Goal: Task Accomplishment & Management: Use online tool/utility

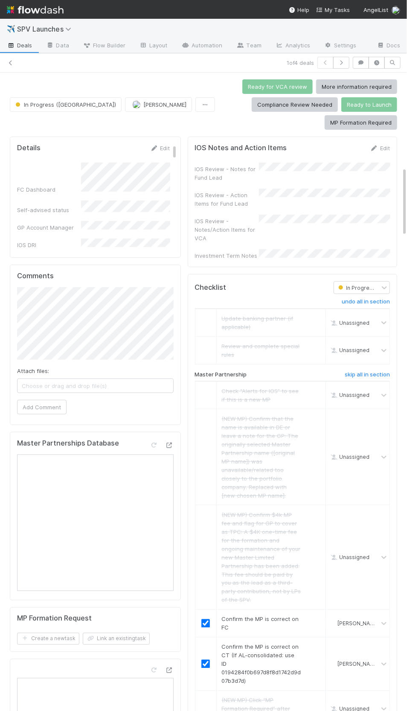
scroll to position [868, 0]
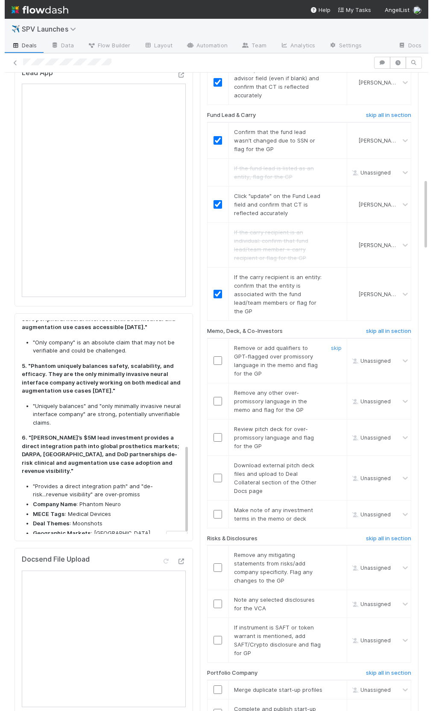
scroll to position [944, 0]
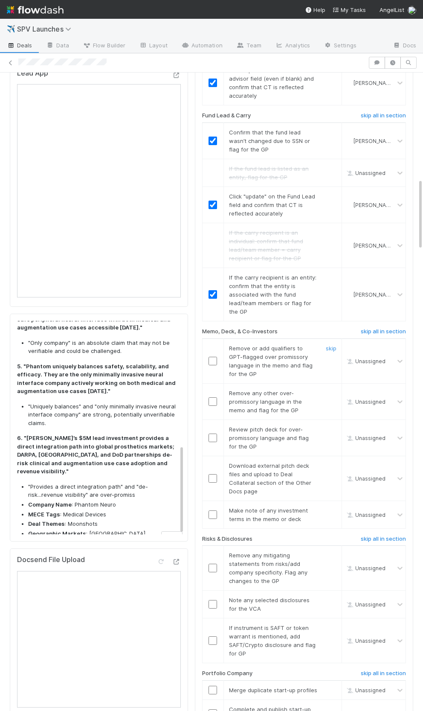
click at [215, 357] on input "checkbox" at bounding box center [213, 361] width 9 height 9
click at [331, 389] on link "skip" at bounding box center [331, 392] width 11 height 7
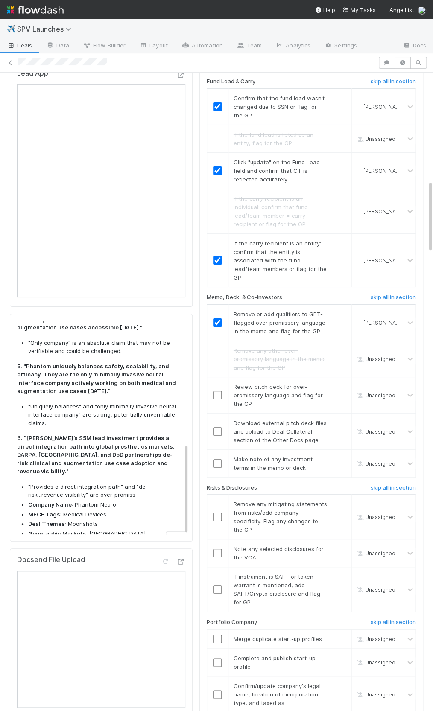
scroll to position [287, 0]
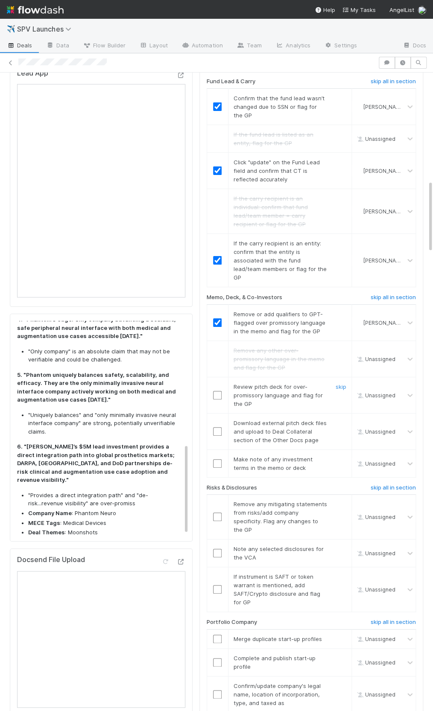
click at [216, 391] on input "checkbox" at bounding box center [217, 395] width 9 height 9
click at [333, 418] on div "skip" at bounding box center [340, 431] width 26 height 26
click at [337, 419] on link "skip" at bounding box center [340, 422] width 11 height 7
click at [218, 459] on input "checkbox" at bounding box center [217, 463] width 9 height 9
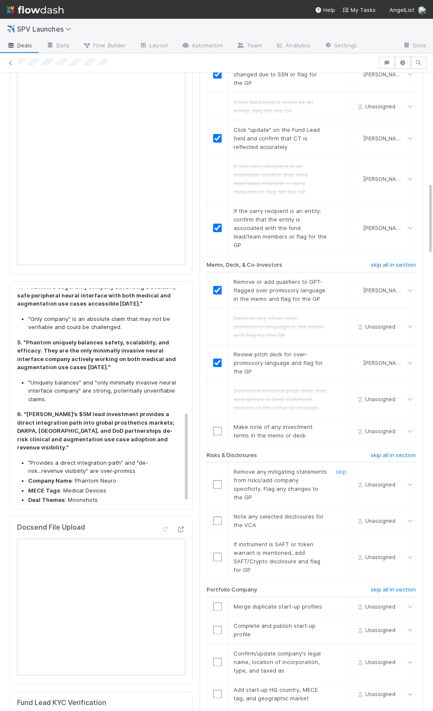
scroll to position [979, 0]
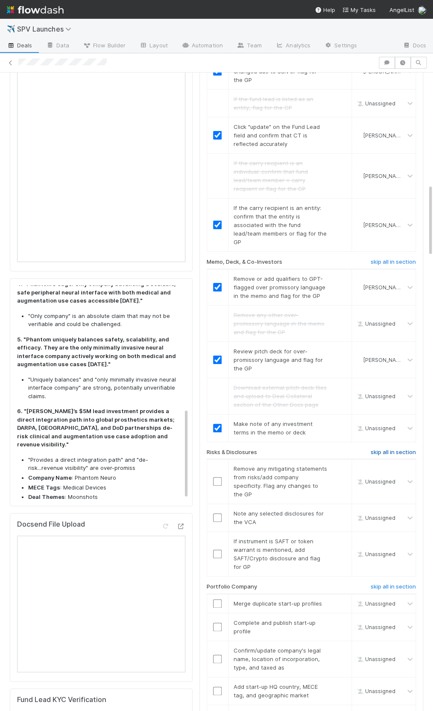
drag, startPoint x: 373, startPoint y: 411, endPoint x: 396, endPoint y: 413, distance: 23.2
click at [373, 449] on h6 "skip all in section" at bounding box center [392, 452] width 45 height 7
checkbox input "true"
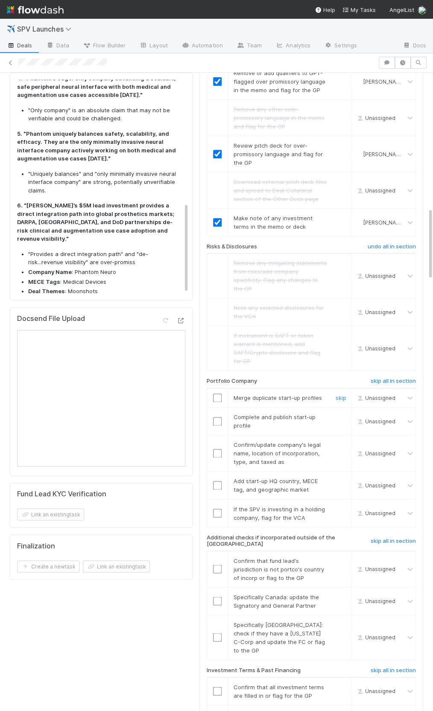
scroll to position [1216, 0]
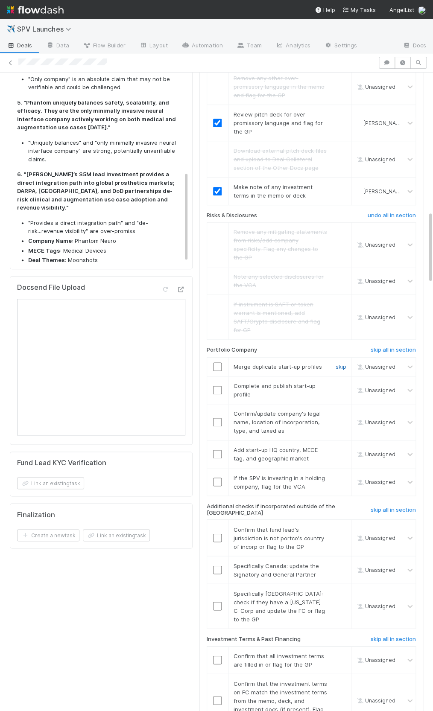
click at [339, 363] on link "skip" at bounding box center [340, 366] width 11 height 7
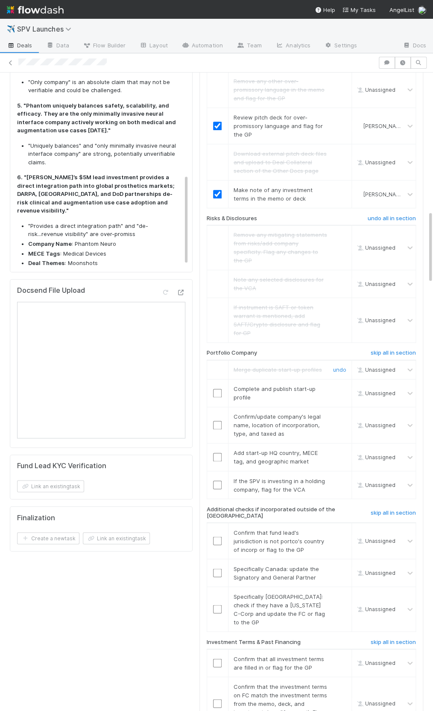
scroll to position [1213, 0]
click at [219, 389] on input "checkbox" at bounding box center [217, 393] width 9 height 9
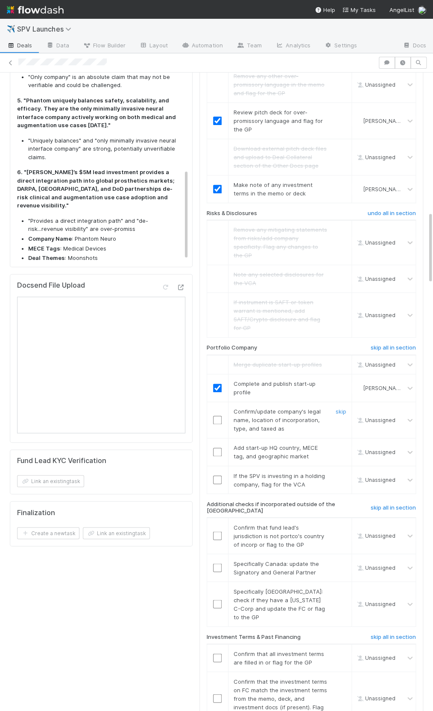
click at [217, 415] on input "checkbox" at bounding box center [217, 419] width 9 height 9
drag, startPoint x: 217, startPoint y: 404, endPoint x: 279, endPoint y: 439, distance: 70.8
click at [217, 447] on input "checkbox" at bounding box center [217, 451] width 9 height 9
click at [344, 472] on link "skip" at bounding box center [340, 475] width 11 height 7
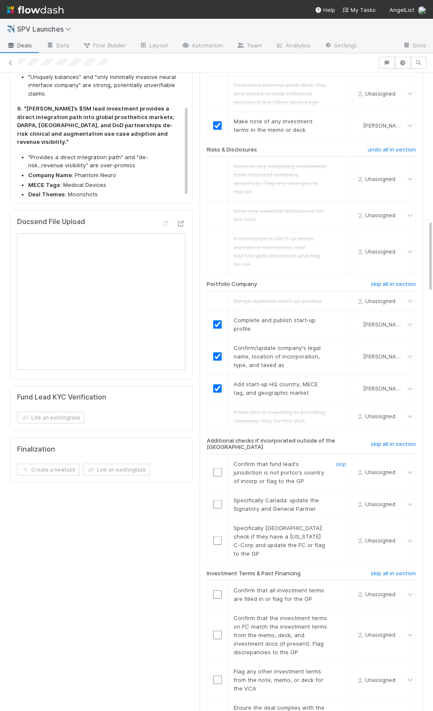
scroll to position [1293, 0]
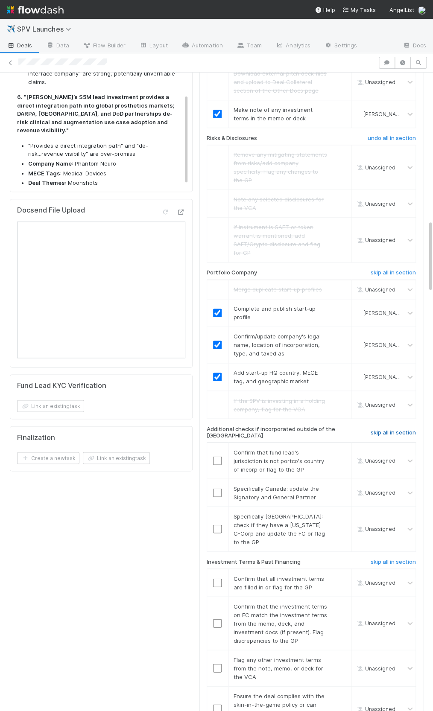
click at [371, 429] on h6 "skip all in section" at bounding box center [392, 432] width 45 height 7
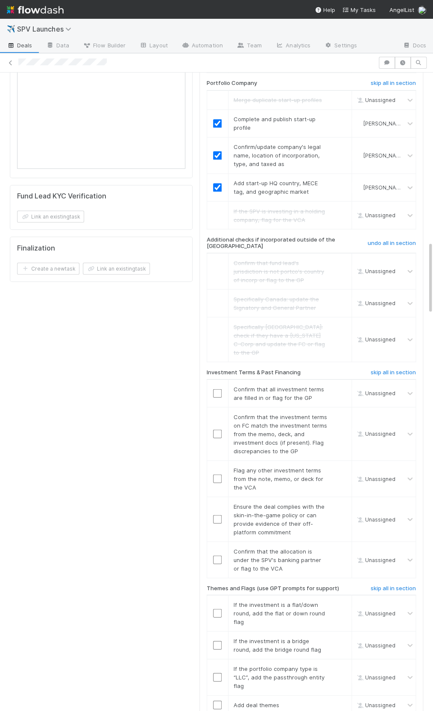
scroll to position [287, 0]
click at [213, 389] on input "checkbox" at bounding box center [217, 393] width 9 height 9
click at [218, 429] on input "checkbox" at bounding box center [217, 433] width 9 height 9
click at [338, 466] on link "skip" at bounding box center [340, 469] width 11 height 7
click at [212, 514] on div at bounding box center [217, 518] width 21 height 9
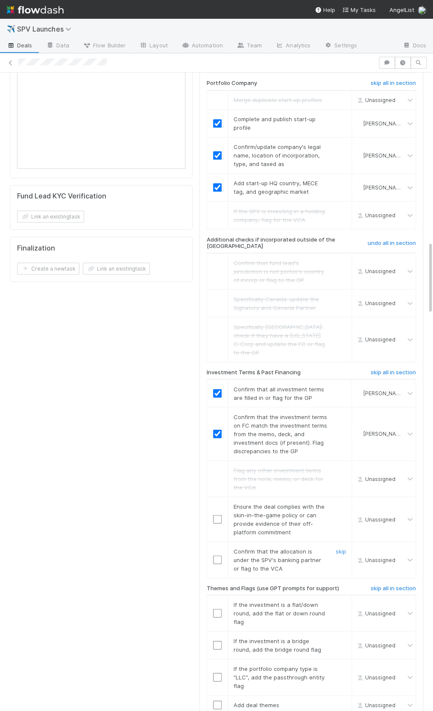
click at [219, 541] on td at bounding box center [216, 559] width 21 height 36
click at [218, 555] on input "checkbox" at bounding box center [217, 559] width 9 height 9
click at [216, 514] on input "checkbox" at bounding box center [217, 518] width 9 height 9
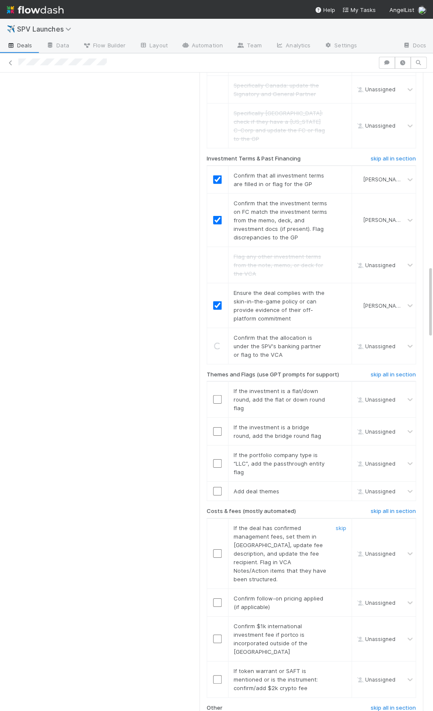
scroll to position [1716, 0]
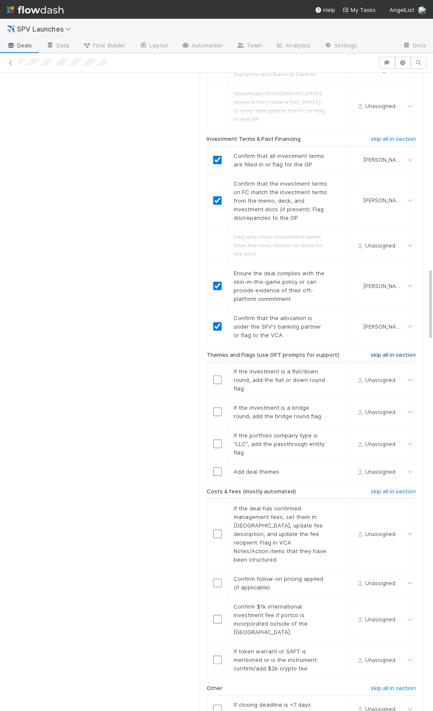
click at [393, 351] on h6 "skip all in section" at bounding box center [392, 354] width 45 height 7
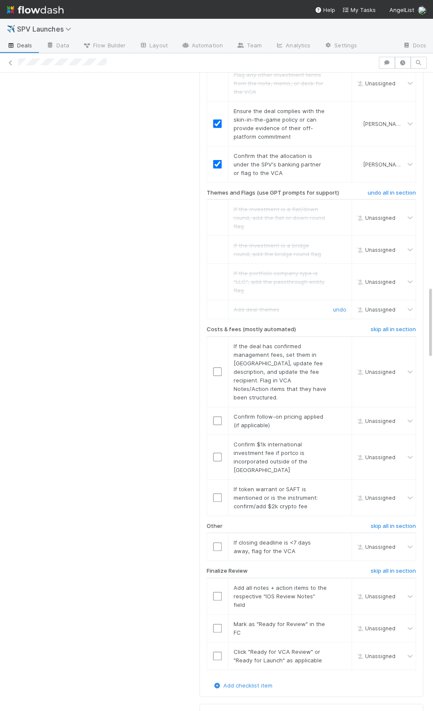
scroll to position [1873, 0]
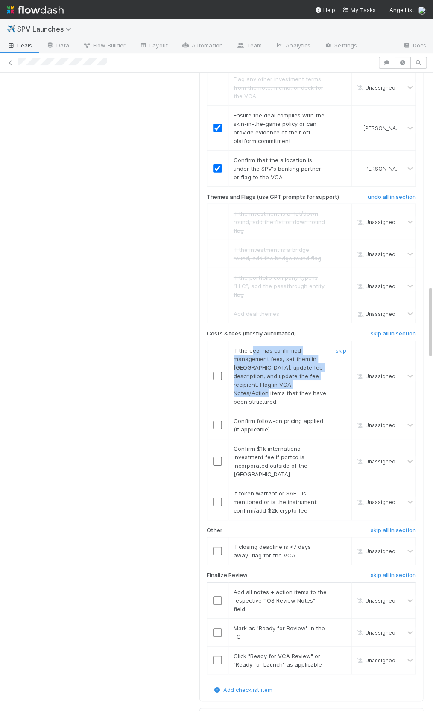
drag, startPoint x: 297, startPoint y: 313, endPoint x: 305, endPoint y: 327, distance: 16.5
click at [305, 347] on span "If the deal has confirmed management fees, set them in CT, update fee descripti…" at bounding box center [279, 376] width 93 height 58
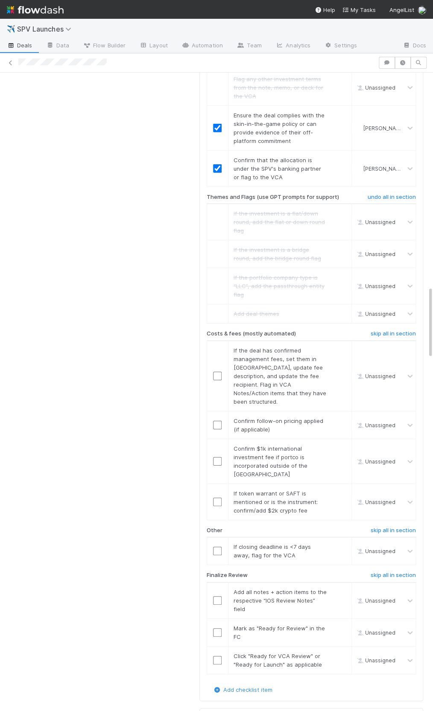
scroll to position [1887, 0]
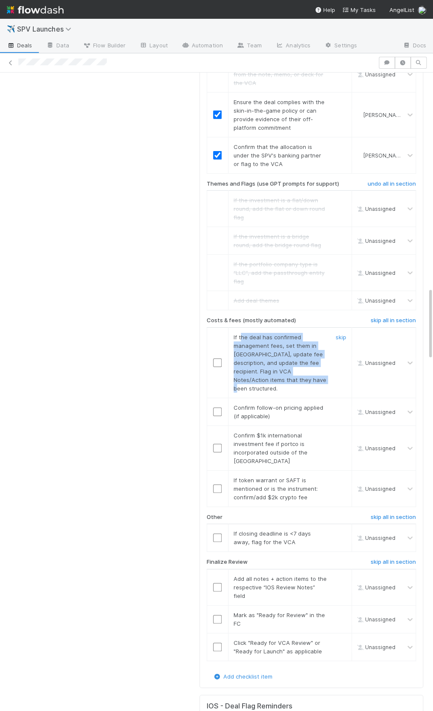
drag, startPoint x: 242, startPoint y: 280, endPoint x: 285, endPoint y: 320, distance: 59.2
click at [285, 333] on div "If the deal has confirmed management fees, set them in CT, update fee descripti…" at bounding box center [277, 363] width 100 height 60
click at [387, 318] on h6 "skip all in section" at bounding box center [392, 321] width 45 height 7
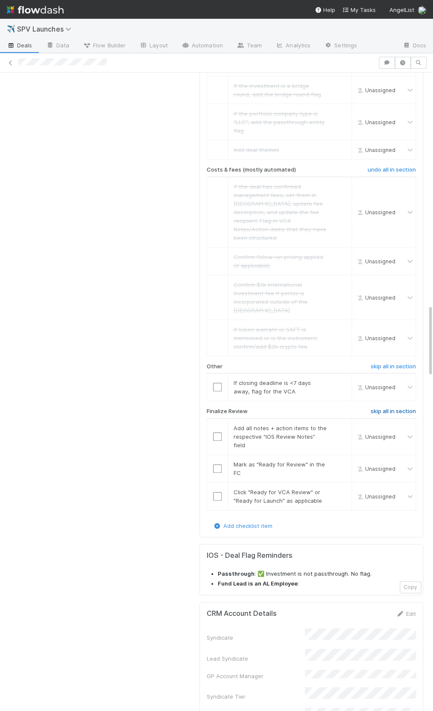
scroll to position [2062, 0]
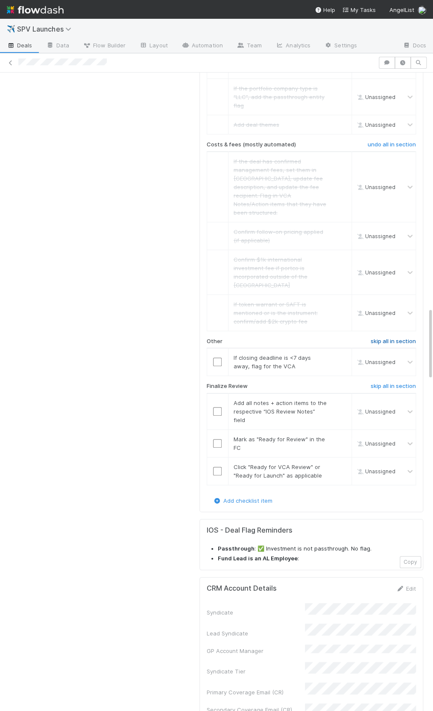
click at [379, 338] on h6 "skip all in section" at bounding box center [392, 341] width 45 height 7
drag, startPoint x: 218, startPoint y: 334, endPoint x: 216, endPoint y: 353, distance: 18.8
click at [218, 407] on input "checkbox" at bounding box center [217, 411] width 9 height 9
click at [217, 439] on input "checkbox" at bounding box center [217, 443] width 9 height 9
click at [214, 467] on input "checkbox" at bounding box center [217, 471] width 9 height 9
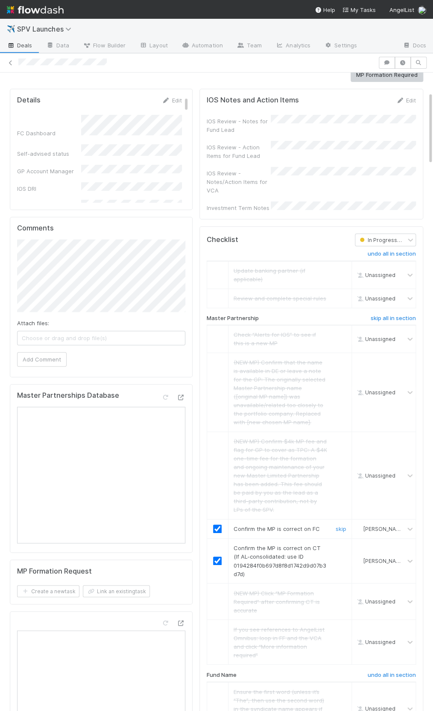
scroll to position [0, 0]
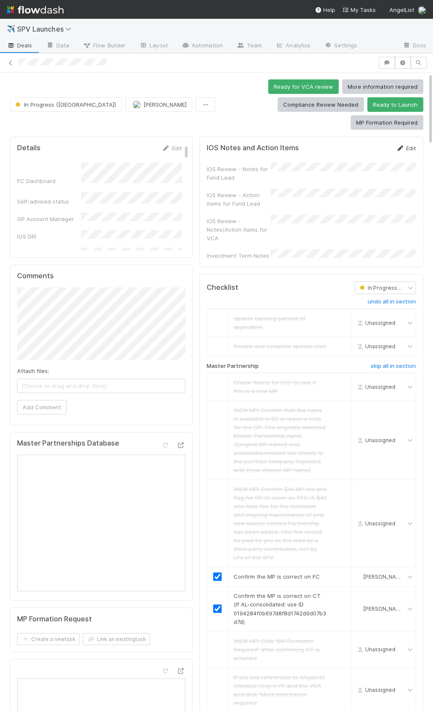
click at [407, 145] on link "Edit" at bounding box center [405, 148] width 20 height 7
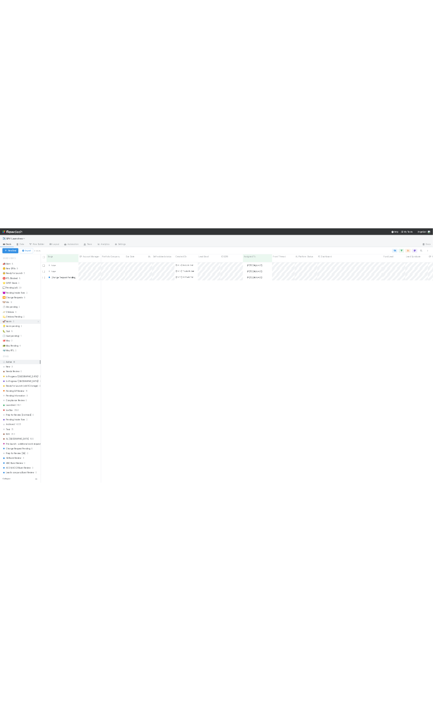
scroll to position [633, 1112]
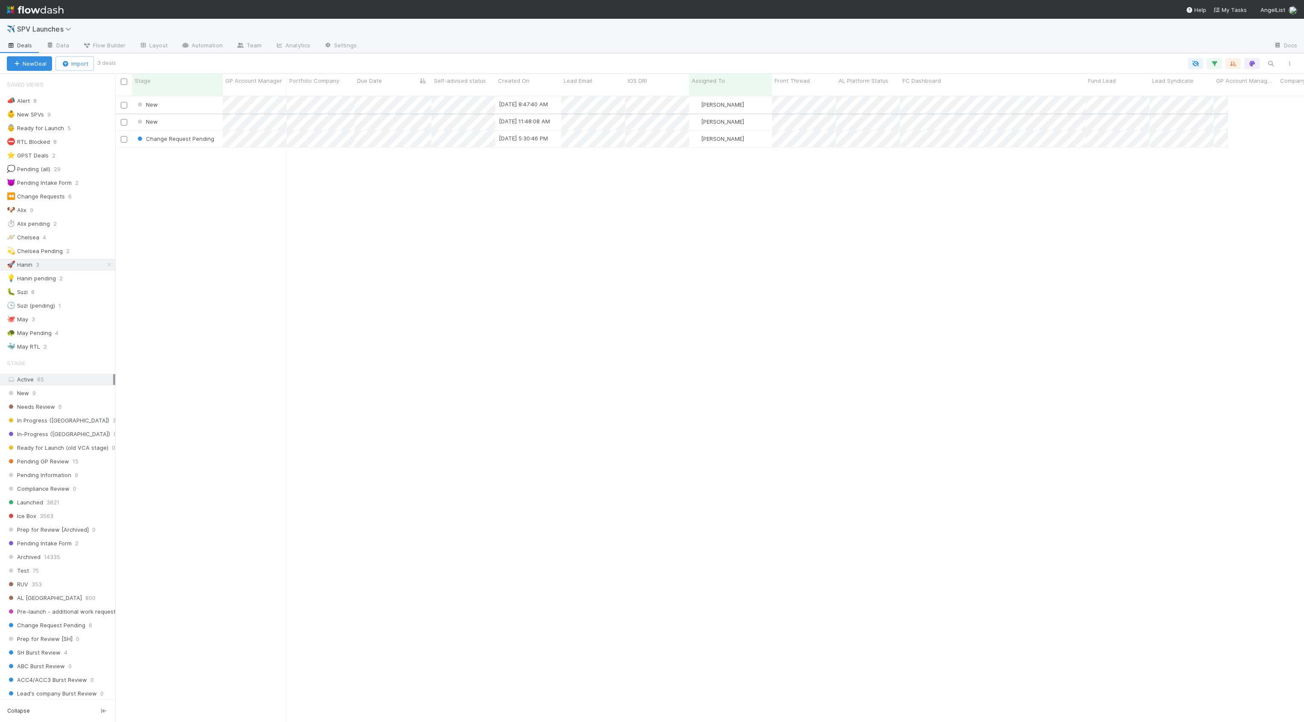
click at [202, 99] on div "New" at bounding box center [177, 104] width 90 height 17
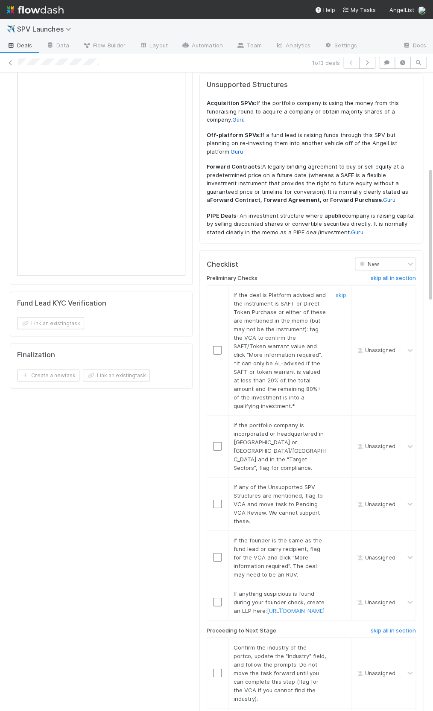
scroll to position [447, 0]
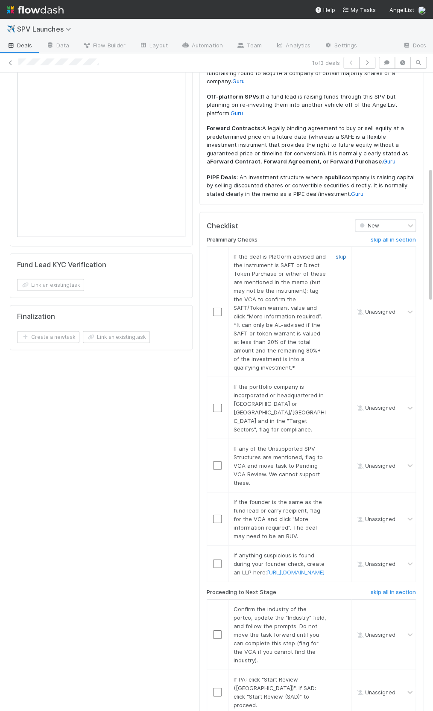
click at [342, 253] on link "skip" at bounding box center [340, 256] width 11 height 7
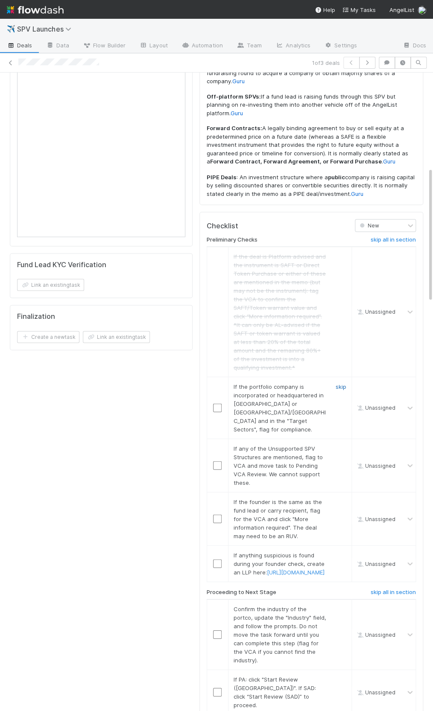
click at [339, 383] on link "skip" at bounding box center [340, 386] width 11 height 7
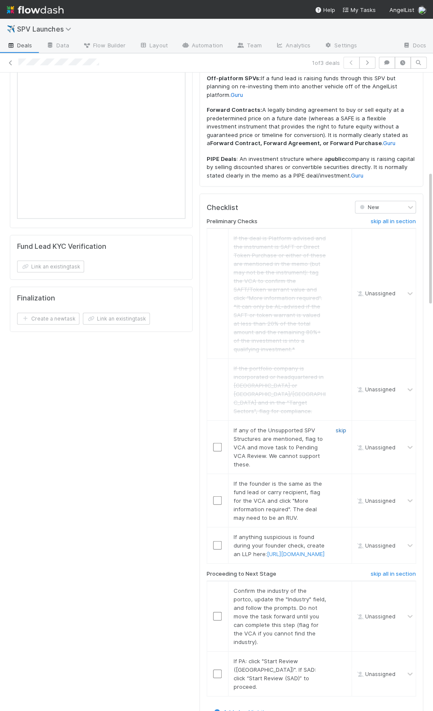
click at [341, 426] on link "skip" at bounding box center [340, 429] width 11 height 7
click at [348, 479] on div "skip" at bounding box center [340, 500] width 26 height 43
click at [343, 479] on link "skip" at bounding box center [340, 482] width 11 height 7
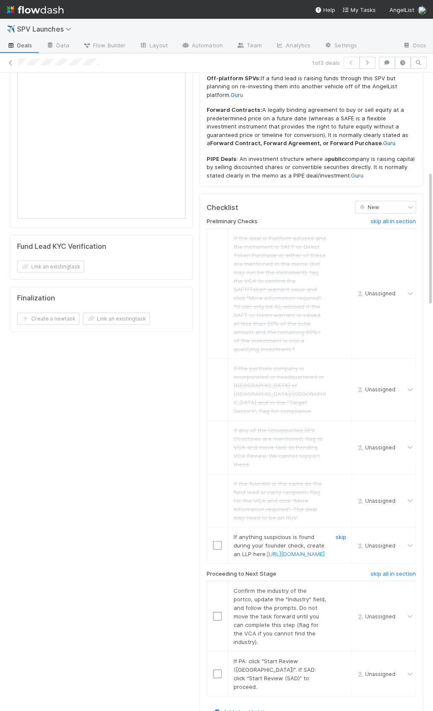
click at [343, 533] on link "skip" at bounding box center [340, 536] width 11 height 7
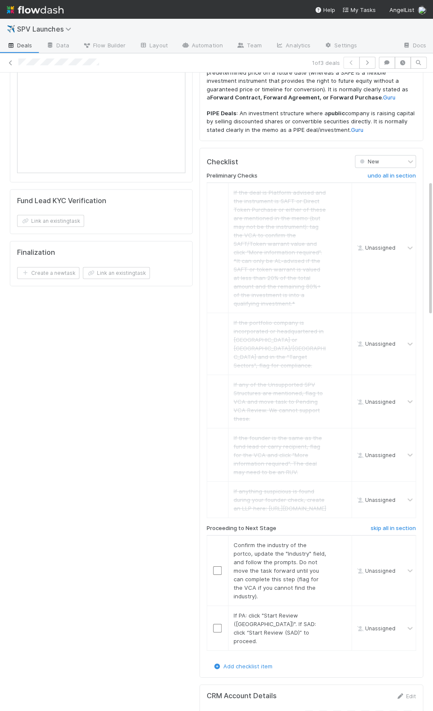
scroll to position [541, 0]
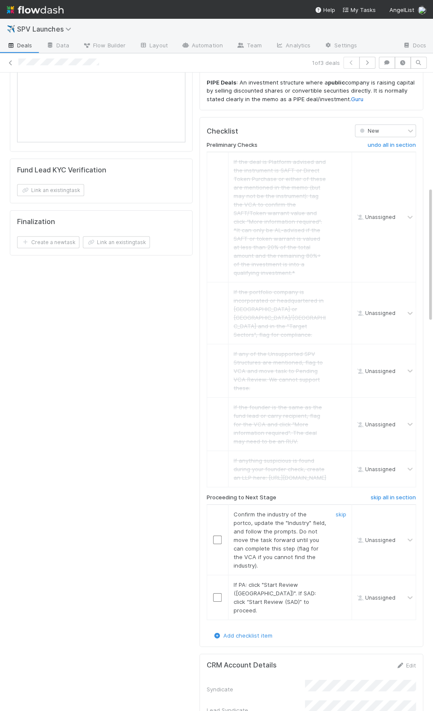
click at [213, 535] on input "checkbox" at bounding box center [217, 539] width 9 height 9
click at [216, 593] on input "checkbox" at bounding box center [217, 597] width 9 height 9
checkbox input "true"
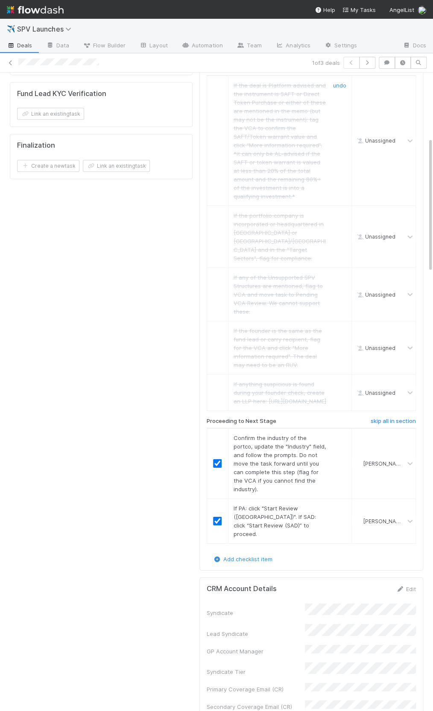
scroll to position [0, 0]
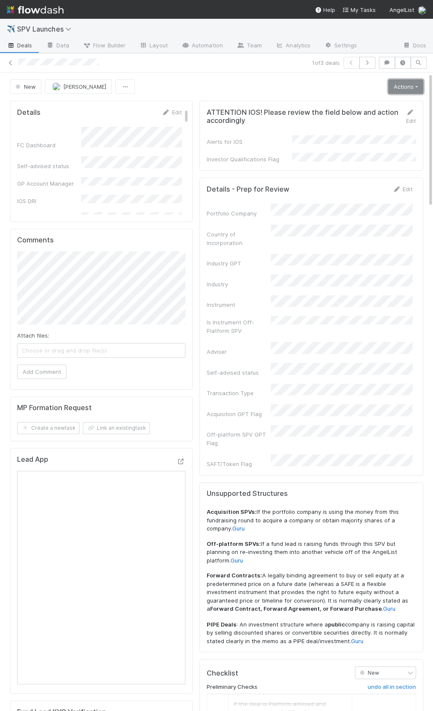
click at [398, 89] on link "Actions" at bounding box center [405, 86] width 35 height 15
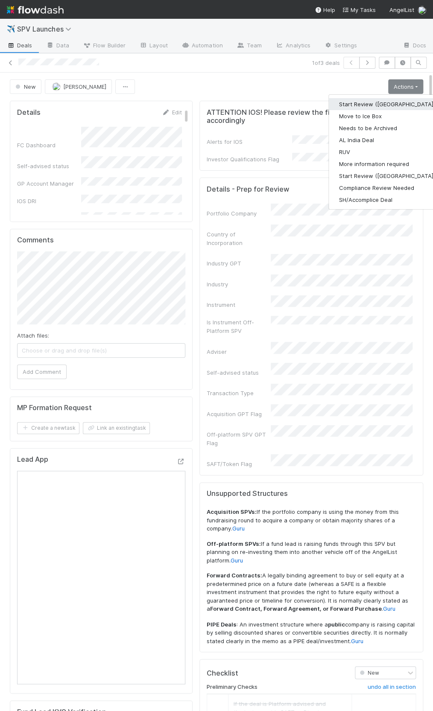
click at [394, 104] on button "Start Review (PA)" at bounding box center [386, 104] width 116 height 12
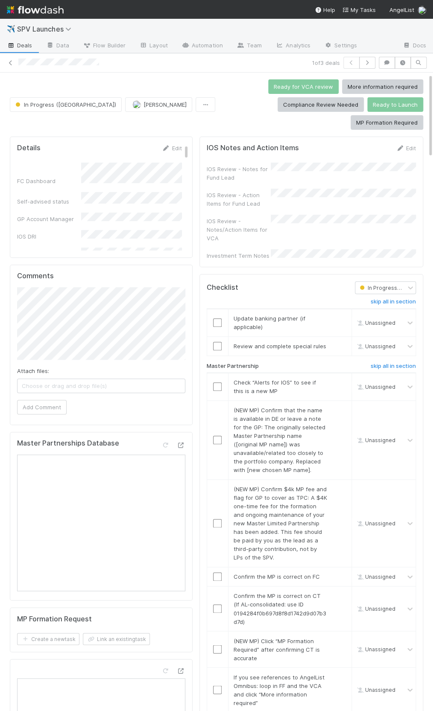
scroll to position [10, 0]
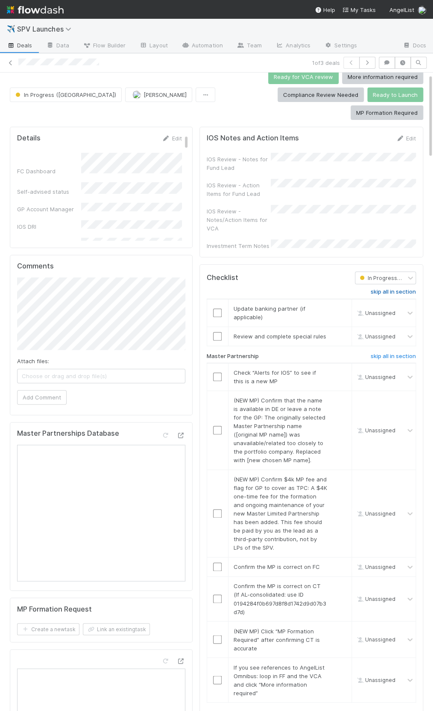
click at [401, 288] on h6 "skip all in section" at bounding box center [392, 291] width 45 height 7
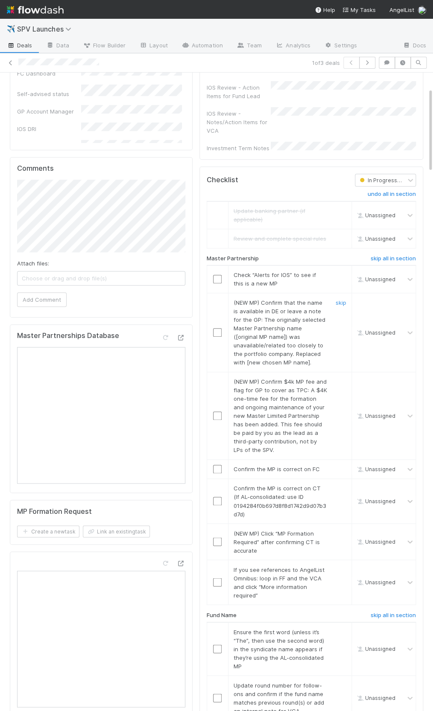
scroll to position [117, 0]
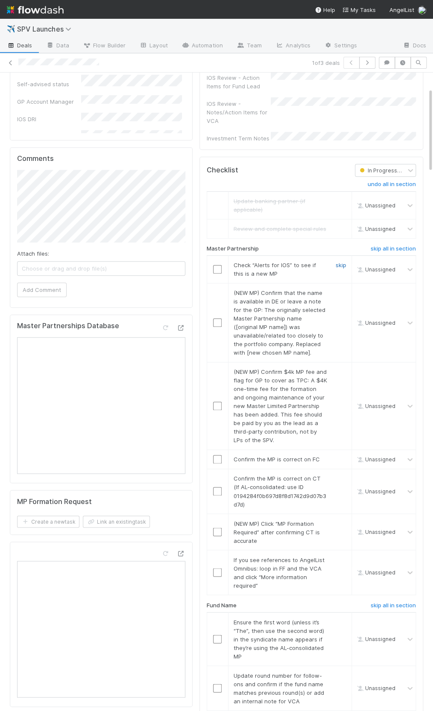
click at [341, 261] on link "skip" at bounding box center [340, 264] width 11 height 7
click at [338, 288] on div "skip" at bounding box center [340, 322] width 26 height 68
drag, startPoint x: 343, startPoint y: 339, endPoint x: 343, endPoint y: 343, distance: 4.7
click at [344, 368] on link "skip" at bounding box center [340, 371] width 11 height 7
click at [344, 289] on link "skip" at bounding box center [340, 292] width 11 height 7
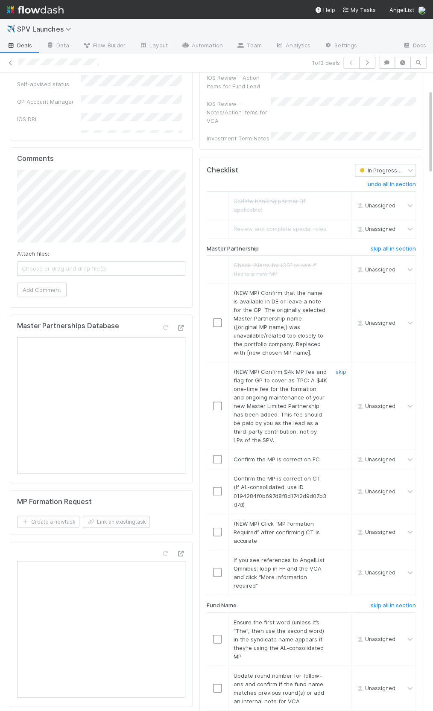
scroll to position [139, 0]
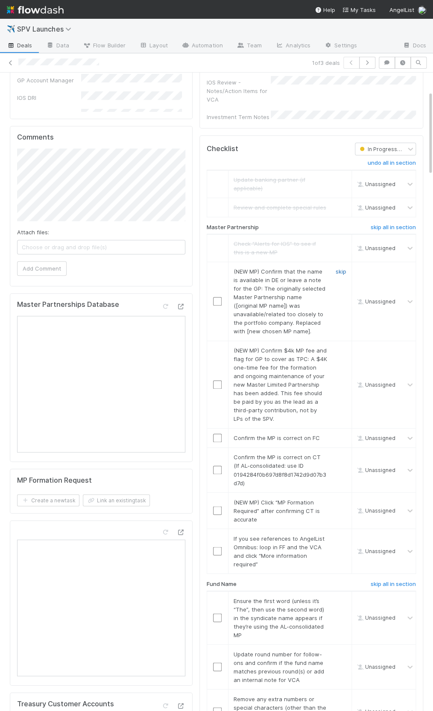
click at [341, 268] on link "skip" at bounding box center [340, 271] width 11 height 7
click at [337, 347] on link "skip" at bounding box center [340, 350] width 11 height 7
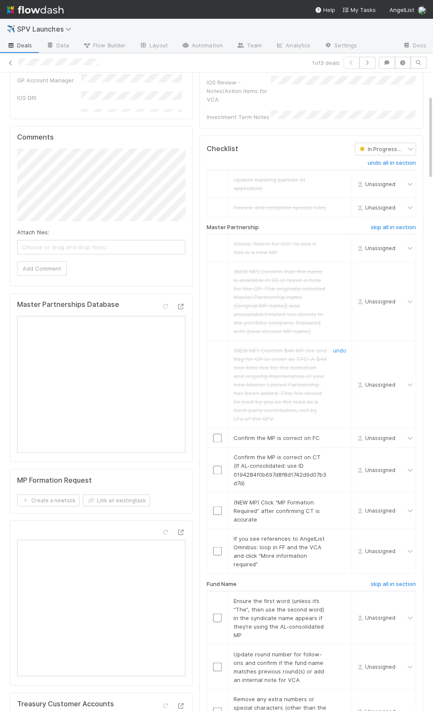
scroll to position [192, 0]
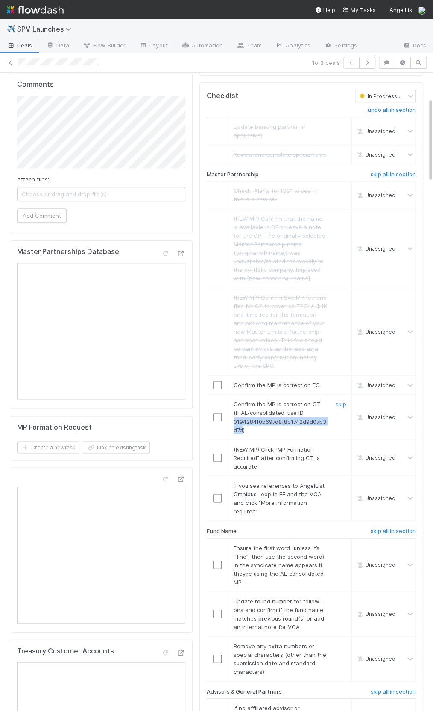
click at [245, 401] on div "Confirm the MP is correct on CT (If AL-consolidated: use ID 0194284f0b697d8f8d1…" at bounding box center [277, 417] width 100 height 34
copy span "0194284f0b697d8f8d1742d9d07b3d7d"
click at [215, 380] on input "checkbox" at bounding box center [217, 384] width 9 height 9
click at [215, 395] on td at bounding box center [216, 417] width 21 height 45
click at [217, 380] on input "checkbox" at bounding box center [217, 384] width 9 height 9
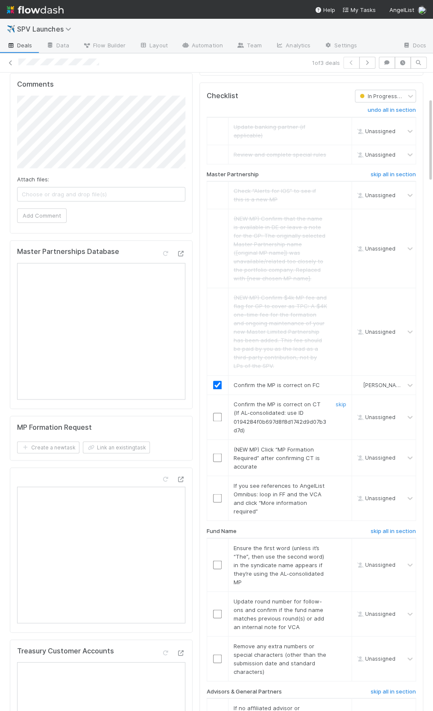
click at [214, 412] on input "checkbox" at bounding box center [217, 416] width 9 height 9
drag, startPoint x: 340, startPoint y: 419, endPoint x: 337, endPoint y: 437, distance: 17.8
click at [340, 445] on link "skip" at bounding box center [340, 448] width 11 height 7
click at [337, 482] on link "skip" at bounding box center [340, 485] width 11 height 7
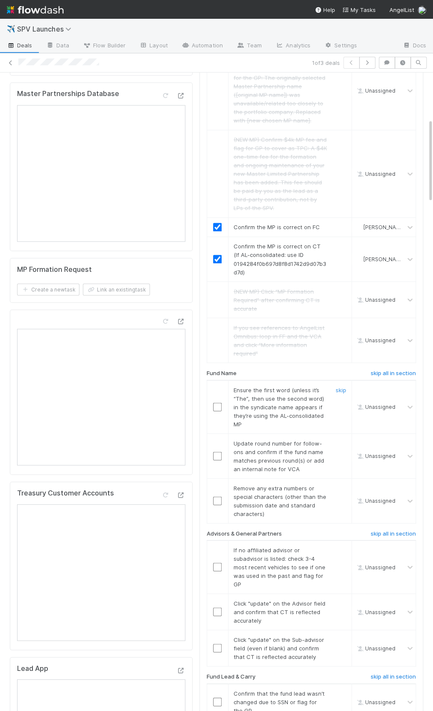
scroll to position [348, 0]
click at [213, 404] on input "checkbox" at bounding box center [217, 408] width 9 height 9
drag, startPoint x: 337, startPoint y: 416, endPoint x: 334, endPoint y: 450, distance: 34.2
click at [337, 441] on link "skip" at bounding box center [340, 444] width 11 height 7
click at [336, 485] on link "skip" at bounding box center [340, 488] width 11 height 7
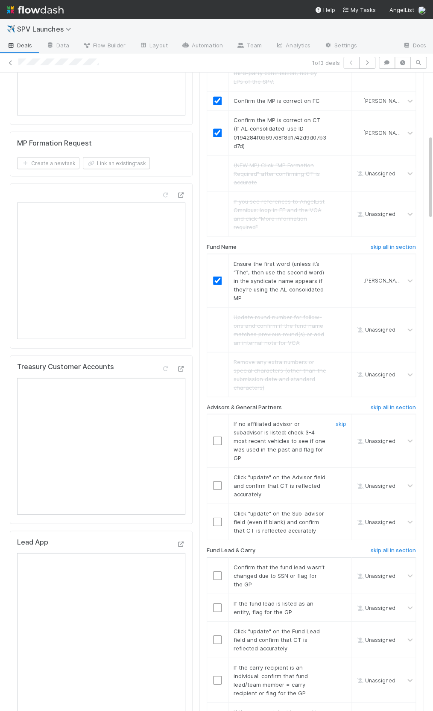
scroll to position [502, 0]
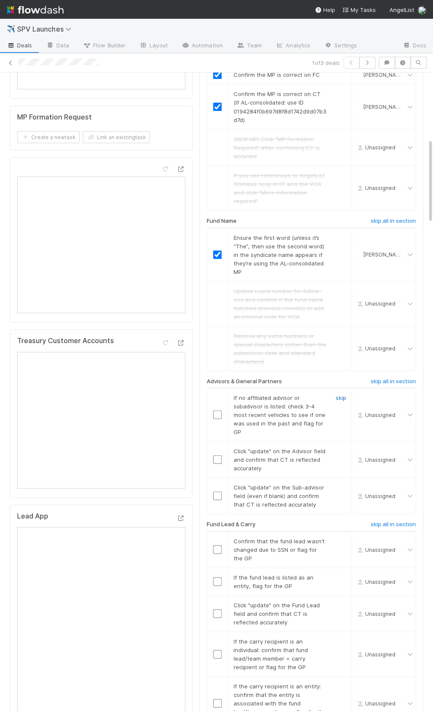
click at [339, 394] on link "skip" at bounding box center [340, 397] width 11 height 7
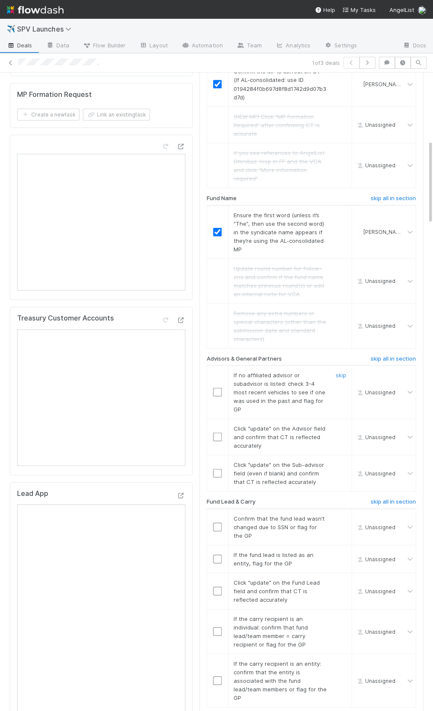
scroll to position [560, 0]
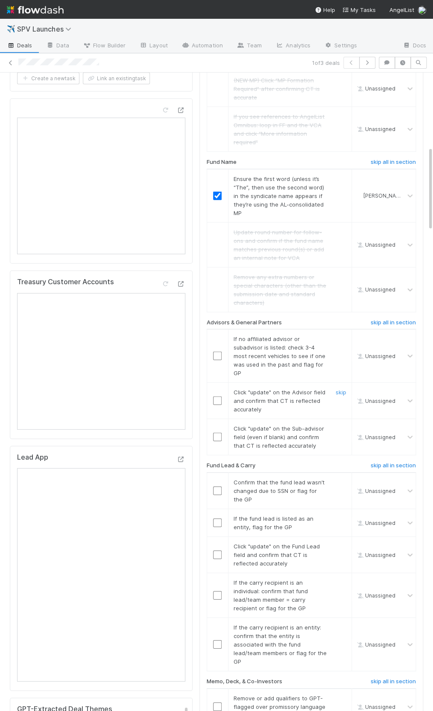
click at [220, 396] on input "checkbox" at bounding box center [217, 400] width 9 height 9
click at [216, 433] on input "checkbox" at bounding box center [217, 437] width 9 height 9
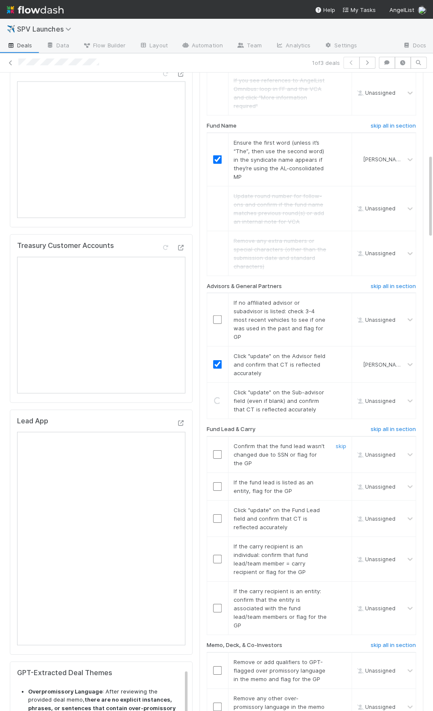
scroll to position [624, 0]
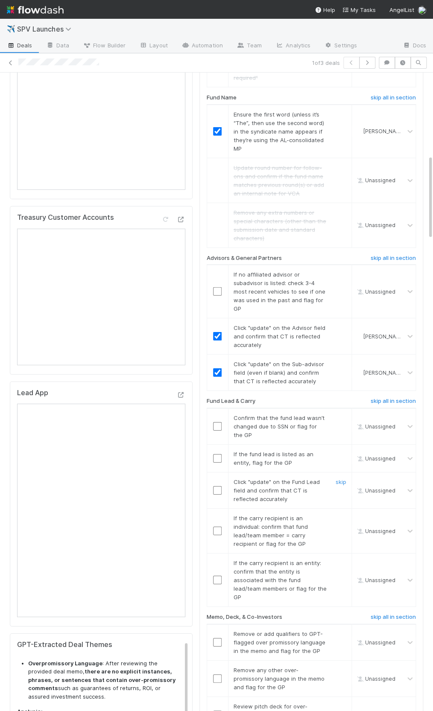
click at [217, 486] on input "checkbox" at bounding box center [217, 490] width 9 height 9
click at [339, 271] on link "skip" at bounding box center [340, 274] width 11 height 7
click at [218, 526] on input "checkbox" at bounding box center [217, 530] width 9 height 9
click at [341, 559] on link "skip" at bounding box center [340, 562] width 11 height 7
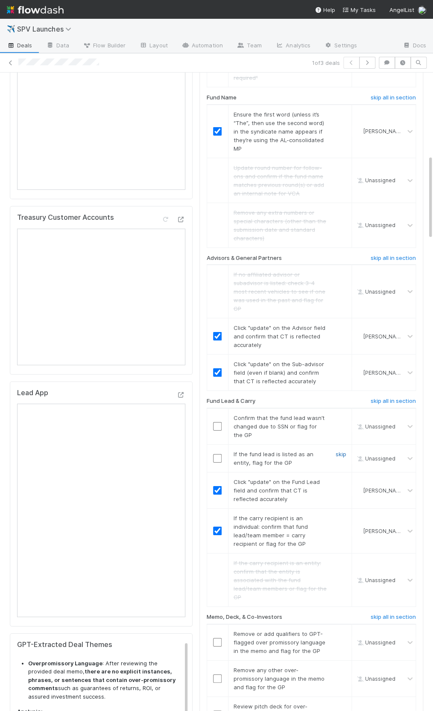
click at [340, 450] on link "skip" at bounding box center [340, 453] width 11 height 7
click at [215, 422] on input "checkbox" at bounding box center [217, 426] width 9 height 9
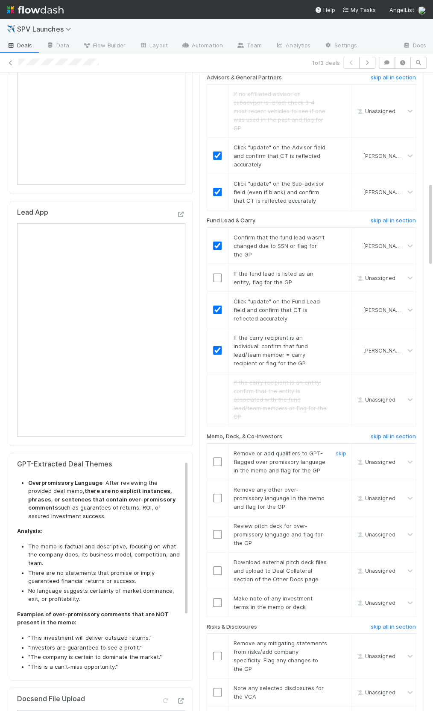
scroll to position [829, 0]
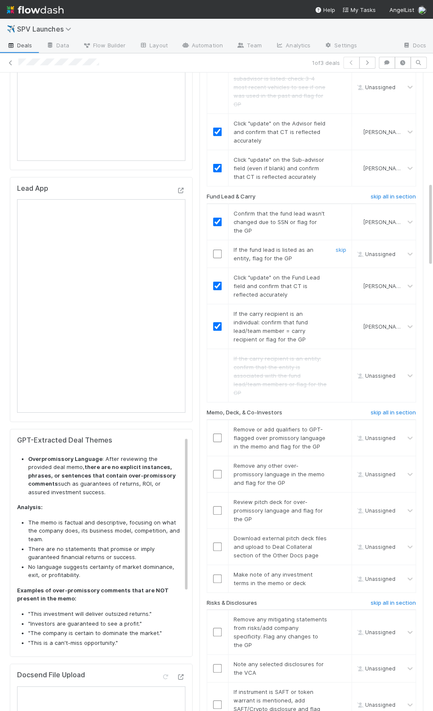
click at [342, 246] on link "skip" at bounding box center [340, 249] width 11 height 7
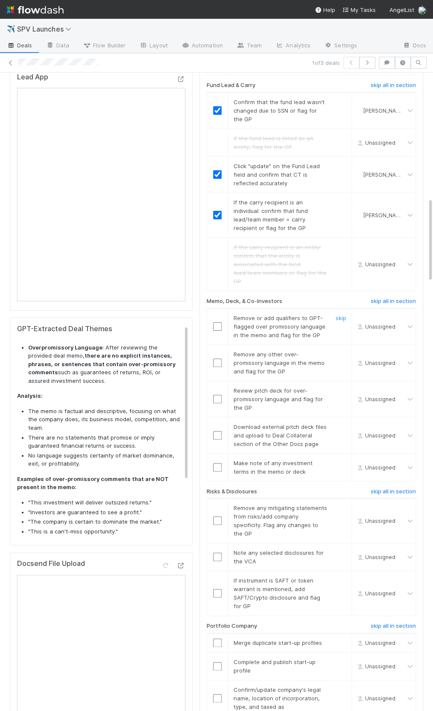
scroll to position [947, 0]
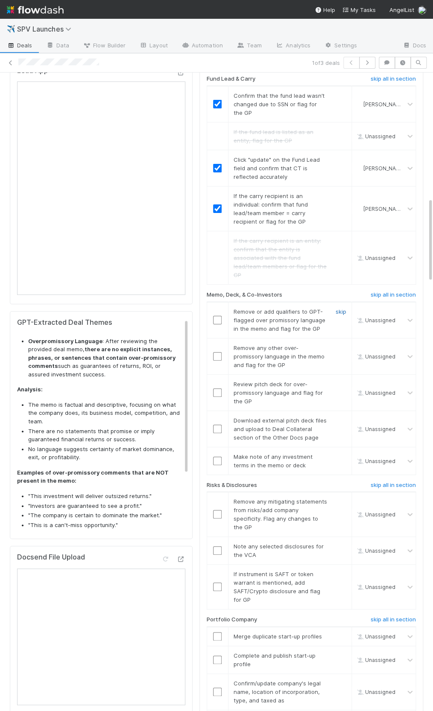
click at [339, 308] on link "skip" at bounding box center [340, 311] width 11 height 7
click at [341, 344] on link "skip" at bounding box center [340, 347] width 11 height 7
click at [339, 308] on link "skip" at bounding box center [340, 311] width 11 height 7
click at [343, 380] on link "skip" at bounding box center [340, 383] width 11 height 7
click at [342, 417] on link "skip" at bounding box center [340, 420] width 11 height 7
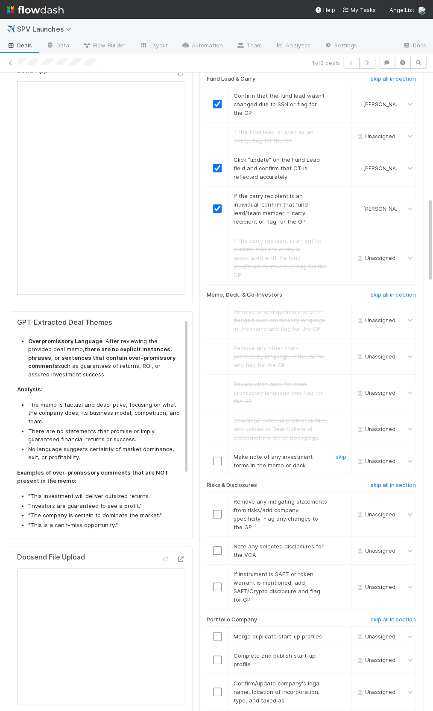
click at [339, 453] on link "skip" at bounding box center [340, 456] width 11 height 7
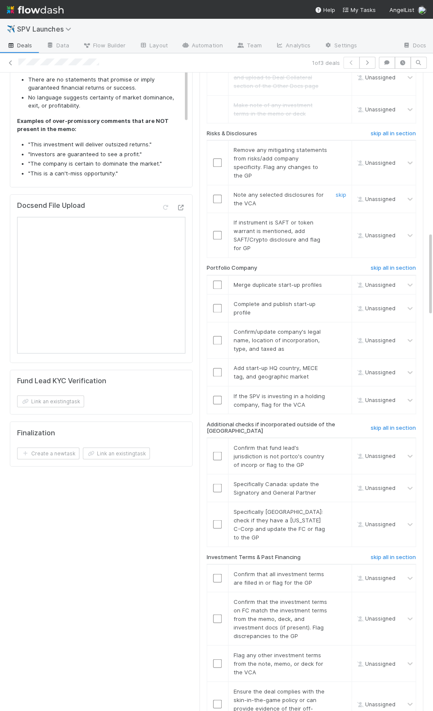
scroll to position [1112, 0]
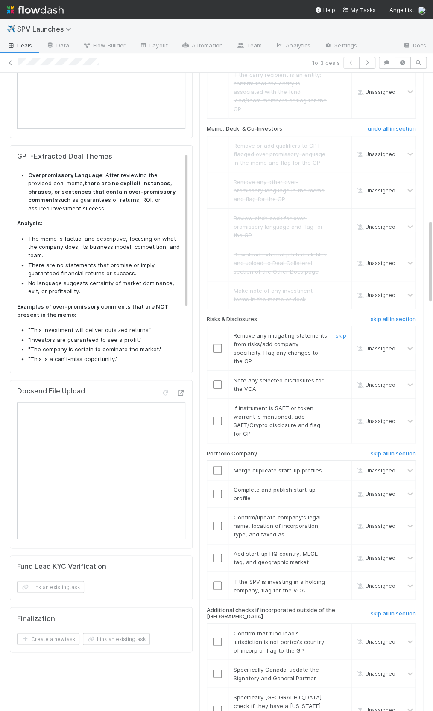
click at [218, 344] on input "checkbox" at bounding box center [217, 348] width 9 height 9
click at [340, 377] on link "skip" at bounding box center [340, 380] width 11 height 7
click at [336, 404] on div at bounding box center [340, 421] width 26 height 34
click at [395, 316] on h6 "skip all in section" at bounding box center [392, 319] width 45 height 7
click at [379, 316] on link "skip all in section" at bounding box center [392, 321] width 45 height 10
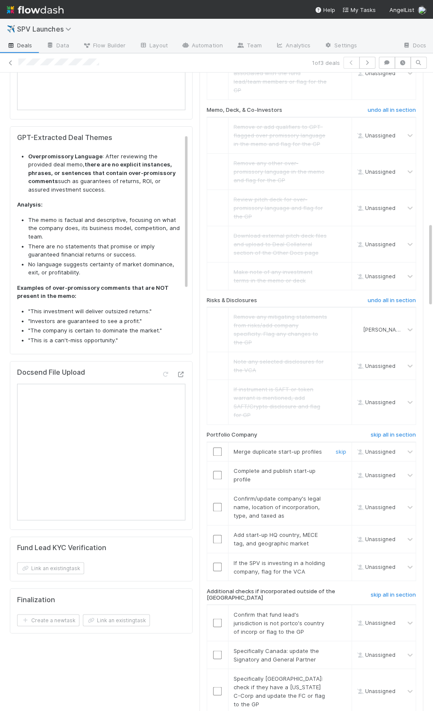
scroll to position [1135, 0]
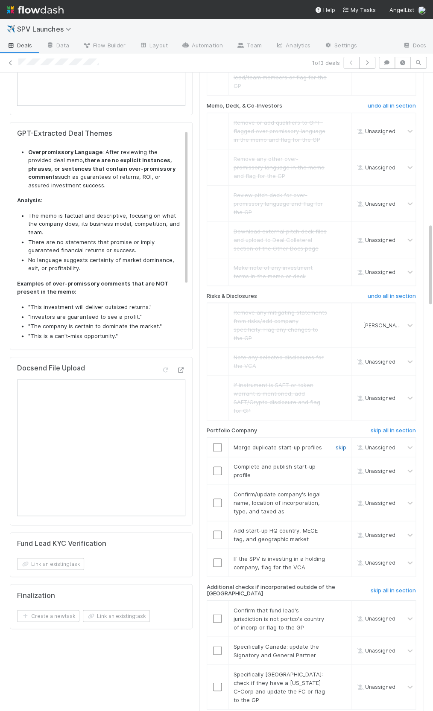
drag, startPoint x: 340, startPoint y: 398, endPoint x: 325, endPoint y: 415, distance: 23.6
click at [340, 444] on link "skip" at bounding box center [340, 447] width 11 height 7
click at [220, 466] on input "checkbox" at bounding box center [217, 470] width 9 height 9
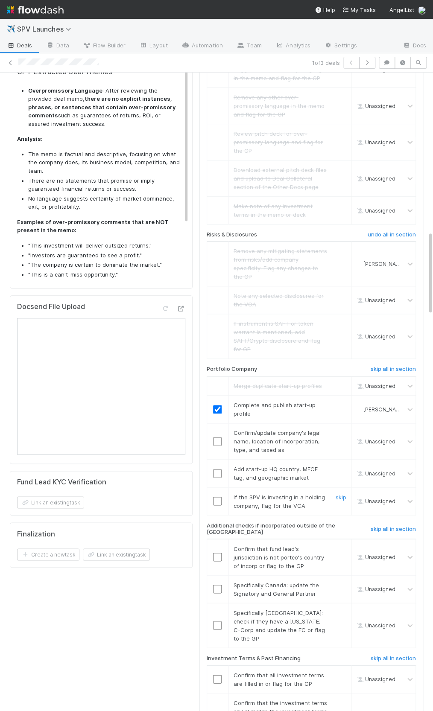
scroll to position [1201, 0]
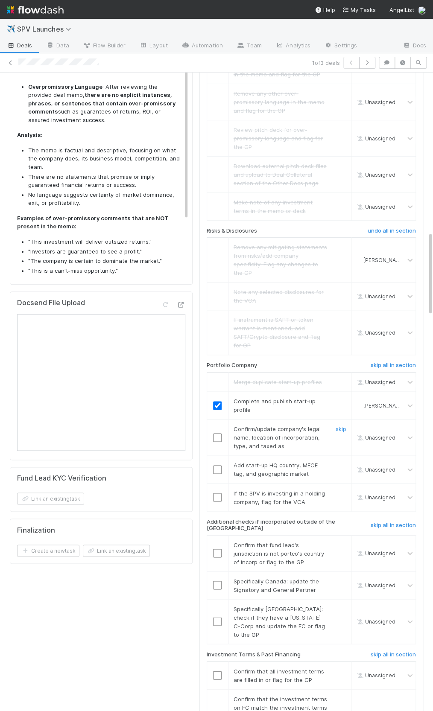
click at [212, 433] on div at bounding box center [217, 437] width 21 height 9
click at [218, 433] on input "checkbox" at bounding box center [217, 437] width 9 height 9
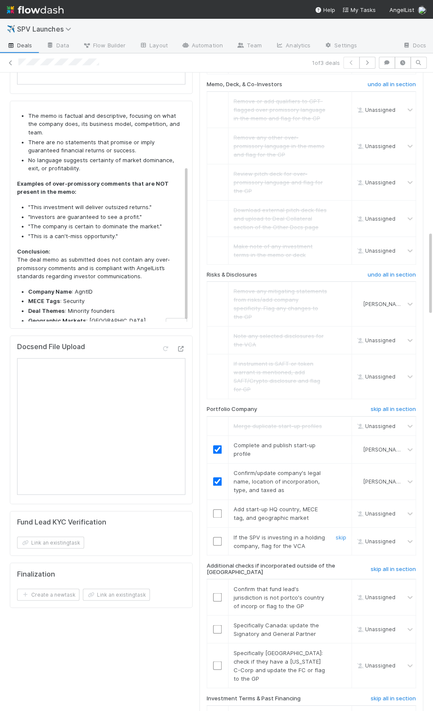
scroll to position [1204, 0]
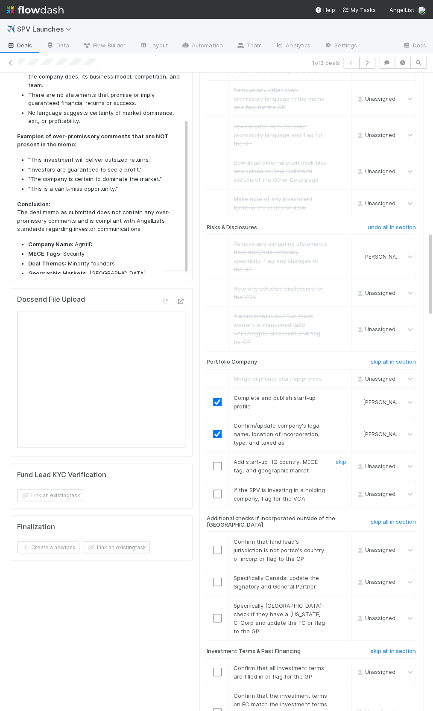
click at [215, 462] on input "checkbox" at bounding box center [217, 466] width 9 height 9
click at [341, 486] on link "skip" at bounding box center [340, 489] width 11 height 7
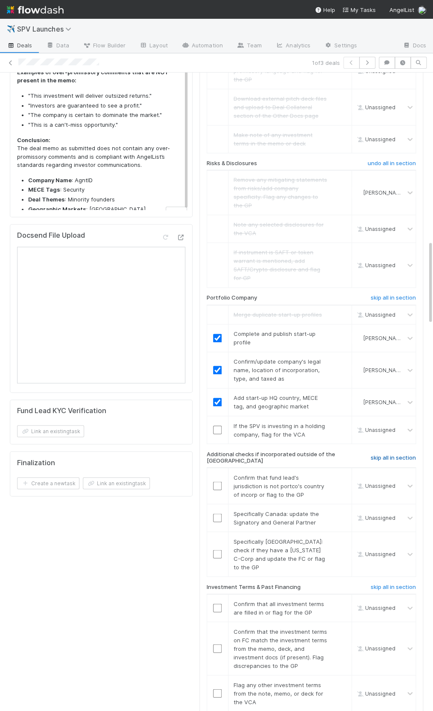
click at [390, 454] on h6 "skip all in section" at bounding box center [392, 457] width 45 height 7
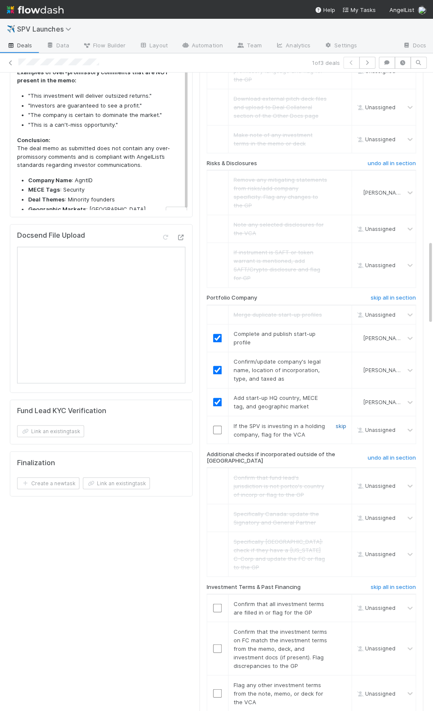
click at [343, 422] on link "skip" at bounding box center [340, 425] width 11 height 7
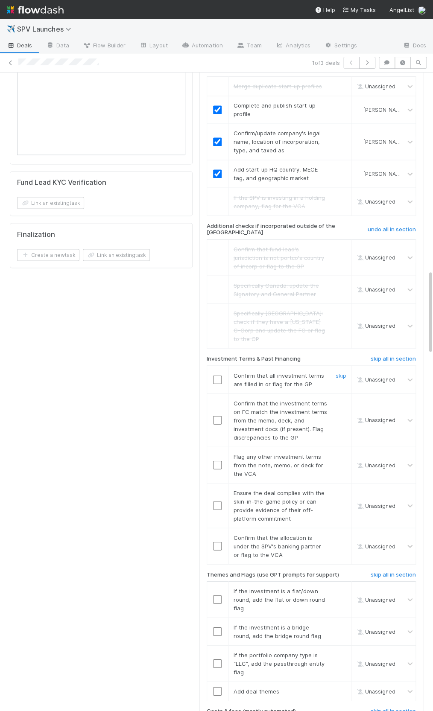
scroll to position [1496, 0]
click at [218, 375] on input "checkbox" at bounding box center [217, 379] width 9 height 9
click at [343, 400] on link "skip" at bounding box center [340, 403] width 11 height 7
click at [346, 453] on link "skip" at bounding box center [340, 456] width 11 height 7
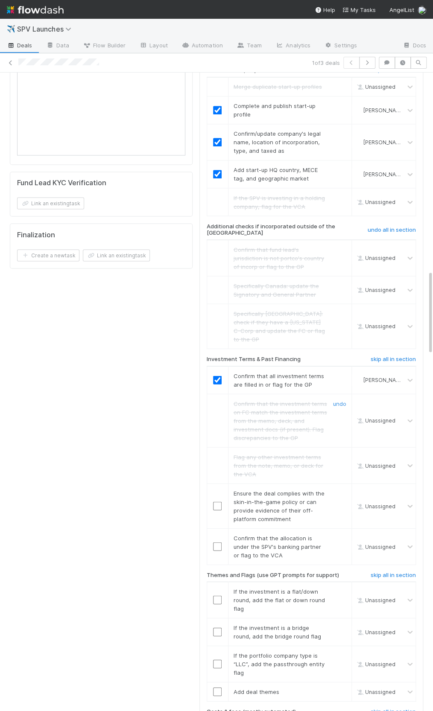
scroll to position [1531, 0]
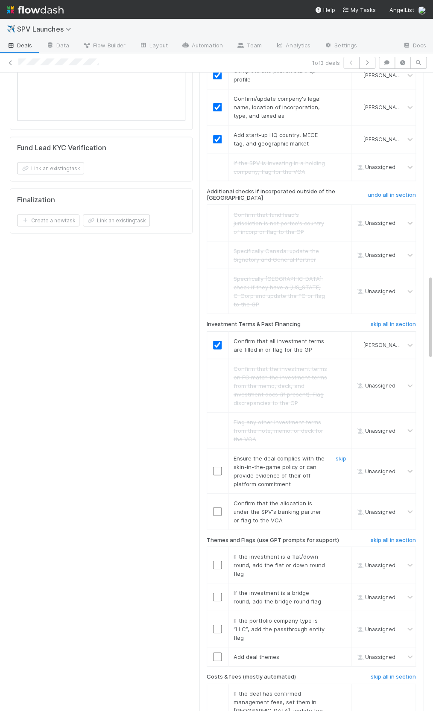
click at [212, 466] on div at bounding box center [217, 470] width 21 height 9
click at [215, 466] on input "checkbox" at bounding box center [217, 470] width 9 height 9
click at [216, 507] on input "checkbox" at bounding box center [217, 511] width 9 height 9
click at [218, 466] on input "checkbox" at bounding box center [217, 470] width 9 height 9
click at [218, 493] on td at bounding box center [216, 511] width 21 height 36
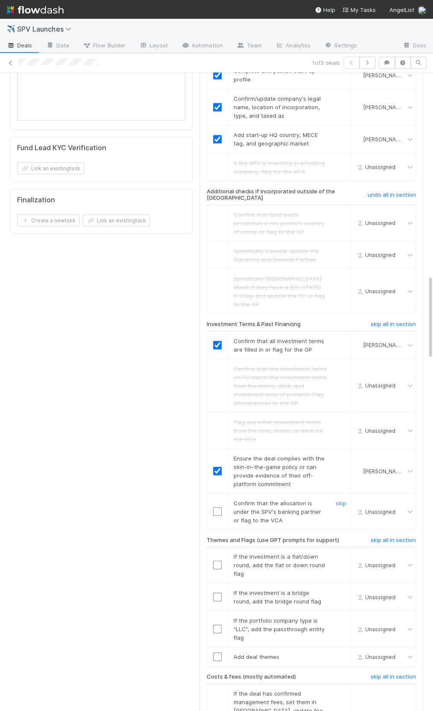
click at [216, 507] on input "checkbox" at bounding box center [217, 511] width 9 height 9
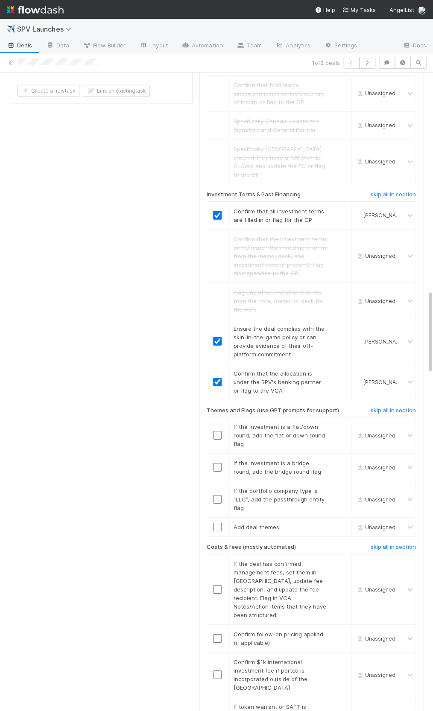
scroll to position [1670, 0]
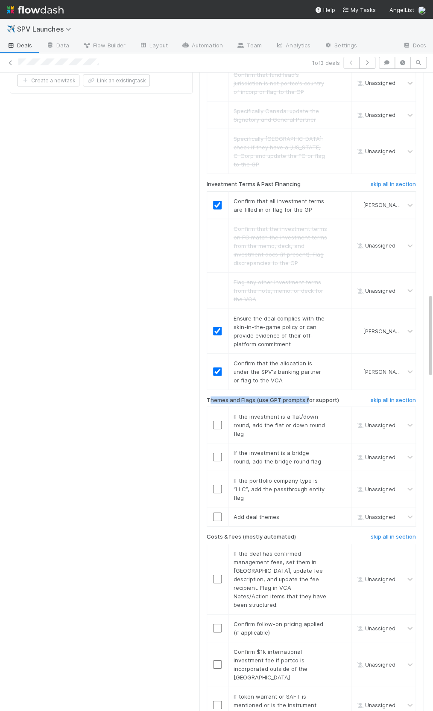
drag, startPoint x: 210, startPoint y: 343, endPoint x: 318, endPoint y: 343, distance: 107.9
click at [315, 397] on h6 "Themes and Flags (use GPT prompts for support)" at bounding box center [272, 400] width 132 height 7
drag, startPoint x: 337, startPoint y: 343, endPoint x: 203, endPoint y: 341, distance: 134.4
click at [203, 397] on div "Themes and Flags (use GPT prompts for support)" at bounding box center [274, 402] width 148 height 10
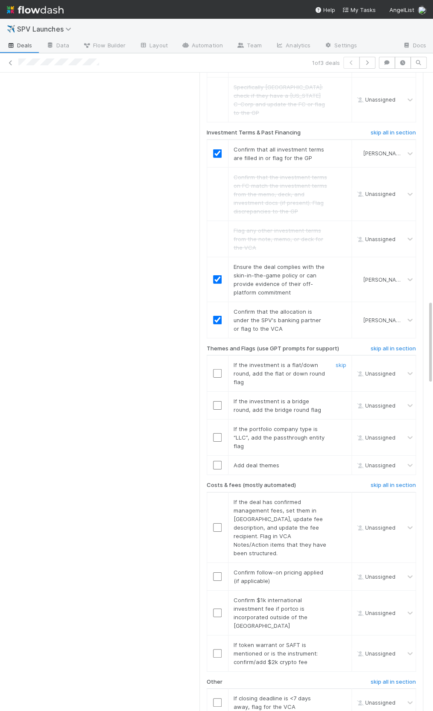
scroll to position [1723, 0]
click at [378, 344] on h6 "skip all in section" at bounding box center [392, 347] width 45 height 7
click at [220, 460] on input "checkbox" at bounding box center [217, 464] width 9 height 9
click at [338, 424] on link "skip" at bounding box center [340, 427] width 11 height 7
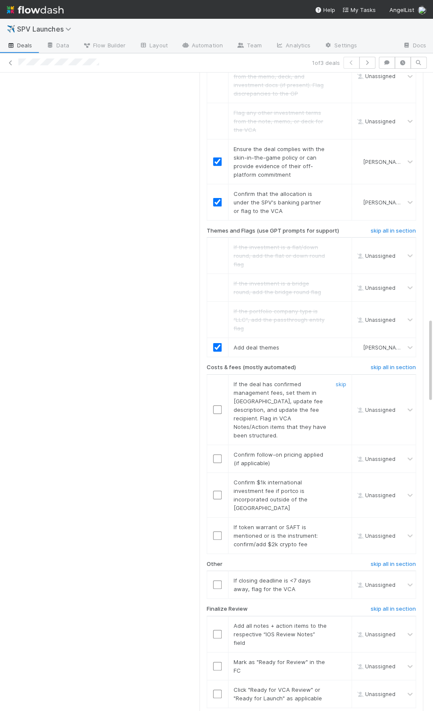
scroll to position [1866, 0]
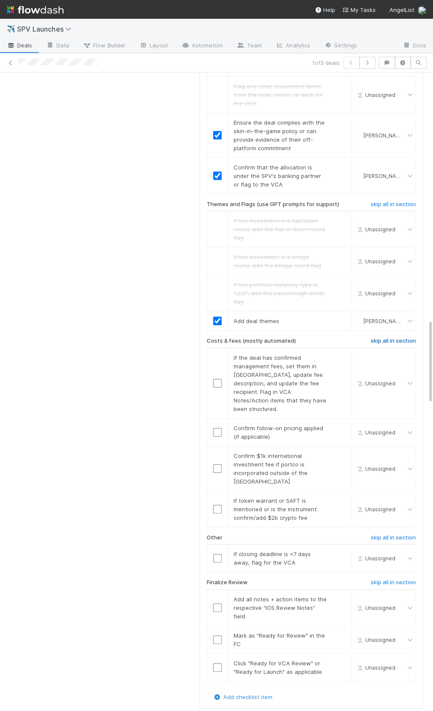
click at [383, 337] on h6 "skip all in section" at bounding box center [392, 340] width 45 height 7
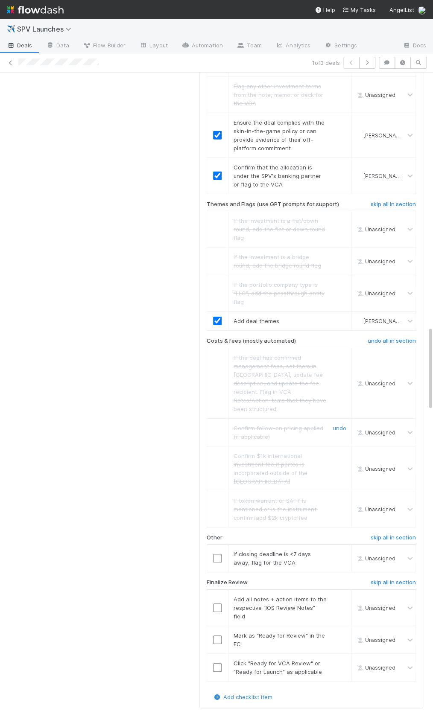
scroll to position [1990, 0]
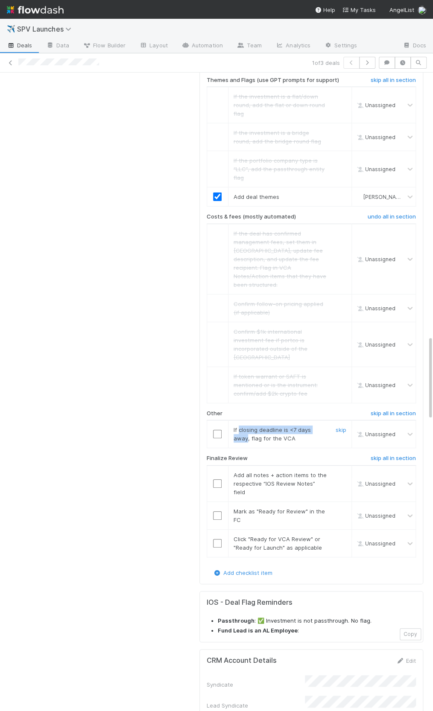
drag, startPoint x: 238, startPoint y: 354, endPoint x: 322, endPoint y: 352, distance: 84.1
click at [311, 426] on span "If closing deadline is <7 days away, flag for the VCA" at bounding box center [271, 433] width 77 height 15
copy span "closing deadline is <7 days away"
drag, startPoint x: 217, startPoint y: 365, endPoint x: 217, endPoint y: 360, distance: 4.7
click at [217, 420] on td at bounding box center [216, 434] width 21 height 28
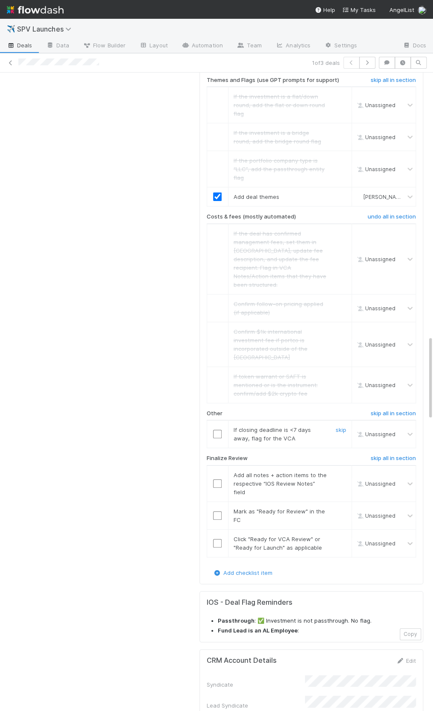
click at [215, 430] on input "checkbox" at bounding box center [217, 434] width 9 height 9
click at [219, 479] on input "checkbox" at bounding box center [217, 483] width 9 height 9
click at [218, 511] on input "checkbox" at bounding box center [217, 515] width 9 height 9
click at [217, 539] on input "checkbox" at bounding box center [217, 543] width 9 height 9
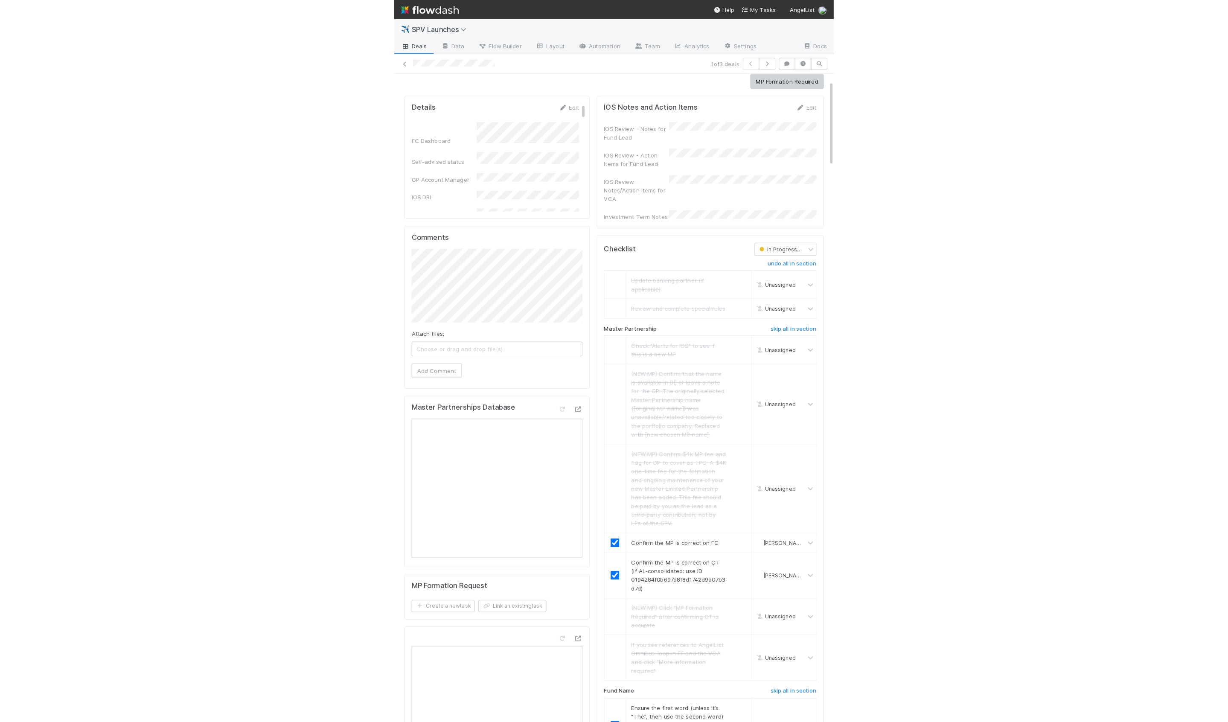
scroll to position [0, 0]
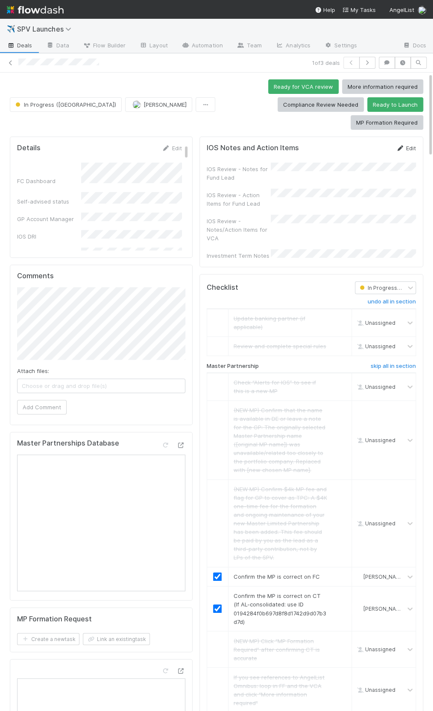
click at [399, 145] on icon at bounding box center [399, 148] width 9 height 6
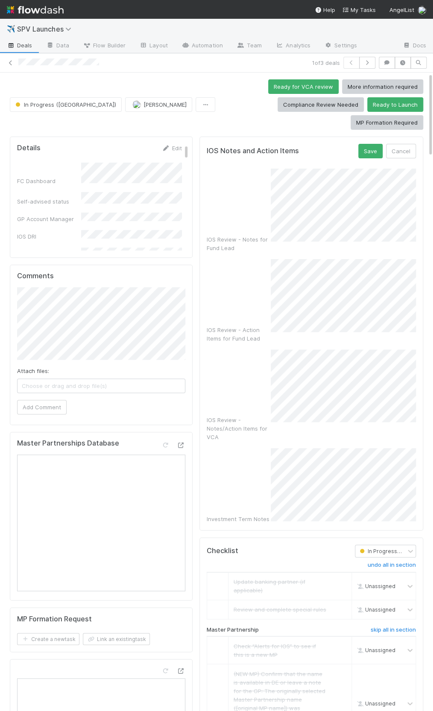
click at [216, 349] on div "IOS Review - Notes/Action Items for VCA" at bounding box center [310, 395] width 209 height 92
click at [361, 144] on button "Save" at bounding box center [370, 151] width 24 height 15
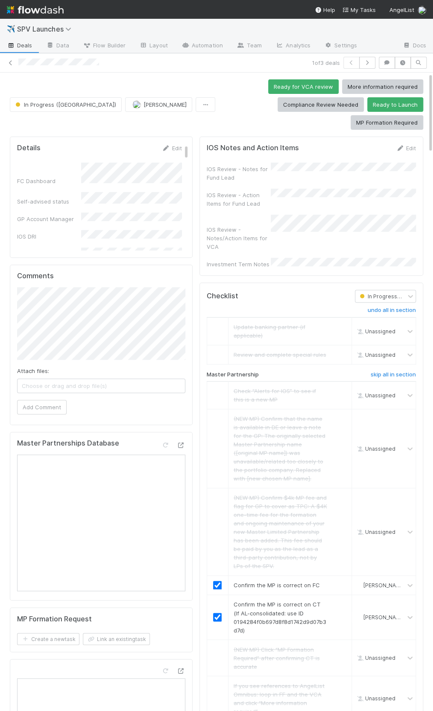
click at [275, 191] on div "IOS Review - Notes for Fund Lead IOS Review - Action Items for Fund Lead IOS Re…" at bounding box center [310, 216] width 209 height 106
click at [268, 91] on button "Ready for VCA review" at bounding box center [303, 86] width 70 height 15
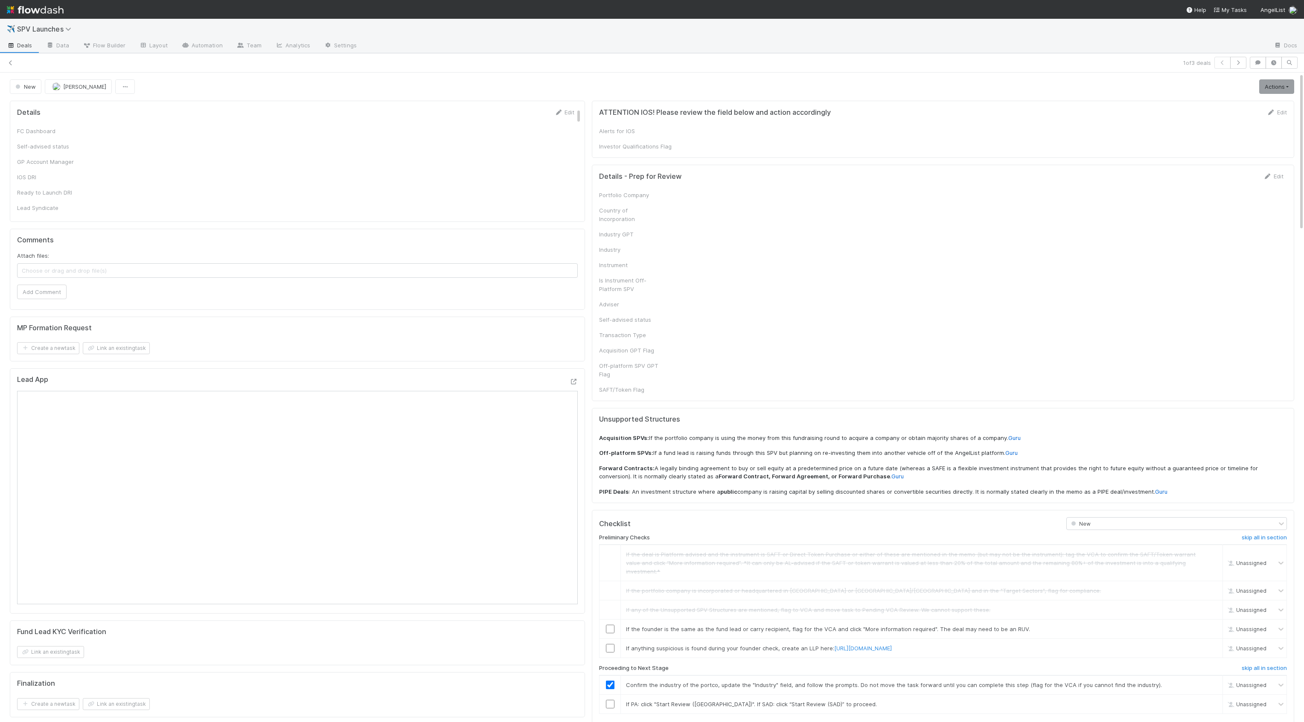
checkbox input "true"
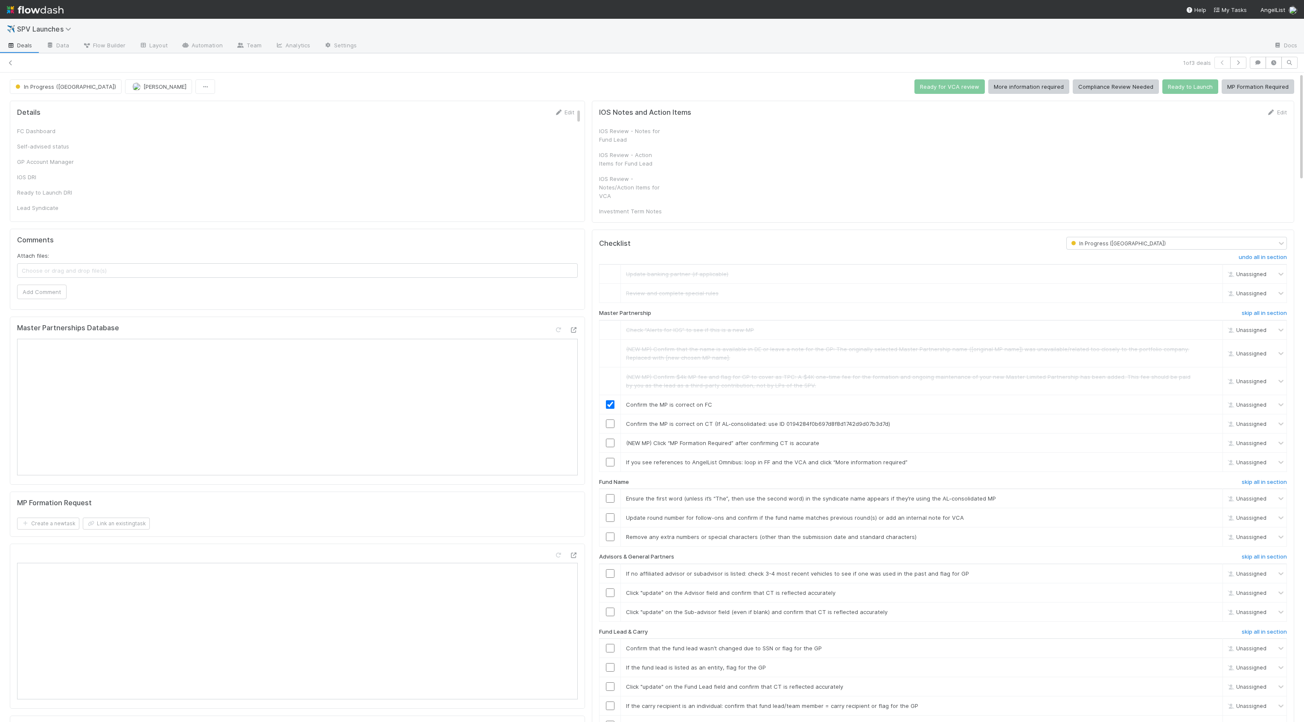
checkbox input "true"
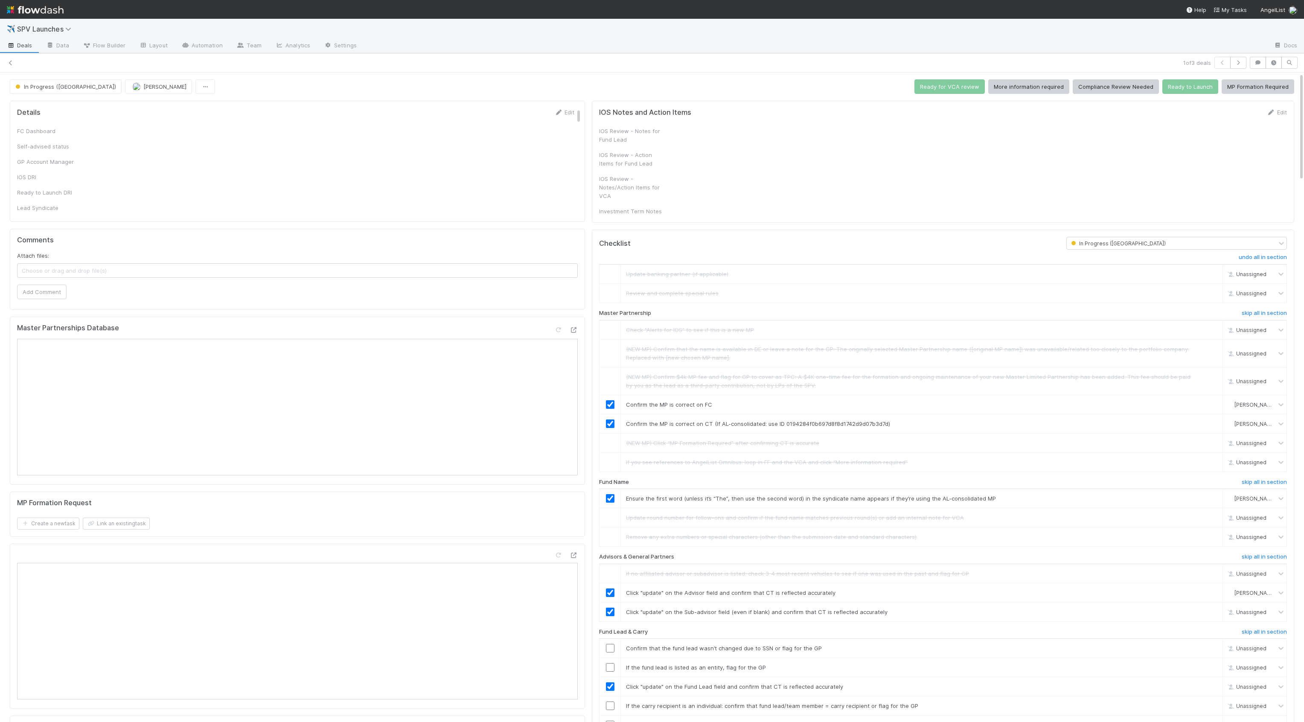
checkbox input "true"
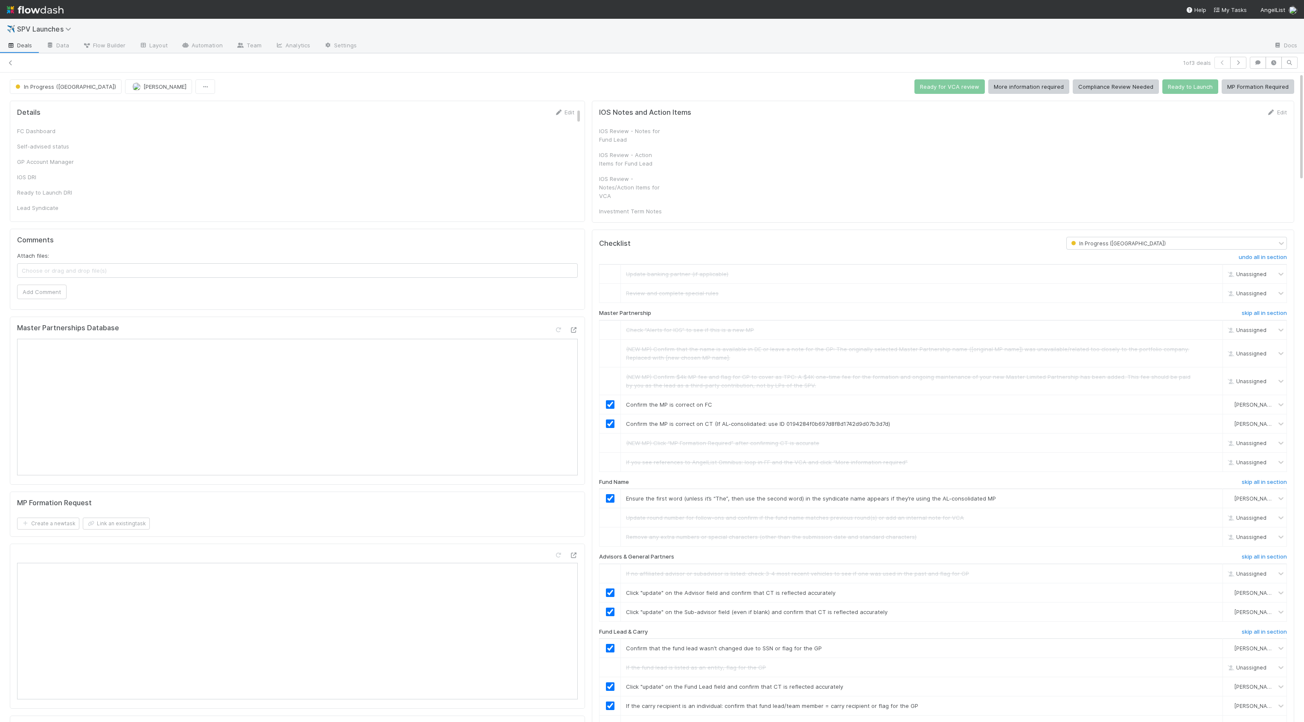
checkbox input "true"
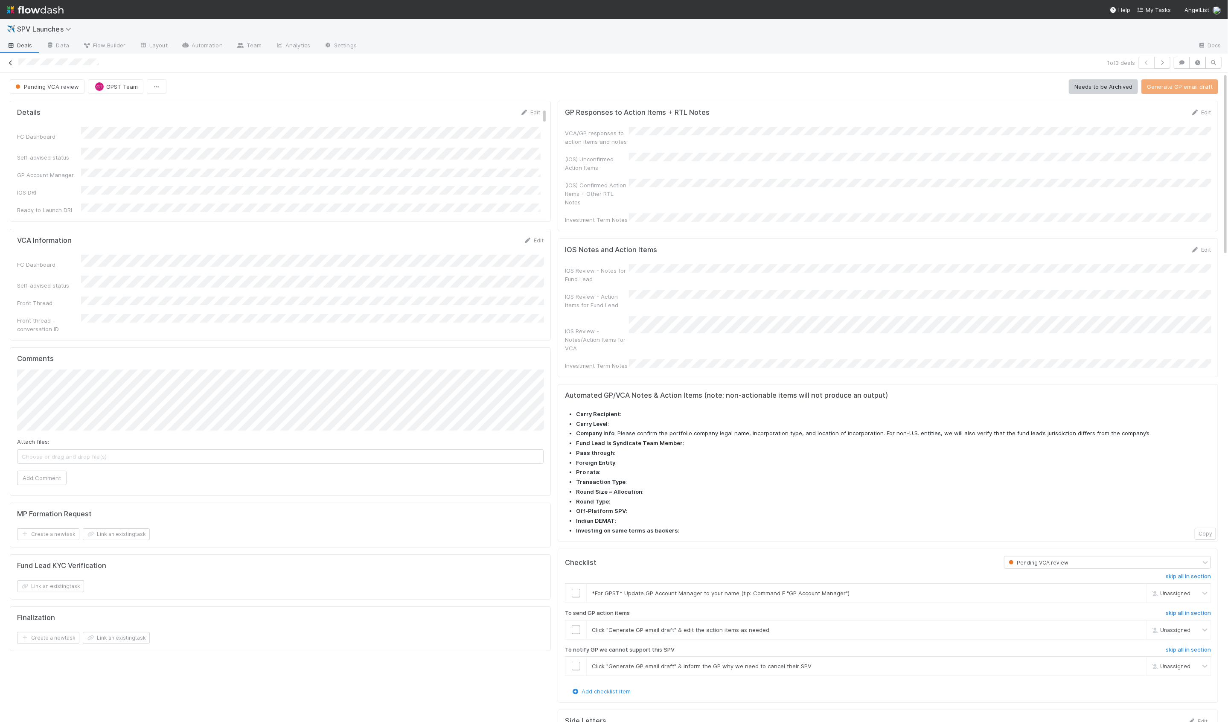
click at [12, 63] on icon at bounding box center [10, 63] width 9 height 6
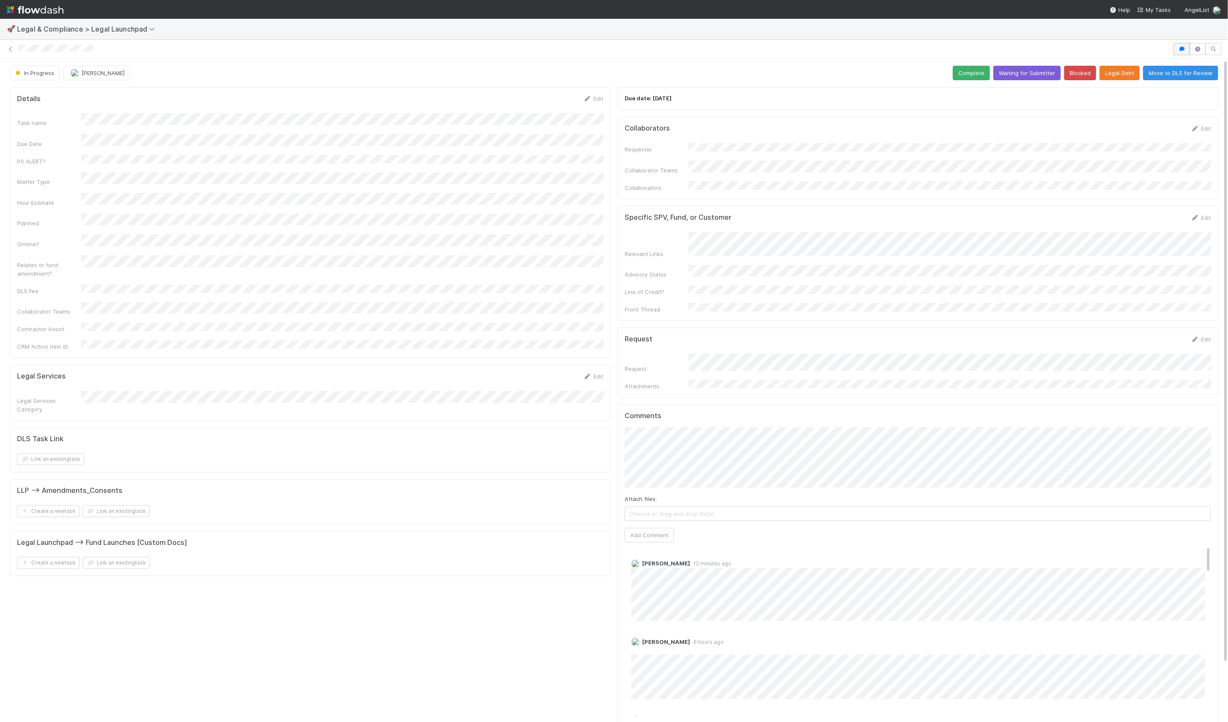
click at [1178, 52] on button "button" at bounding box center [1181, 49] width 16 height 12
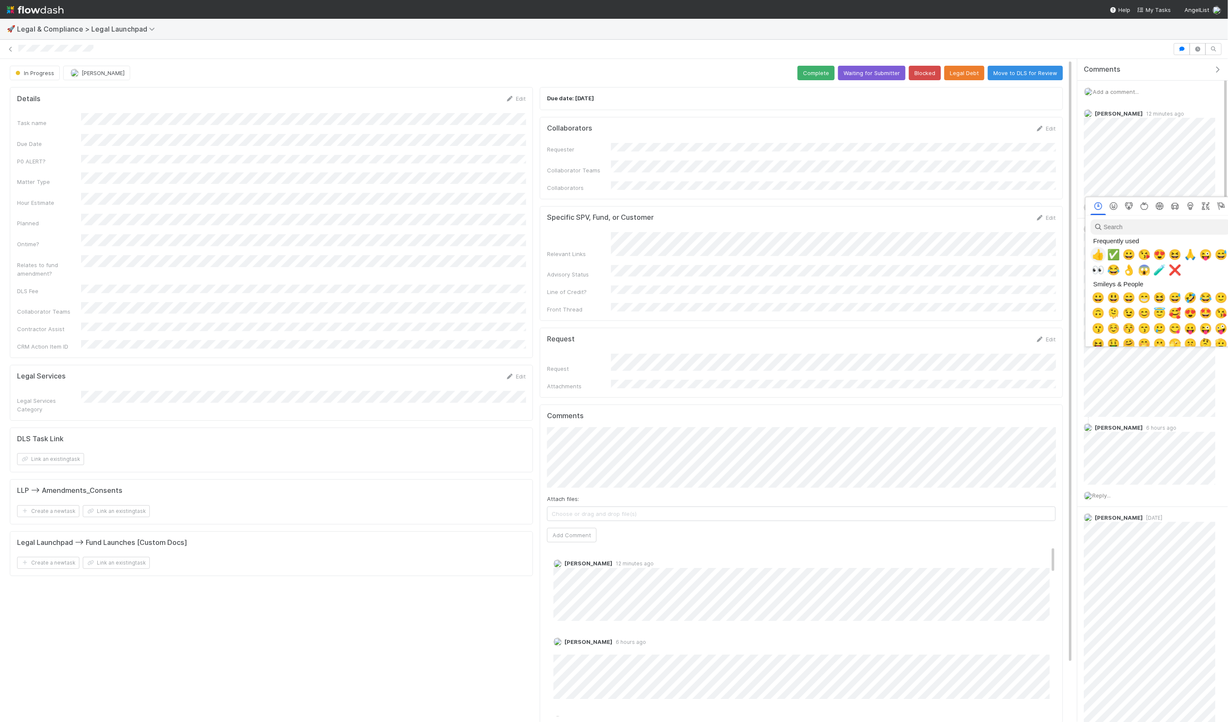
click at [1100, 256] on span "👍" at bounding box center [1098, 255] width 13 height 12
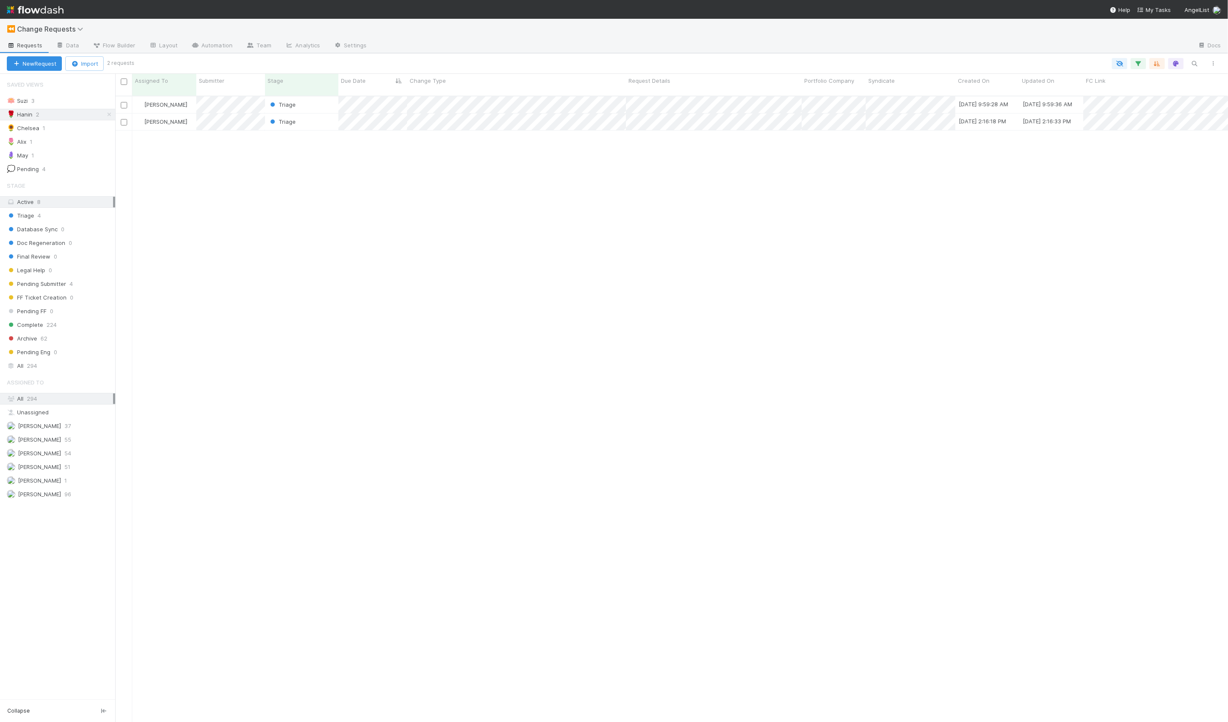
scroll to position [633, 1112]
click at [274, 165] on div "[PERSON_NAME] Triage [DATE] 9:59:28 AM [DATE] 9:59:36 AM 0 0 0 0 [PERSON_NAME] …" at bounding box center [671, 412] width 1112 height 633
click at [266, 100] on span "Triage" at bounding box center [282, 104] width 32 height 11
click at [252, 100] on div at bounding box center [614, 361] width 1228 height 722
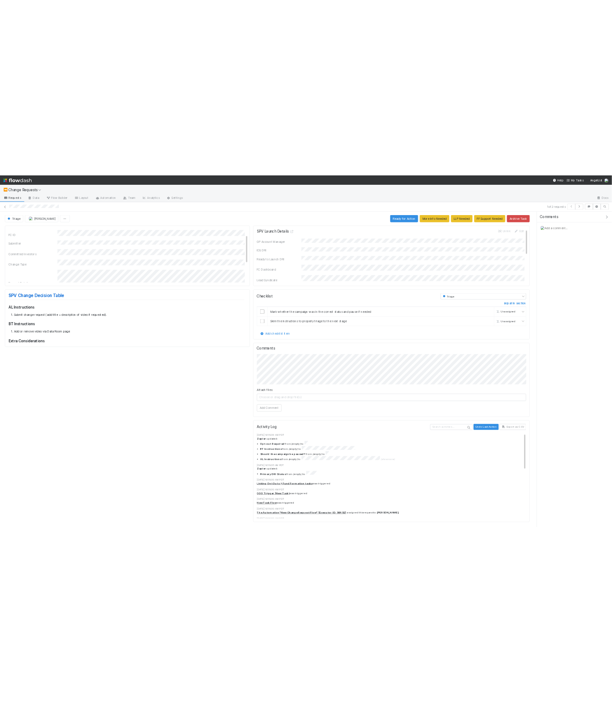
scroll to position [25, 0]
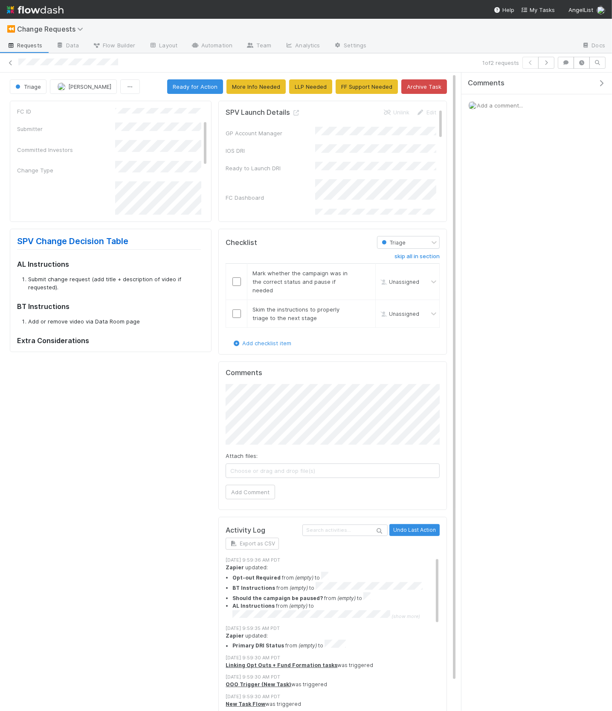
click at [601, 86] on icon "button" at bounding box center [601, 83] width 9 height 7
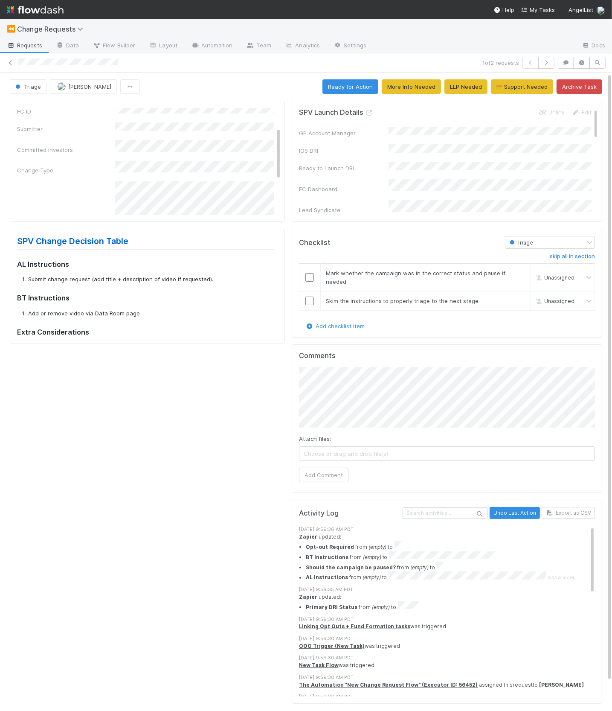
scroll to position [109, 0]
click at [312, 274] on input "checkbox" at bounding box center [309, 277] width 9 height 9
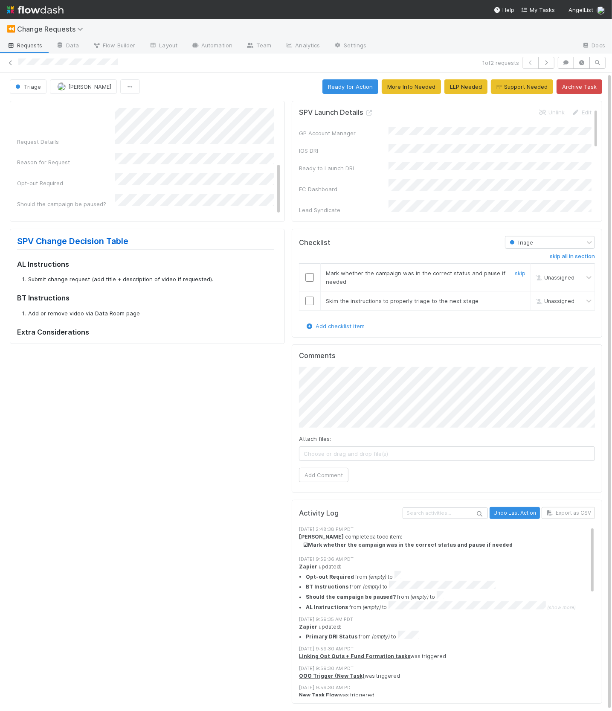
click at [306, 277] on input "checkbox" at bounding box center [309, 277] width 9 height 9
click at [310, 303] on input "checkbox" at bounding box center [309, 300] width 9 height 9
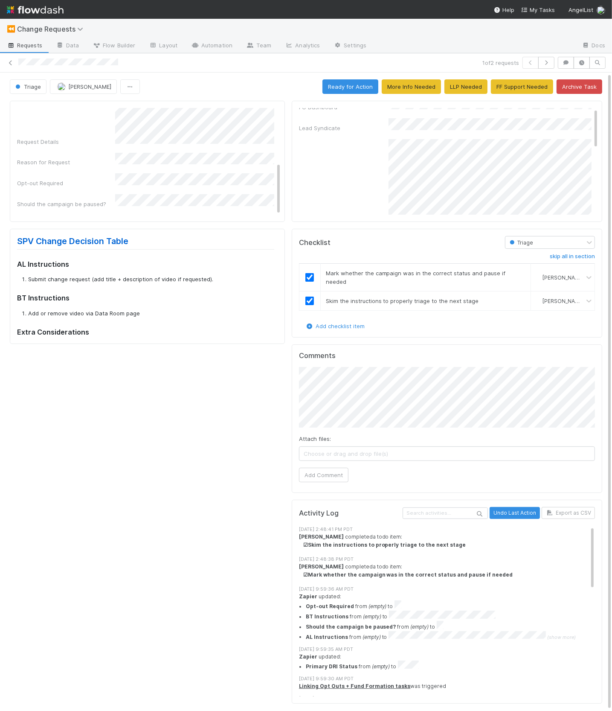
scroll to position [0, 0]
click at [349, 90] on button "Ready for Action" at bounding box center [350, 86] width 56 height 15
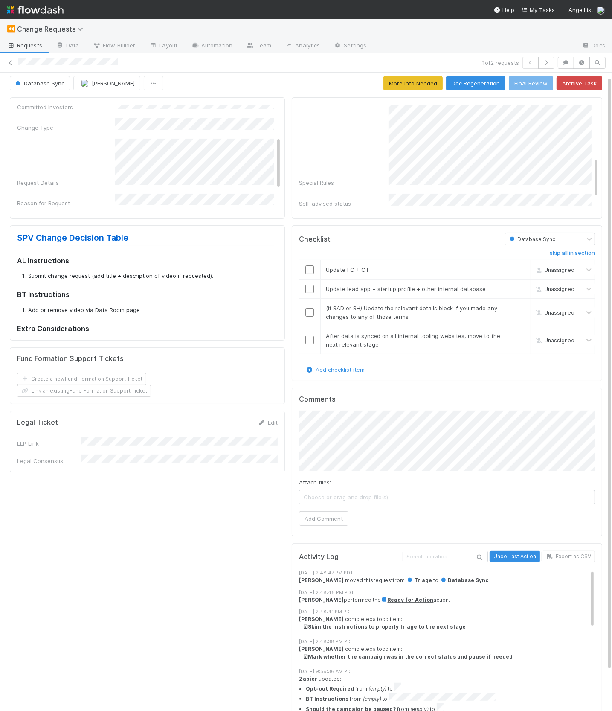
scroll to position [137, 0]
click at [311, 287] on input "checkbox" at bounding box center [309, 289] width 9 height 9
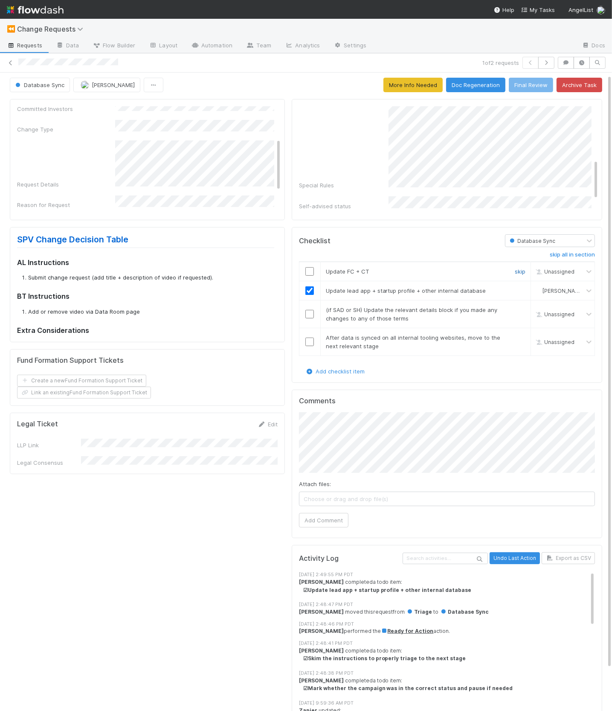
click at [520, 270] on link "skip" at bounding box center [520, 271] width 11 height 7
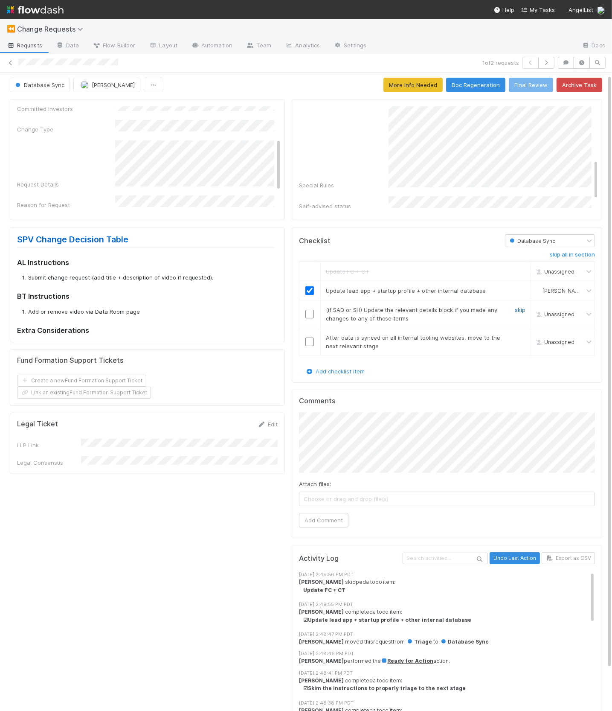
click at [525, 309] on link "skip" at bounding box center [520, 309] width 11 height 7
click at [310, 342] on input "checkbox" at bounding box center [309, 341] width 9 height 9
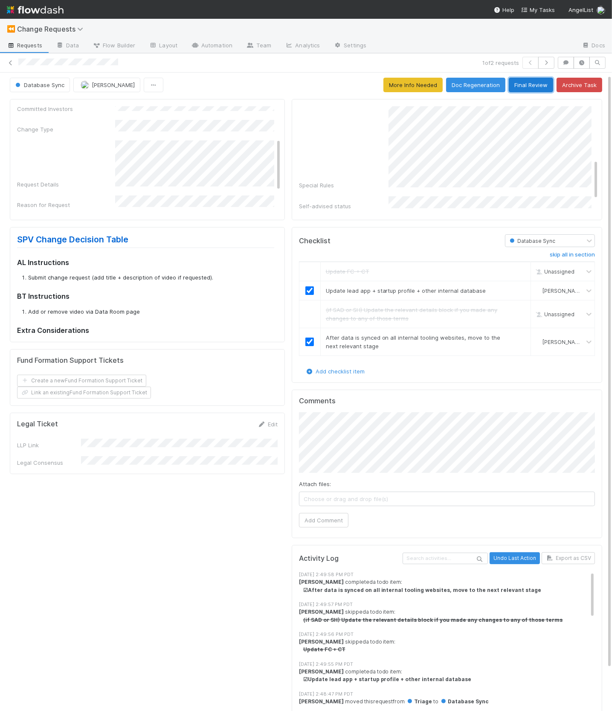
click at [523, 90] on button "Final Review" at bounding box center [531, 85] width 44 height 15
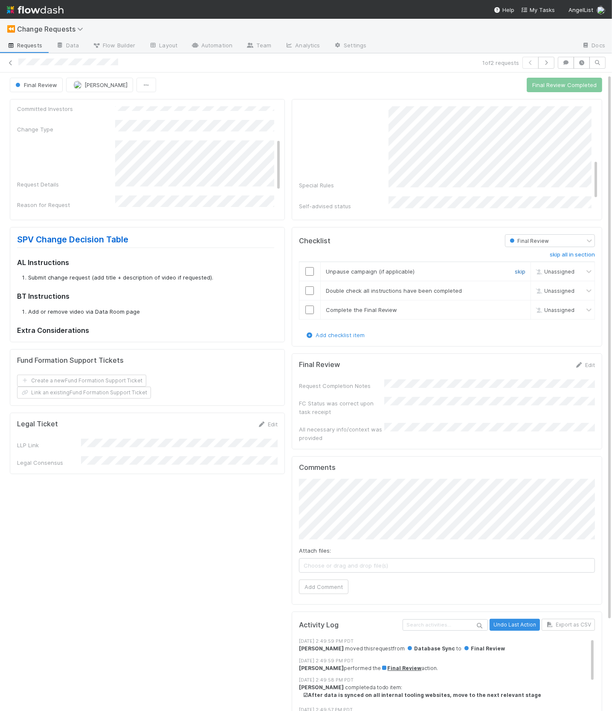
click at [517, 269] on link "skip" at bounding box center [520, 271] width 11 height 7
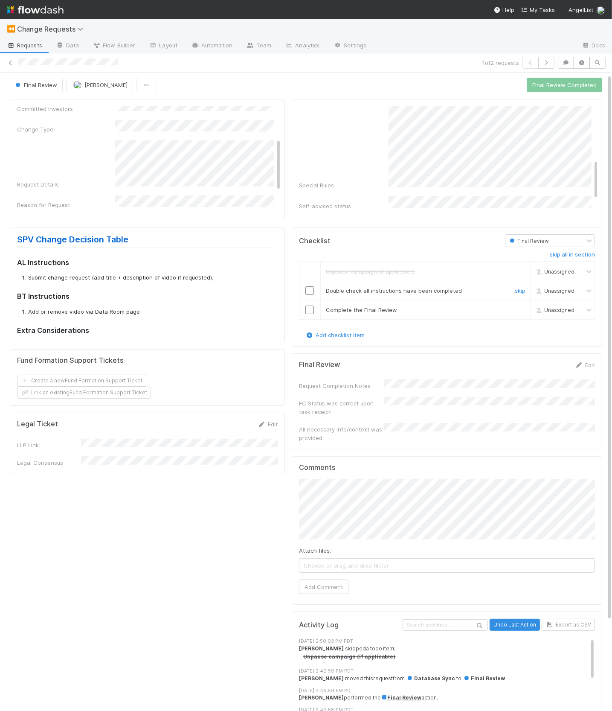
click at [312, 290] on input "checkbox" at bounding box center [309, 290] width 9 height 9
click at [575, 362] on icon at bounding box center [579, 365] width 9 height 6
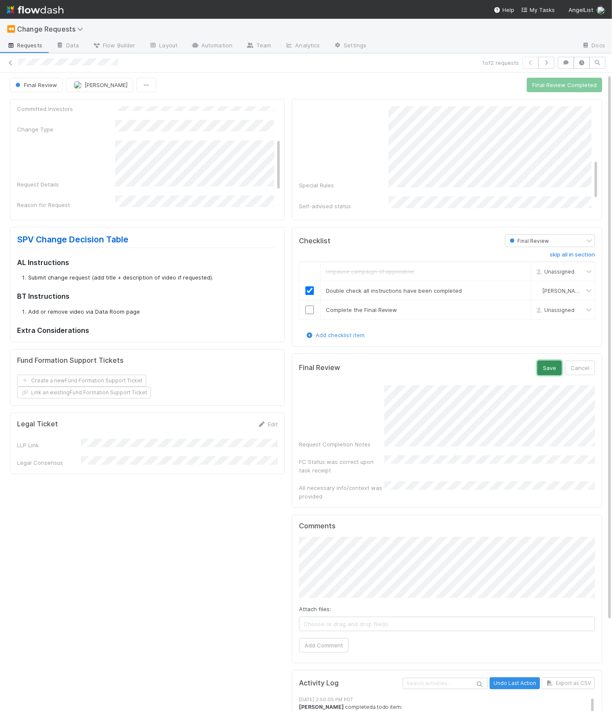
click at [553, 362] on button "Save" at bounding box center [549, 367] width 24 height 15
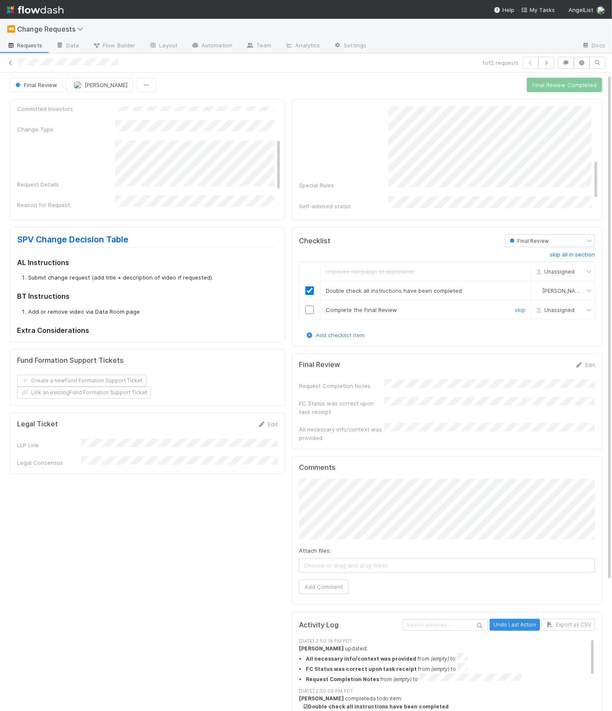
click at [309, 306] on input "checkbox" at bounding box center [309, 309] width 9 height 9
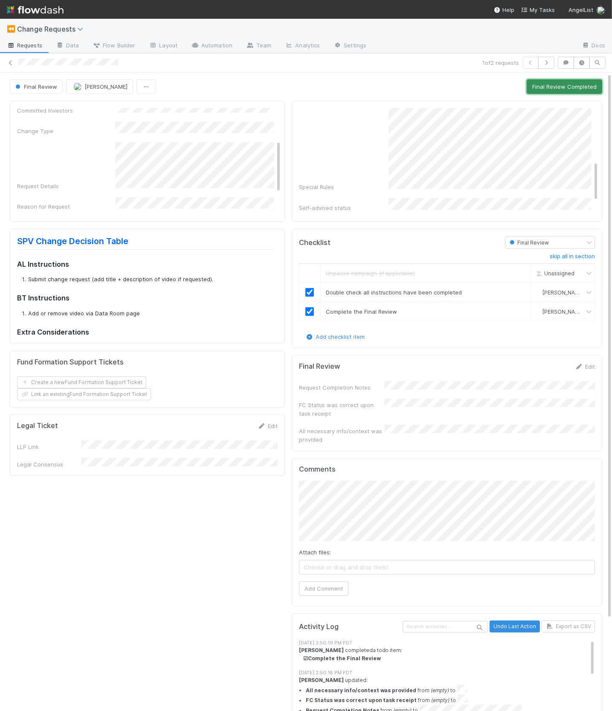
click at [557, 90] on button "Final Review Completed" at bounding box center [564, 86] width 75 height 15
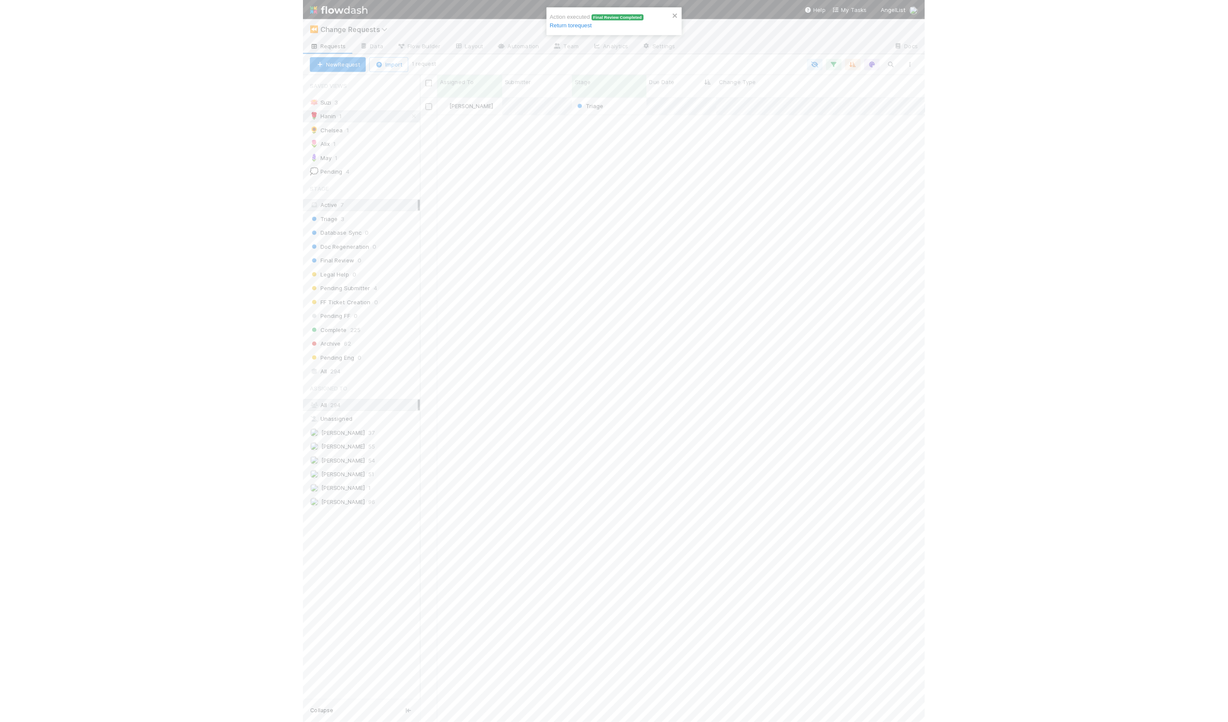
scroll to position [633, 1112]
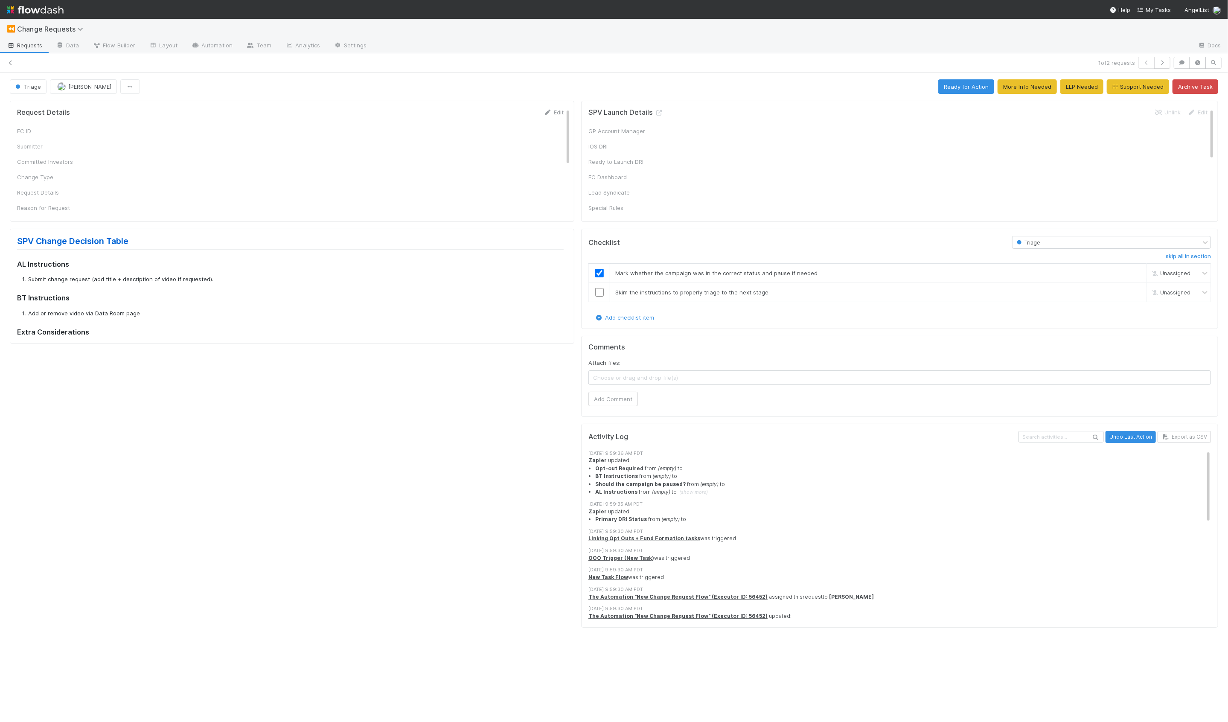
checkbox input "true"
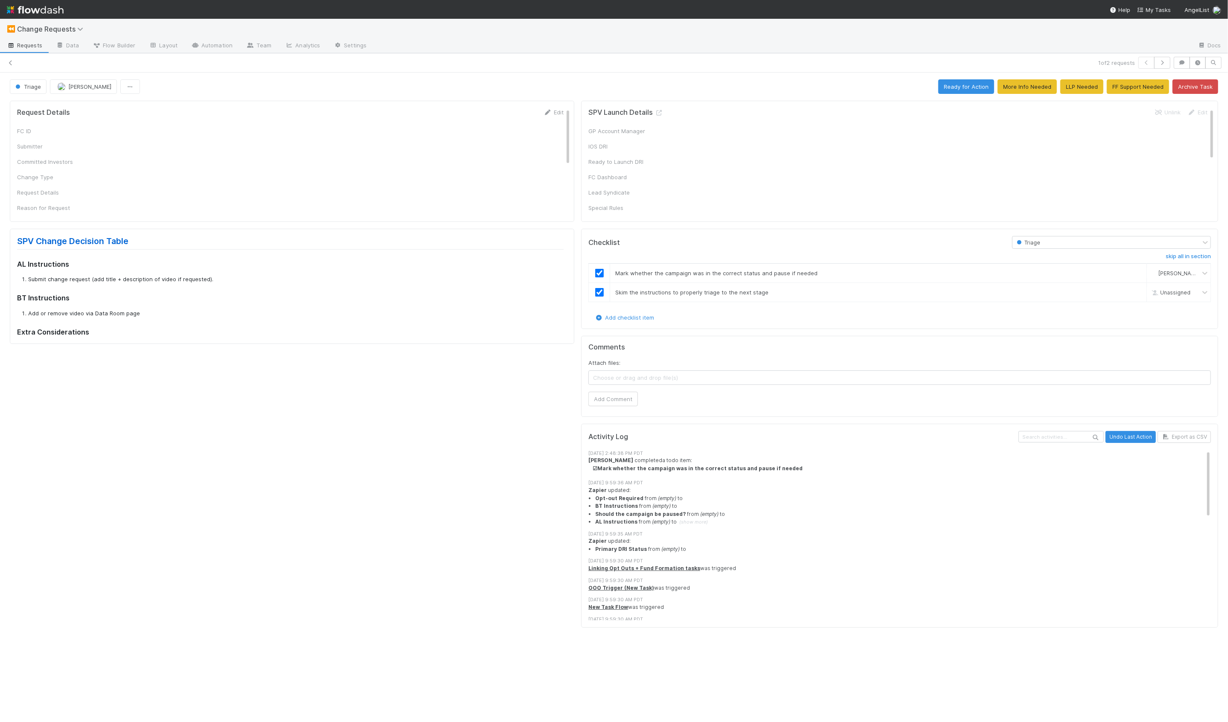
checkbox input "true"
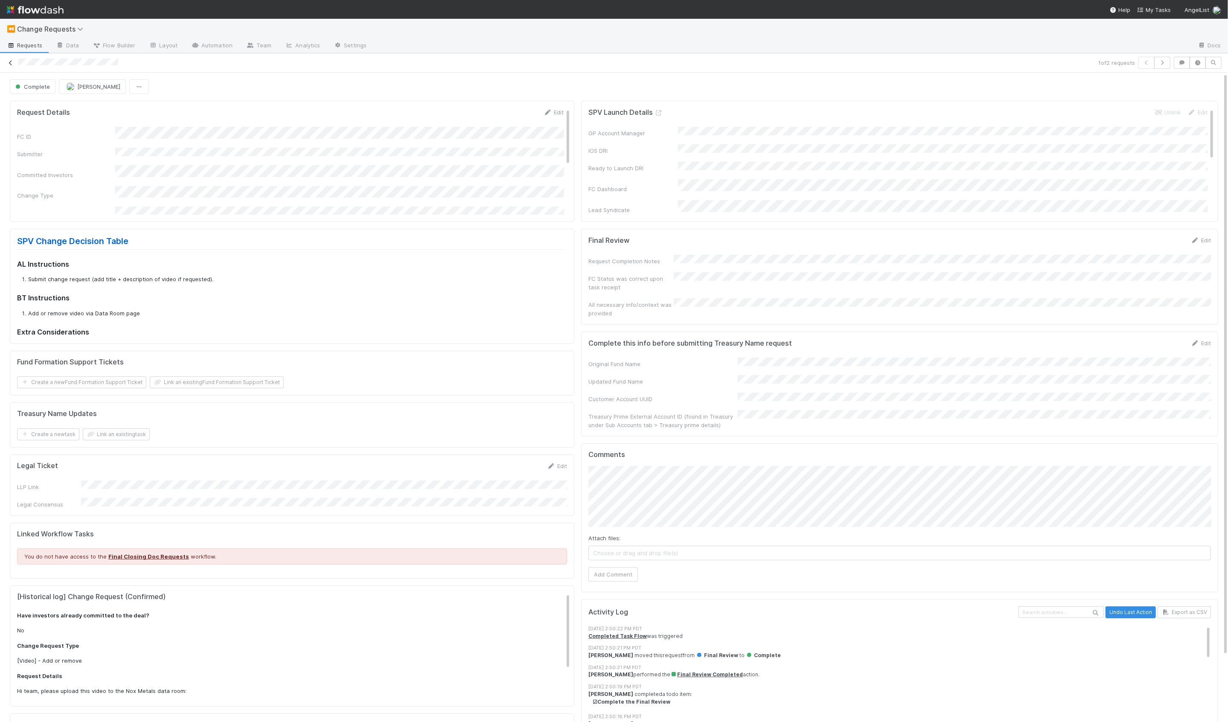
click at [10, 63] on icon at bounding box center [10, 63] width 9 height 6
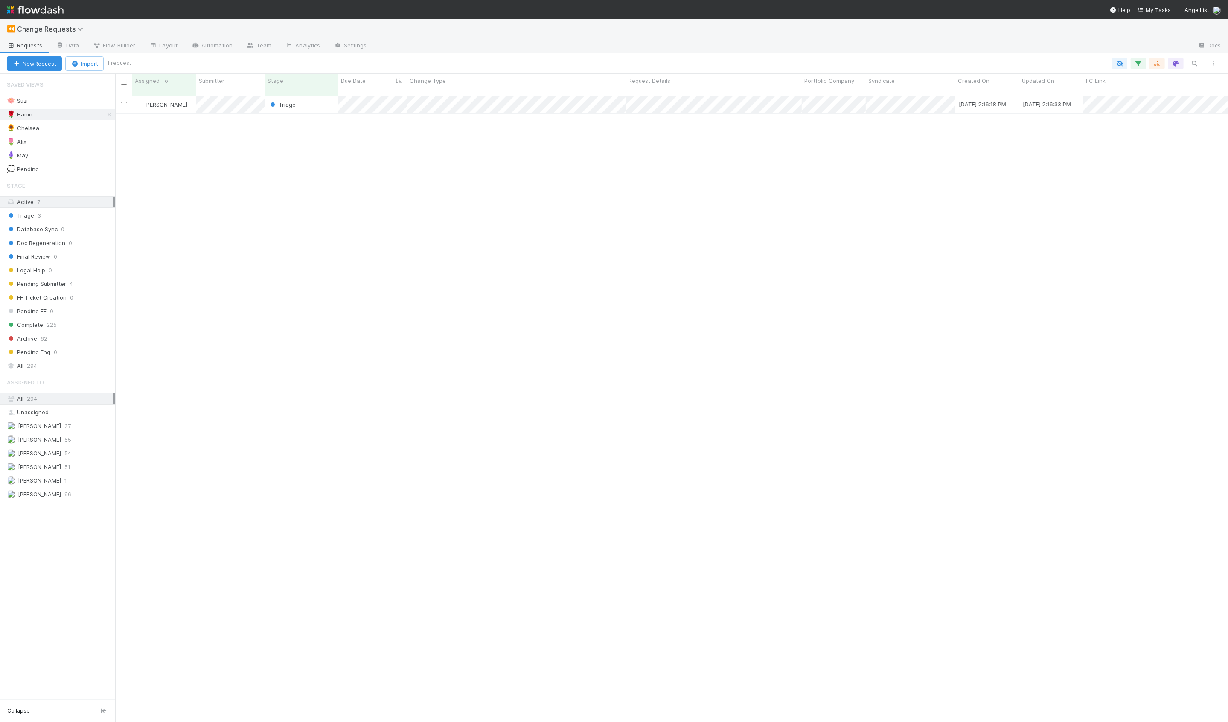
scroll to position [633, 1112]
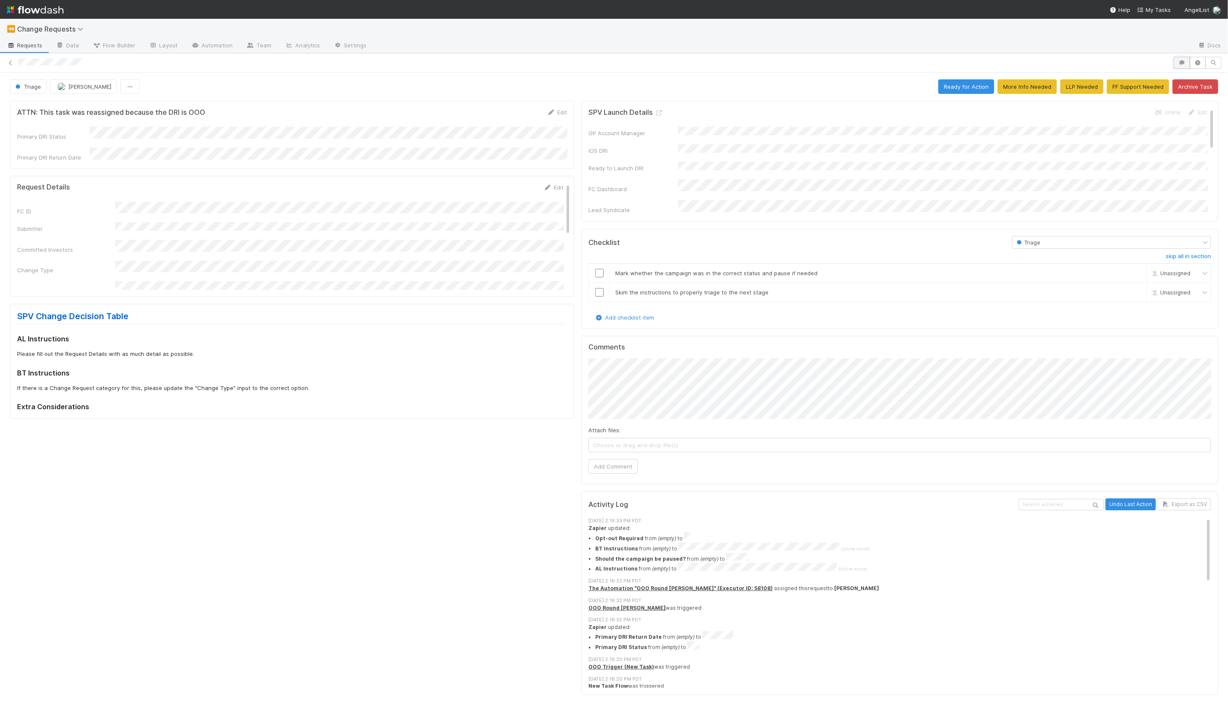
click at [1177, 62] on button "button" at bounding box center [1181, 63] width 16 height 12
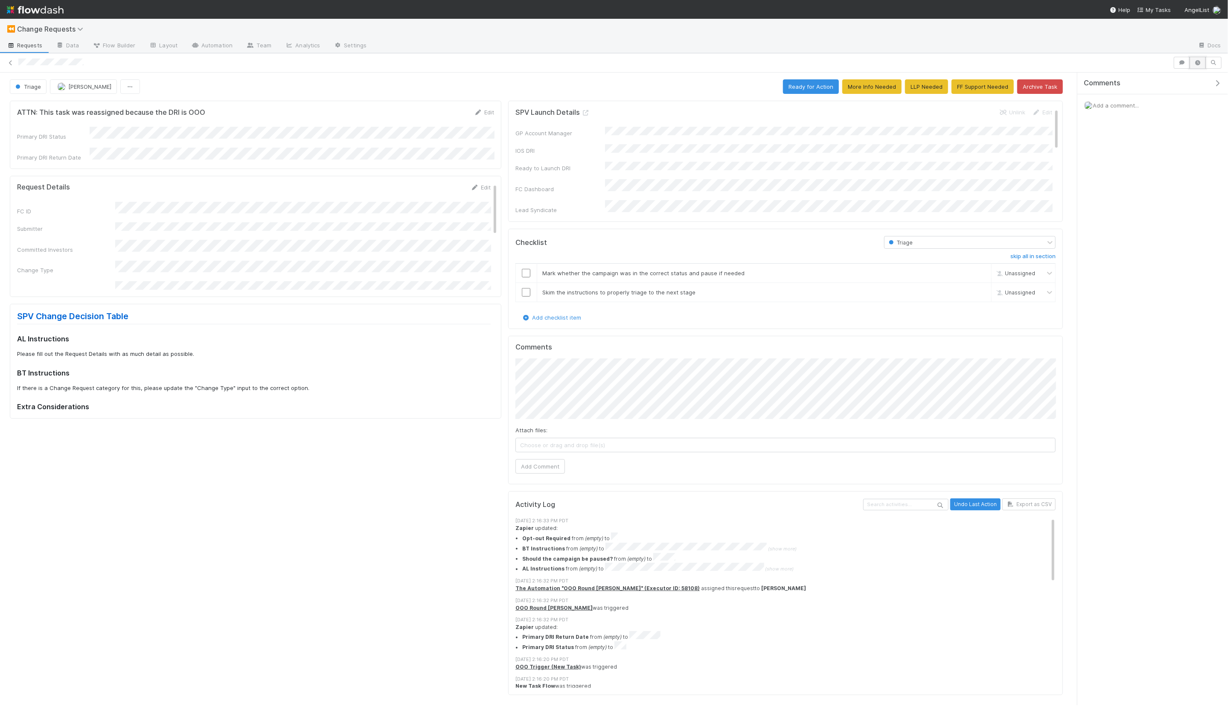
click at [1200, 60] on icon "button" at bounding box center [1197, 62] width 9 height 5
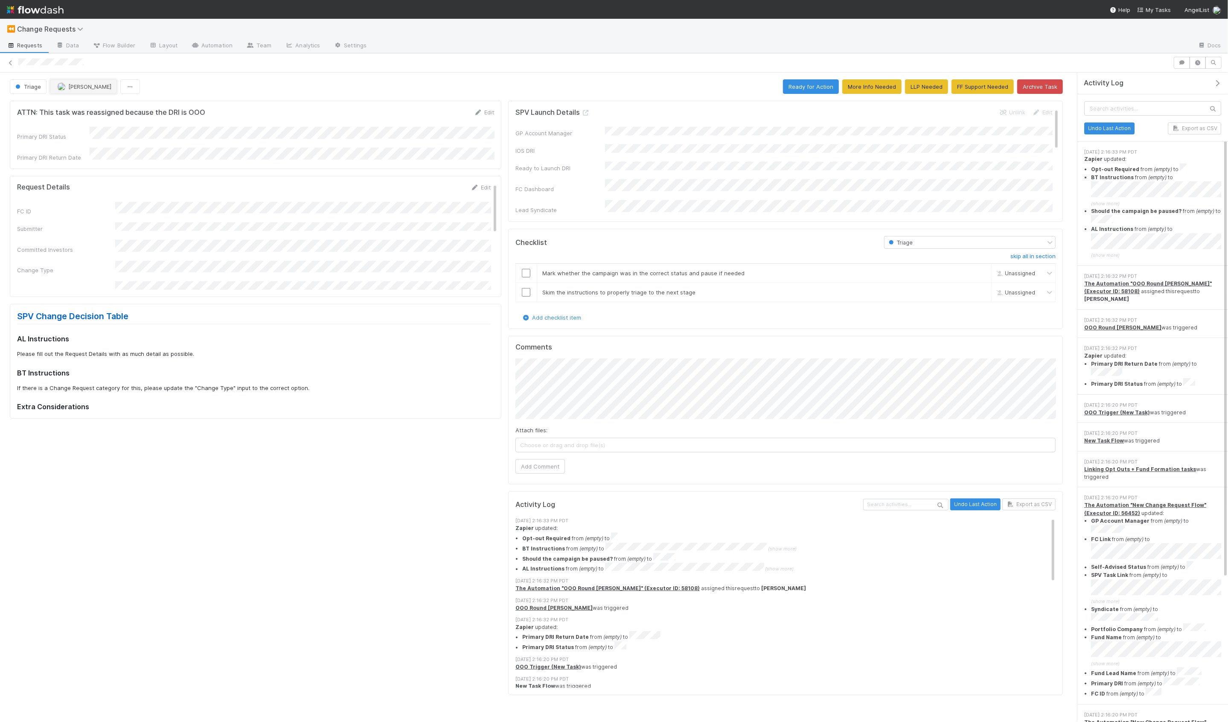
click at [97, 86] on span "[PERSON_NAME]" at bounding box center [89, 86] width 43 height 7
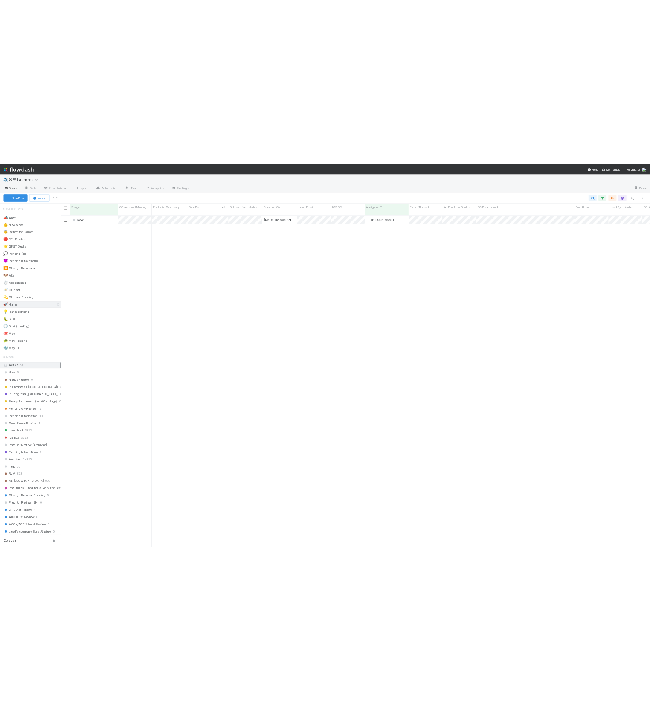
scroll to position [633, 1112]
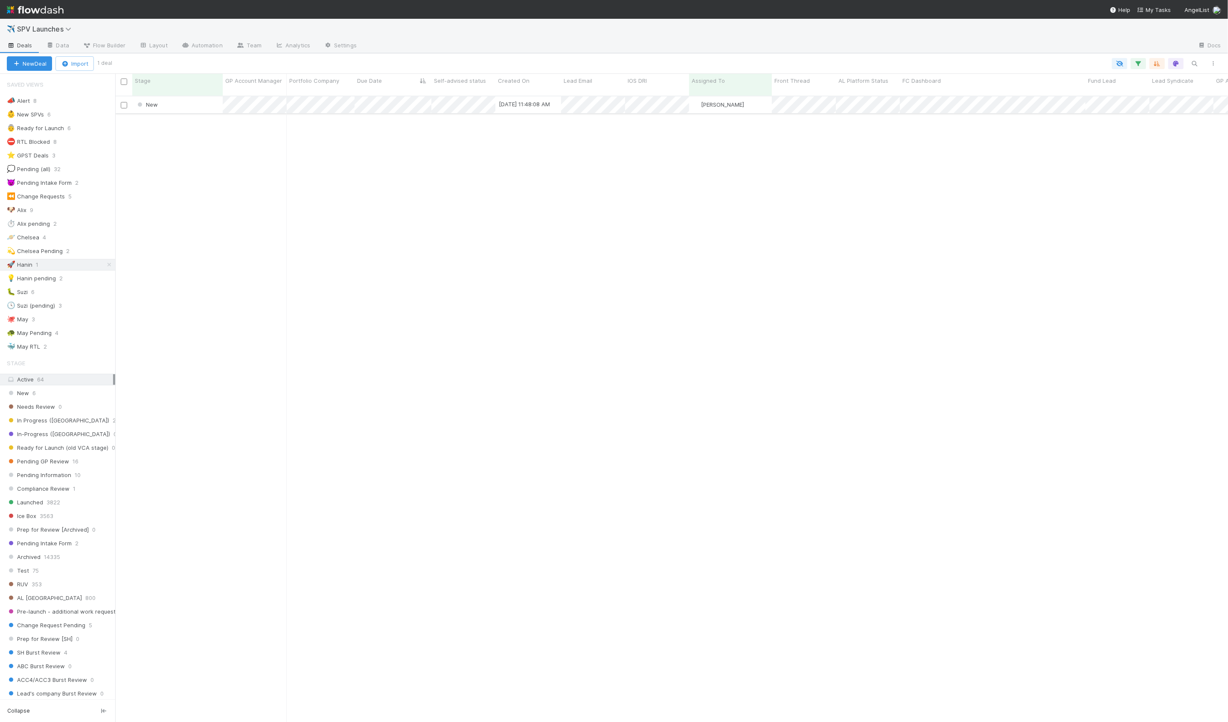
click at [199, 96] on div "New" at bounding box center [177, 104] width 90 height 17
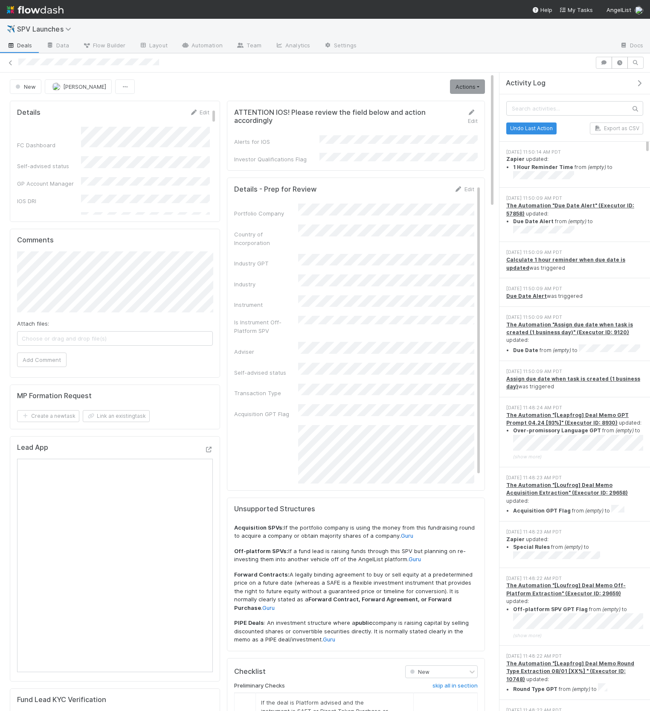
click at [641, 84] on icon "button" at bounding box center [639, 83] width 9 height 7
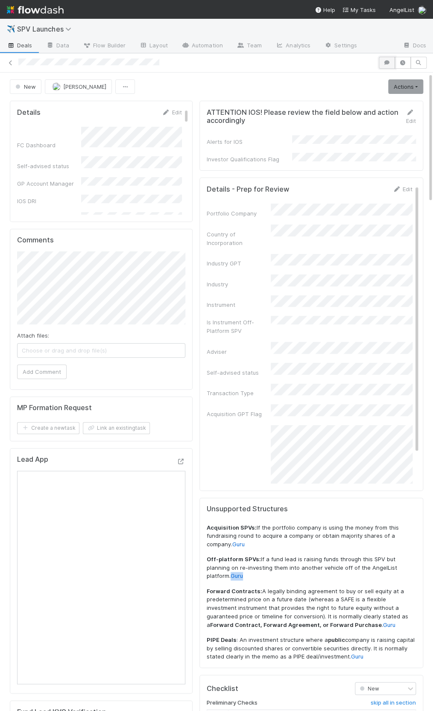
click at [386, 60] on icon "button" at bounding box center [386, 62] width 9 height 5
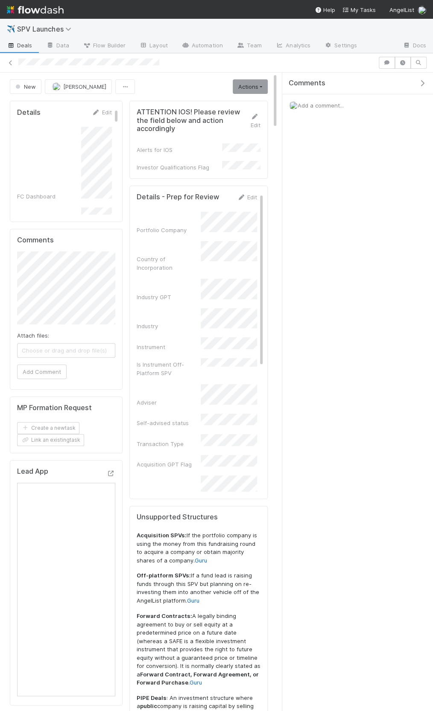
click at [320, 102] on span "Add a comment..." at bounding box center [320, 105] width 46 height 7
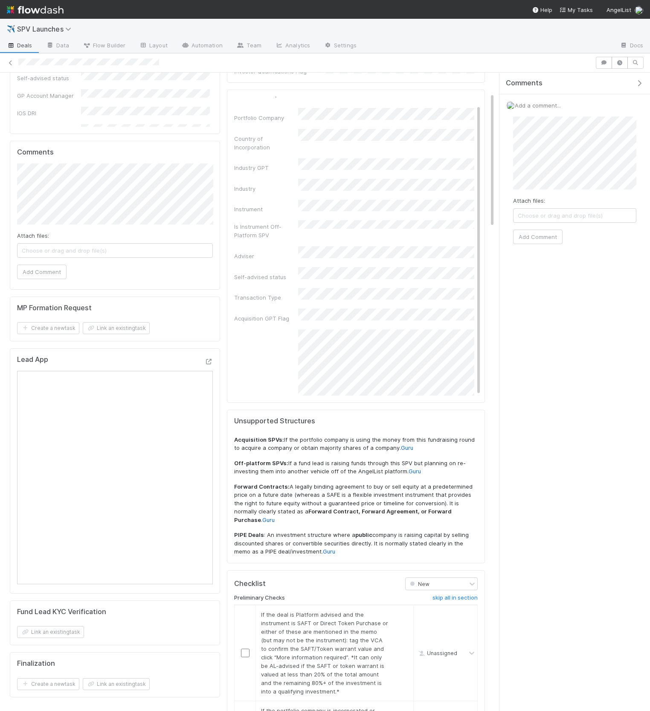
scroll to position [96, 0]
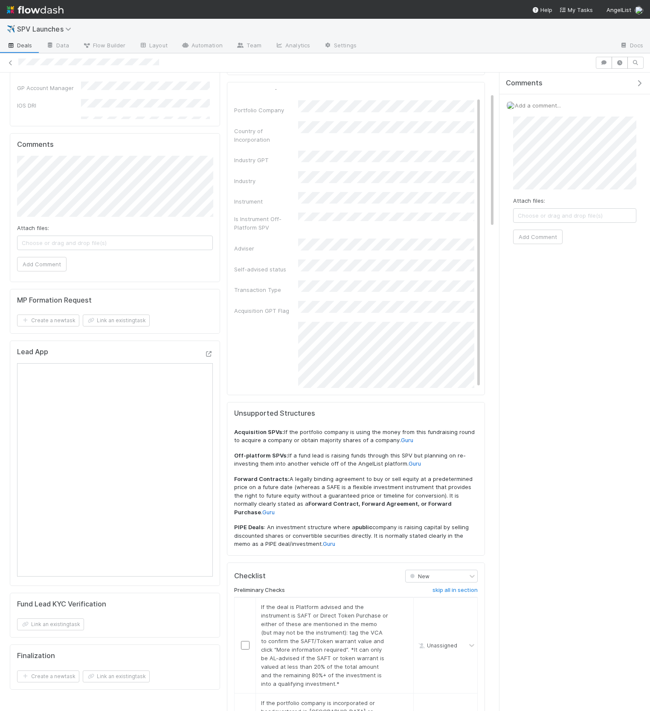
click at [586, 192] on div "Attach files: Choose or drag and drop file(s) Add Comment" at bounding box center [574, 180] width 123 height 128
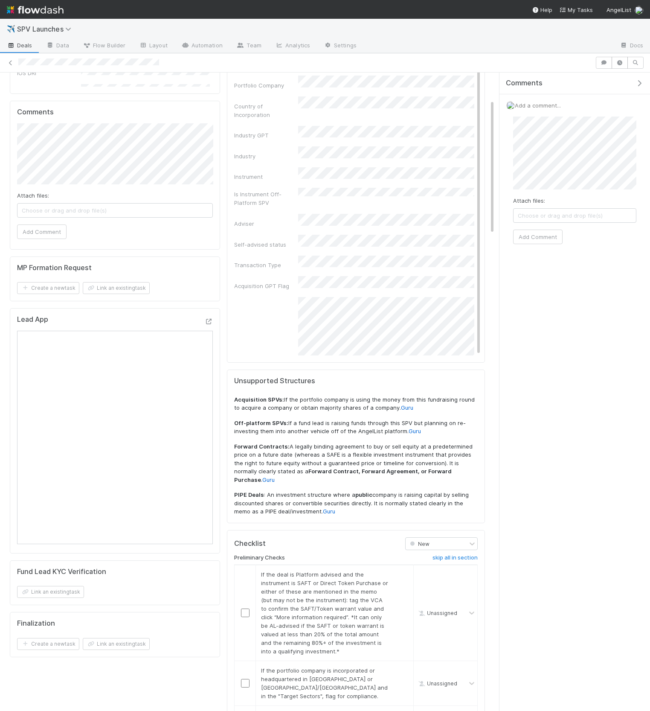
scroll to position [8, 0]
click at [587, 192] on div "Attach files: Choose or drag and drop file(s) Add Comment" at bounding box center [574, 180] width 123 height 128
click at [532, 235] on button "Add Comment" at bounding box center [537, 236] width 49 height 15
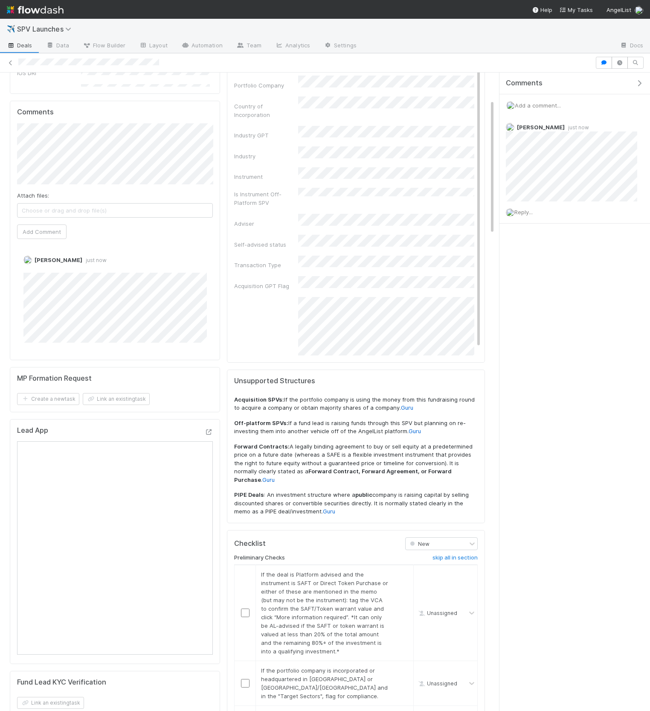
scroll to position [0, 0]
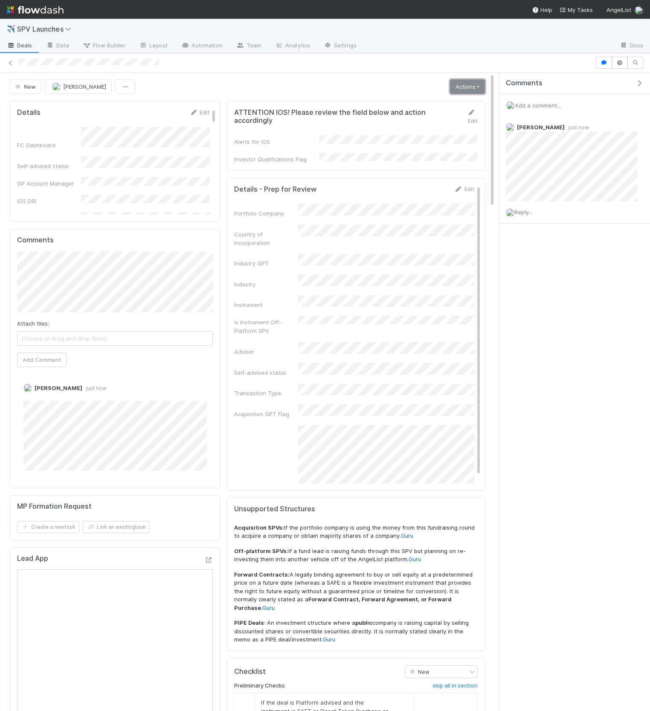
click at [453, 90] on link "Actions" at bounding box center [467, 86] width 35 height 15
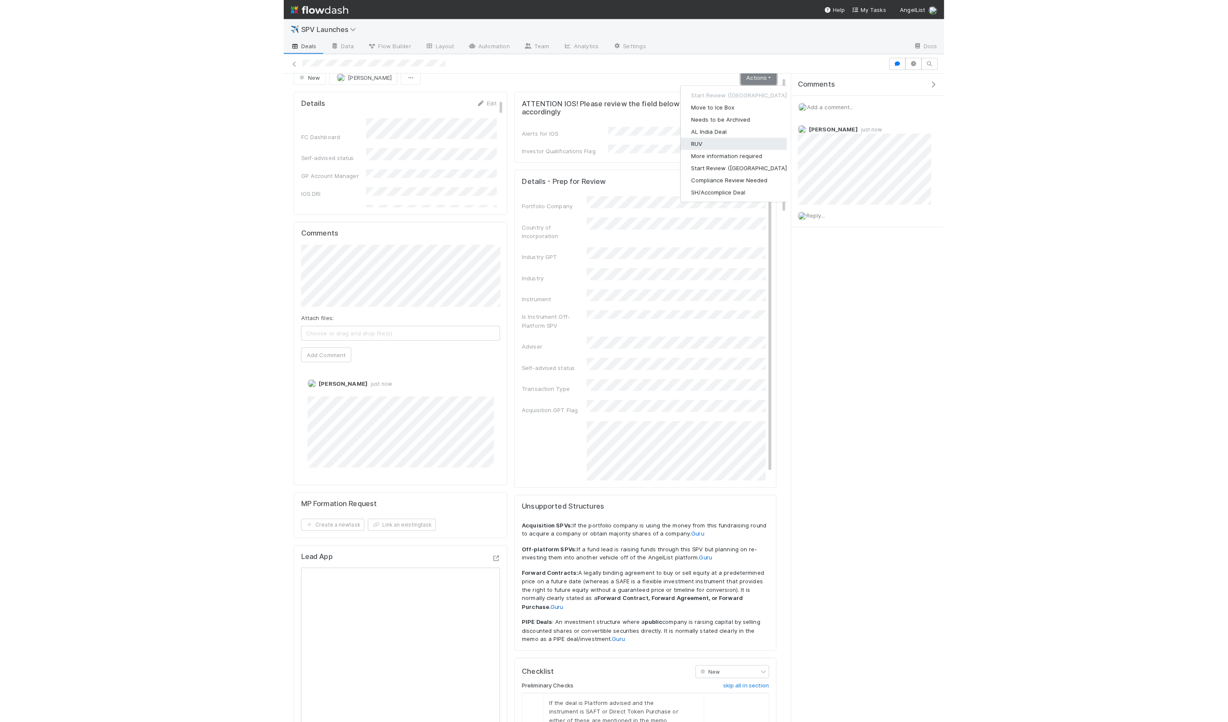
scroll to position [12, 0]
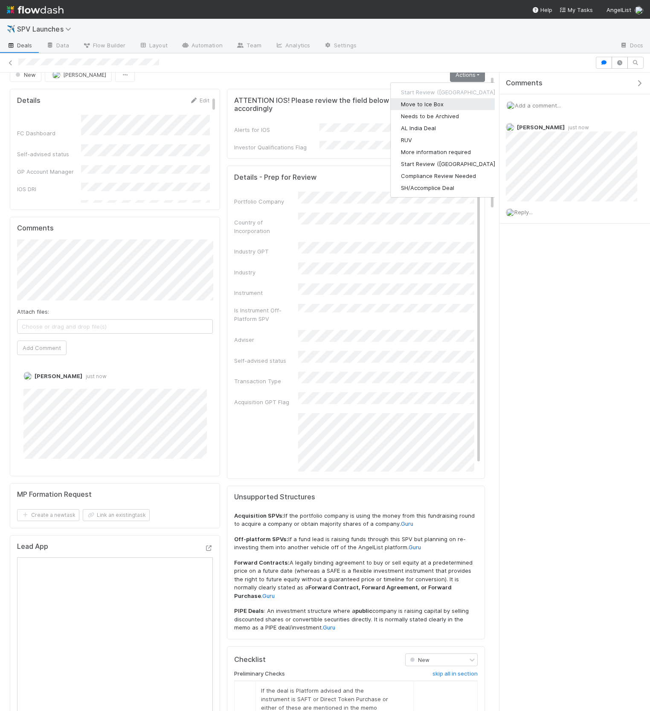
click at [436, 103] on button "Move to Ice Box" at bounding box center [449, 104] width 116 height 12
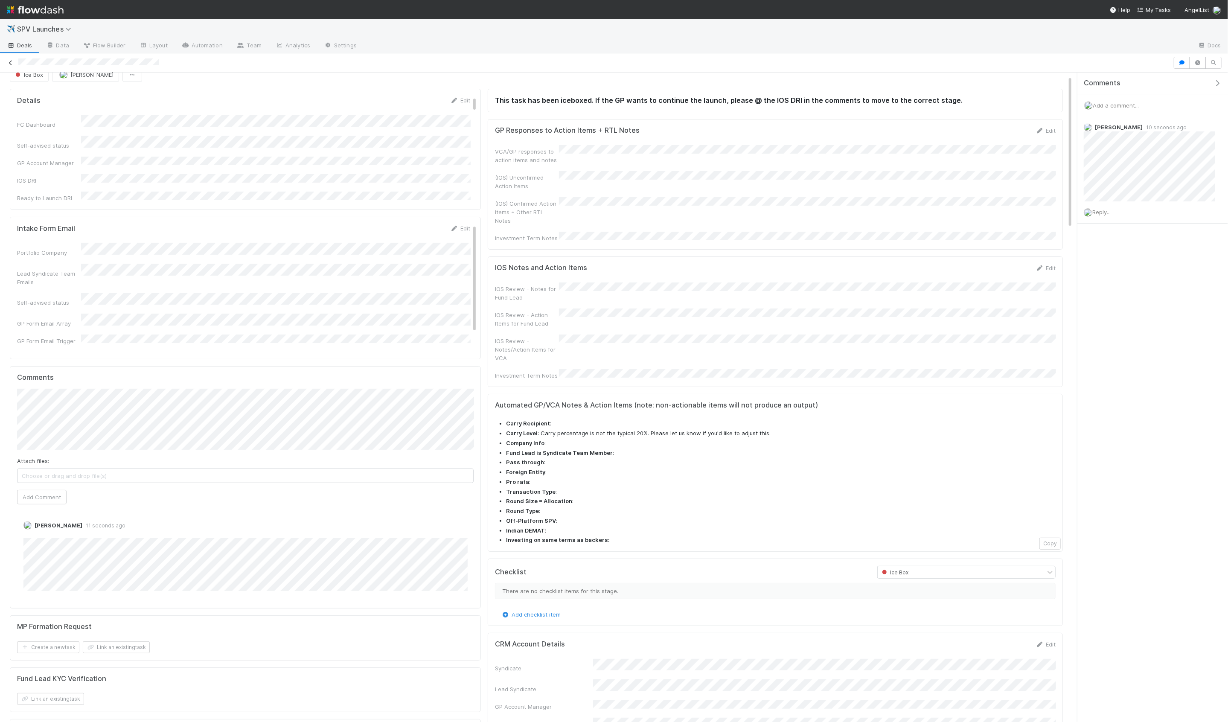
click at [12, 64] on icon at bounding box center [10, 63] width 9 height 6
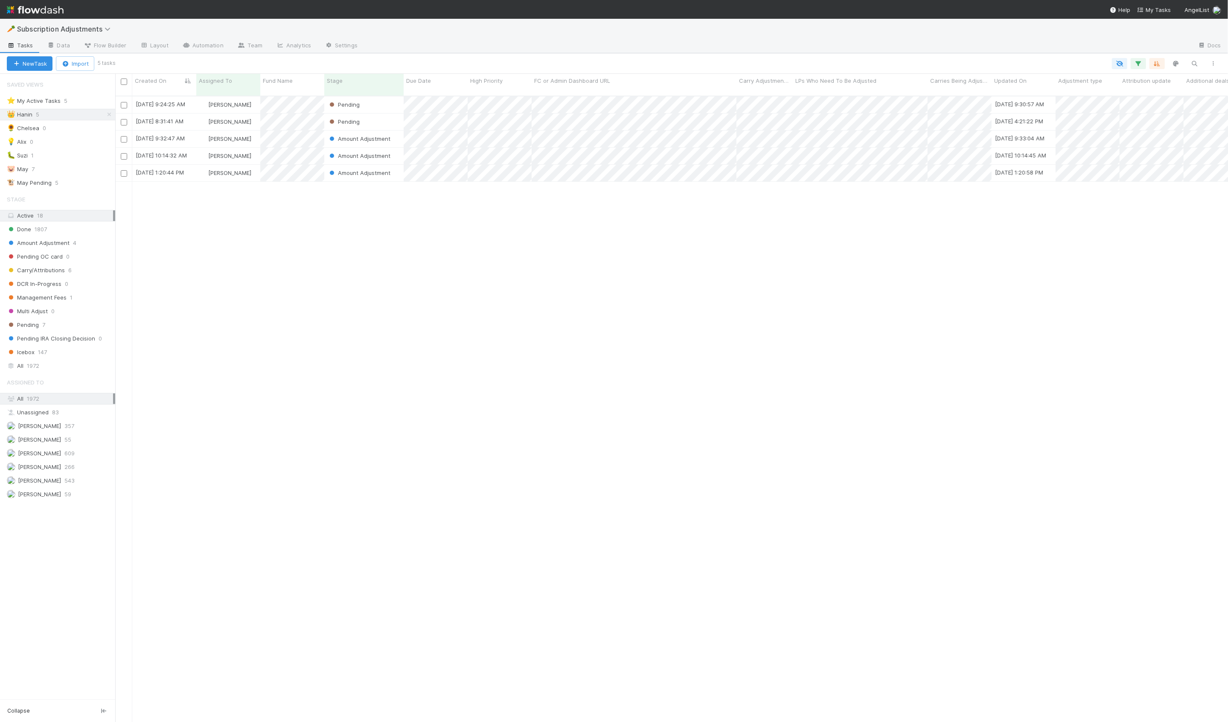
scroll to position [633, 1112]
click at [197, 306] on div "[DATE] 9:24:25 AM [PERSON_NAME] Pending [DATE] 9:30:57 AM 1 0 0 [DATE] 8:31:41 …" at bounding box center [671, 412] width 1112 height 633
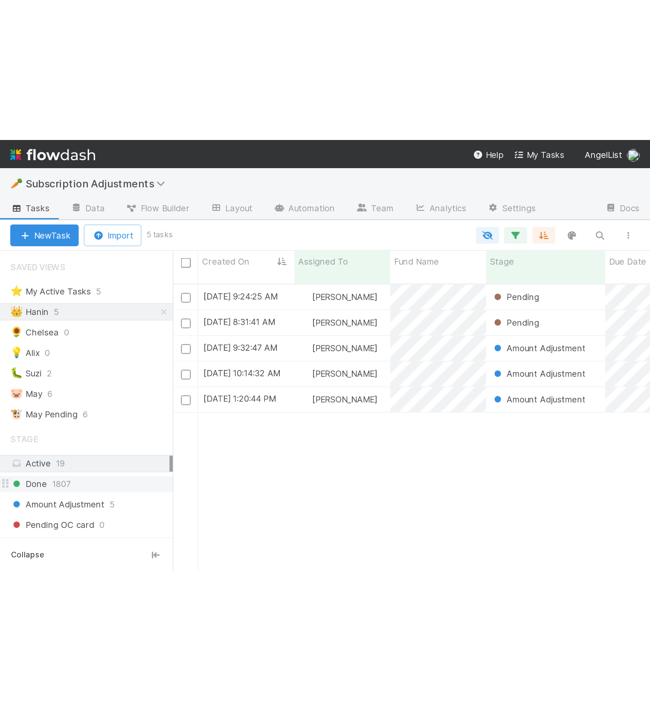
scroll to position [633, 1112]
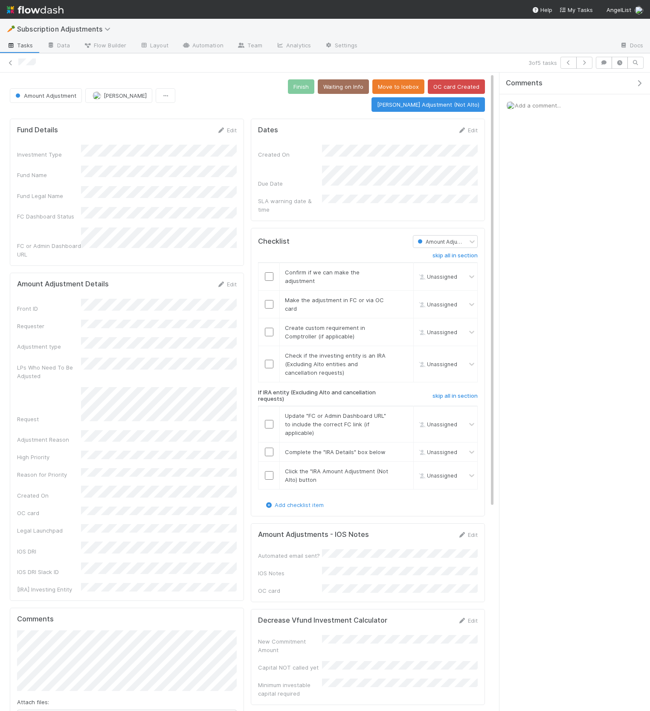
click at [637, 84] on icon "button" at bounding box center [639, 83] width 9 height 7
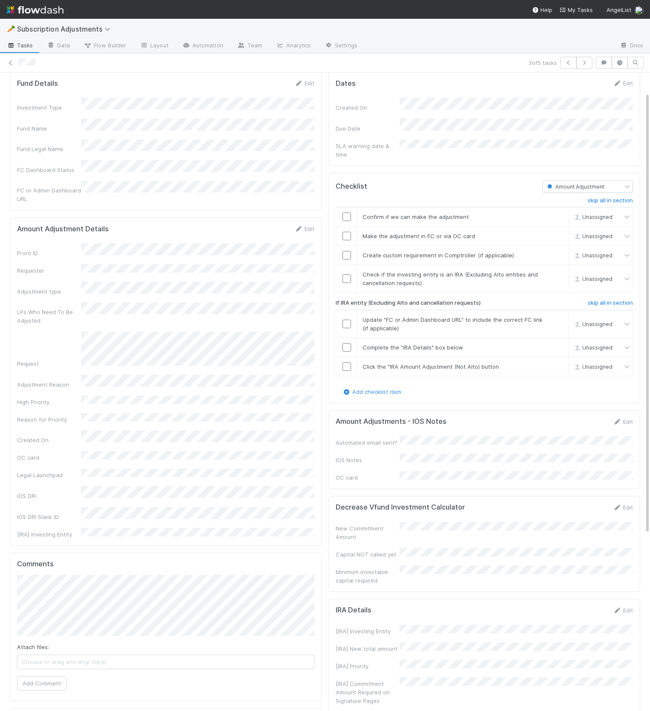
scroll to position [29, 0]
click at [564, 410] on div "Amount Adjustments - IOS Notes Edit Automated email sent? IOS Notes OC card" at bounding box center [484, 449] width 312 height 79
click at [346, 213] on input "checkbox" at bounding box center [347, 217] width 9 height 9
click at [348, 232] on input "checkbox" at bounding box center [347, 236] width 9 height 9
click at [560, 252] on link "skip" at bounding box center [558, 255] width 11 height 7
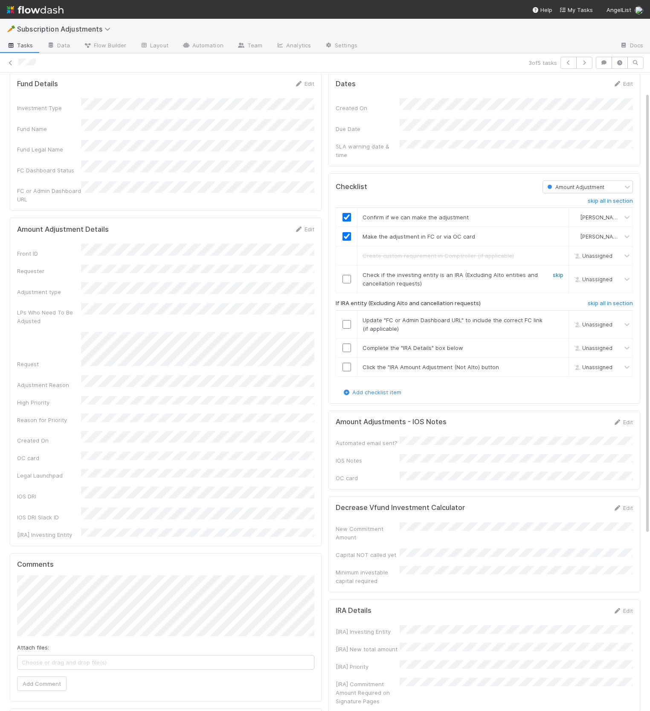
click at [554, 271] on link "skip" at bounding box center [558, 274] width 11 height 7
click at [600, 300] on h6 "skip all in section" at bounding box center [610, 303] width 45 height 7
drag, startPoint x: 625, startPoint y: 407, endPoint x: 626, endPoint y: 412, distance: 4.9
click at [625, 410] on div "Amount Adjustments - IOS Notes Edit Automated email sent? IOS Notes OC card" at bounding box center [484, 449] width 312 height 79
click at [626, 418] on link "Edit" at bounding box center [623, 421] width 20 height 7
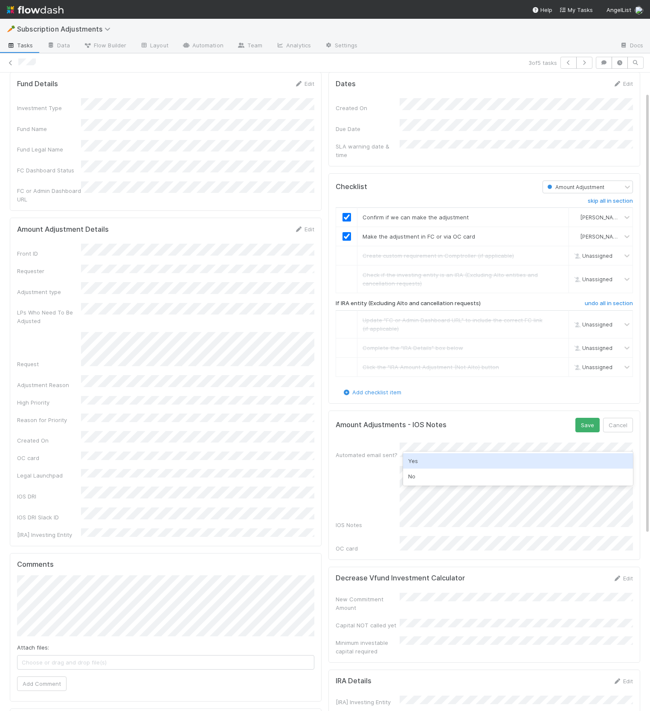
click at [505, 469] on div "No" at bounding box center [518, 475] width 230 height 15
click at [498, 459] on div "Yes" at bounding box center [518, 460] width 230 height 15
click at [586, 418] on button "Save" at bounding box center [587, 425] width 24 height 15
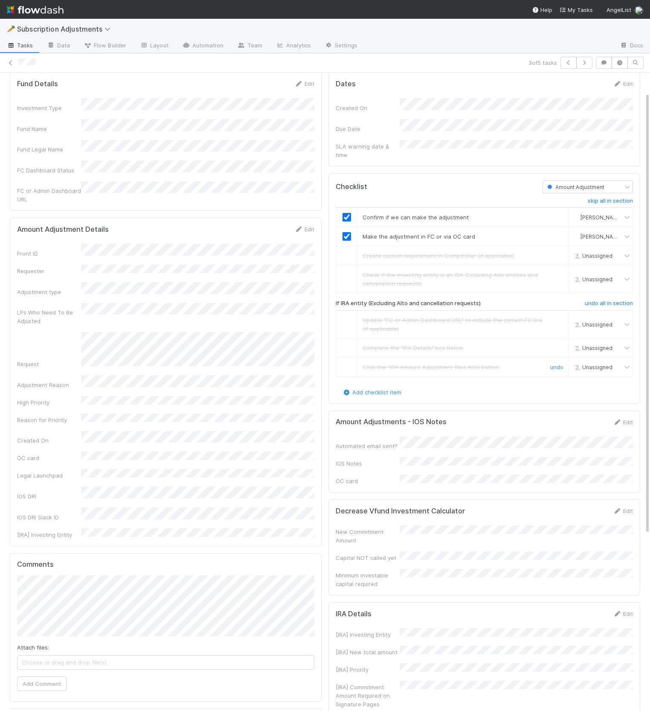
scroll to position [0, 0]
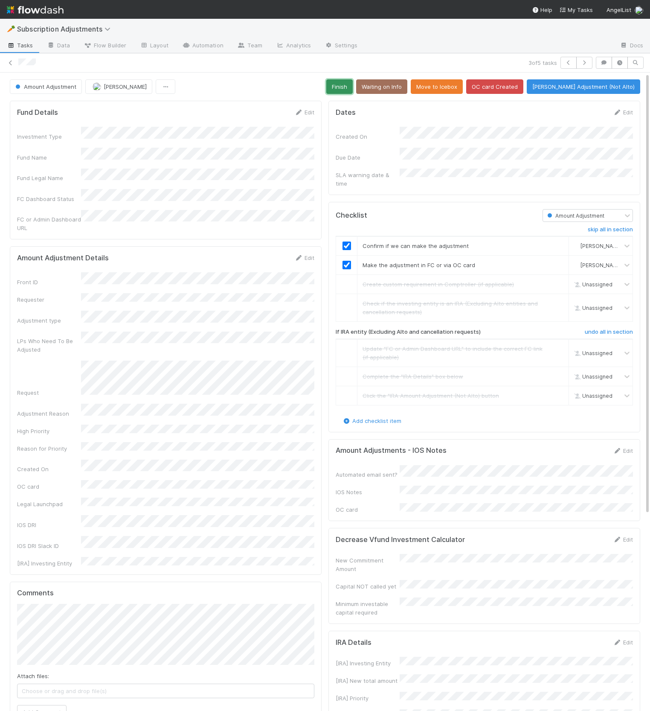
click at [347, 84] on button "Finish" at bounding box center [339, 86] width 26 height 15
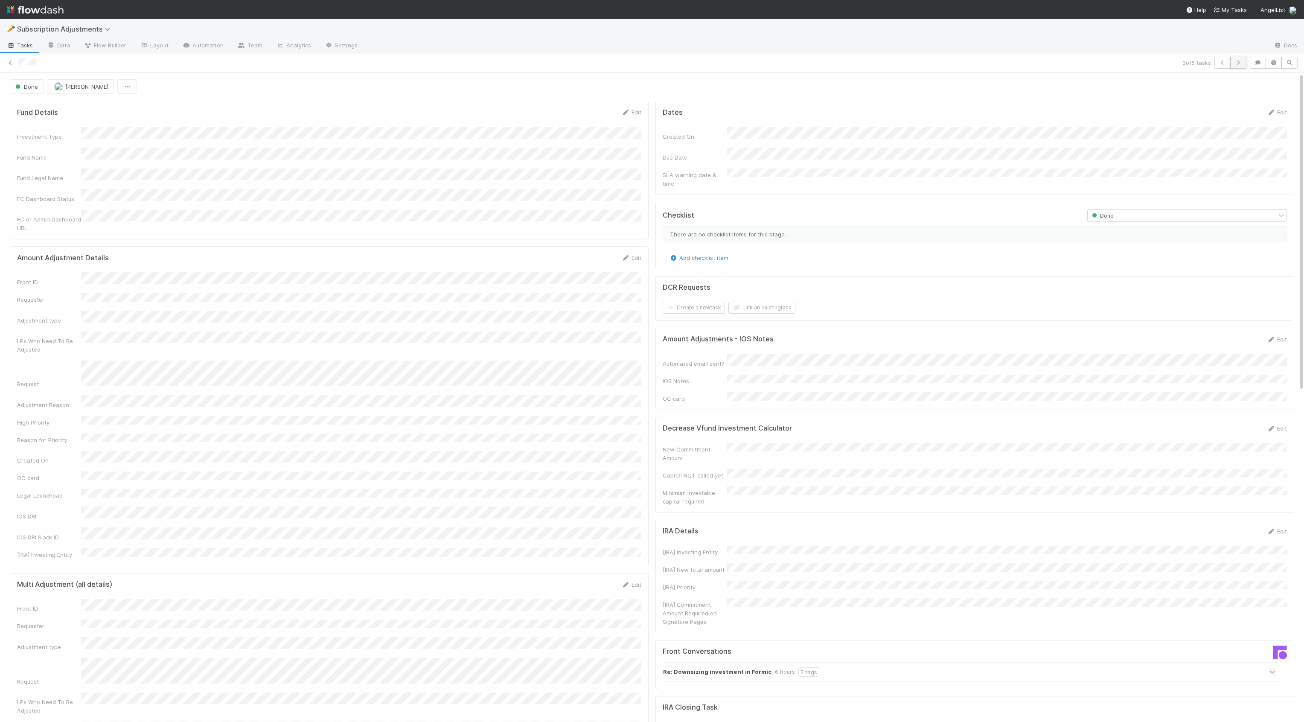
click at [1227, 64] on icon "button" at bounding box center [1238, 62] width 9 height 5
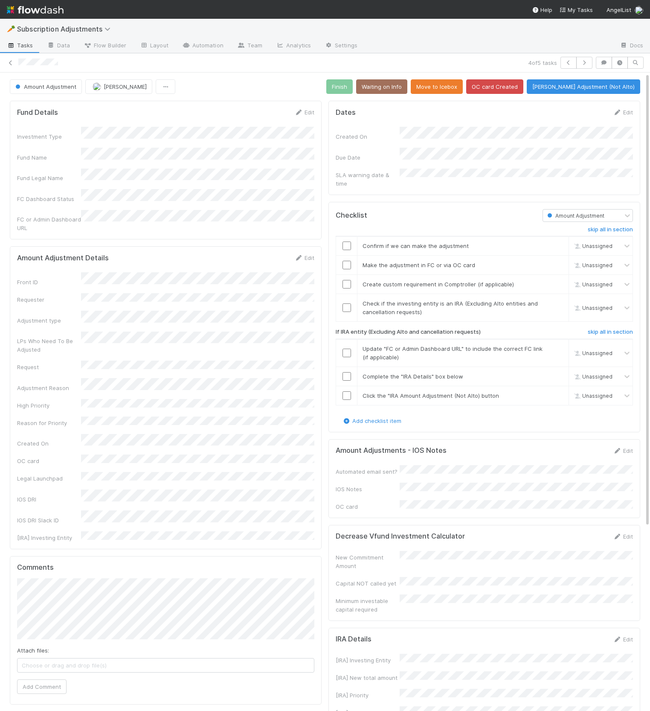
click at [382, 190] on div "Dates Edit Created On Due Date SLA warning date & time Checklist Amount Adjustm…" at bounding box center [484, 556] width 319 height 919
click at [514, 429] on div "Dates Edit Created On Due Date SLA warning date & time Checklist Amount Adjustm…" at bounding box center [484, 556] width 319 height 919
drag, startPoint x: 608, startPoint y: 438, endPoint x: 616, endPoint y: 441, distance: 8.5
click at [610, 446] on div "Amount Adjustments - IOS Notes Edit" at bounding box center [484, 450] width 297 height 9
click at [627, 447] on link "Edit" at bounding box center [623, 450] width 20 height 7
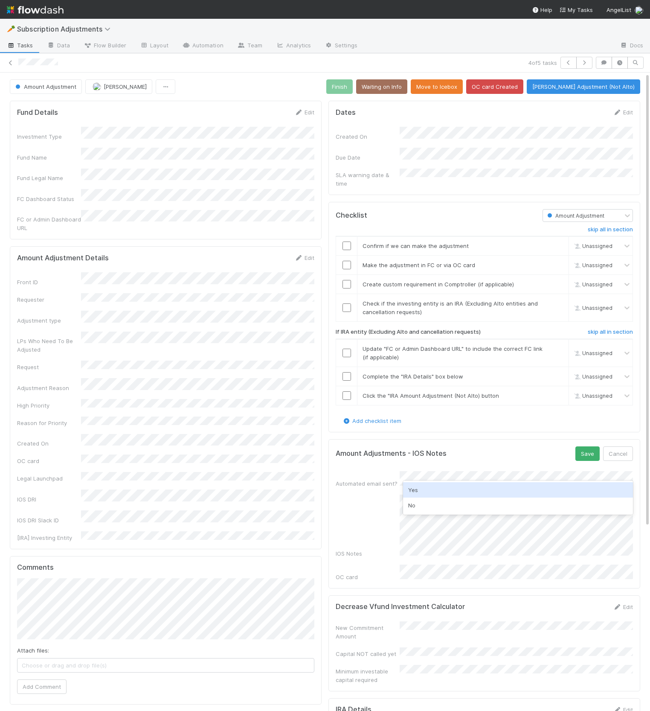
click at [469, 490] on div "Yes" at bounding box center [518, 489] width 230 height 15
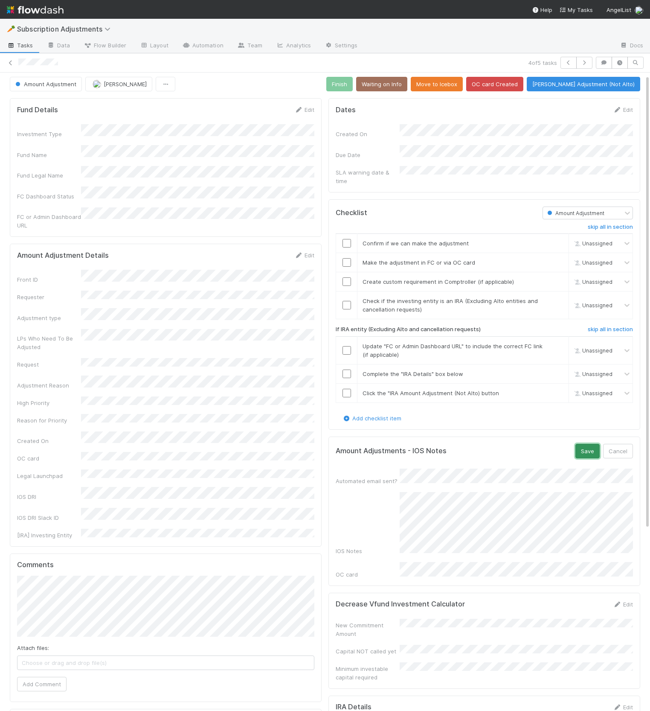
click at [587, 444] on button "Save" at bounding box center [587, 451] width 24 height 15
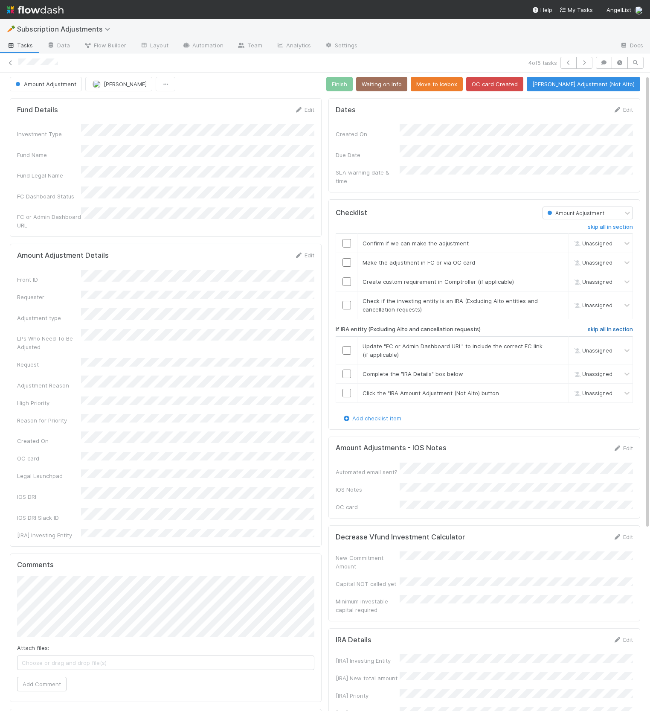
click at [599, 326] on h6 "skip all in section" at bounding box center [610, 329] width 45 height 7
click at [346, 239] on input "checkbox" at bounding box center [347, 243] width 9 height 9
click at [346, 258] on input "checkbox" at bounding box center [347, 262] width 9 height 9
click at [555, 278] on link "skip" at bounding box center [558, 281] width 11 height 7
click at [557, 297] on link "skip" at bounding box center [558, 300] width 11 height 7
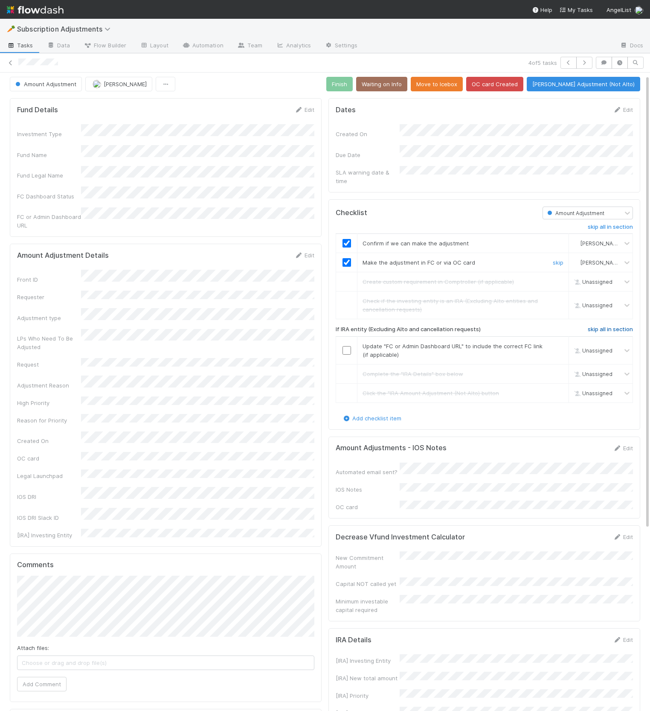
click at [617, 326] on h6 "skip all in section" at bounding box center [610, 329] width 45 height 7
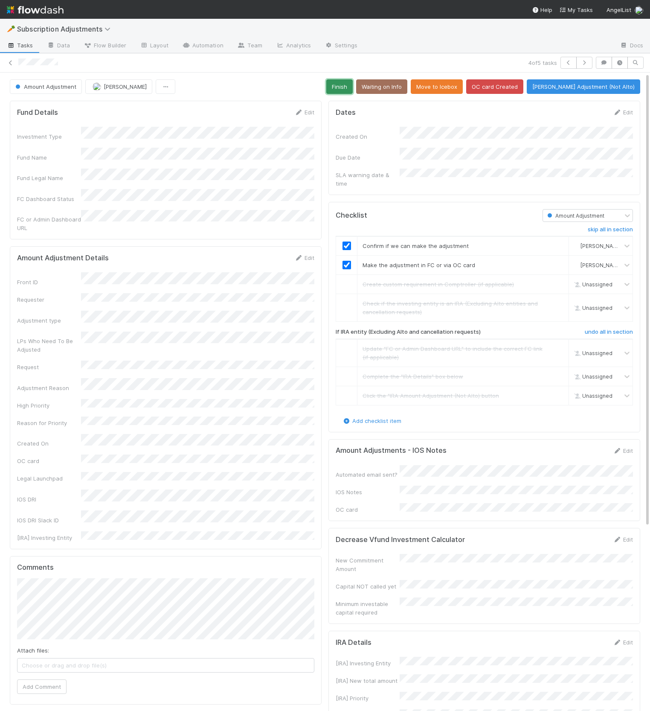
click at [353, 90] on button "Finish" at bounding box center [339, 86] width 26 height 15
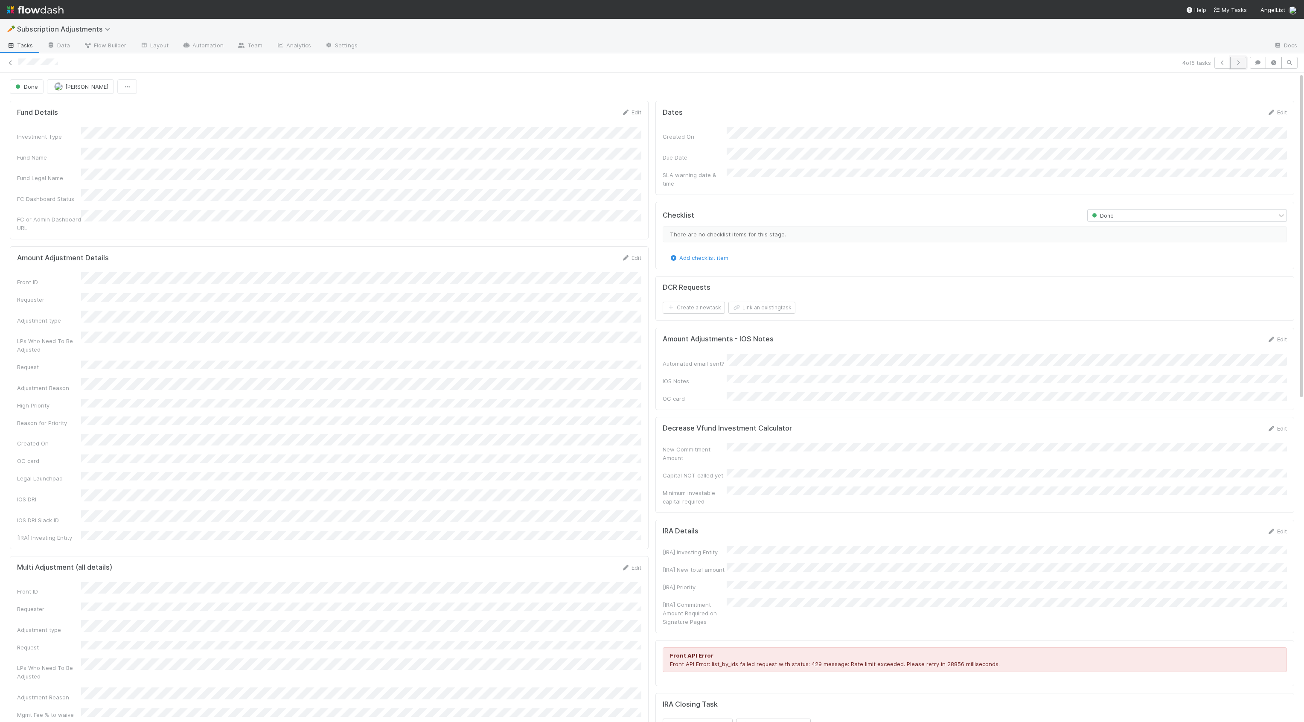
click at [1227, 60] on icon "button" at bounding box center [1238, 62] width 9 height 5
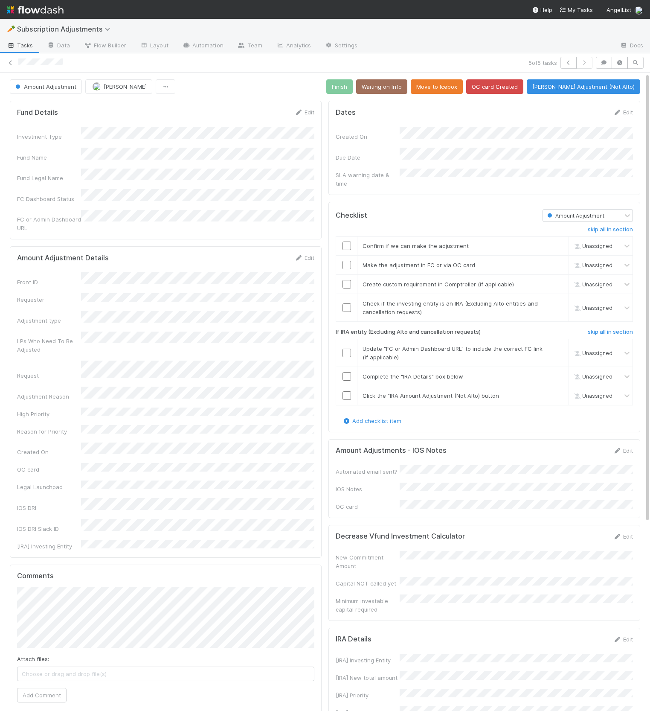
click at [213, 334] on div "Front ID Requester Adjustment type LPs Who Need To Be Adjusted Request Adjustme…" at bounding box center [165, 411] width 297 height 278
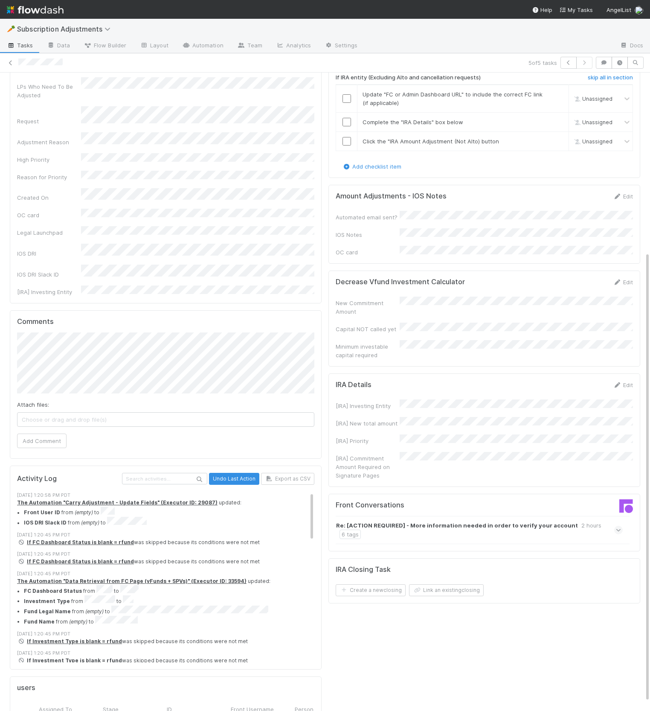
click at [618, 526] on icon at bounding box center [619, 530] width 6 height 9
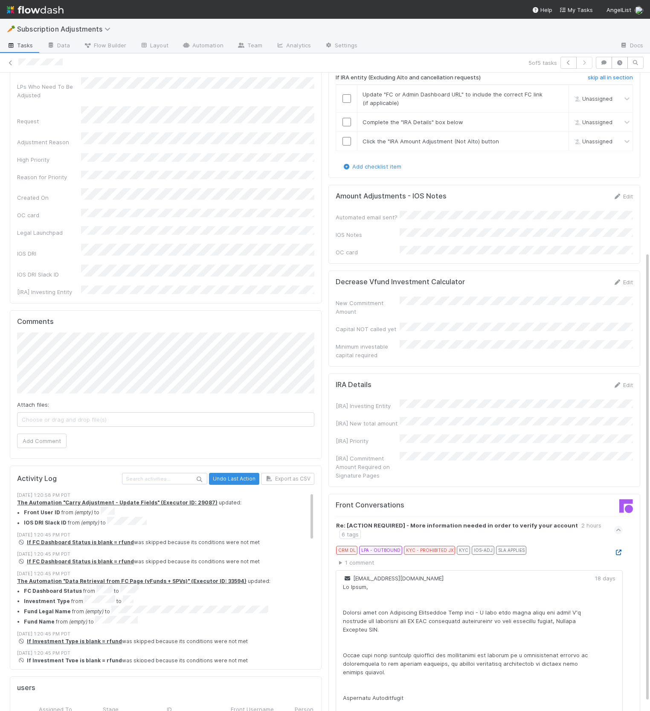
click at [619, 549] on icon at bounding box center [618, 552] width 9 height 6
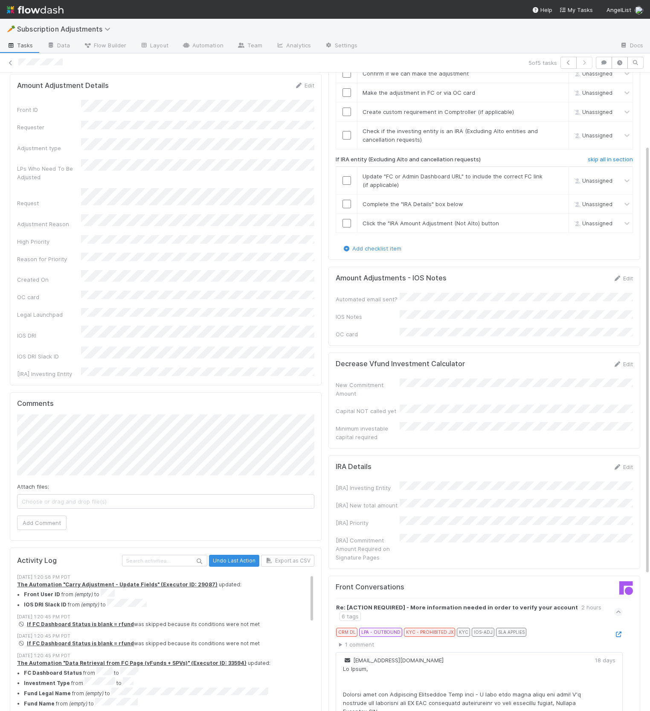
scroll to position [96, 0]
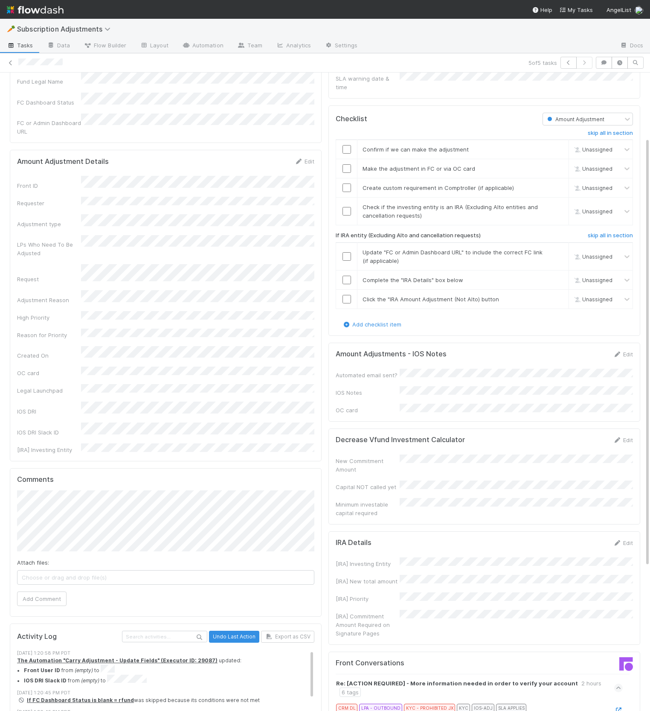
click at [453, 374] on div "Automated email sent? IOS Notes OC card" at bounding box center [484, 392] width 297 height 46
click at [619, 350] on form "Amount Adjustments - IOS Notes Edit Automated email sent? IOS Notes OC card" at bounding box center [484, 382] width 297 height 64
click at [620, 351] on icon at bounding box center [617, 354] width 9 height 6
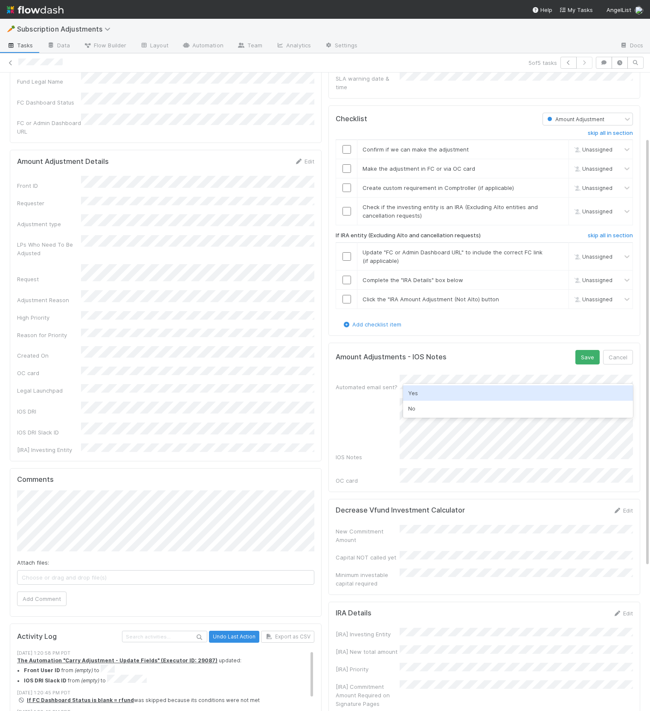
click at [512, 385] on div "Yes" at bounding box center [518, 392] width 230 height 15
click at [590, 354] on button "Save" at bounding box center [587, 357] width 24 height 15
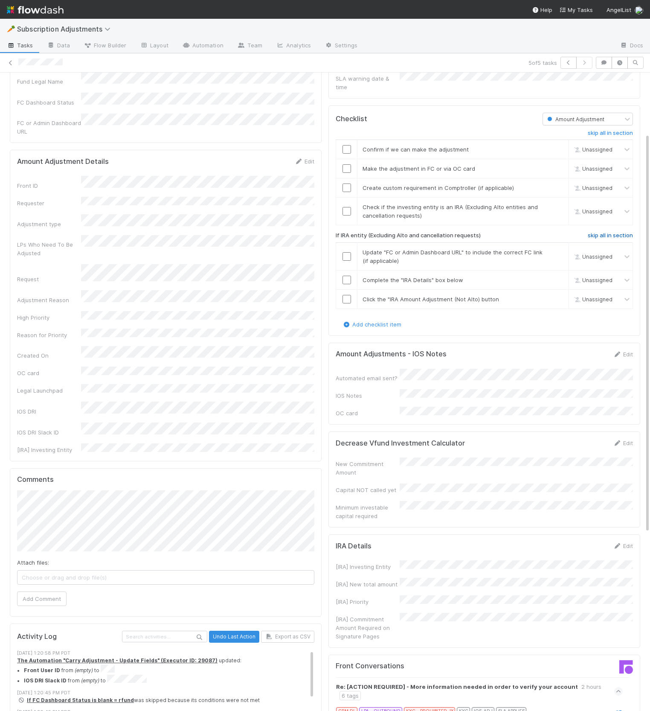
click at [599, 232] on h6 "skip all in section" at bounding box center [610, 235] width 45 height 7
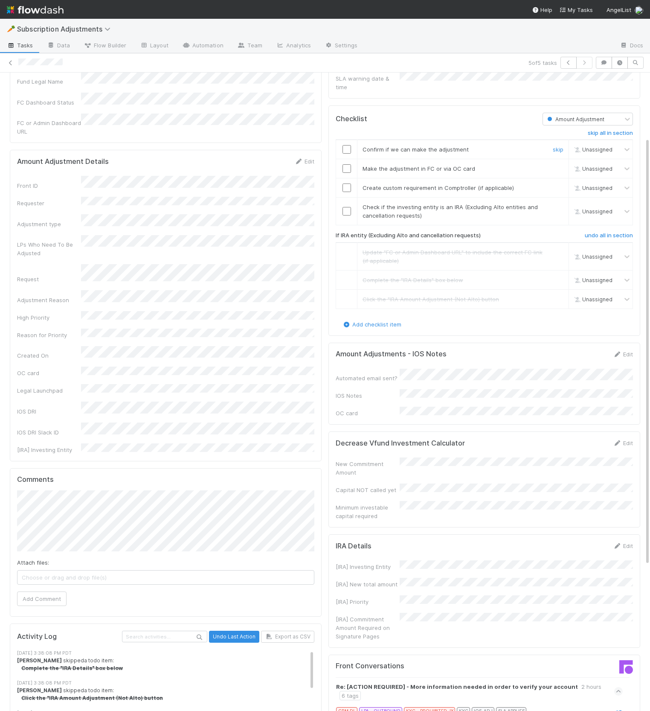
drag, startPoint x: 346, startPoint y: 142, endPoint x: 343, endPoint y: 156, distance: 14.4
click at [346, 145] on input "checkbox" at bounding box center [347, 149] width 9 height 9
click at [343, 164] on input "checkbox" at bounding box center [347, 168] width 9 height 9
click at [559, 184] on link "skip" at bounding box center [558, 187] width 11 height 7
drag, startPoint x: 555, startPoint y: 190, endPoint x: 555, endPoint y: 201, distance: 10.7
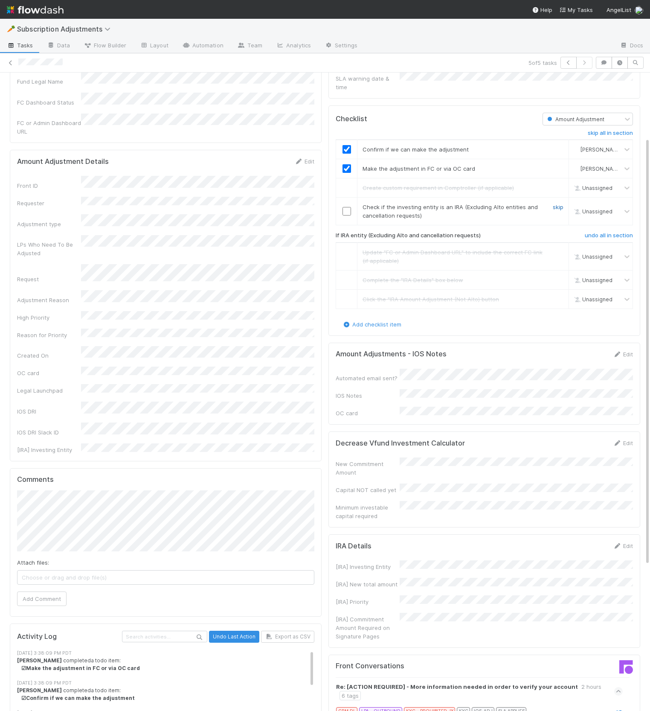
click at [555, 203] on link "skip" at bounding box center [558, 206] width 11 height 7
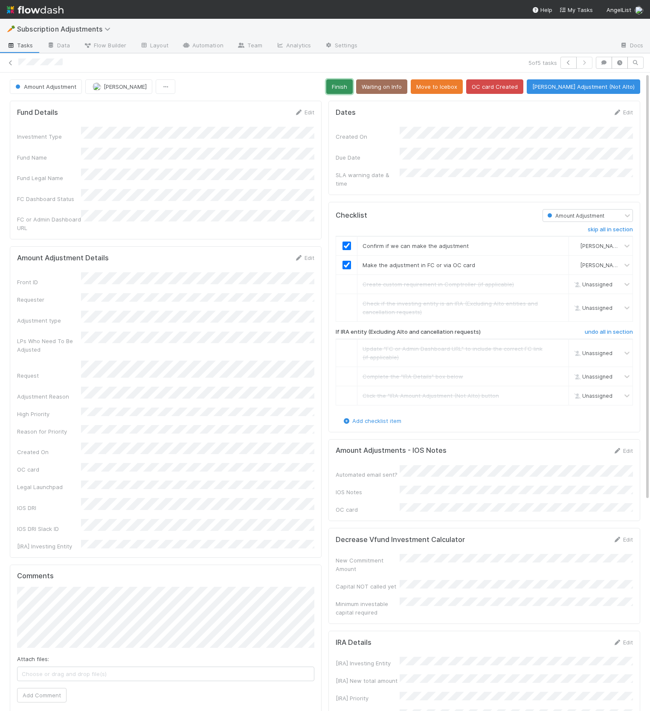
click at [350, 84] on button "Finish" at bounding box center [339, 86] width 26 height 15
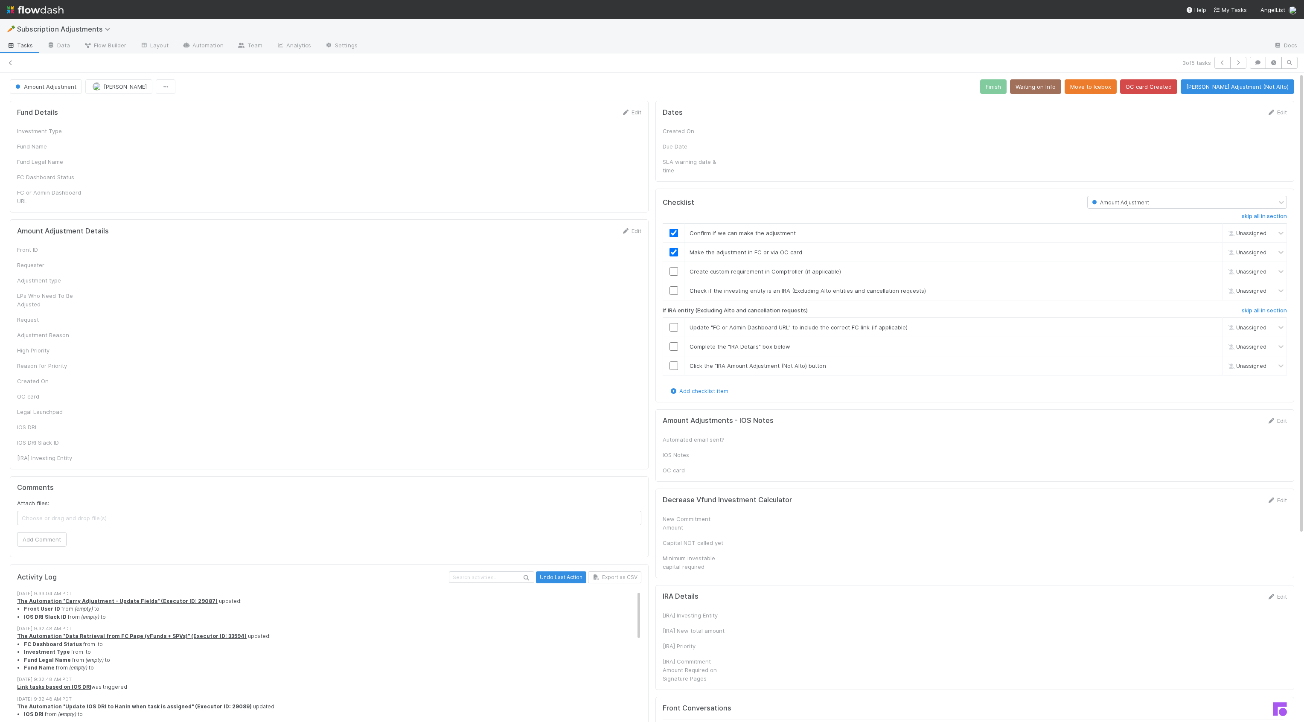
checkbox input "true"
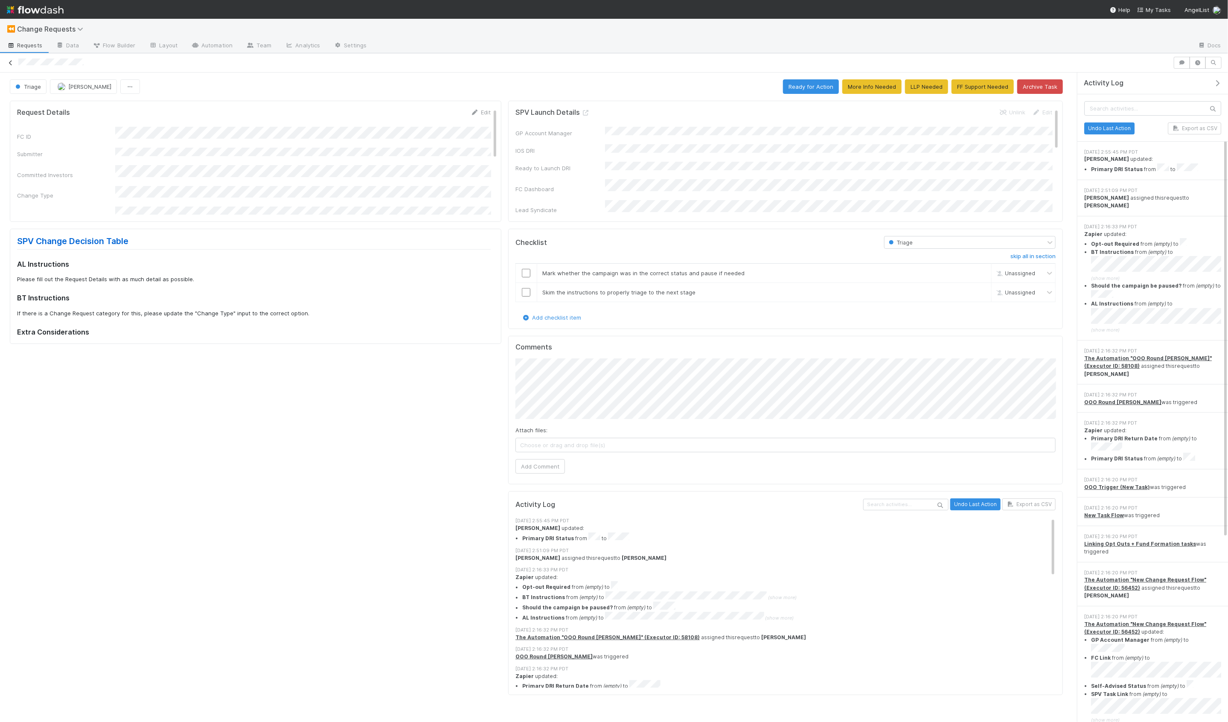
click at [10, 65] on icon at bounding box center [10, 63] width 9 height 6
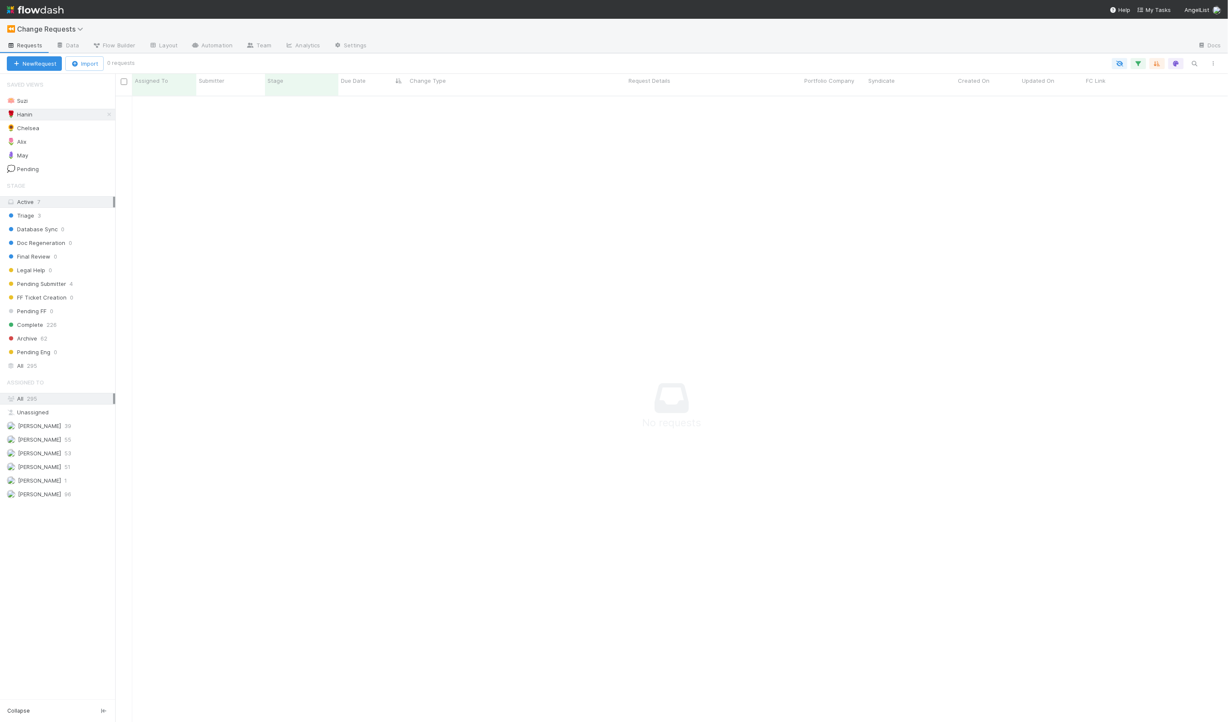
scroll to position [633, 1112]
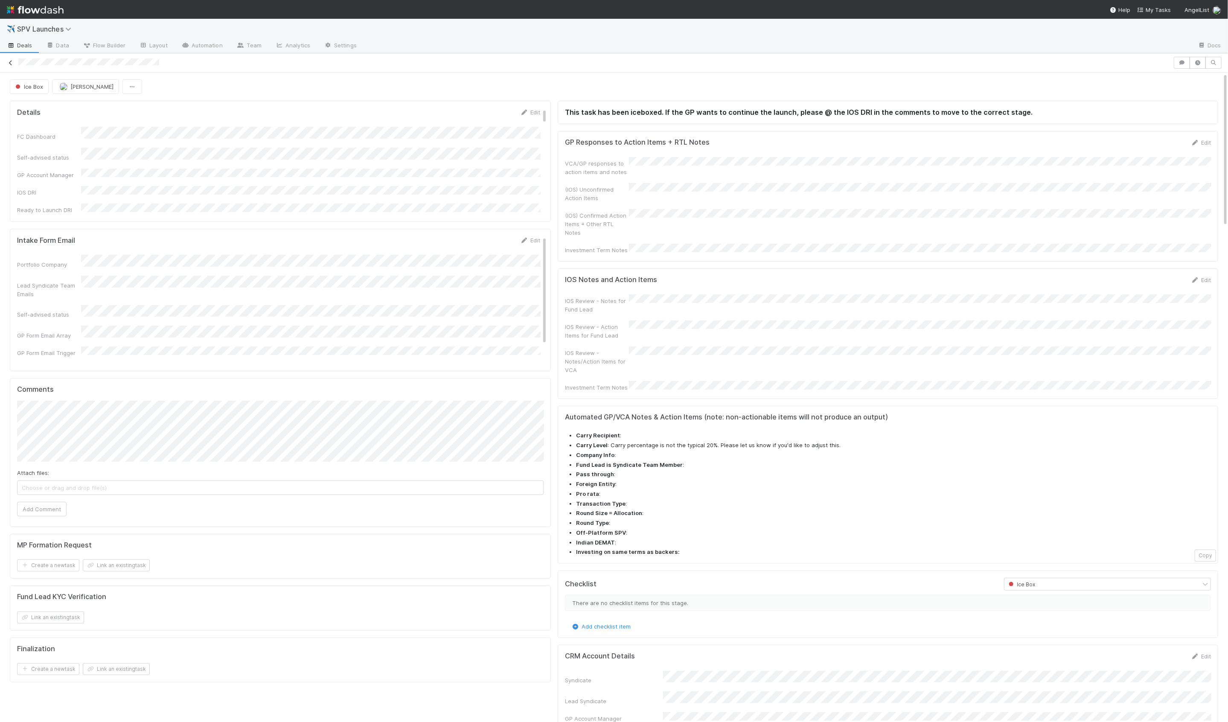
click at [11, 66] on link at bounding box center [10, 62] width 9 height 9
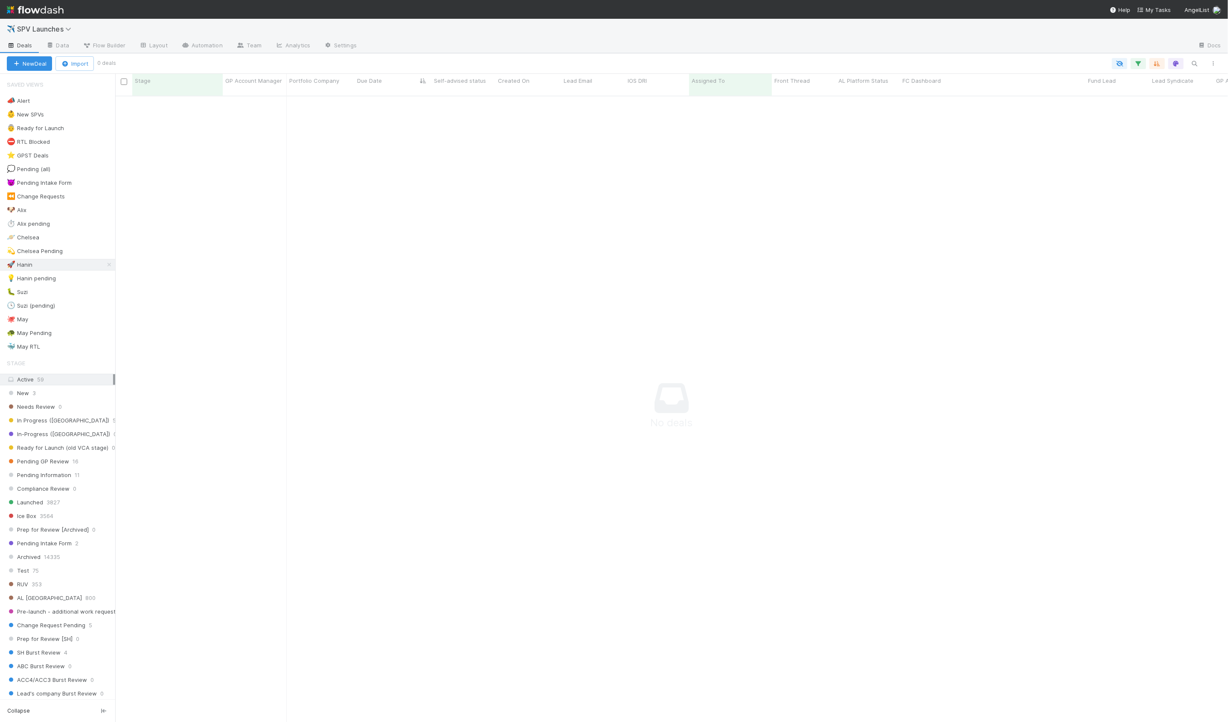
scroll to position [633, 1112]
click at [108, 262] on icon at bounding box center [109, 265] width 9 height 6
click at [1139, 63] on icon "button" at bounding box center [1138, 64] width 9 height 8
click at [1064, 78] on div "Add Filter" at bounding box center [1007, 89] width 270 height 26
click at [1046, 87] on button "Add Filter" at bounding box center [1007, 89] width 256 height 12
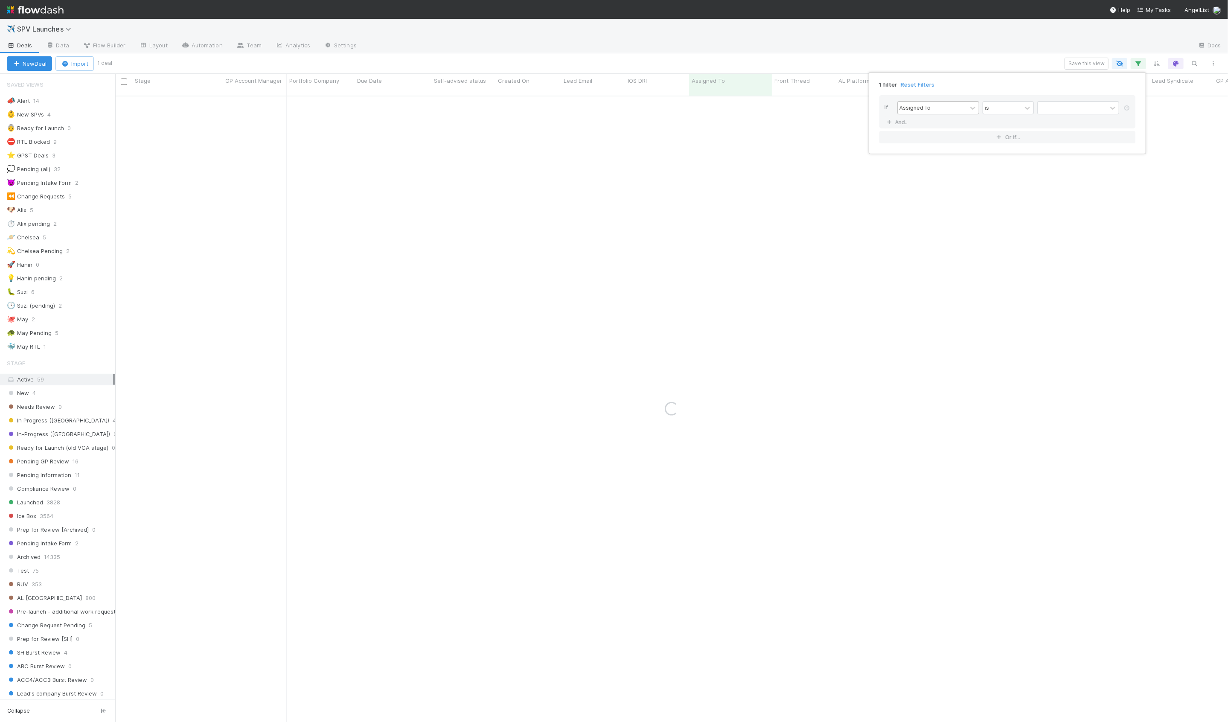
click at [909, 110] on div "Assigned To" at bounding box center [914, 108] width 31 height 8
type input "gps"
type input "dri"
click at [1056, 113] on div at bounding box center [1071, 108] width 69 height 12
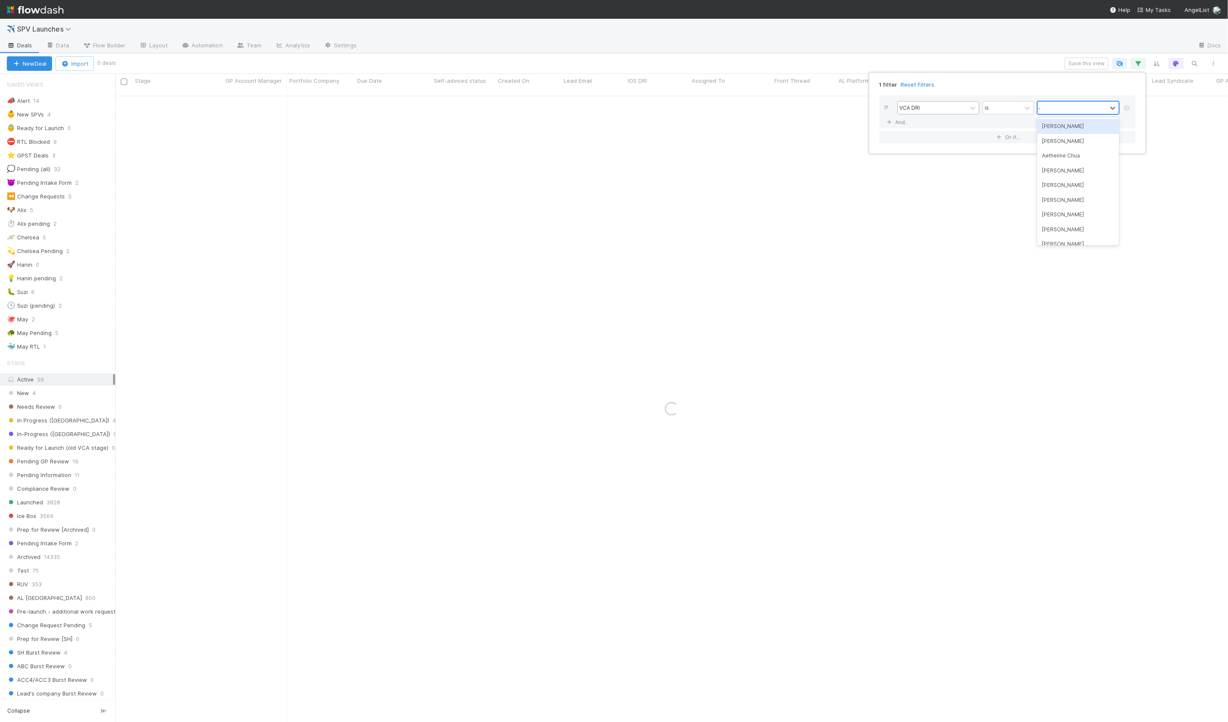
type input "gp"
click at [241, 46] on div "1 filter Reset Filters If VCA DRI is GPST Team And.. Or if..." at bounding box center [614, 361] width 1228 height 722
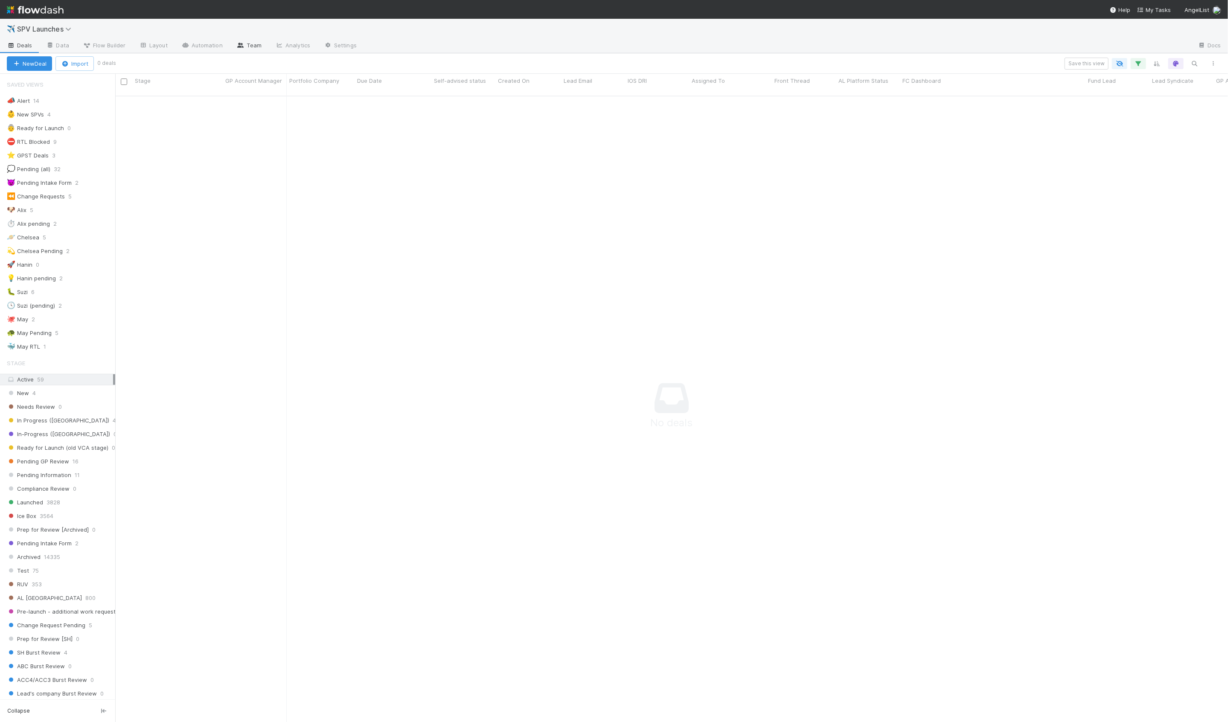
click at [245, 45] on link "Team" at bounding box center [248, 46] width 39 height 14
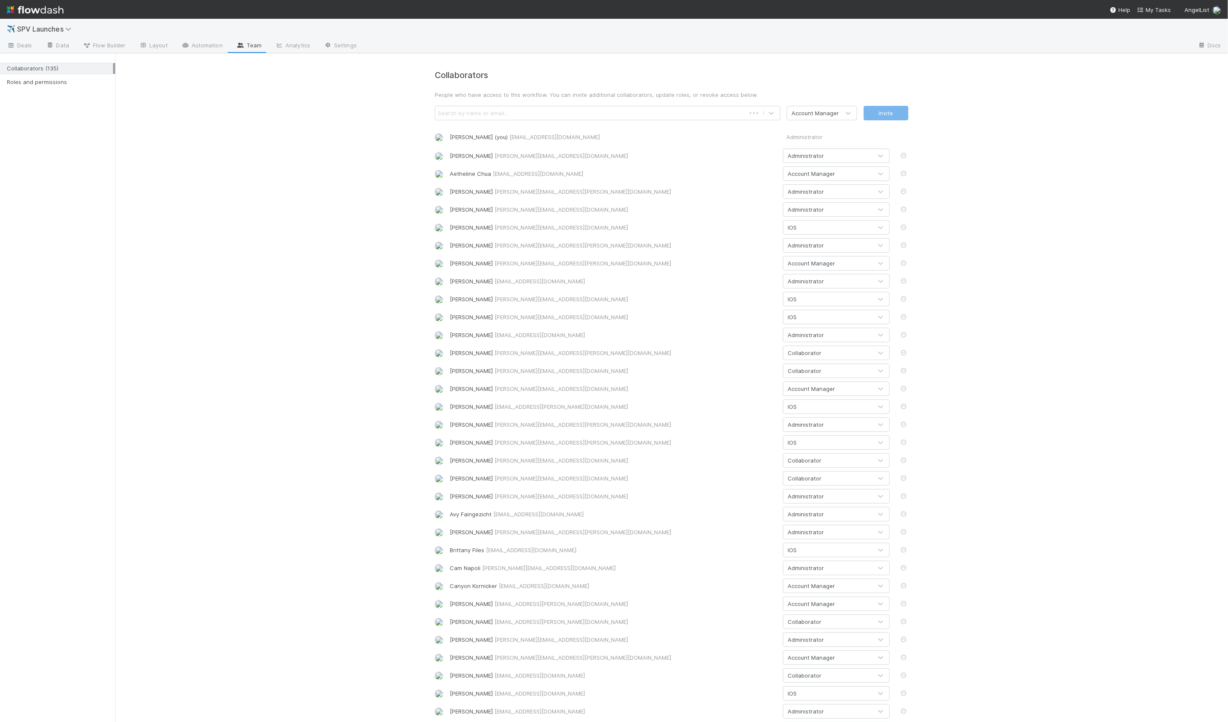
scroll to position [753, 0]
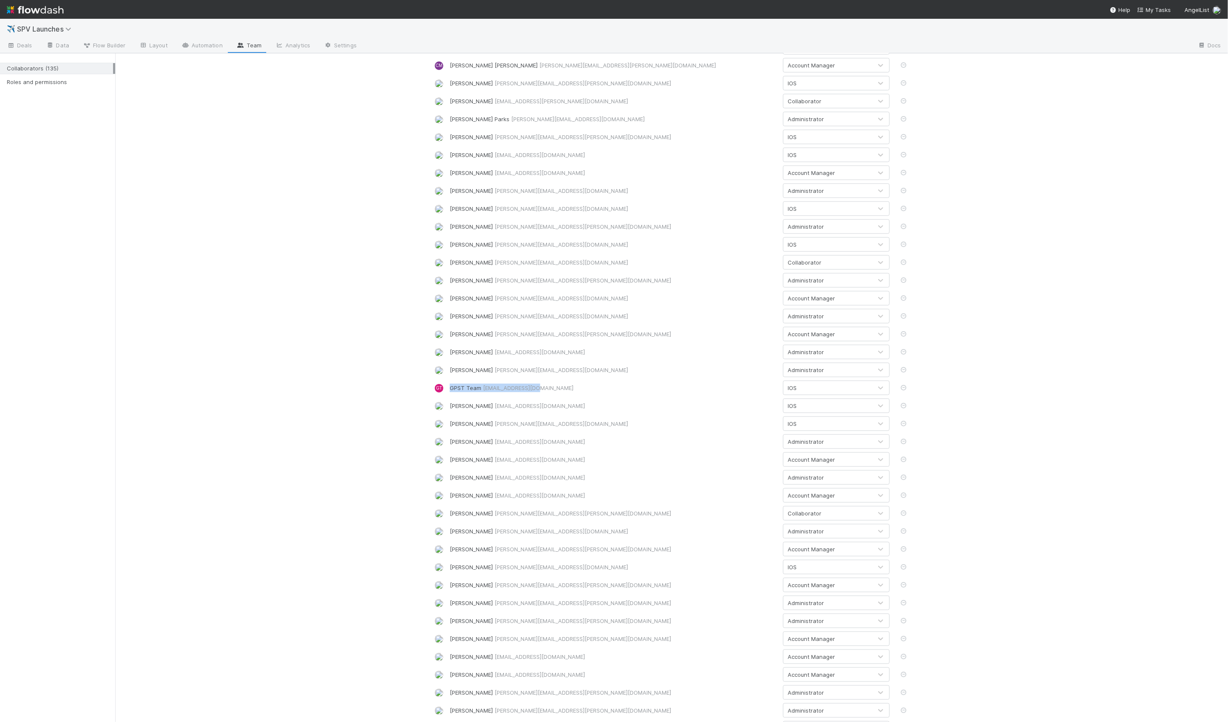
drag, startPoint x: 459, startPoint y: 388, endPoint x: 543, endPoint y: 390, distance: 83.2
click at [543, 390] on div "GPST Team lead@angellist.com" at bounding box center [613, 387] width 327 height 9
click at [528, 396] on div "Collaborators People who have access to this workflow. You can invite additiona…" at bounding box center [671, 554] width 486 height 2475
drag, startPoint x: 533, startPoint y: 389, endPoint x: 482, endPoint y: 390, distance: 51.6
click at [482, 390] on div "GPST Team lead@angellist.com" at bounding box center [613, 387] width 327 height 9
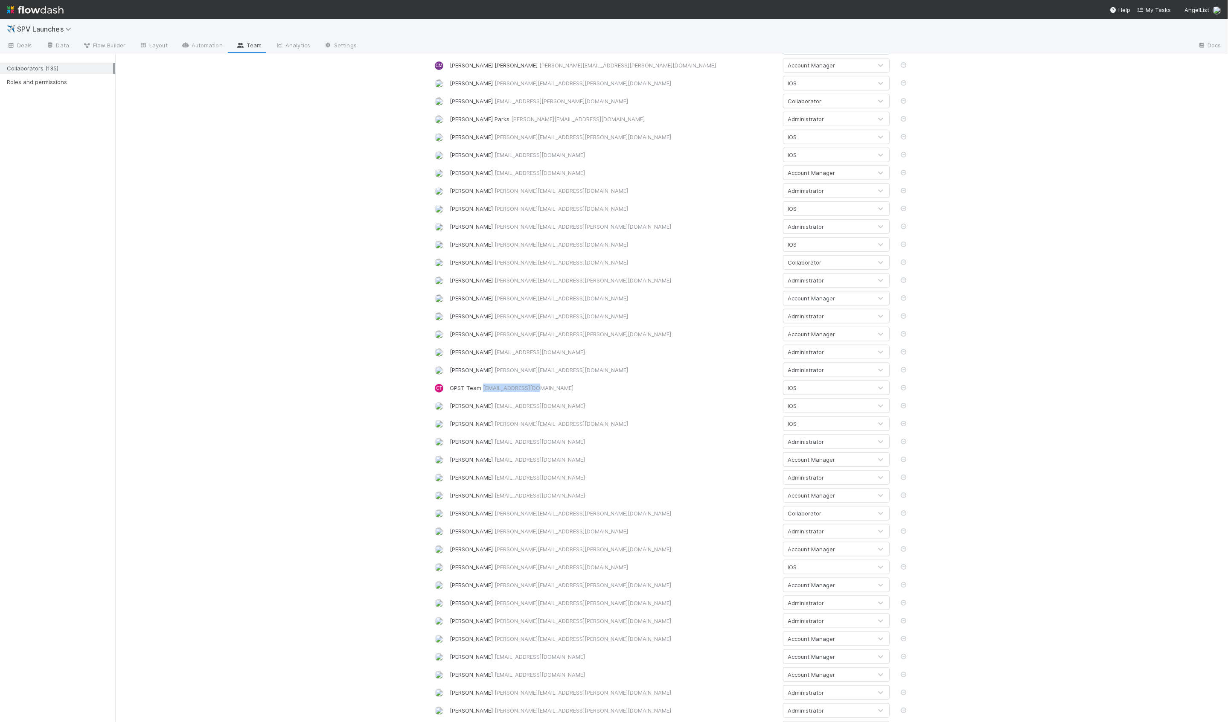
copy span "lead@angellist.com"
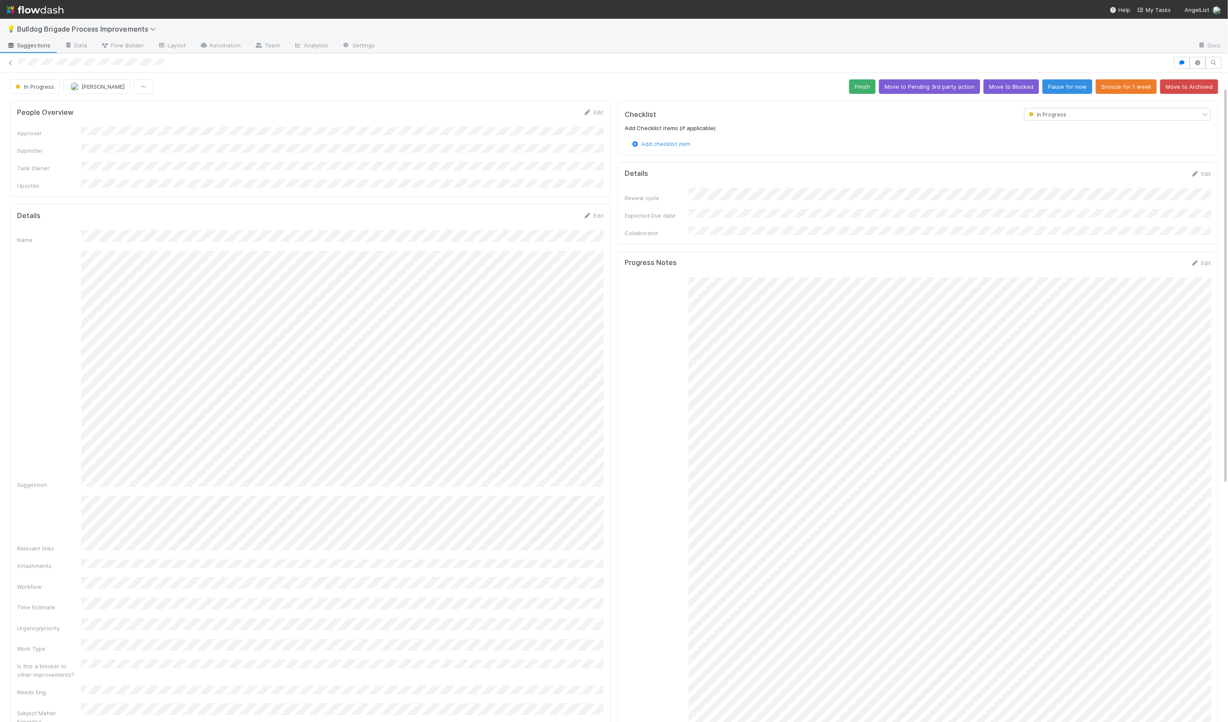
scroll to position [55, 0]
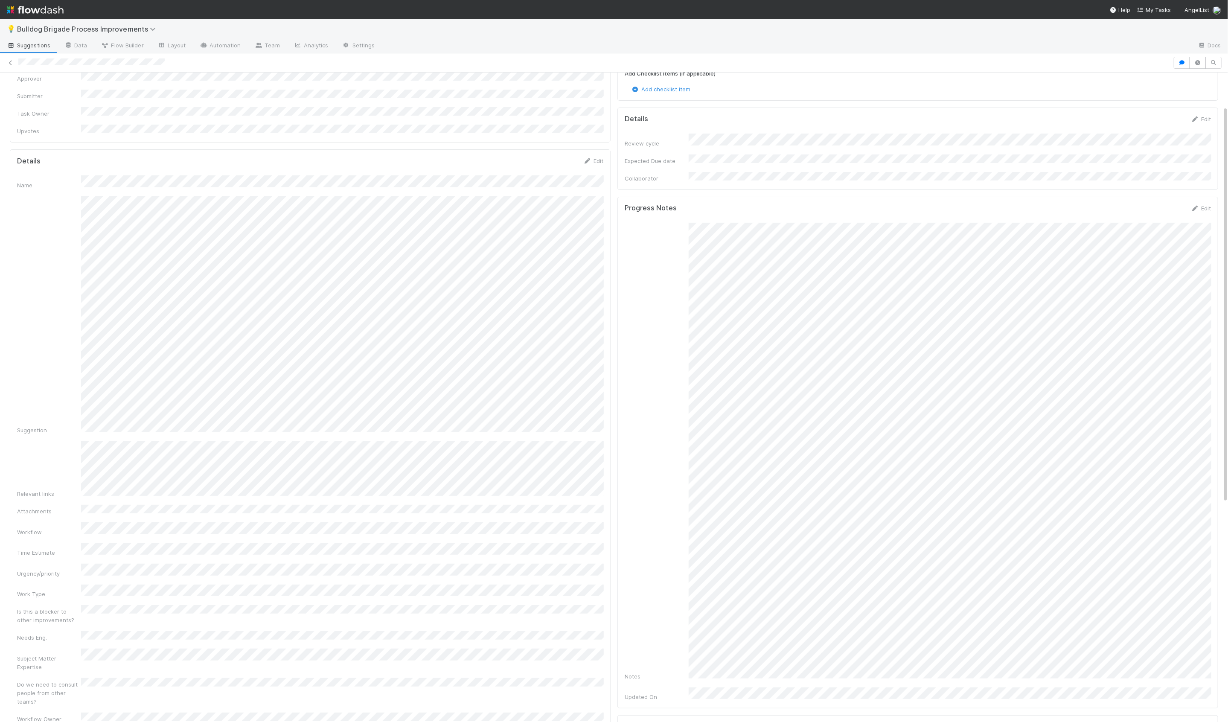
click at [66, 413] on div "Suggestion" at bounding box center [310, 315] width 586 height 238
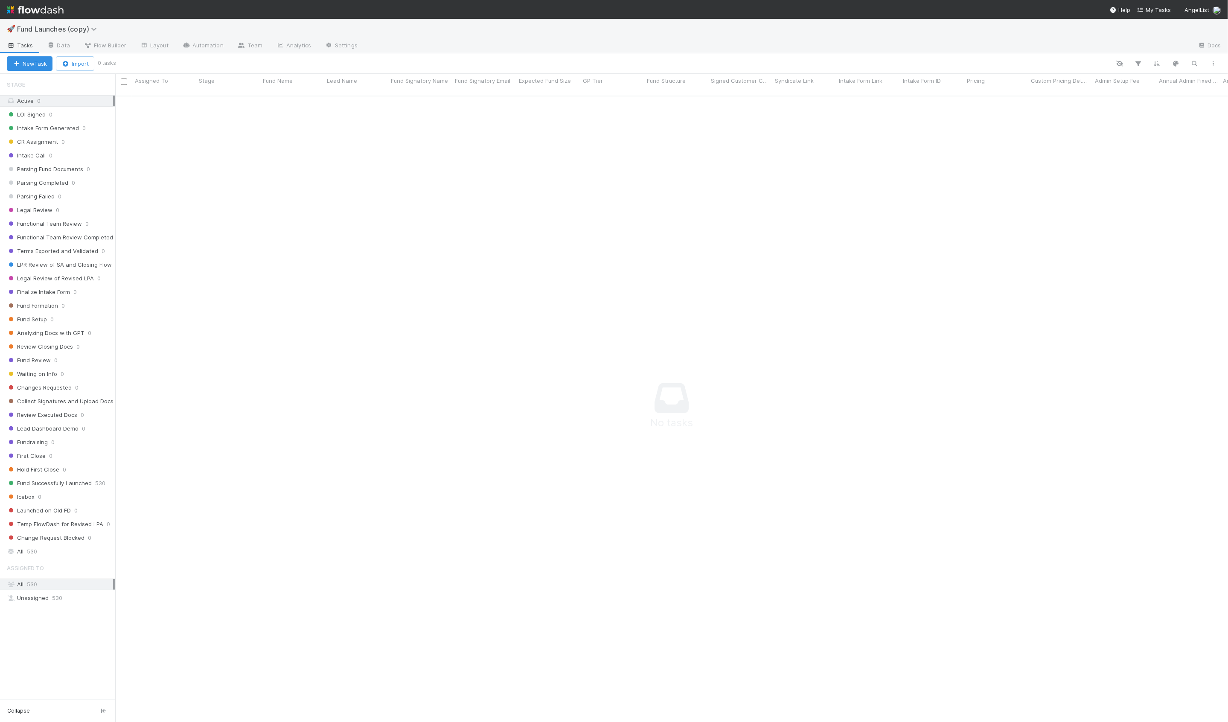
scroll to position [633, 1112]
click at [70, 63] on icon "button" at bounding box center [65, 64] width 9 height 6
click at [75, 79] on div "Import from CSV" at bounding box center [62, 82] width 71 height 13
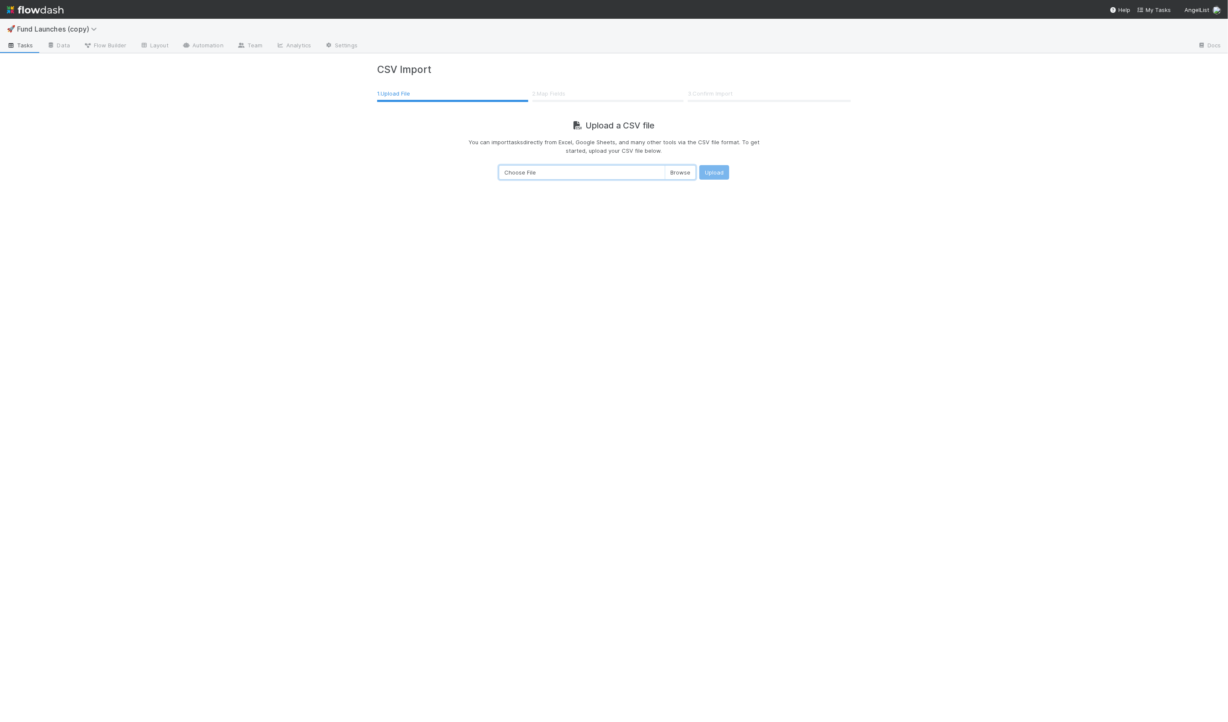
click at [676, 169] on input "Choose File" at bounding box center [597, 172] width 197 height 15
type input "C:\fakepath\TEST.csv"
click at [716, 169] on button "Upload" at bounding box center [714, 172] width 30 height 15
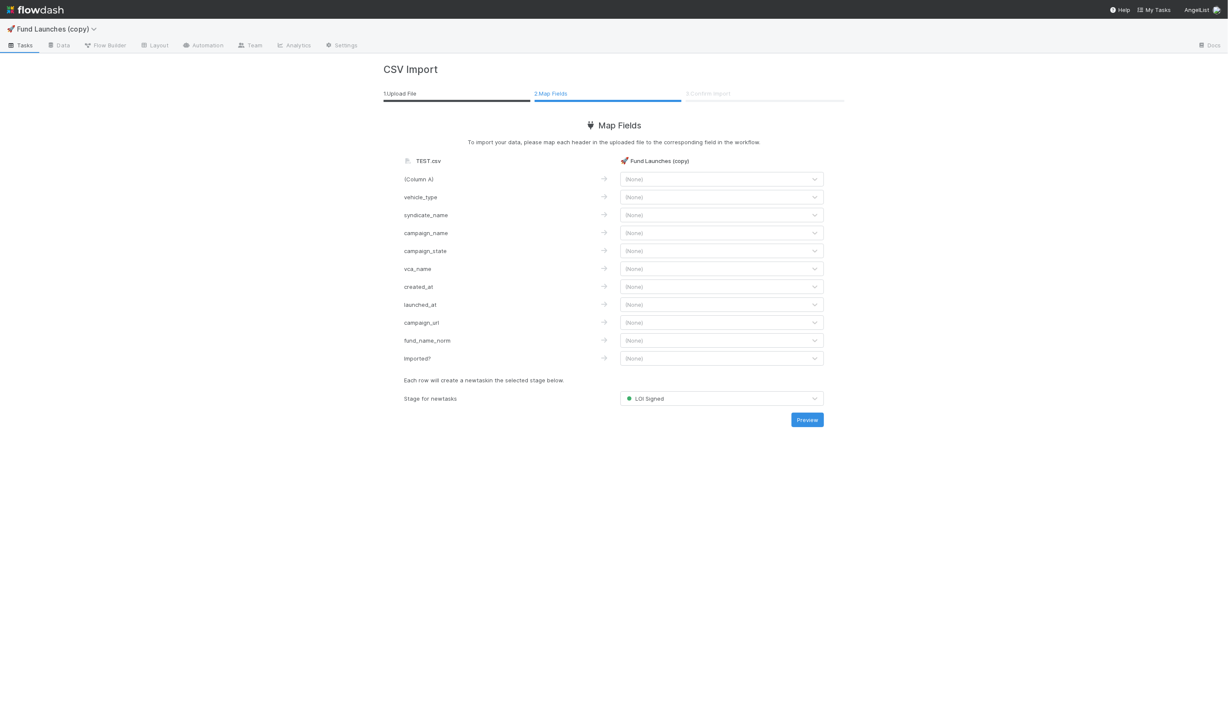
click at [665, 216] on div "(None)" at bounding box center [714, 215] width 186 height 14
click at [653, 261] on div "Fund Name" at bounding box center [721, 265] width 203 height 15
click at [627, 270] on span "(None)" at bounding box center [634, 268] width 18 height 7
type input "vca"
click at [639, 289] on div "VCA DRI" at bounding box center [721, 288] width 203 height 15
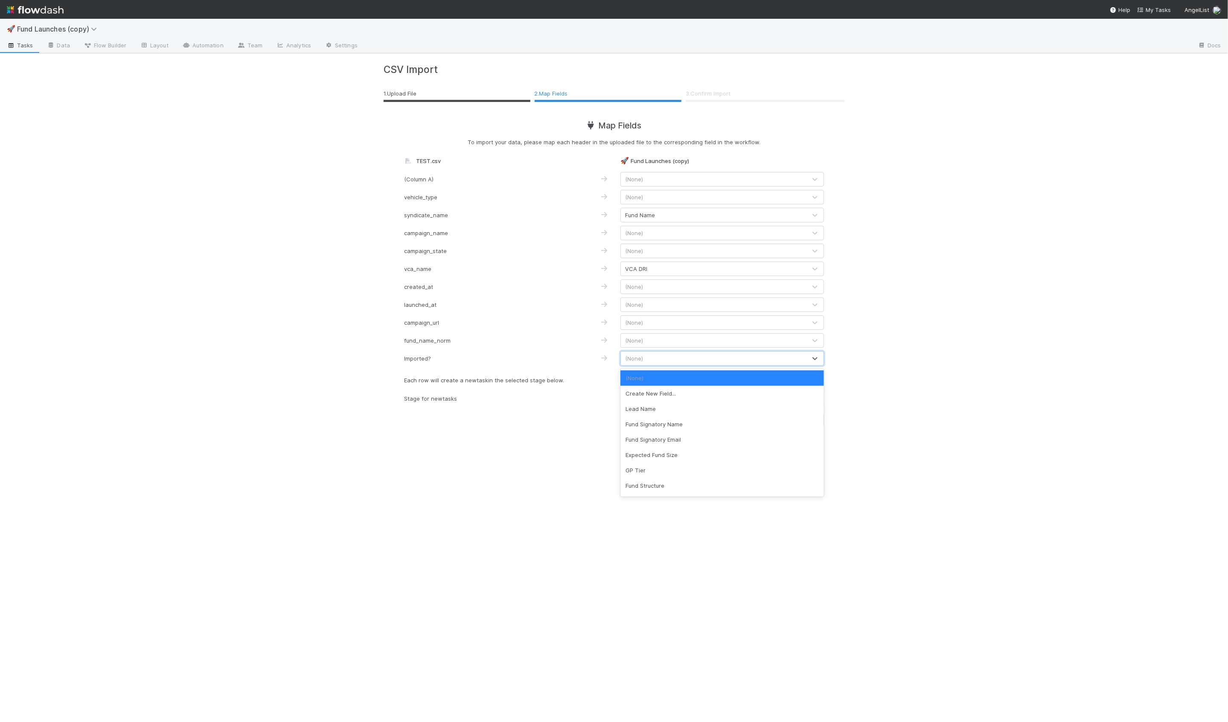
click at [657, 358] on div "(None)" at bounding box center [714, 358] width 186 height 14
type input "impo"
click at [657, 379] on div "Imported" at bounding box center [721, 377] width 203 height 15
click at [631, 340] on span "(None)" at bounding box center [634, 340] width 18 height 7
drag, startPoint x: 491, startPoint y: 344, endPoint x: 484, endPoint y: 344, distance: 6.8
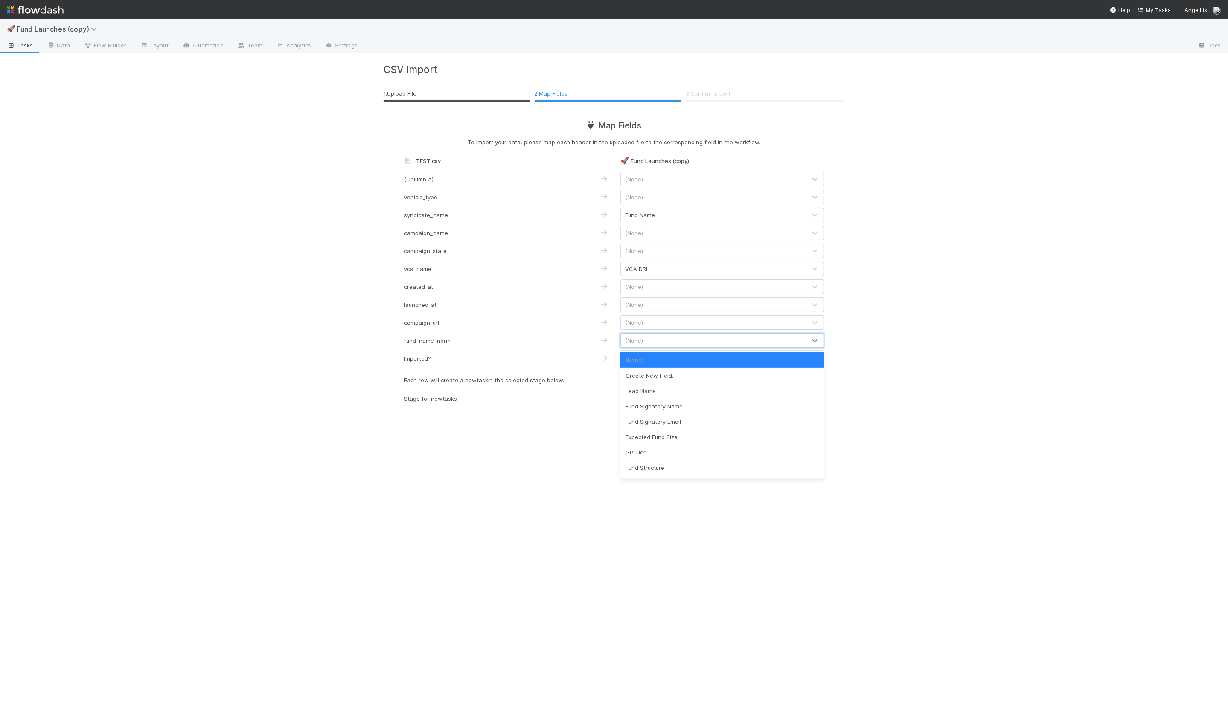
click at [490, 344] on div "fund_name_norm" at bounding box center [452, 340] width 108 height 9
click at [424, 324] on div "campaign_url" at bounding box center [452, 322] width 108 height 9
click at [640, 325] on span "(None)" at bounding box center [634, 322] width 18 height 7
type input "fc"
click at [645, 340] on div "FC Link" at bounding box center [721, 341] width 203 height 15
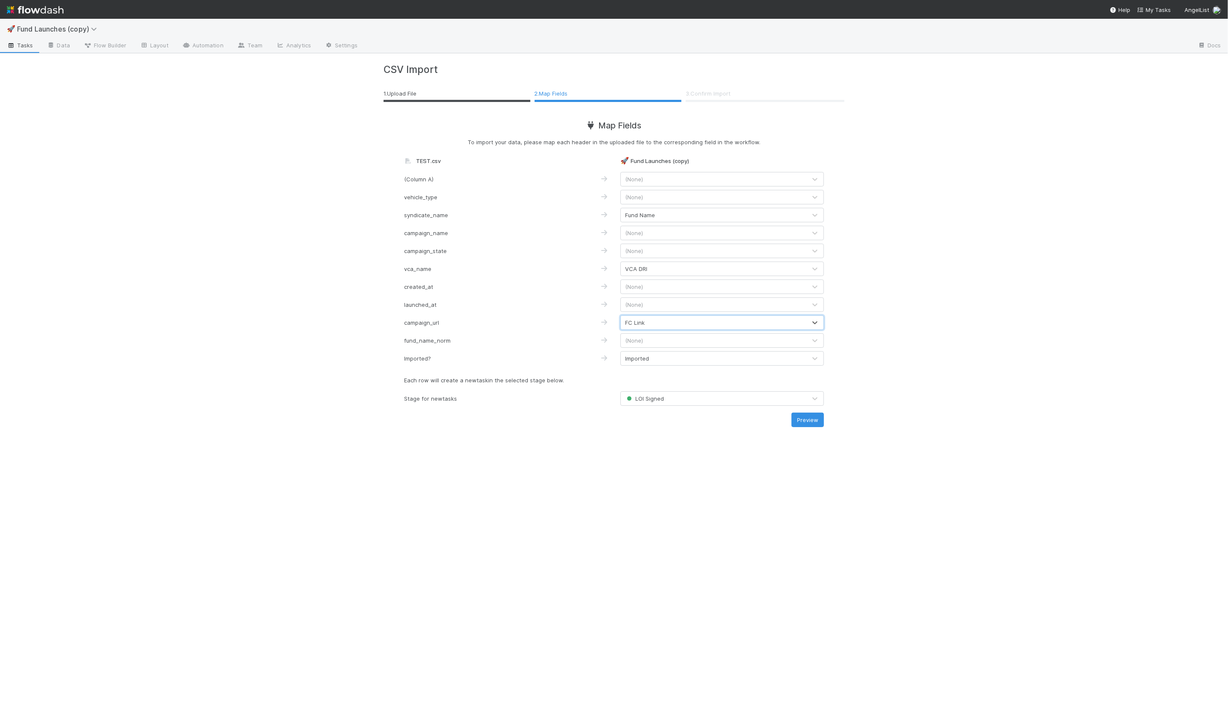
click at [638, 288] on span "(None)" at bounding box center [634, 286] width 18 height 7
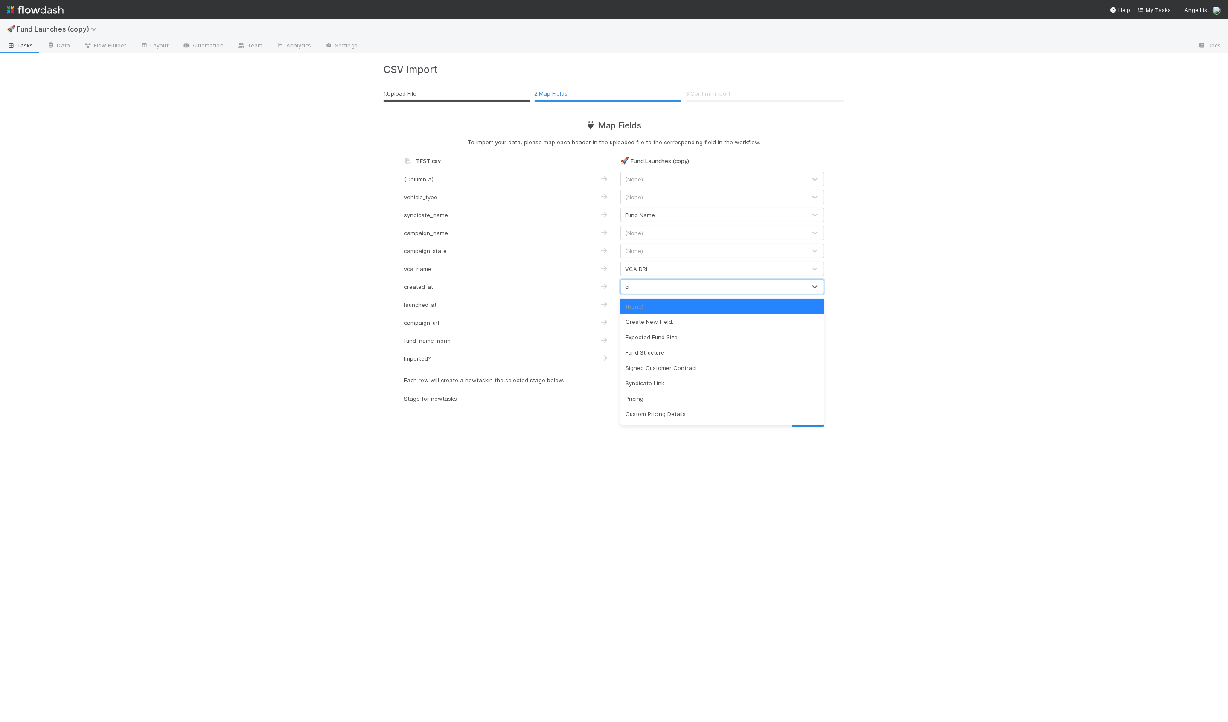
type input "cre"
click at [411, 273] on div "vca_name VCA DRI" at bounding box center [614, 268] width 433 height 15
click at [630, 217] on div "Fund Name" at bounding box center [640, 215] width 30 height 9
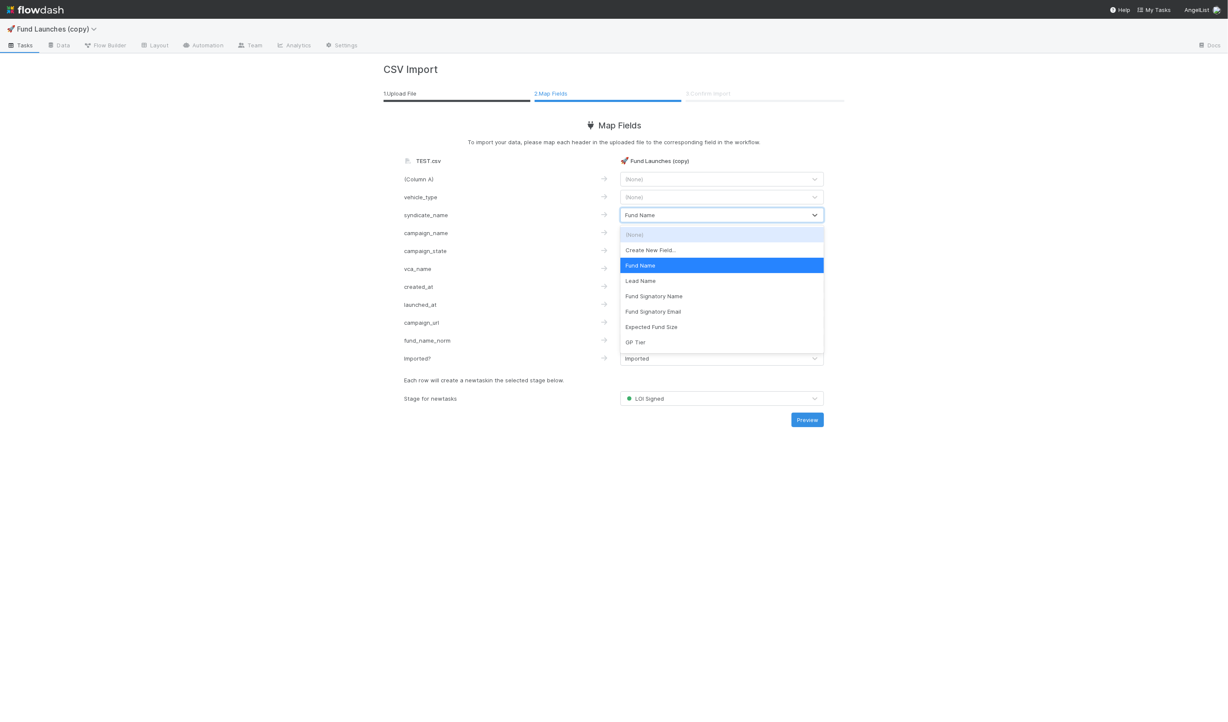
click at [644, 235] on div "(None)" at bounding box center [721, 234] width 203 height 15
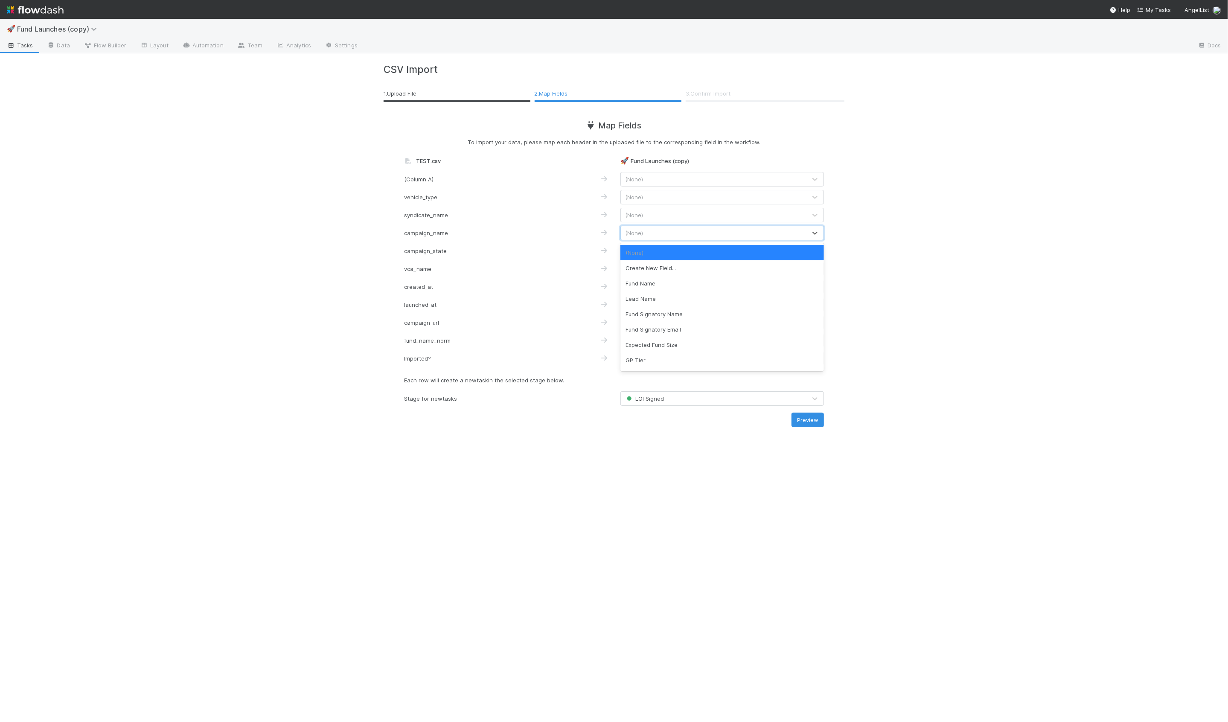
click at [625, 233] on span "(None)" at bounding box center [634, 232] width 18 height 7
click at [505, 237] on div "campaign_name (None)" at bounding box center [614, 233] width 433 height 15
click at [697, 229] on div "(None)" at bounding box center [714, 233] width 186 height 14
click at [666, 281] on div "Fund Name" at bounding box center [721, 283] width 203 height 15
click at [634, 214] on span "(None)" at bounding box center [634, 215] width 18 height 7
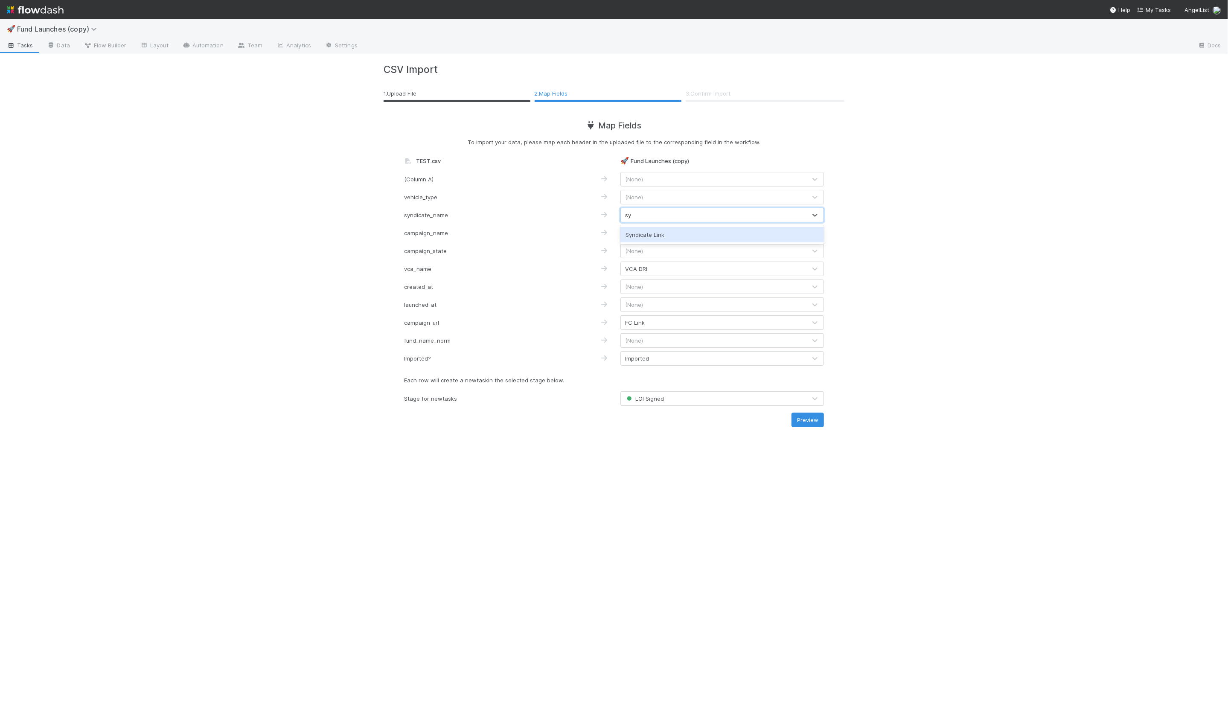
type input "s"
click at [461, 206] on div "vehicle_type (None)" at bounding box center [614, 199] width 420 height 18
click at [671, 193] on div "(None)" at bounding box center [714, 197] width 186 height 14
type input "str"
click at [370, 190] on div "🚀 Fund Launches (copy) Tasks Data Flow Builder Layout Automation Team Analytics…" at bounding box center [614, 370] width 1228 height 703
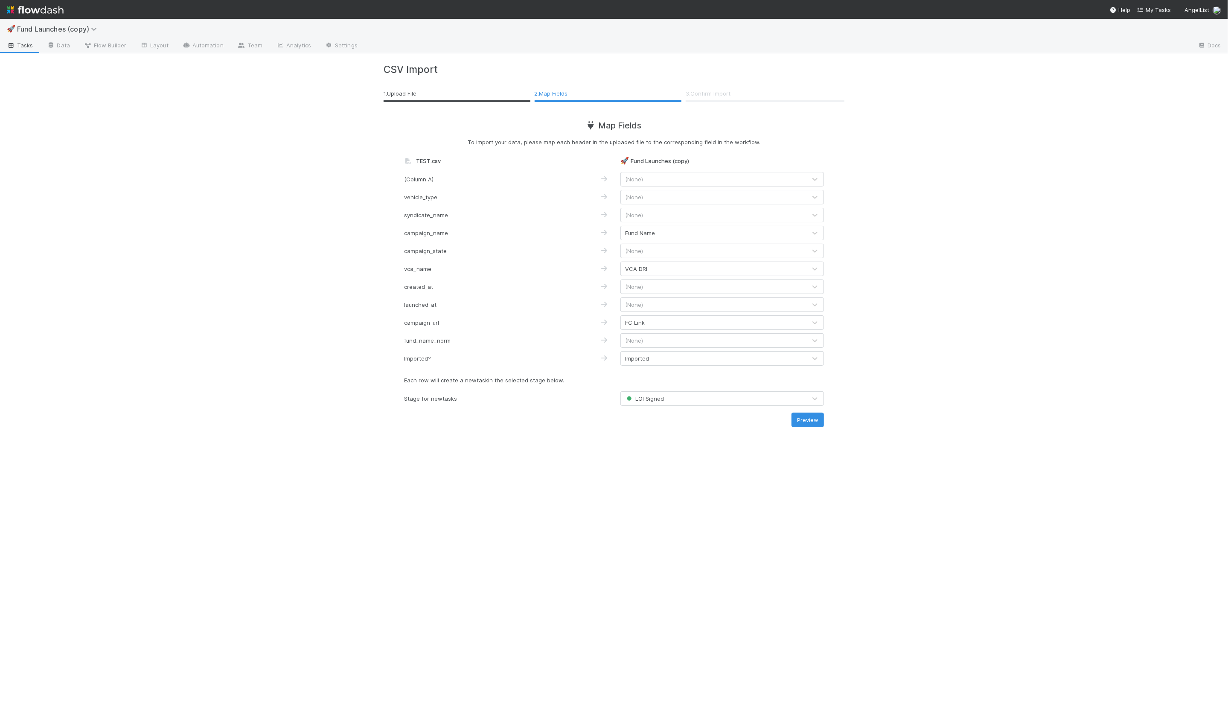
click at [653, 398] on span "LOI Signed" at bounding box center [644, 398] width 39 height 7
click at [668, 461] on div "Fund Successfully Launched" at bounding box center [721, 465] width 203 height 15
click at [806, 418] on button "Preview" at bounding box center [807, 419] width 32 height 15
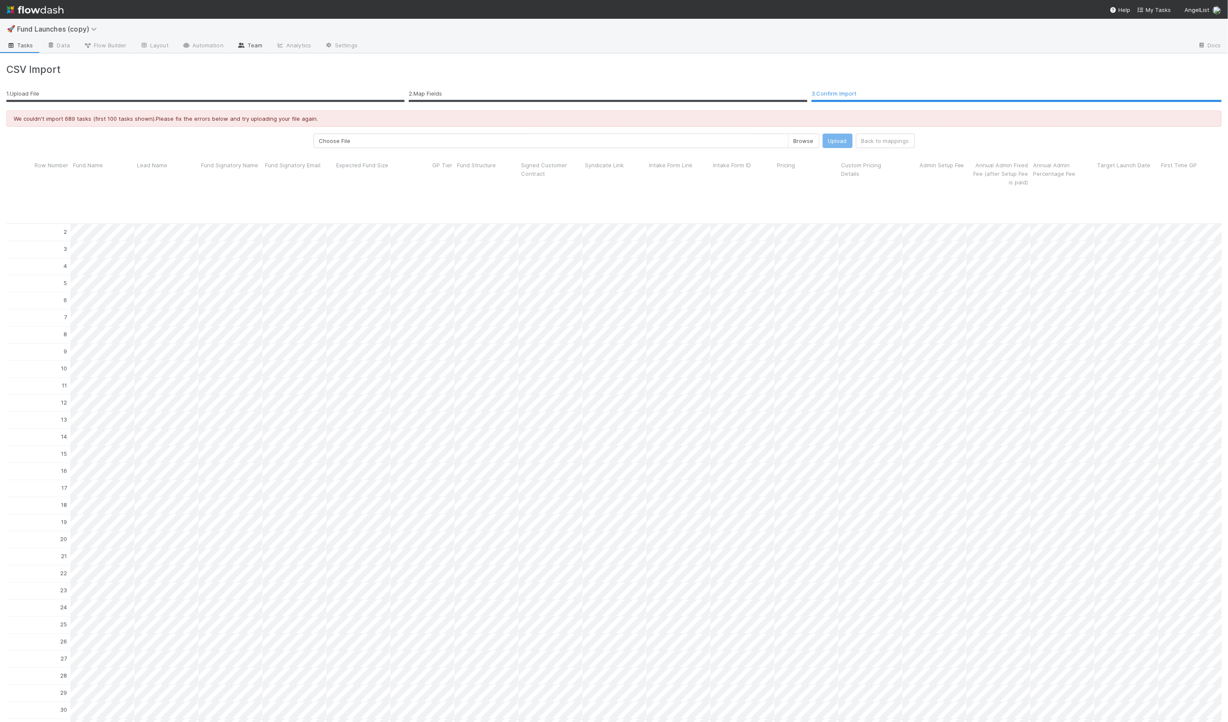
click at [248, 46] on link "Team" at bounding box center [249, 46] width 39 height 14
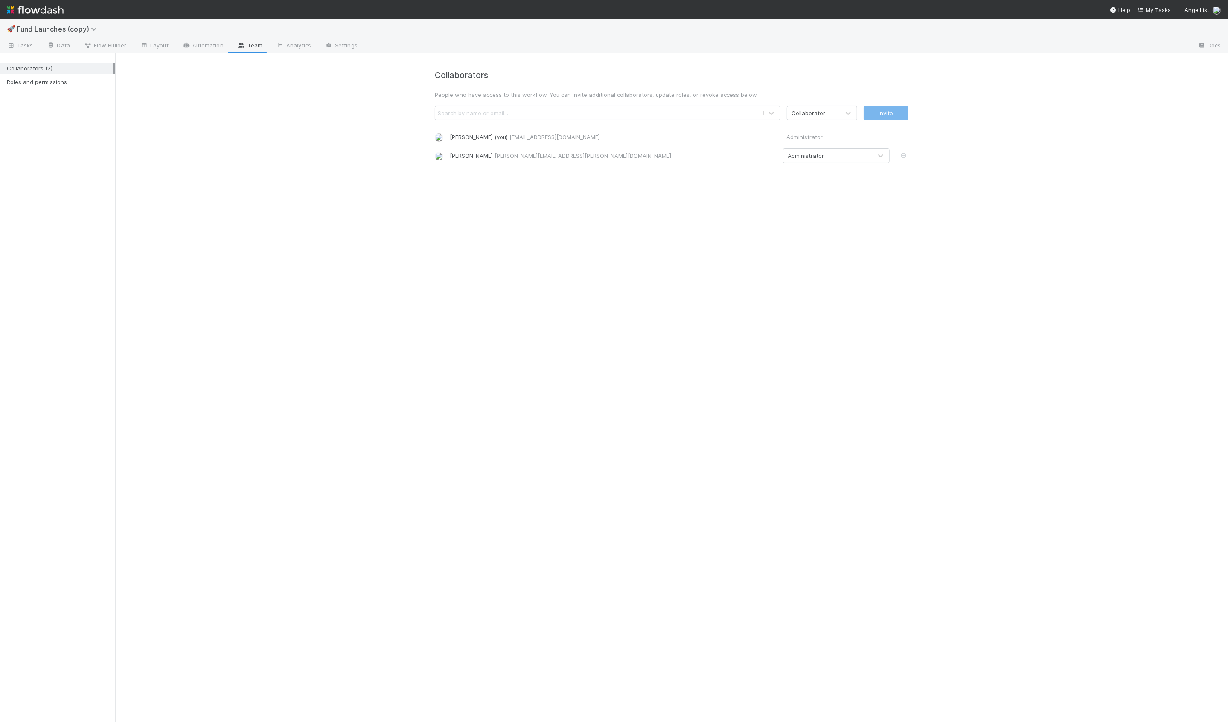
click at [794, 139] on div "Administrator" at bounding box center [837, 137] width 103 height 16
drag, startPoint x: 449, startPoint y: 156, endPoint x: 482, endPoint y: 157, distance: 33.3
click at [482, 157] on div "Nick Gervasi nick.gervasi@angellist.com Administrator" at bounding box center [671, 155] width 486 height 15
copy div "[PERSON_NAME]"
drag, startPoint x: 256, startPoint y: 208, endPoint x: 222, endPoint y: 178, distance: 45.3
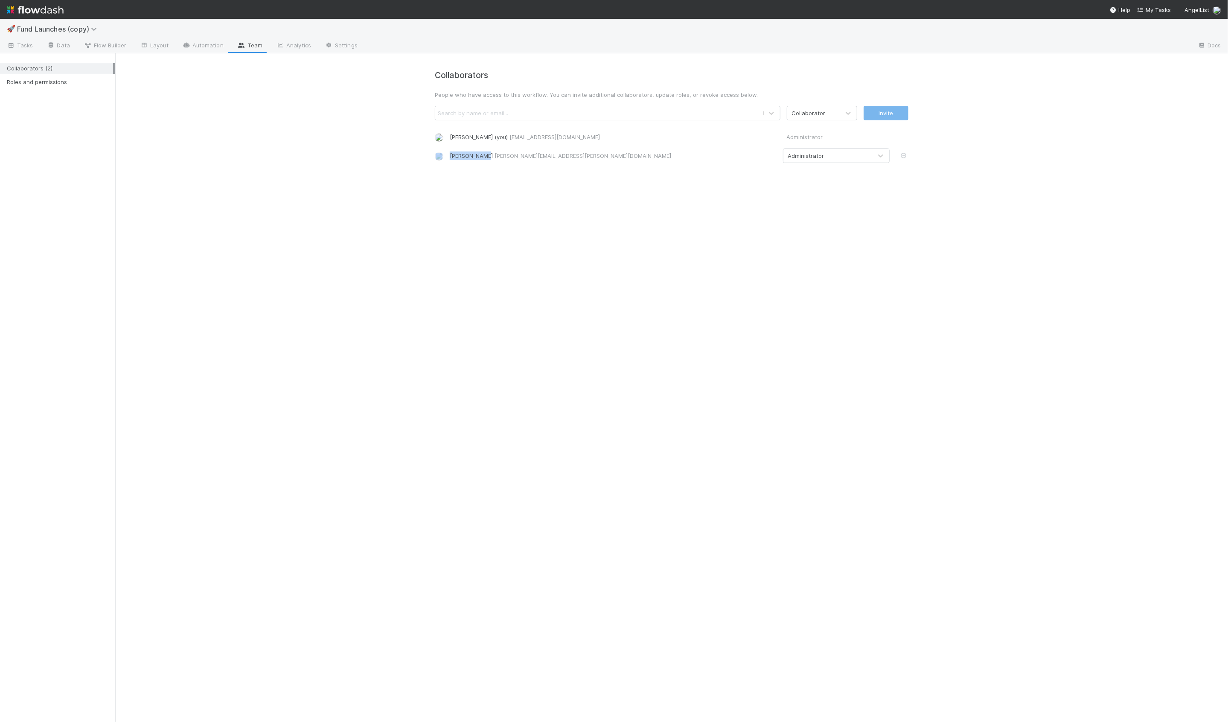
click at [256, 208] on div "Collaborators People who have access to this workflow. You can invite additiona…" at bounding box center [671, 387] width 1112 height 668
click at [22, 43] on span "Tasks" at bounding box center [20, 45] width 26 height 9
click at [65, 47] on link "Data" at bounding box center [58, 46] width 37 height 14
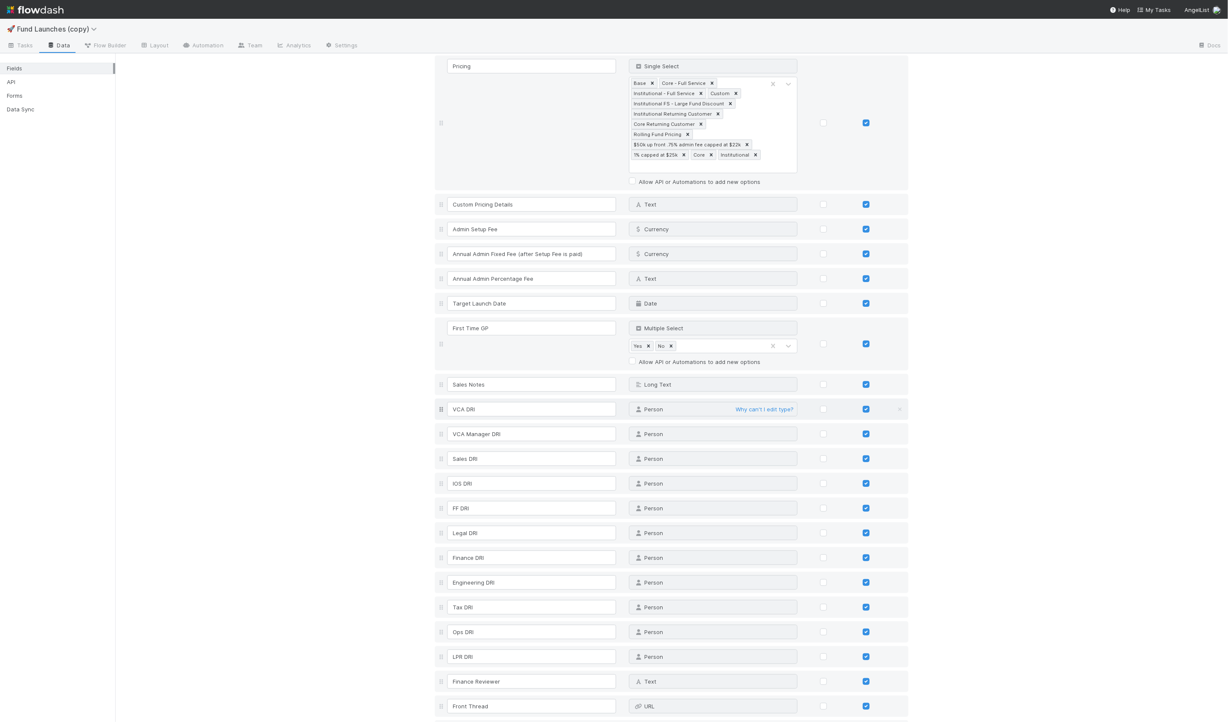
click at [649, 402] on div "Person Why can't I edit type?" at bounding box center [713, 409] width 169 height 15
click at [21, 48] on span "Tasks" at bounding box center [20, 45] width 26 height 9
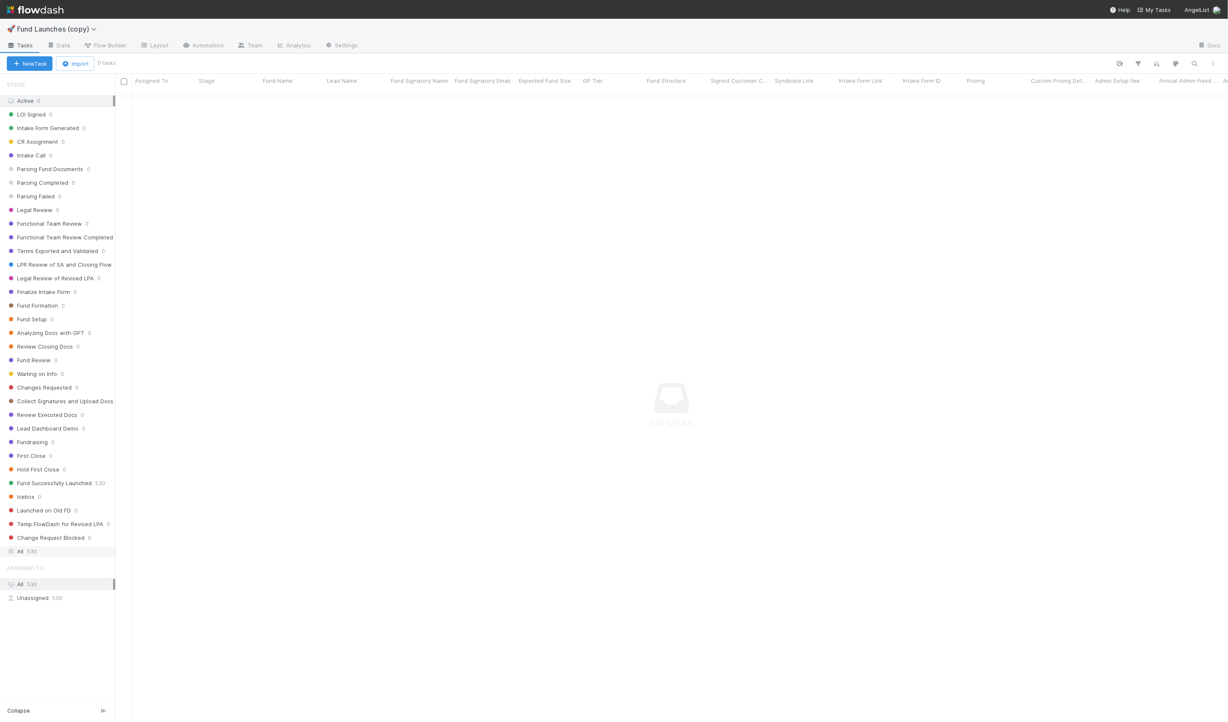
click at [70, 546] on div "All 530" at bounding box center [60, 551] width 106 height 11
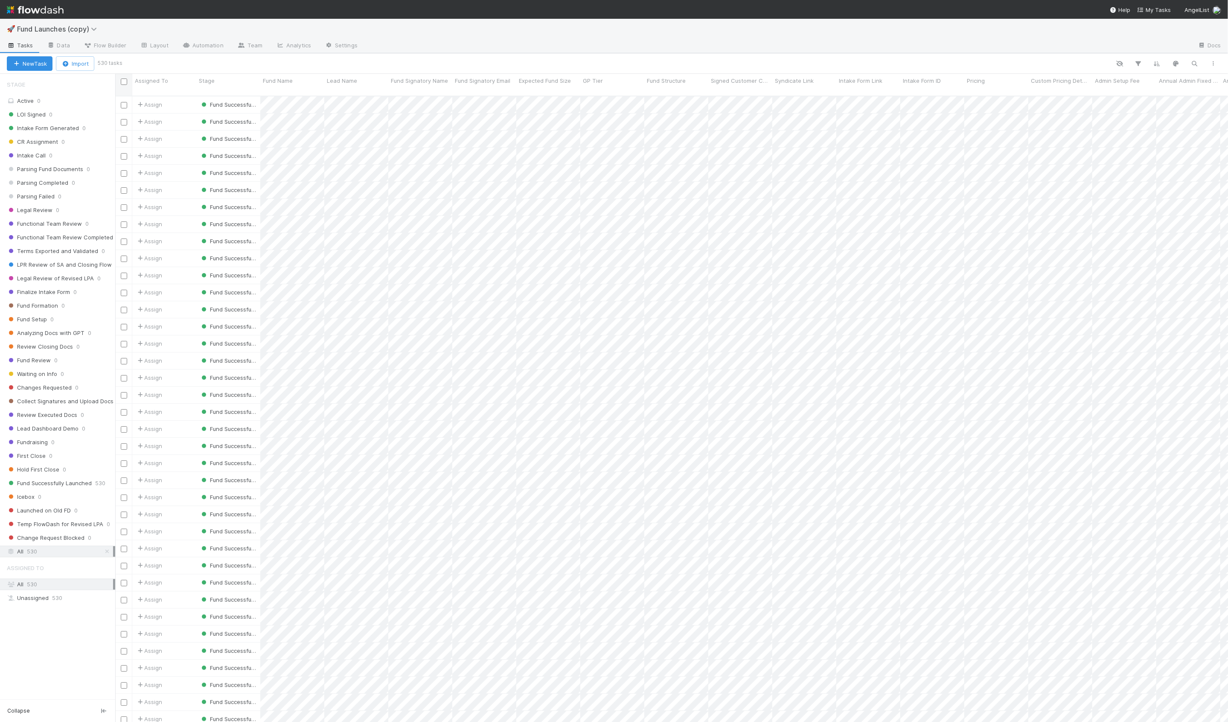
click at [123, 83] on input "checkbox" at bounding box center [124, 81] width 6 height 6
checkbox input "true"
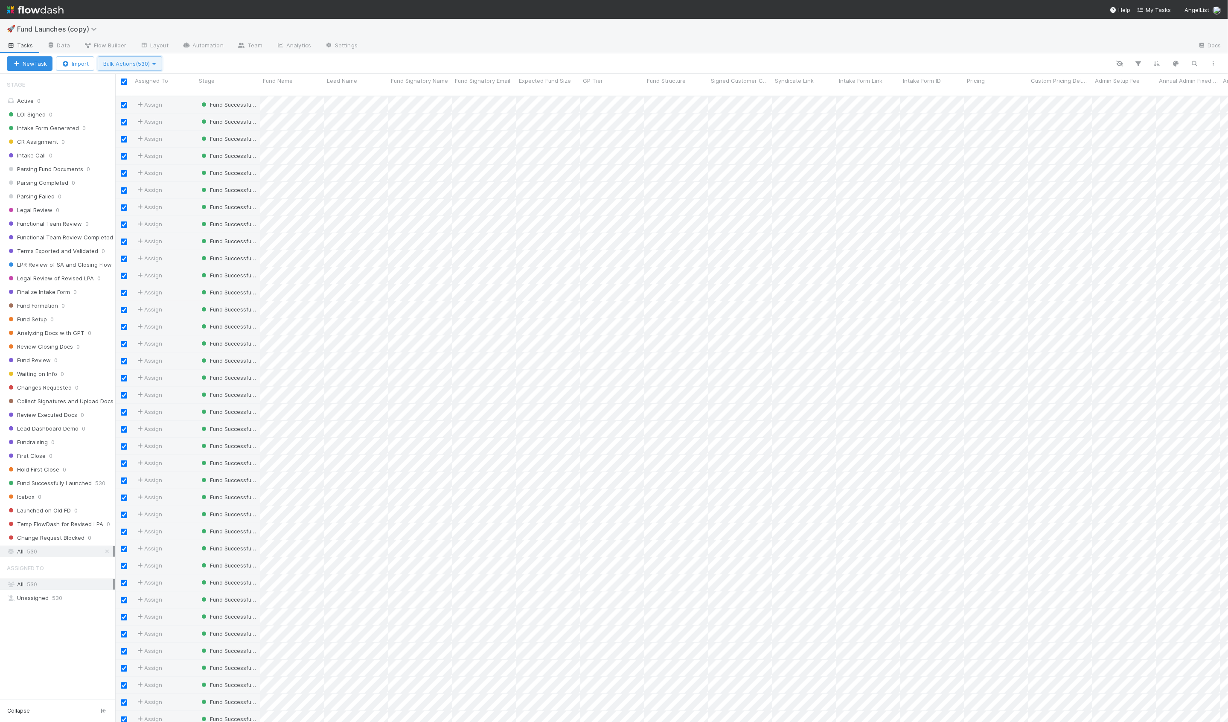
click at [141, 70] on button "Bulk Actions (530)" at bounding box center [130, 63] width 64 height 15
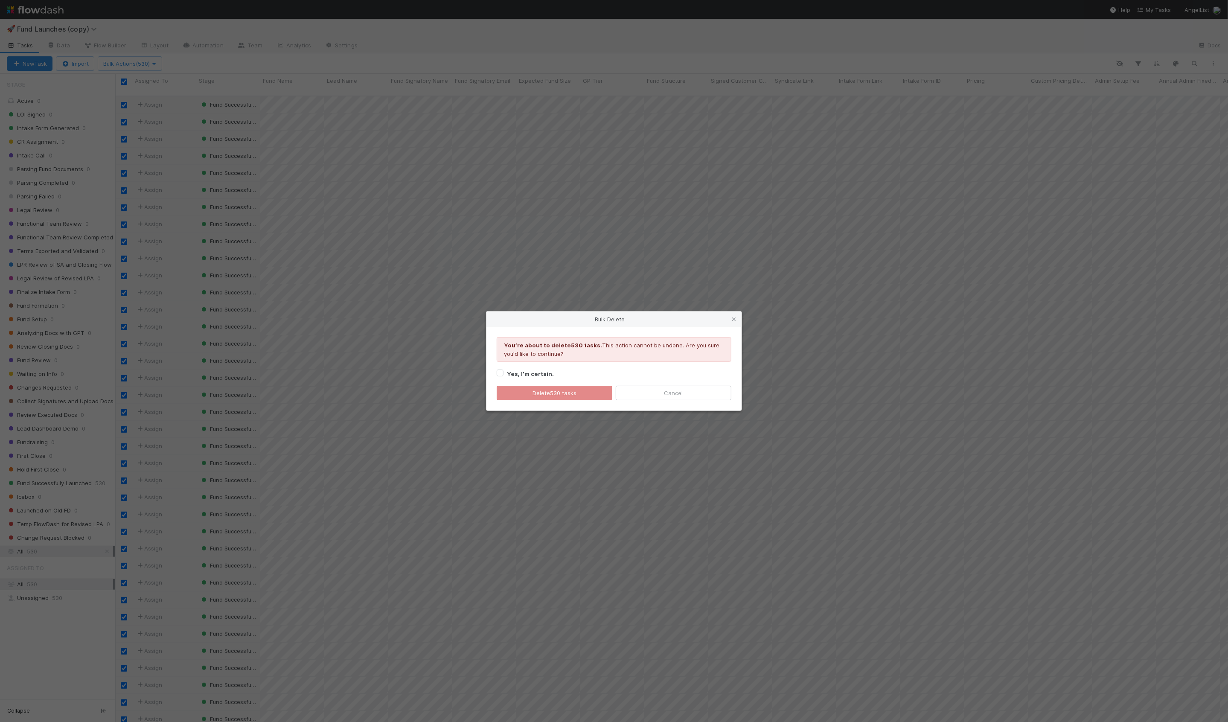
click at [539, 373] on strong "Yes, I’m certain." at bounding box center [530, 373] width 47 height 7
click at [503, 373] on input "Yes, I’m certain." at bounding box center [500, 373] width 7 height 8
checkbox input "true"
click at [530, 390] on button "Delete 530 tasks" at bounding box center [555, 393] width 116 height 15
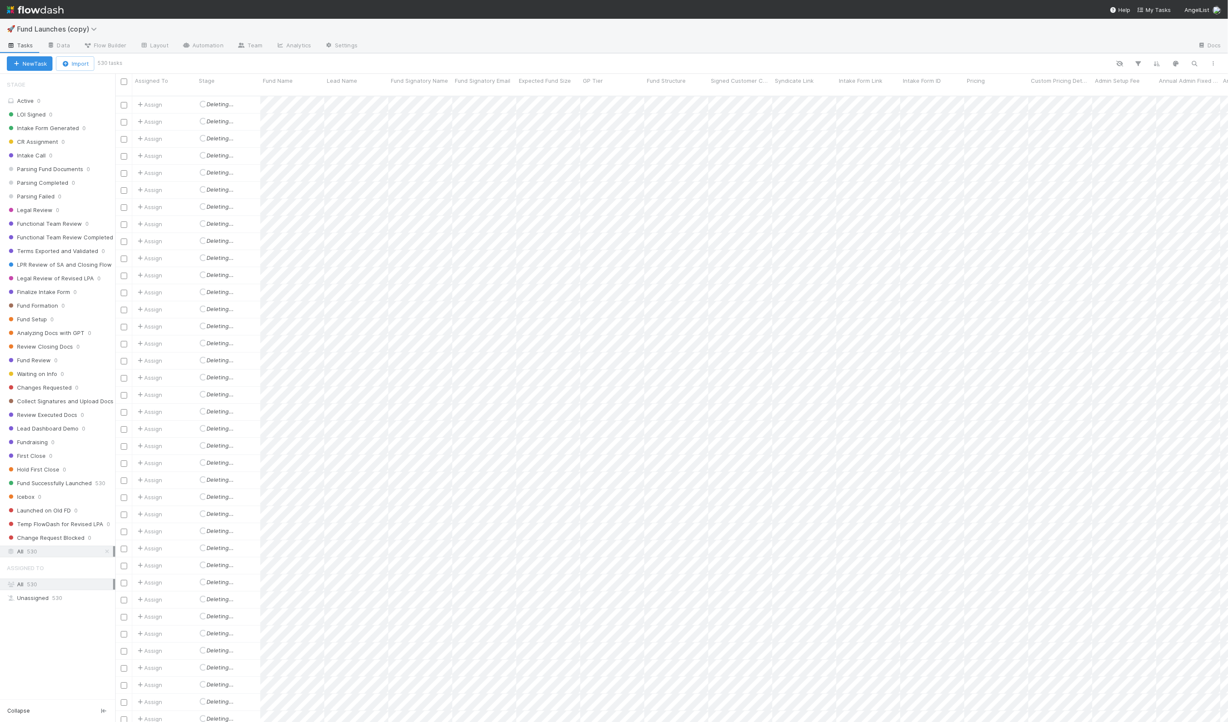
checkbox input "false"
click at [245, 46] on link "Team" at bounding box center [249, 46] width 39 height 14
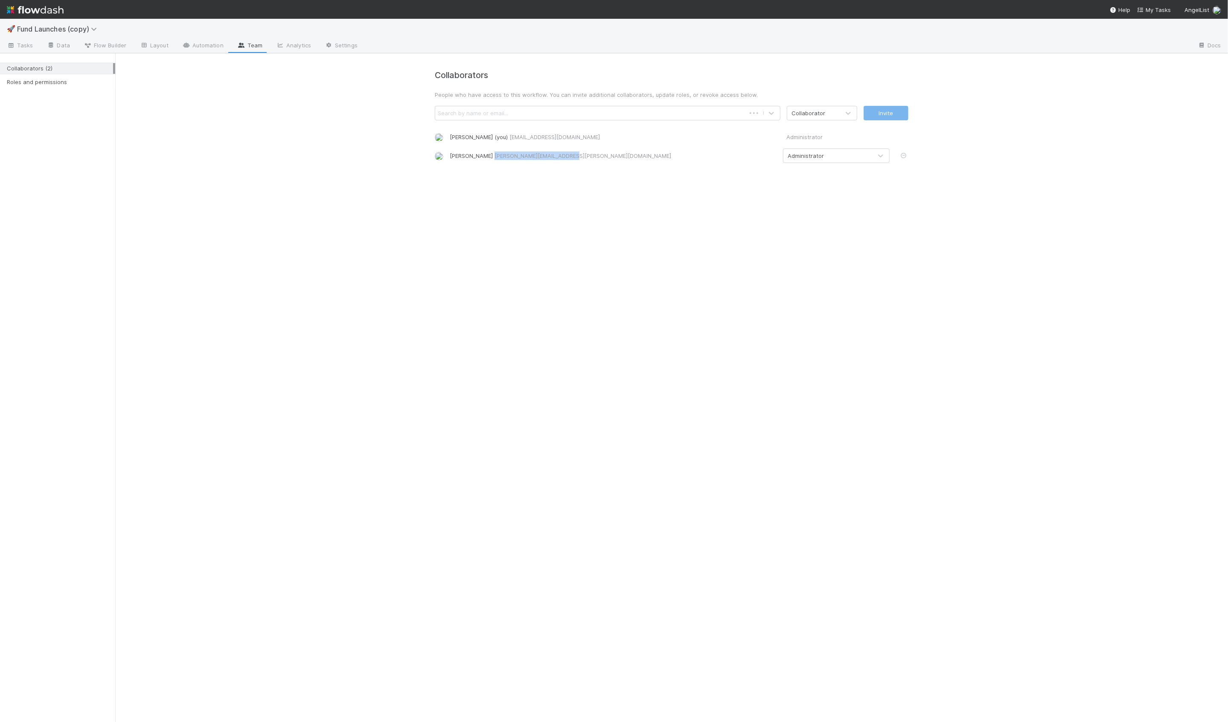
drag, startPoint x: 485, startPoint y: 157, endPoint x: 575, endPoint y: 162, distance: 90.6
click at [575, 162] on div "Nick Gervasi nick.gervasi@angellist.com Administrator" at bounding box center [671, 155] width 486 height 15
copy span "nick.gervasi@angellist.com"
drag, startPoint x: 523, startPoint y: 137, endPoint x: 577, endPoint y: 136, distance: 53.3
click at [577, 136] on span "hanin@belltowerfunds.com" at bounding box center [554, 137] width 90 height 7
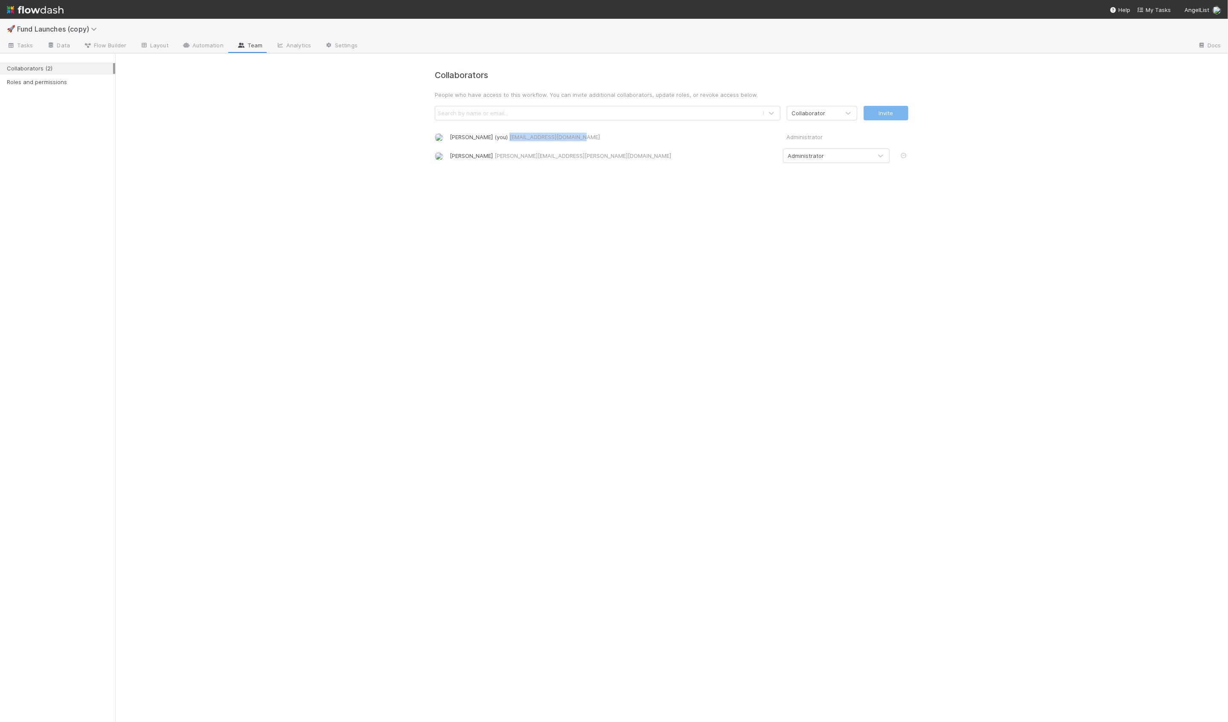
copy span "hanin@belltowerfunds.com"
click at [24, 42] on span "Tasks" at bounding box center [20, 45] width 26 height 9
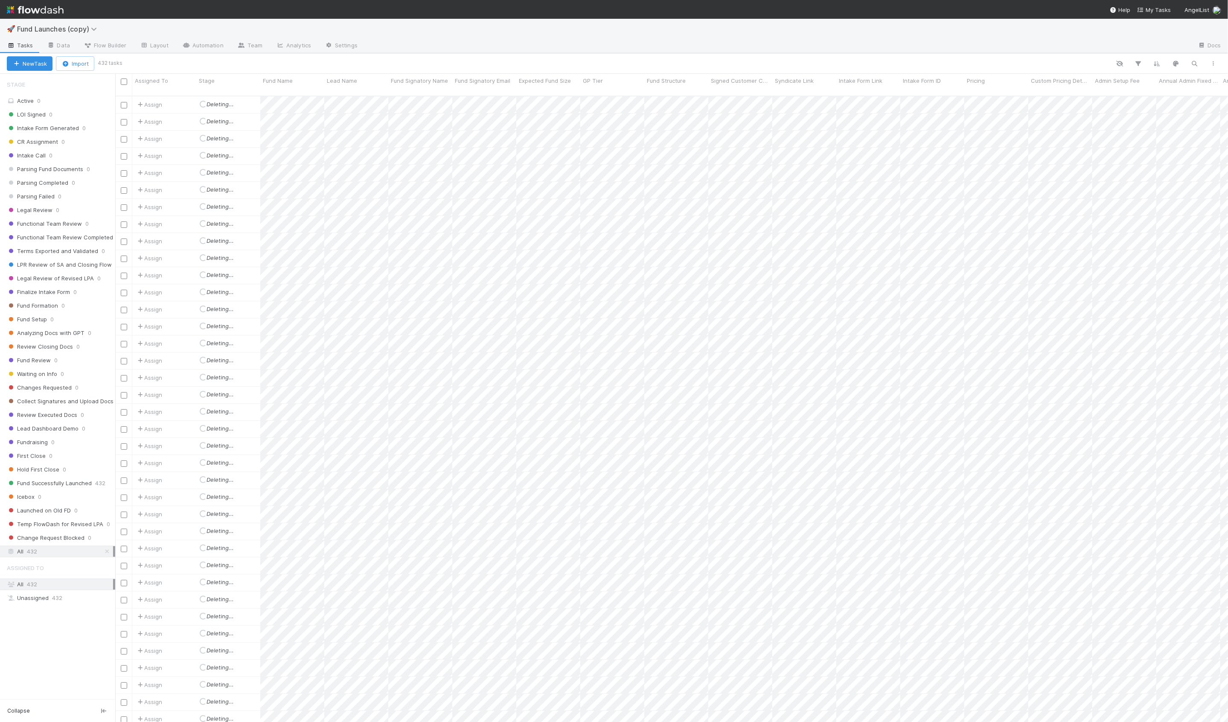
scroll to position [633, 1112]
click at [73, 60] on button "Import" at bounding box center [75, 63] width 38 height 15
click at [69, 83] on div "Import from CSV" at bounding box center [62, 82] width 71 height 13
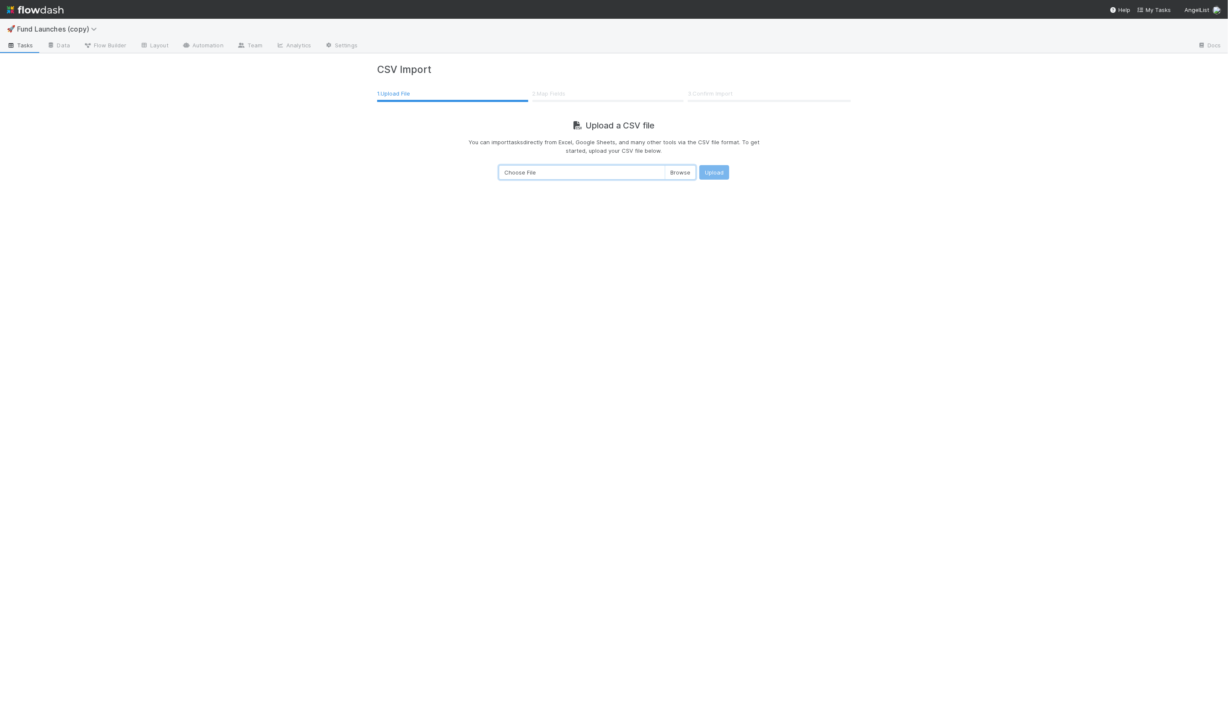
click at [691, 172] on input "Choose File" at bounding box center [597, 172] width 197 height 15
type input "C:\fakepath\Fund Import List - Aug 2025 - TESTING (1).csv"
click at [708, 166] on button "Upload" at bounding box center [714, 172] width 30 height 15
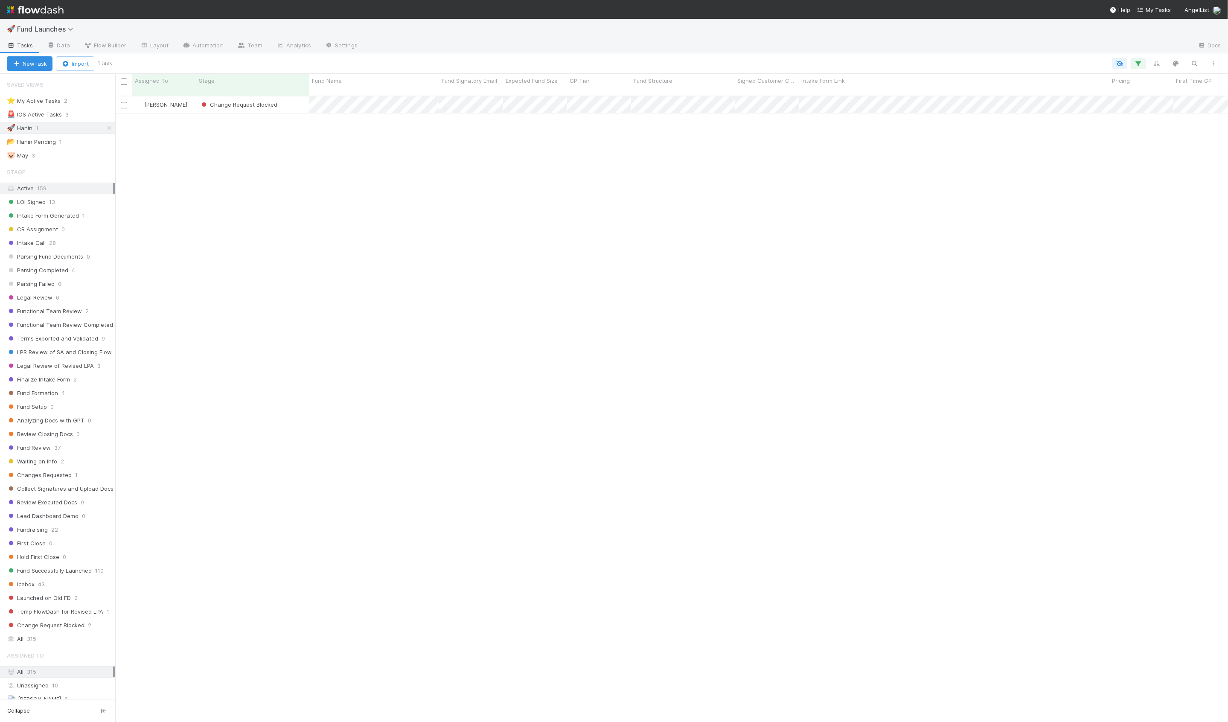
scroll to position [633, 1112]
click at [196, 104] on div "Change Request Blocked" at bounding box center [252, 104] width 113 height 17
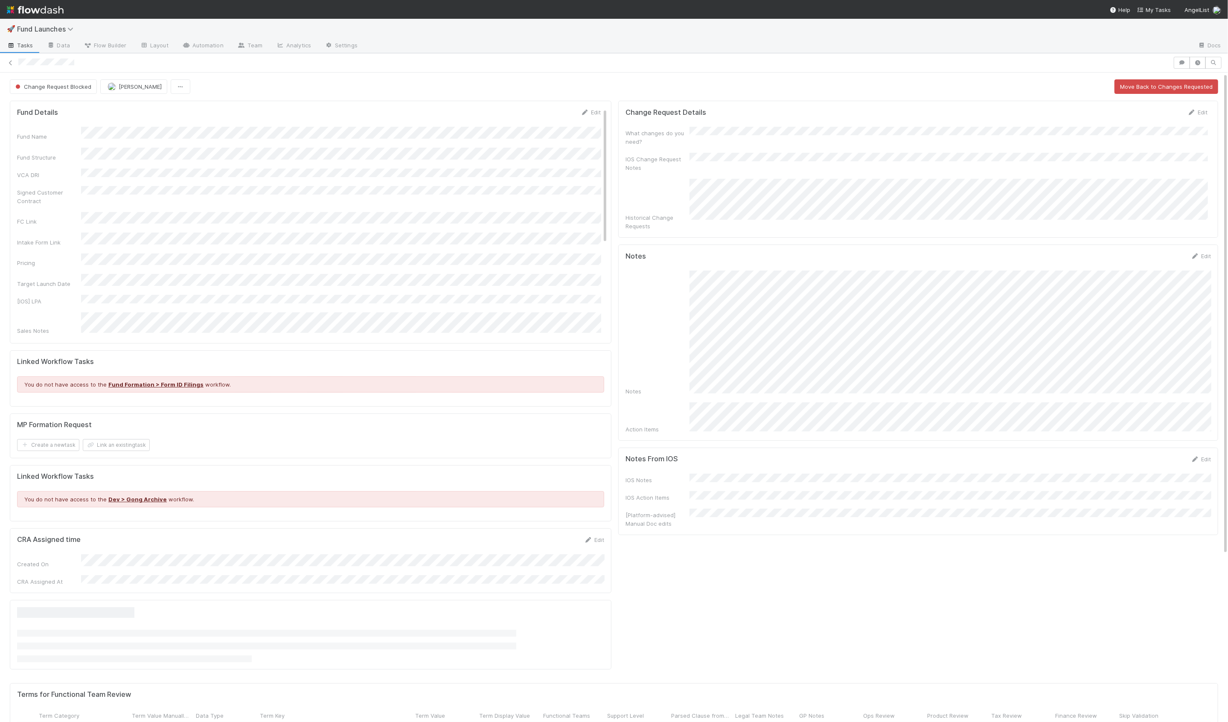
scroll to position [174, 1193]
click at [14, 65] on link at bounding box center [10, 62] width 9 height 9
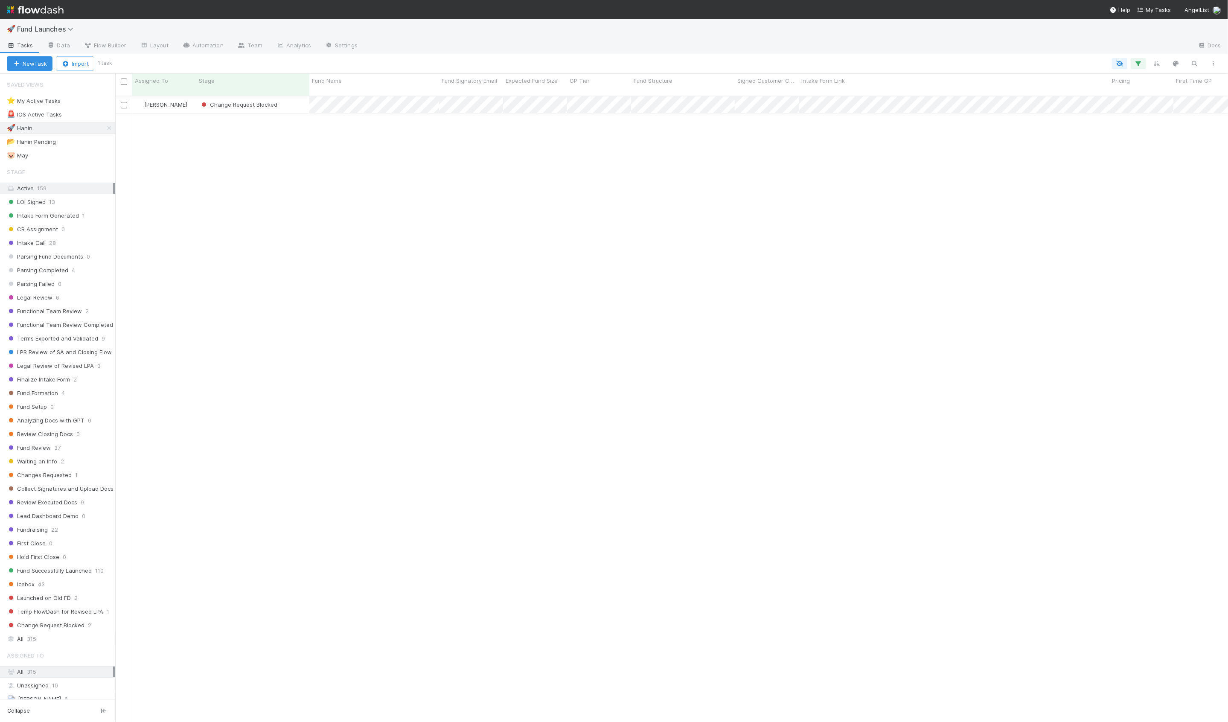
scroll to position [633, 1112]
click at [1215, 64] on icon "button" at bounding box center [1213, 63] width 9 height 5
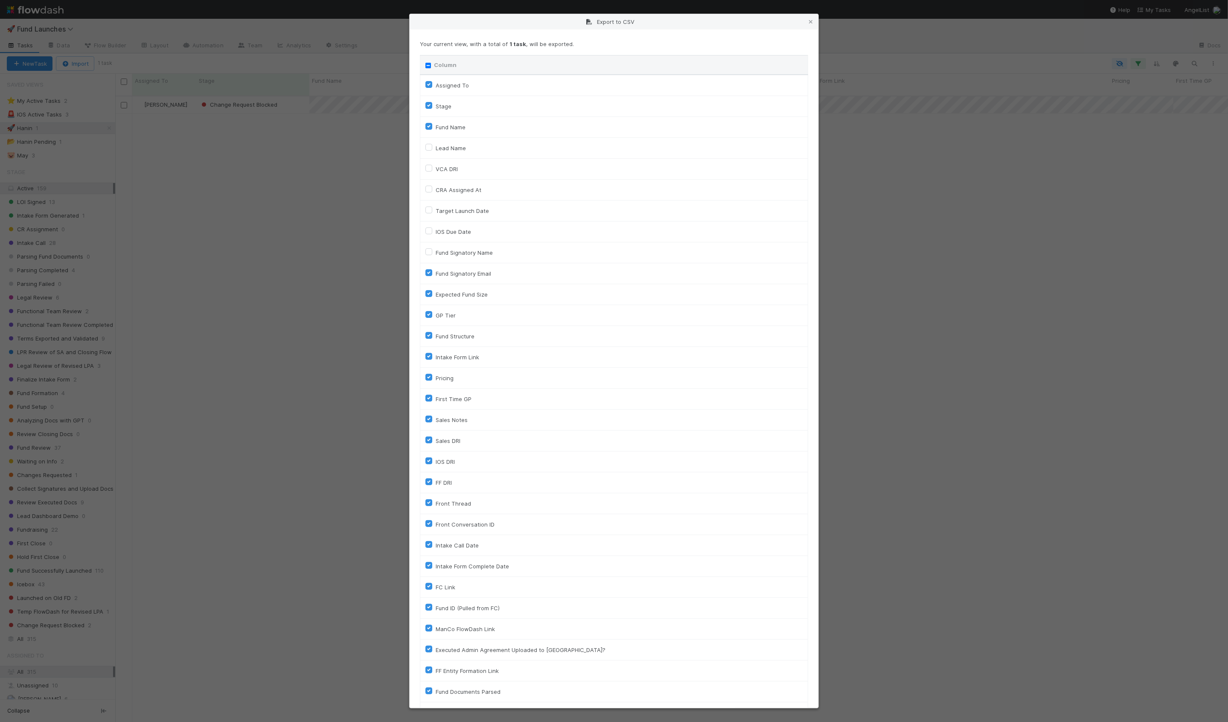
click at [428, 66] on input "Column" at bounding box center [428, 66] width 6 height 6
checkbox input "true"
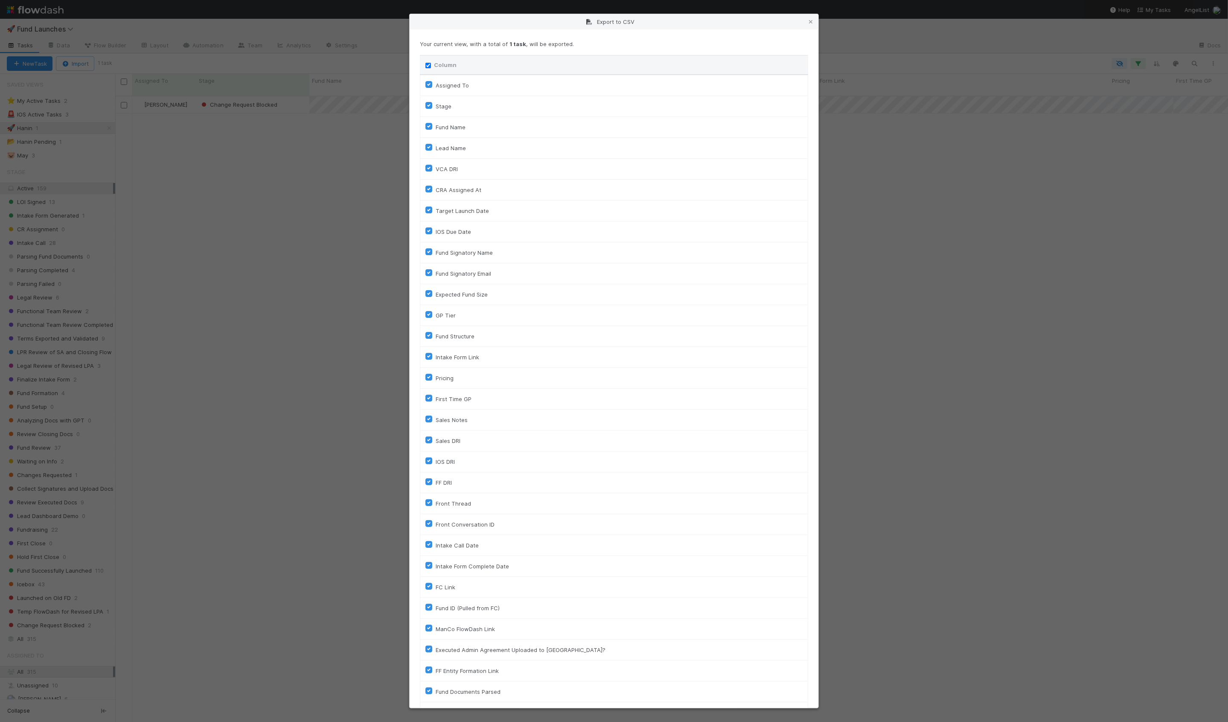
checkbox input "true"
click at [427, 64] on input "Column" at bounding box center [428, 66] width 6 height 6
checkbox input "false"
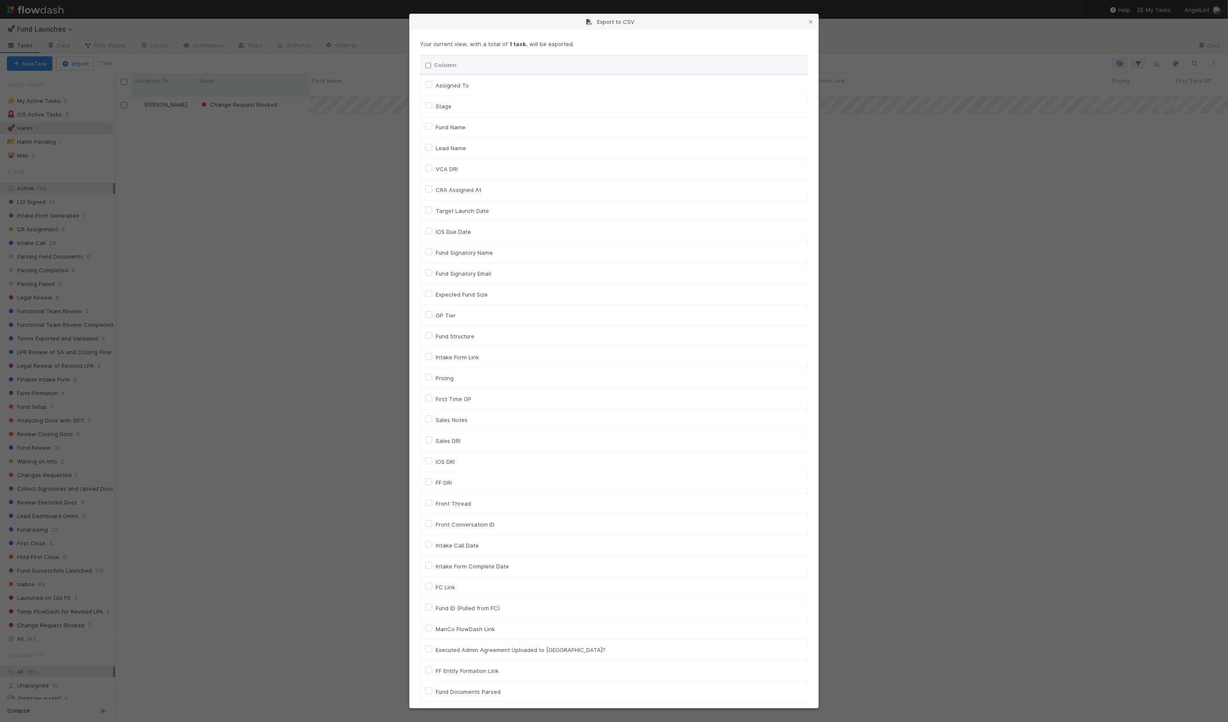
checkbox To "false"
checkbox input "false"
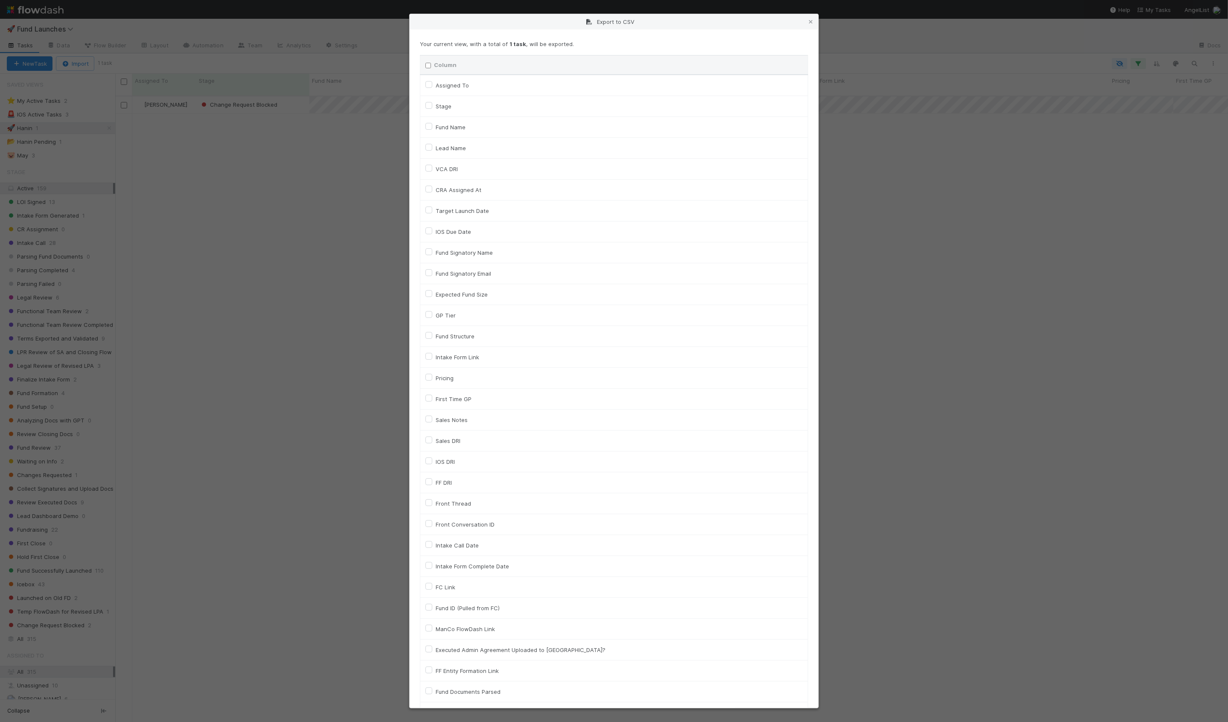
checkbox input "false"
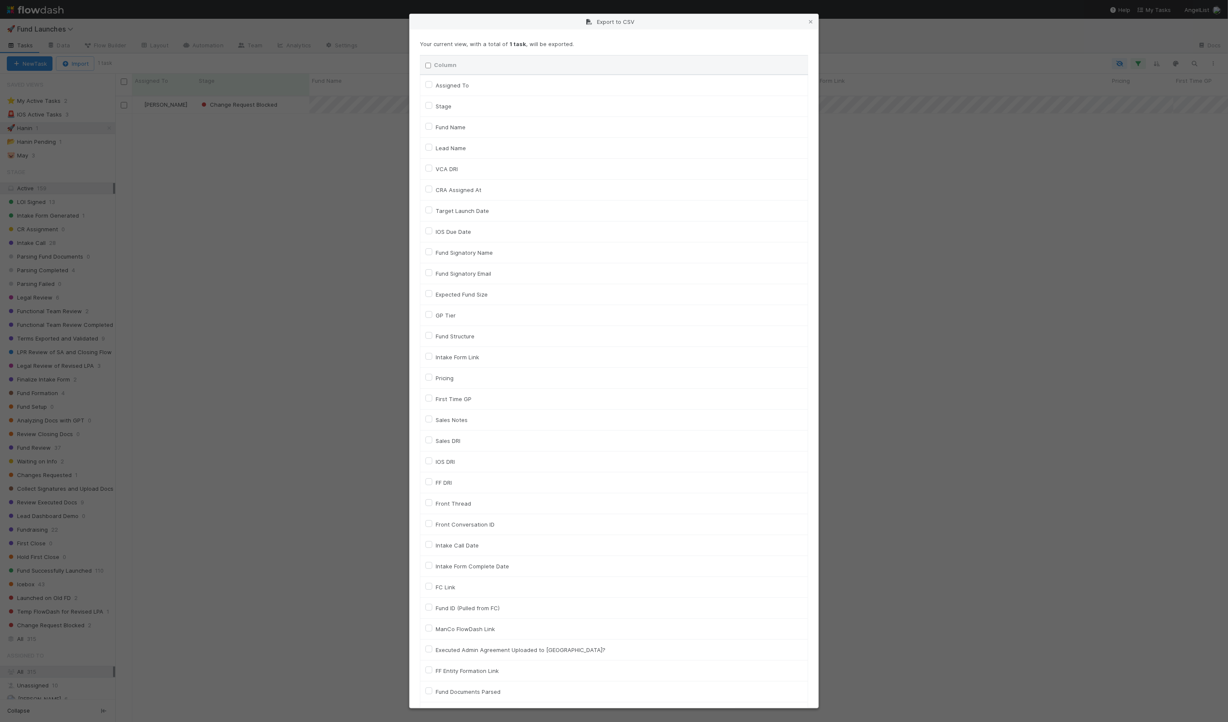
checkbox input "false"
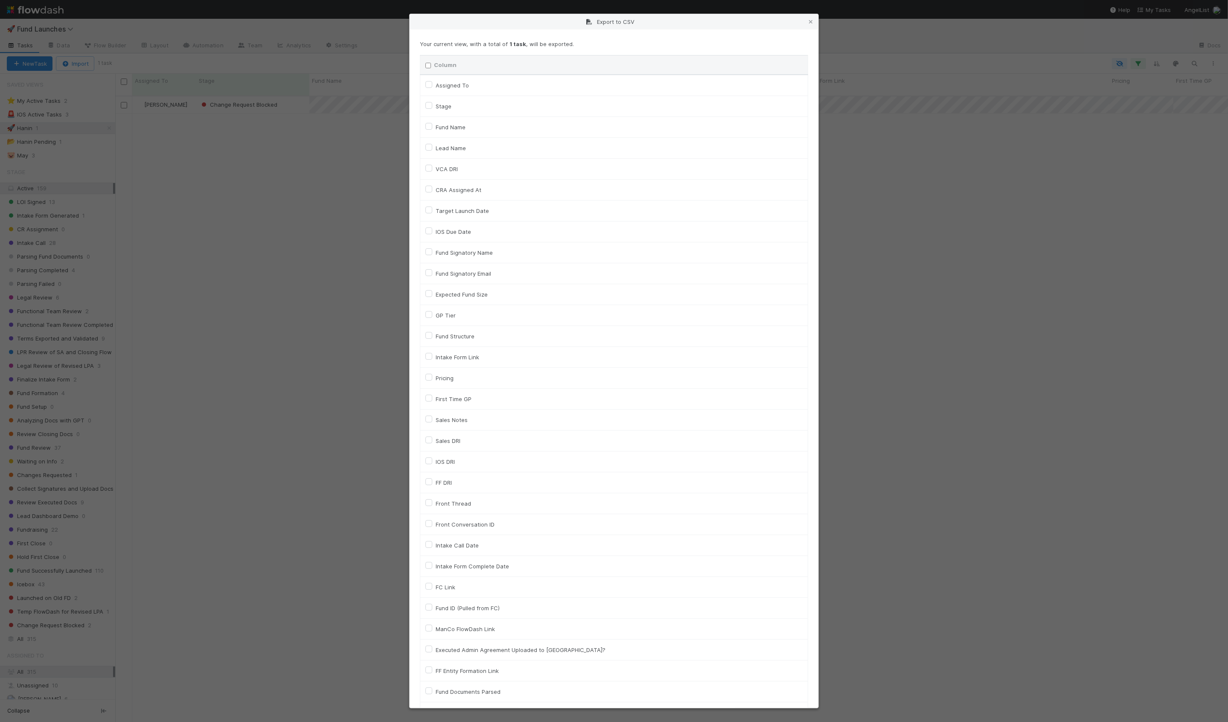
checkbox input "false"
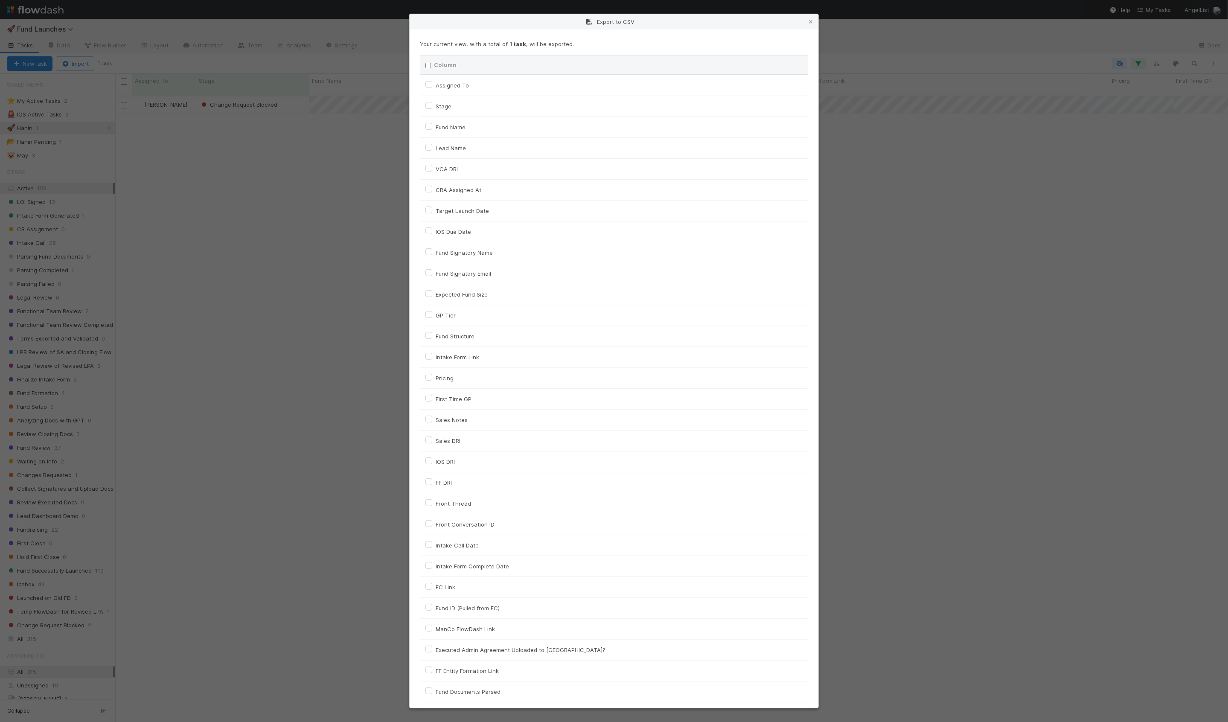
checkbox input "false"
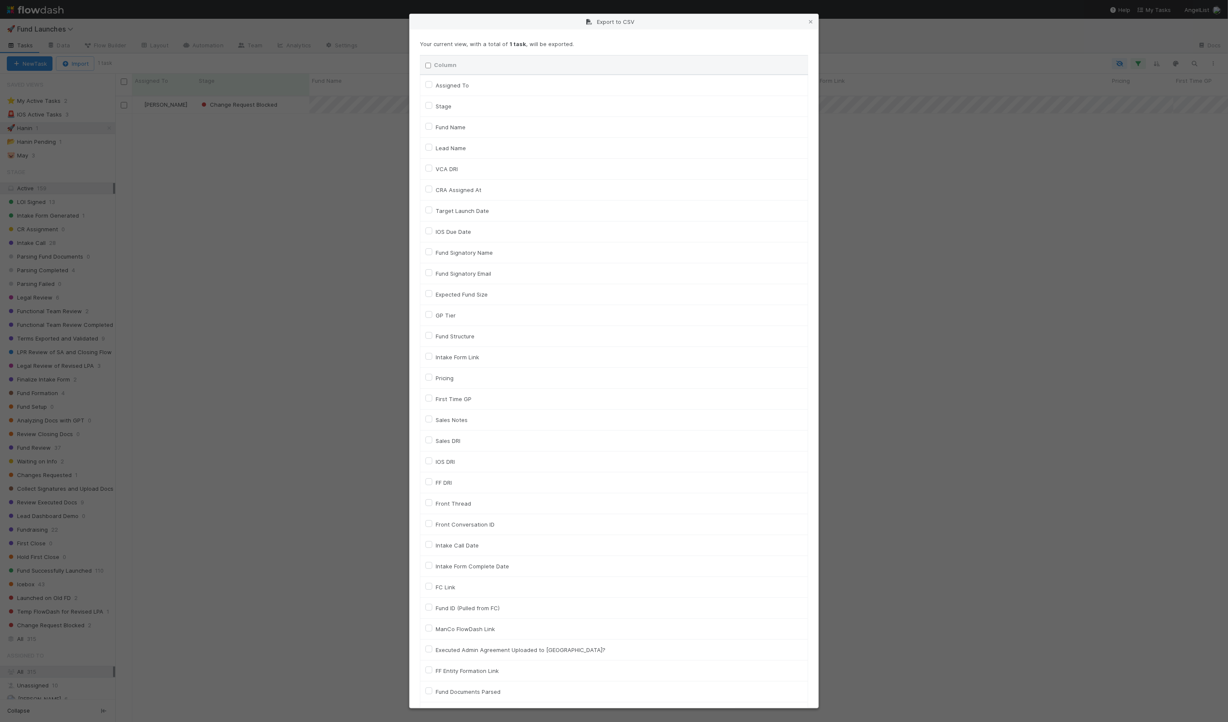
checkbox input "false"
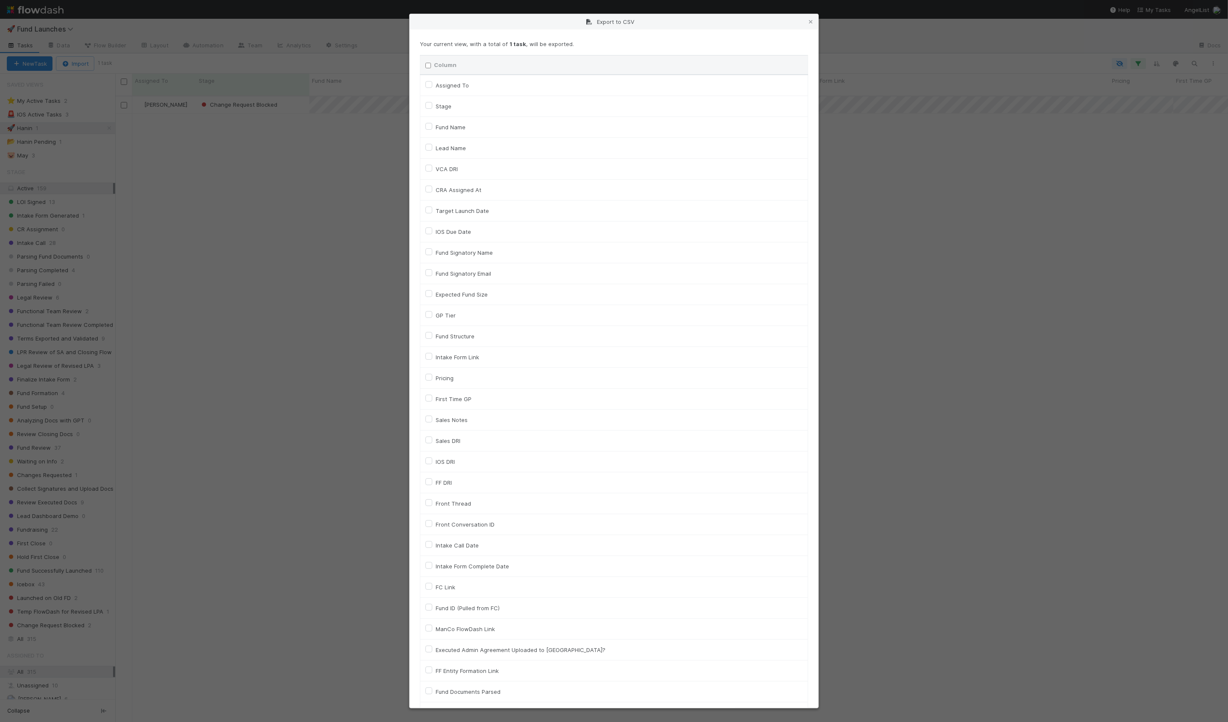
checkbox input "false"
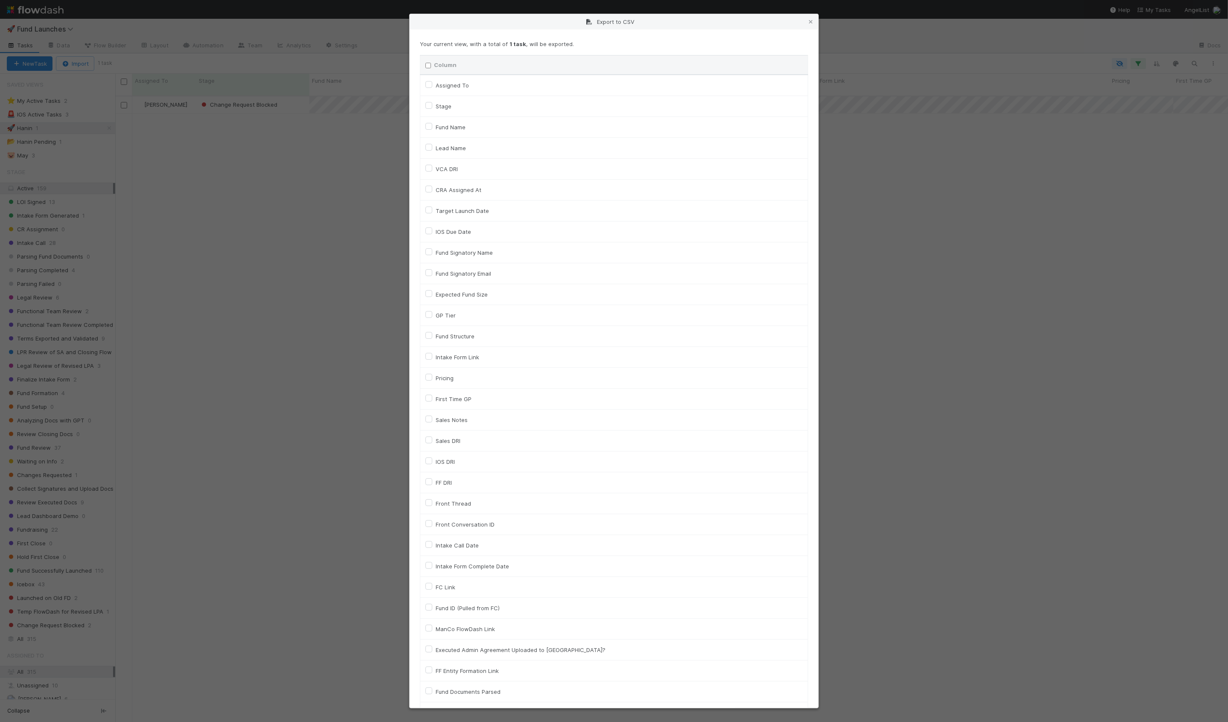
checkbox input "false"
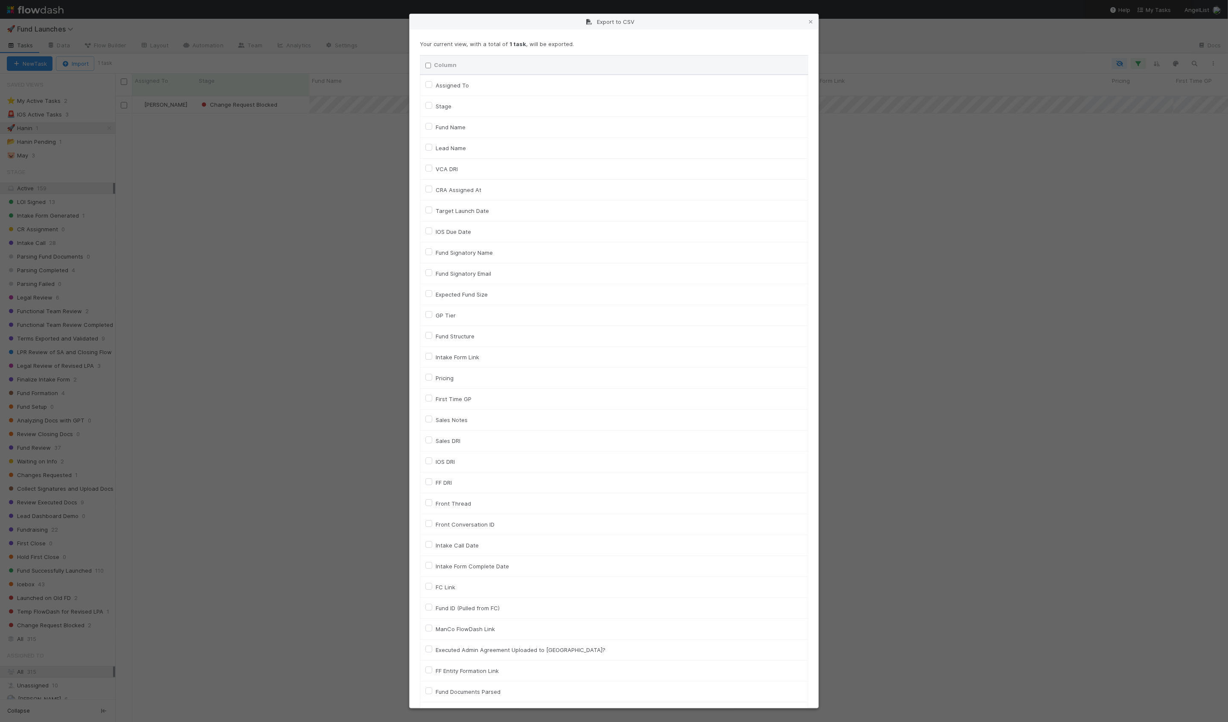
checkbox input "false"
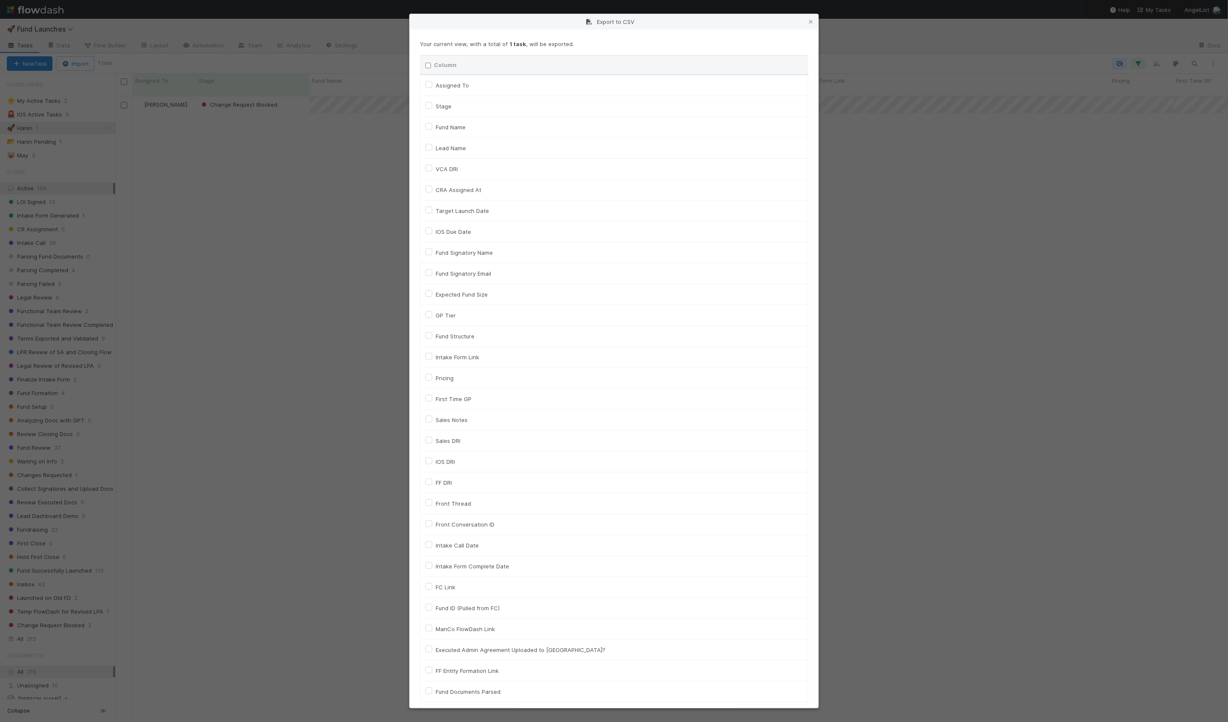
checkbox input "false"
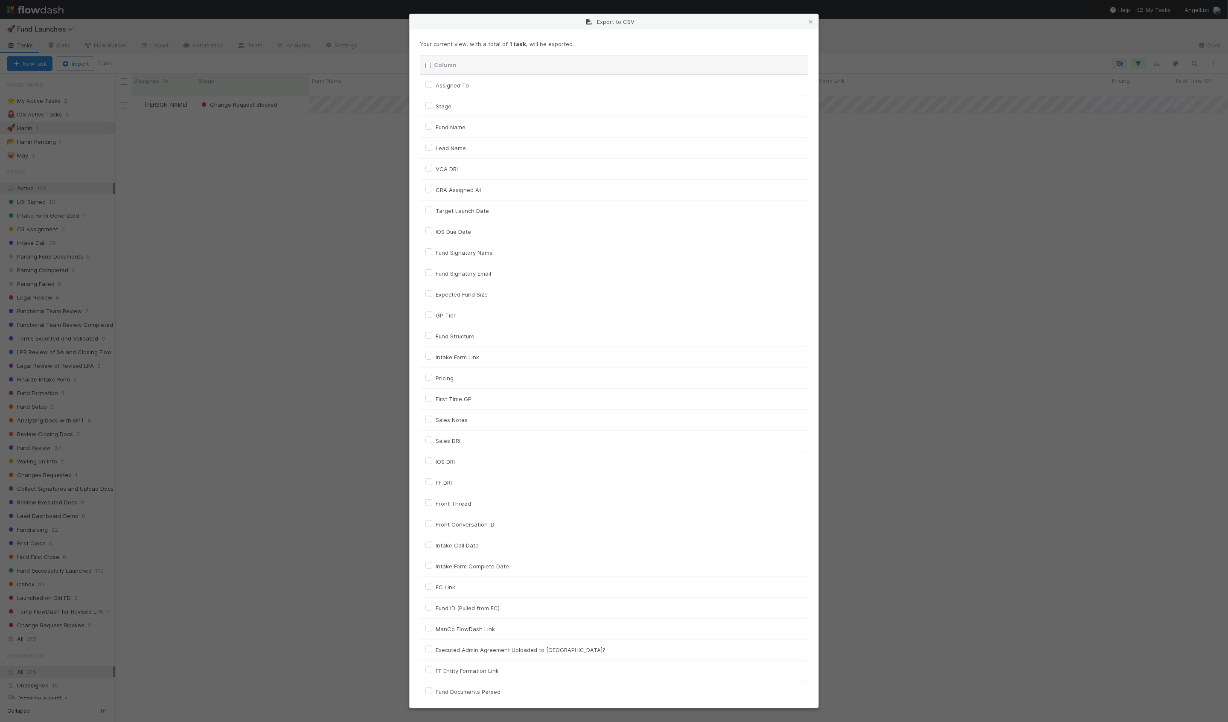
checkbox input "false"
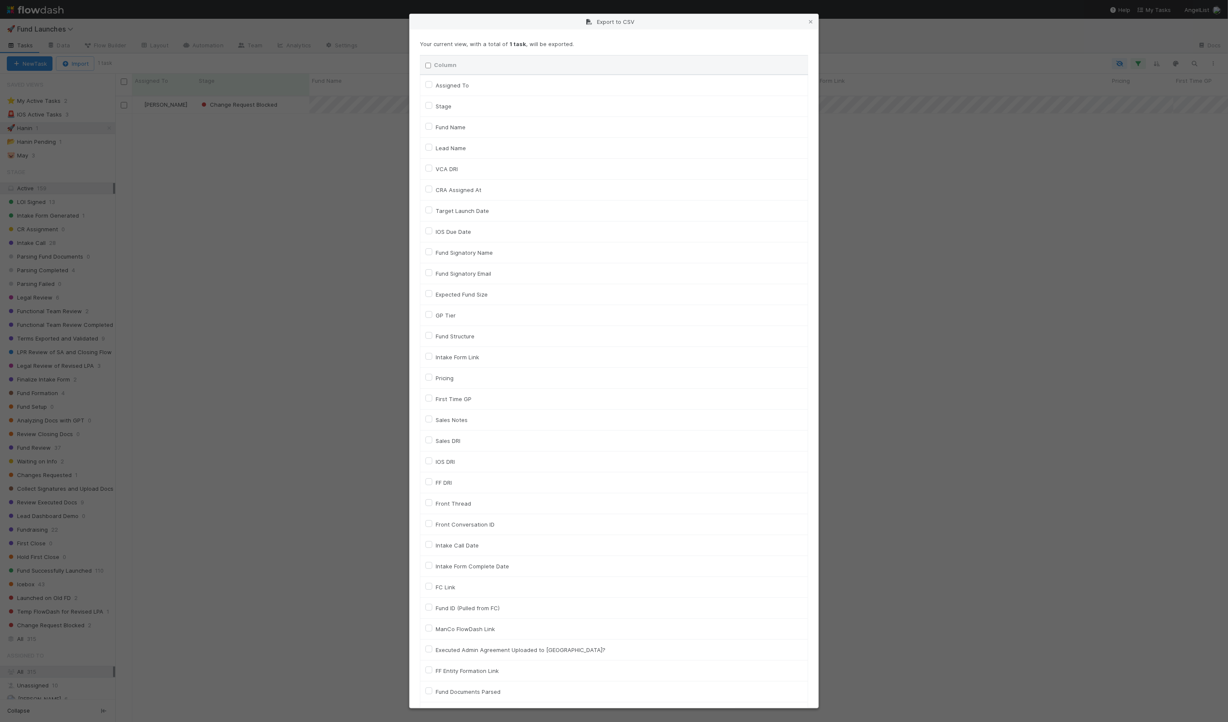
checkbox input "false"
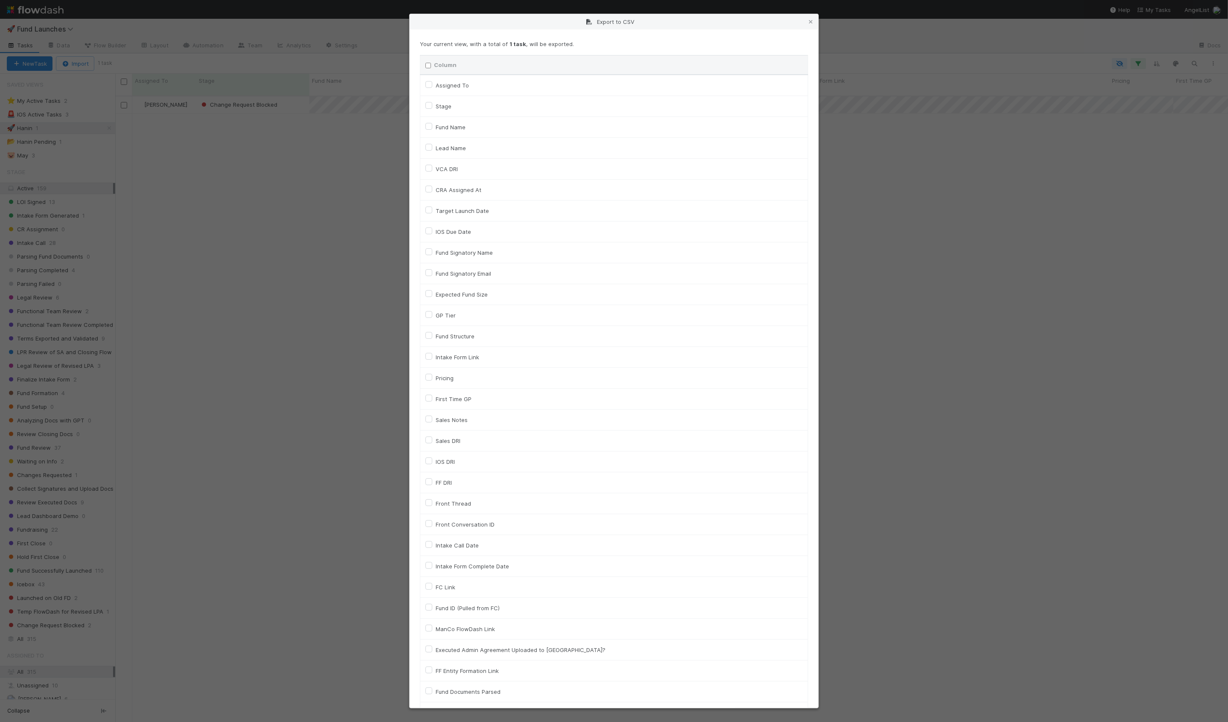
checkbox input "false"
checkbox On "false"
checkbox input "false"
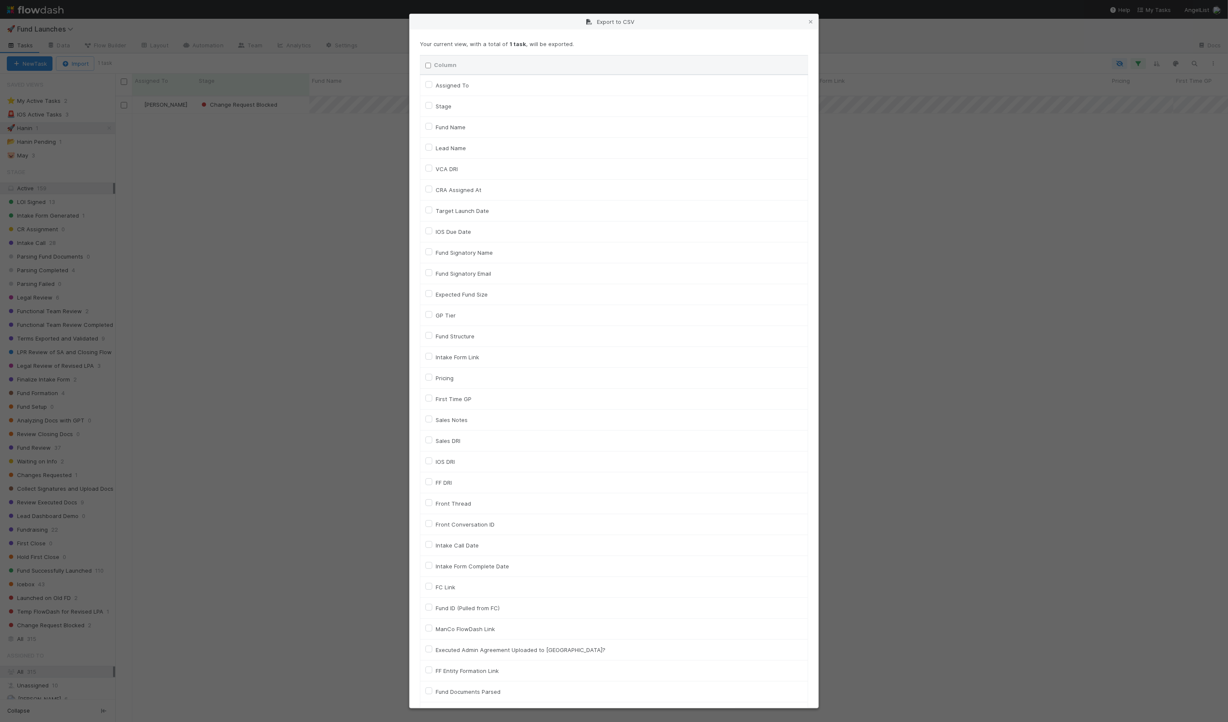
checkbox input "false"
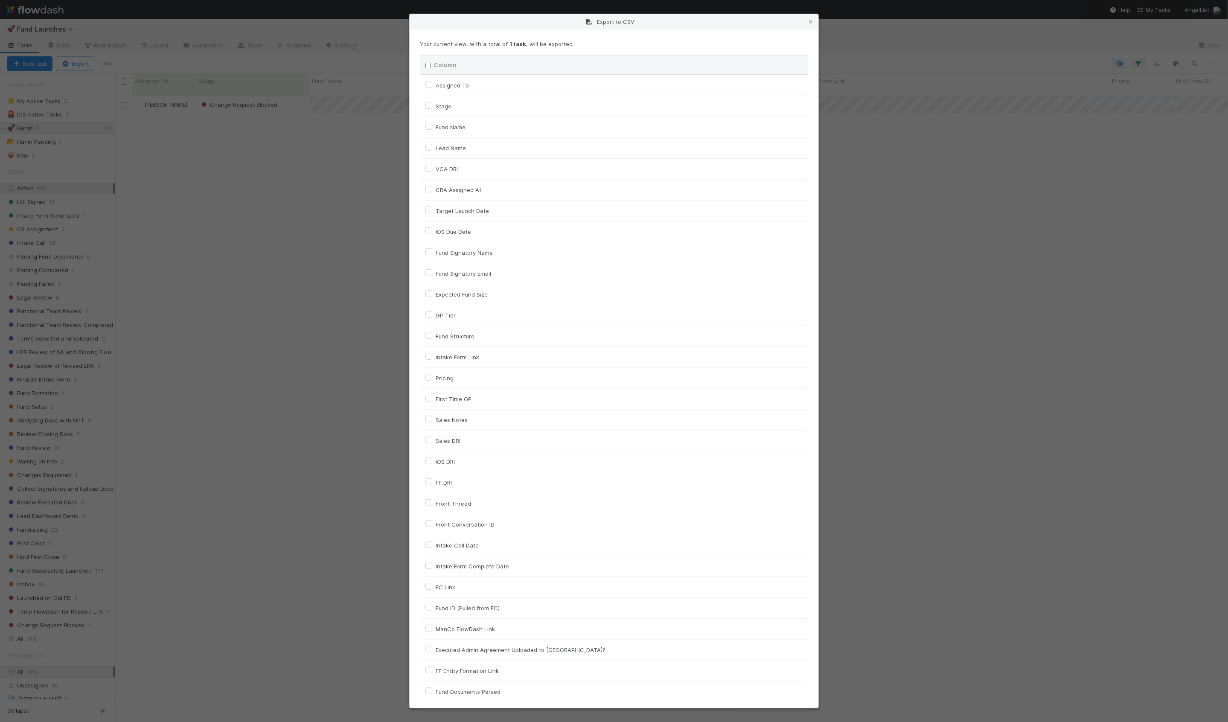
checkbox input "false"
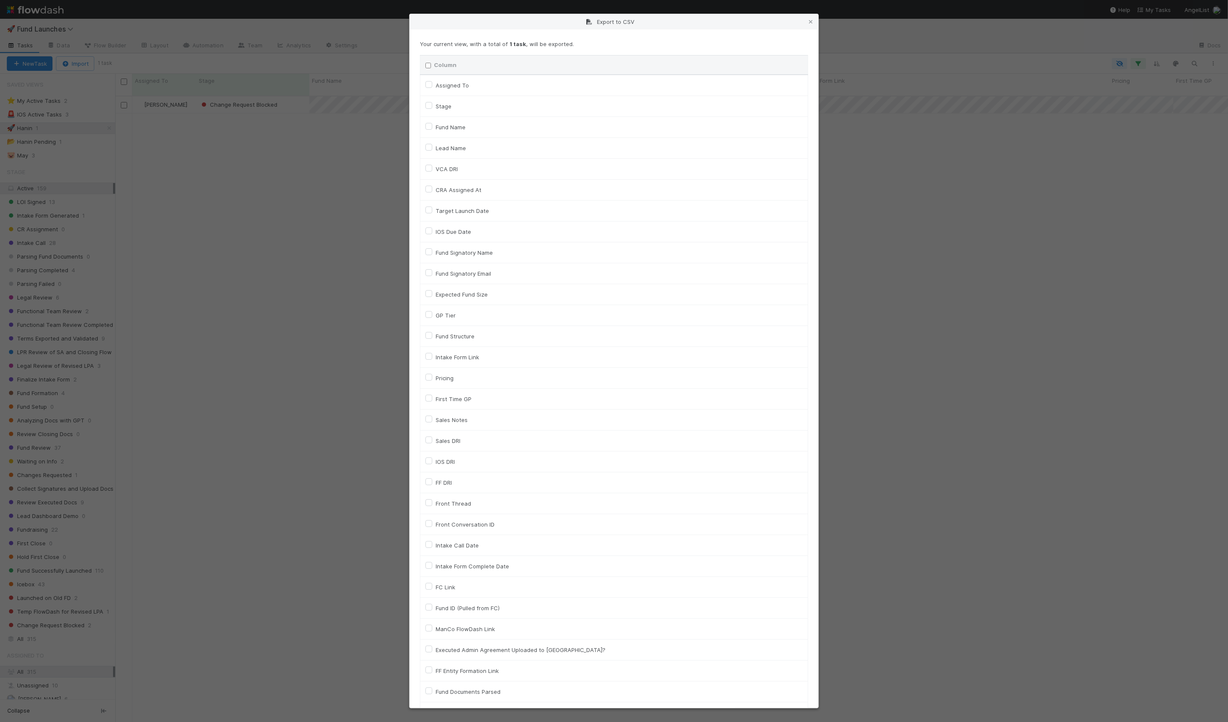
checkbox input "false"
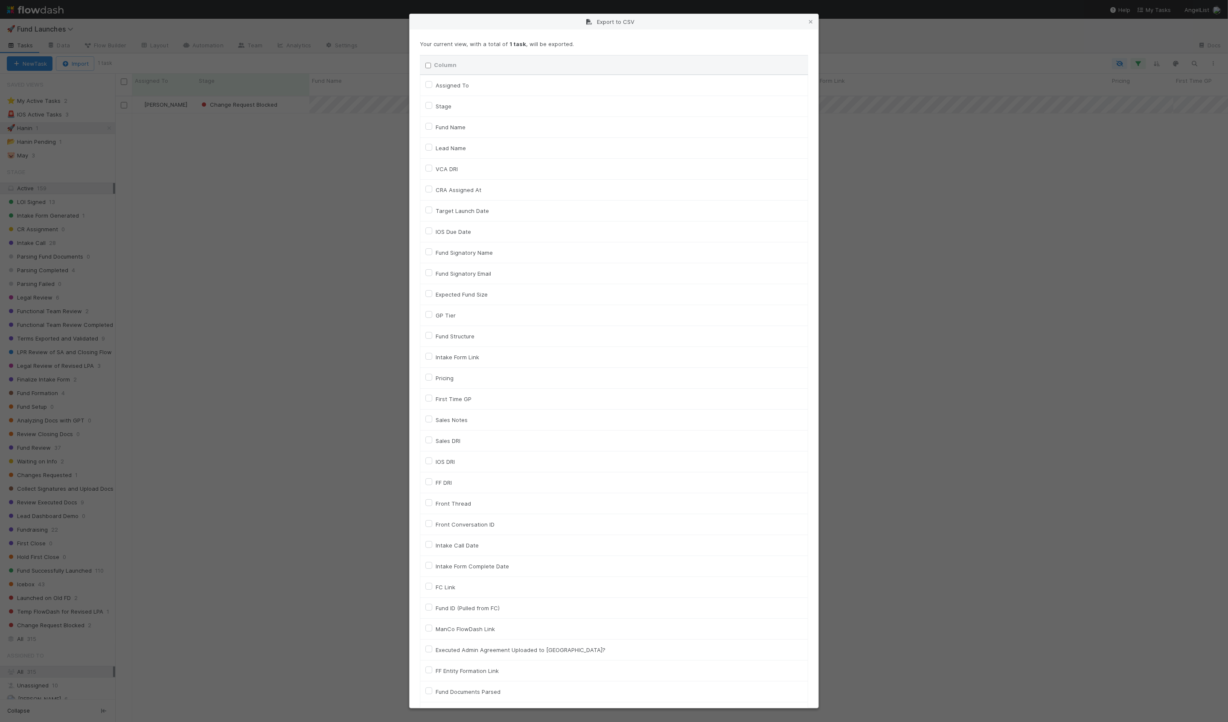
checkbox input "false"
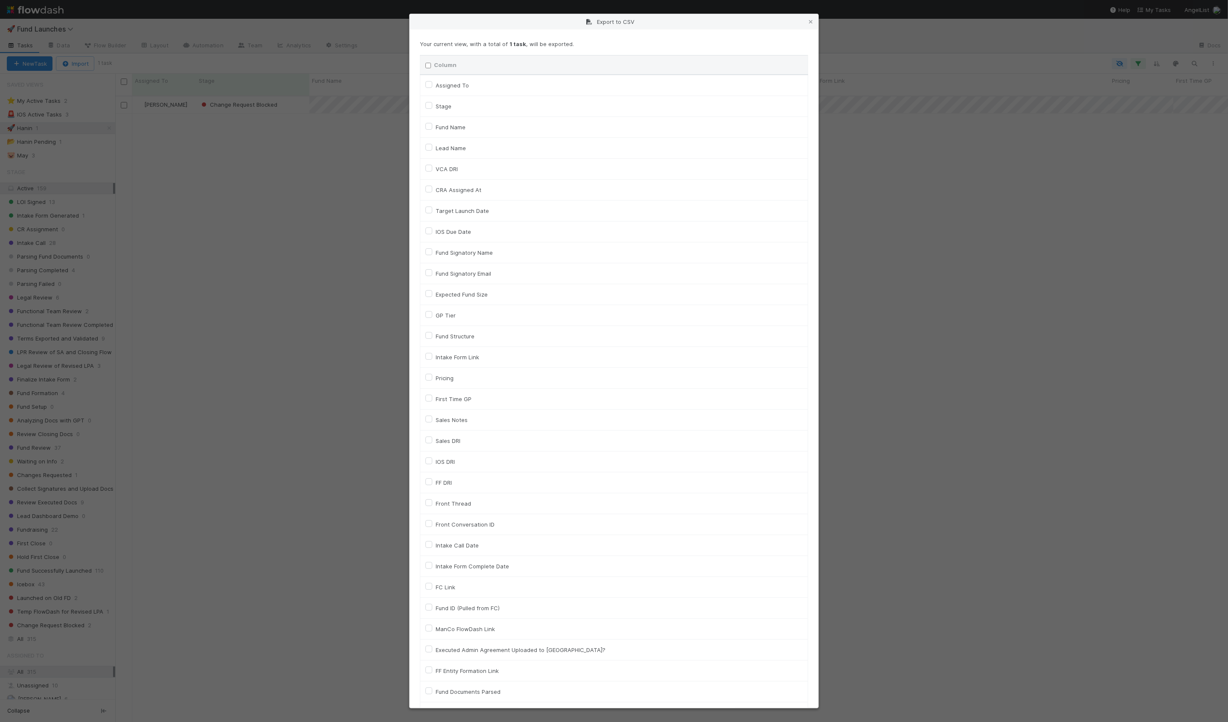
checkbox input "false"
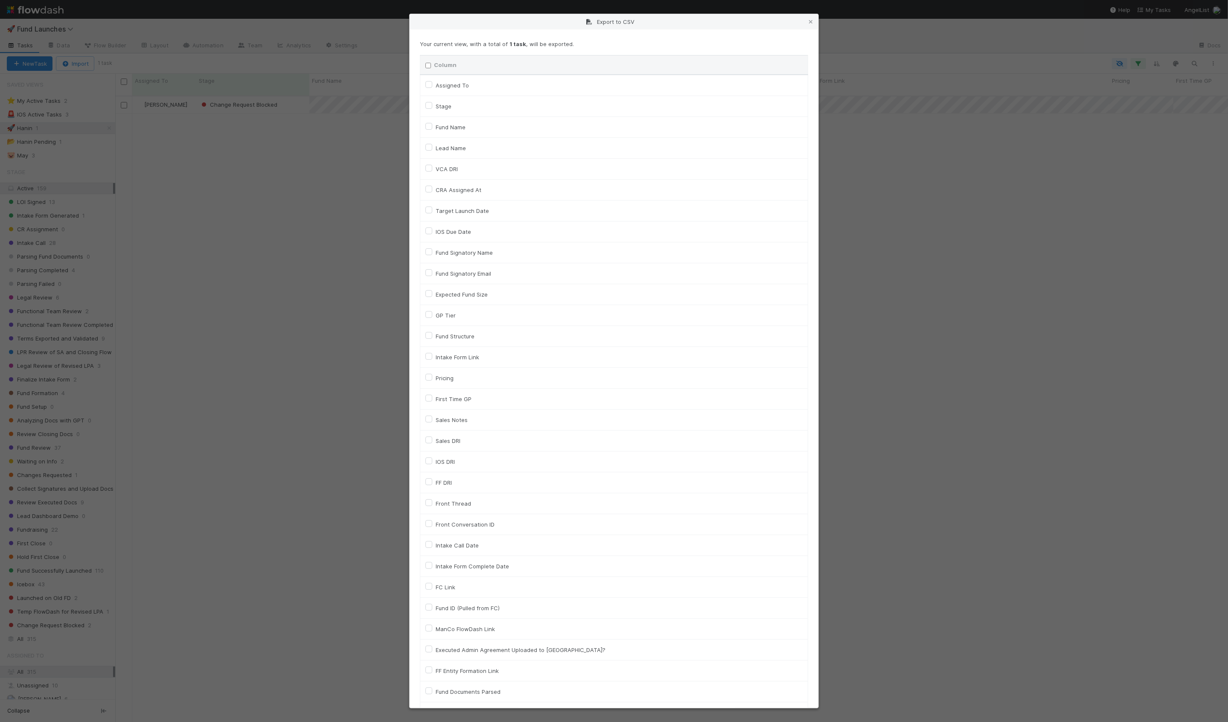
checkbox input "false"
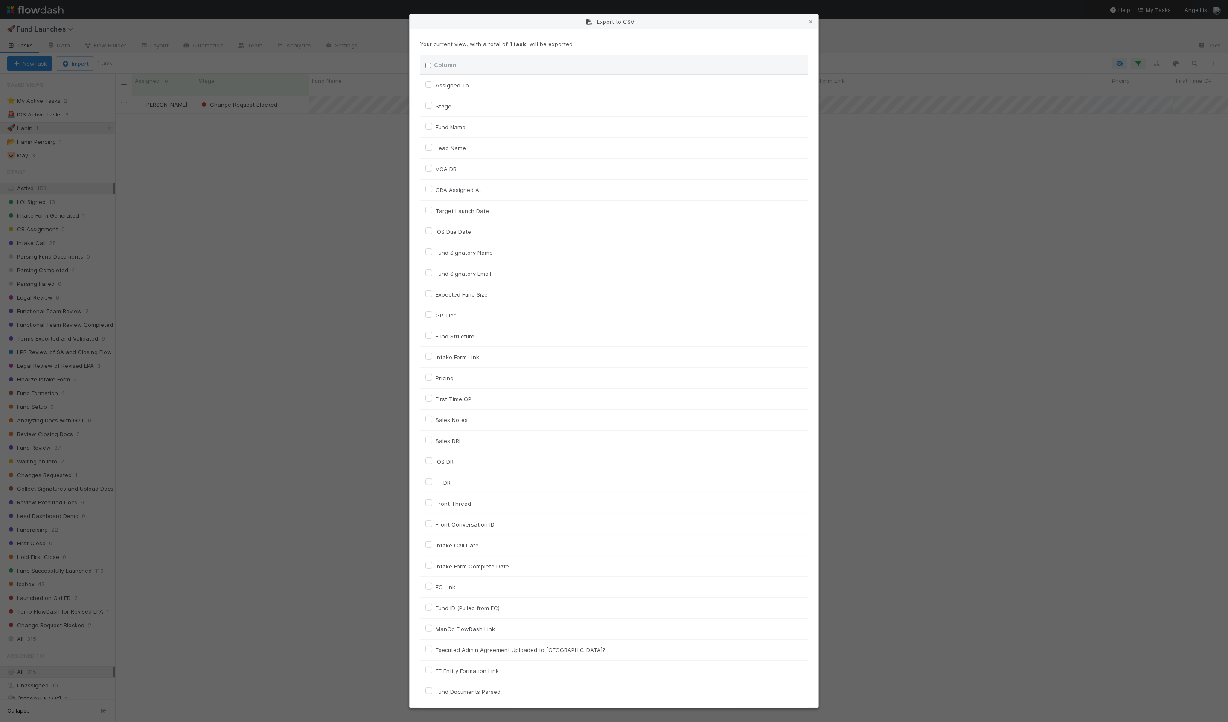
checkbox input "false"
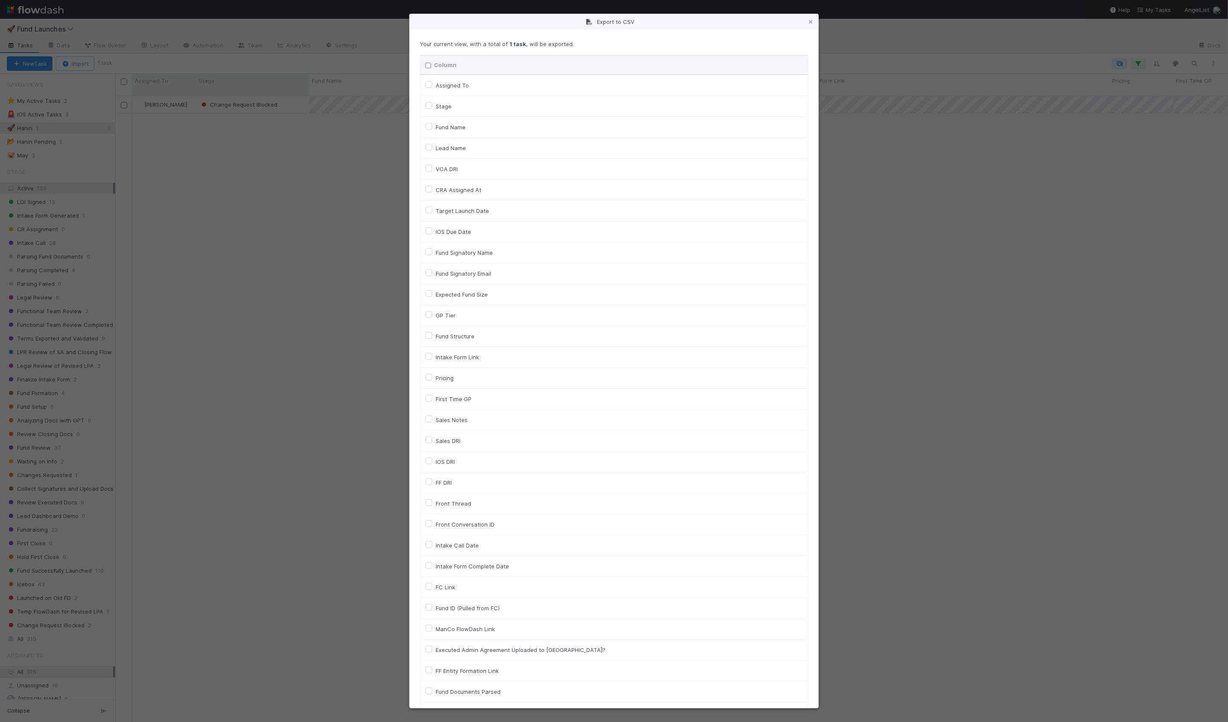
checkbox input "false"
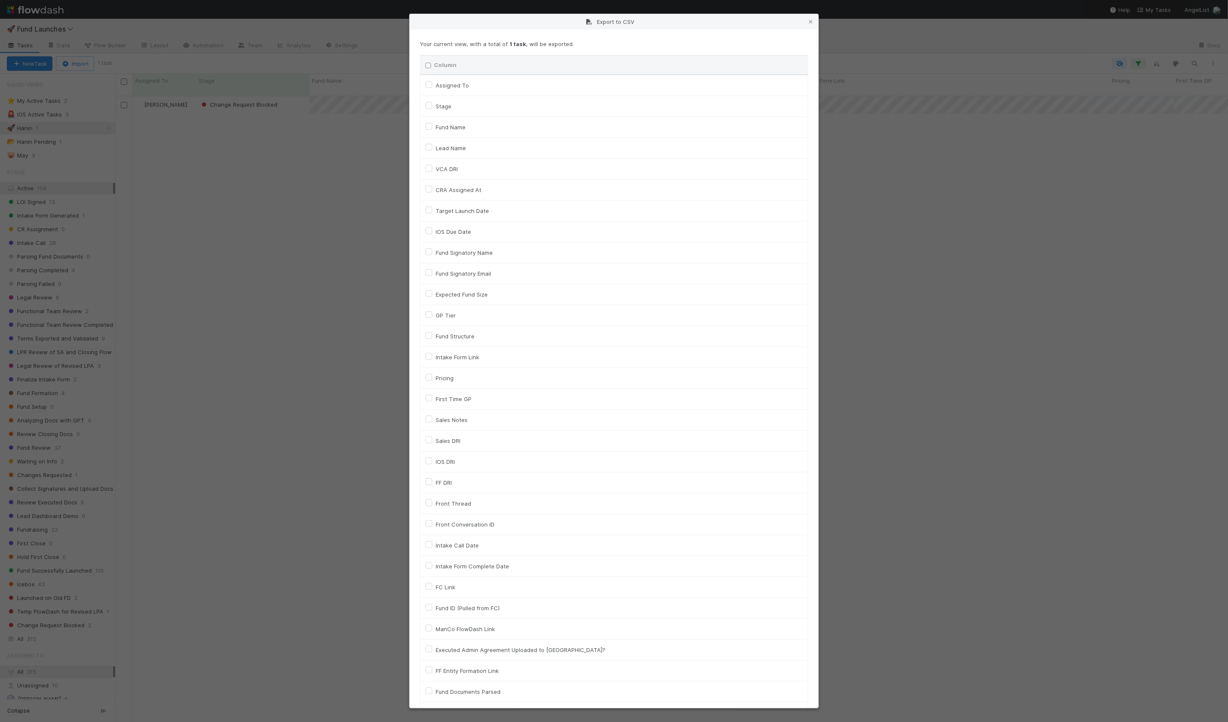
checkbox input "false"
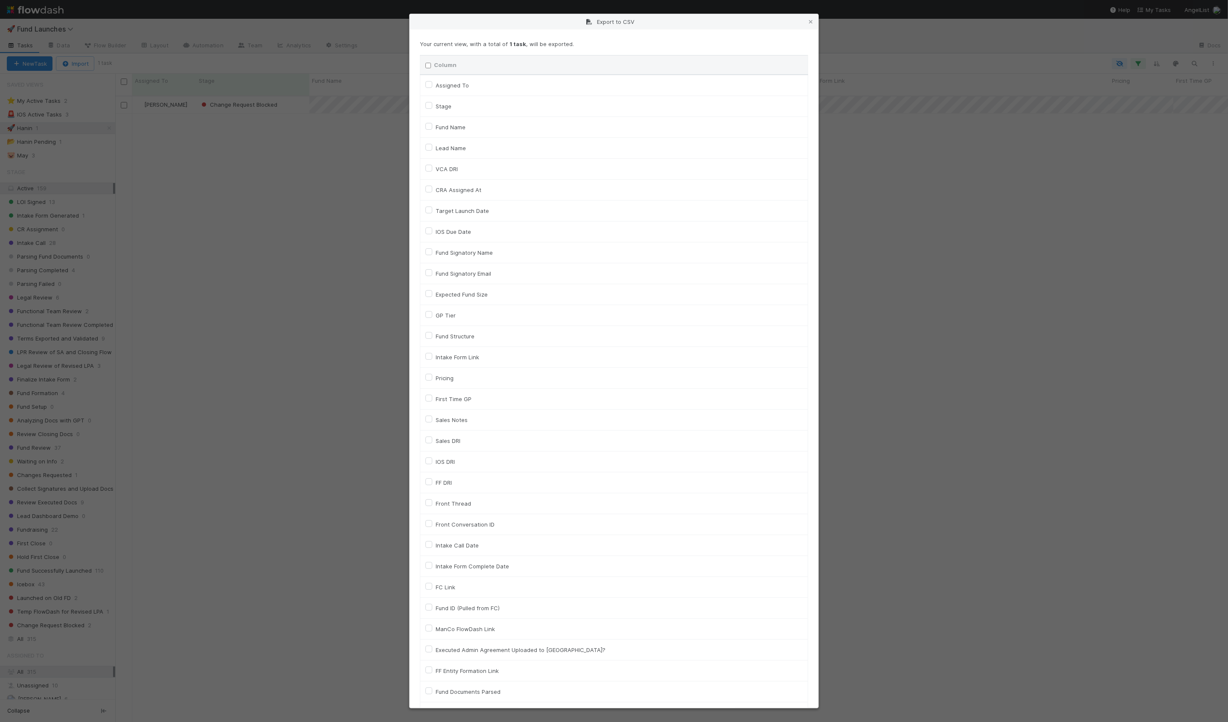
checkbox input "false"
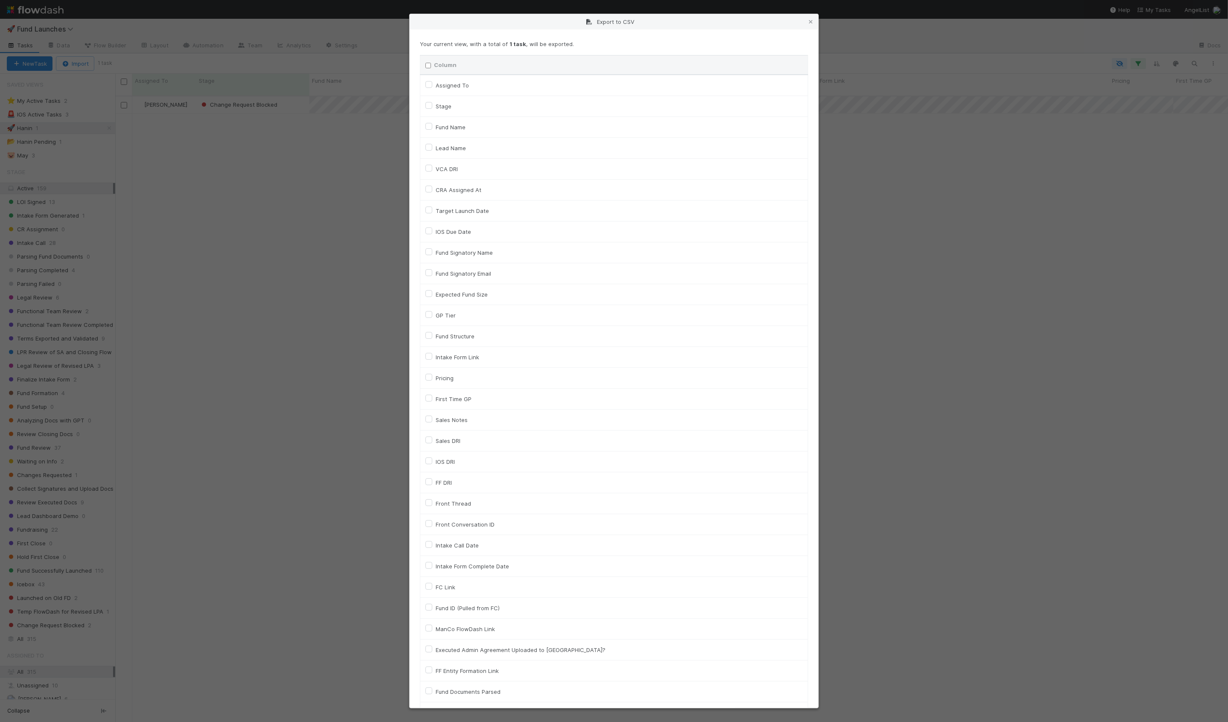
checkbox input "false"
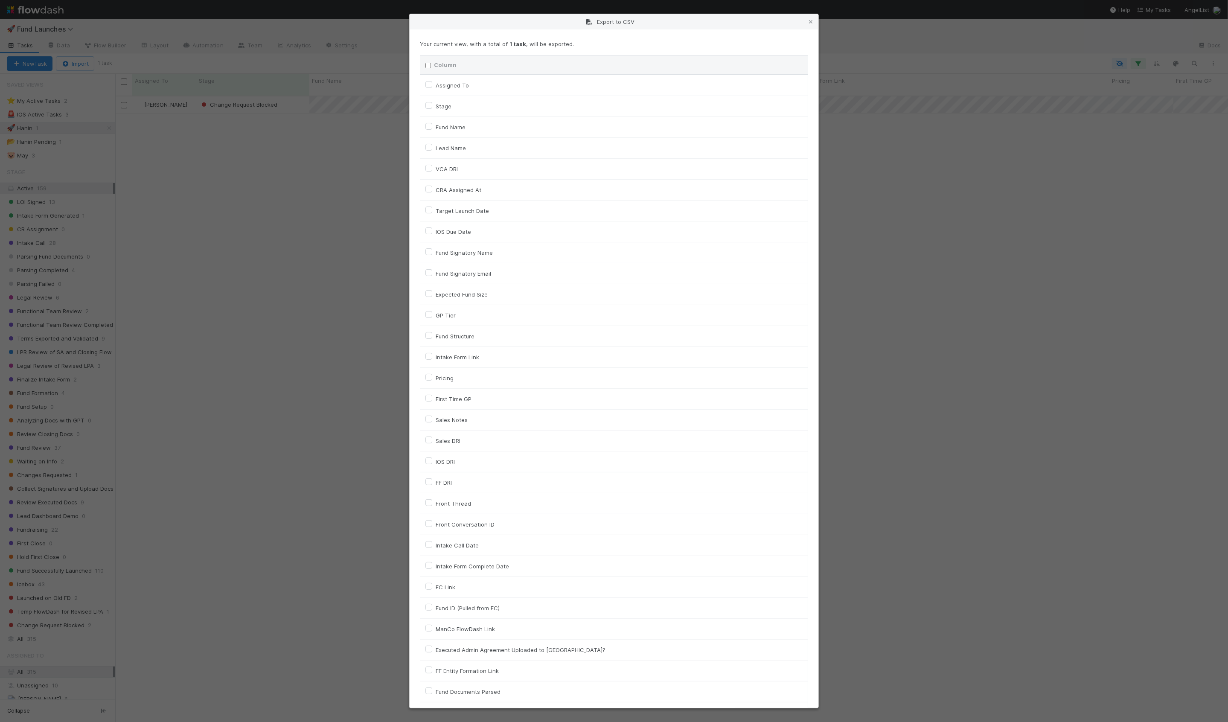
checkbox input "false"
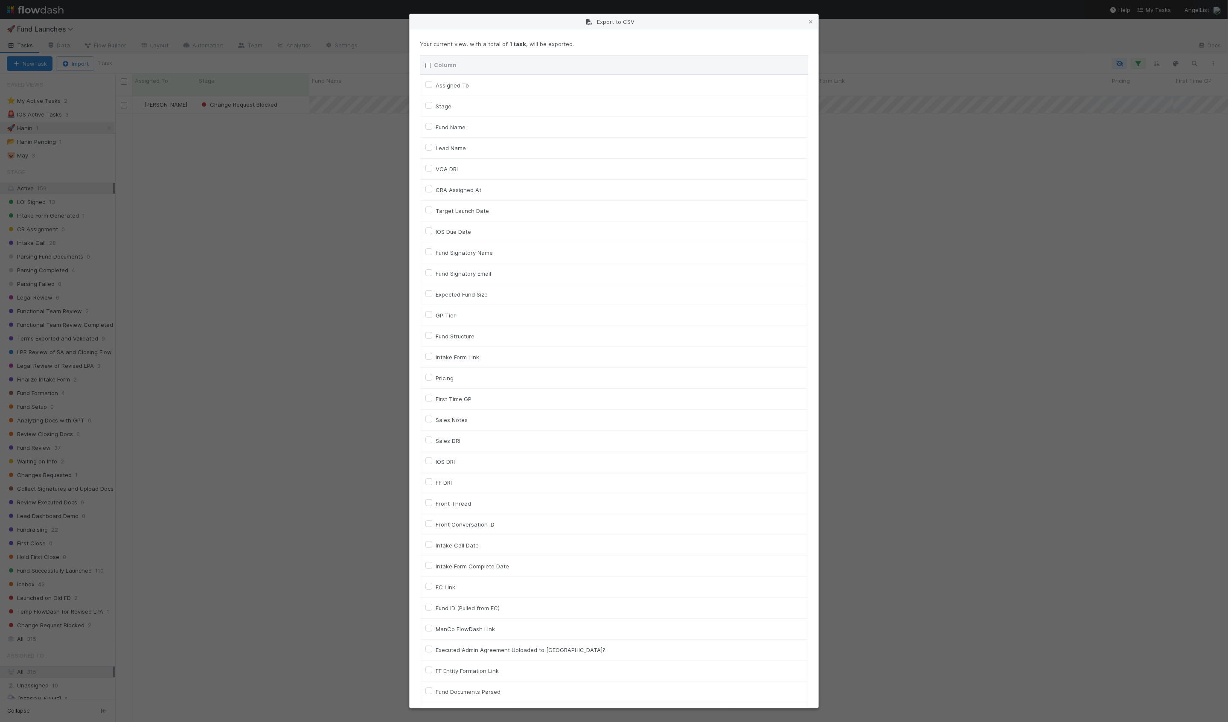
checkbox input "false"
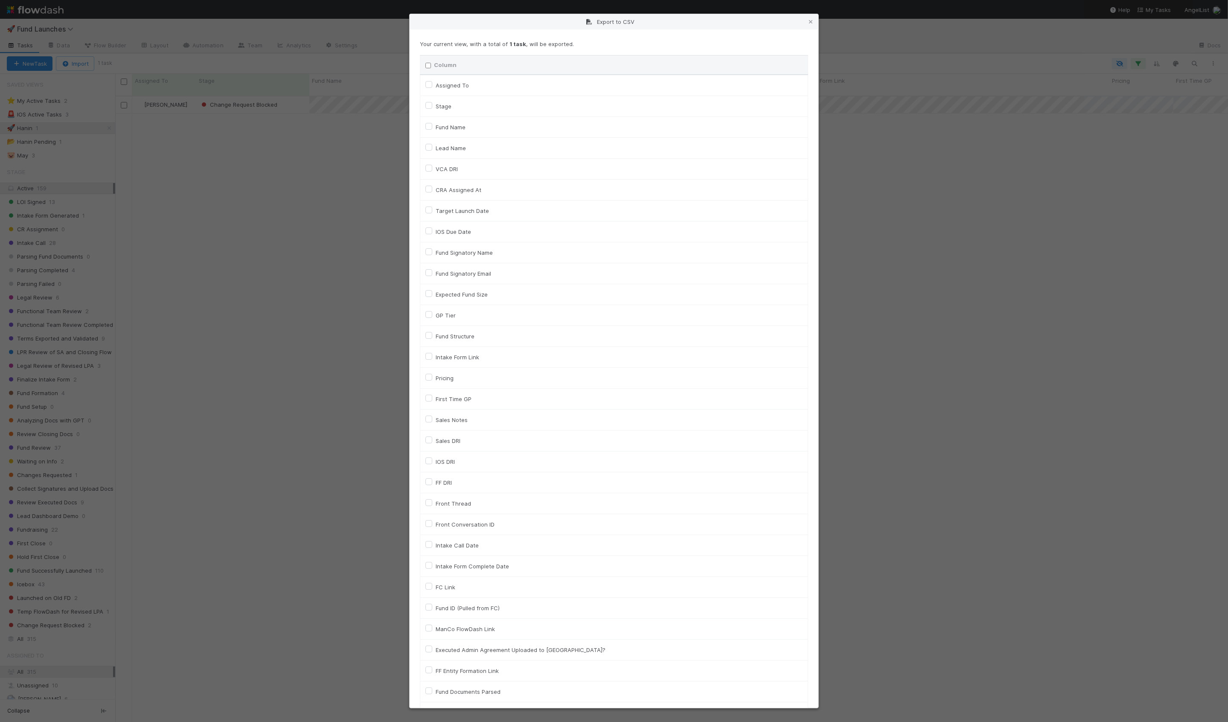
checkbox input "false"
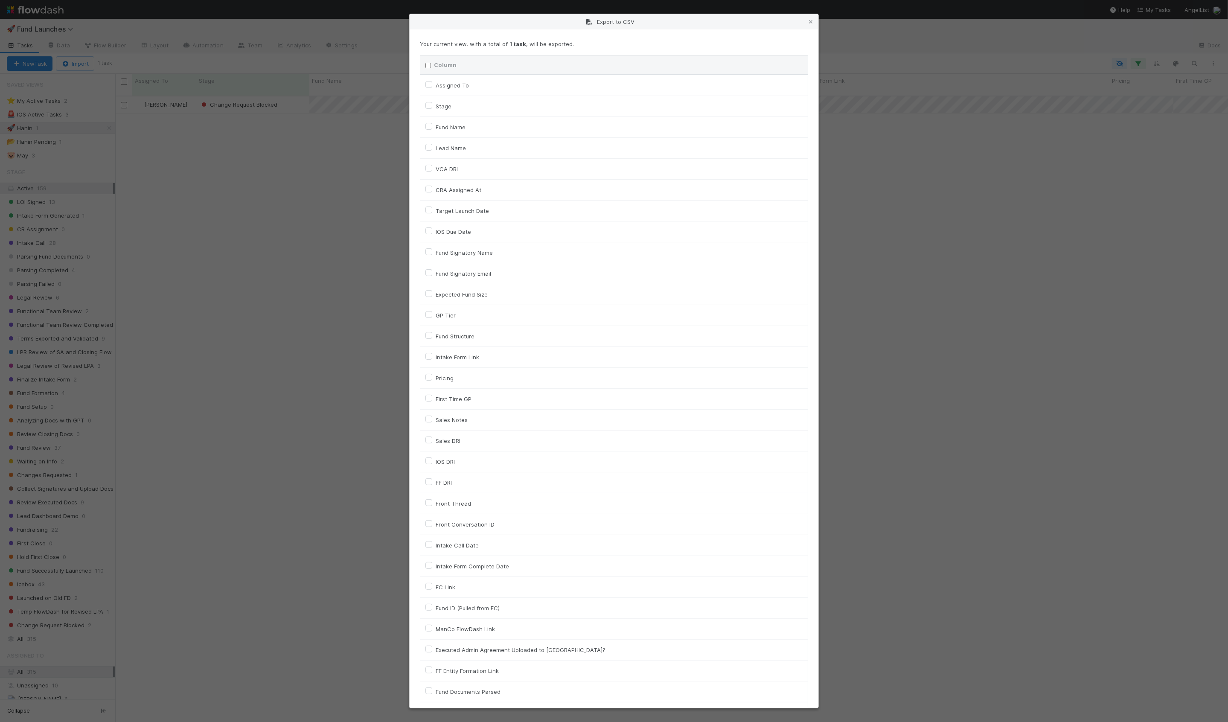
checkbox input "false"
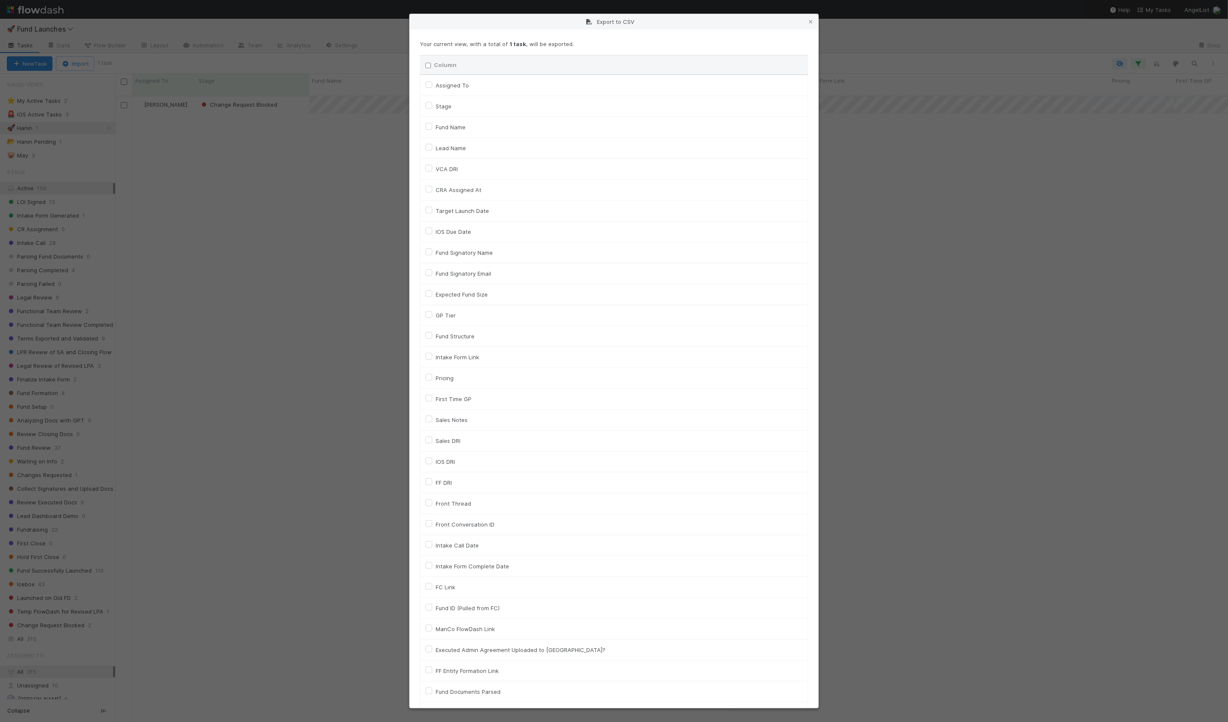
checkbox input "false"
checkbox URL "false"
click at [436, 125] on label "Fund Name" at bounding box center [451, 127] width 30 height 10
click at [429, 125] on input "Fund Name" at bounding box center [428, 126] width 7 height 8
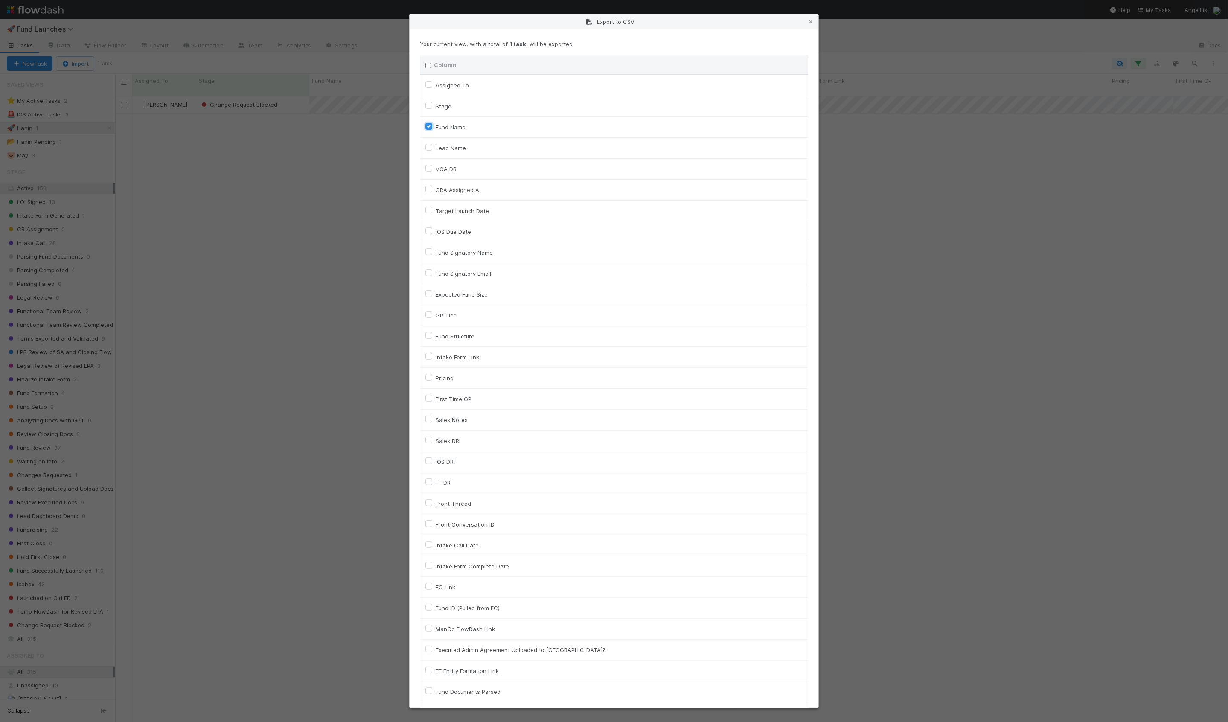
checkbox input "true"
click at [436, 164] on label "VCA DRI" at bounding box center [447, 169] width 22 height 10
click at [427, 164] on input "VCA DRI" at bounding box center [428, 168] width 7 height 8
checkbox input "true"
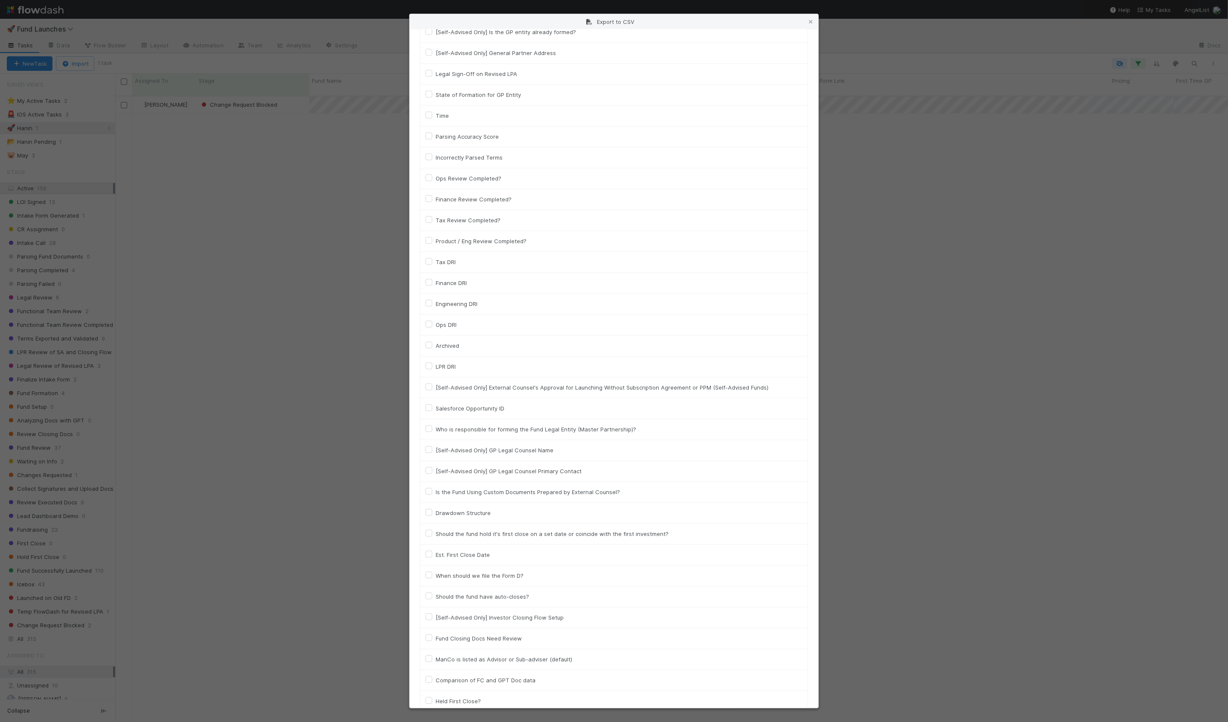
scroll to position [2375, 0]
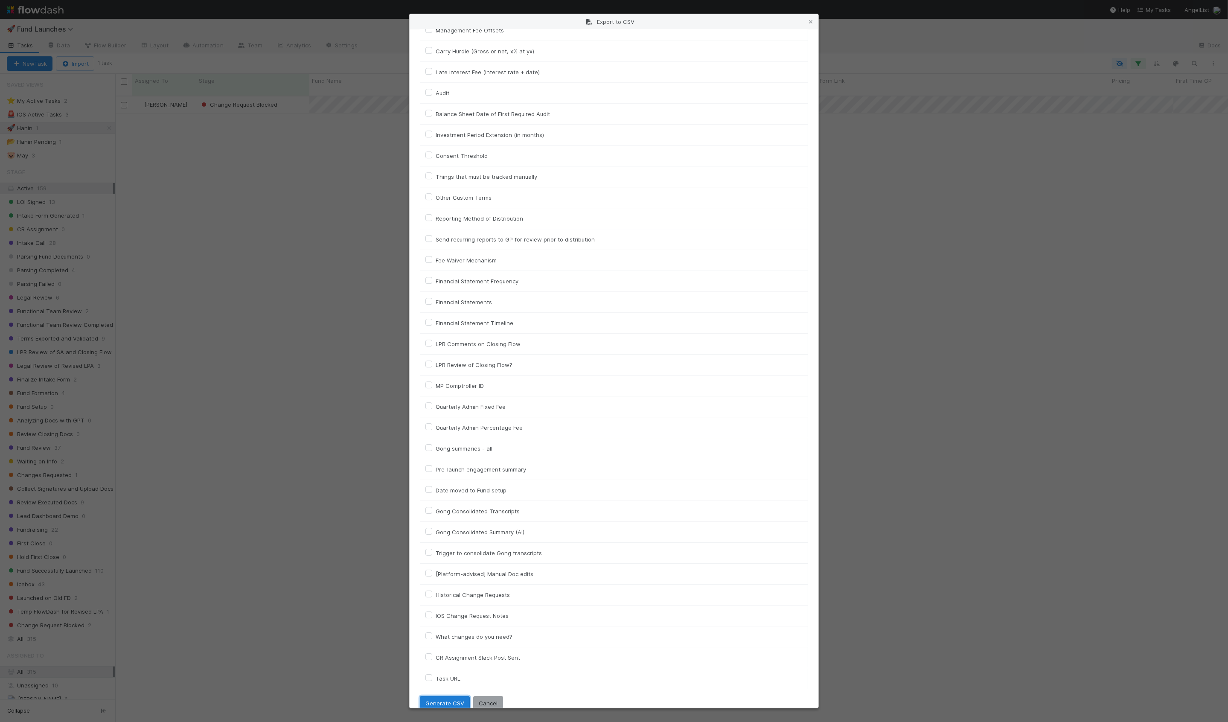
click at [435, 696] on button "Generate CSV" at bounding box center [445, 703] width 50 height 15
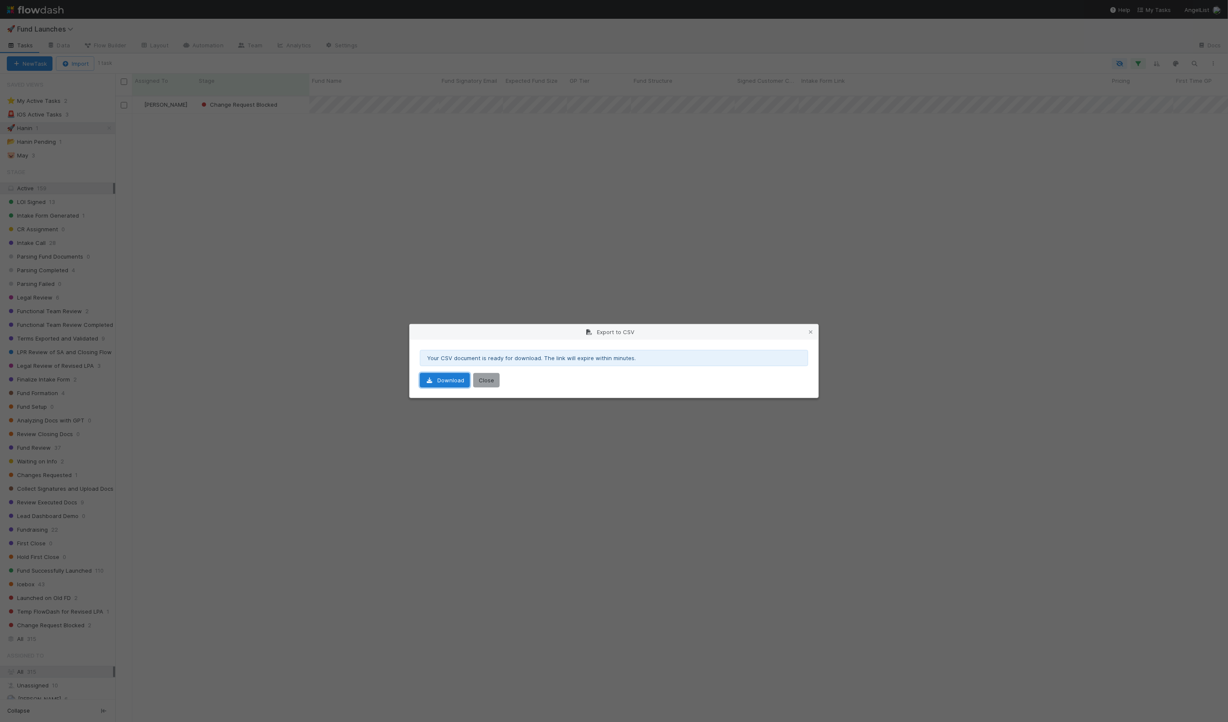
click at [453, 380] on link "Download" at bounding box center [445, 380] width 50 height 15
click at [487, 382] on button "Close" at bounding box center [486, 380] width 26 height 15
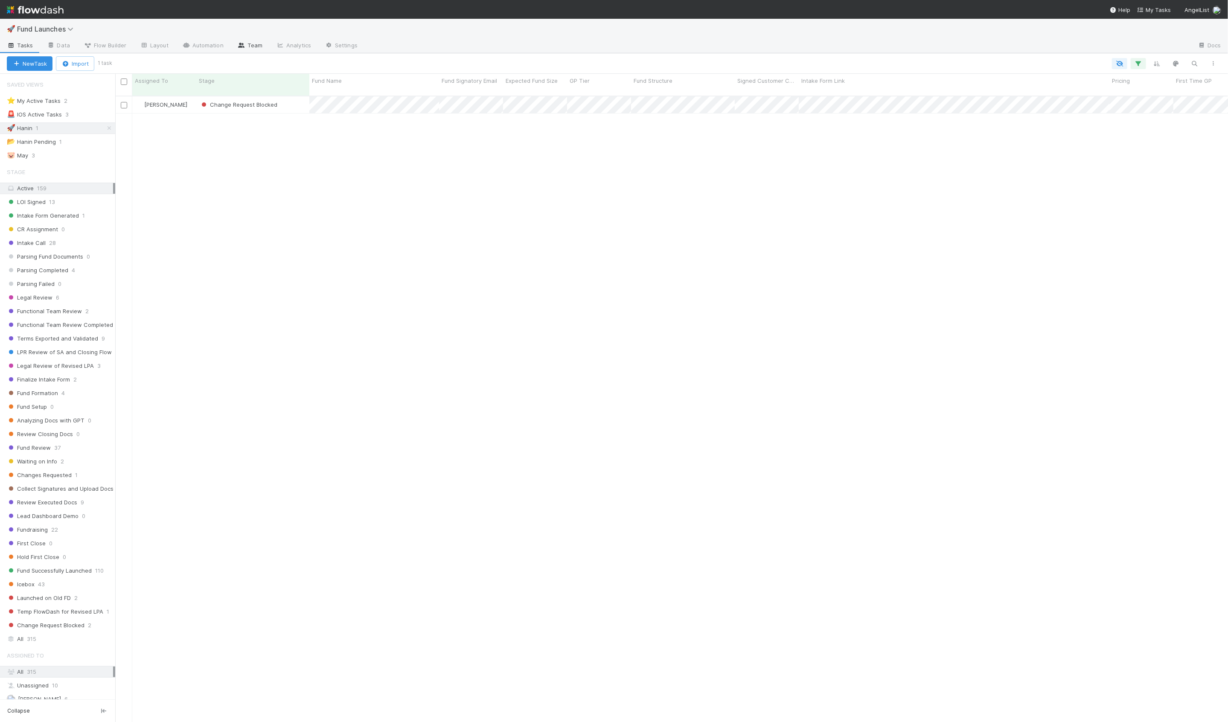
click at [248, 42] on link "Team" at bounding box center [249, 46] width 39 height 14
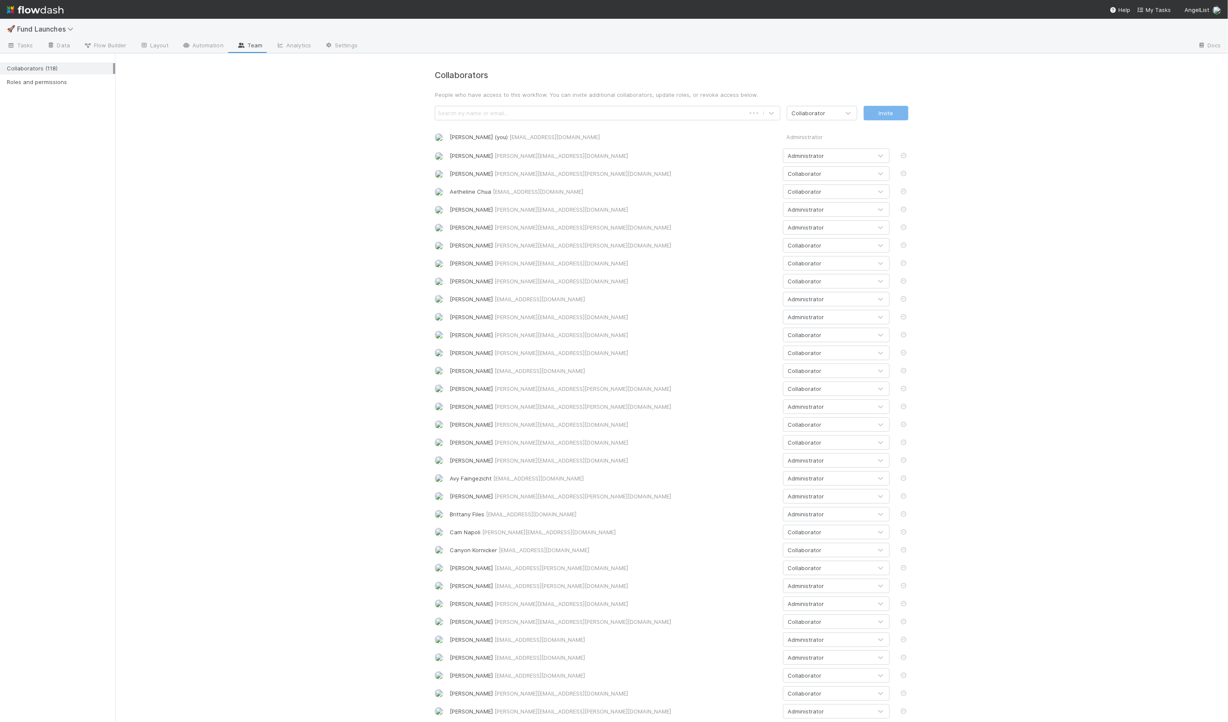
click at [472, 109] on div "Search by name or email..." at bounding box center [473, 113] width 70 height 9
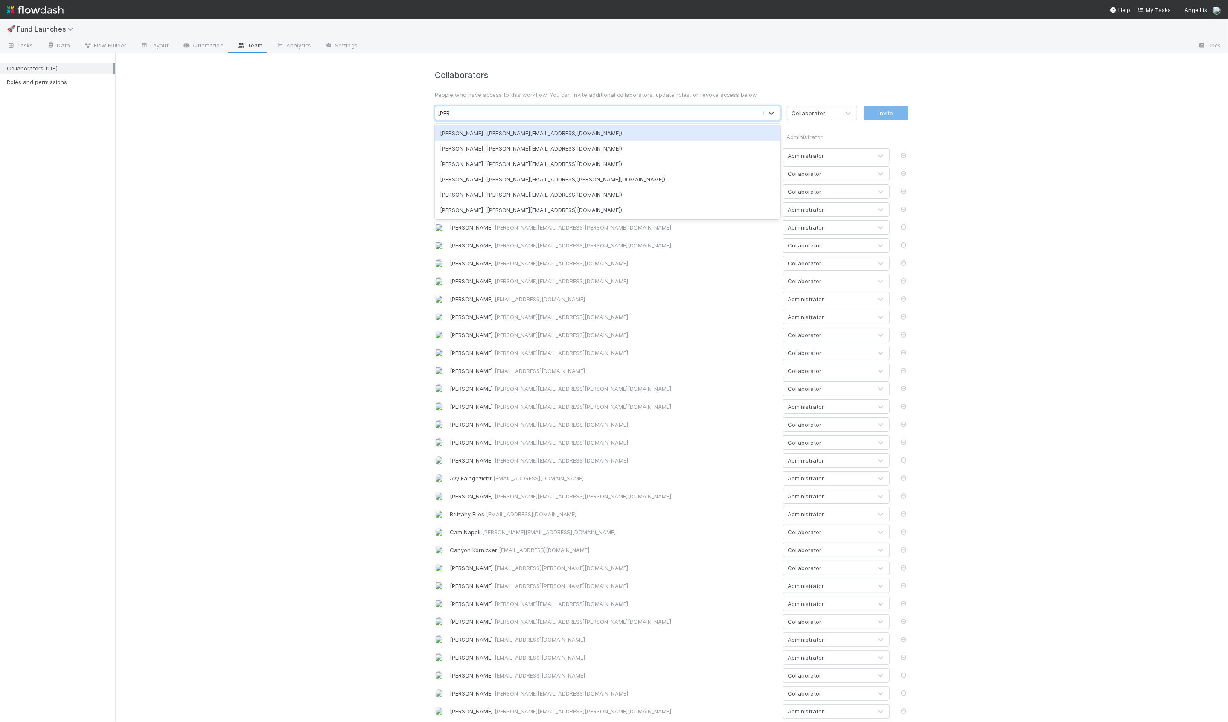
type input "alex"
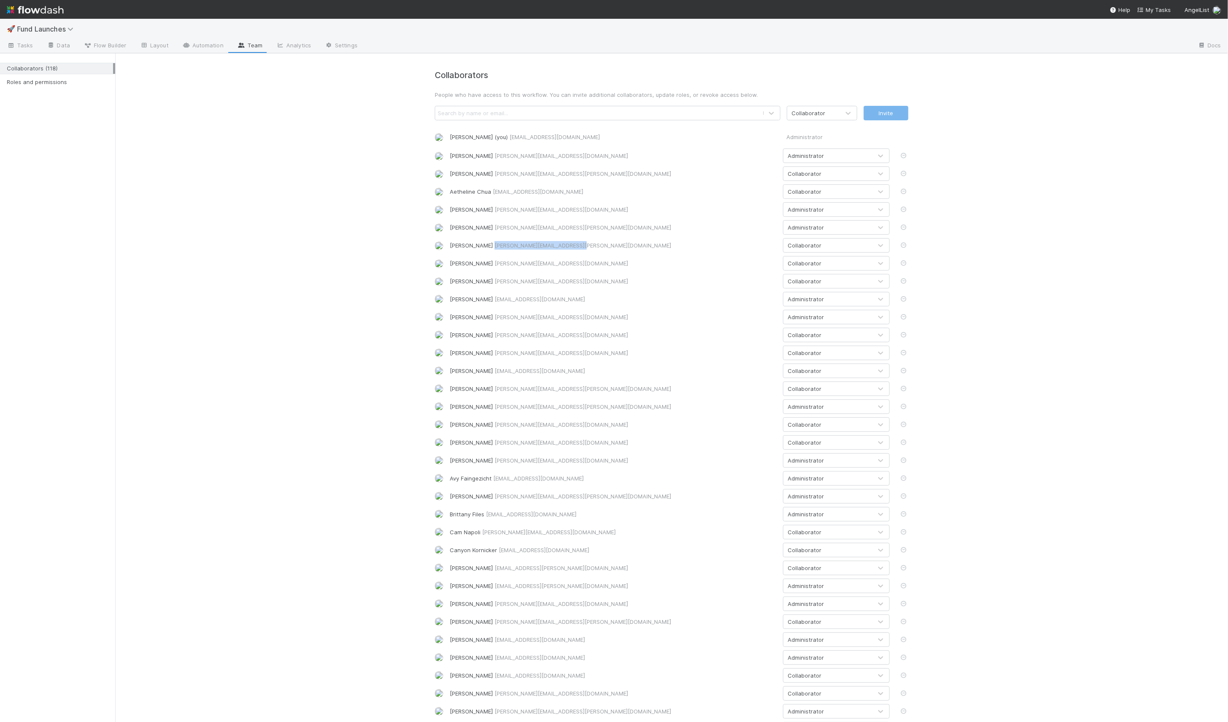
drag, startPoint x: 580, startPoint y: 244, endPoint x: 496, endPoint y: 244, distance: 84.0
click at [496, 244] on div "Alexandra Eglow alexandra.eglow@angellist.com" at bounding box center [613, 245] width 327 height 9
copy span "alexandra.eglow@angellist.com"
drag, startPoint x: 526, startPoint y: 281, endPoint x: 479, endPoint y: 282, distance: 47.8
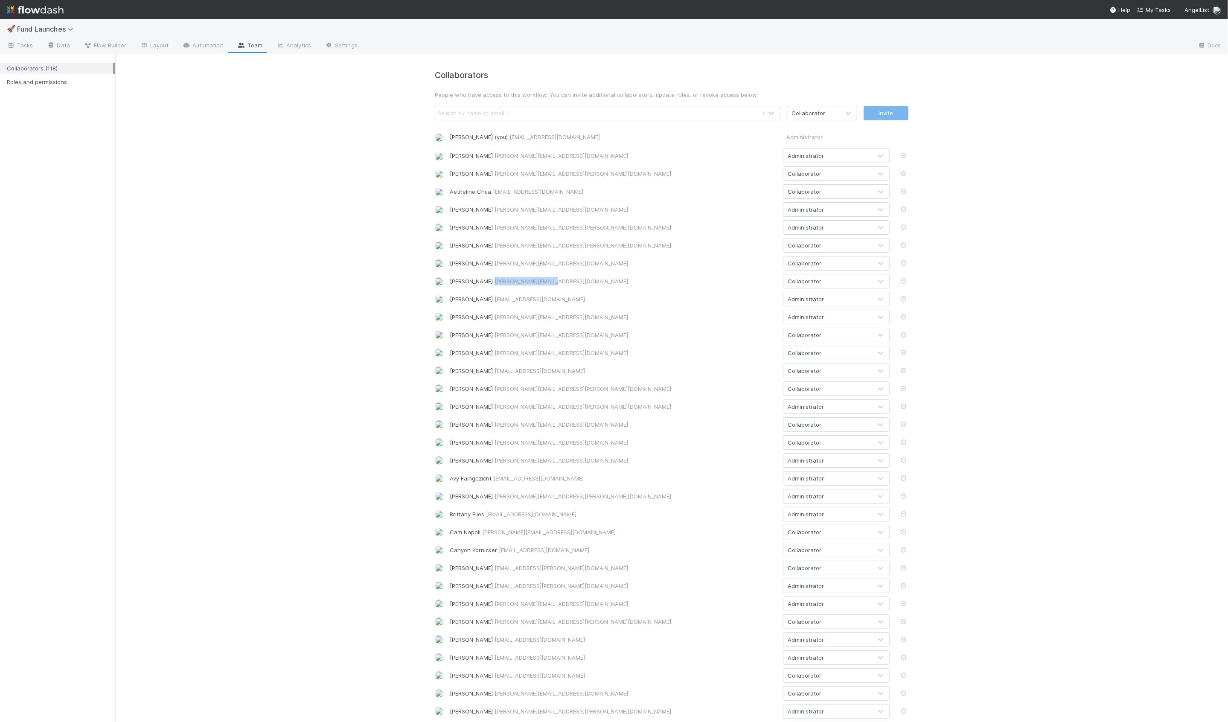
click at [479, 282] on div "Alicia Tran alicia@angellist.com" at bounding box center [613, 281] width 327 height 9
drag, startPoint x: 545, startPoint y: 337, endPoint x: 477, endPoint y: 335, distance: 67.9
click at [477, 335] on div "Amy Saks amy.saks@angellist.com" at bounding box center [613, 335] width 327 height 9
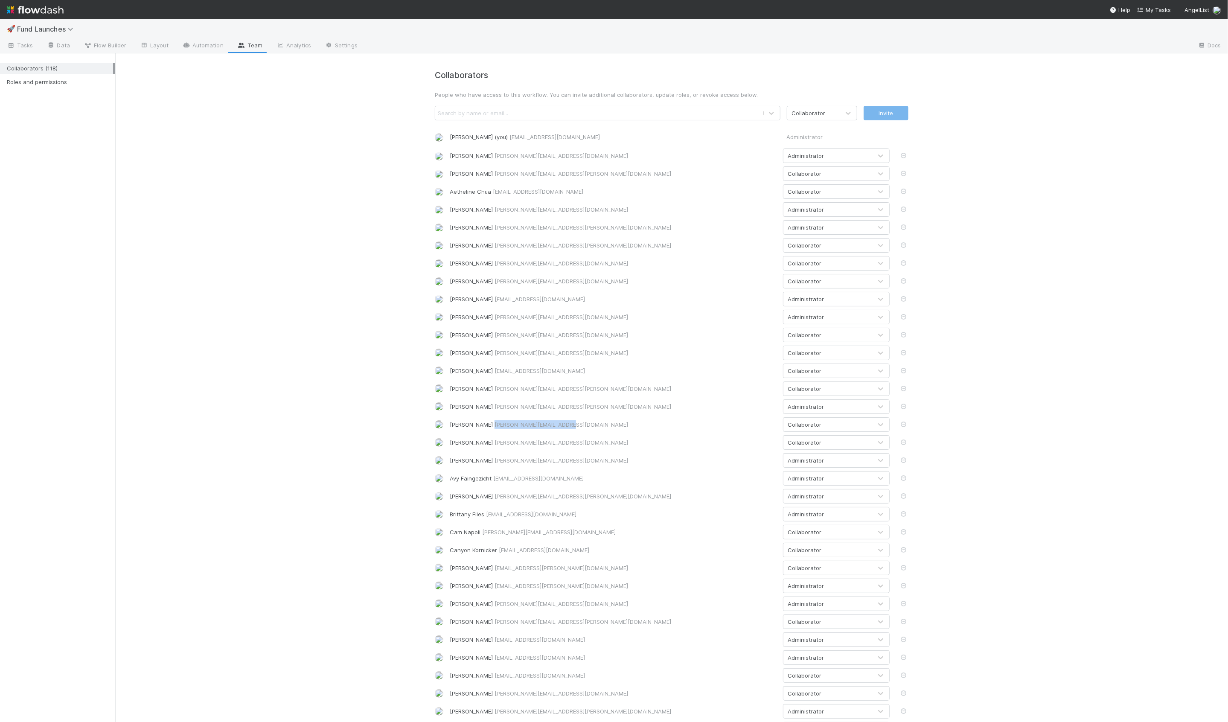
drag, startPoint x: 550, startPoint y: 424, endPoint x: 482, endPoint y: 427, distance: 68.7
click at [482, 427] on div "Archit Dhar archit.dhar@angellist.com" at bounding box center [613, 424] width 327 height 9
copy span "archit.dhar@angellist.com"
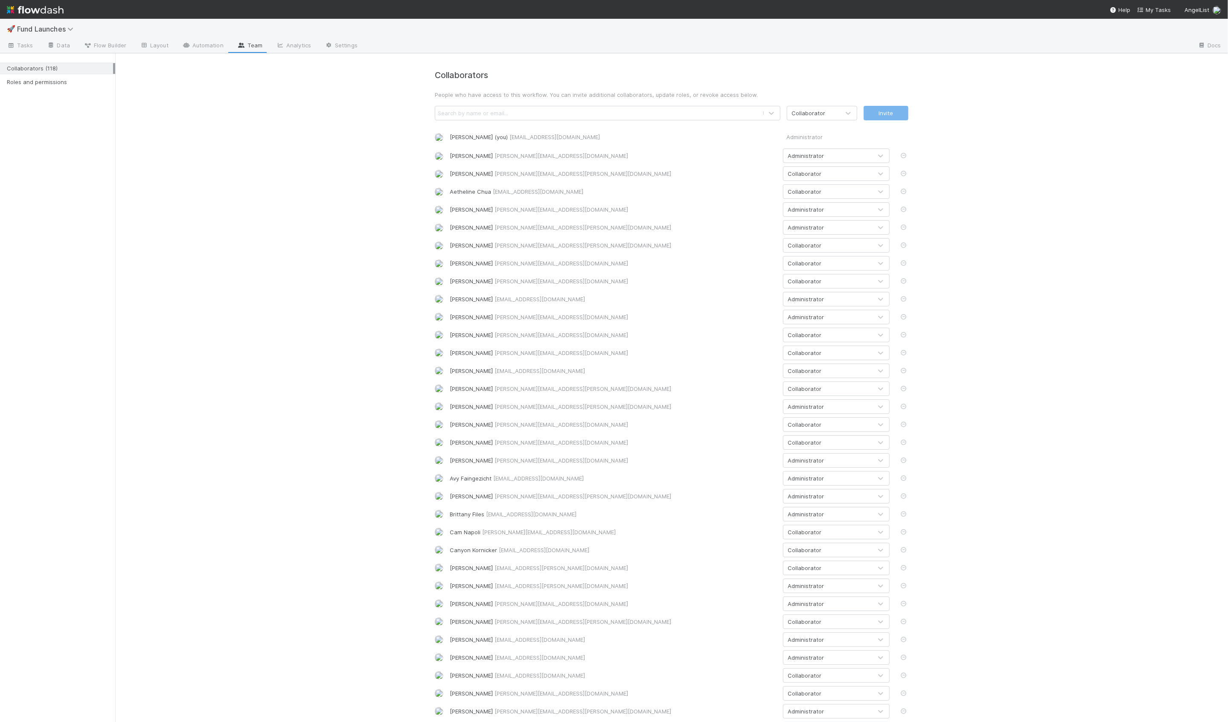
drag, startPoint x: 536, startPoint y: 460, endPoint x: 481, endPoint y: 460, distance: 55.0
click at [481, 460] on div "Avlok Kohli avlok@angellist.com" at bounding box center [613, 460] width 327 height 9
copy span "avlok@angellist.com"
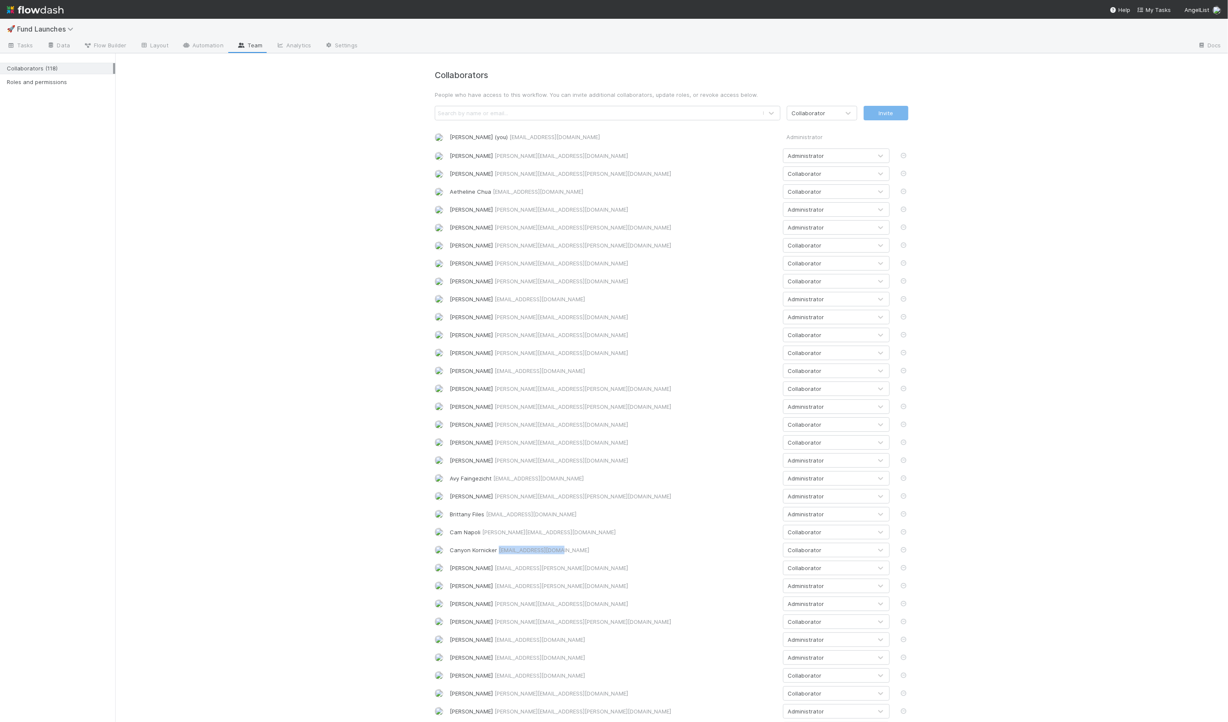
drag, startPoint x: 555, startPoint y: 550, endPoint x: 498, endPoint y: 549, distance: 56.3
click at [499, 549] on span "canyon@angellist.com" at bounding box center [544, 549] width 90 height 7
copy span "canyon@angellist.com"
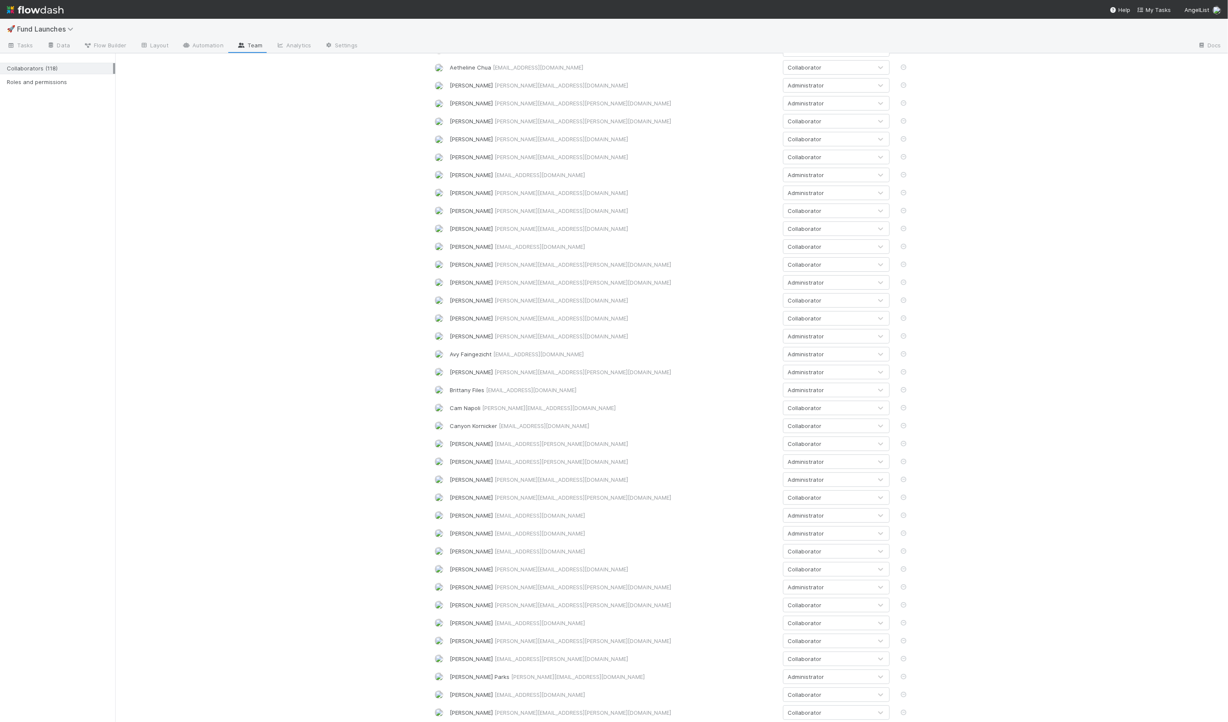
scroll to position [152, 0]
drag, startPoint x: 488, startPoint y: 417, endPoint x: 560, endPoint y: 416, distance: 71.7
click at [560, 416] on span "carly.vankirk@angellist.com" at bounding box center [561, 415] width 134 height 7
copy span "carly.vankirk@angellist.com"
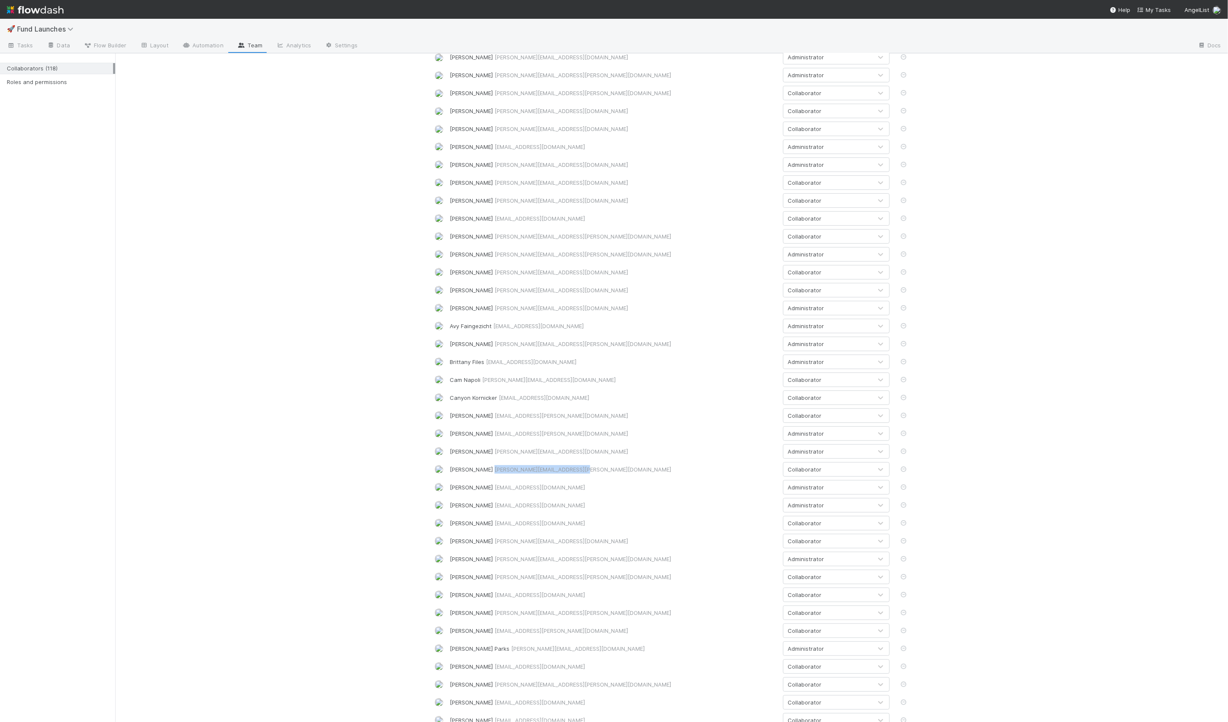
drag, startPoint x: 499, startPoint y: 470, endPoint x: 587, endPoint y: 467, distance: 87.5
click at [587, 467] on div "Catherine Nguyen catherine.nguyen@angellist.com" at bounding box center [613, 469] width 327 height 9
copy span "catherine.nguyen@angellist.com"
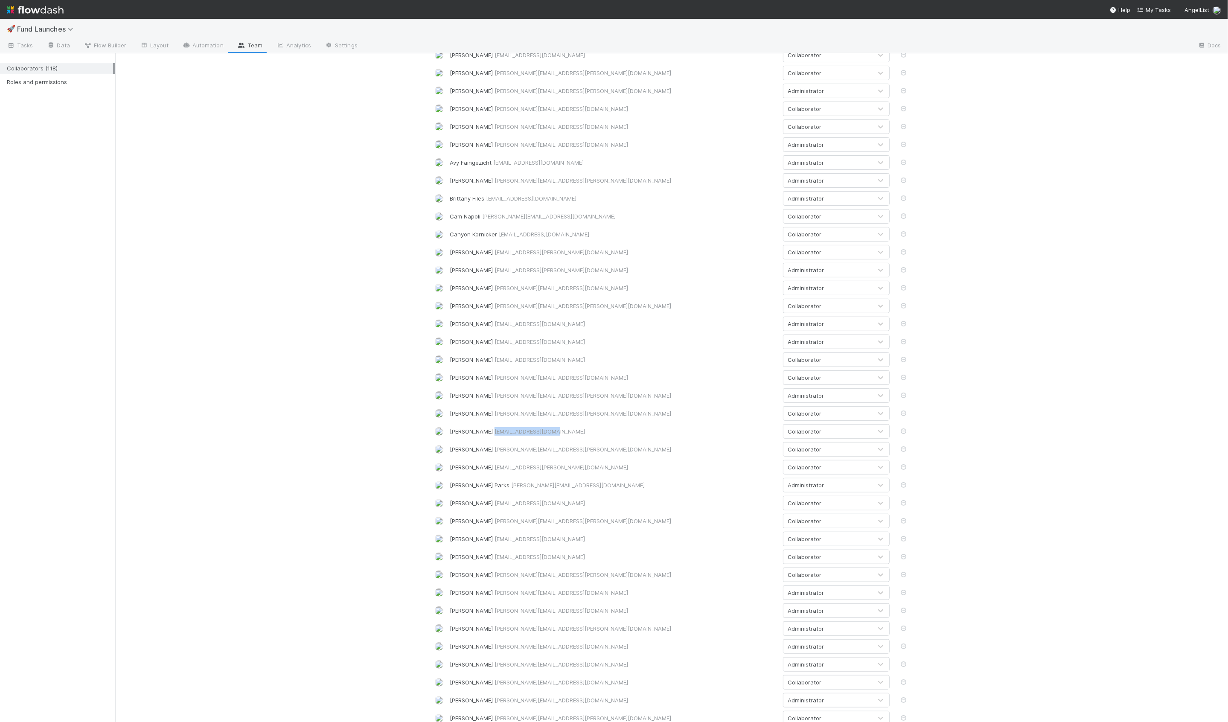
drag, startPoint x: 488, startPoint y: 432, endPoint x: 539, endPoint y: 433, distance: 51.2
click at [539, 433] on span "colton@angellist.com" at bounding box center [539, 431] width 90 height 7
copy span "colton@angellist.com"
drag, startPoint x: 485, startPoint y: 450, endPoint x: 555, endPoint y: 450, distance: 70.4
click at [555, 450] on div "Connor Riley connor.riley@angellist.com" at bounding box center [613, 449] width 327 height 9
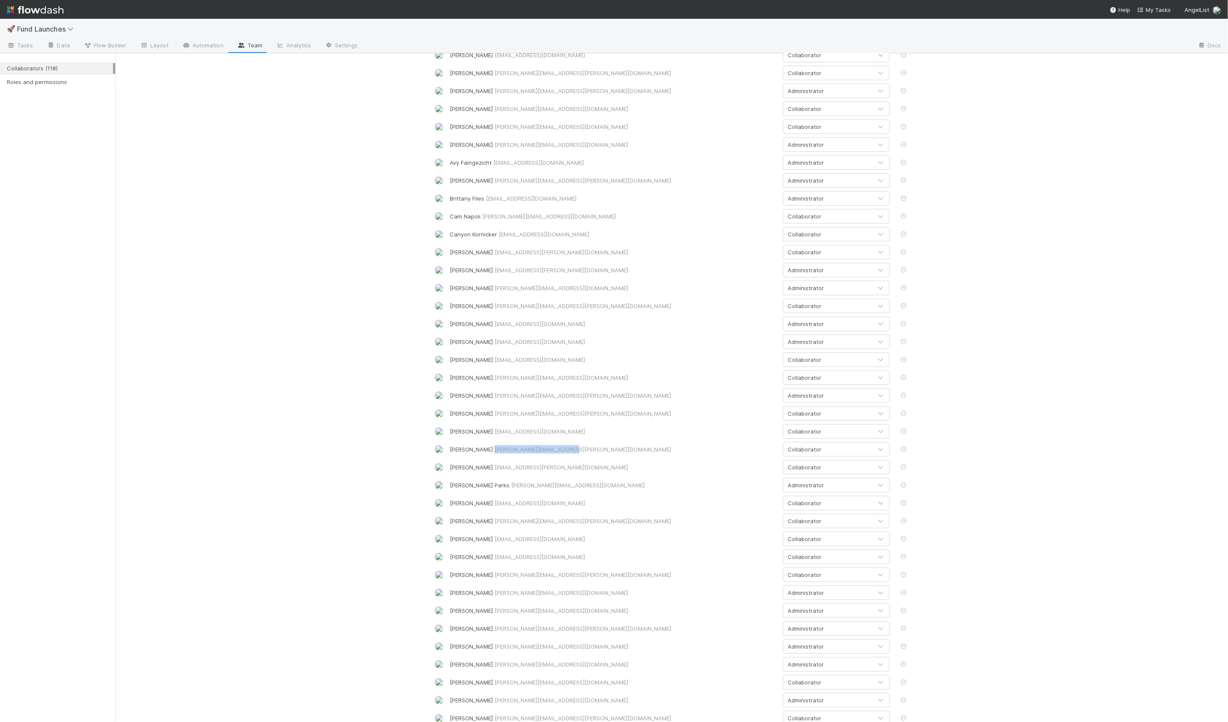
copy span "connor.riley@angellist.com"
drag, startPoint x: 482, startPoint y: 415, endPoint x: 550, endPoint y: 415, distance: 68.2
click at [550, 415] on span "durga.arjun@angellist.com" at bounding box center [539, 414] width 90 height 7
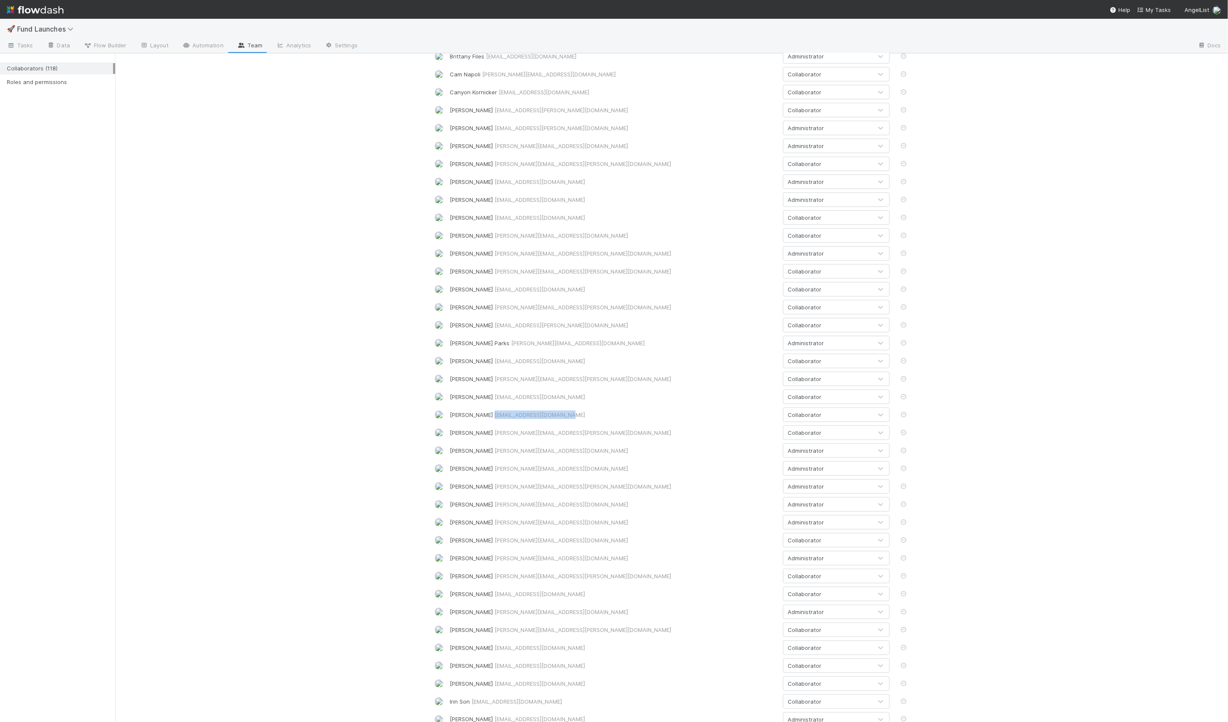
copy span "durga.arjun@angellist.com"
click at [318, 284] on div "Collaborators People who have access to this workflow. You can invite additiona…" at bounding box center [671, 638] width 1112 height 2198
drag, startPoint x: 488, startPoint y: 431, endPoint x: 569, endPoint y: 432, distance: 81.5
click at [569, 432] on div "Emma Griffith emma.griffith@angellist.com" at bounding box center [613, 430] width 327 height 9
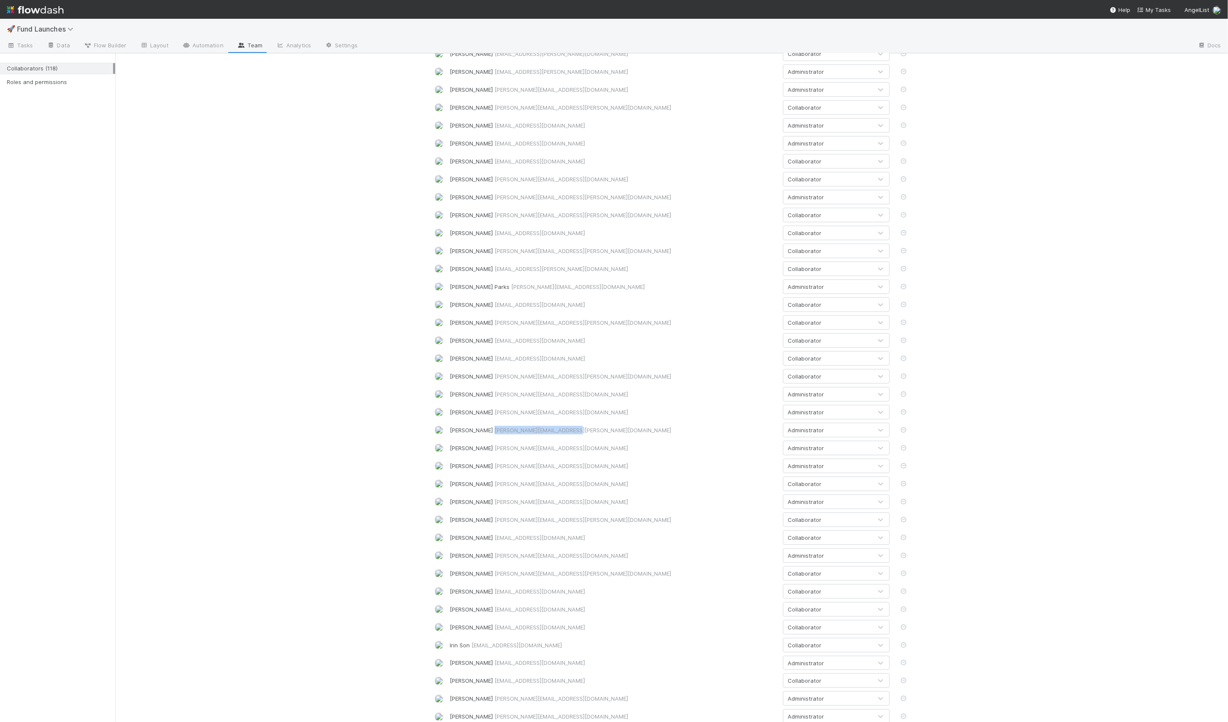
copy span "emma.griffith@angellist.com"
click at [247, 193] on div "Collaborators People who have access to this workflow. You can invite additiona…" at bounding box center [671, 638] width 1112 height 2198
click at [369, 273] on div "Collaborators People who have access to this workflow. You can invite additiona…" at bounding box center [671, 638] width 1112 height 2198
click at [26, 51] on link "Tasks" at bounding box center [20, 46] width 40 height 14
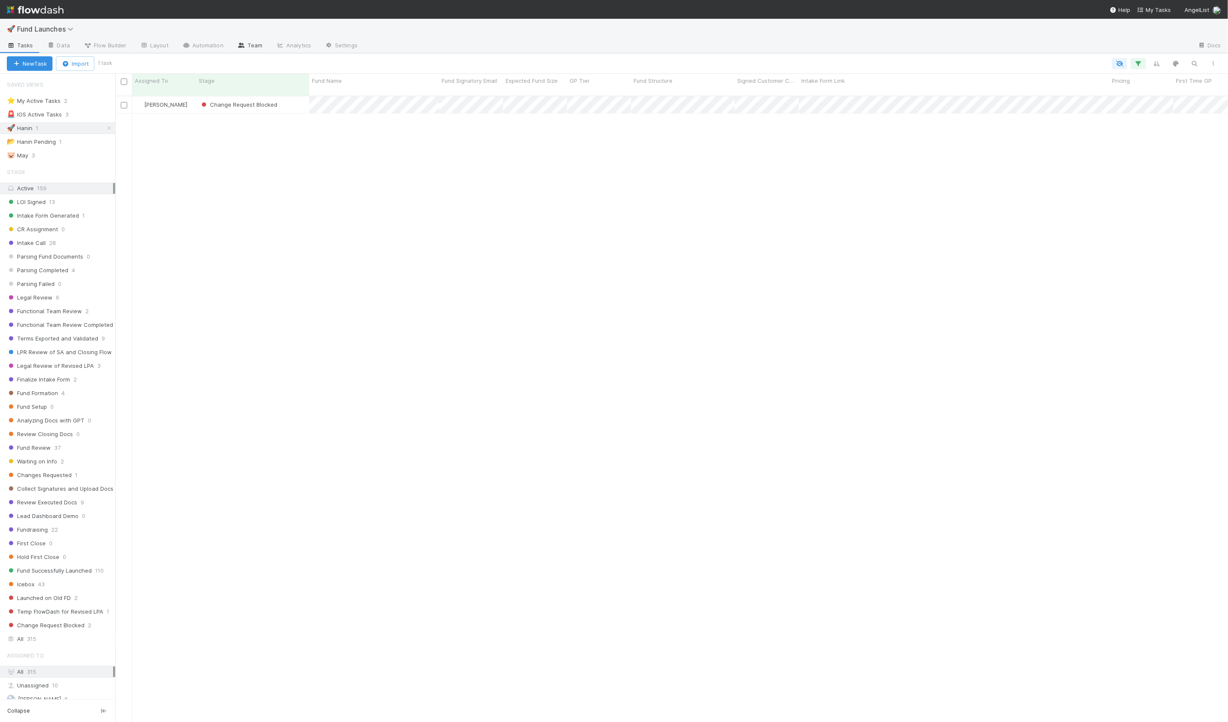
click at [255, 45] on link "Team" at bounding box center [249, 46] width 39 height 14
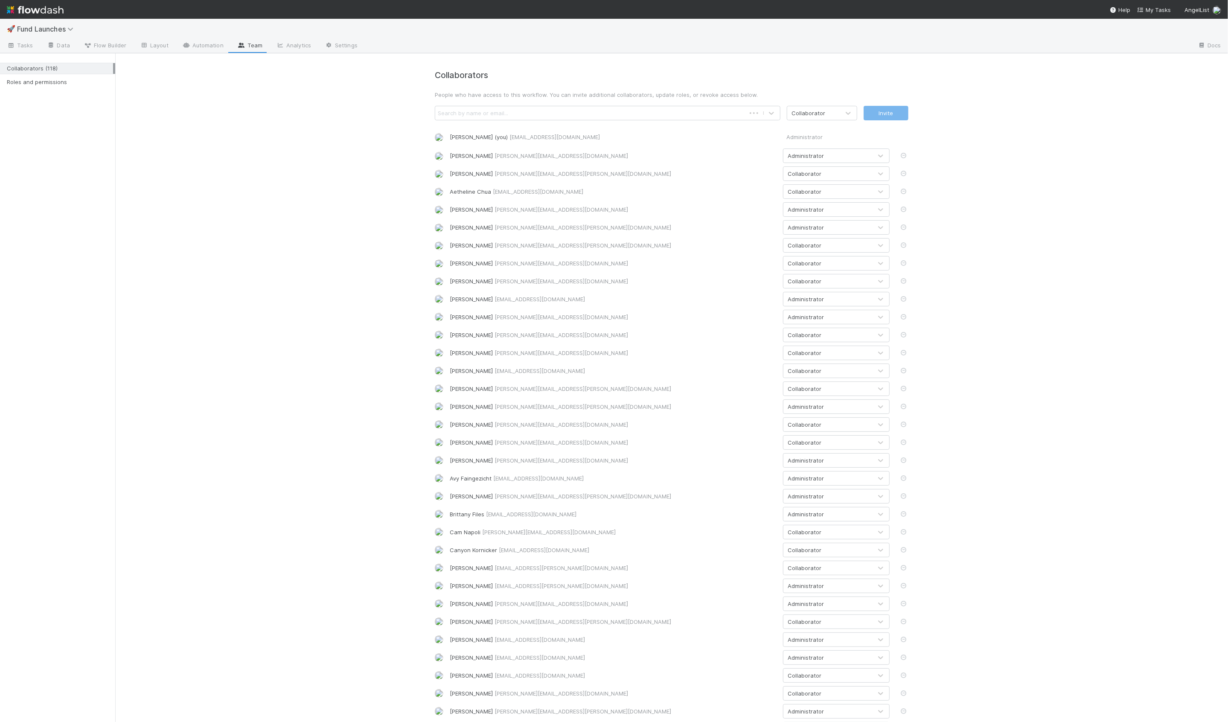
click at [508, 116] on div "Search by name or email..." at bounding box center [590, 113] width 310 height 14
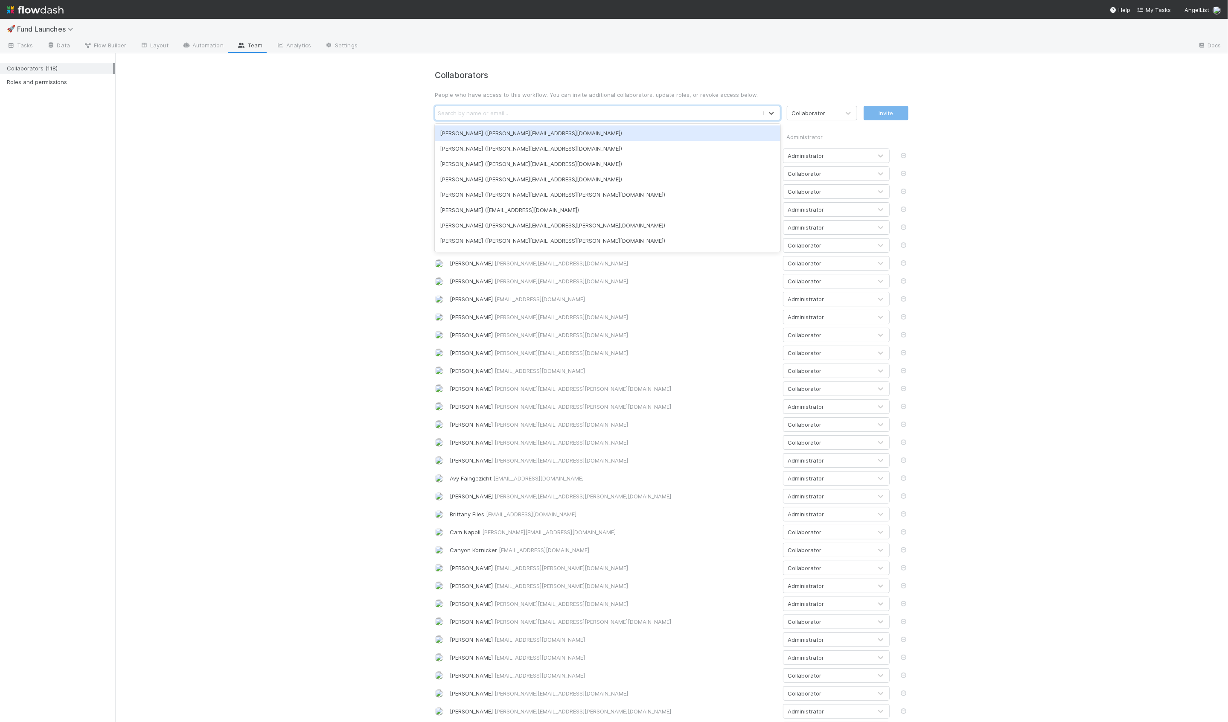
paste input "GPST Team lead@angellist.com"
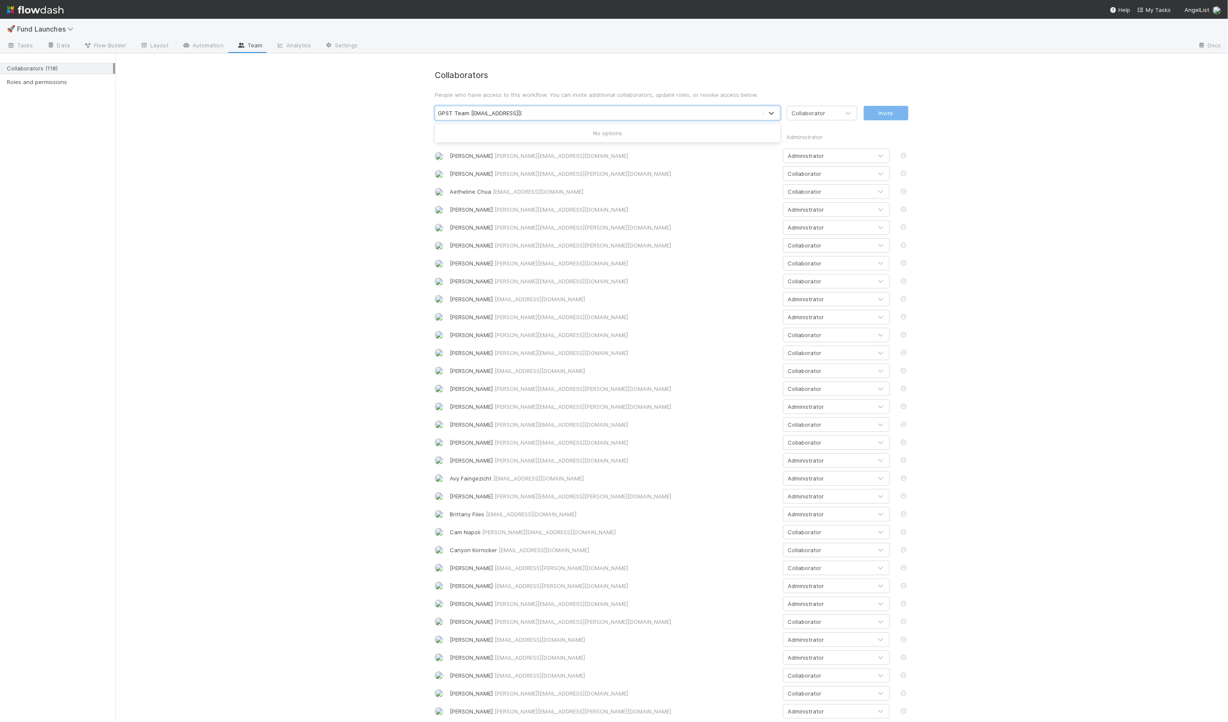
drag, startPoint x: 471, startPoint y: 113, endPoint x: 437, endPoint y: 112, distance: 33.7
click at [438, 112] on input "GPST Team lead@angellist.com" at bounding box center [480, 113] width 84 height 9
type input "ead@angellist.com"
click at [473, 132] on div "GPST Team (lead@angellist.com)" at bounding box center [608, 132] width 346 height 15
click at [888, 115] on button "Invite" at bounding box center [885, 113] width 45 height 15
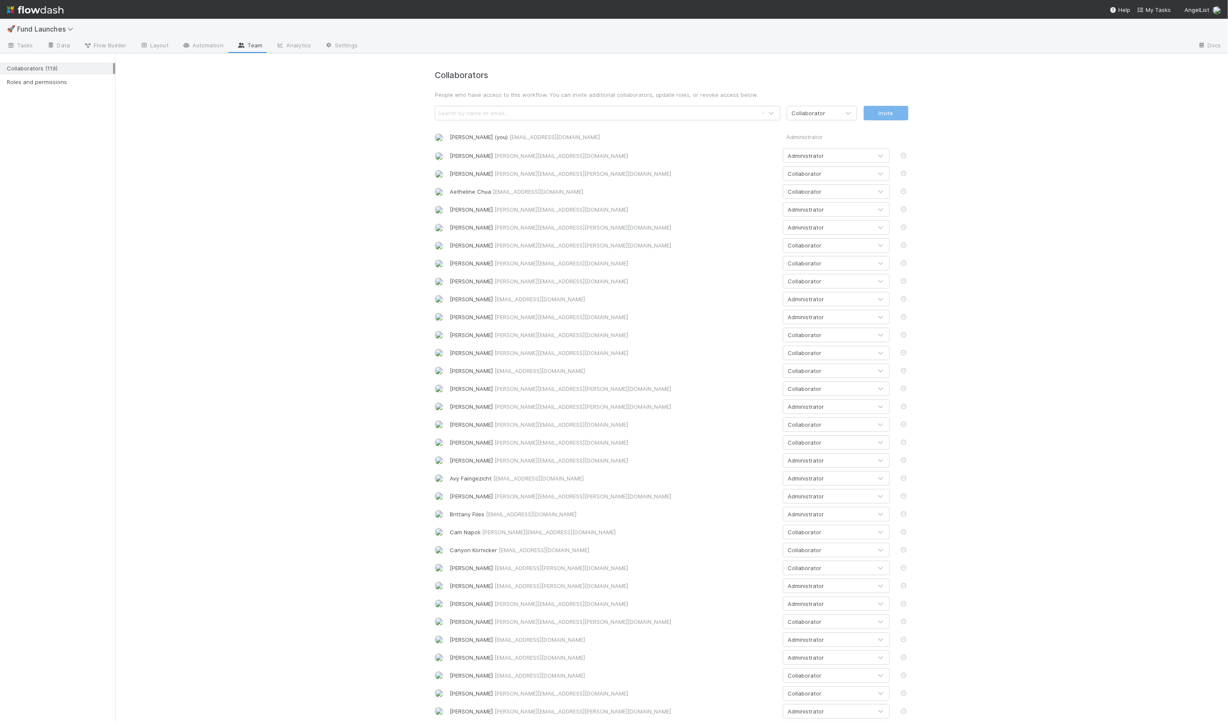
drag, startPoint x: 588, startPoint y: 137, endPoint x: 509, endPoint y: 137, distance: 79.3
click at [509, 137] on div "Hanin Almoallim (you) hanin@belltowerfunds.com" at bounding box center [613, 137] width 327 height 9
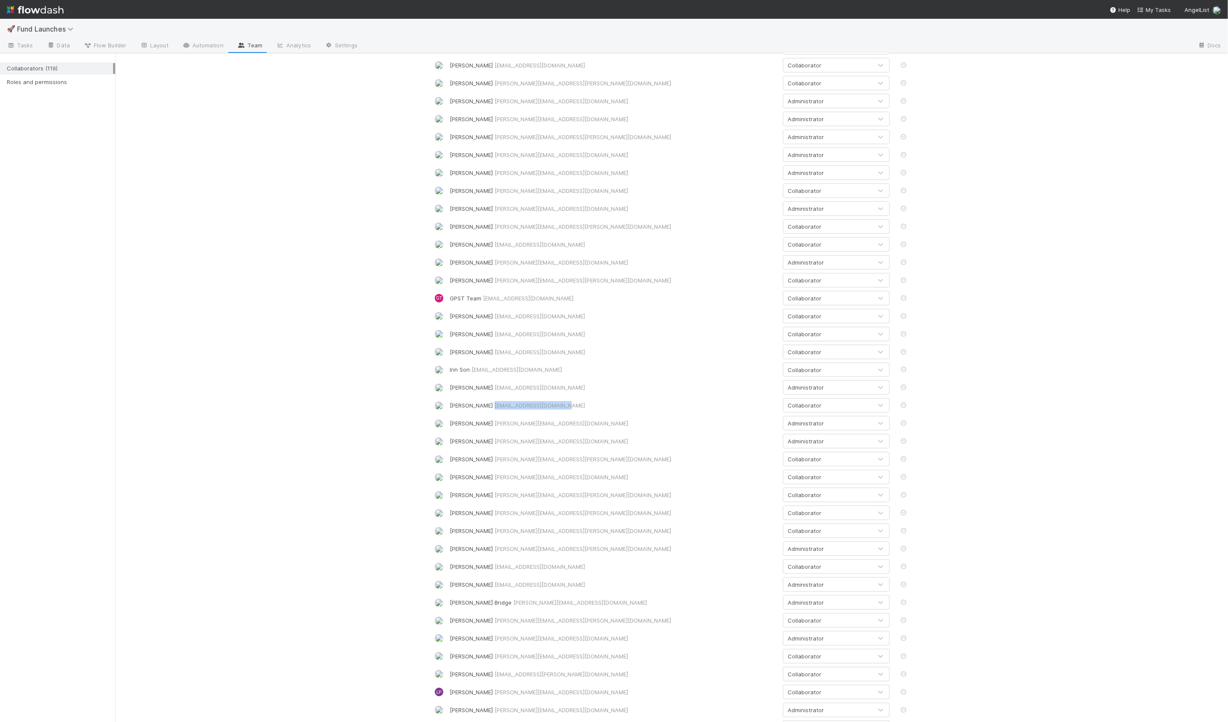
drag, startPoint x: 479, startPoint y: 407, endPoint x: 563, endPoint y: 411, distance: 83.3
click at [563, 411] on div "Jack Plank jack.plank@angellist.com Collaborator" at bounding box center [671, 405] width 486 height 15
click at [290, 299] on div "Collaborators People who have access to this workflow. You can invite additiona…" at bounding box center [671, 353] width 1112 height 2215
drag, startPoint x: 574, startPoint y: 495, endPoint x: 492, endPoint y: 498, distance: 82.0
click at [492, 498] on div "Jeremy Navarro jeremy.navarro@angellist.com" at bounding box center [613, 495] width 327 height 9
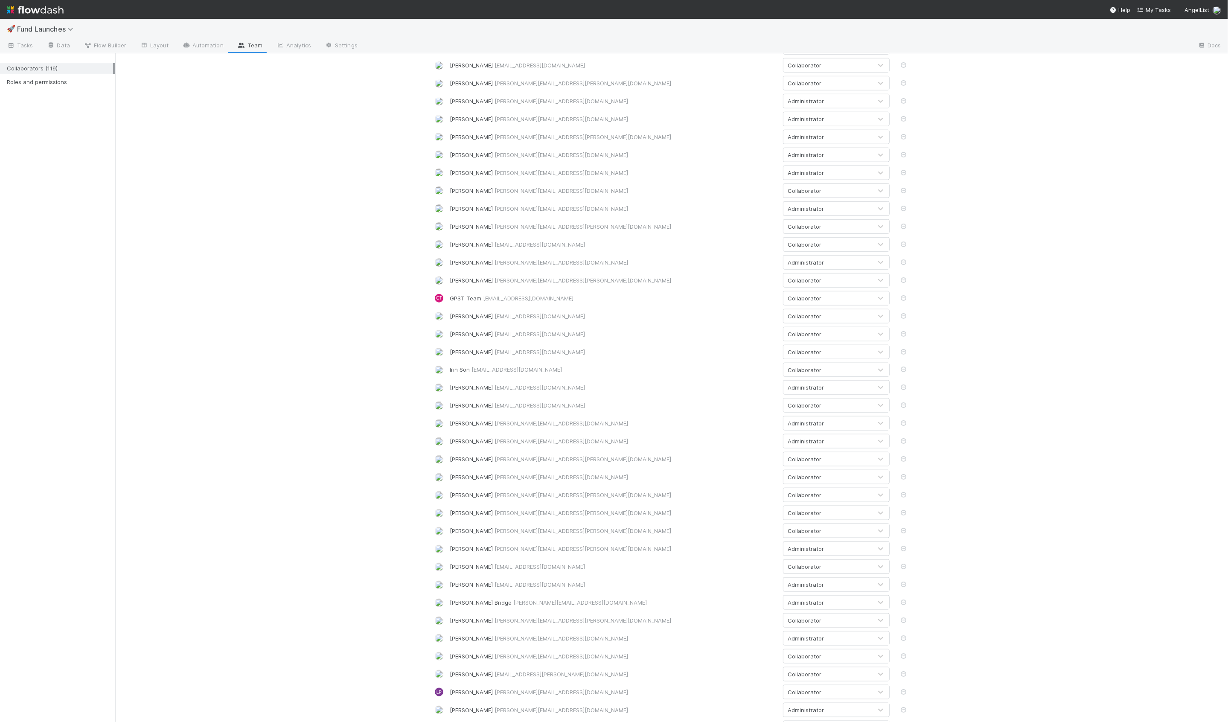
click at [332, 291] on div "Collaborators People who have access to this workflow. You can invite additiona…" at bounding box center [671, 353] width 1112 height 2215
drag, startPoint x: 486, startPoint y: 531, endPoint x: 560, endPoint y: 532, distance: 73.8
click at [560, 532] on div "Jonah Lecker jonah.lecker@angellist.com" at bounding box center [613, 530] width 327 height 9
click at [371, 309] on div "Collaborators People who have access to this workflow. You can invite additiona…" at bounding box center [671, 353] width 1112 height 2215
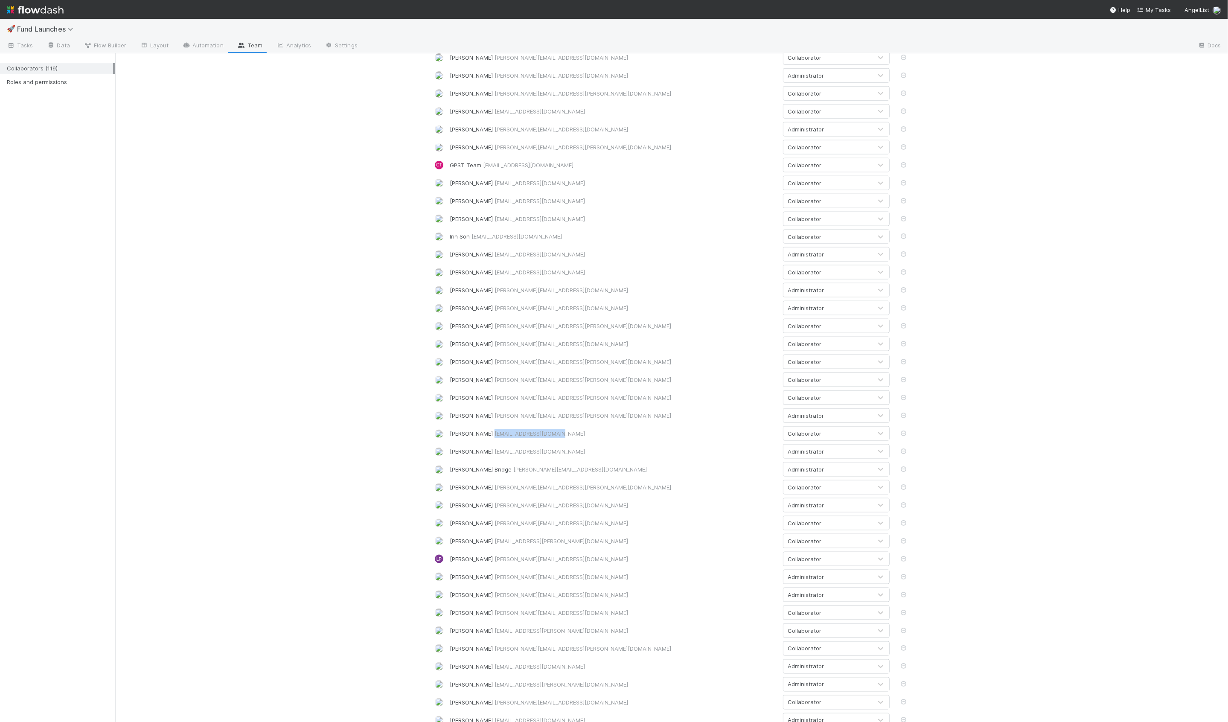
drag, startPoint x: 489, startPoint y: 433, endPoint x: 544, endPoint y: 435, distance: 55.5
click at [544, 435] on div "Jun Yoon jun.yoon@angellist.com" at bounding box center [613, 433] width 327 height 9
click at [390, 325] on div "Collaborators People who have access to this workflow. You can invite additiona…" at bounding box center [671, 220] width 1112 height 2215
drag, startPoint x: 487, startPoint y: 452, endPoint x: 542, endPoint y: 455, distance: 54.7
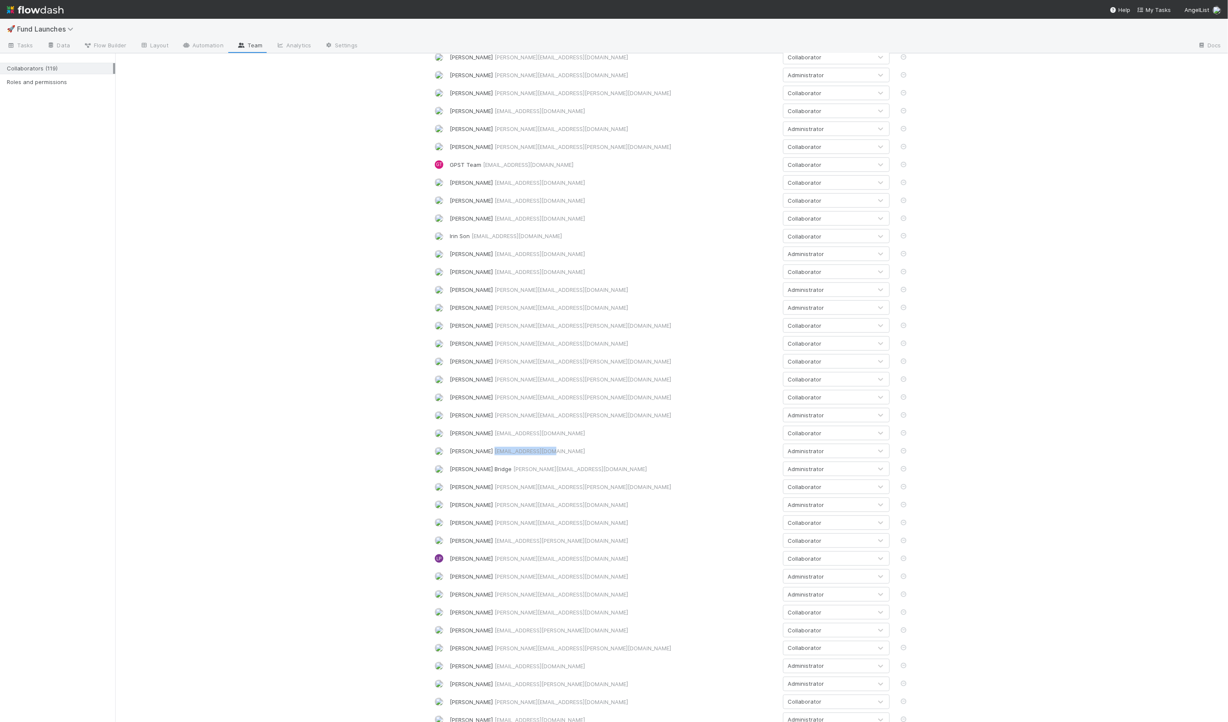
click at [542, 455] on div "Karan Thapar karan@angellist.com" at bounding box center [613, 451] width 327 height 9
click at [288, 297] on div "Collaborators People who have access to this workflow. You can invite additiona…" at bounding box center [671, 220] width 1112 height 2215
click at [264, 258] on div "Collaborators People who have access to this workflow. You can invite additiona…" at bounding box center [671, 220] width 1112 height 2215
drag, startPoint x: 487, startPoint y: 322, endPoint x: 559, endPoint y: 322, distance: 72.1
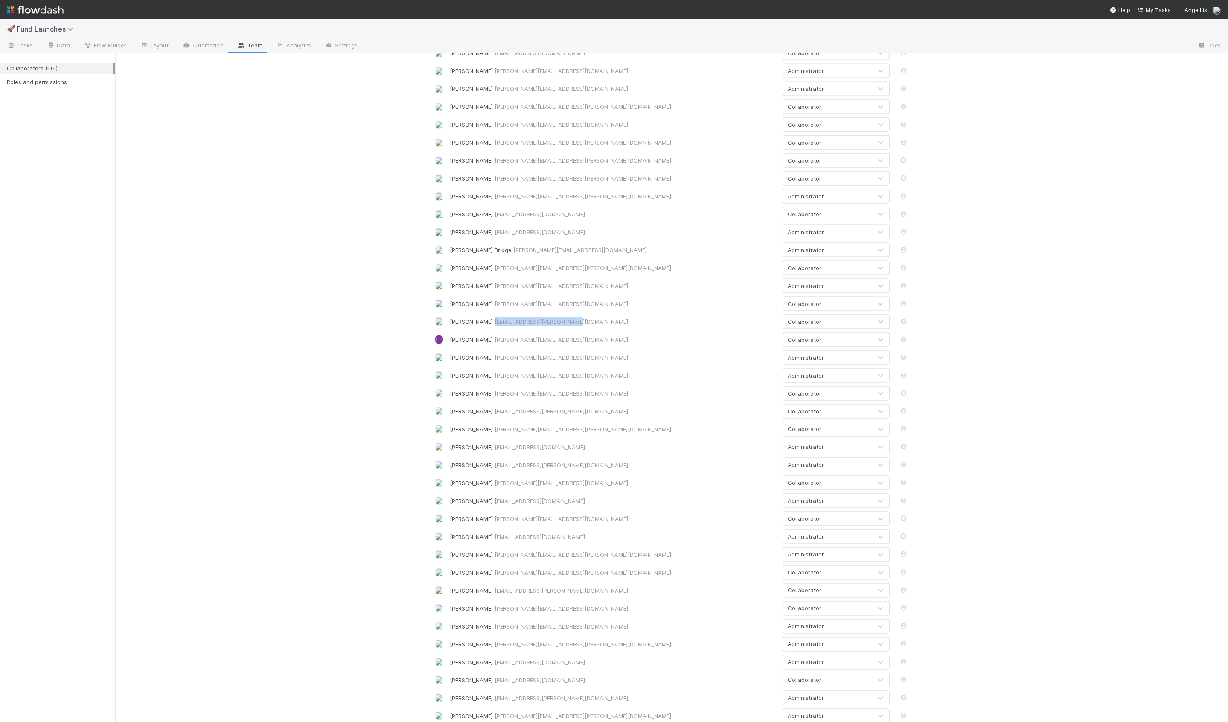
click at [559, 322] on span "leia.slosberg@angellist.com" at bounding box center [561, 321] width 134 height 7
drag, startPoint x: 495, startPoint y: 341, endPoint x: 550, endPoint y: 343, distance: 55.1
click at [550, 343] on div "Leigh Pomerantz leigh@angellist.com" at bounding box center [613, 340] width 327 height 9
drag, startPoint x: 487, startPoint y: 430, endPoint x: 560, endPoint y: 431, distance: 73.4
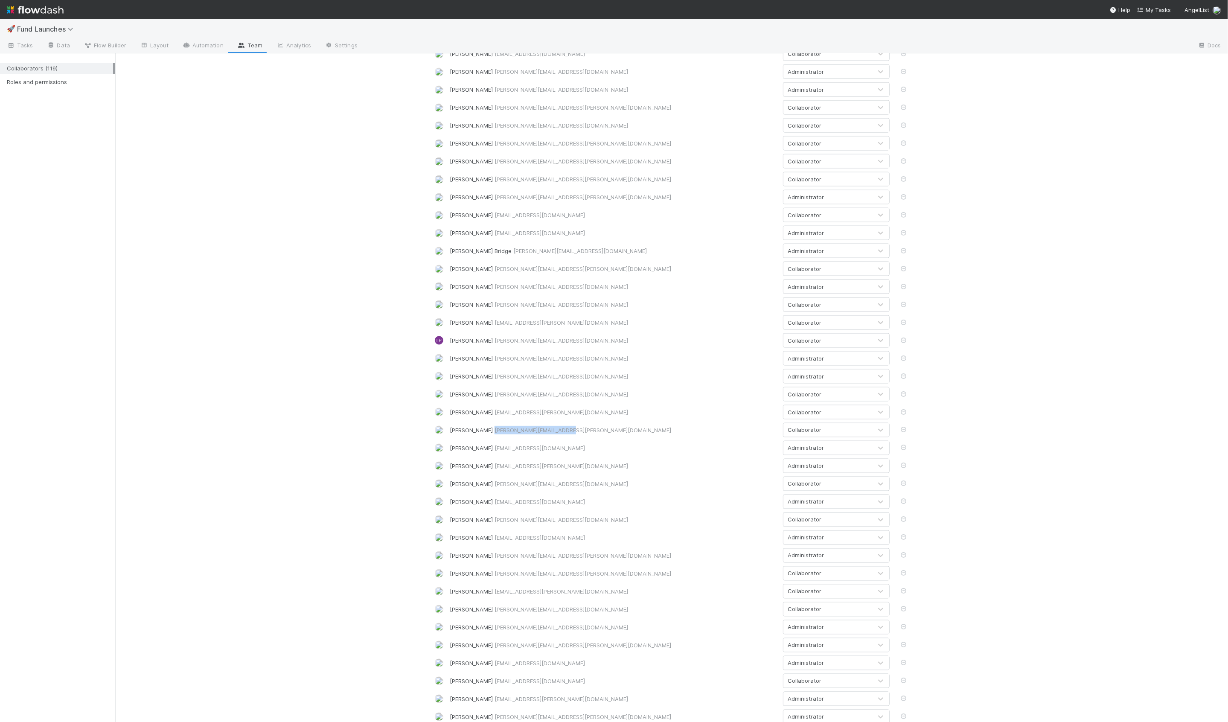
click at [560, 431] on span "manav.mehta@angellist.com" at bounding box center [582, 430] width 177 height 7
click at [263, 272] on div "Collaborators People who have access to this workflow. You can invite additiona…" at bounding box center [671, 2] width 1112 height 2215
click at [280, 285] on div "Collaborators People who have access to this workflow. You can invite additiona…" at bounding box center [671, 2] width 1112 height 2215
click at [273, 221] on div "Collaborators People who have access to this workflow. You can invite additiona…" at bounding box center [671, 2] width 1112 height 2215
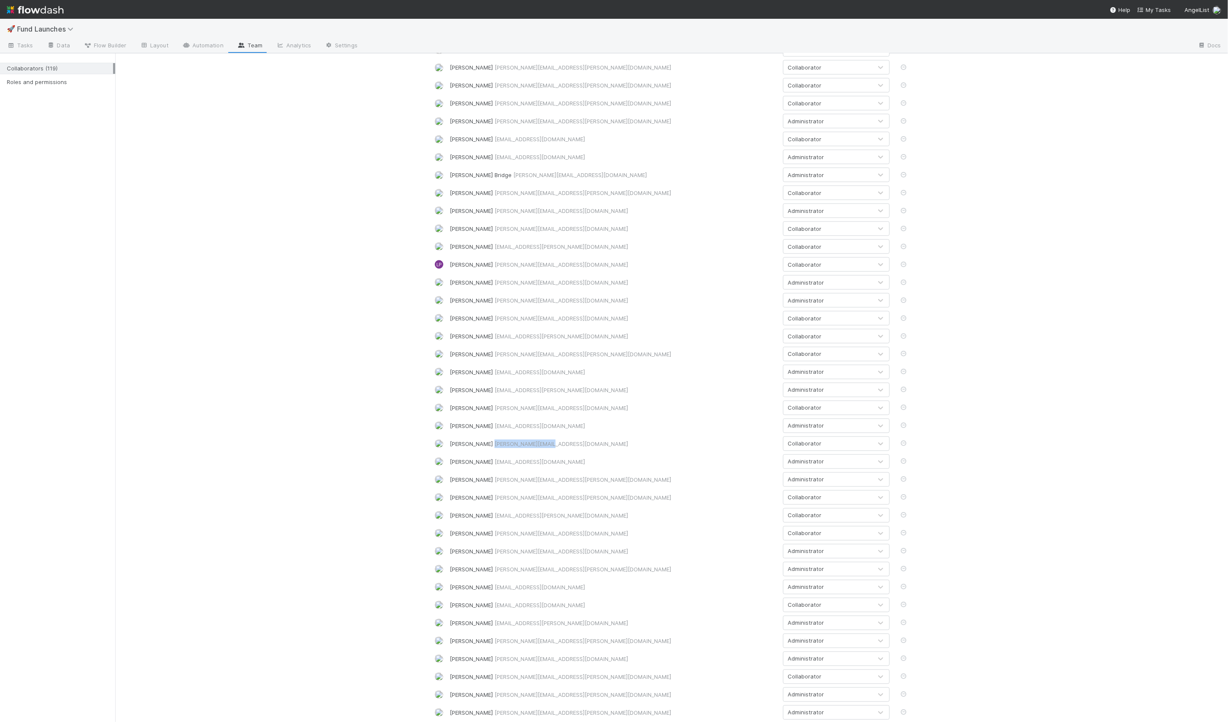
drag, startPoint x: 494, startPoint y: 444, endPoint x: 577, endPoint y: 441, distance: 82.8
click at [577, 441] on div "Nadia Koritareva nadia@angellist.com" at bounding box center [613, 443] width 327 height 9
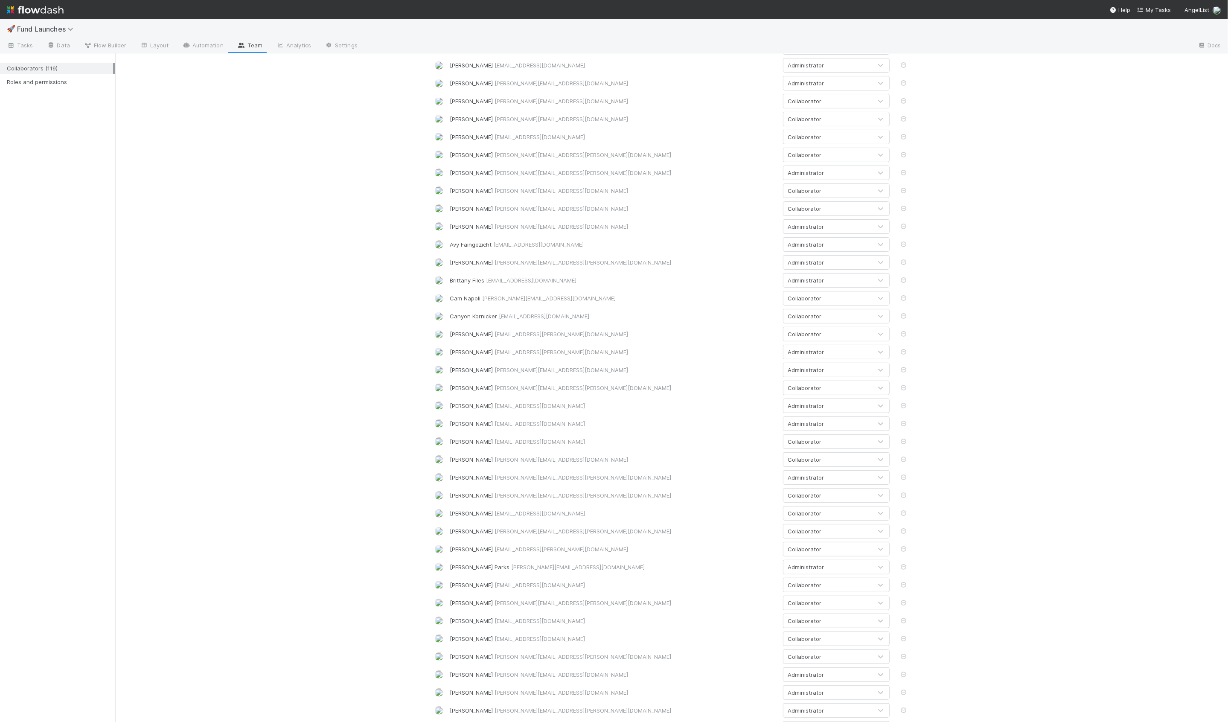
drag, startPoint x: 484, startPoint y: 388, endPoint x: 537, endPoint y: 390, distance: 52.5
click at [537, 390] on div "Nick Stuart nick@angellist.com" at bounding box center [613, 387] width 327 height 9
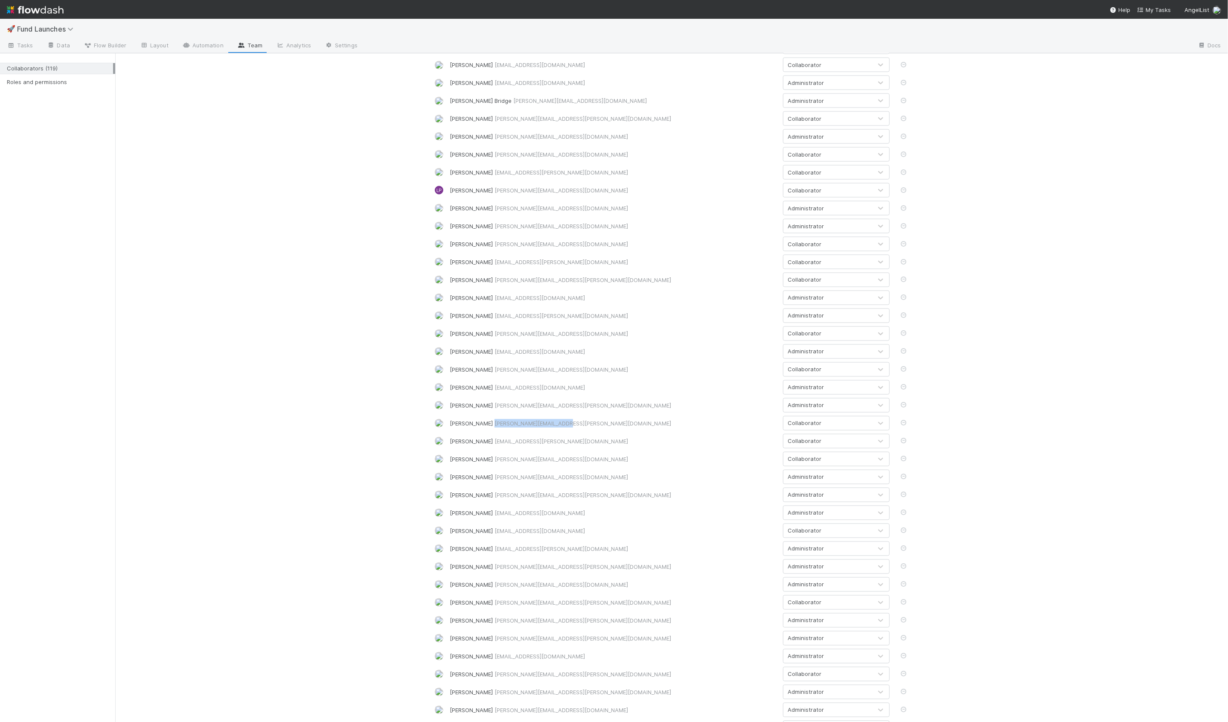
drag, startPoint x: 482, startPoint y: 424, endPoint x: 553, endPoint y: 427, distance: 71.7
click at [553, 427] on div "Nora Hafez nora.hafez@angellist.com" at bounding box center [613, 423] width 327 height 9
drag, startPoint x: 490, startPoint y: 496, endPoint x: 567, endPoint y: 497, distance: 76.8
click at [567, 497] on div "Quyen Nguyen quyen.nguyen@angellist.com" at bounding box center [613, 495] width 327 height 9
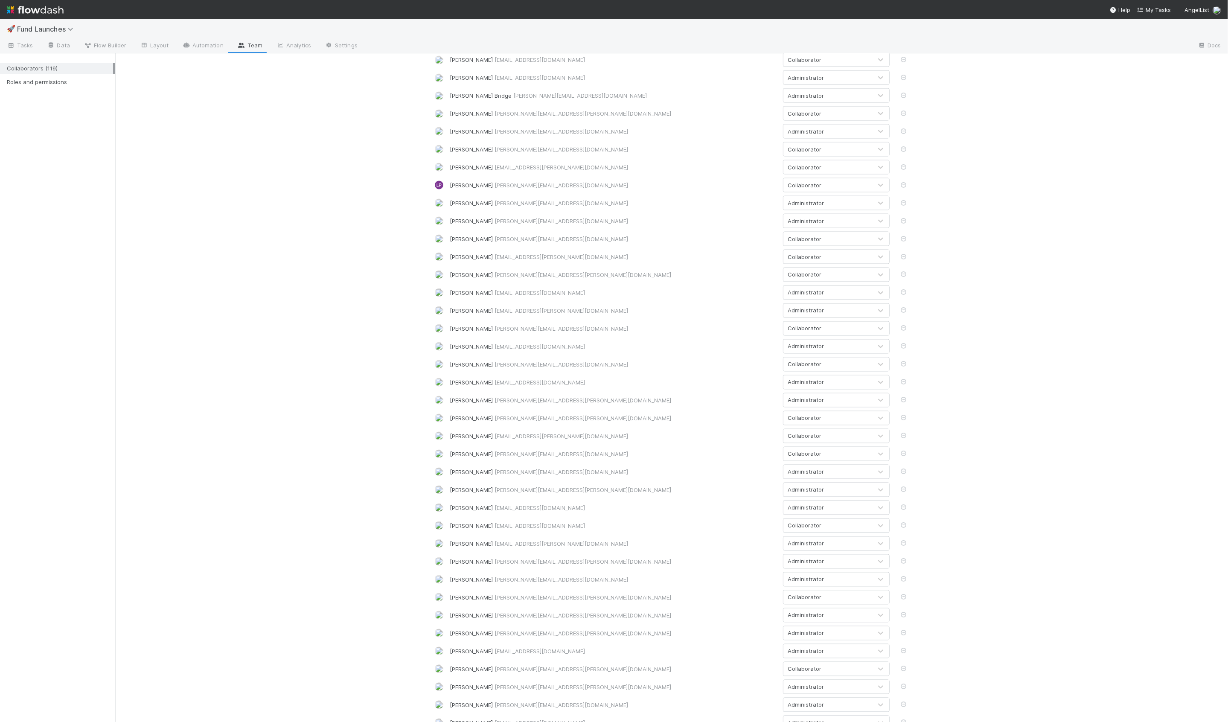
drag, startPoint x: 494, startPoint y: 584, endPoint x: 575, endPoint y: 581, distance: 81.5
click at [575, 581] on div "Sam Josephson sam.josephson@angellist.com" at bounding box center [613, 582] width 327 height 9
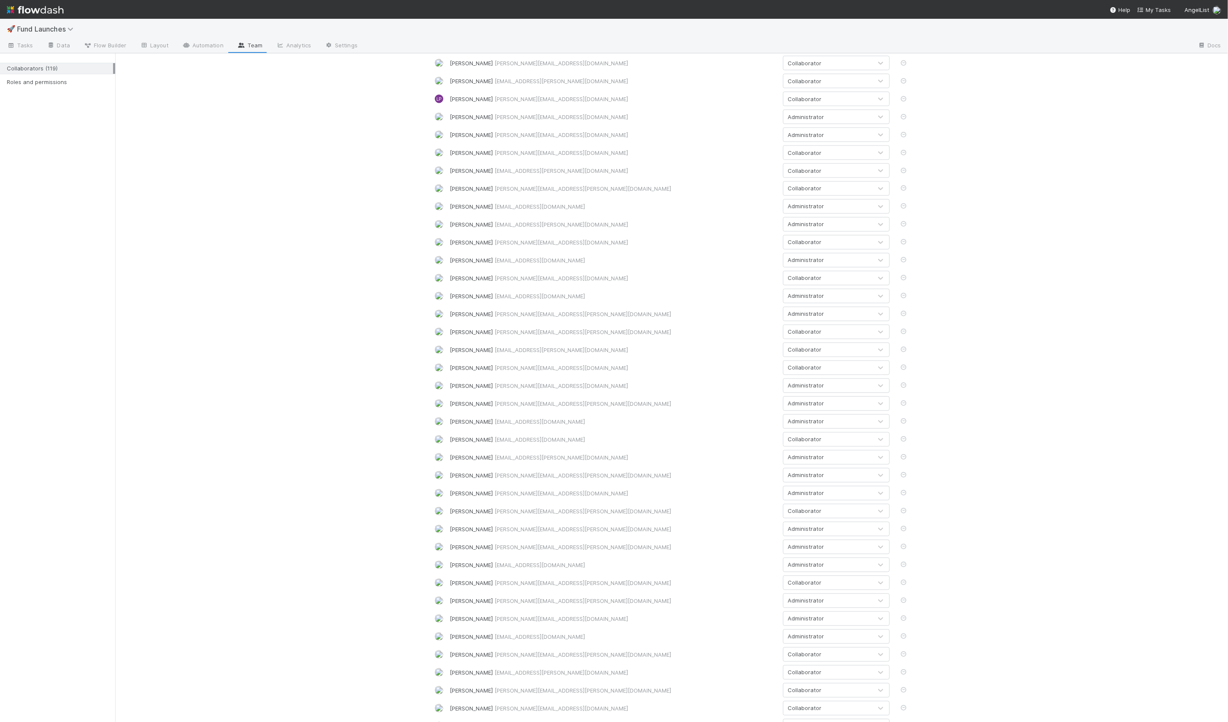
drag, startPoint x: 489, startPoint y: 455, endPoint x: 604, endPoint y: 455, distance: 115.2
click at [604, 455] on div "Sam O'Driscoll sam.odriscoll@angellist.com" at bounding box center [613, 453] width 327 height 9
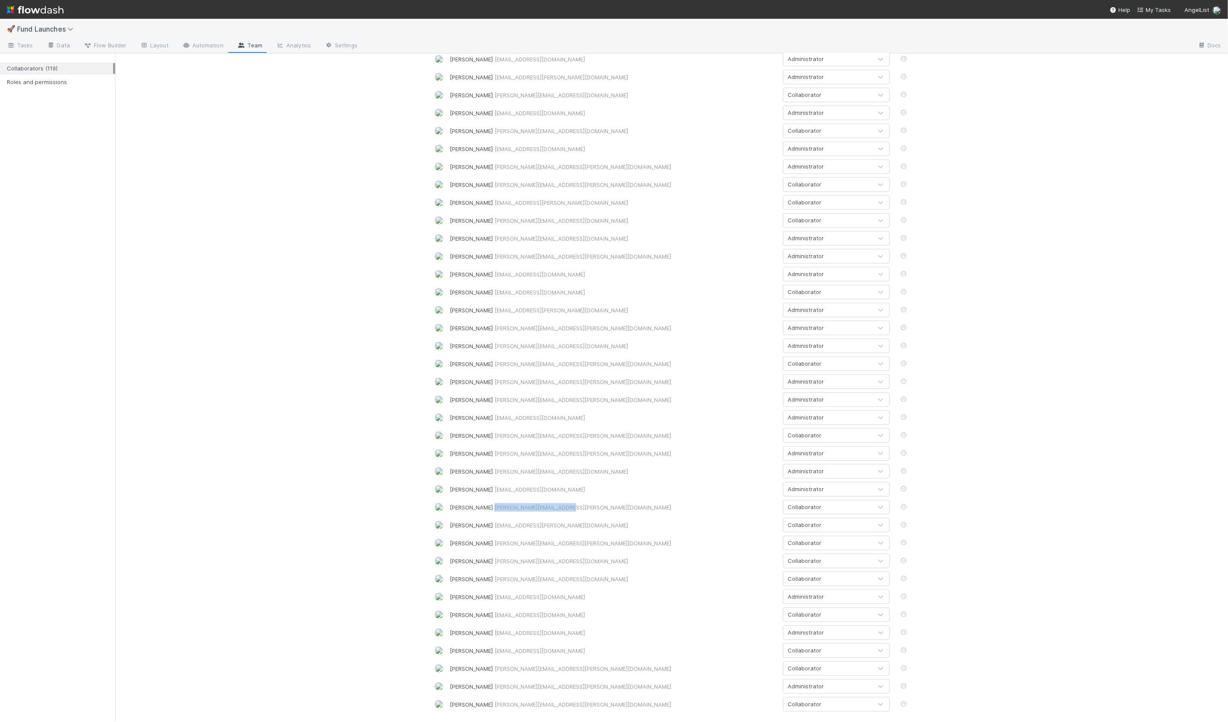
drag, startPoint x: 484, startPoint y: 508, endPoint x: 555, endPoint y: 510, distance: 70.4
click at [555, 510] on span "sarah.zheng@angellist.com" at bounding box center [582, 507] width 177 height 7
drag, startPoint x: 509, startPoint y: 650, endPoint x: 549, endPoint y: 650, distance: 39.7
click at [549, 650] on span "whitney@angellist.com" at bounding box center [539, 650] width 90 height 7
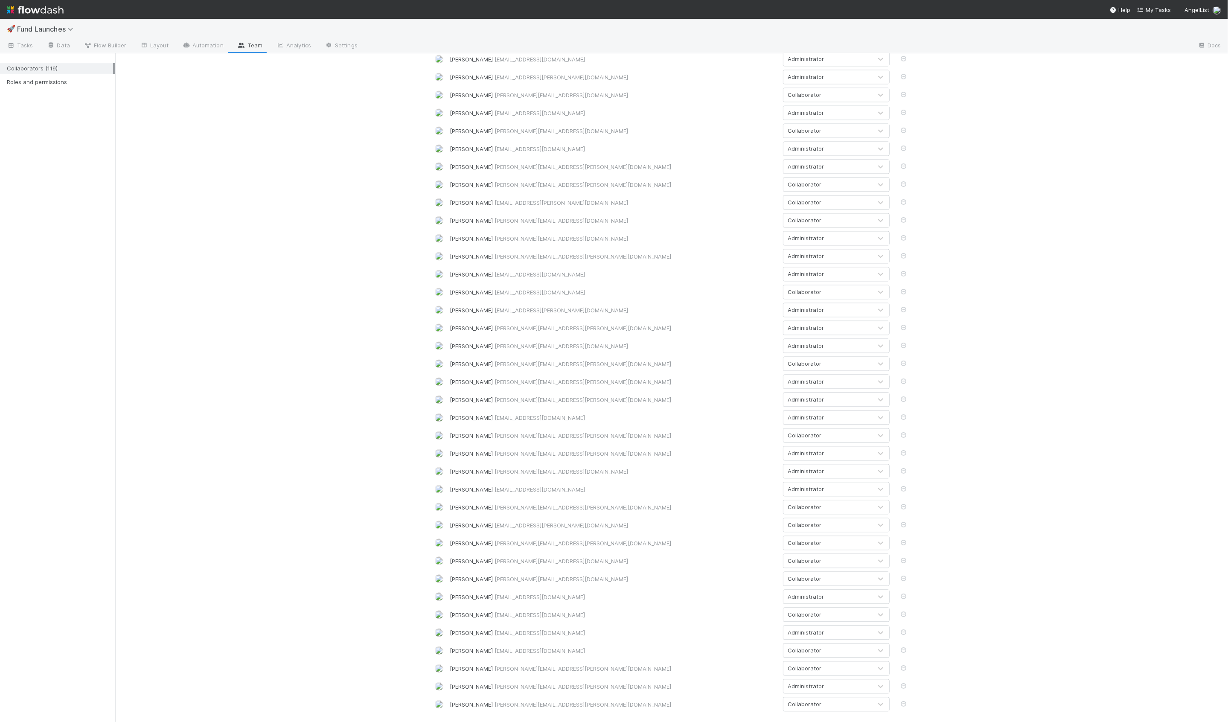
drag, startPoint x: 517, startPoint y: 544, endPoint x: 624, endPoint y: 546, distance: 107.9
click at [624, 546] on div "Shradha Menghrajani shradha.menghrajani@angellist.com" at bounding box center [613, 543] width 327 height 9
drag, startPoint x: 491, startPoint y: 668, endPoint x: 566, endPoint y: 668, distance: 74.2
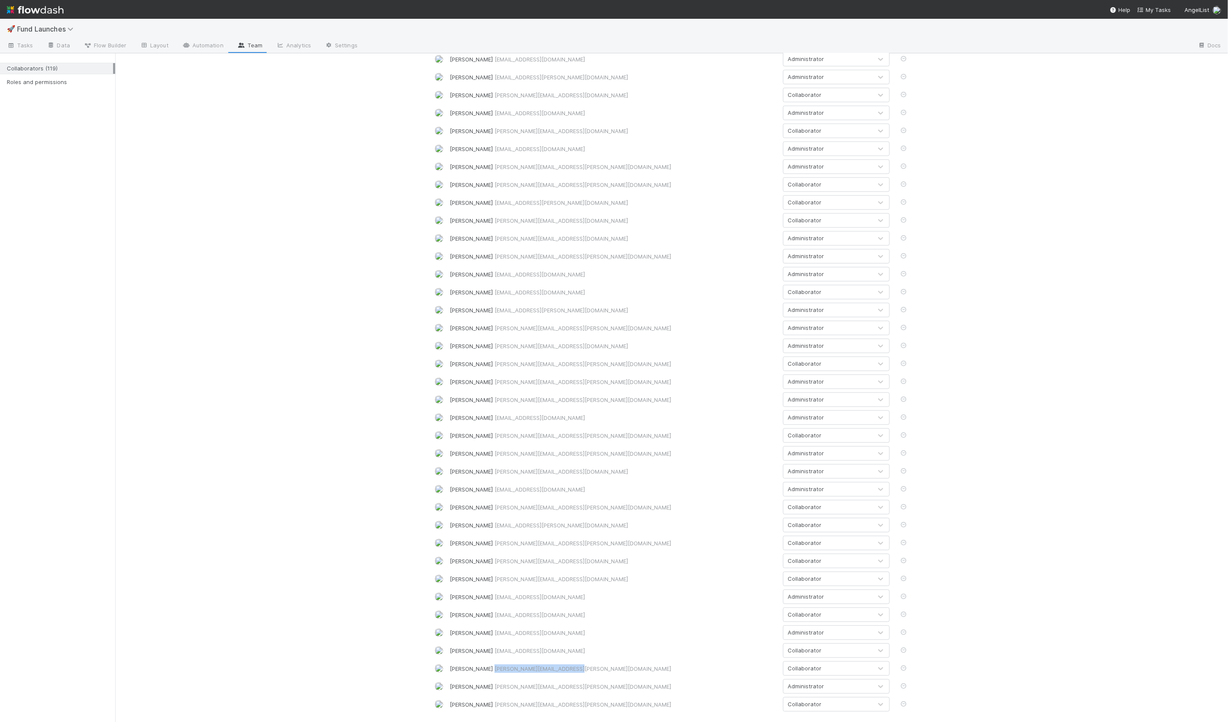
click at [566, 668] on span "william.rosean@angellist.com" at bounding box center [582, 668] width 177 height 7
drag, startPoint x: 509, startPoint y: 138, endPoint x: 587, endPoint y: 137, distance: 77.6
click at [587, 137] on div "Hanin Almoallim (you) hanin@belltowerfunds.com" at bounding box center [613, 137] width 327 height 9
click at [56, 49] on link "Data" at bounding box center [58, 46] width 37 height 14
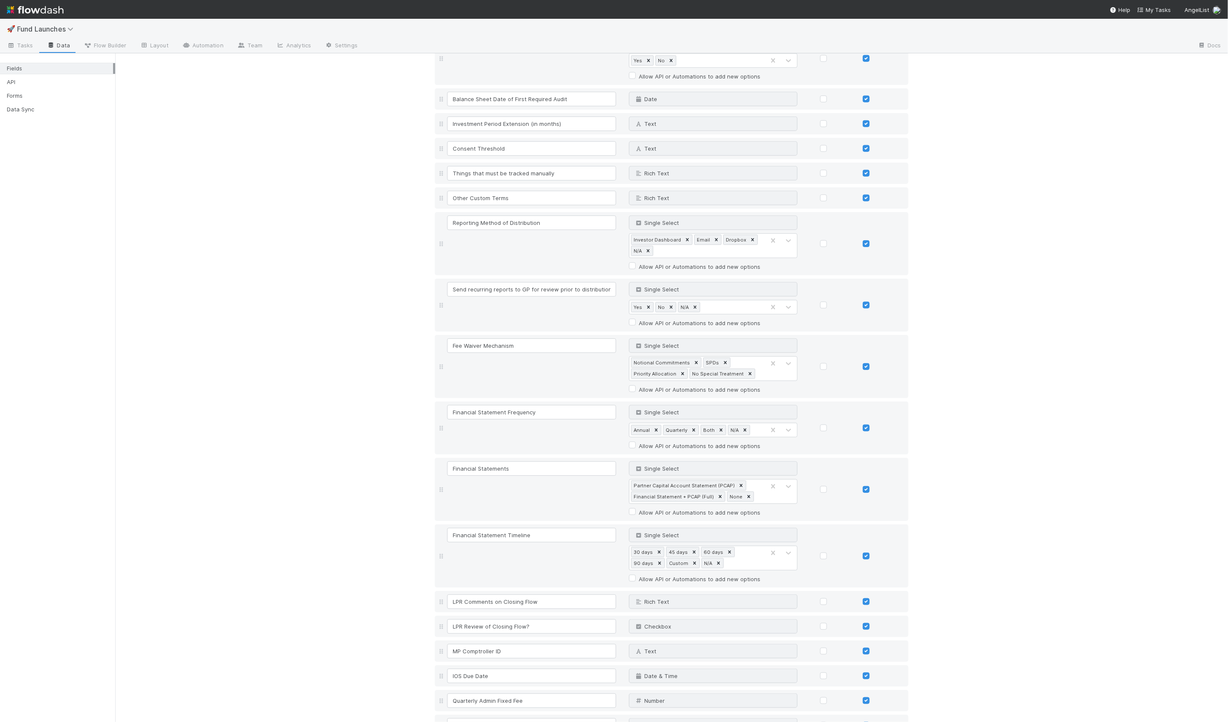
scroll to position [4127, 0]
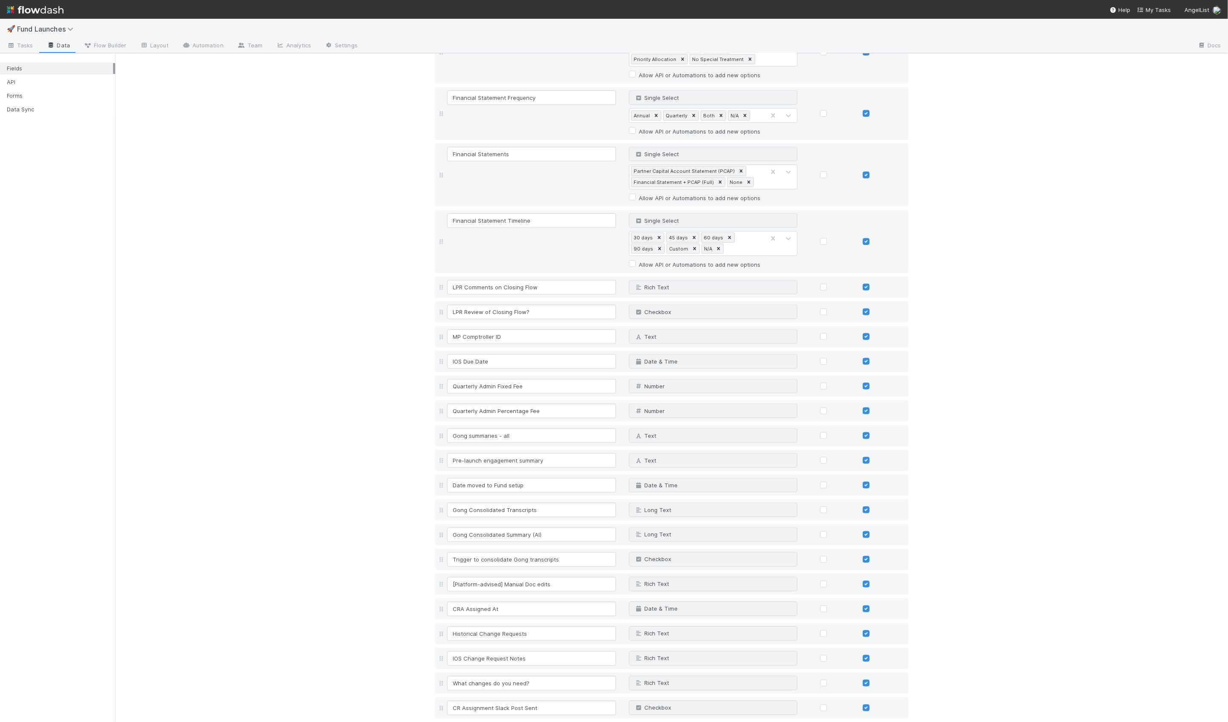
click at [460, 721] on link "Add field" at bounding box center [458, 727] width 34 height 7
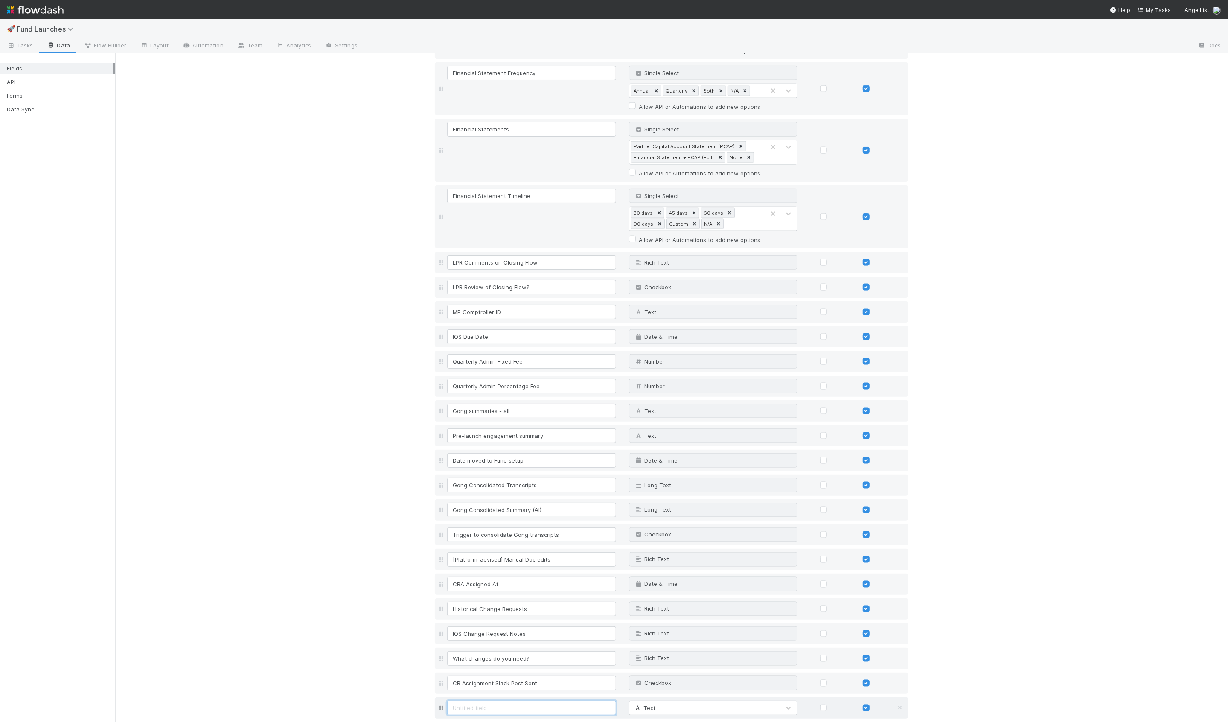
click at [507, 700] on input at bounding box center [531, 707] width 169 height 15
type input "Imported?"
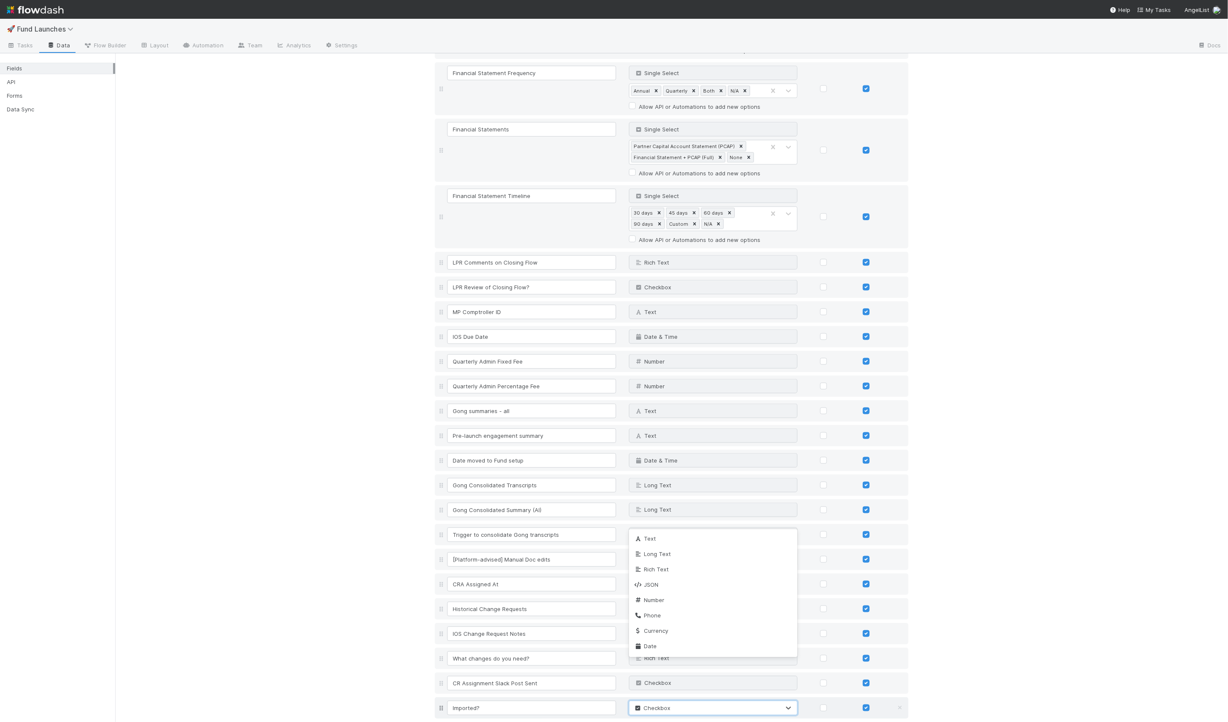
click at [656, 704] on span "Checkbox" at bounding box center [651, 707] width 37 height 7
click at [660, 610] on span "Single Select" at bounding box center [656, 613] width 45 height 7
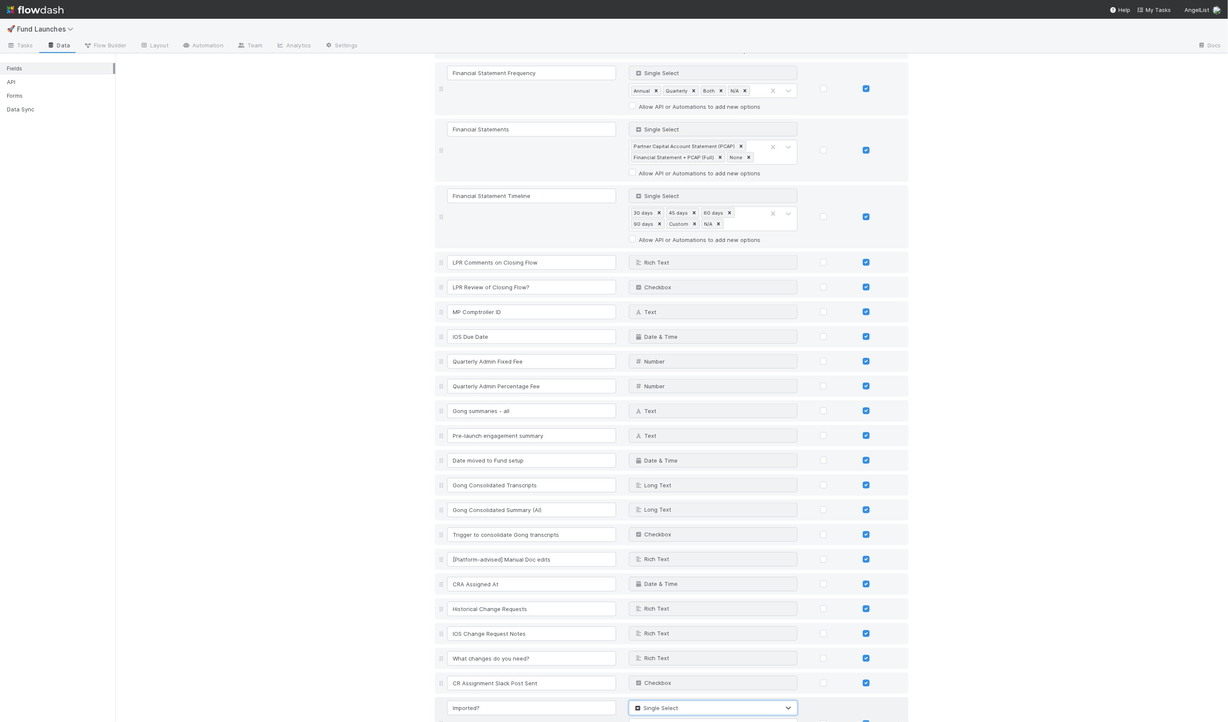
click at [662, 721] on div "Type options…" at bounding box center [652, 725] width 40 height 9
type input "Yes"
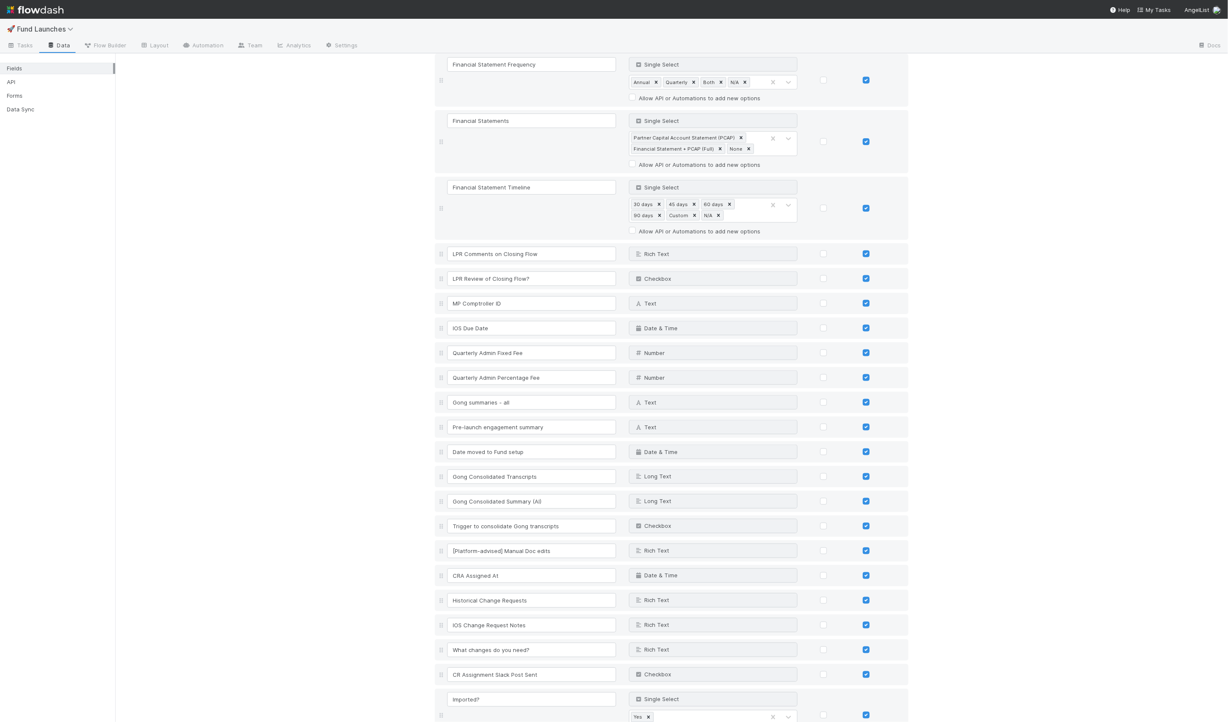
scroll to position [4206, 0]
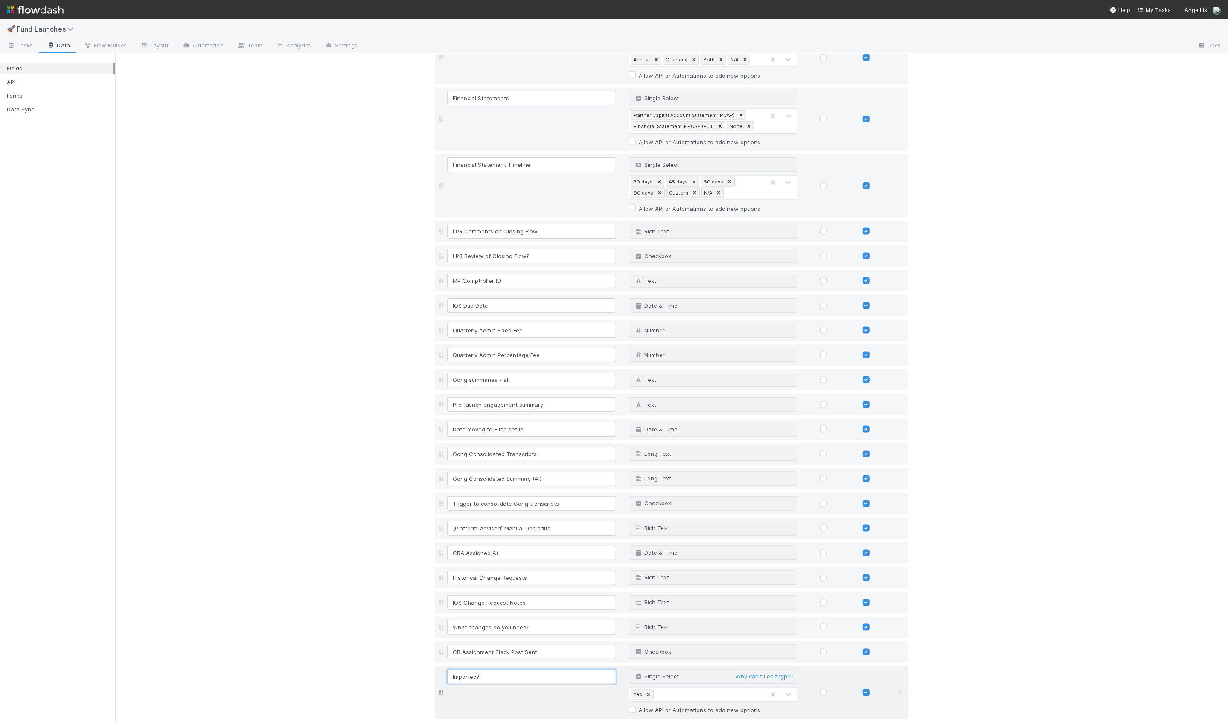
click at [487, 669] on input "Imported?" at bounding box center [531, 676] width 169 height 15
type input "Imported"
click at [18, 43] on span "Tasks" at bounding box center [20, 45] width 26 height 9
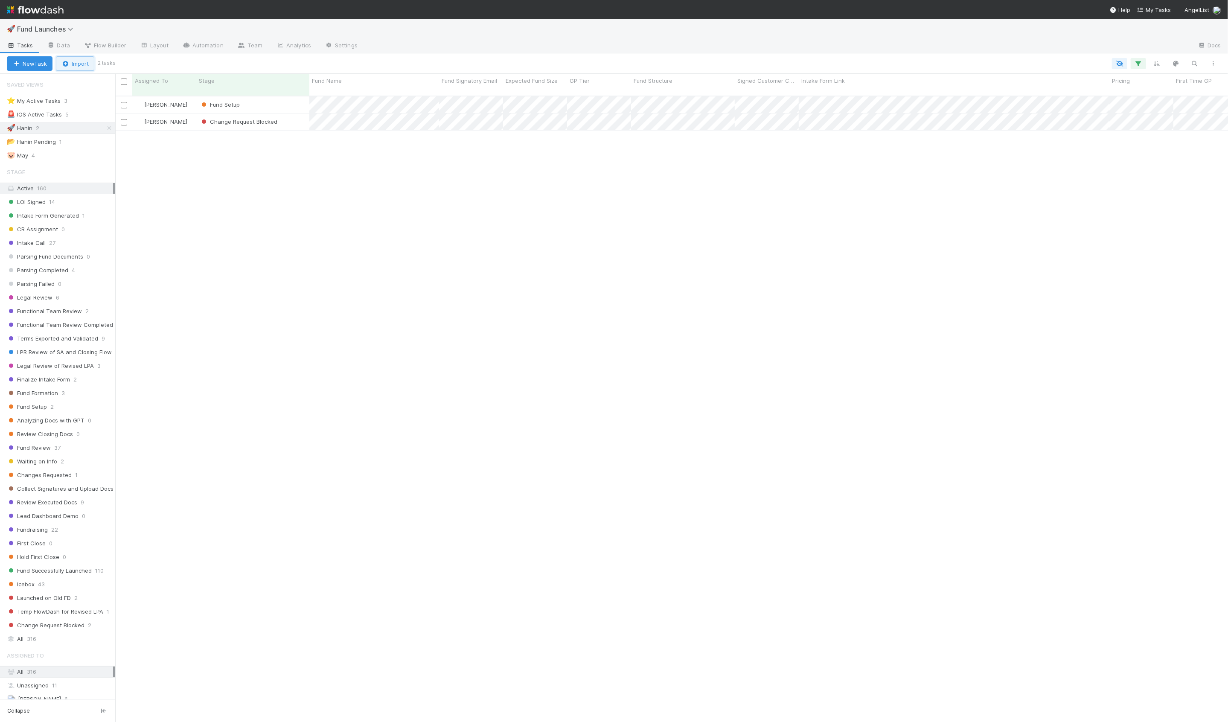
click at [84, 69] on button "Import" at bounding box center [75, 63] width 38 height 15
drag, startPoint x: 232, startPoint y: 195, endPoint x: 152, endPoint y: 173, distance: 83.1
click at [228, 195] on div "Import from CSV Import from Form Import from API" at bounding box center [614, 361] width 1228 height 722
click at [107, 129] on icon at bounding box center [109, 128] width 9 height 6
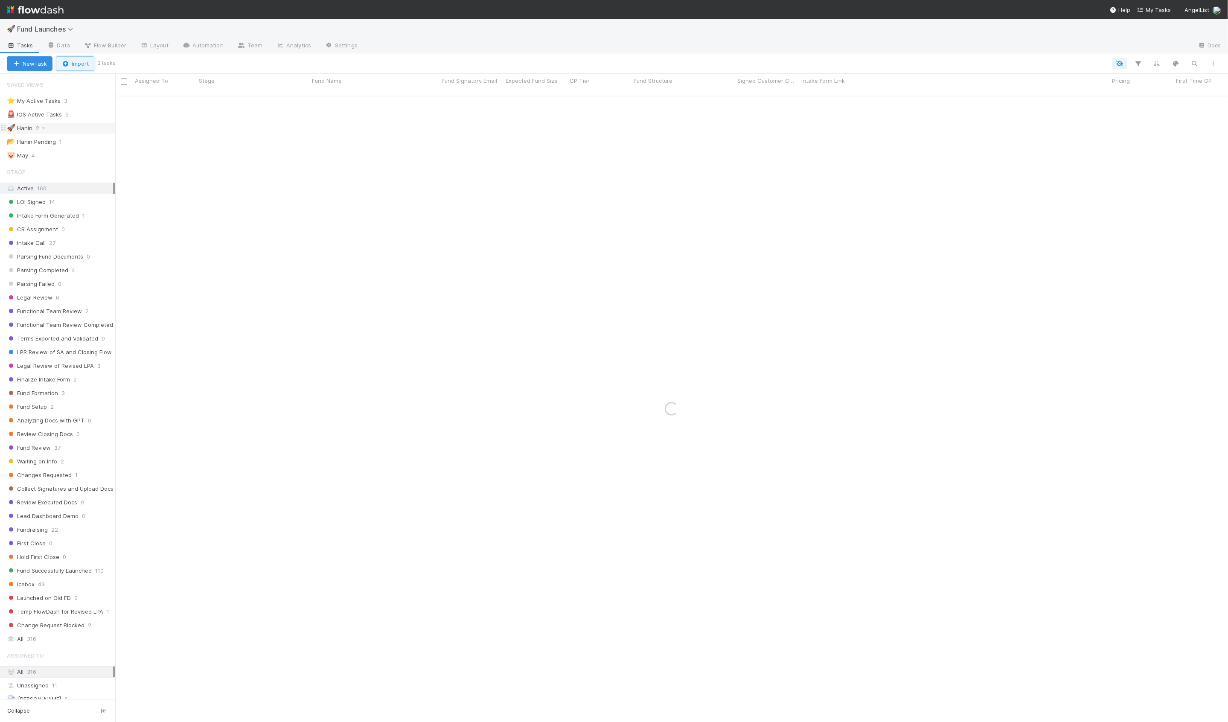
click at [74, 60] on button "Import" at bounding box center [75, 63] width 38 height 15
click at [76, 78] on div "Import from CSV" at bounding box center [62, 82] width 71 height 13
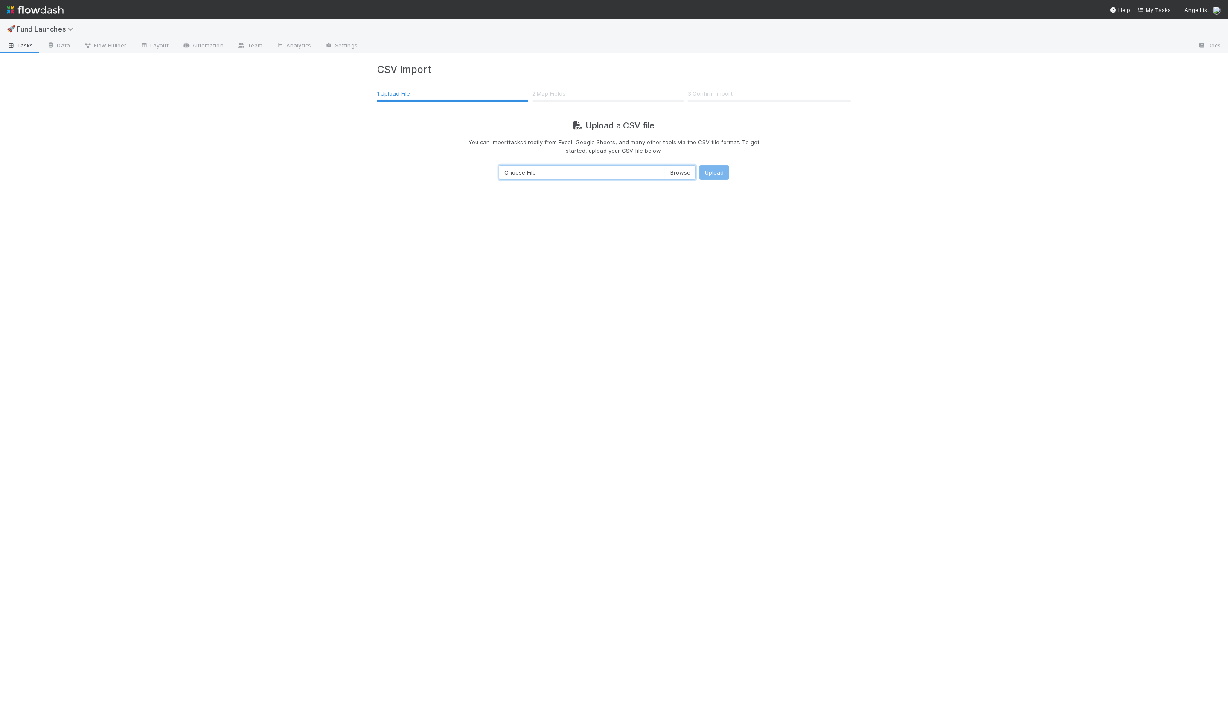
click at [671, 171] on input "Choose File" at bounding box center [597, 172] width 197 height 15
type input "C:\fakepath\Fund Import List - Aug 2025 - Final with Emails -All funds excludin…"
click at [711, 173] on button "Upload" at bounding box center [714, 172] width 30 height 15
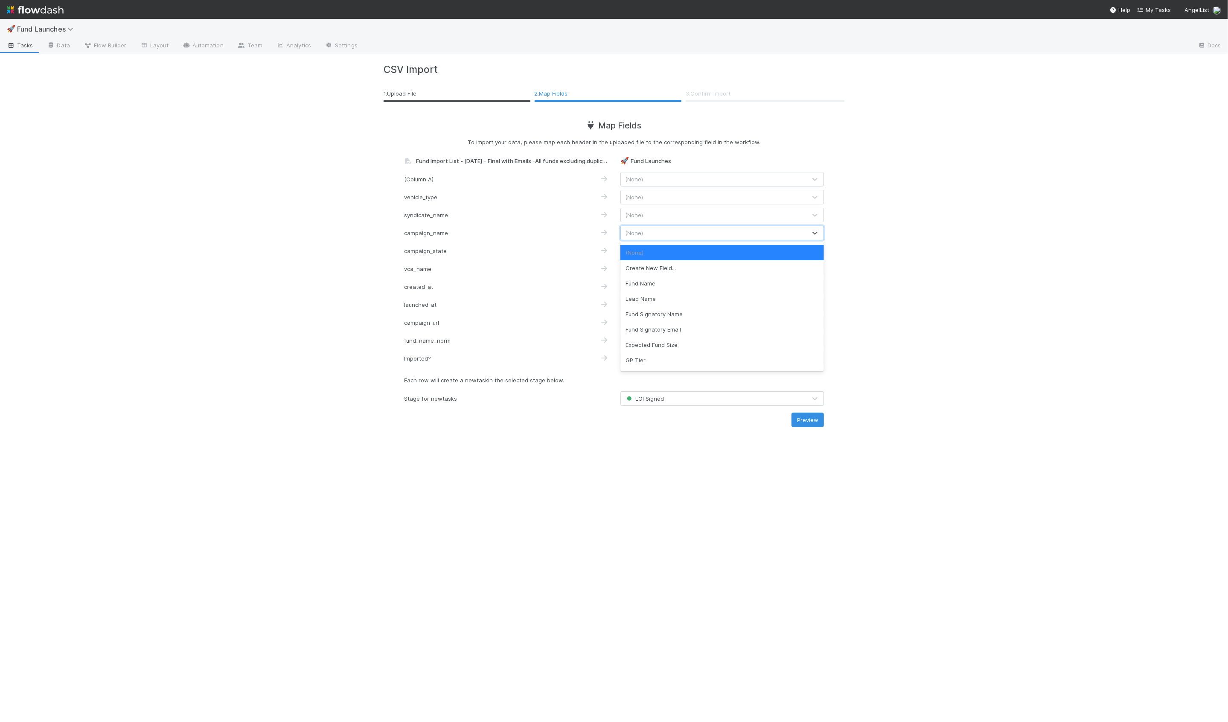
click at [659, 234] on div "(None)" at bounding box center [714, 233] width 186 height 14
click at [655, 278] on div "Fund Name" at bounding box center [721, 283] width 203 height 15
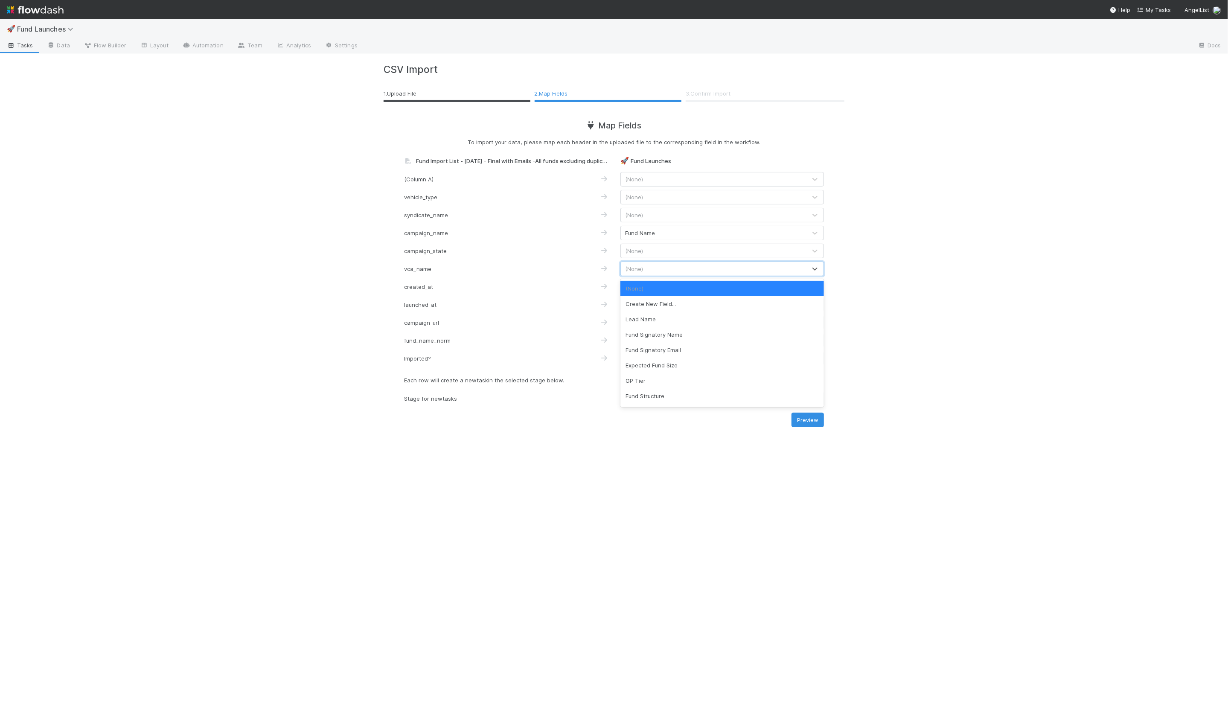
click at [656, 264] on div "(None)" at bounding box center [714, 269] width 186 height 14
type input "vca"
click at [646, 287] on div "VCA DRI" at bounding box center [721, 288] width 203 height 15
click at [642, 303] on span "(None)" at bounding box center [634, 304] width 18 height 7
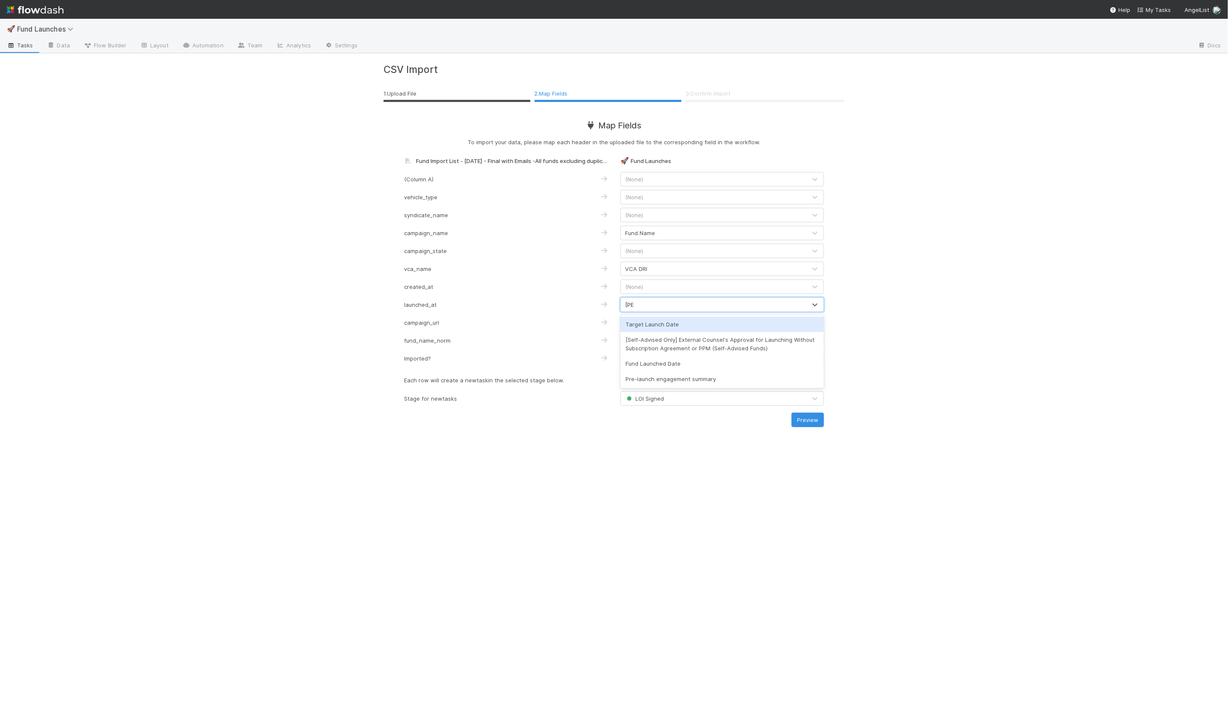
type input "laun"
click at [656, 359] on div "Fund Launched Date" at bounding box center [721, 363] width 203 height 15
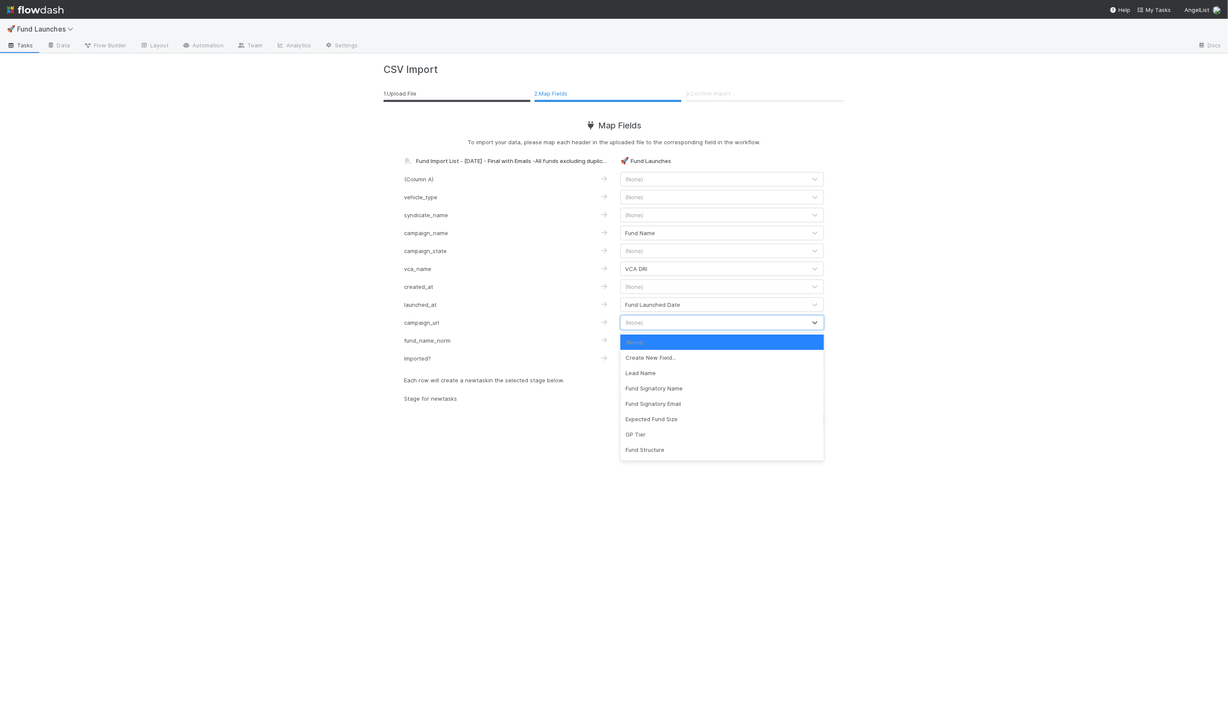
click at [638, 325] on div "(None)" at bounding box center [634, 322] width 18 height 9
type input "fc"
click at [648, 343] on div "FC Link" at bounding box center [721, 341] width 203 height 15
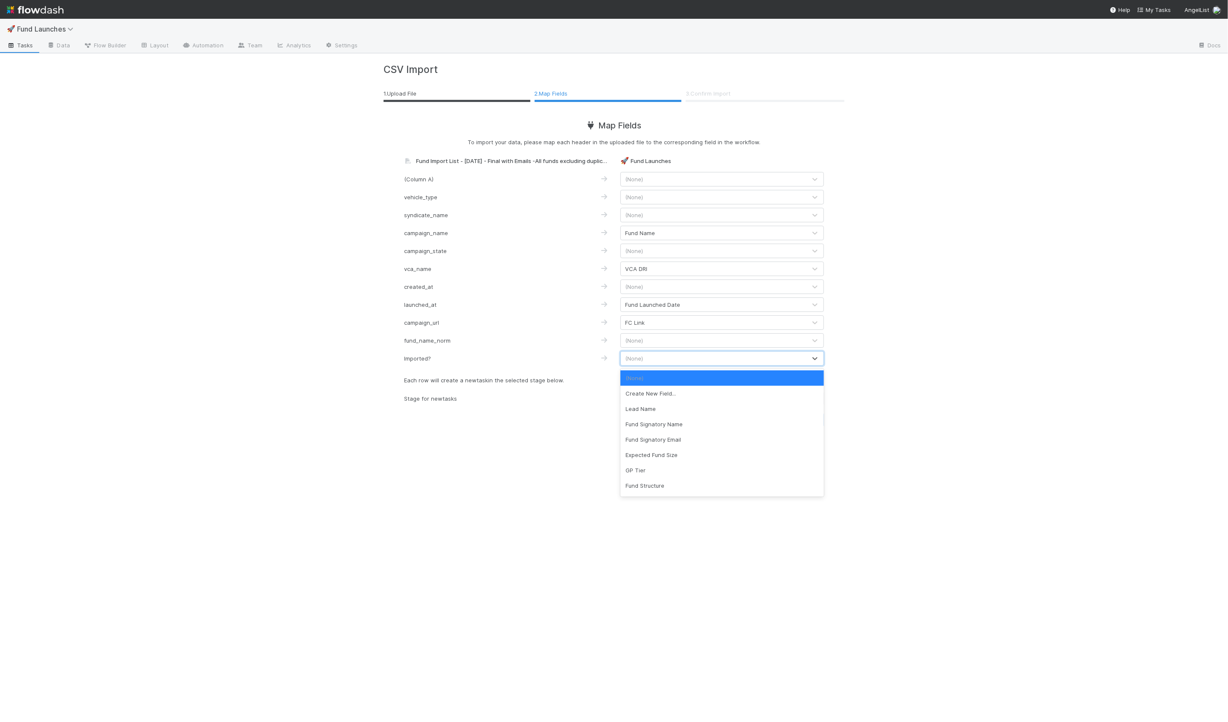
click at [625, 362] on div "(None)" at bounding box center [634, 358] width 18 height 9
type input "imp"
click at [642, 380] on div "Imported" at bounding box center [721, 377] width 203 height 15
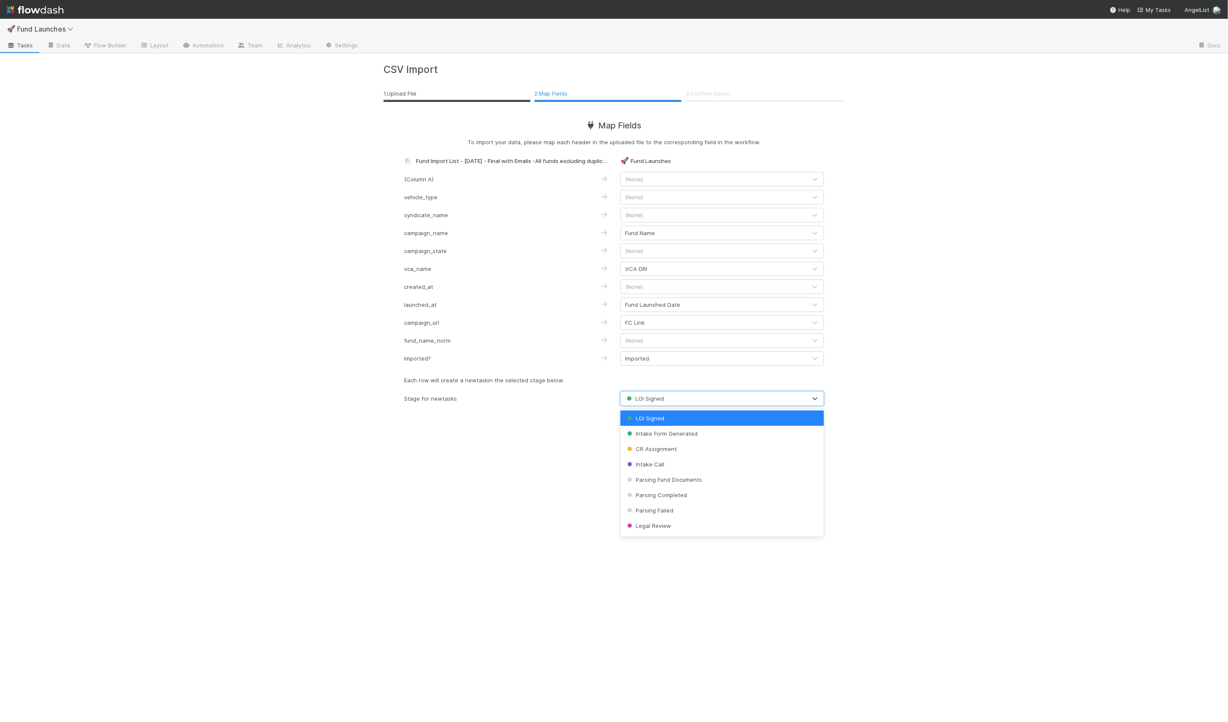
click at [646, 395] on span "LOI Signed" at bounding box center [644, 398] width 39 height 7
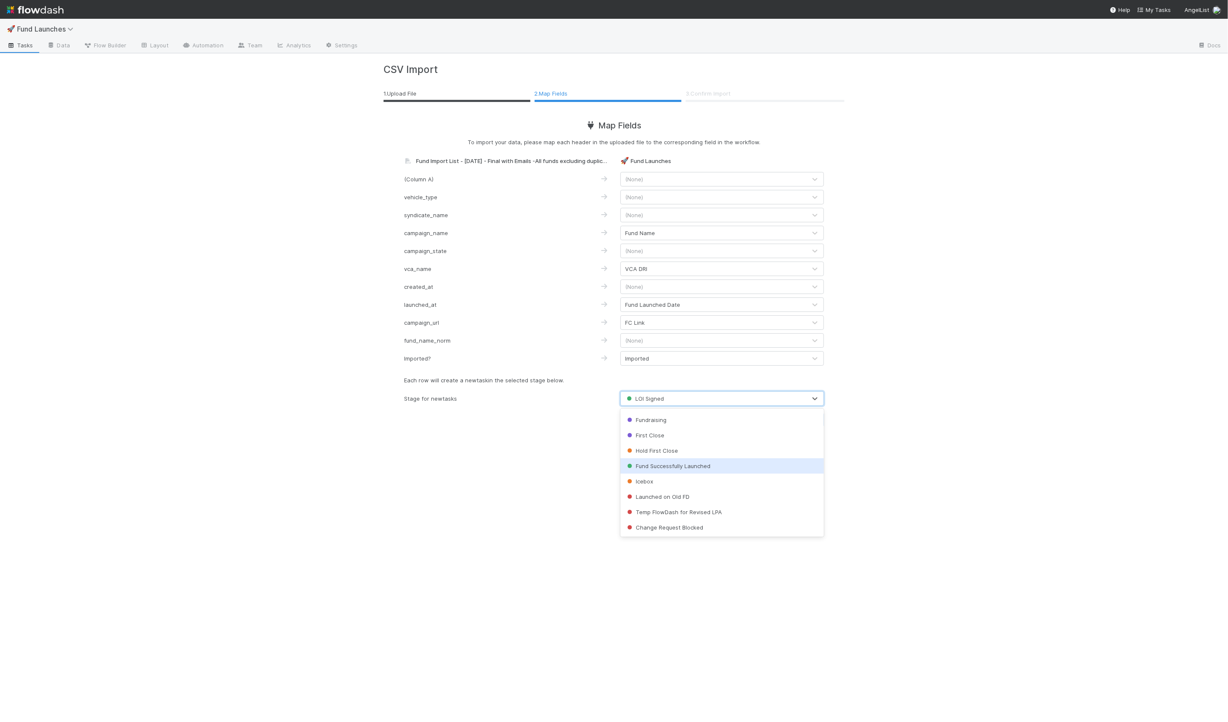
click at [672, 463] on span "Fund Successfully Launched" at bounding box center [667, 465] width 85 height 7
click at [329, 328] on div "🚀 Fund Launches Tasks Data Flow Builder Layout Automation Team Analytics Settin…" at bounding box center [614, 370] width 1228 height 703
click at [724, 471] on div "CSV Import 1 . Upload File 2 . Map Fields 3 . Confirm Import Map Fields To impo…" at bounding box center [614, 387] width 486 height 668
click at [804, 422] on button "Preview" at bounding box center [807, 419] width 32 height 15
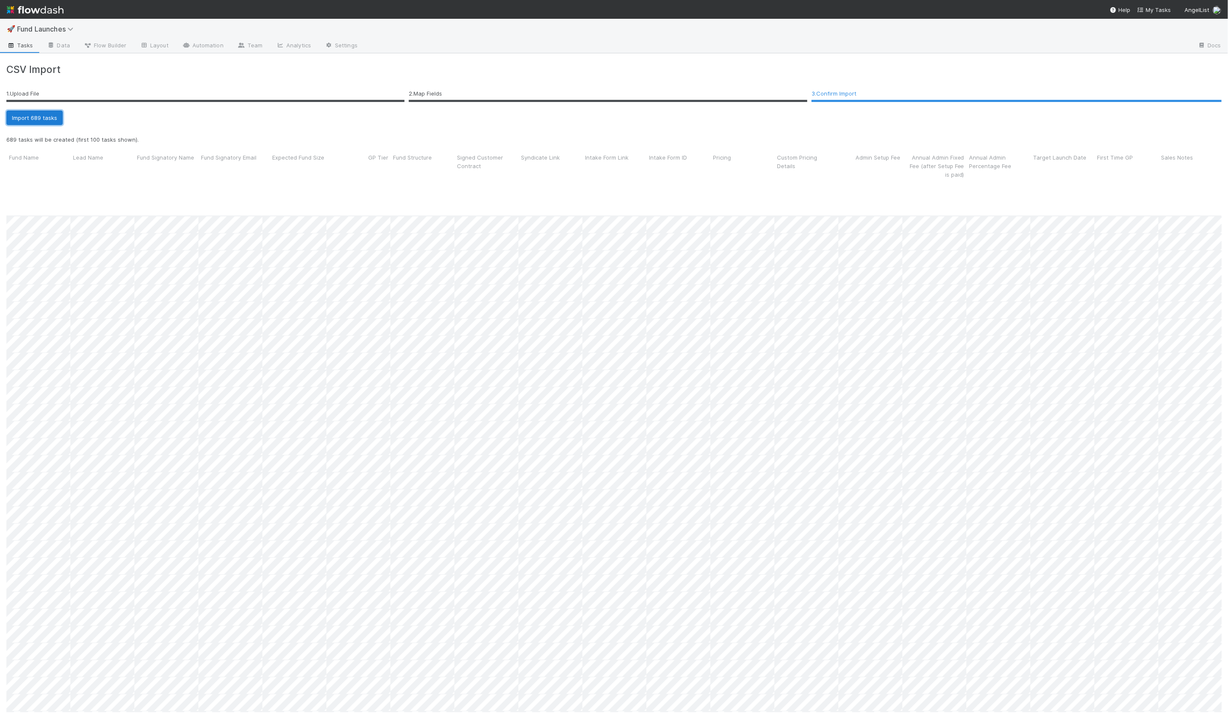
click at [41, 119] on button "Import 689 tasks" at bounding box center [34, 117] width 56 height 15
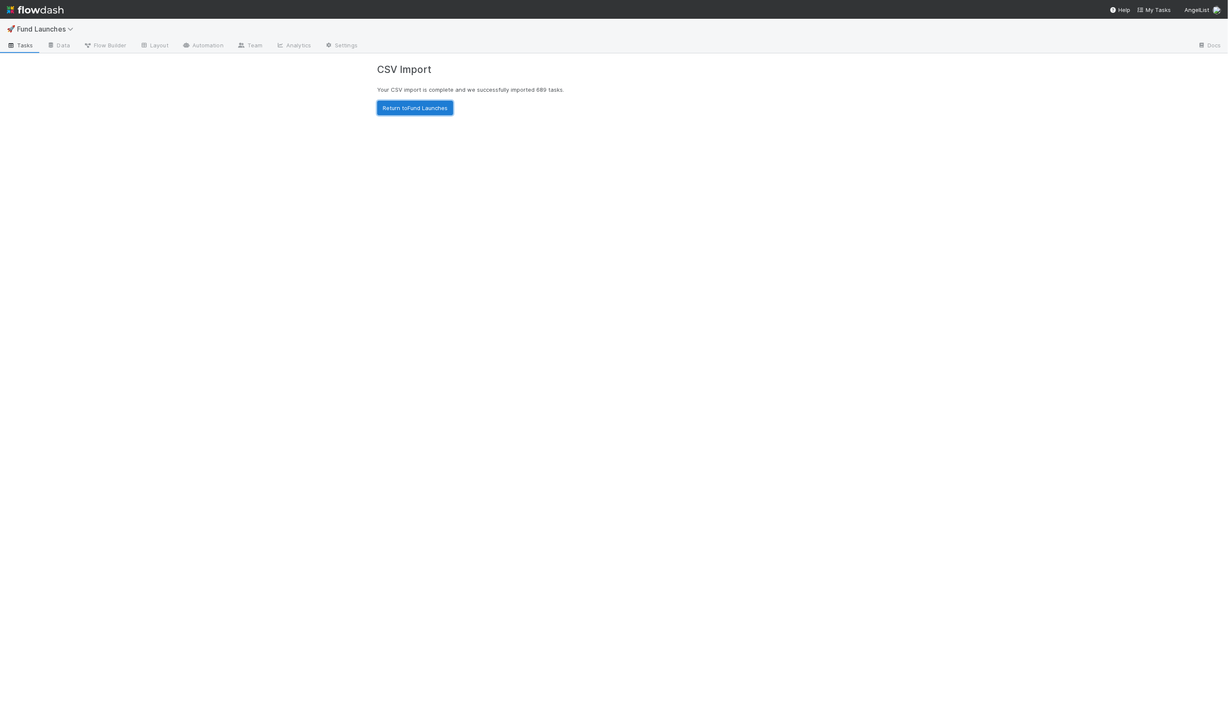
click at [429, 111] on link "Return to Fund Launches" at bounding box center [415, 108] width 76 height 15
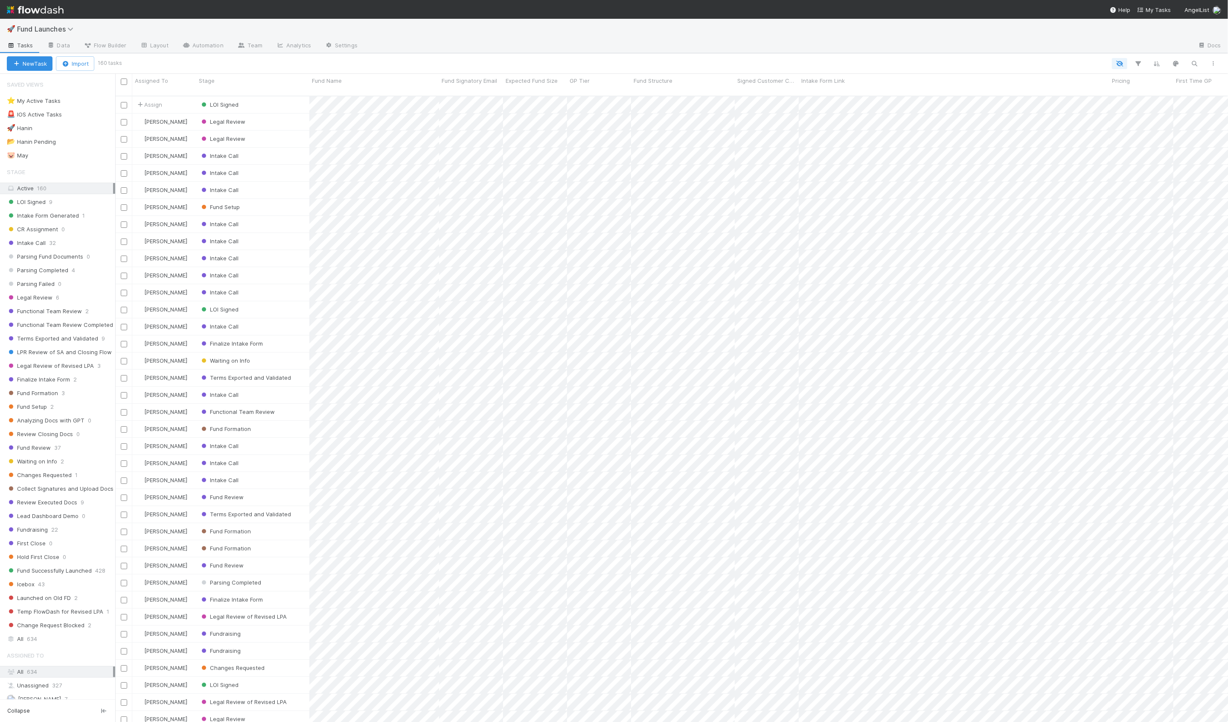
scroll to position [633, 1112]
click at [49, 569] on span "Fund Successfully Launched" at bounding box center [49, 570] width 85 height 11
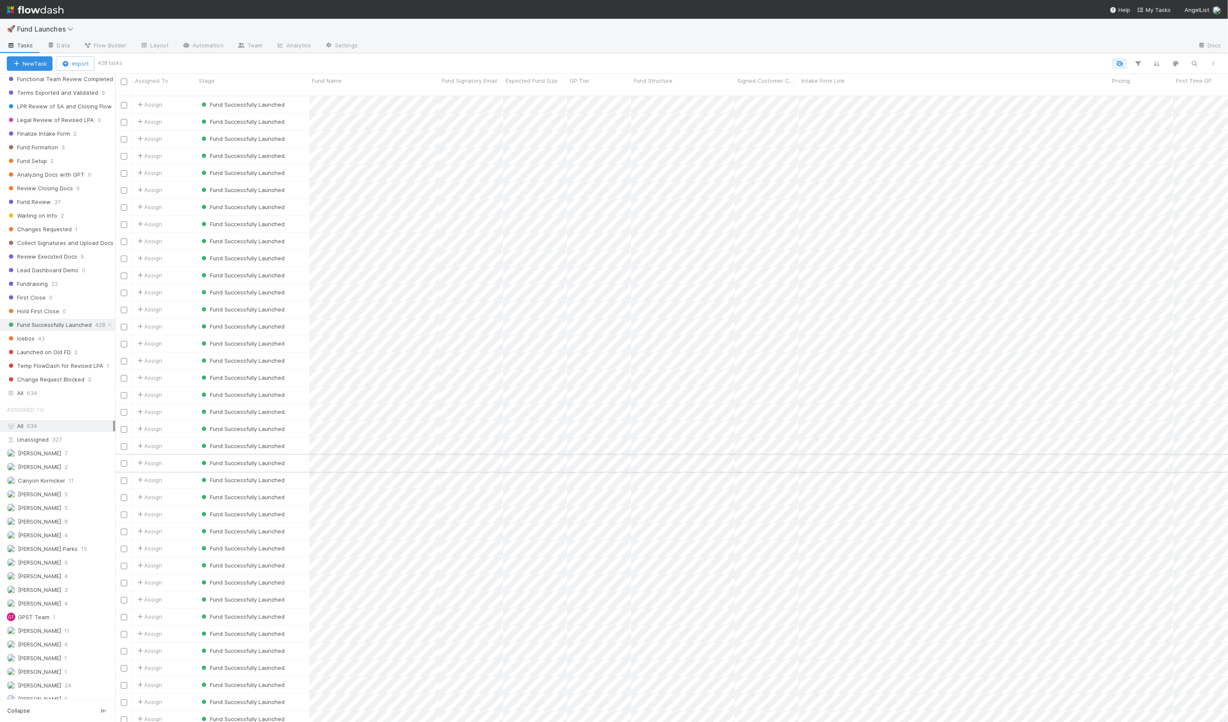
click at [189, 456] on div "Assign" at bounding box center [164, 463] width 64 height 17
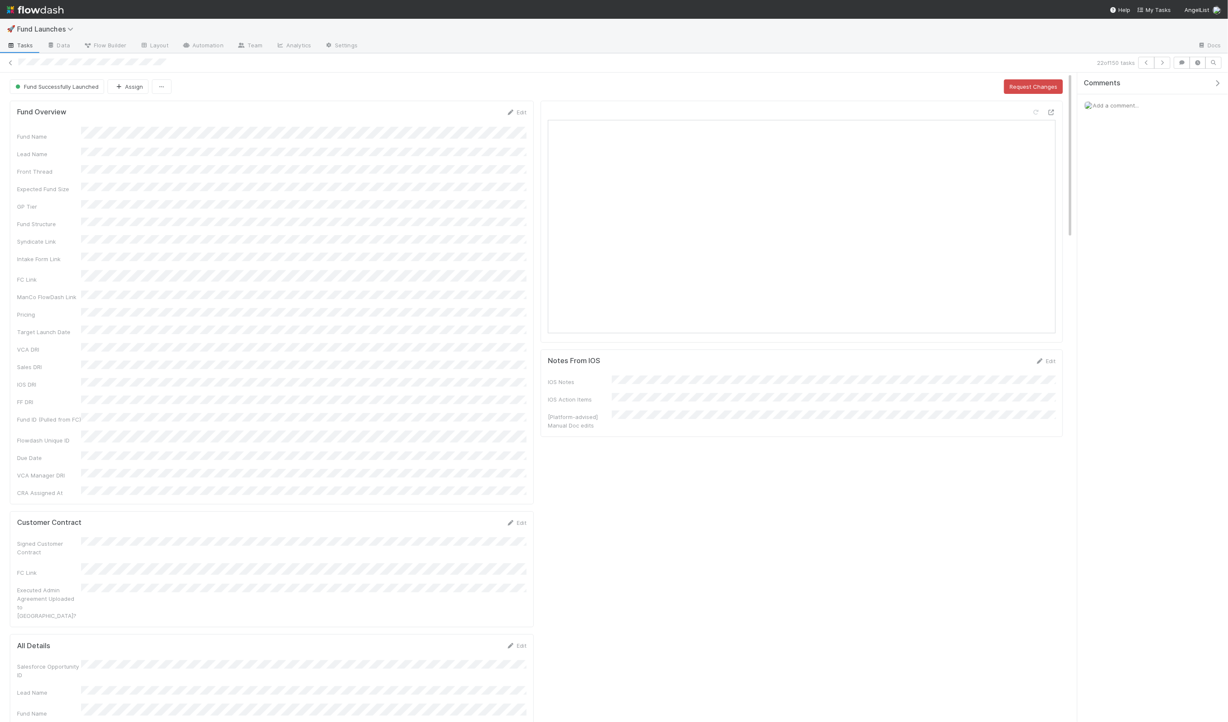
click at [226, 80] on div "Fund Successfully Launched Assign Request Changes" at bounding box center [536, 86] width 1053 height 15
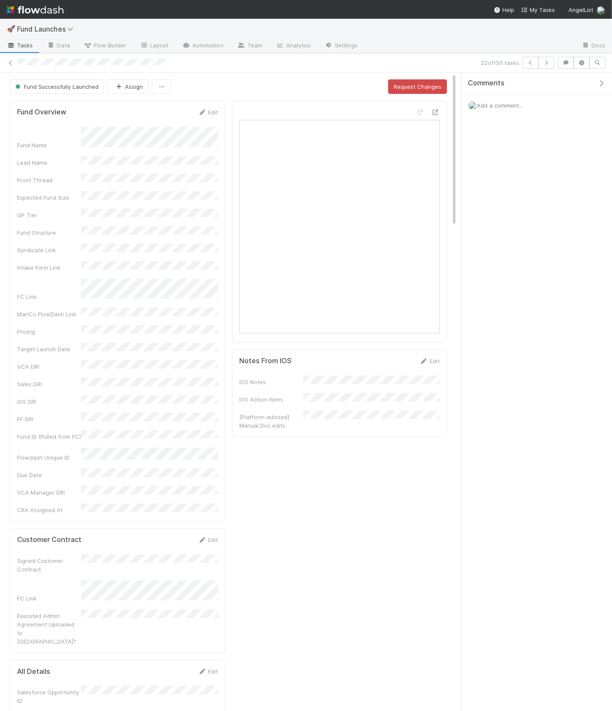
click at [600, 83] on icon "button" at bounding box center [601, 83] width 9 height 7
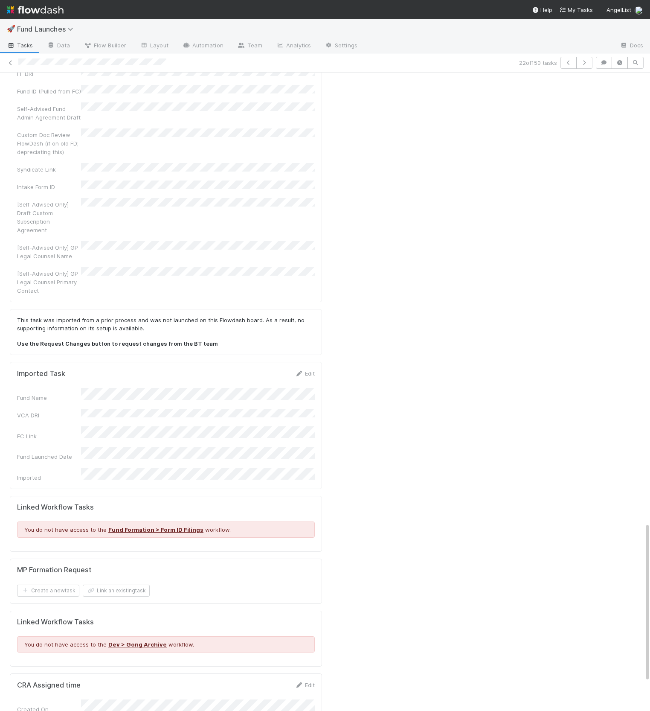
scroll to position [1819, 0]
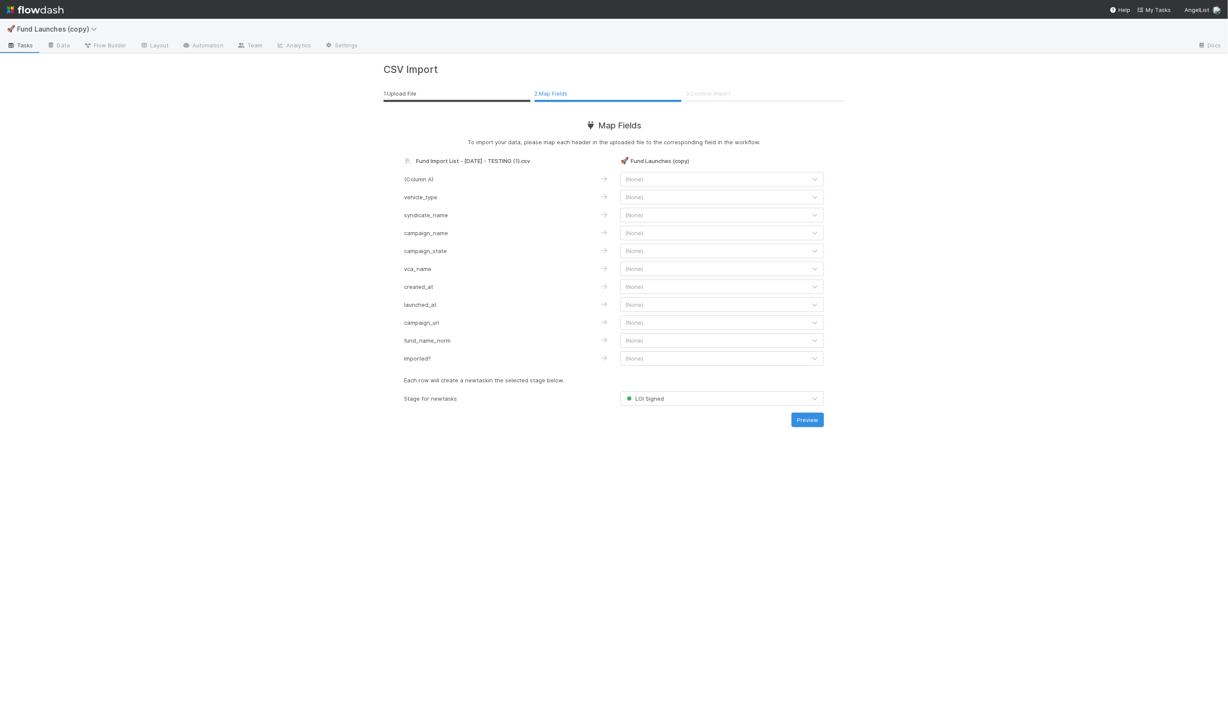
click at [663, 228] on div "(None)" at bounding box center [714, 233] width 186 height 14
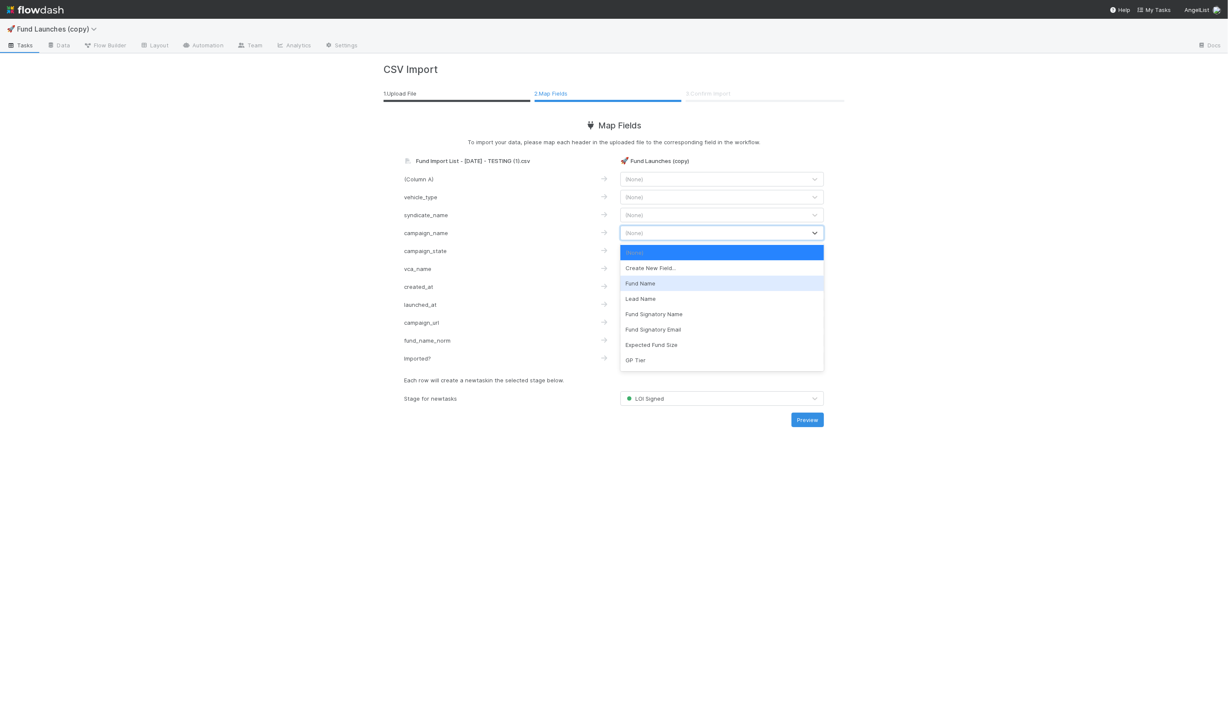
click at [653, 280] on div "Fund Name" at bounding box center [721, 283] width 203 height 15
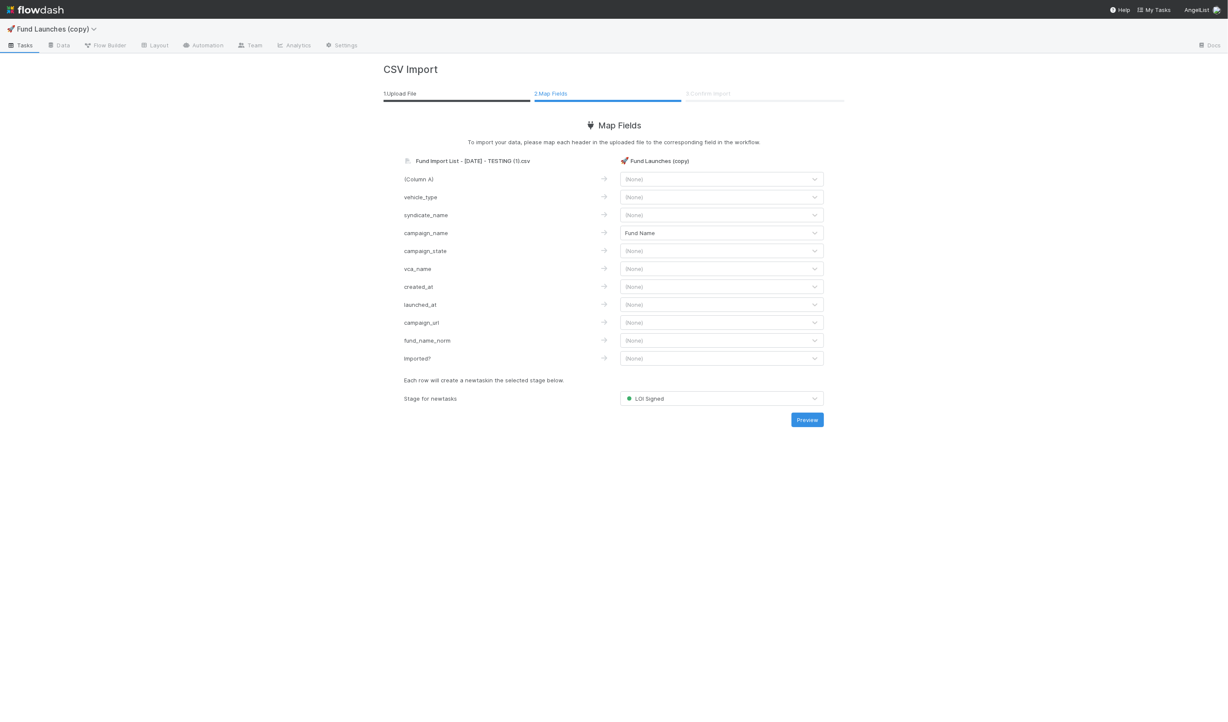
click at [466, 267] on div "vca_name" at bounding box center [452, 268] width 108 height 9
click at [630, 270] on span "(None)" at bounding box center [634, 268] width 18 height 7
type input "vca"
click at [636, 284] on div "VCA DRI" at bounding box center [721, 288] width 203 height 15
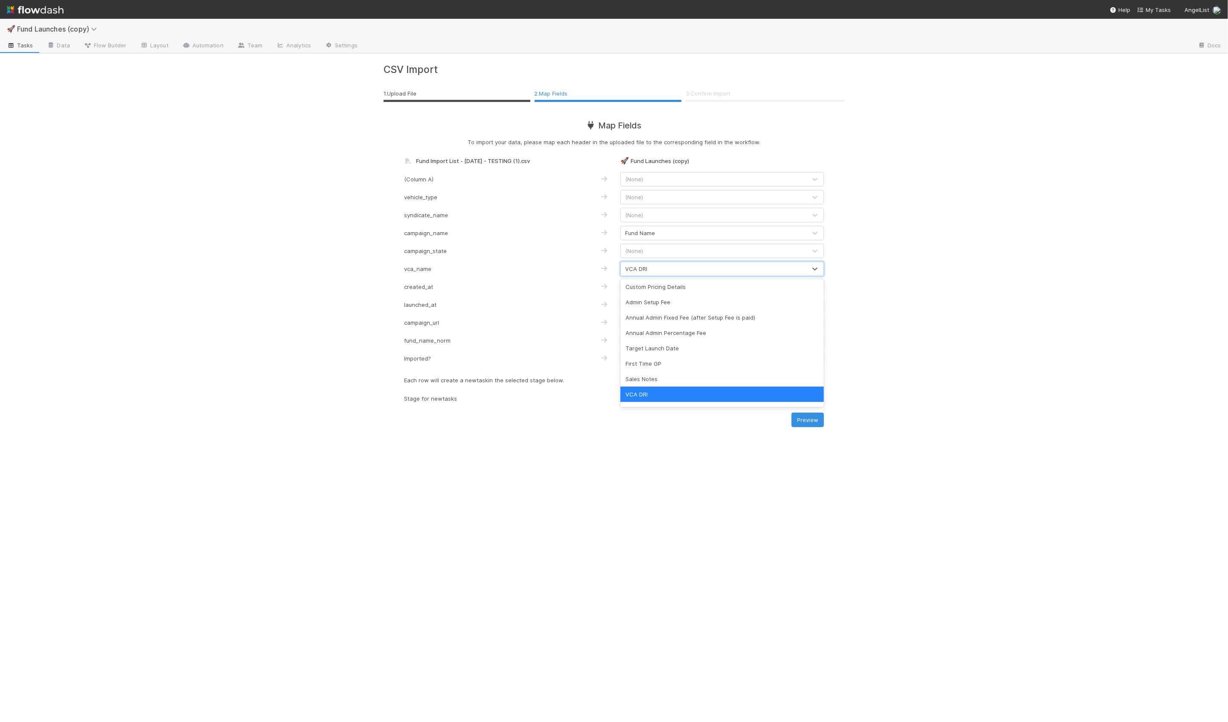
drag, startPoint x: 382, startPoint y: 312, endPoint x: 388, endPoint y: 314, distance: 5.8
click at [384, 313] on div "CSV Import 1 . Upload File 2 . Map Fields 3 . Confirm Import Map Fields To impo…" at bounding box center [613, 245] width 473 height 363
click at [639, 321] on span "(None)" at bounding box center [634, 322] width 18 height 7
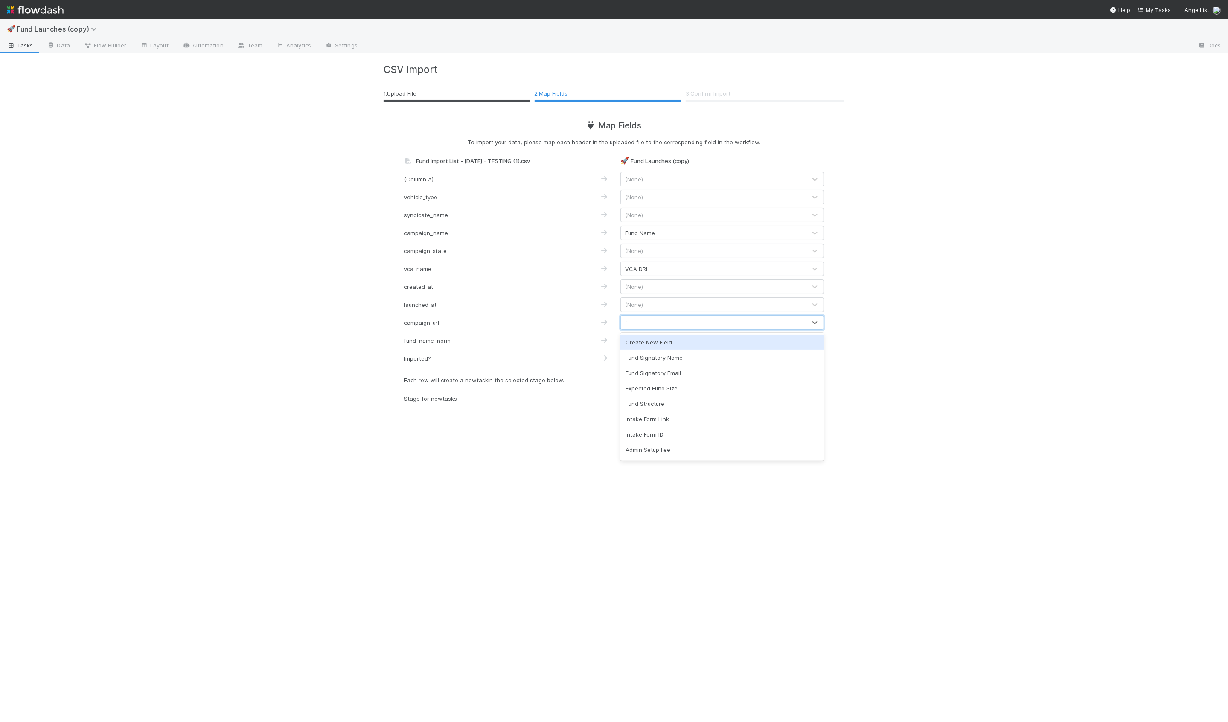
type input "fc"
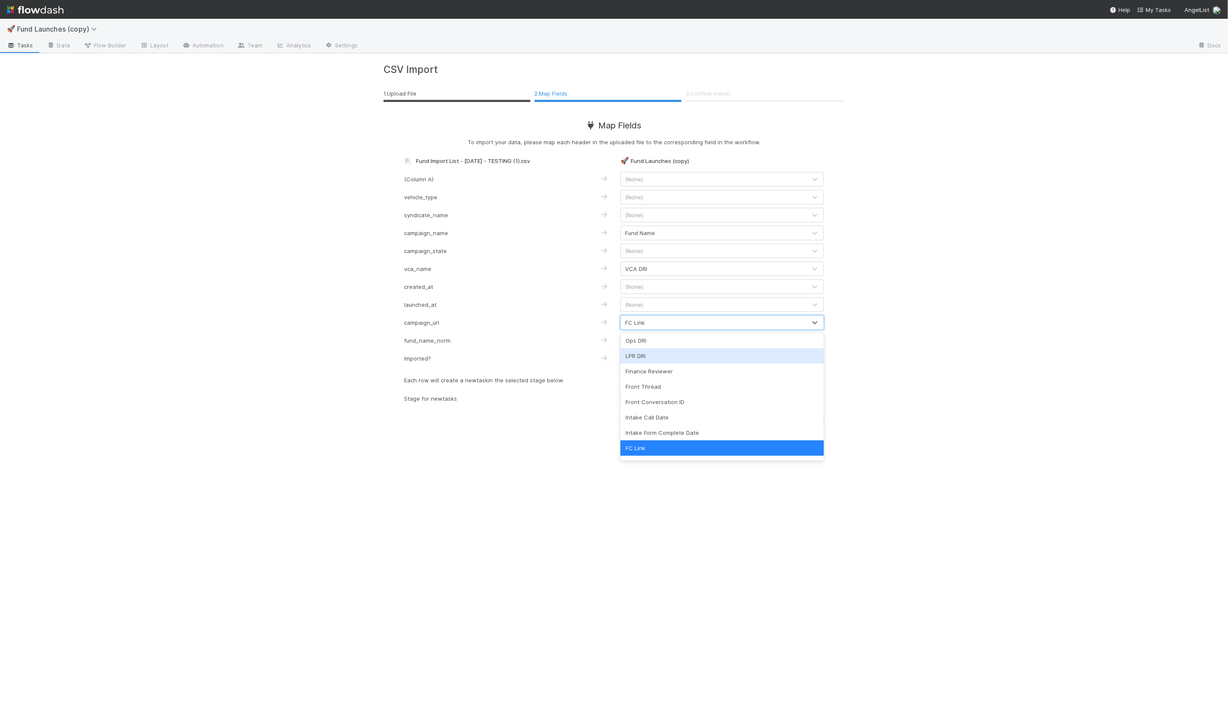
click at [527, 349] on div "fund_name_norm (None)" at bounding box center [614, 342] width 420 height 18
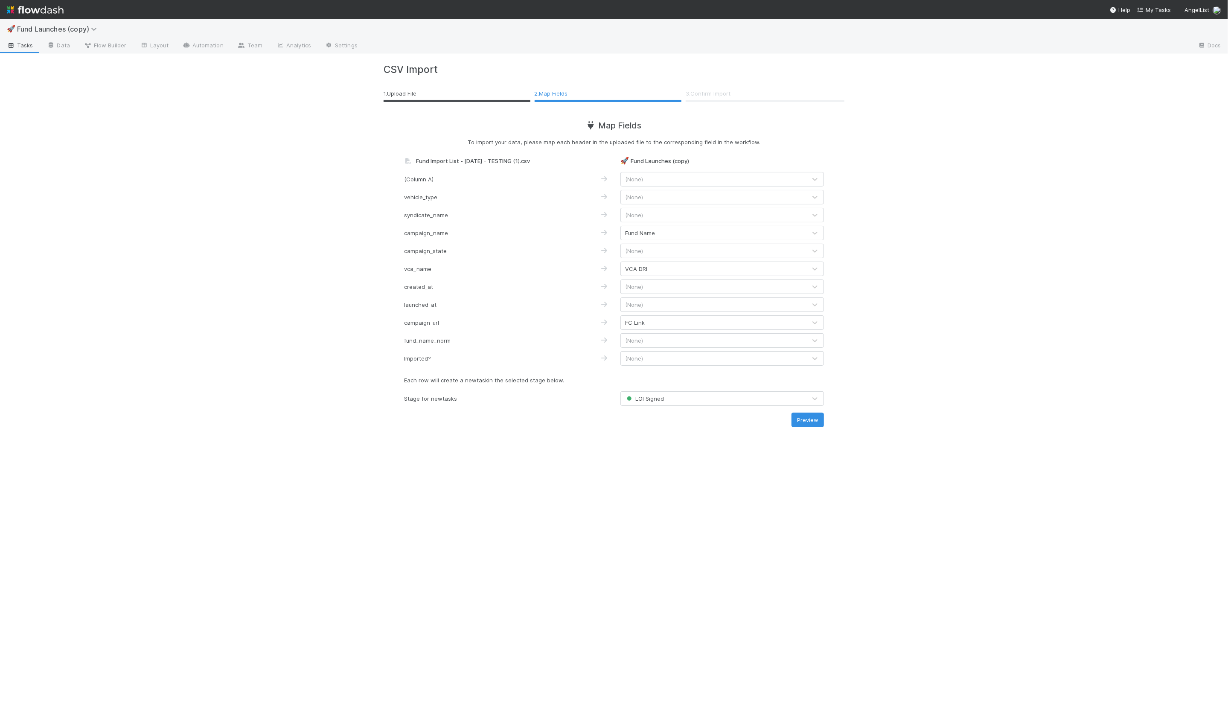
click at [633, 363] on div "(None)" at bounding box center [714, 358] width 186 height 14
type input "imp"
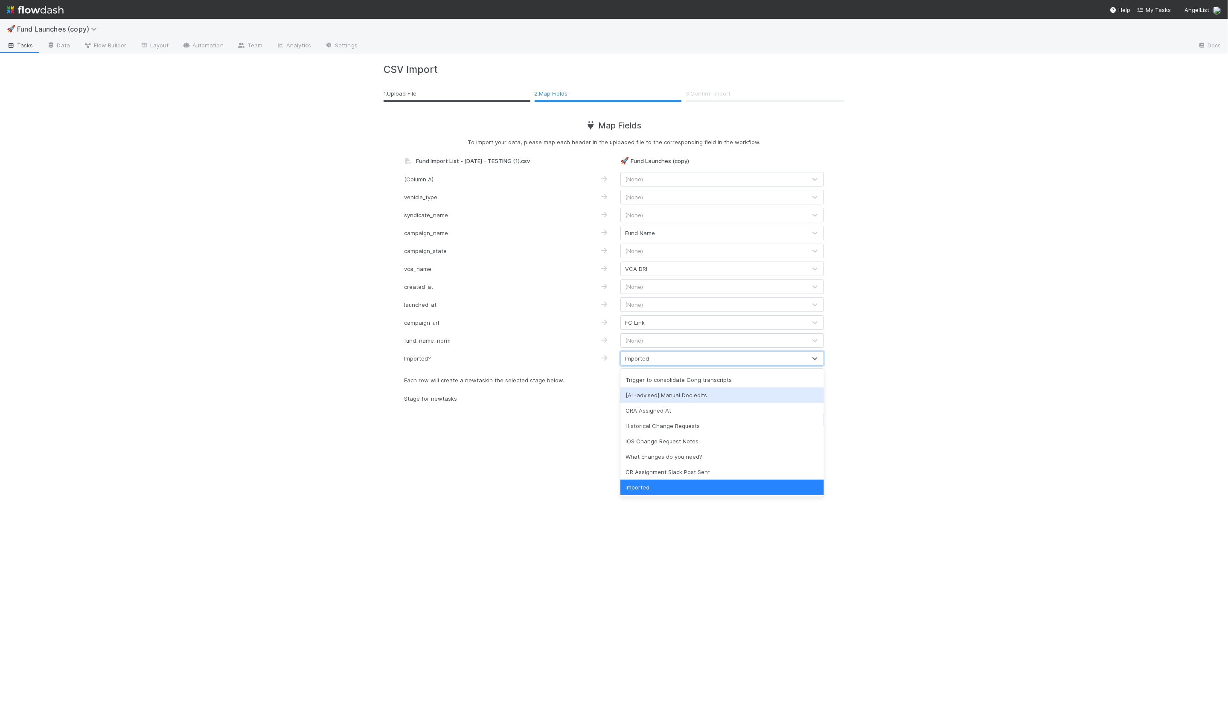
click at [648, 397] on div "[AL-advised] Manual Doc edits" at bounding box center [721, 394] width 203 height 15
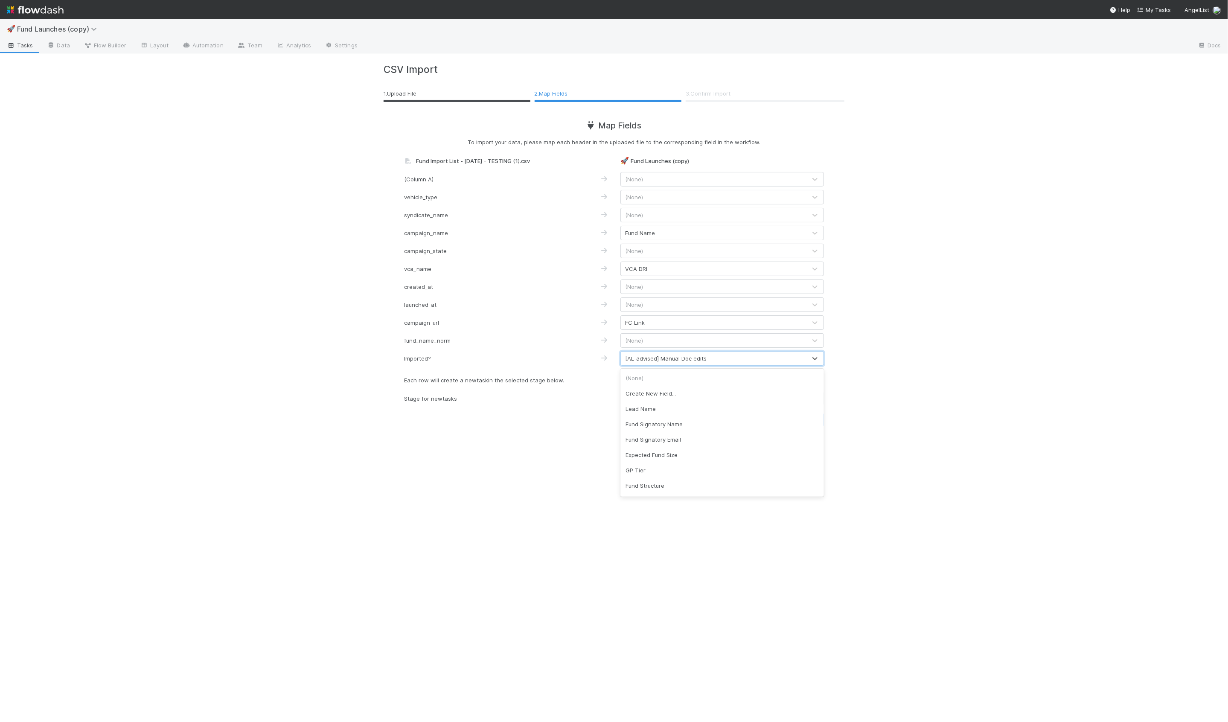
click at [645, 363] on div "[AL-advised] Manual Doc edits" at bounding box center [714, 358] width 186 height 14
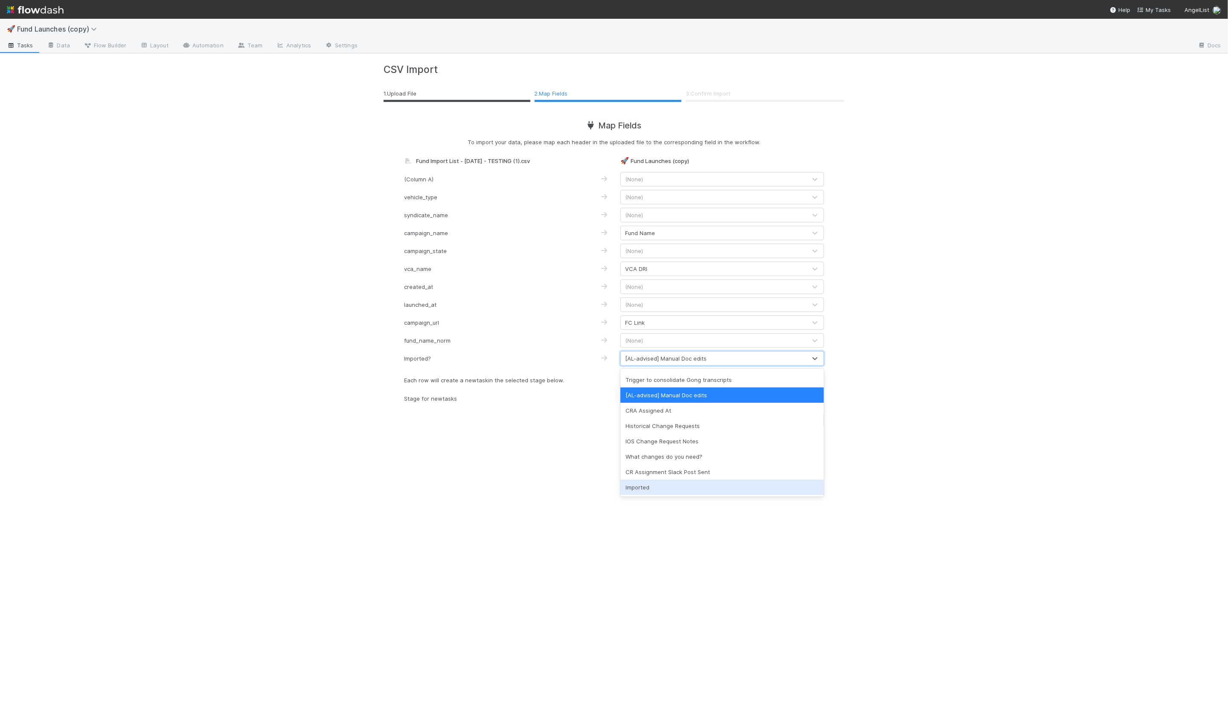
click at [637, 485] on div "Imported" at bounding box center [721, 486] width 203 height 15
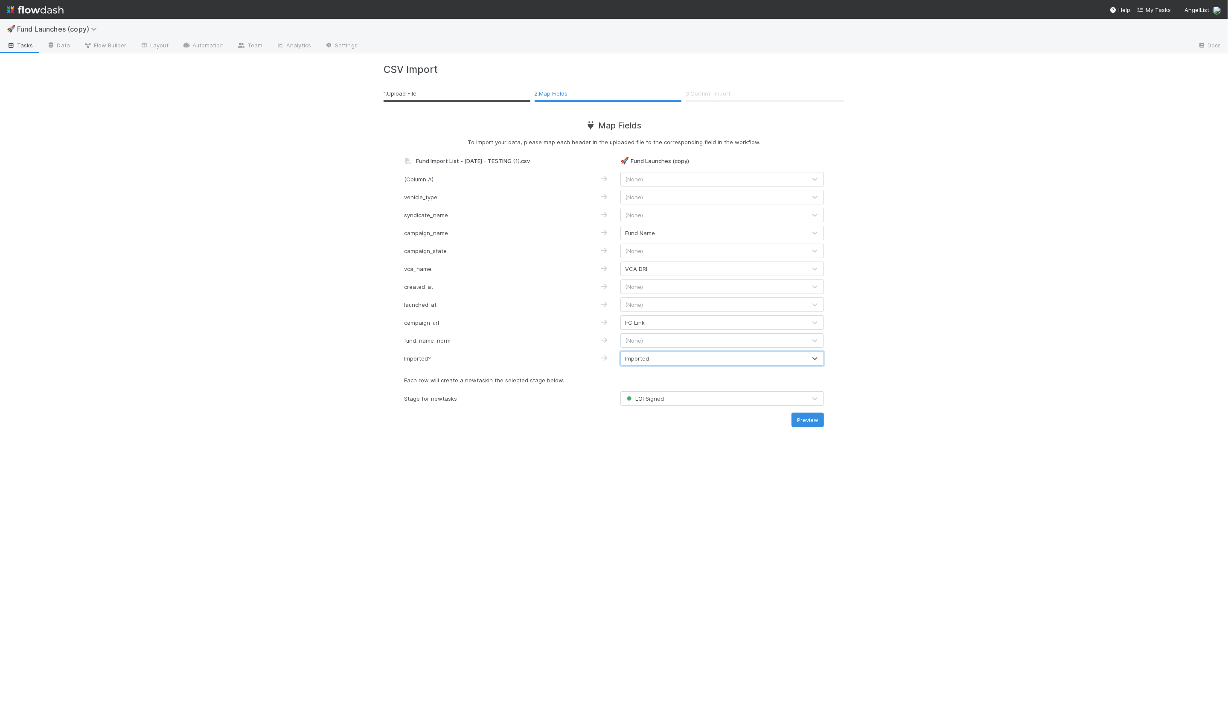
click at [639, 400] on span "LOI Signed" at bounding box center [644, 398] width 39 height 7
click at [646, 460] on div "Fund Successfully Launched" at bounding box center [721, 465] width 203 height 15
click at [564, 454] on div "CSV Import 1 . Upload File 2 . Map Fields 3 . Confirm Import Map Fields To impo…" at bounding box center [614, 387] width 486 height 668
click at [796, 421] on button "Preview" at bounding box center [807, 419] width 32 height 15
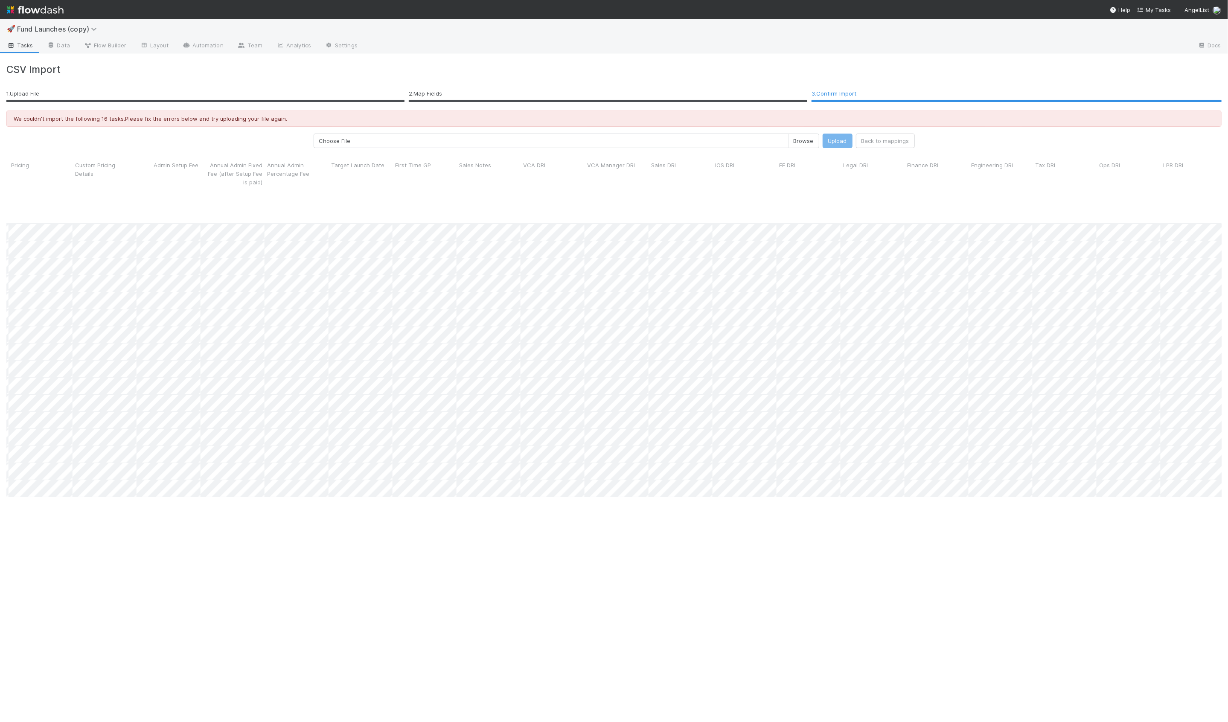
click at [22, 47] on span "Tasks" at bounding box center [20, 45] width 26 height 9
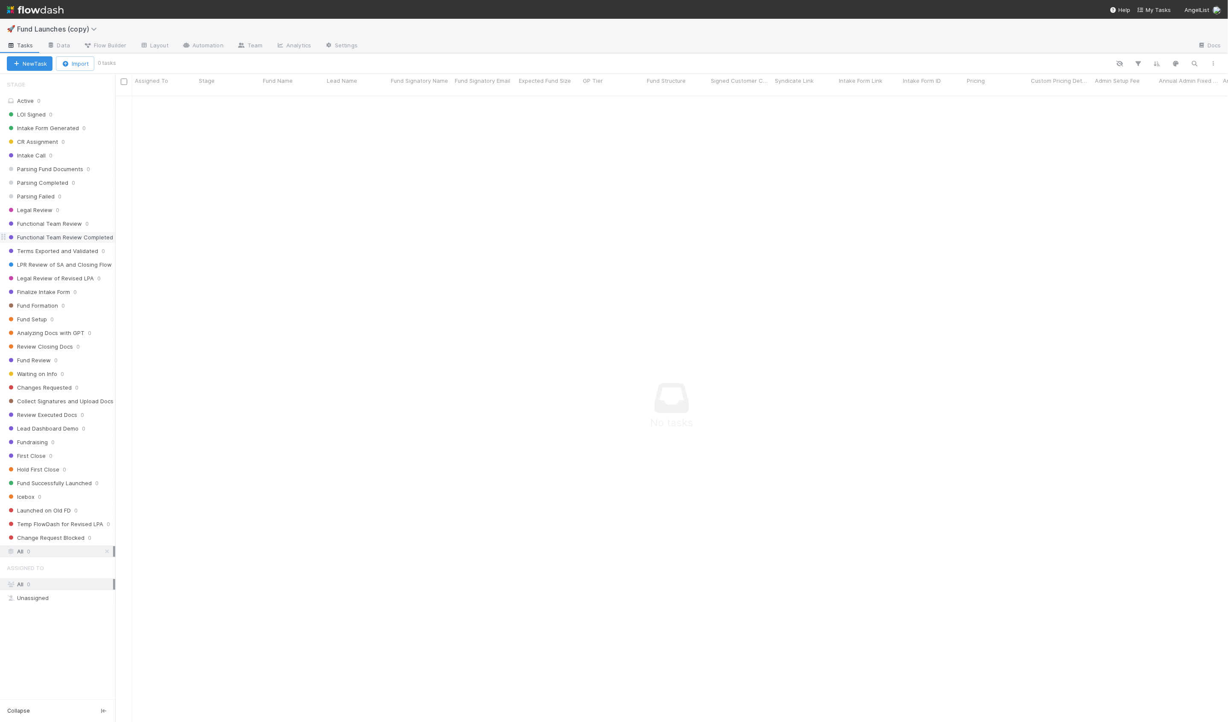
scroll to position [633, 1112]
click at [66, 45] on link "Data" at bounding box center [58, 46] width 37 height 14
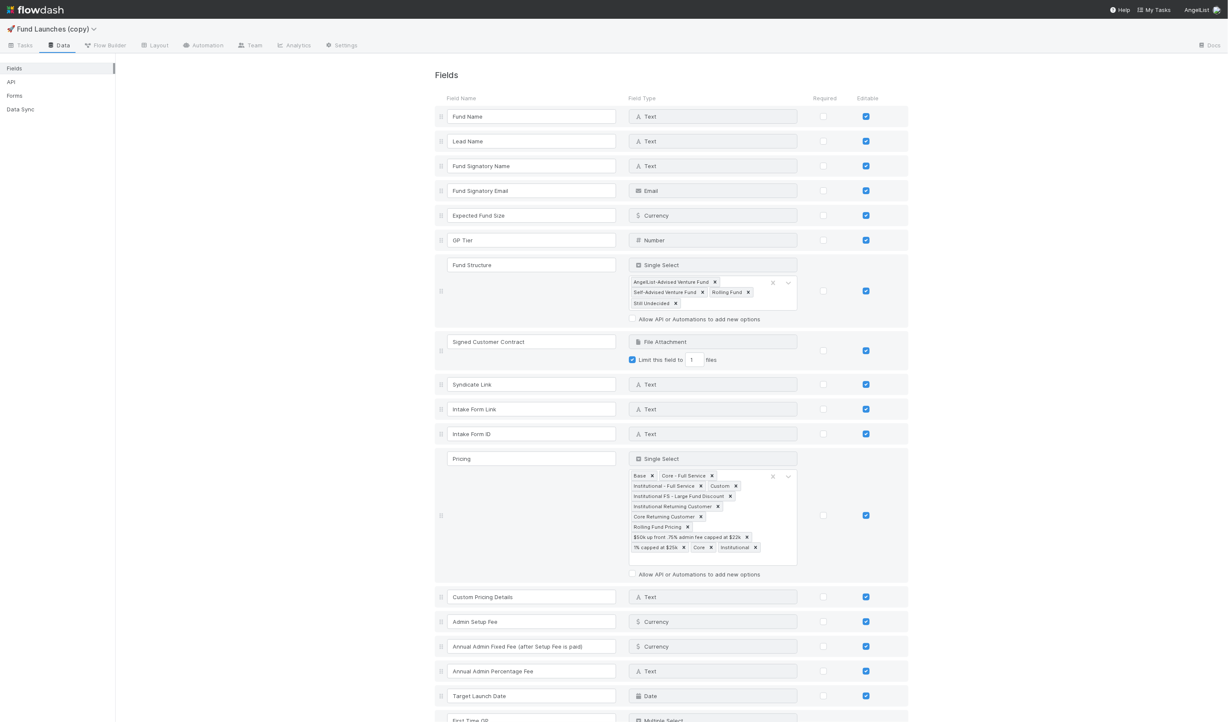
scroll to position [1501, 0]
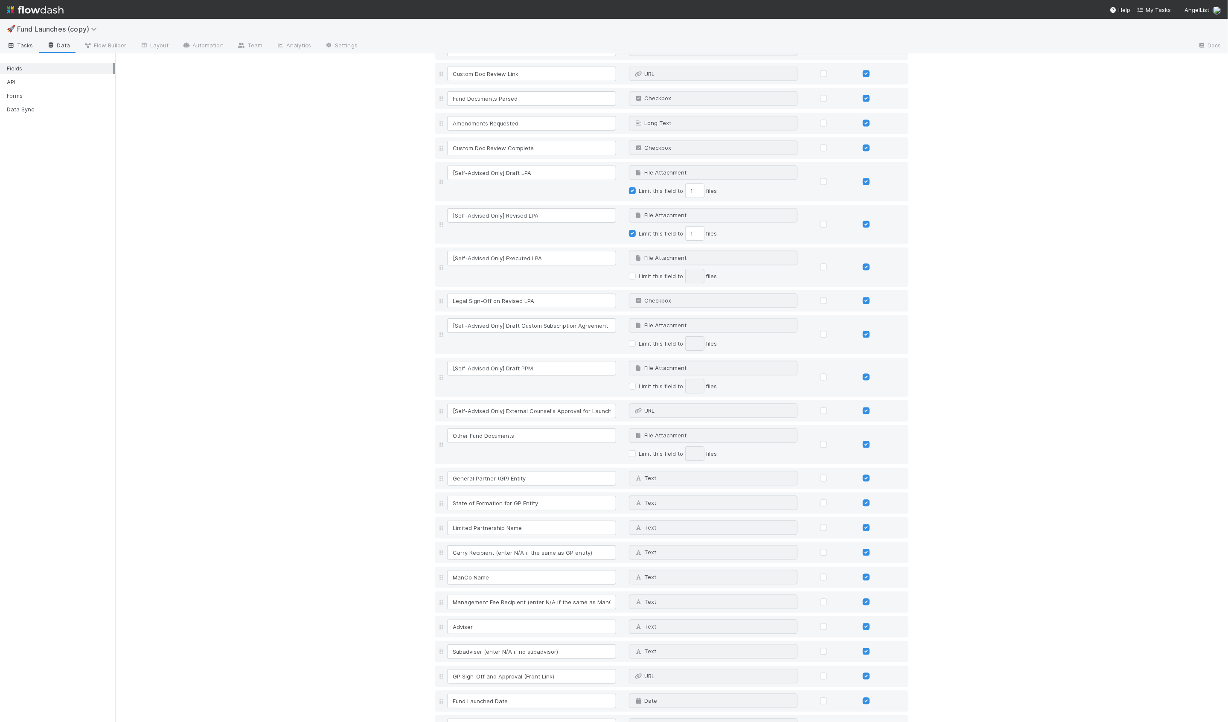
click at [13, 40] on link "Tasks" at bounding box center [20, 46] width 40 height 14
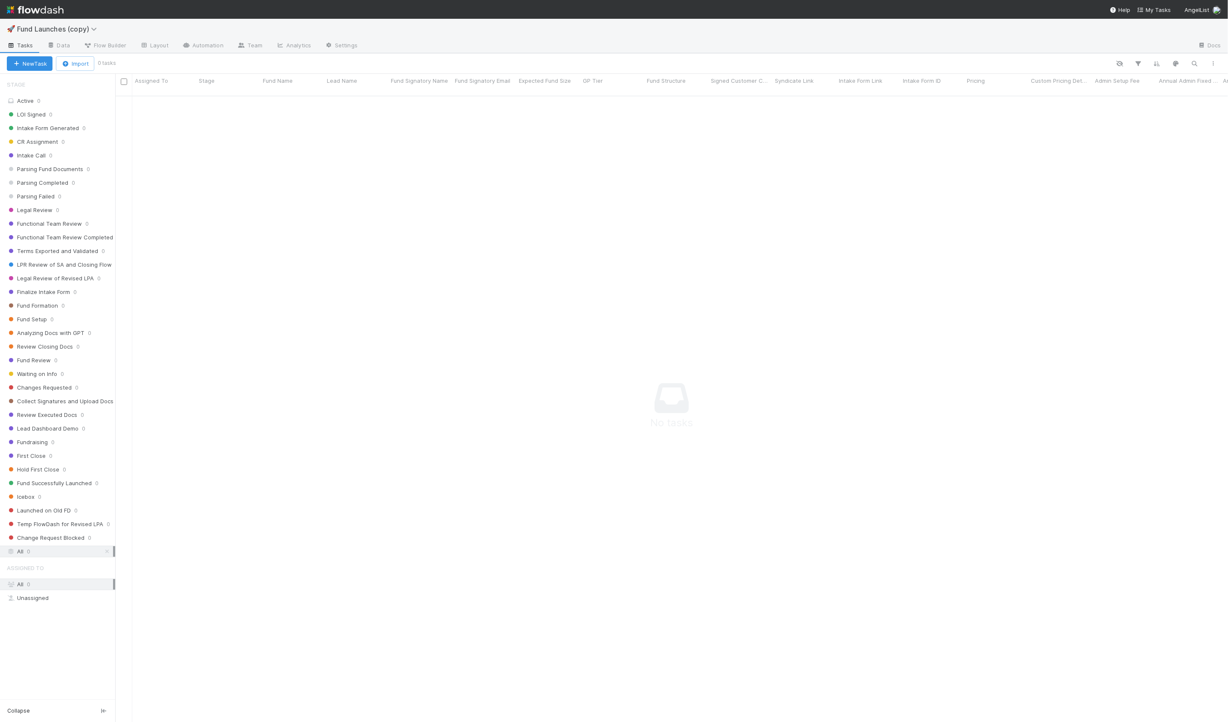
scroll to position [633, 1112]
click at [78, 64] on button "Import" at bounding box center [75, 63] width 38 height 15
click at [80, 81] on div "Import from CSV" at bounding box center [62, 82] width 71 height 13
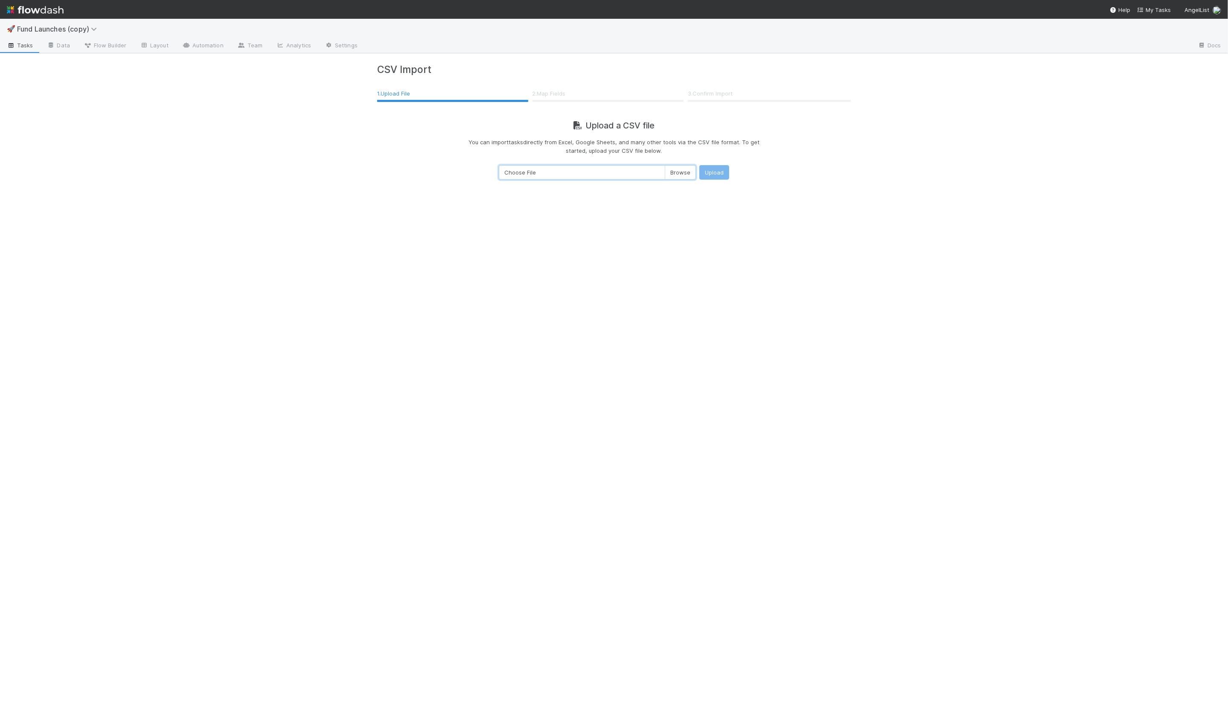
click at [667, 171] on input "Choose File" at bounding box center [597, 172] width 197 height 15
type input "C:\fakepath\Fund Import List - [DATE] - Email address -All funds excluding dupl…"
click at [709, 173] on button "Upload" at bounding box center [714, 172] width 30 height 15
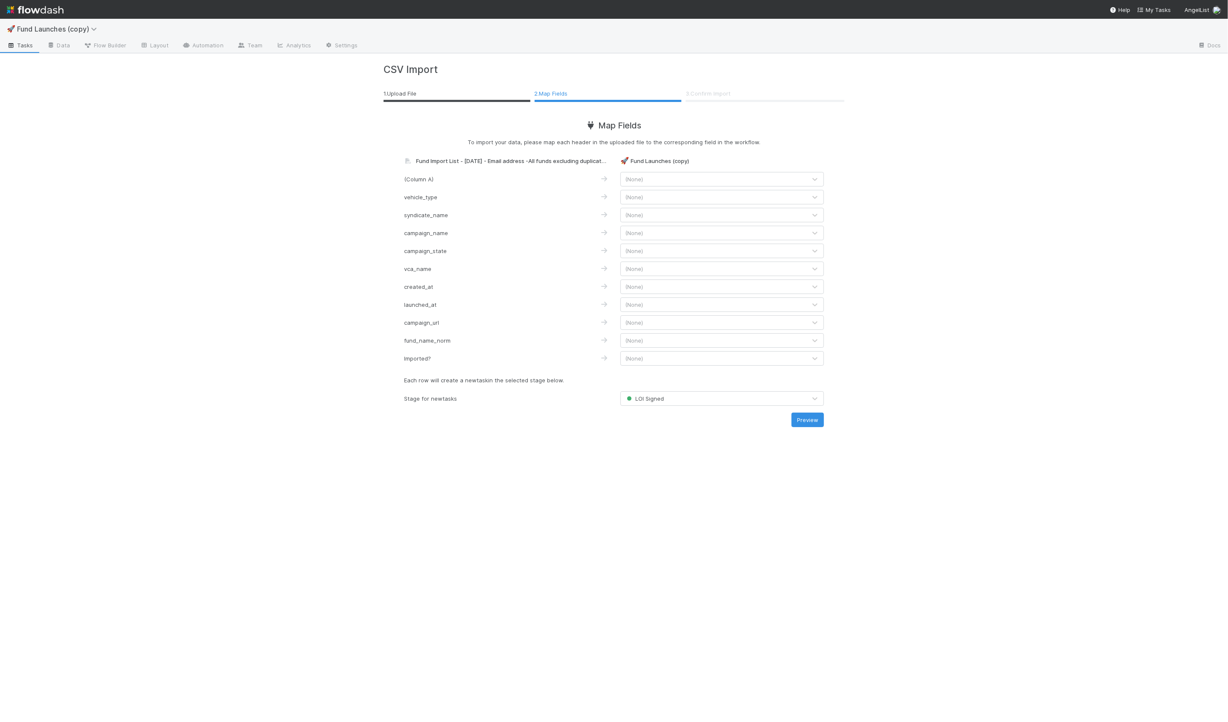
click at [639, 237] on div "(None)" at bounding box center [714, 233] width 186 height 14
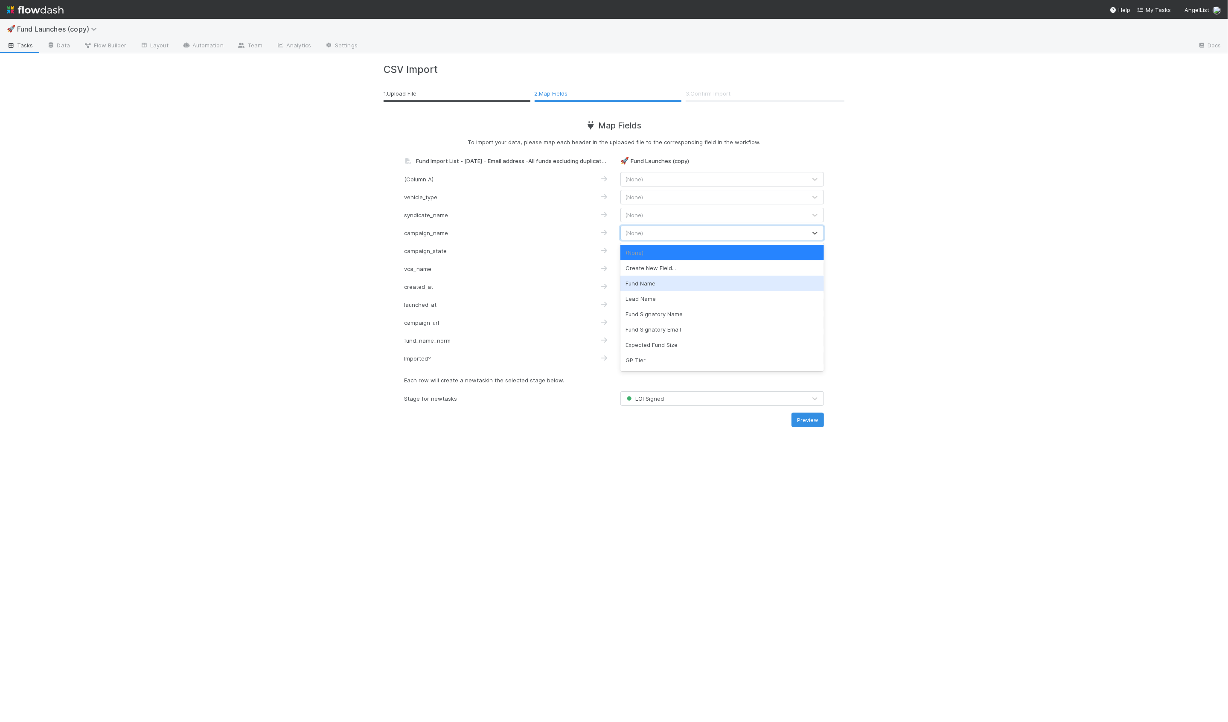
click at [645, 283] on div "Fund Name" at bounding box center [721, 283] width 203 height 15
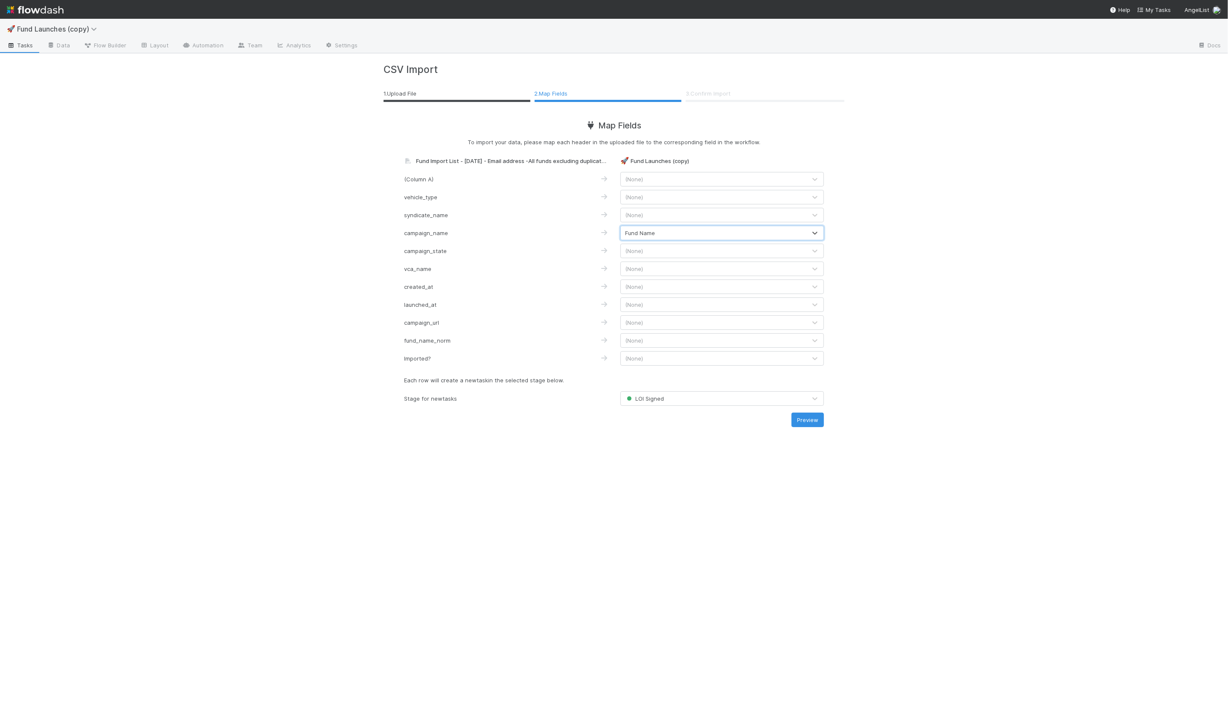
click at [635, 267] on span "(None)" at bounding box center [634, 268] width 18 height 7
type input "vca"
click at [639, 282] on div "VCA DRI" at bounding box center [721, 288] width 203 height 15
click at [642, 303] on span "(None)" at bounding box center [634, 304] width 18 height 7
type input "launc"
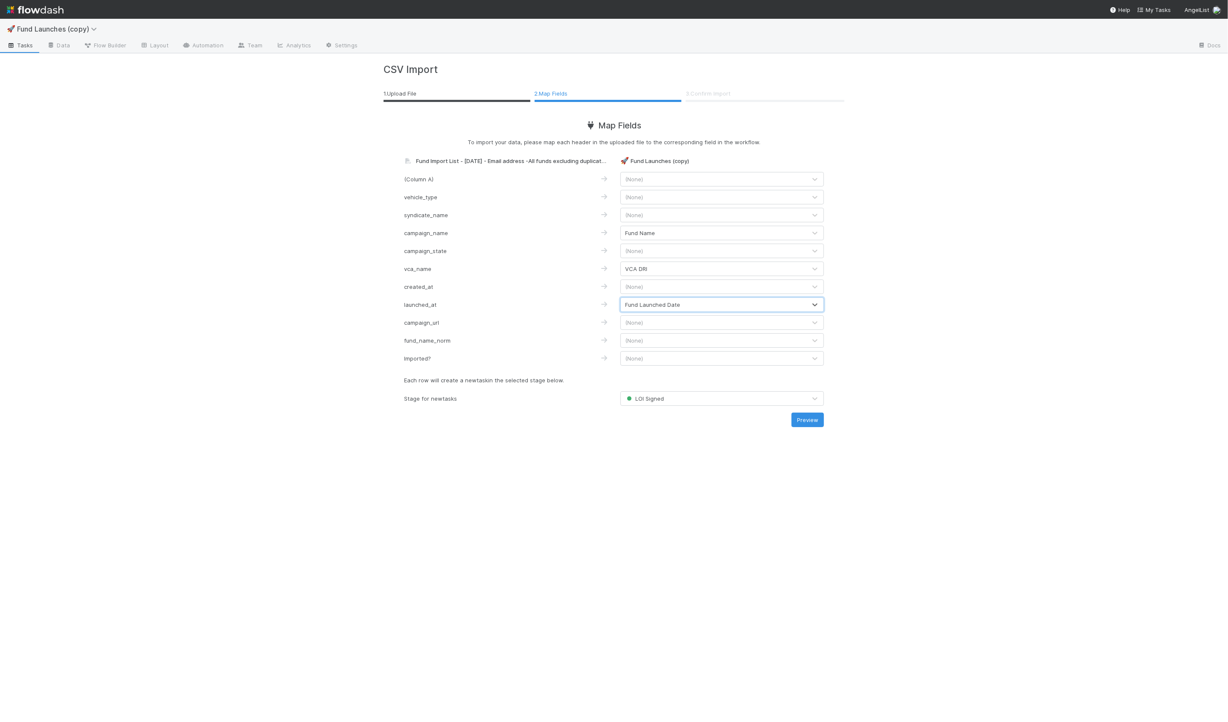
click at [643, 323] on div "(None)" at bounding box center [714, 323] width 186 height 14
type input "fc"
click at [650, 356] on div "(None)" at bounding box center [714, 358] width 186 height 14
type input "imp"
click at [660, 390] on div "Each row will create a new task in the selected stage below." at bounding box center [614, 380] width 420 height 22
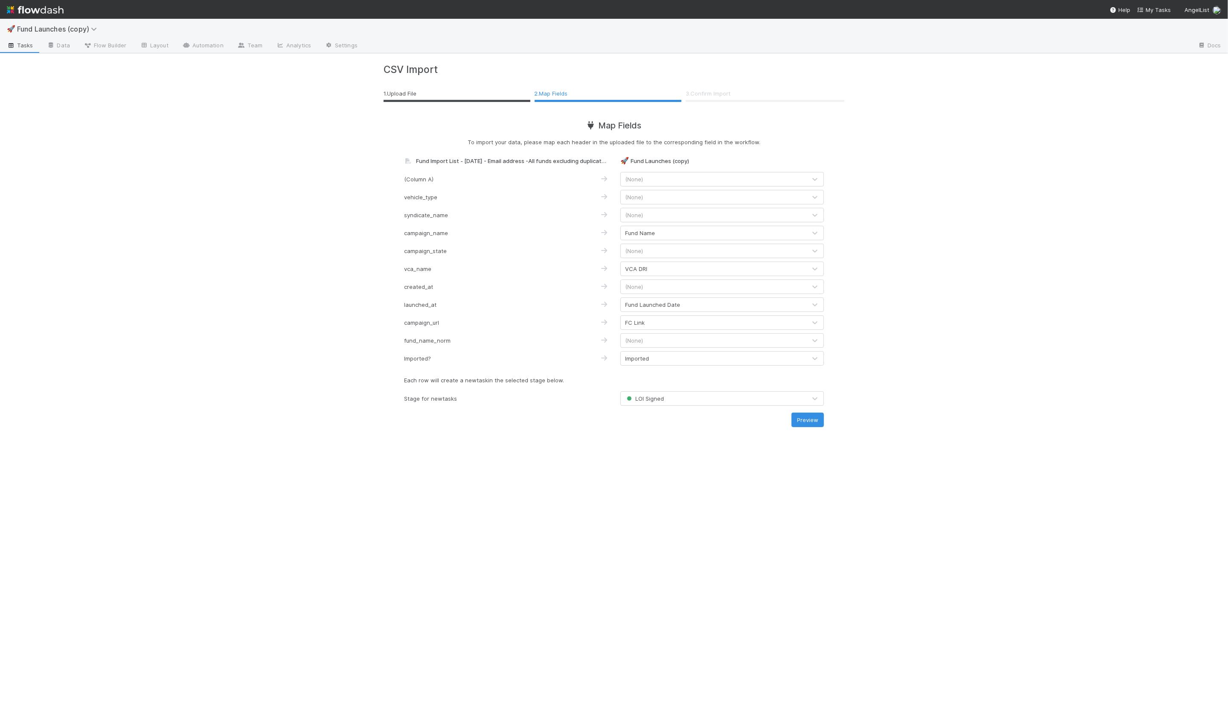
click at [660, 396] on span "LOI Signed" at bounding box center [644, 398] width 39 height 7
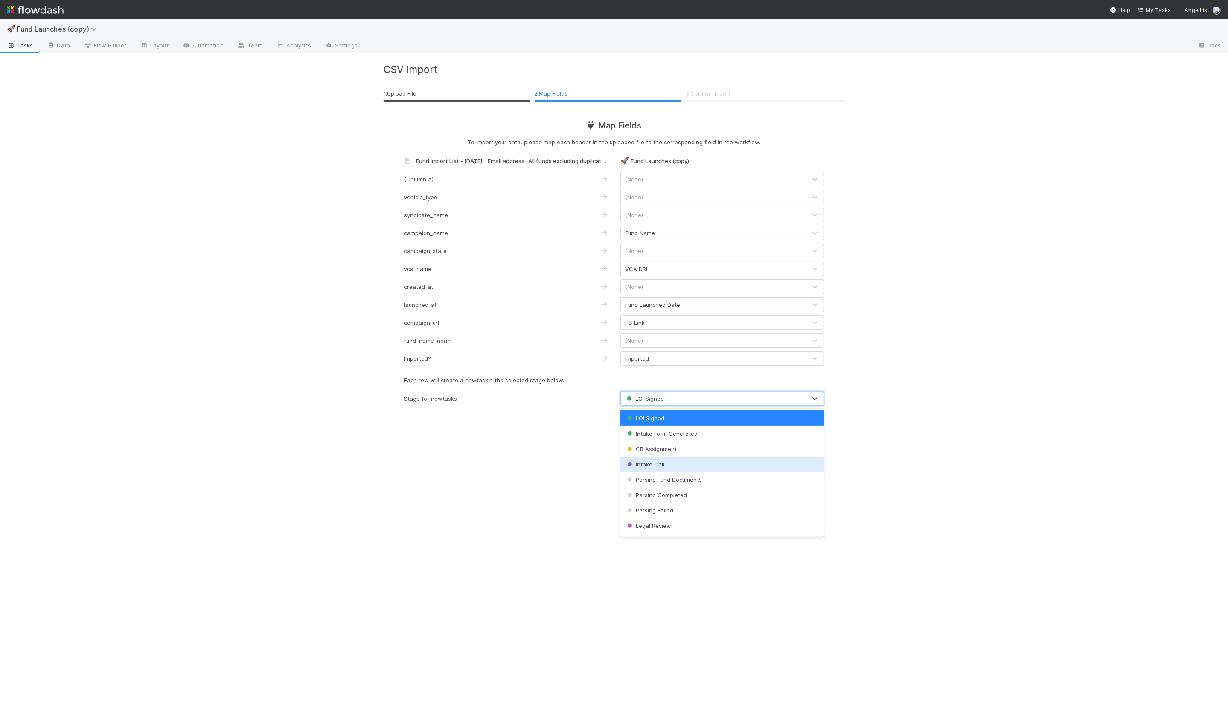
scroll to position [367, 0]
click at [679, 471] on div "Fund Successfully Launched" at bounding box center [721, 465] width 203 height 15
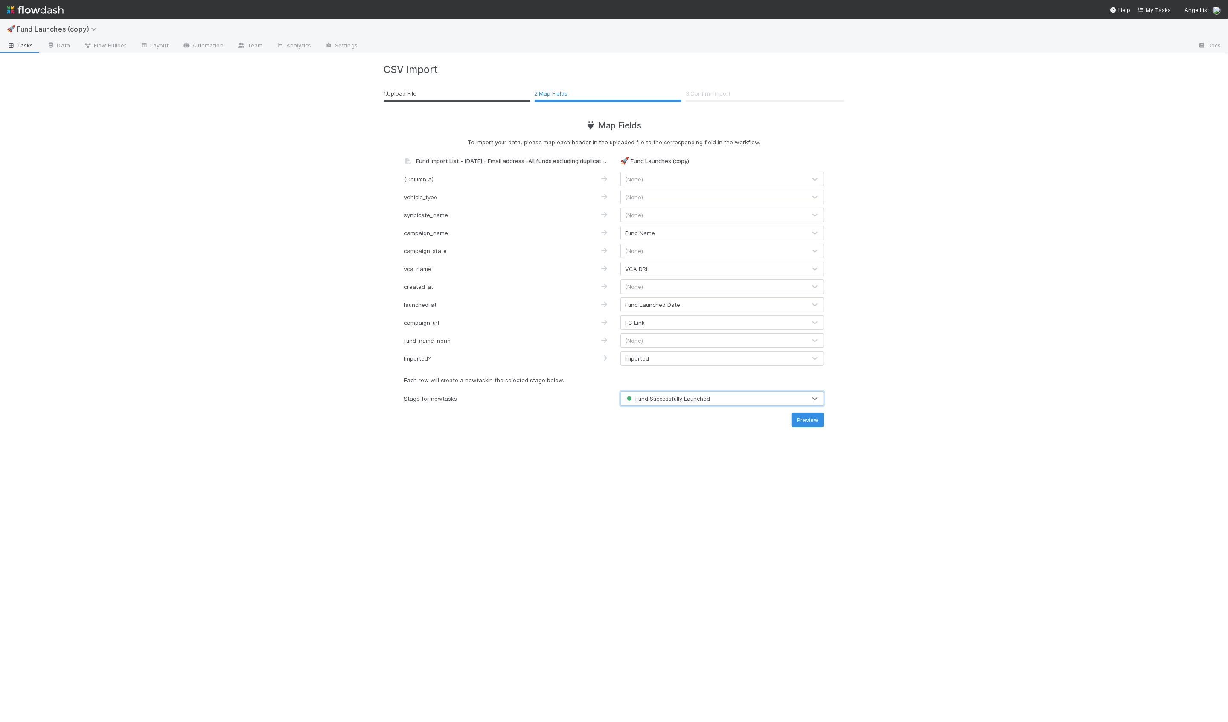
click at [653, 459] on div "CSV Import 1 . Upload File 2 . Map Fields 3 . Confirm Import Map Fields To impo…" at bounding box center [614, 387] width 486 height 668
click at [798, 421] on button "Preview" at bounding box center [807, 419] width 32 height 15
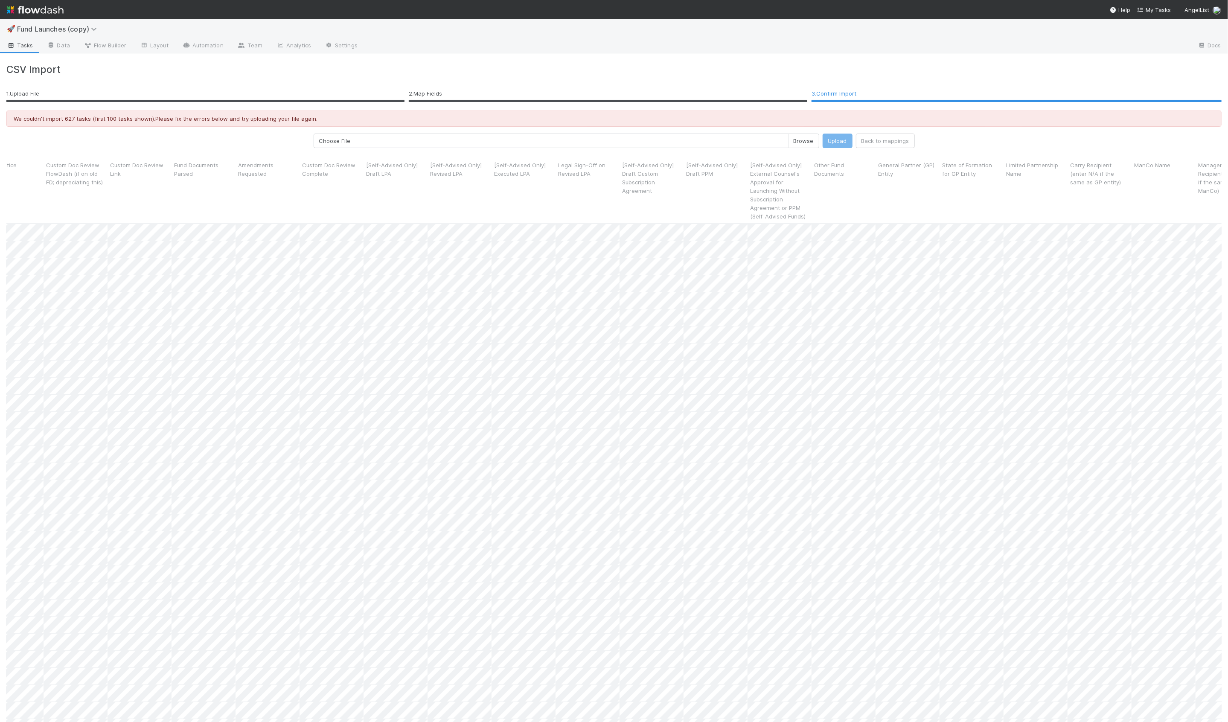
scroll to position [0, 3273]
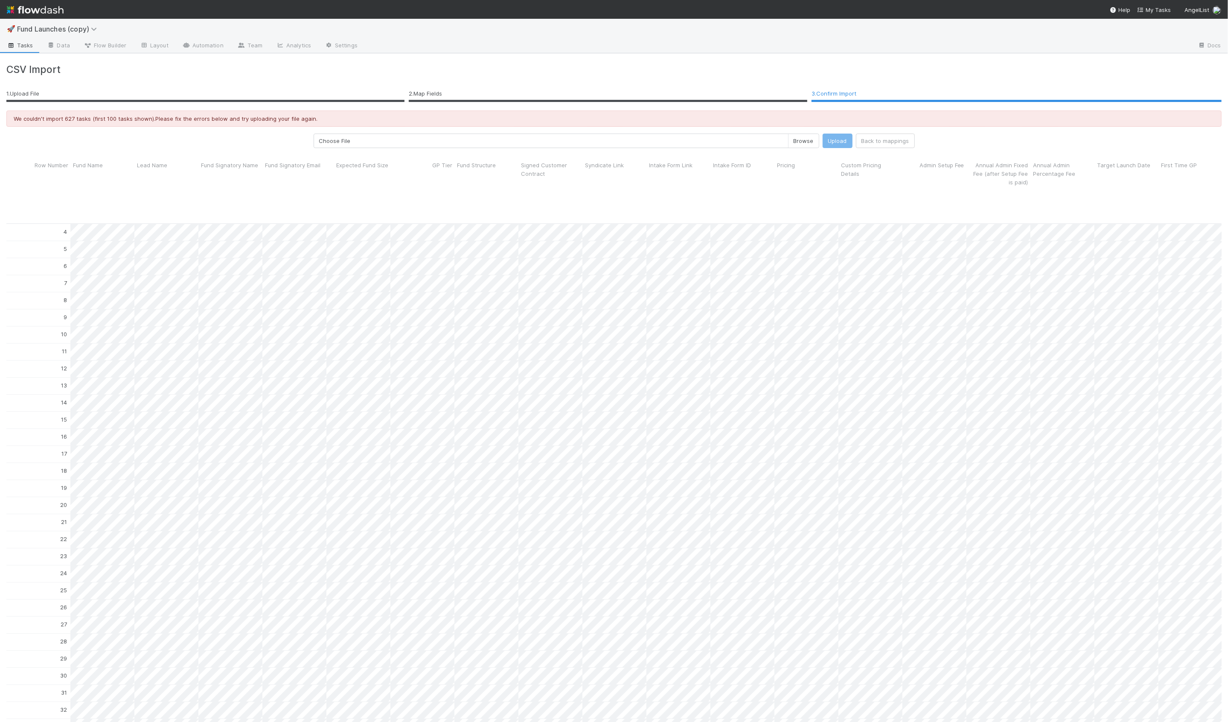
click at [19, 47] on span "Tasks" at bounding box center [20, 45] width 26 height 9
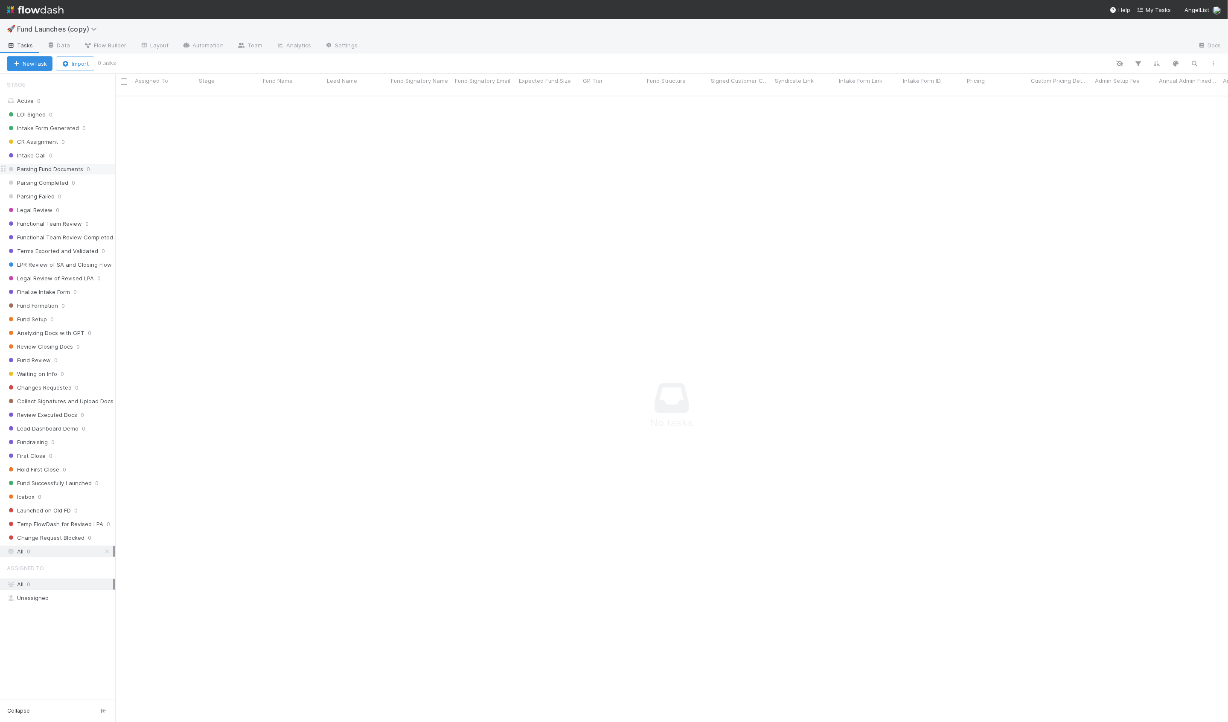
scroll to position [633, 1112]
click at [78, 71] on div "New Task Import 0 tasks" at bounding box center [614, 63] width 1228 height 20
click at [77, 69] on button "Import" at bounding box center [75, 63] width 38 height 15
click at [69, 78] on div "Import from CSV" at bounding box center [62, 82] width 71 height 13
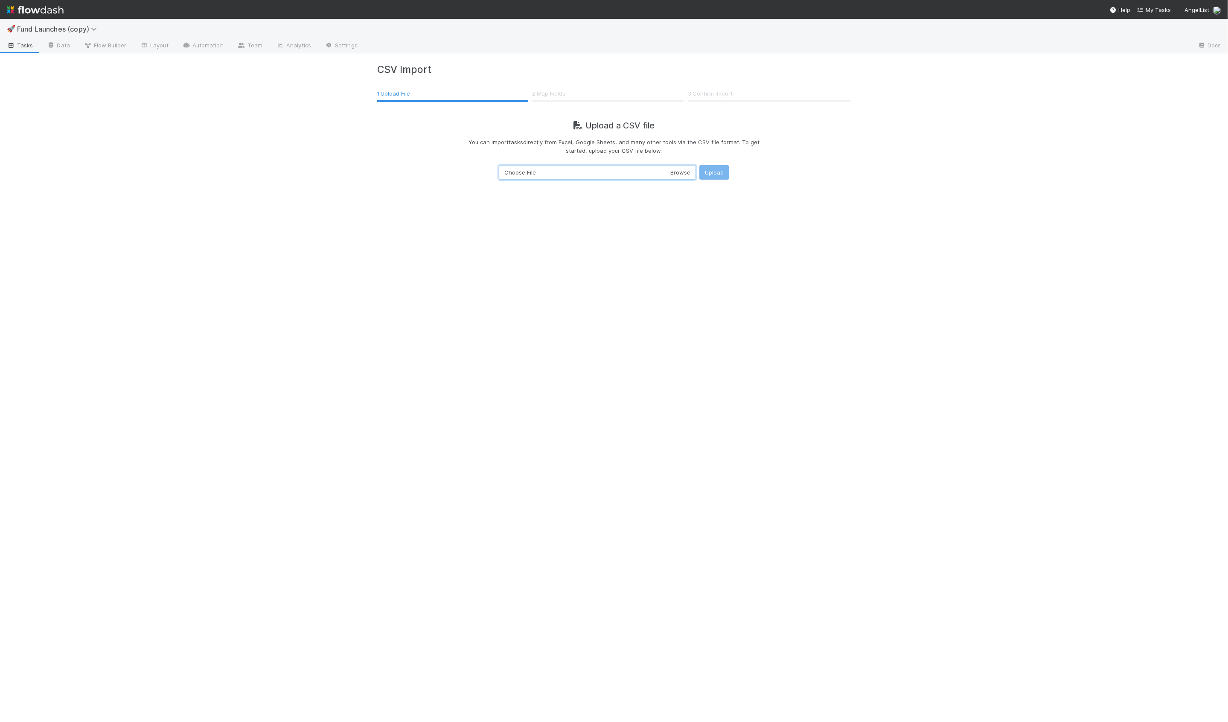
click at [675, 175] on input "Choose File" at bounding box center [597, 172] width 197 height 15
click at [625, 173] on input "Choose File" at bounding box center [597, 172] width 197 height 15
type input "C:\fakepath\Fund Import List - Aug 2025 - Copy of Final with Emails -All funds …"
click at [700, 176] on button "Upload" at bounding box center [714, 172] width 30 height 15
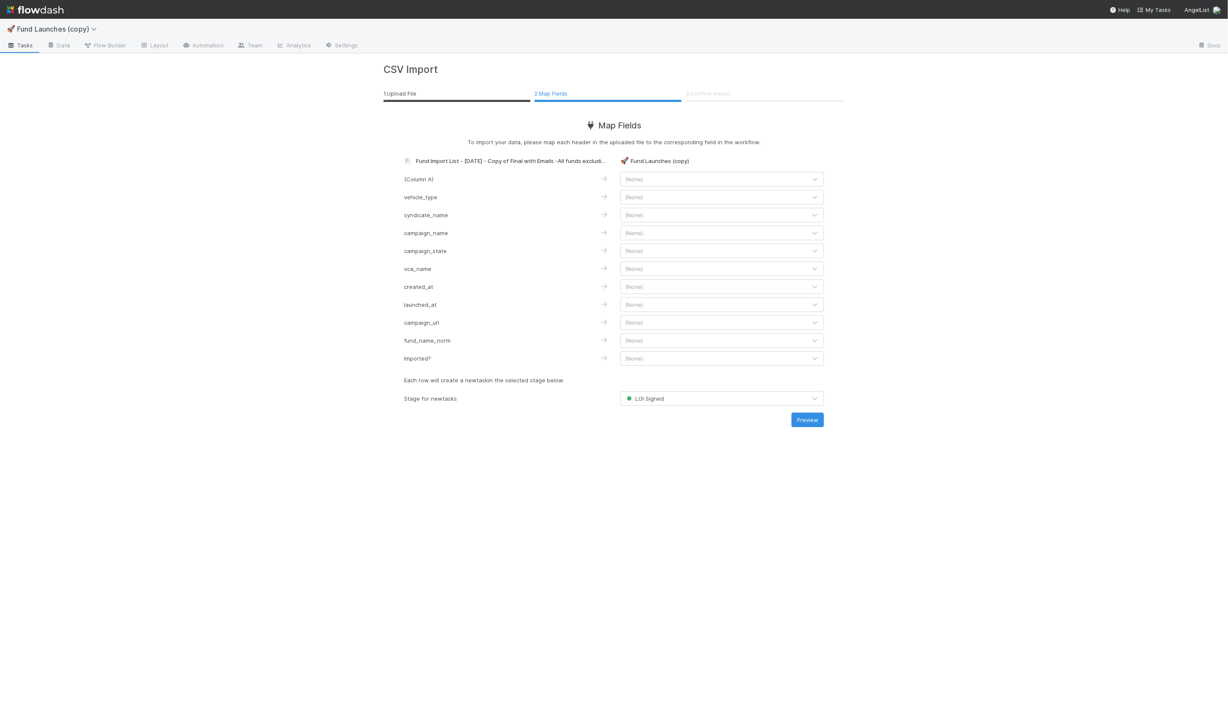
click at [658, 238] on div "(None)" at bounding box center [714, 233] width 186 height 14
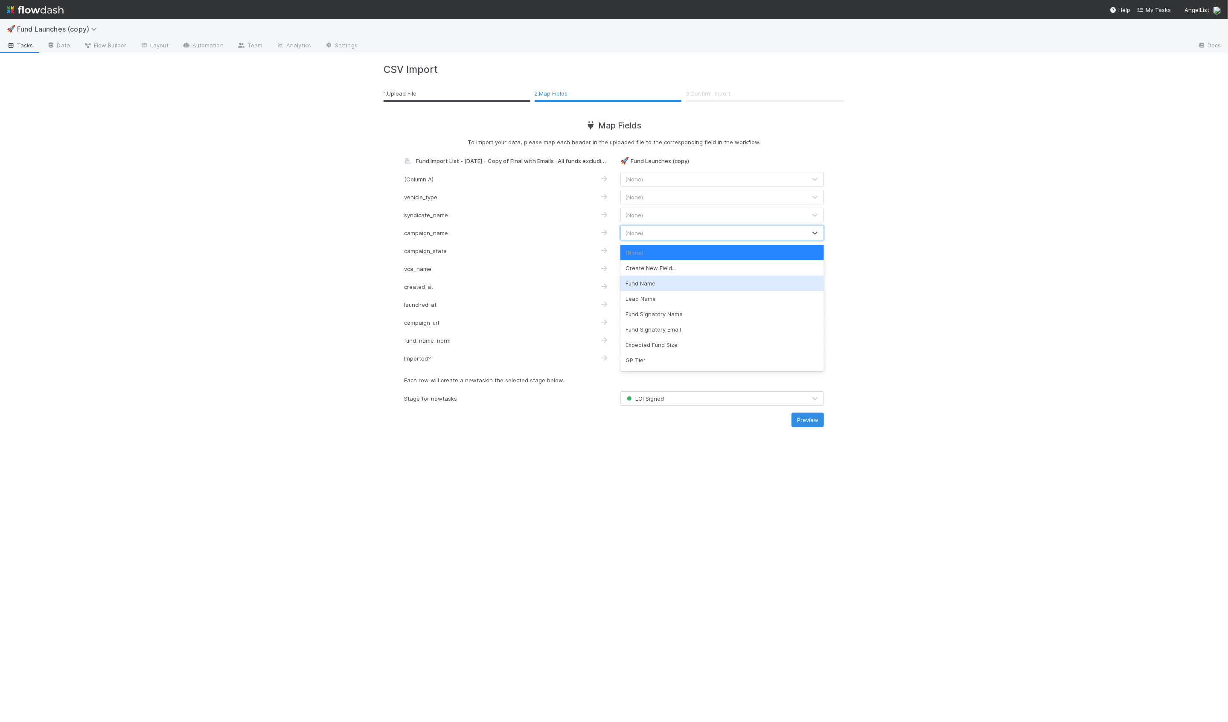
click at [645, 286] on div "Fund Name" at bounding box center [721, 283] width 203 height 15
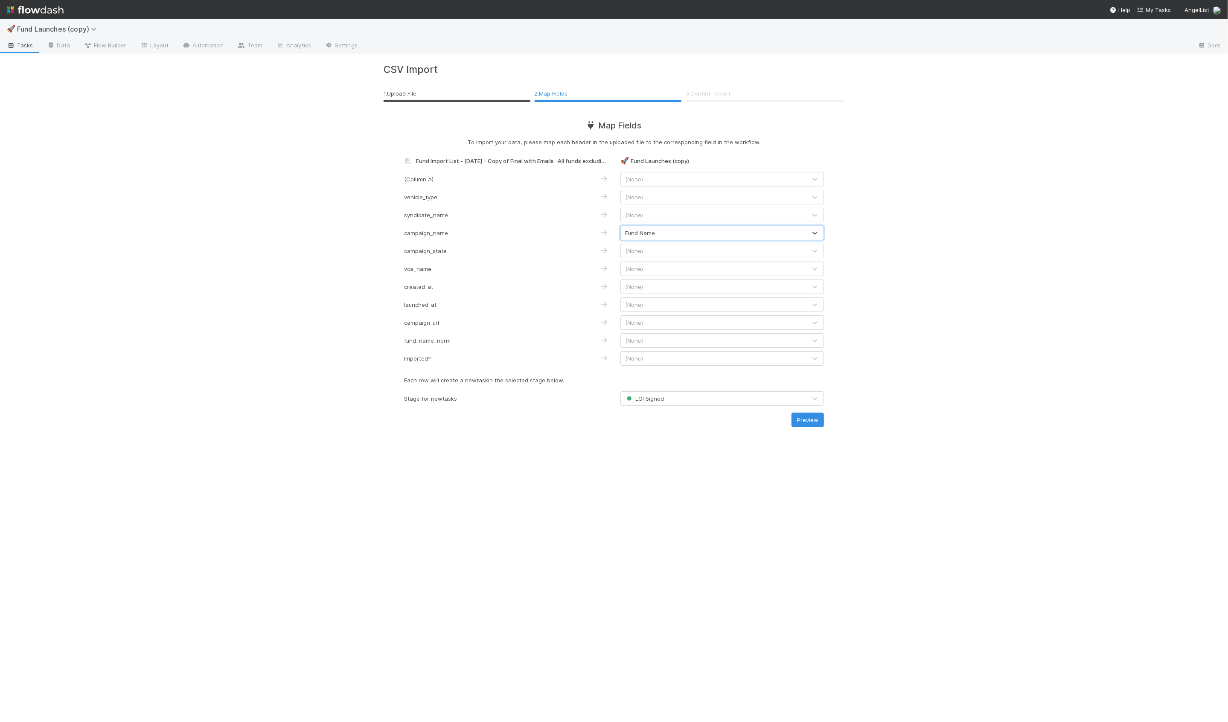
click at [628, 272] on div "(None)" at bounding box center [634, 268] width 18 height 9
type input "vca"
click at [636, 285] on div "VCA DRI" at bounding box center [721, 288] width 203 height 15
click at [641, 305] on span "(None)" at bounding box center [634, 304] width 18 height 7
type input "laun"
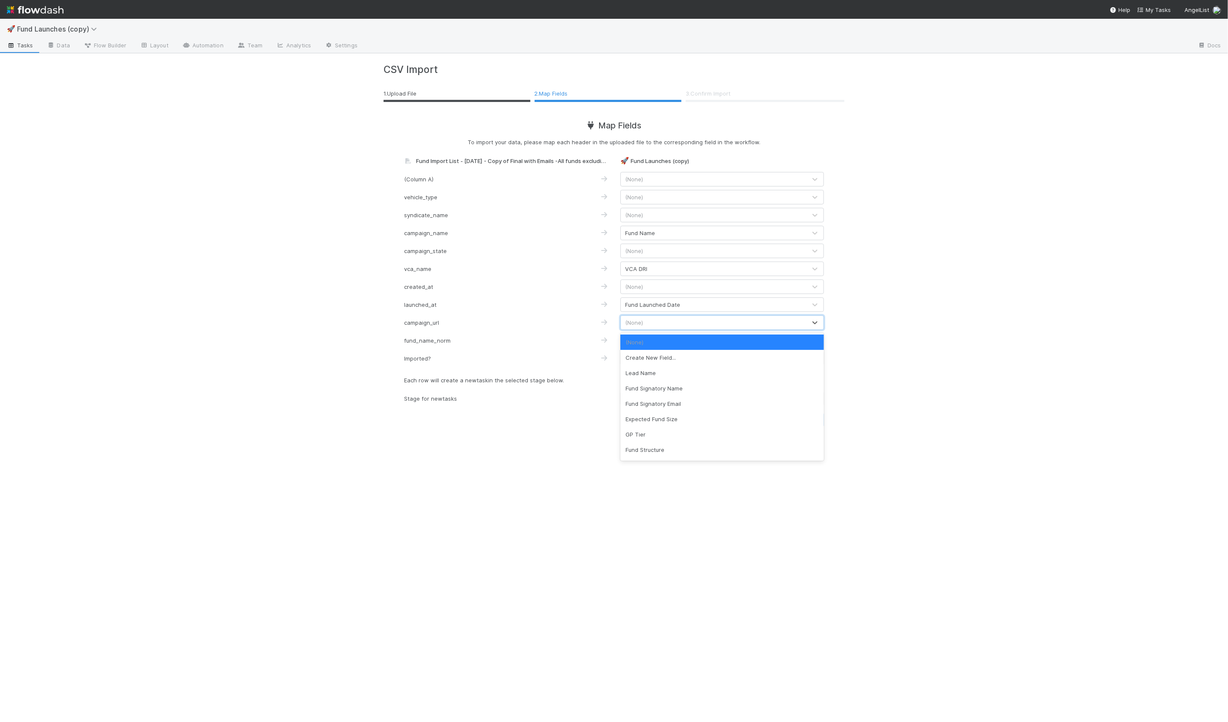
click at [652, 322] on div "(None)" at bounding box center [714, 323] width 186 height 14
type input "fc"
click at [653, 339] on div "FC Link" at bounding box center [721, 341] width 203 height 15
click at [652, 356] on div "(None)" at bounding box center [714, 358] width 186 height 14
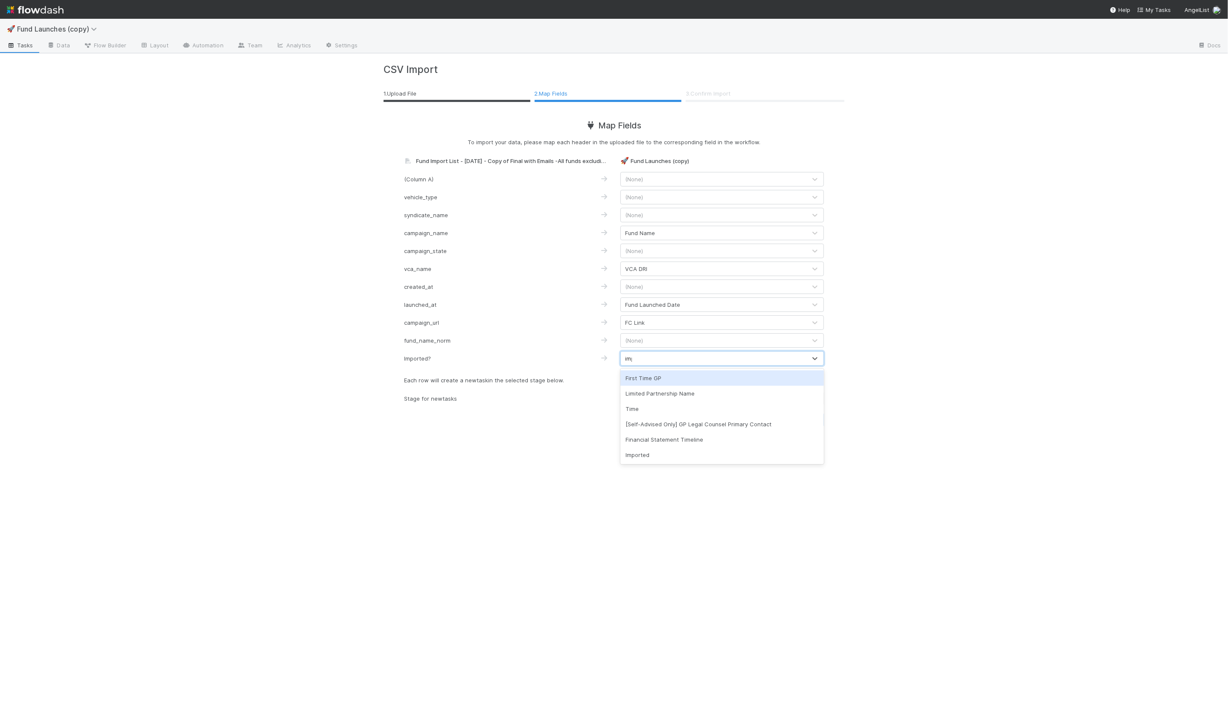
type input "impo"
click at [666, 401] on div "LOI Signed" at bounding box center [714, 399] width 186 height 14
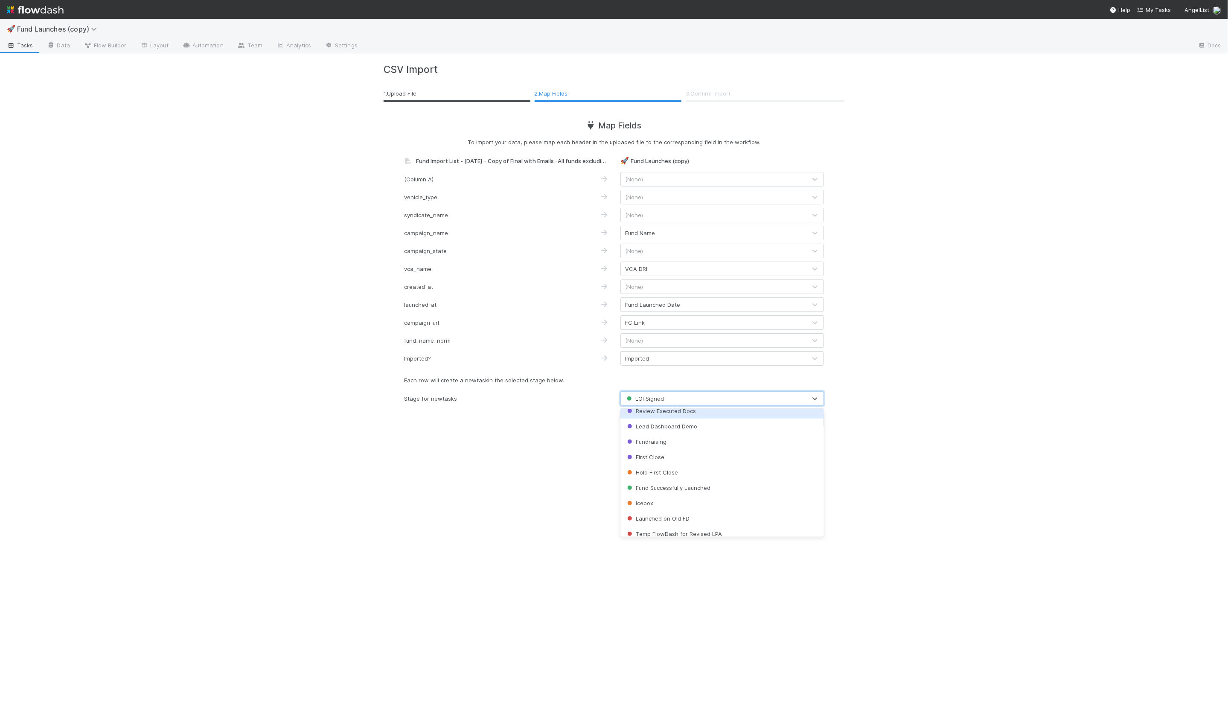
scroll to position [367, 0]
click at [678, 470] on div "Fund Successfully Launched" at bounding box center [721, 465] width 203 height 15
click at [632, 436] on div "CSV Import 1 . Upload File 2 . Map Fields 3 . Confirm Import Map Fields To impo…" at bounding box center [614, 251] width 486 height 374
click at [820, 423] on button "Preview" at bounding box center [807, 419] width 32 height 15
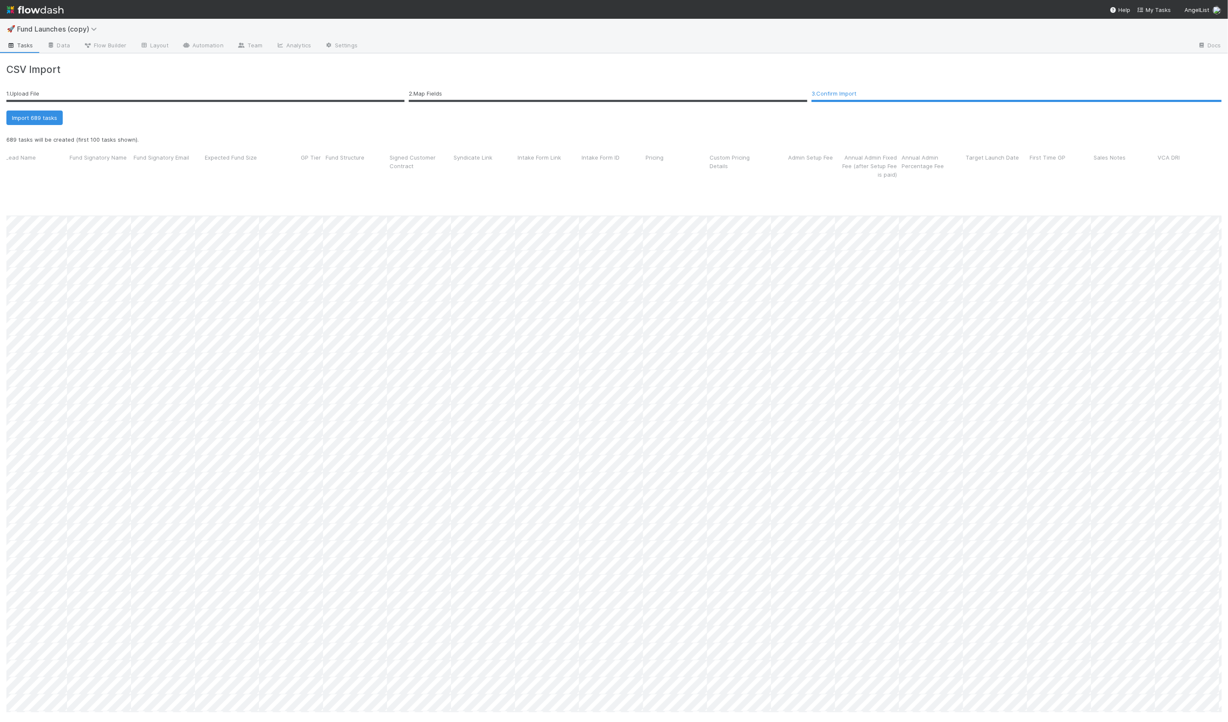
scroll to position [0, 68]
click at [50, 121] on button "Import 689 tasks" at bounding box center [34, 117] width 56 height 15
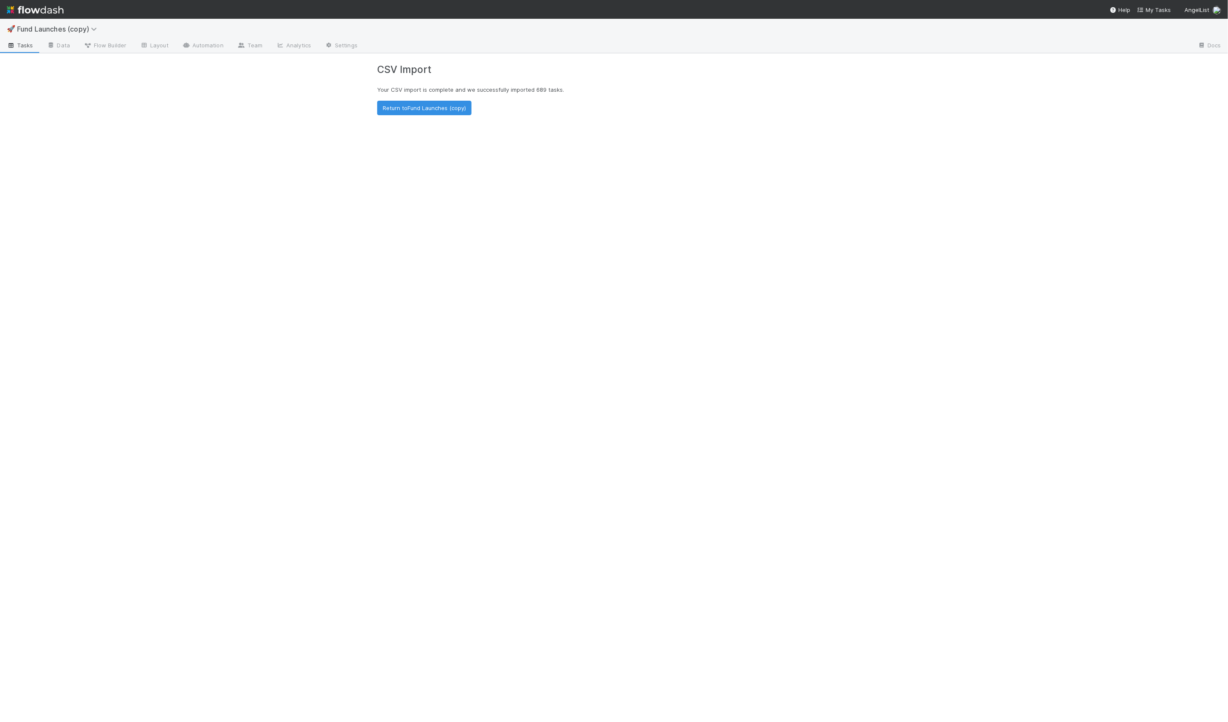
click at [394, 193] on div "CSV Import Your CSV import is complete and we successfully imported 689 tasks .…" at bounding box center [614, 387] width 486 height 668
click at [434, 105] on link "Return to Fund Launches (copy)" at bounding box center [424, 108] width 94 height 15
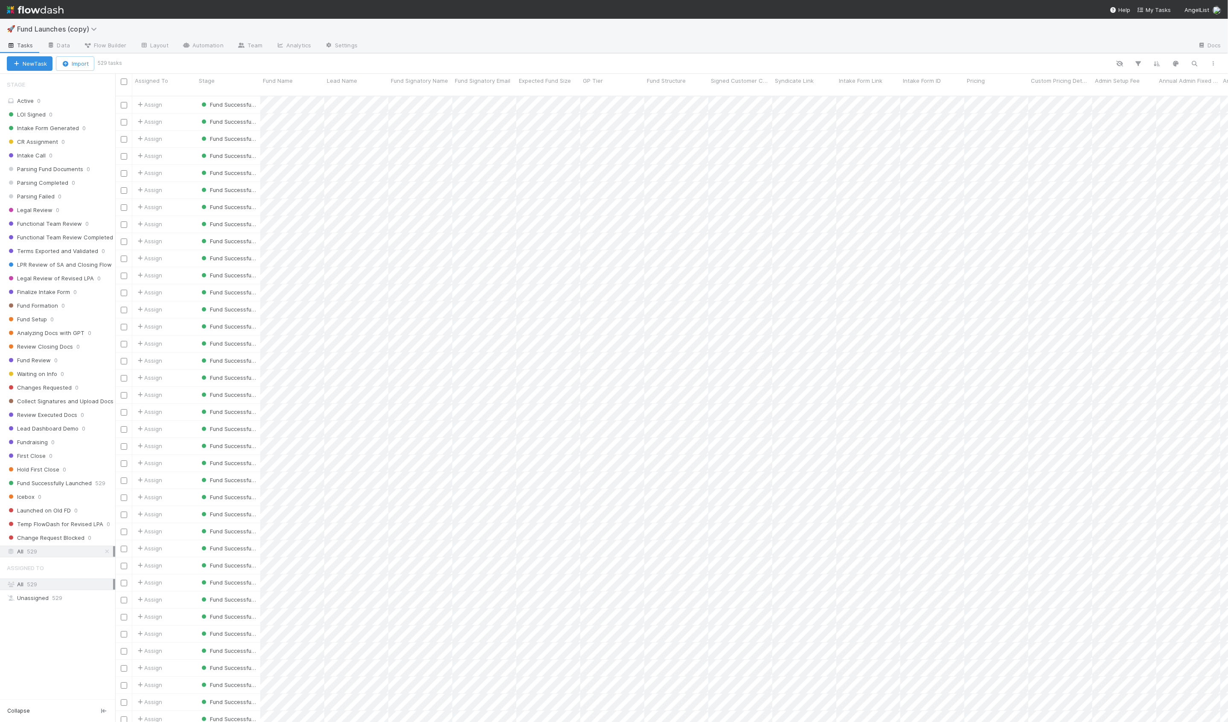
scroll to position [633, 1112]
click at [190, 113] on div "Assign" at bounding box center [164, 121] width 64 height 17
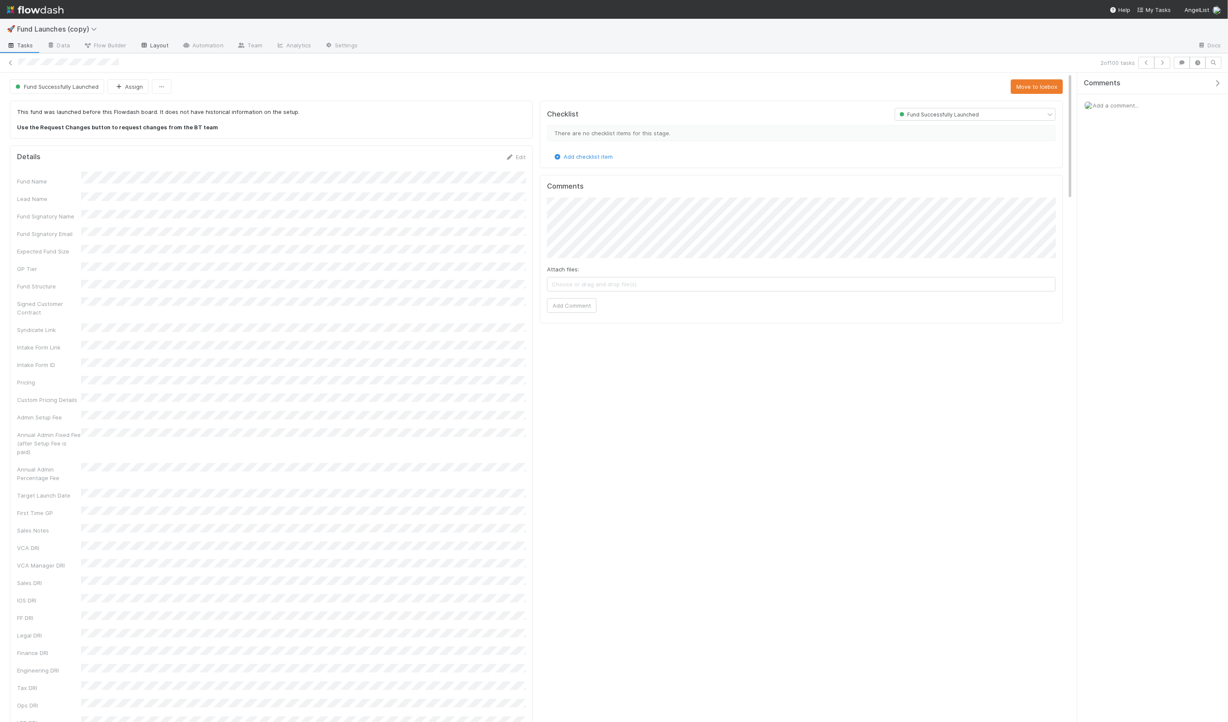
click at [157, 49] on link "Layout" at bounding box center [154, 46] width 42 height 14
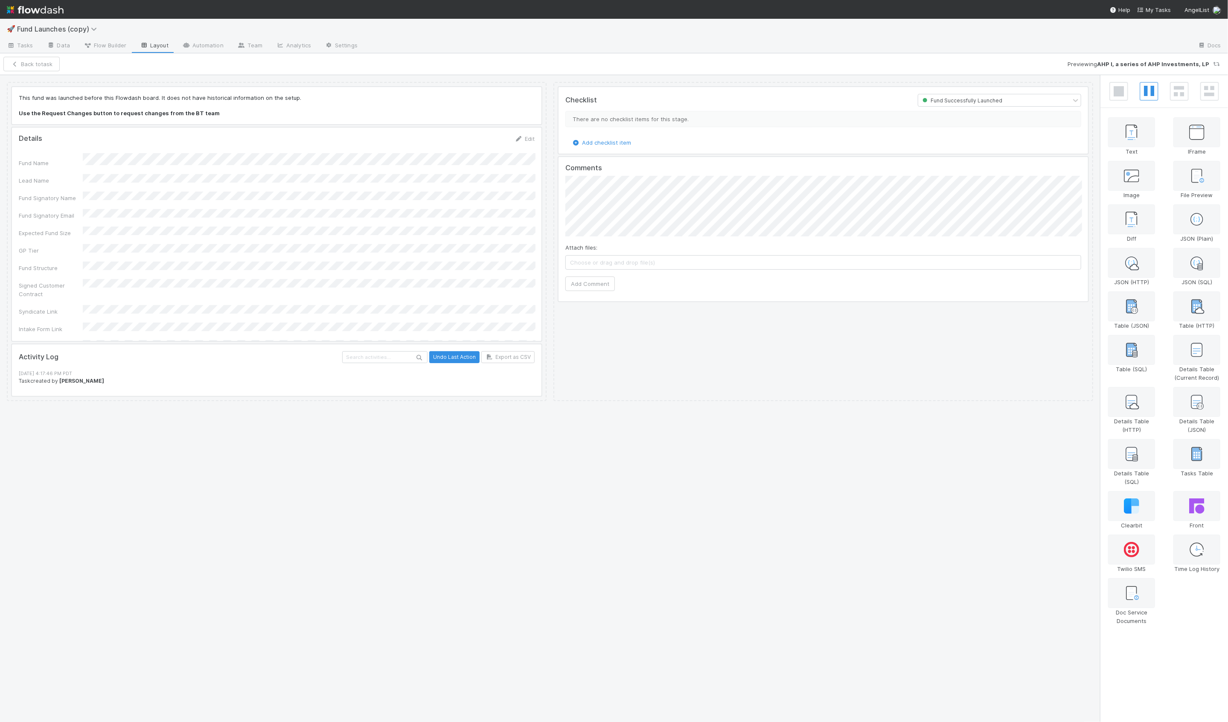
click at [242, 234] on div at bounding box center [276, 234] width 529 height 213
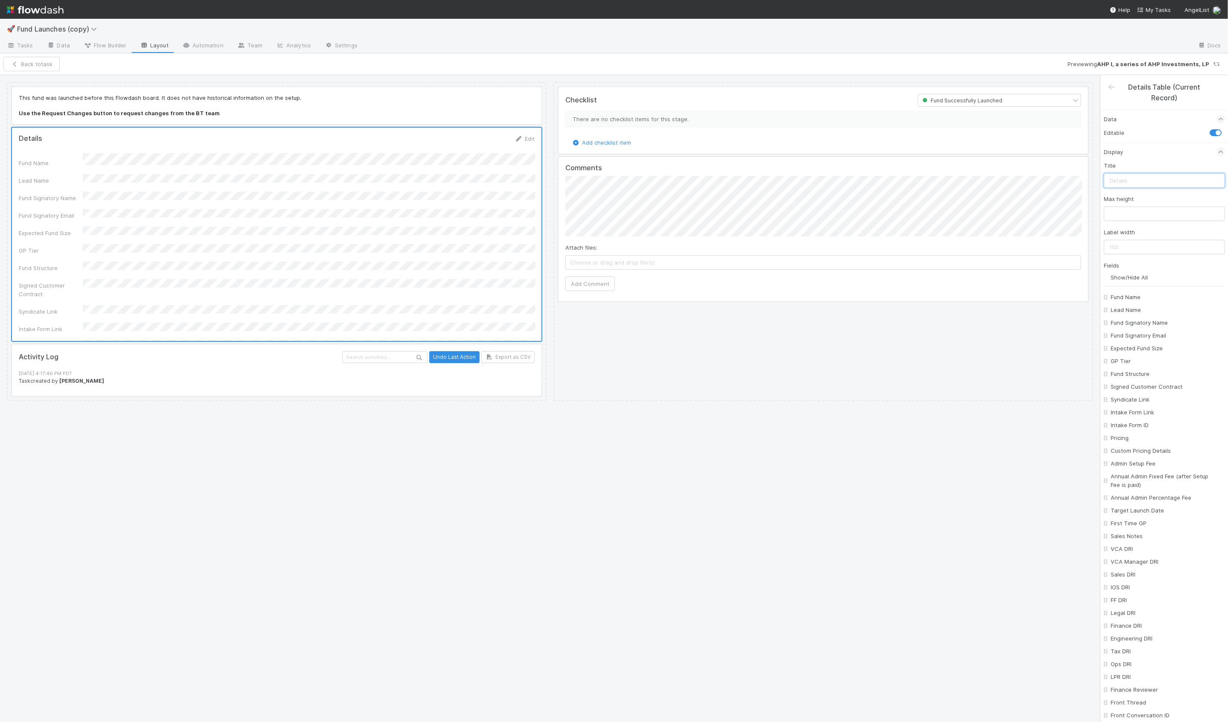
click at [1122, 180] on input "text" at bounding box center [1163, 180] width 121 height 15
type input "Imported Tasks"
click at [1129, 247] on input "Show/Hide All" at bounding box center [1167, 251] width 114 height 9
checkbox input "false"
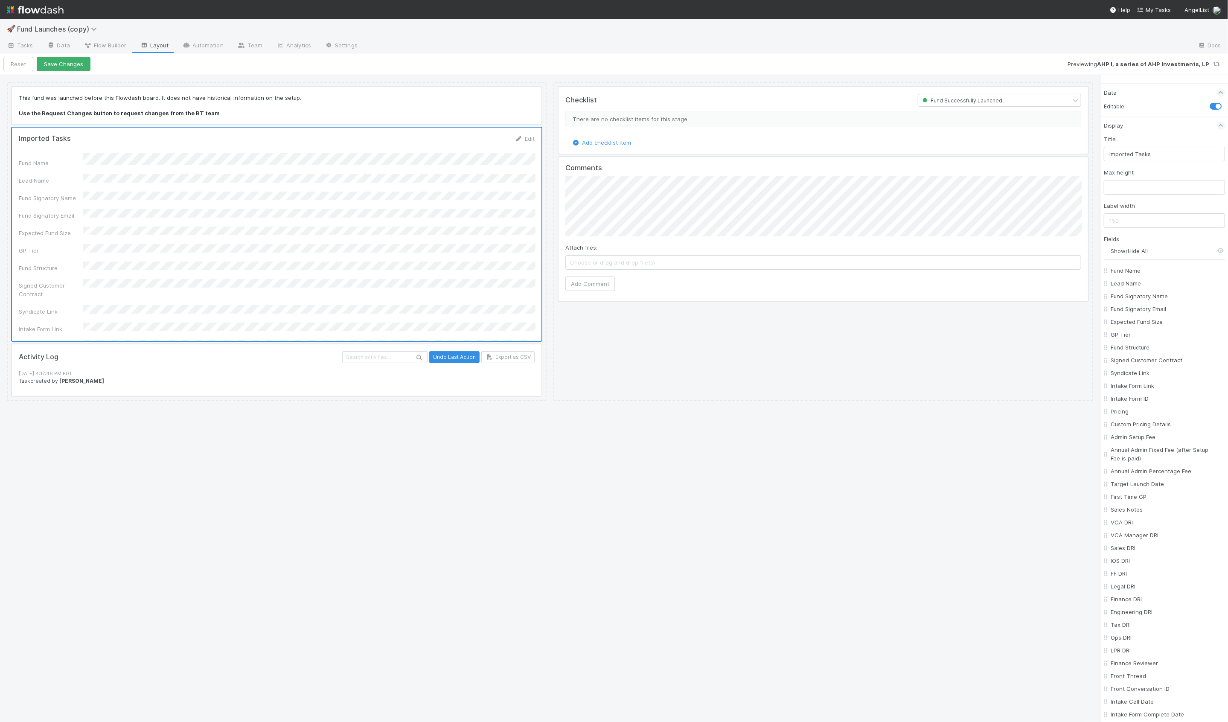
checkbox input "false"
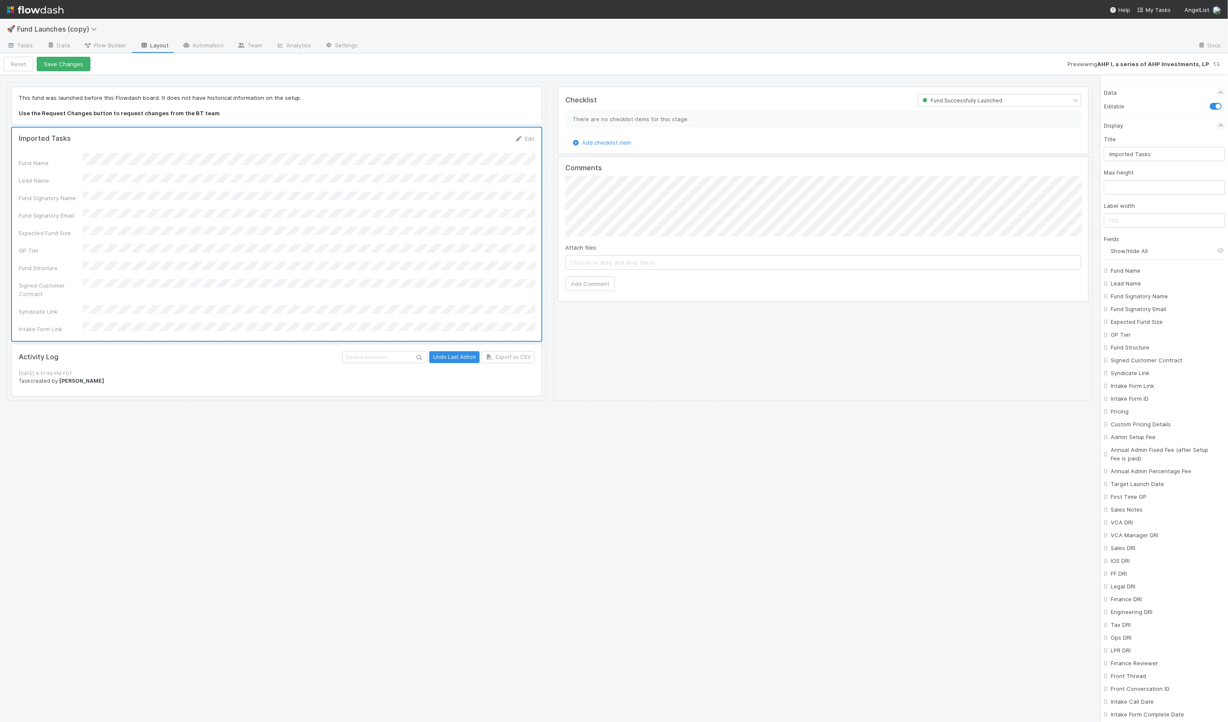
checkbox input "false"
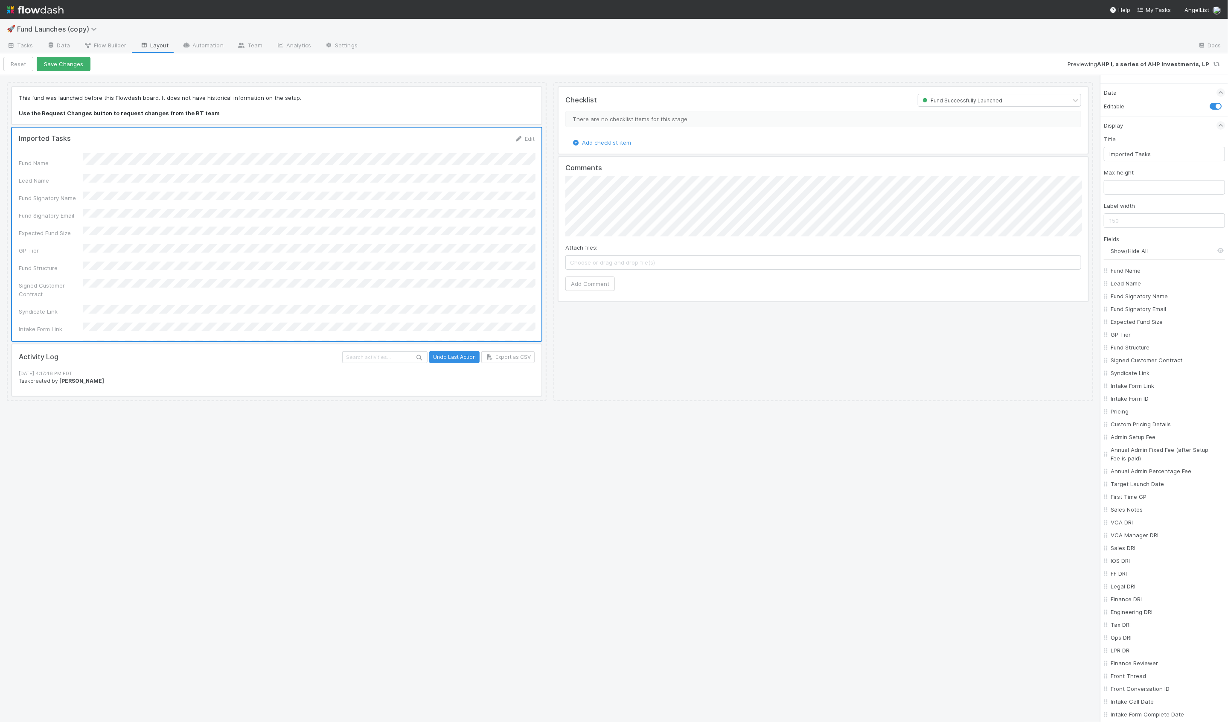
checkbox input "false"
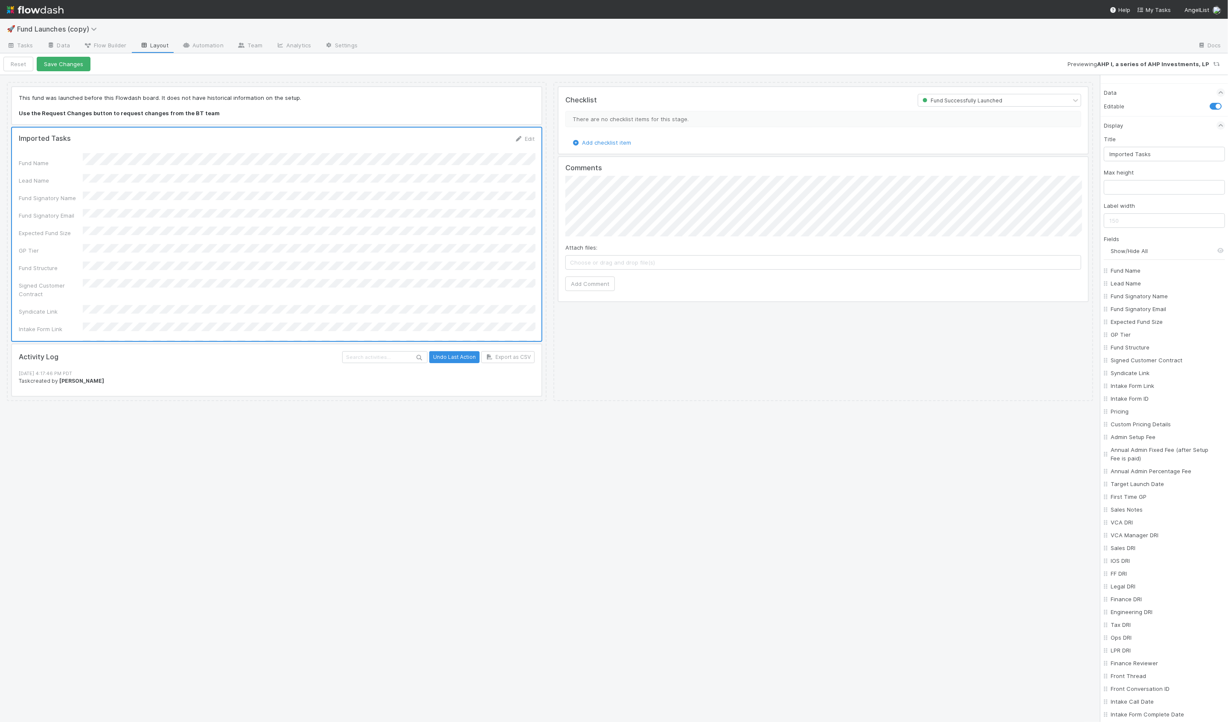
checkbox input "false"
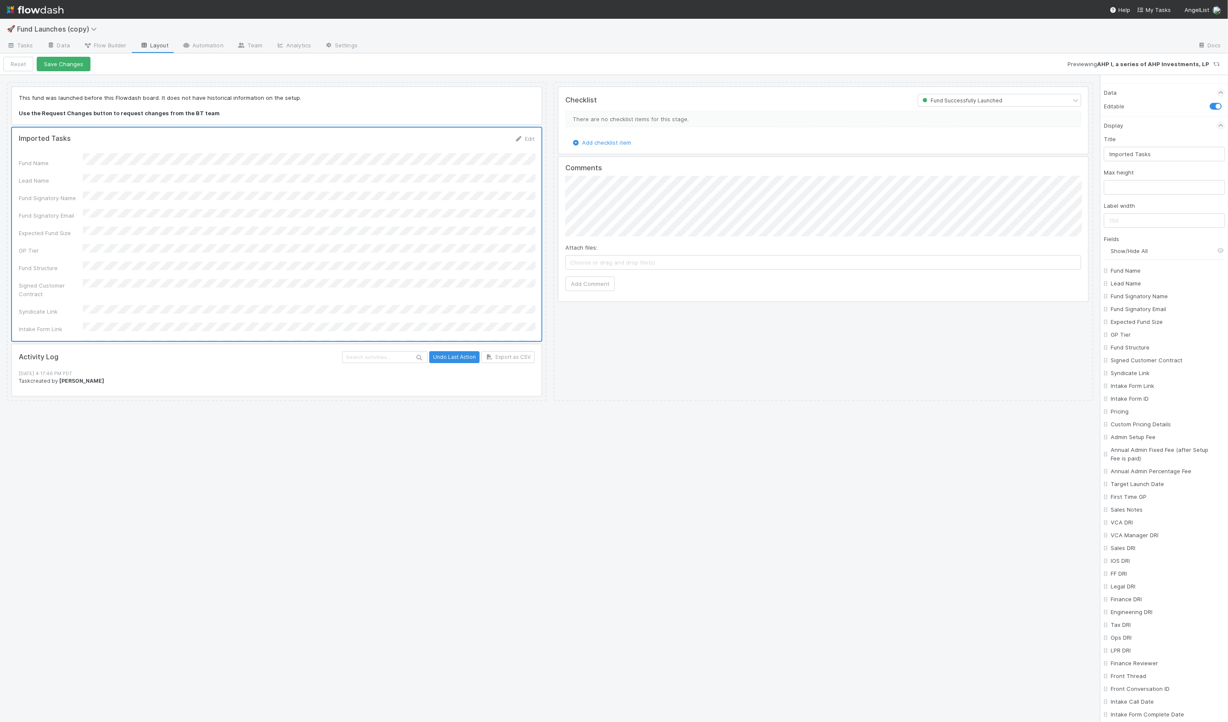
checkbox input "false"
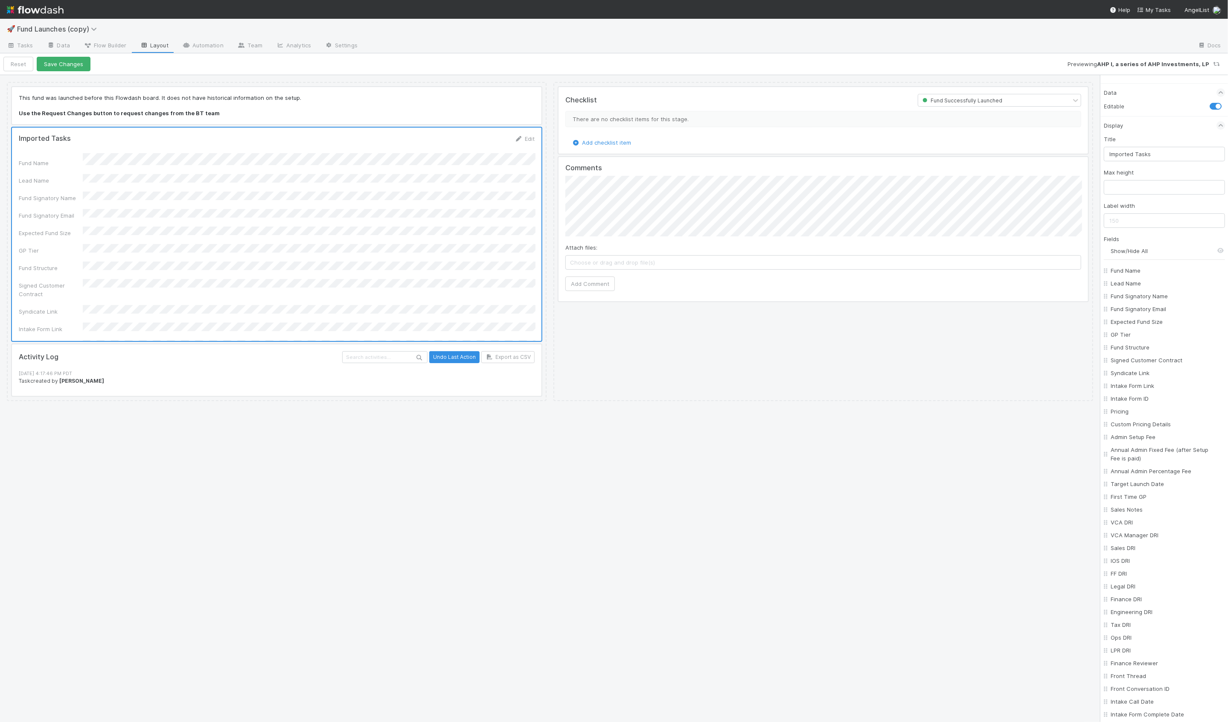
checkbox input "false"
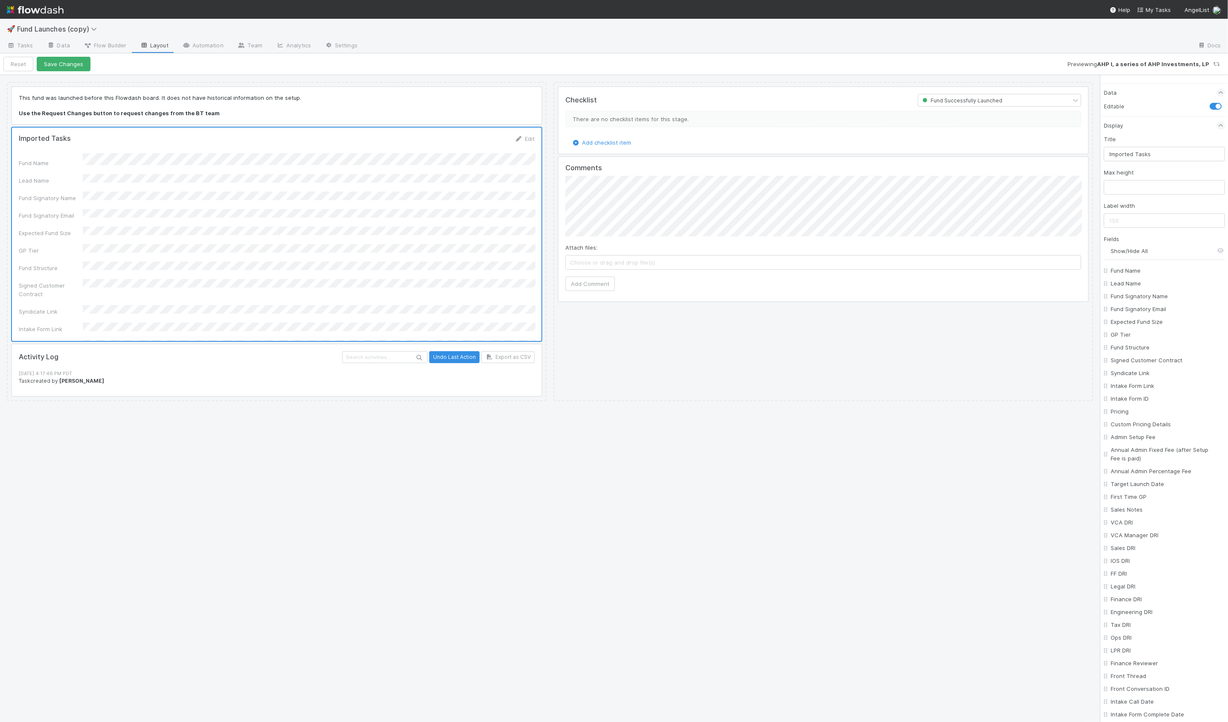
checkbox input "false"
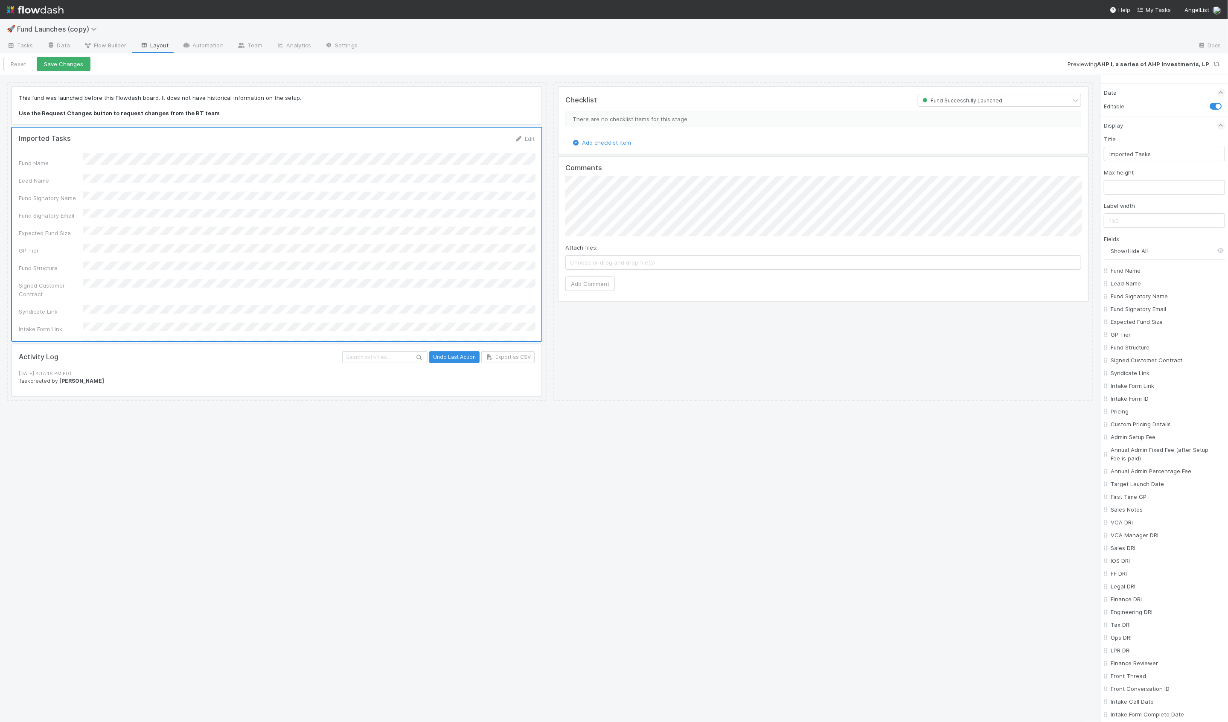
checkbox input "false"
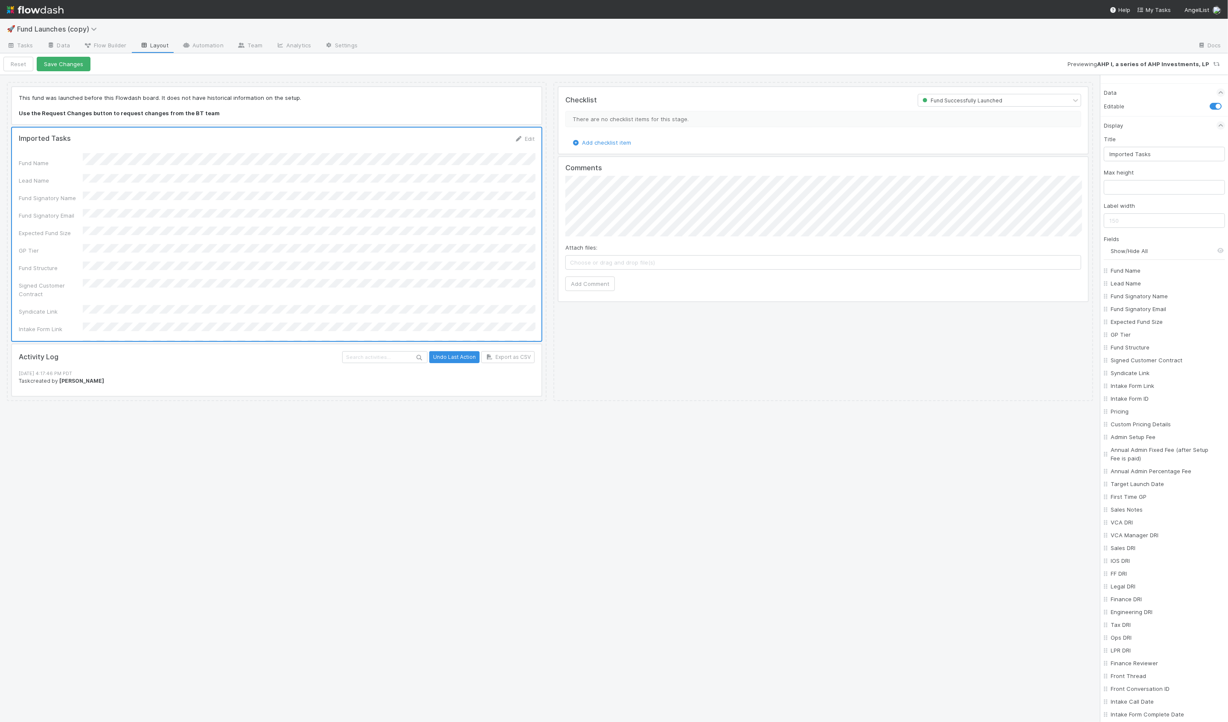
checkbox input "false"
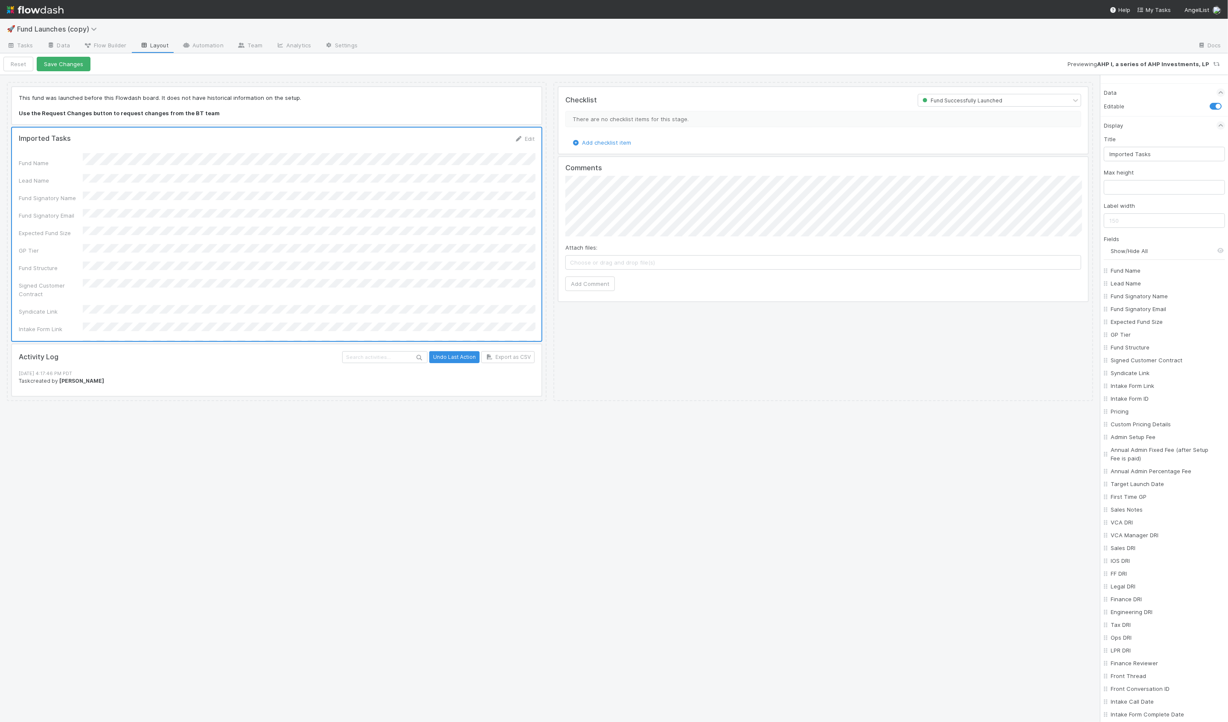
checkbox input "false"
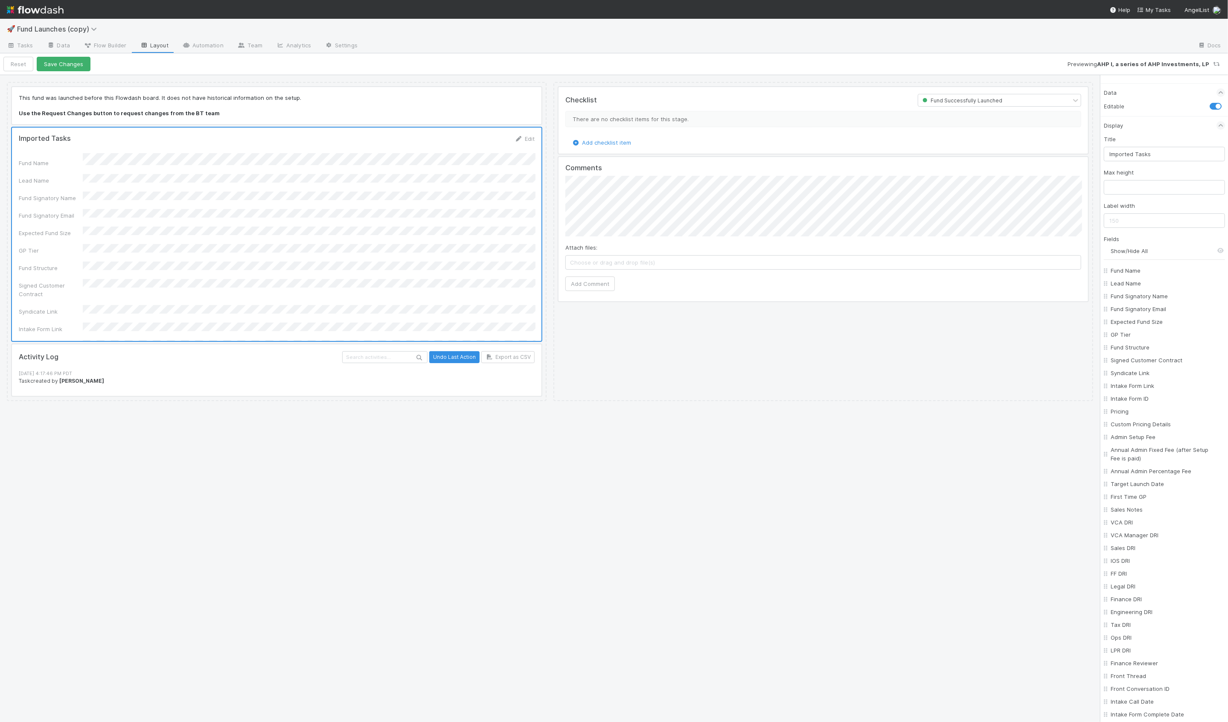
checkbox input "false"
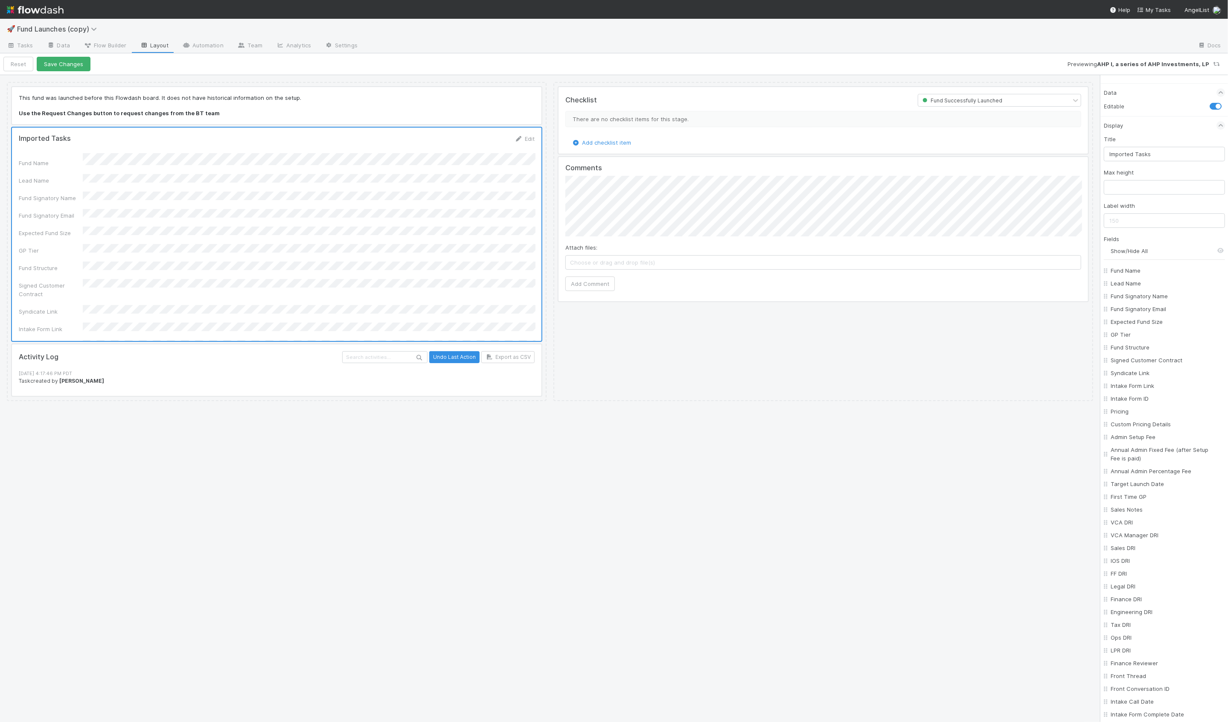
checkbox input "false"
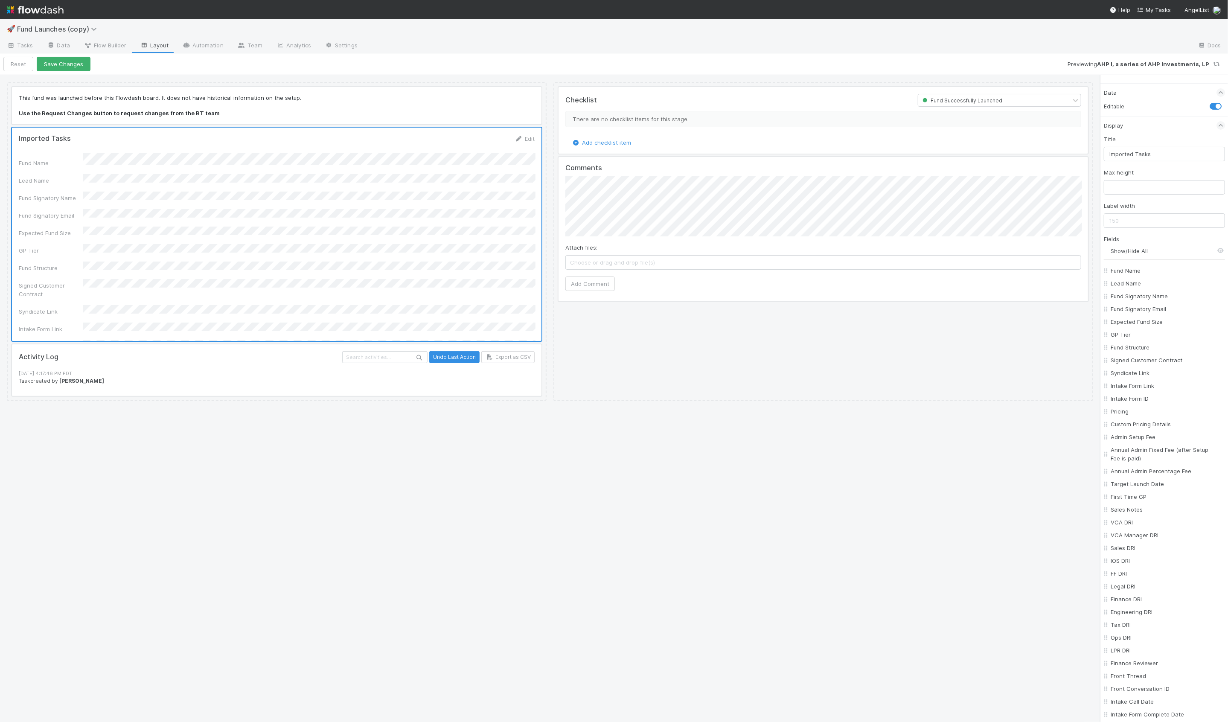
checkbox input "false"
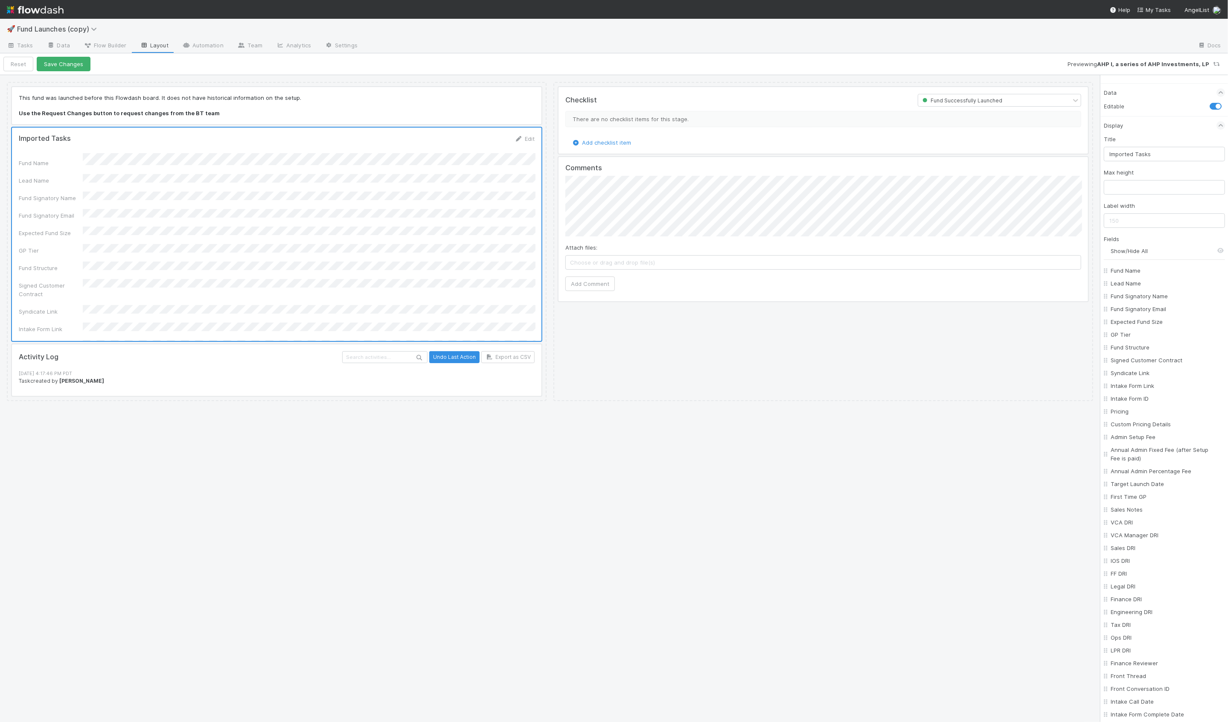
checkbox input "false"
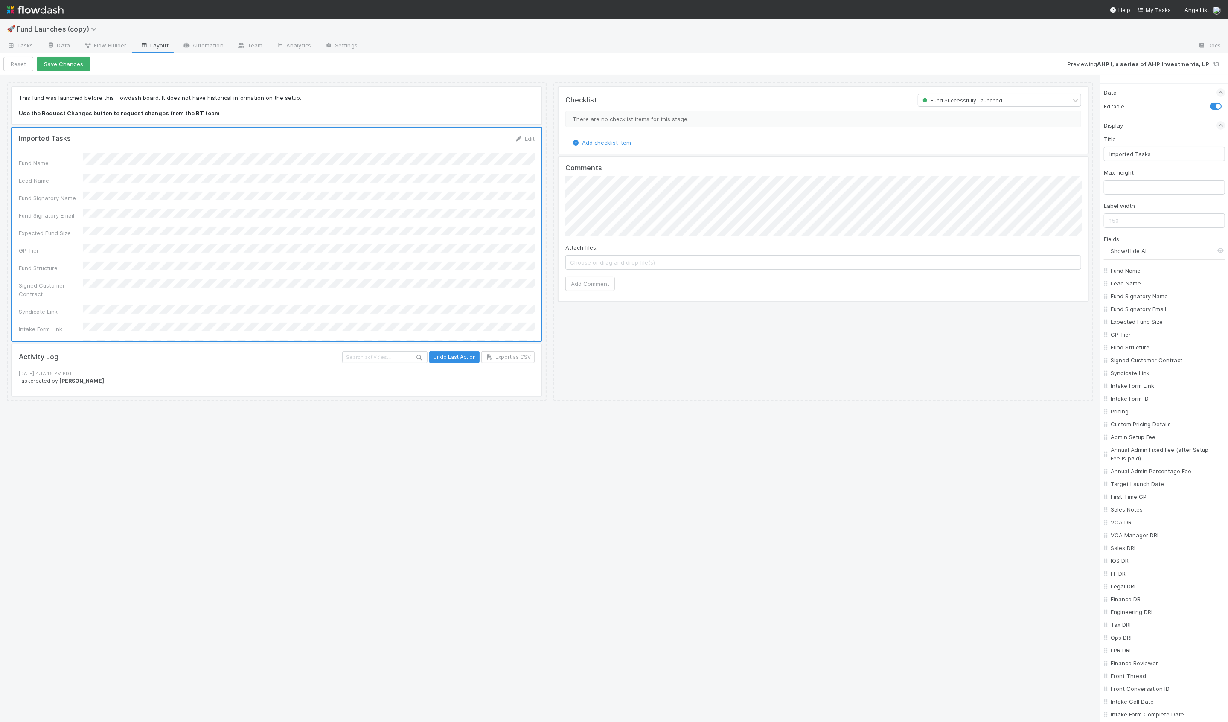
checkbox input "false"
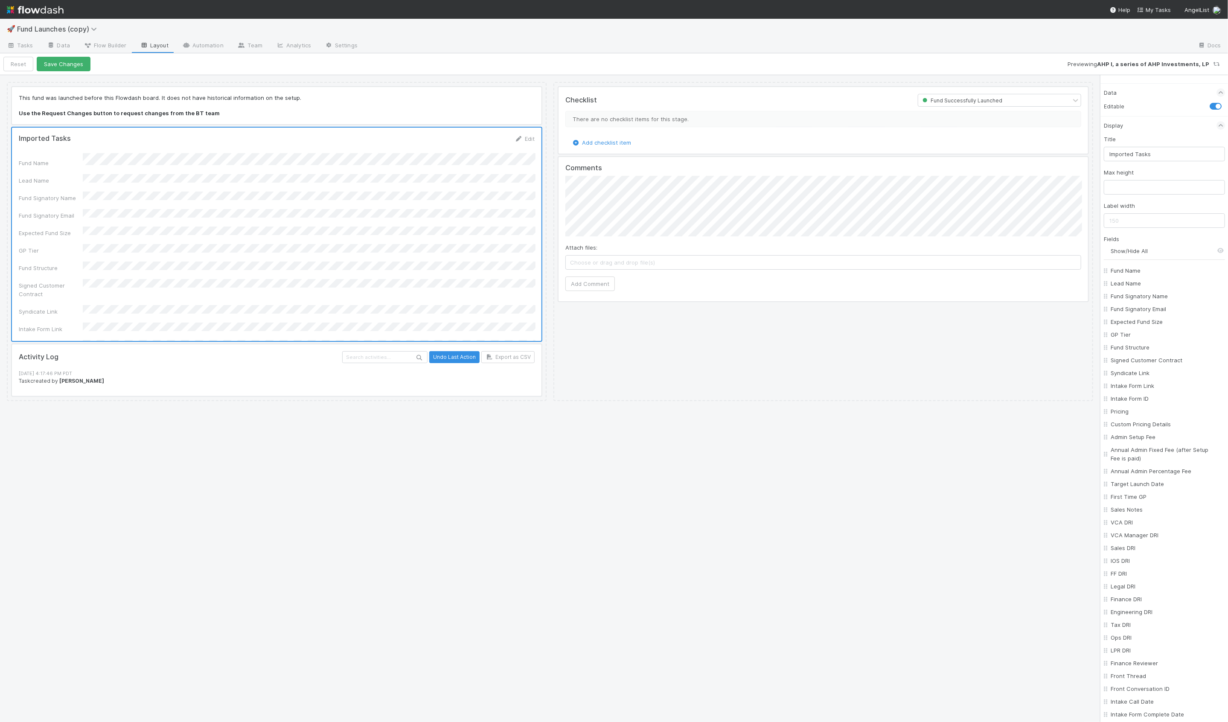
checkbox input "false"
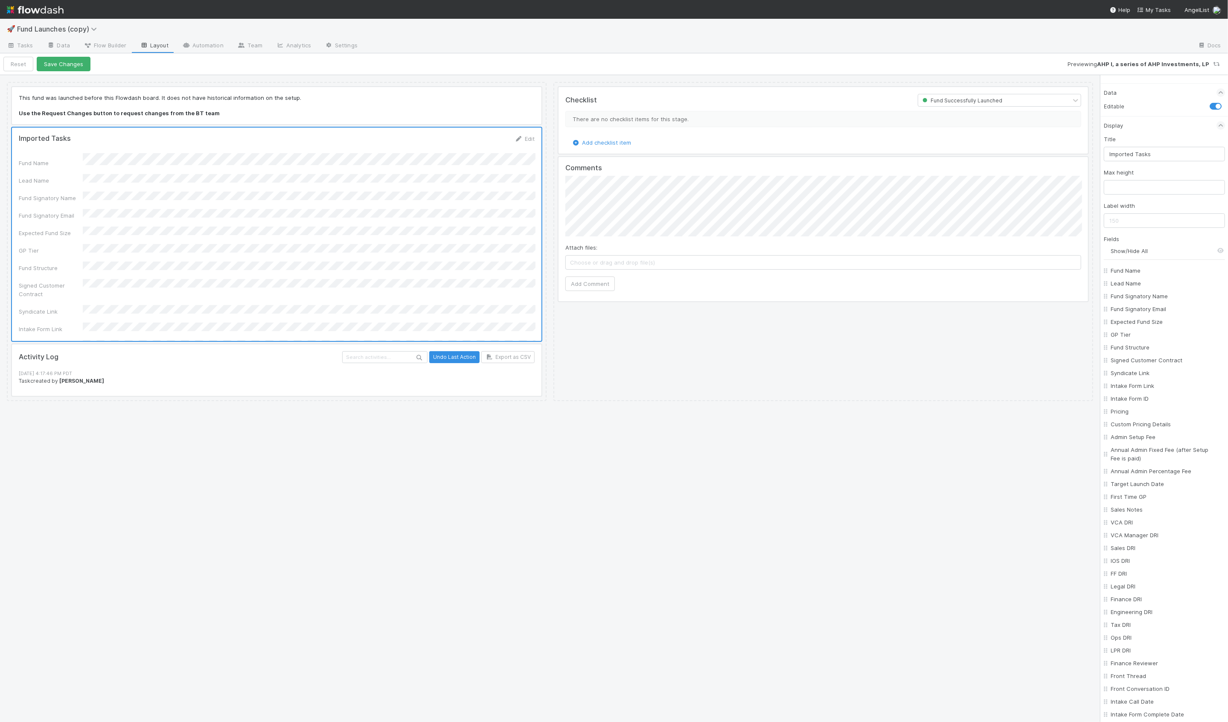
checkbox input "false"
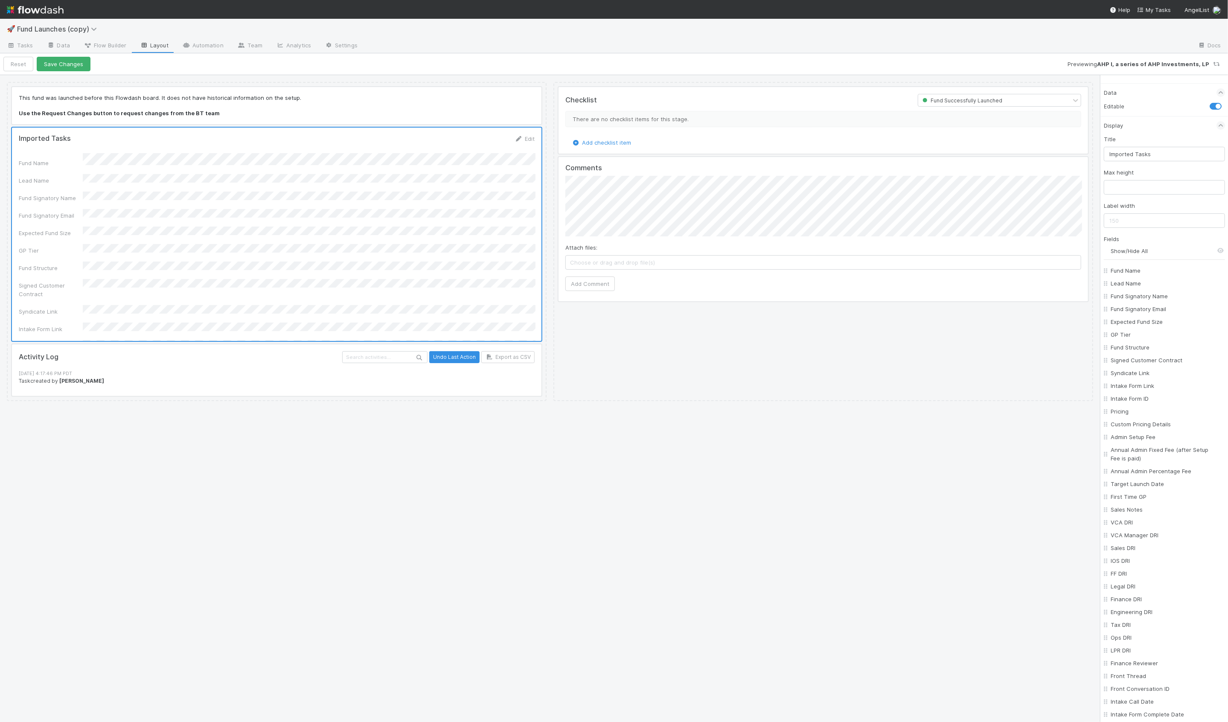
checkbox input "false"
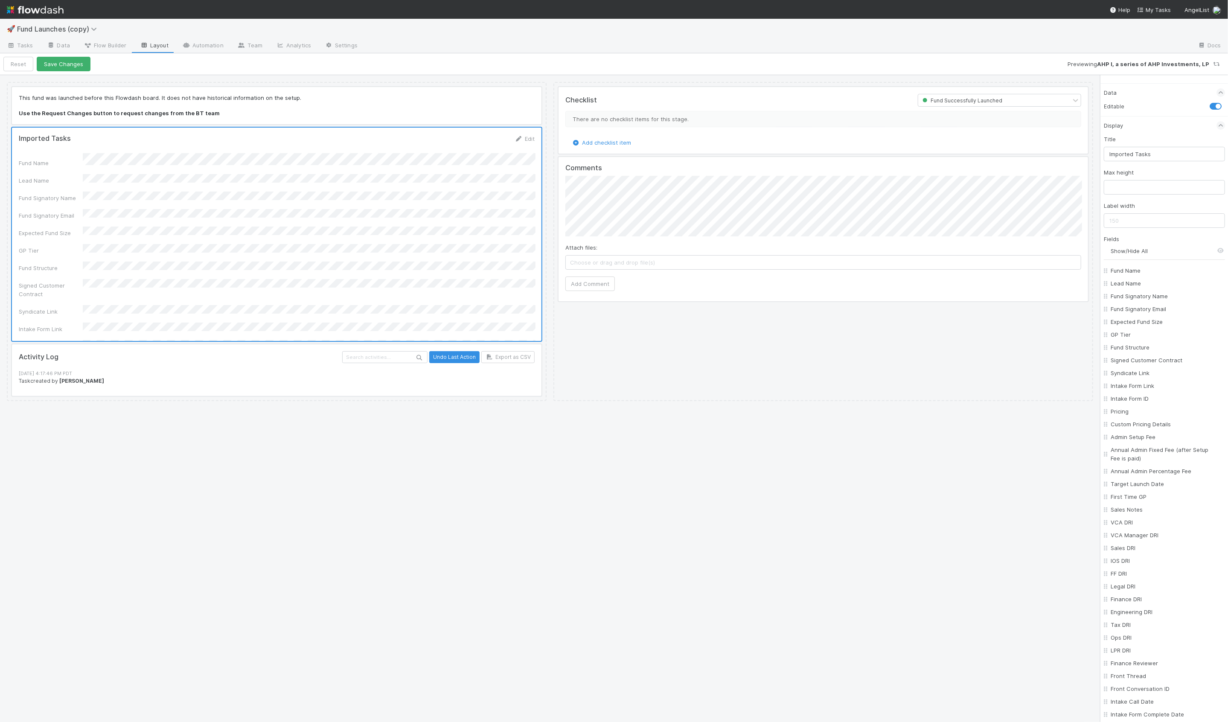
checkbox input "false"
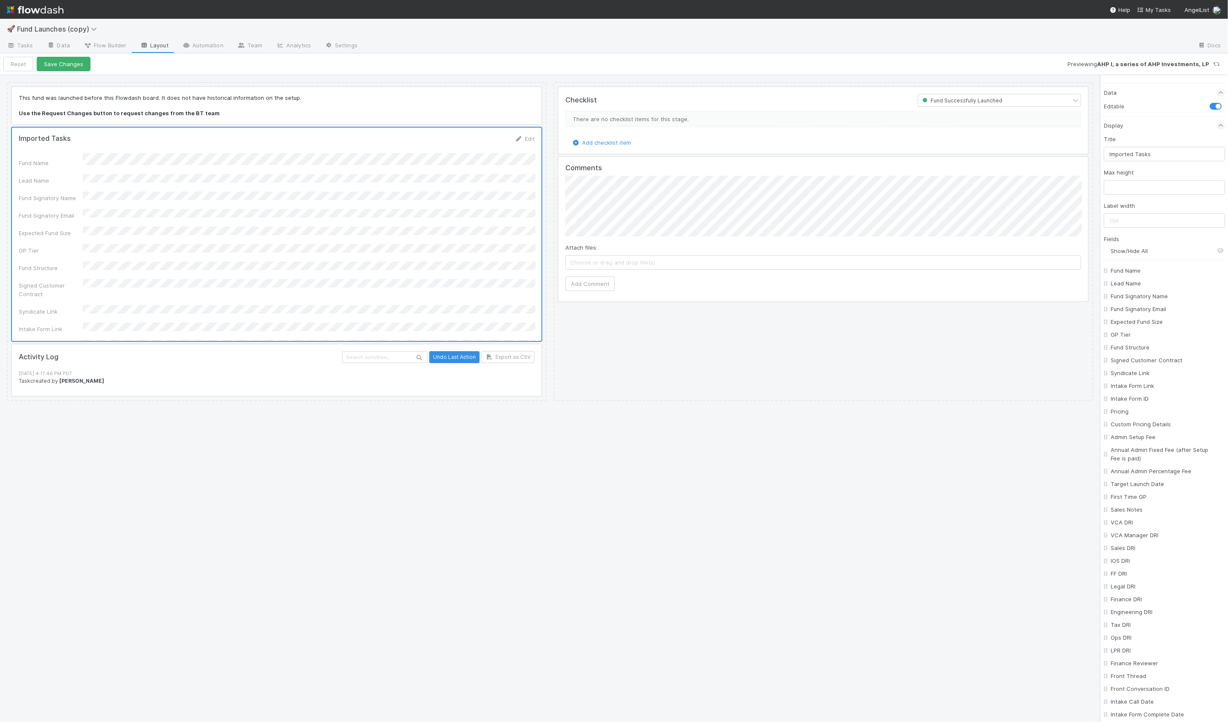
checkbox input "false"
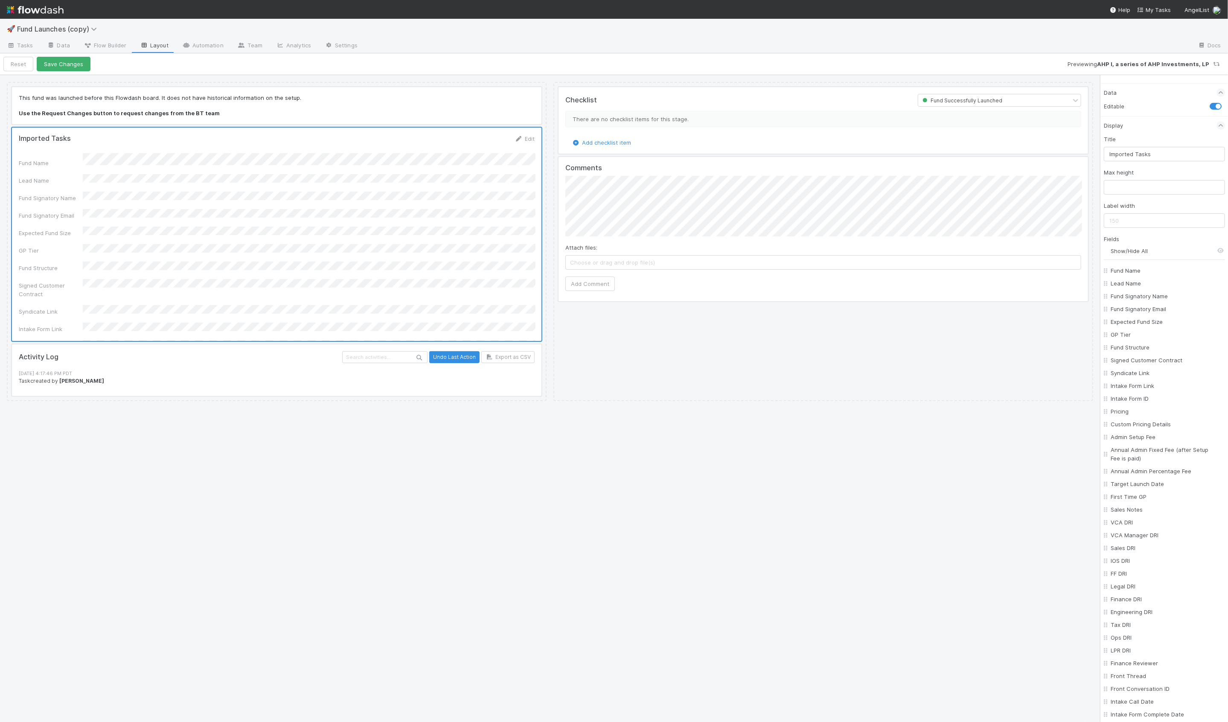
checkbox input "false"
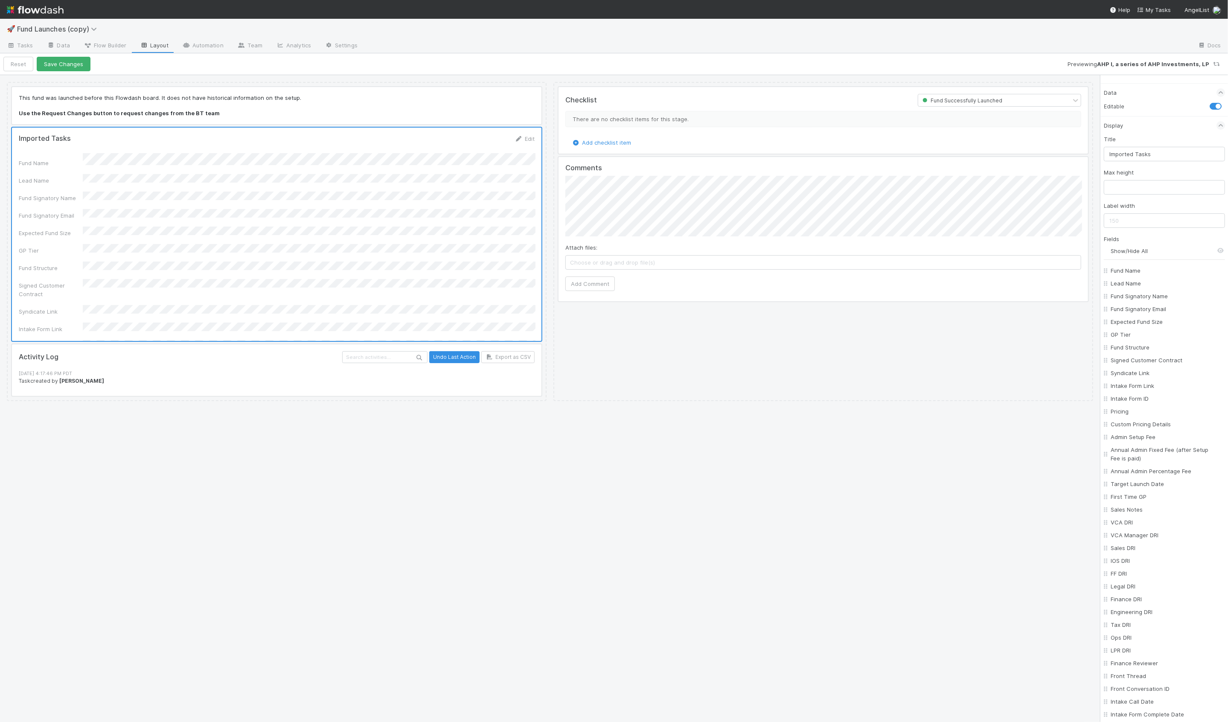
checkbox input "false"
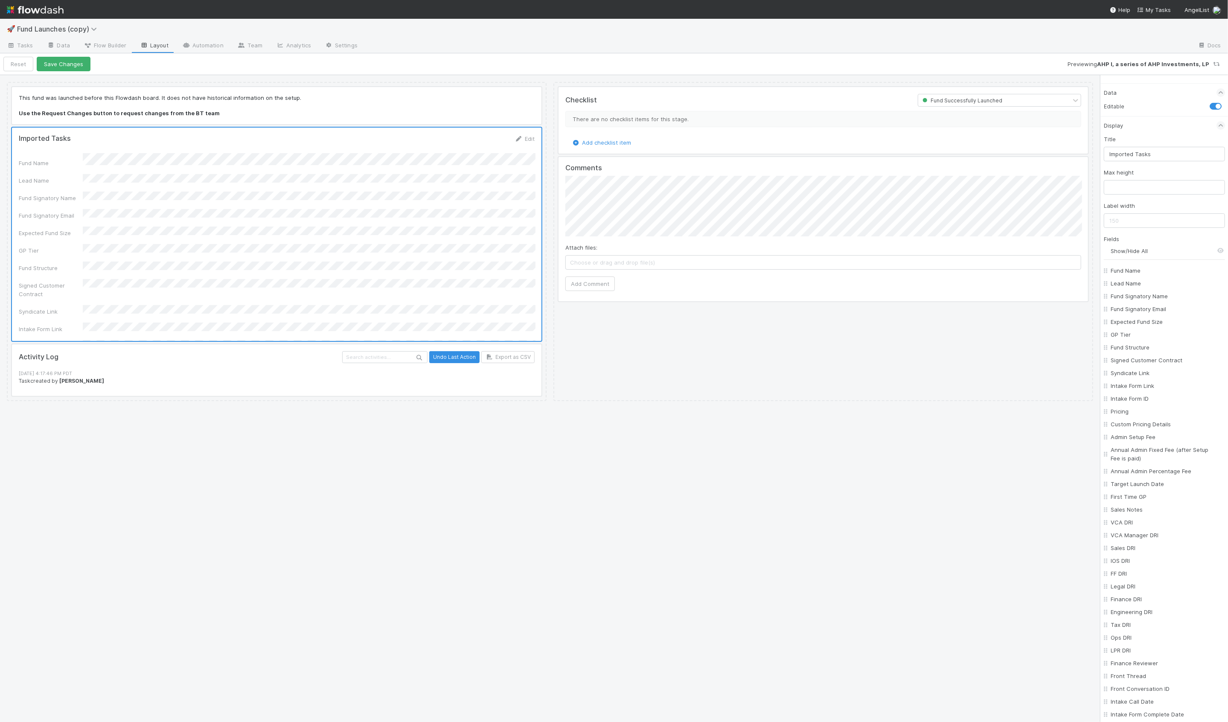
checkbox input "false"
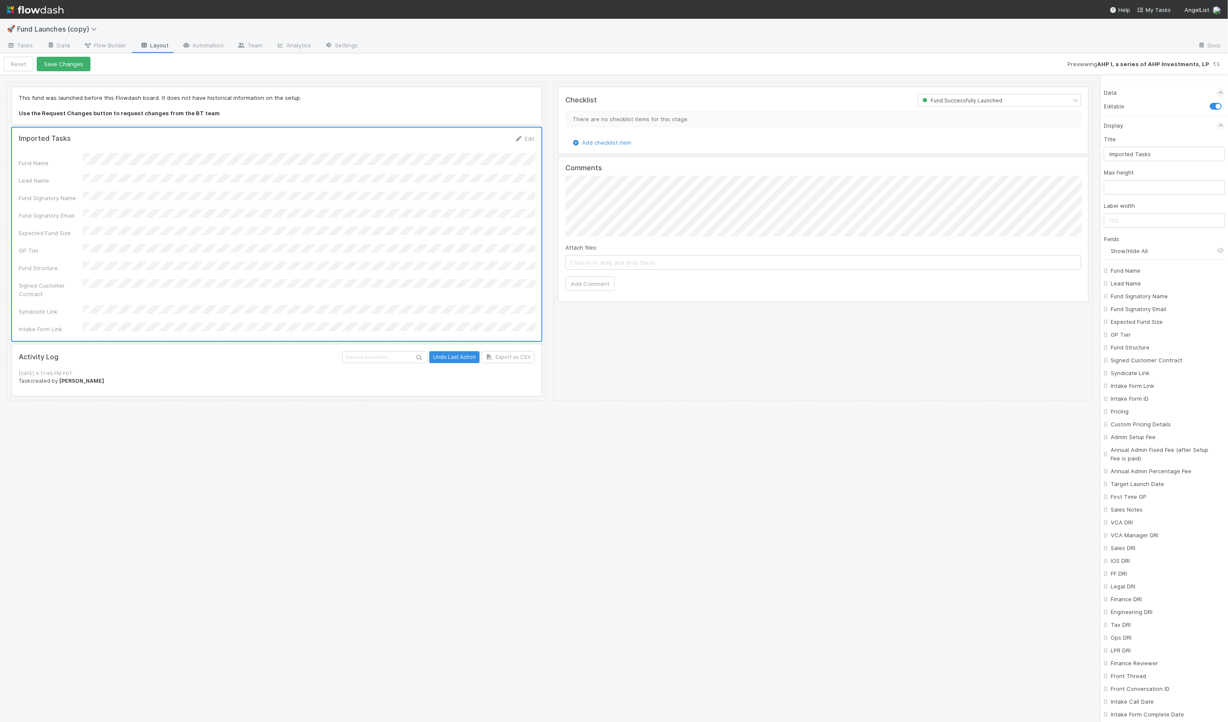
checkbox input "false"
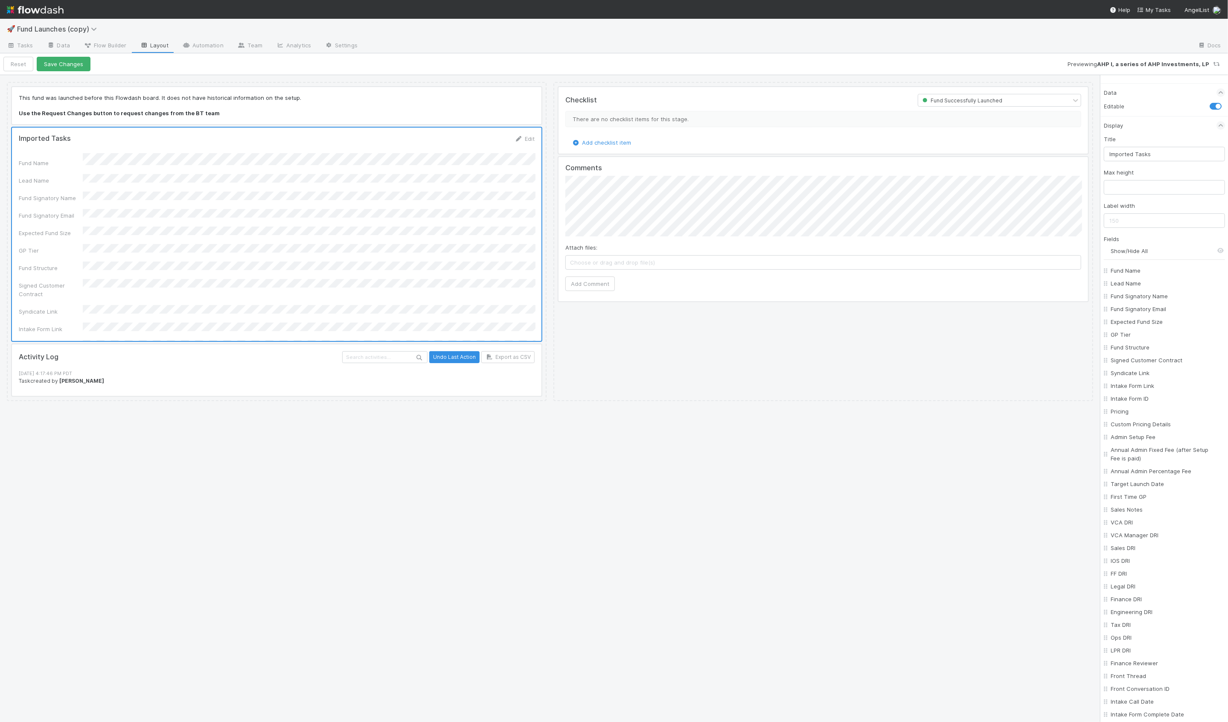
checkbox input "false"
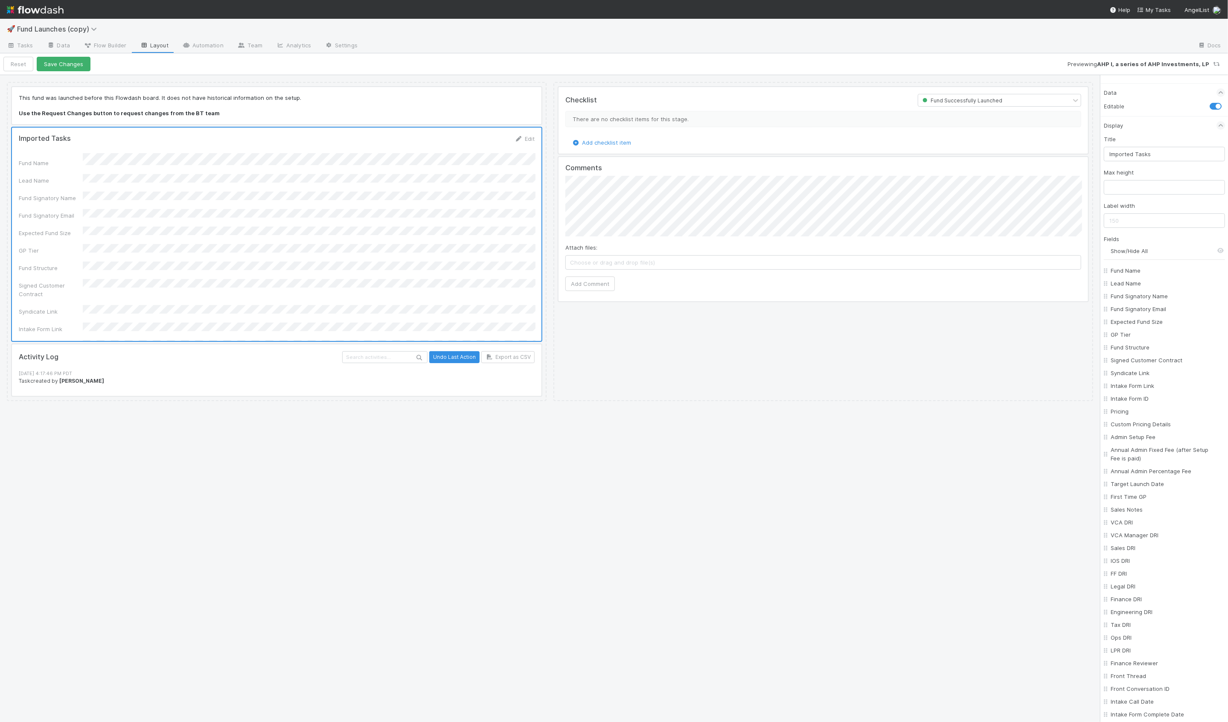
checkbox input "false"
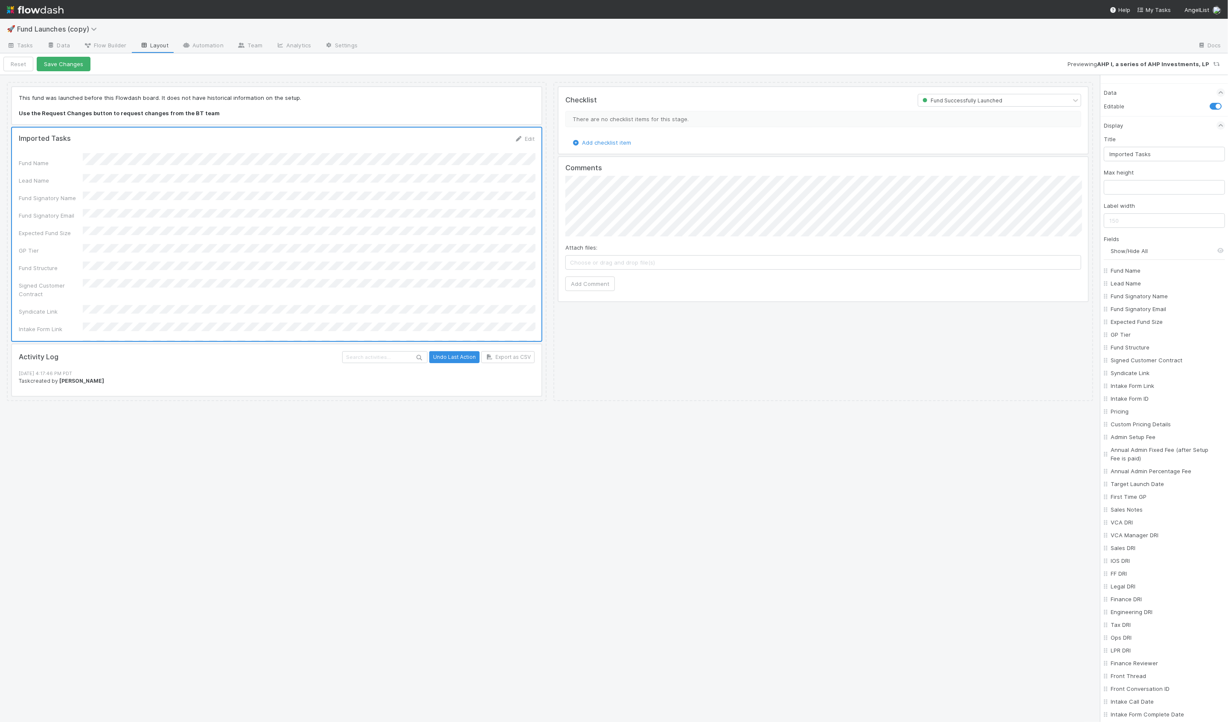
checkbox input "false"
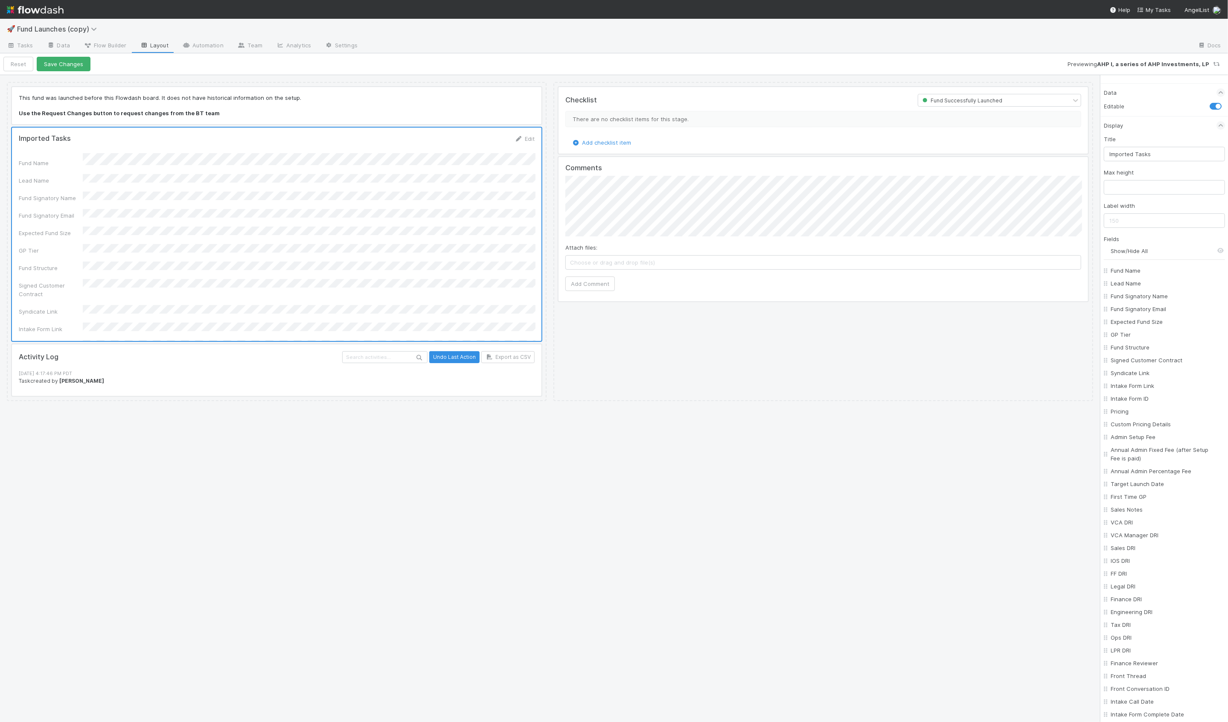
checkbox input "false"
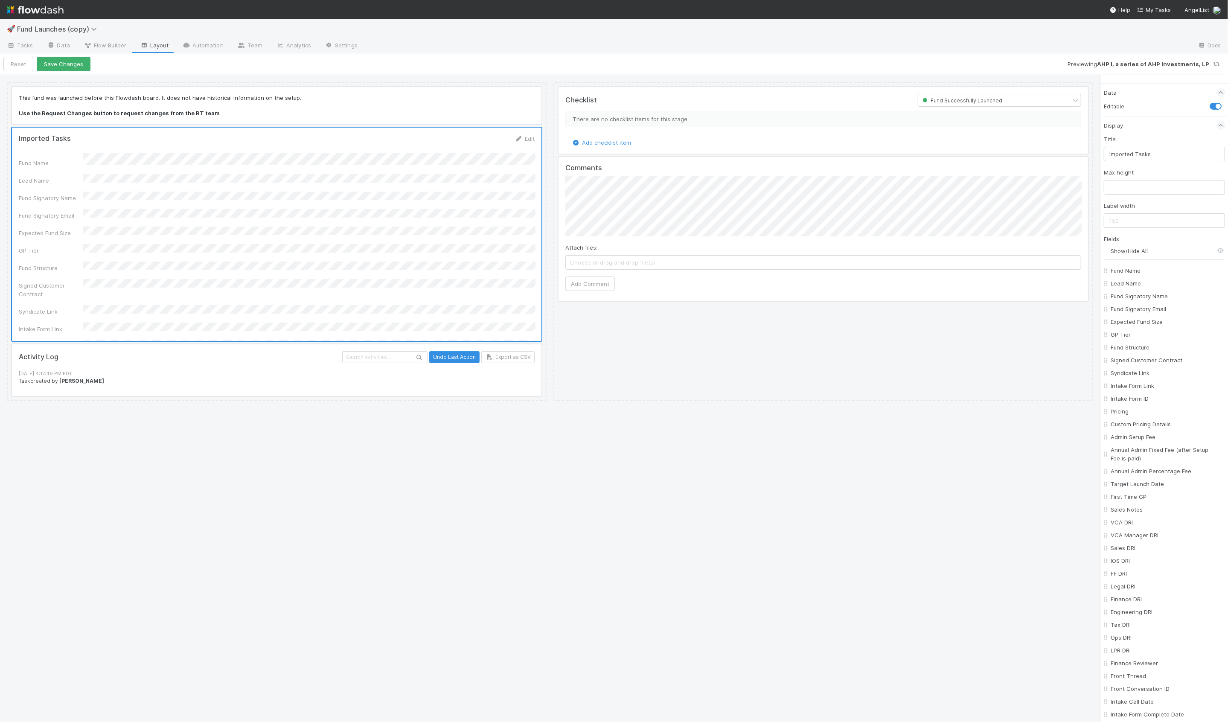
checkbox input "false"
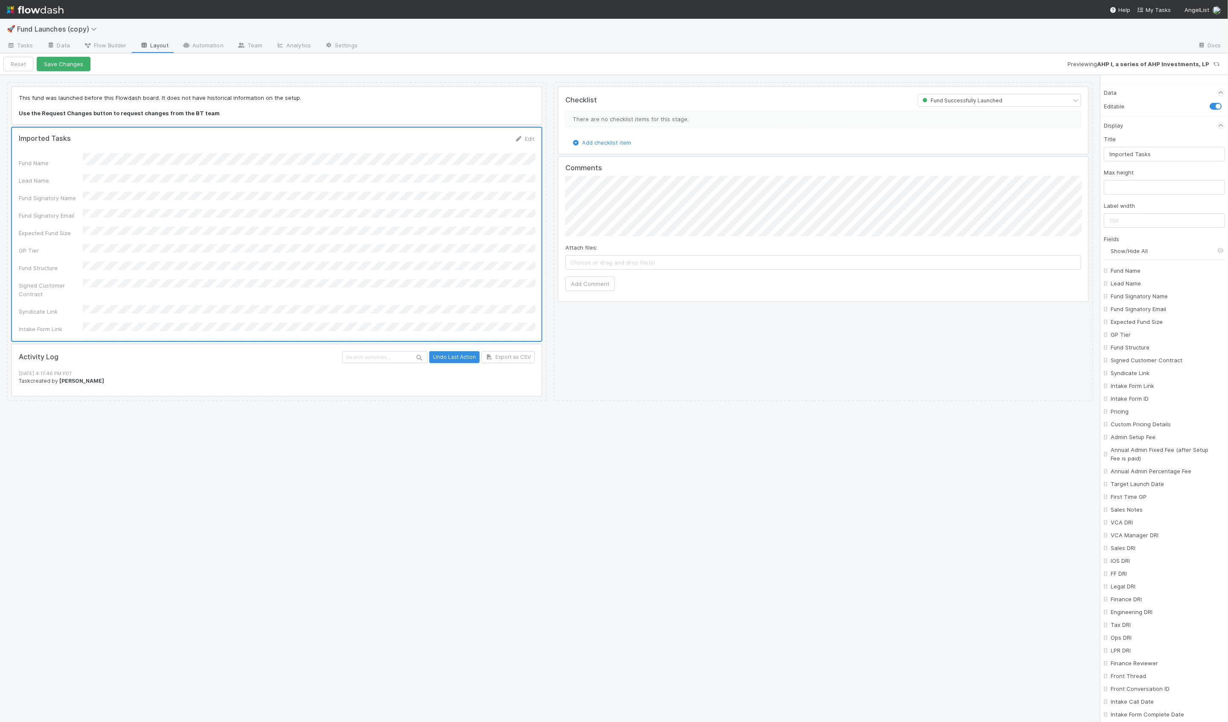
checkbox input "false"
checkbox On "false"
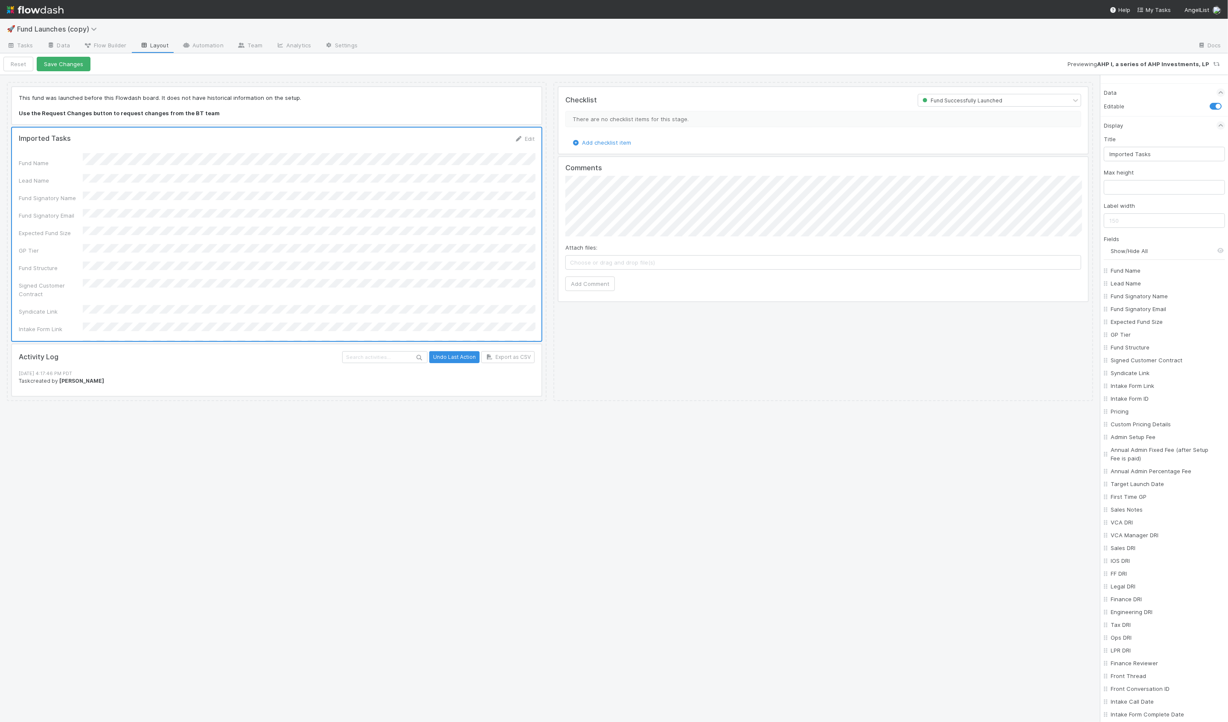
checkbox On "false"
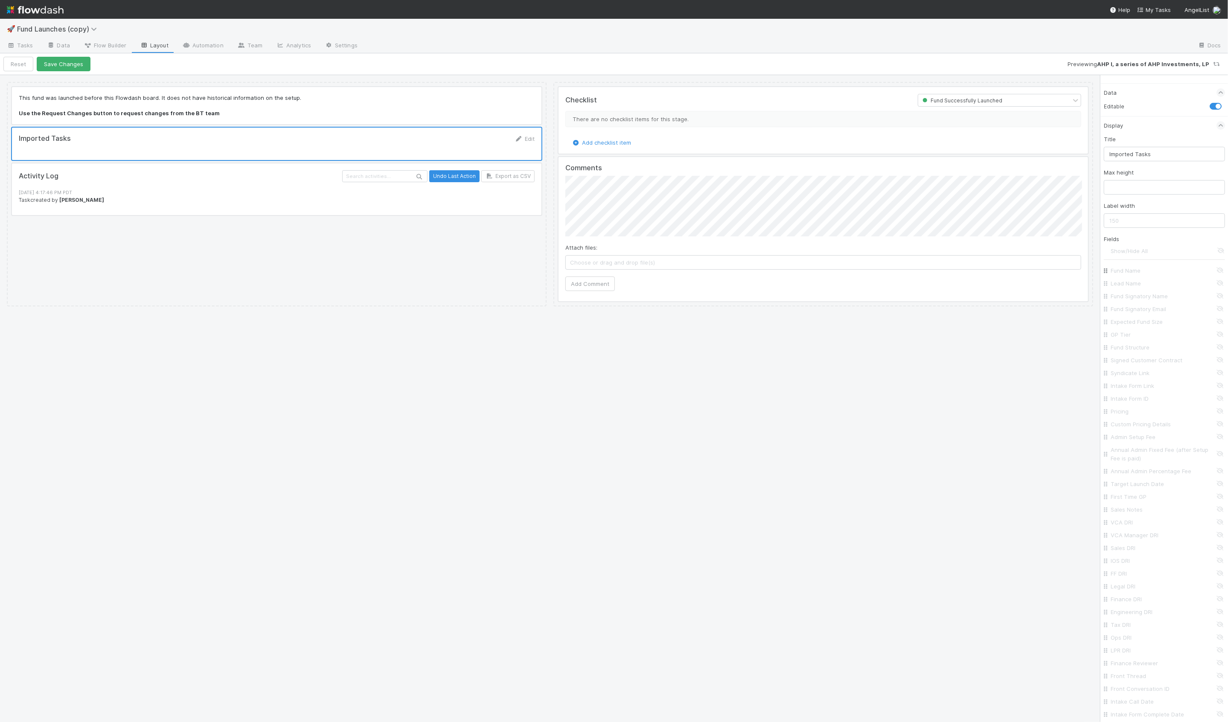
click at [1131, 272] on input "Fund Name" at bounding box center [1166, 270] width 112 height 9
checkbox input "true"
click at [1126, 507] on input "VCA DRI" at bounding box center [1166, 506] width 112 height 9
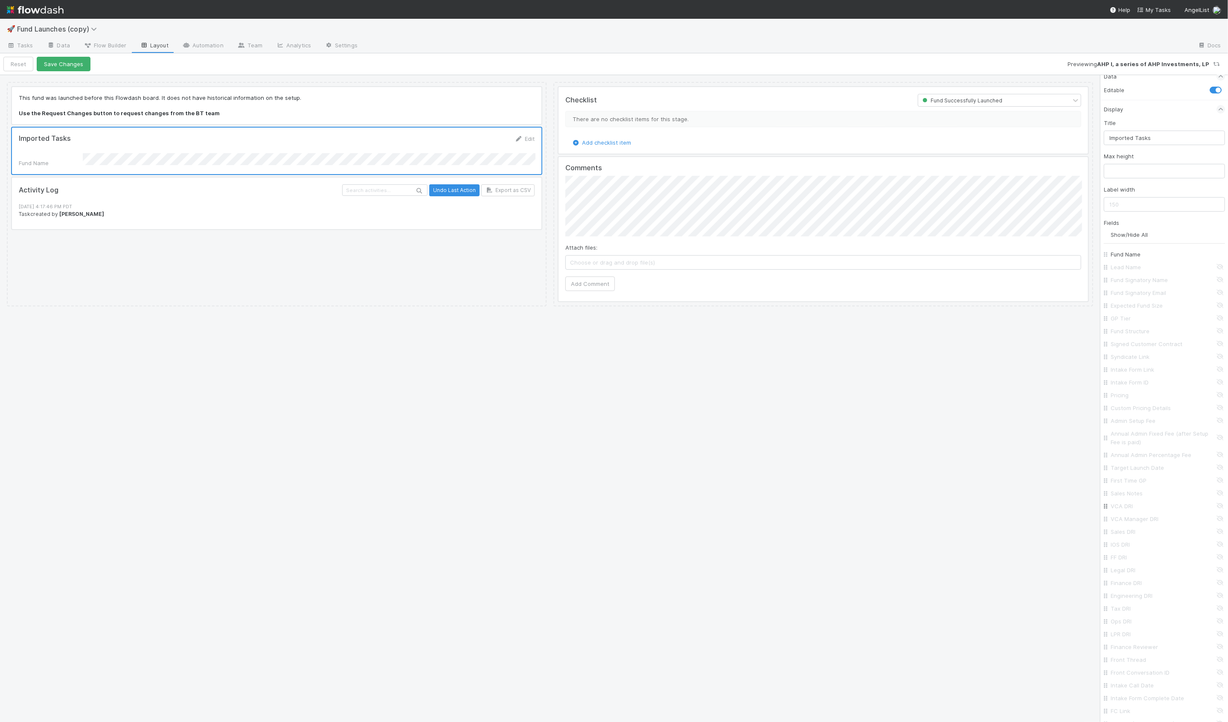
checkbox input "true"
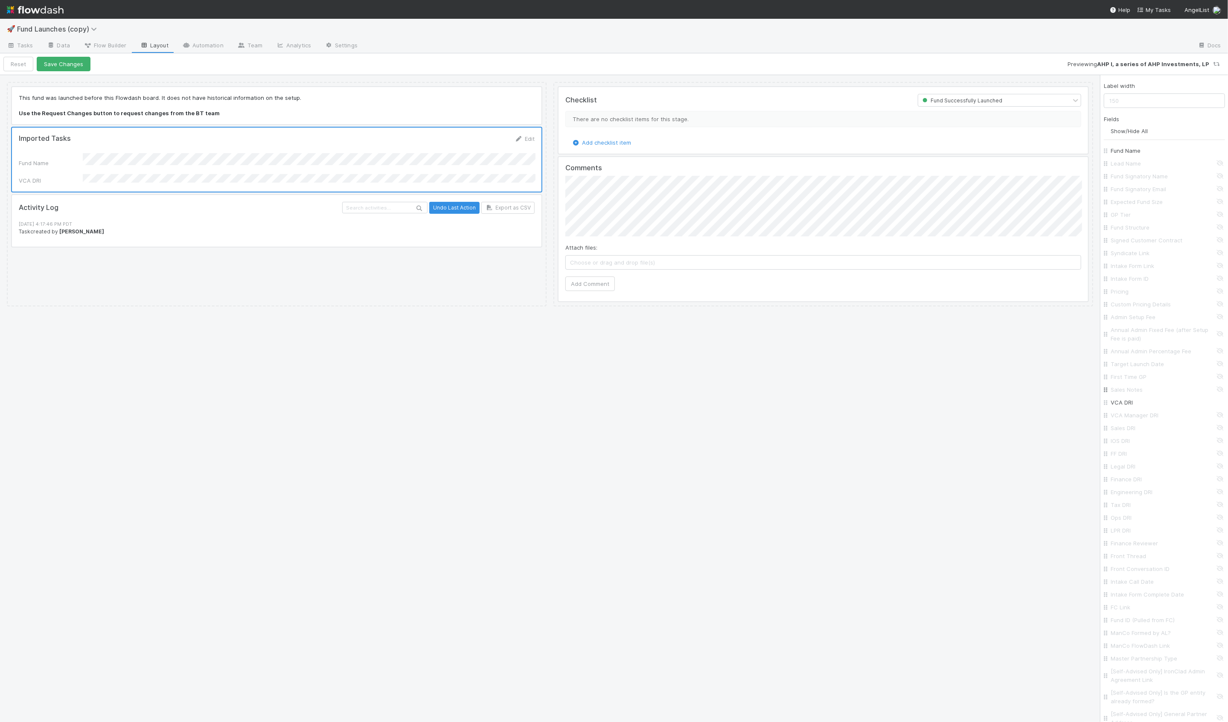
scroll to position [185, 0]
click at [1123, 569] on input "FC Link" at bounding box center [1166, 568] width 112 height 9
checkbox input "true"
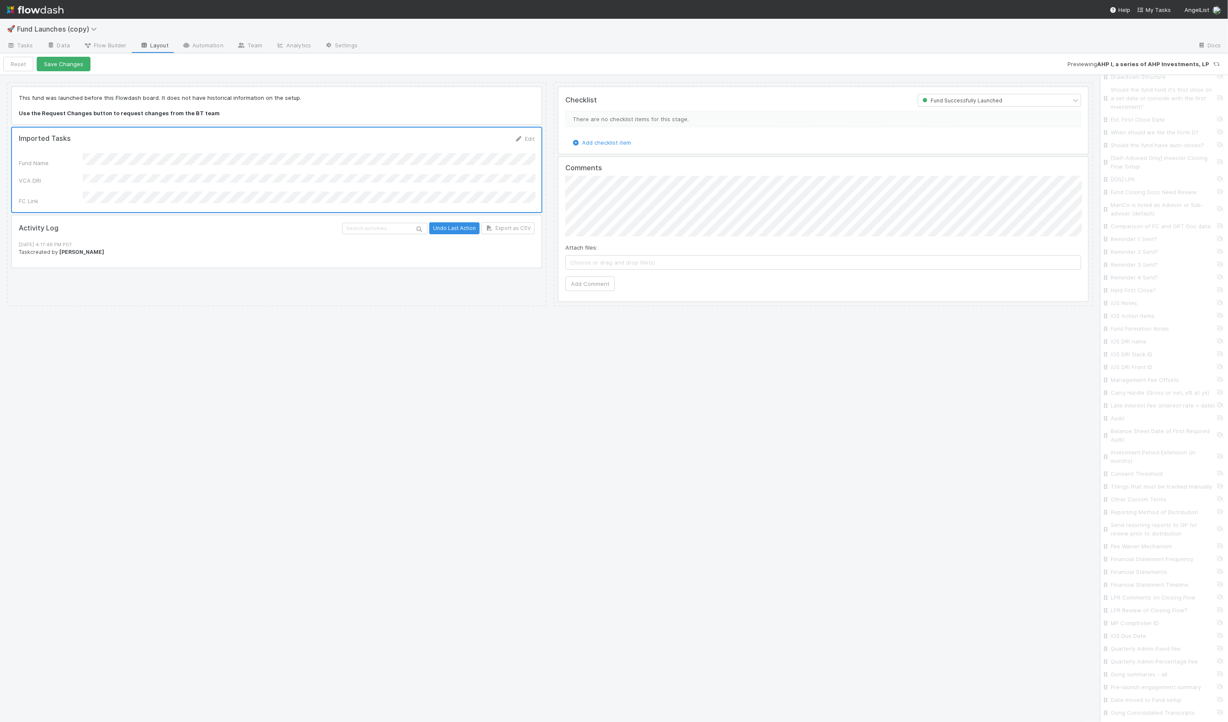
scroll to position [1803, 0]
click at [1125, 594] on div "Imported" at bounding box center [1163, 600] width 121 height 13
click at [1125, 596] on input "Imported" at bounding box center [1166, 600] width 112 height 9
checkbox input "true"
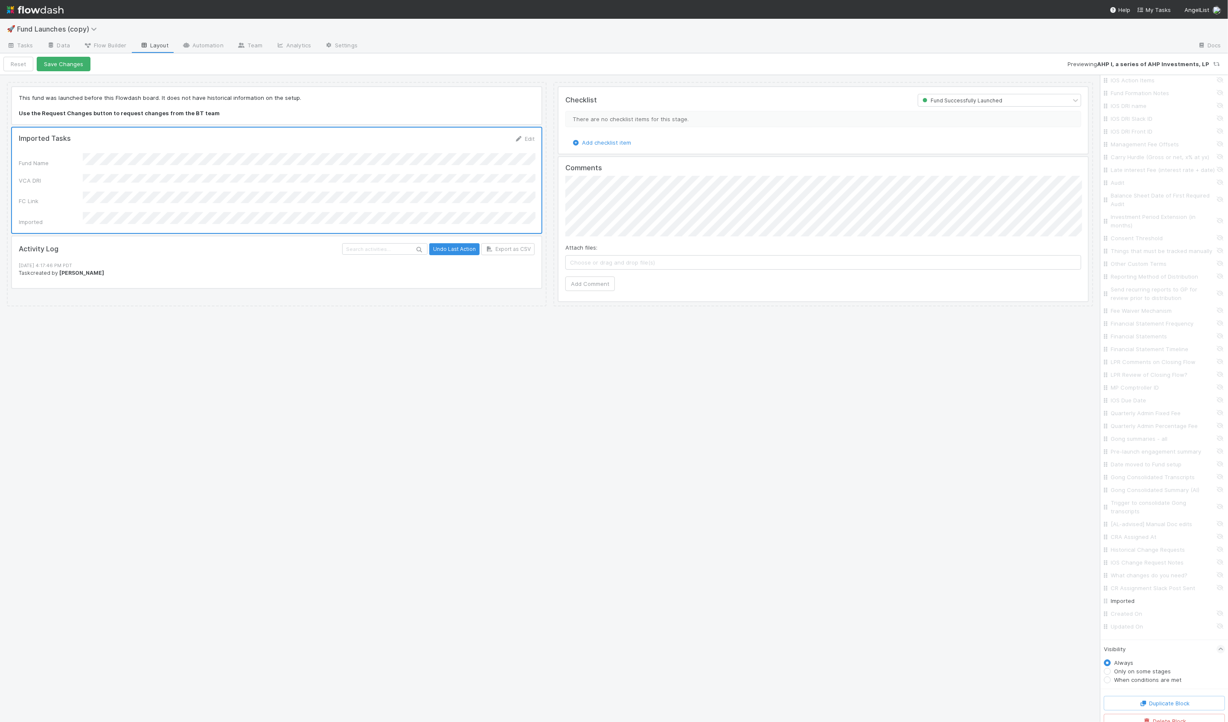
click at [1123, 675] on label "When conditions are met" at bounding box center [1147, 679] width 67 height 9
click at [1110, 675] on input "When conditions are met" at bounding box center [1106, 679] width 7 height 8
radio input "true"
radio input "false"
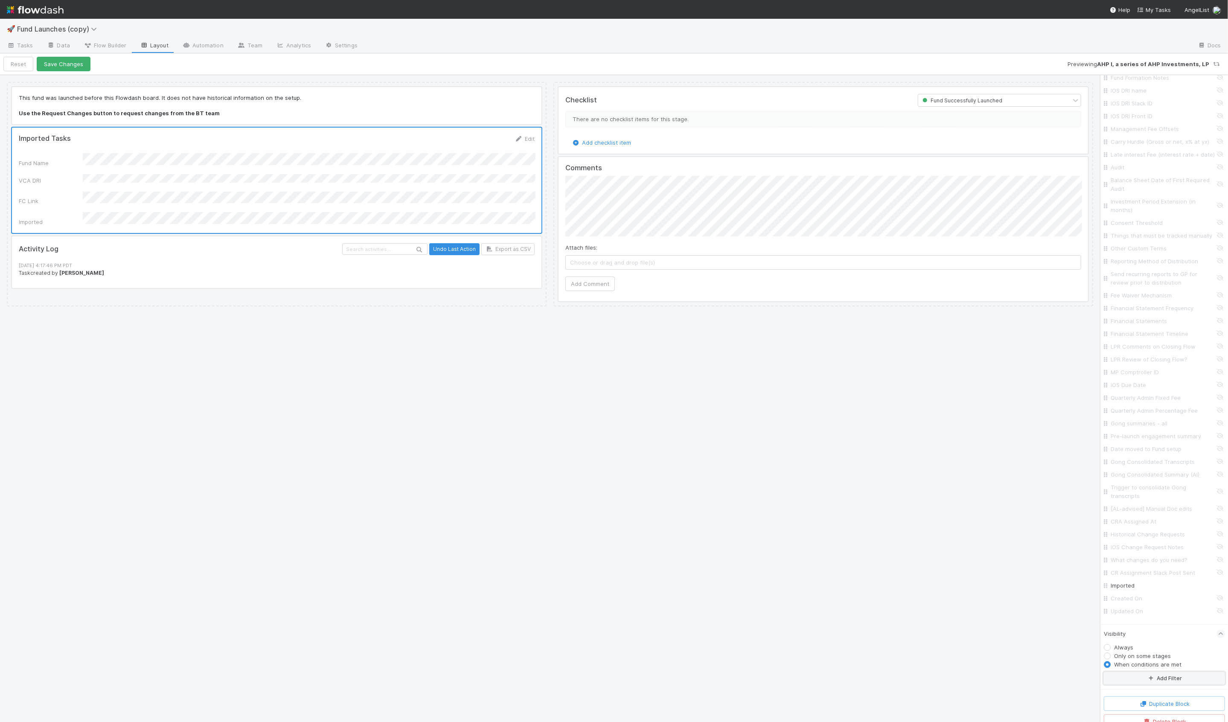
click at [1127, 672] on button "Add Filter" at bounding box center [1163, 678] width 121 height 12
click at [1130, 680] on div "Assigned To" at bounding box center [1139, 684] width 31 height 8
type input "imp"
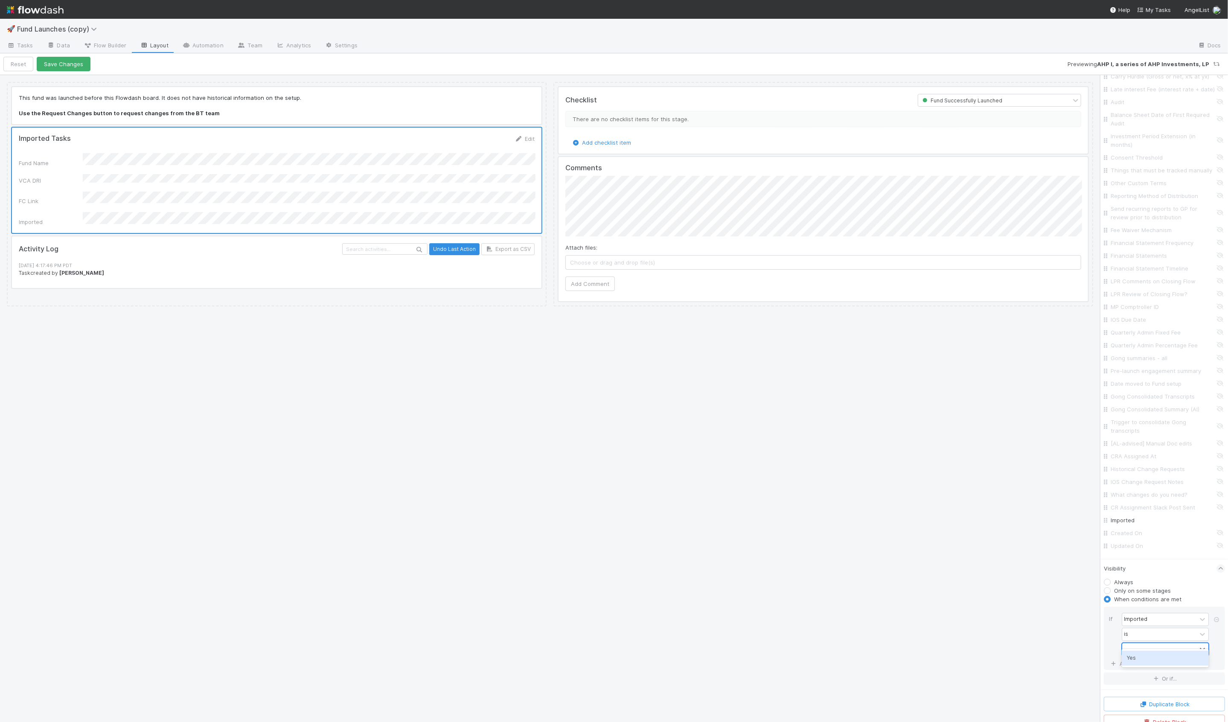
click at [1137, 643] on div at bounding box center [1159, 649] width 74 height 12
click at [1138, 654] on div "Yes" at bounding box center [1164, 657] width 87 height 15
click at [1115, 636] on div "If" at bounding box center [1115, 635] width 13 height 45
click at [1119, 516] on input "Imported" at bounding box center [1166, 520] width 112 height 9
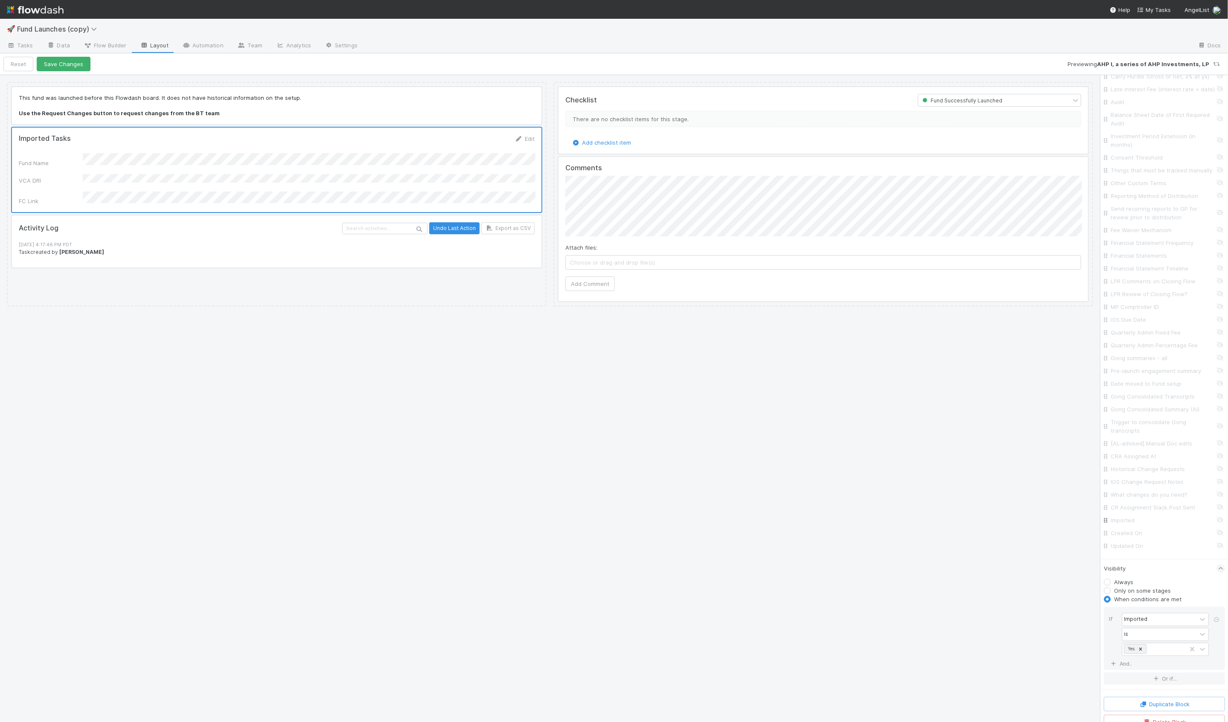
click at [1127, 516] on input "Imported" at bounding box center [1166, 520] width 112 height 9
checkbox input "true"
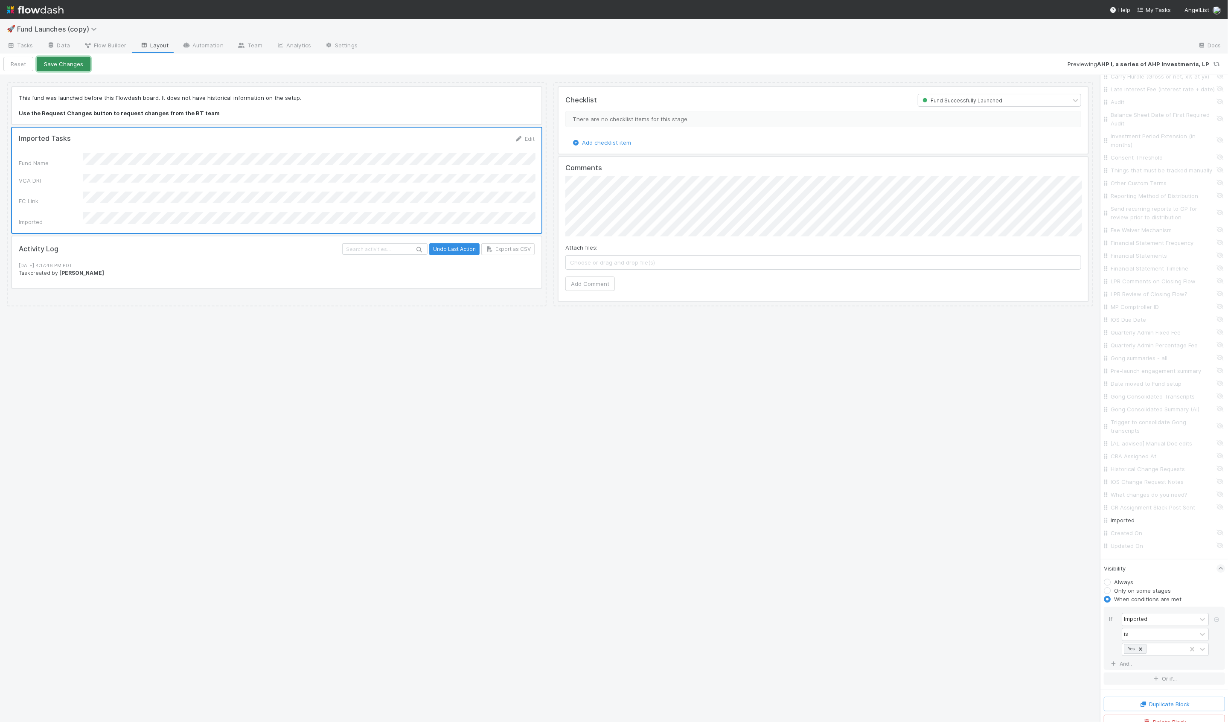
click at [61, 62] on button "Save Changes" at bounding box center [64, 64] width 54 height 15
click at [140, 114] on div at bounding box center [276, 105] width 529 height 37
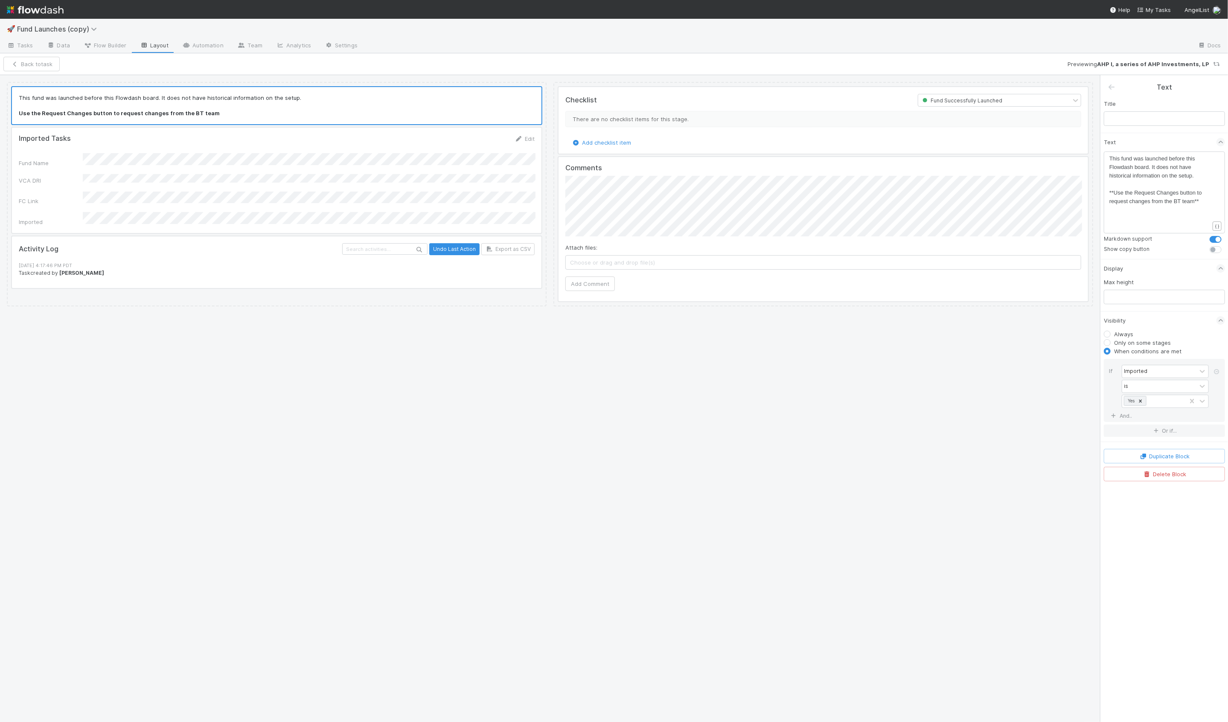
click at [1127, 215] on div "​ x This fund was launched before this Flowdash board. It does not have histori…" at bounding box center [1169, 202] width 121 height 97
type textarea "This fund was launched before this Flowdash board. It does not have historical …"
drag, startPoint x: 1125, startPoint y: 214, endPoint x: 1105, endPoint y: 146, distance: 70.3
click at [1105, 146] on div "Text This fund was launched before this Flowdash board. It does not have histor…" at bounding box center [1163, 196] width 121 height 126
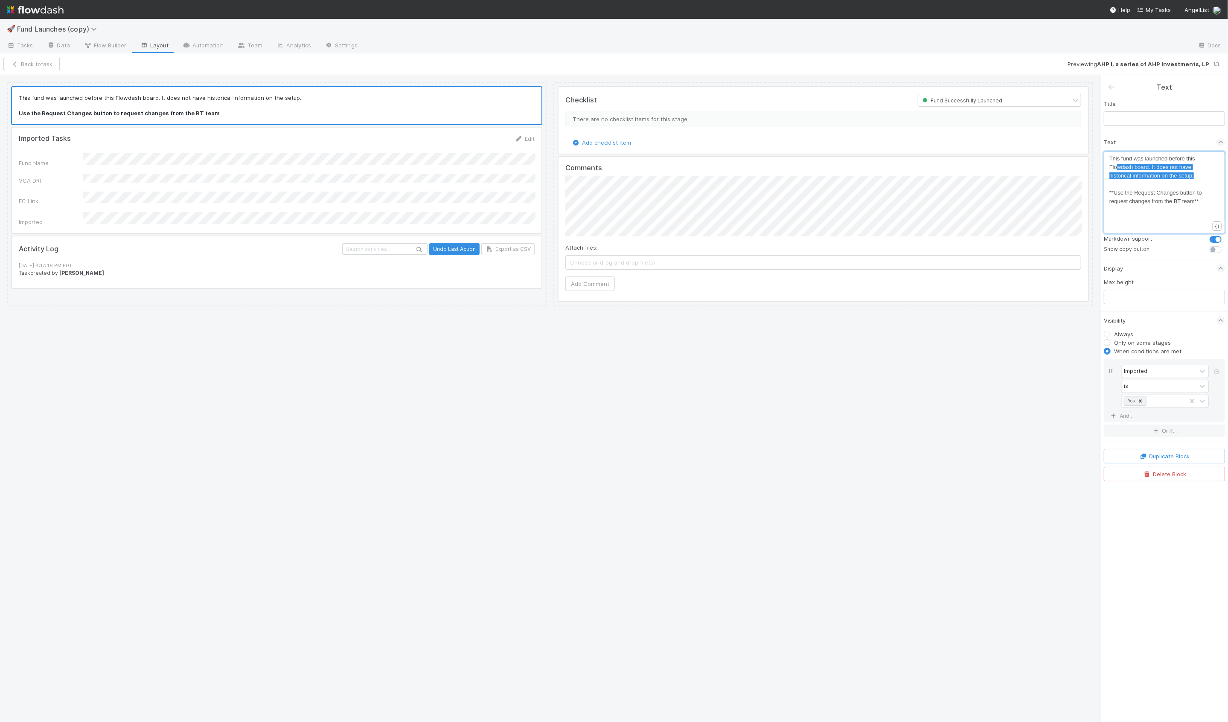
type textarea "This fund was launched before this Flowdash board. It does not have historical …"
drag, startPoint x: 1193, startPoint y: 173, endPoint x: 1098, endPoint y: 157, distance: 96.8
paste textarea
type textarea "as imported from a prior process an"
drag, startPoint x: 1136, startPoint y: 158, endPoint x: 1144, endPoint y: 173, distance: 16.8
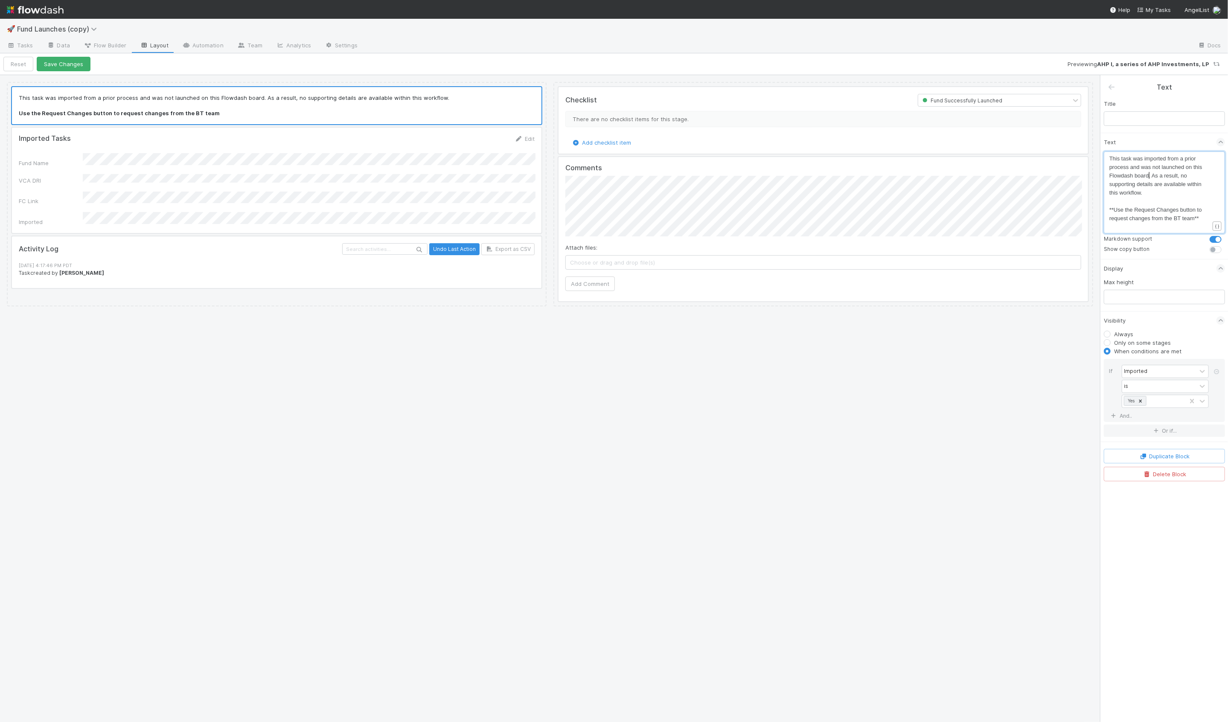
click at [1129, 168] on span "This task was imported from a prior process and was not launched on this Flowda…" at bounding box center [1156, 175] width 94 height 41
click at [1169, 210] on span "**Use the Request Changes button to request changes from the BT team**" at bounding box center [1156, 213] width 94 height 15
type textarea "As a result,"
drag, startPoint x: 1181, startPoint y: 176, endPoint x: 1150, endPoint y: 176, distance: 31.1
click at [1157, 195] on pre "This task was imported from a prior process and was not launched on this Flowda…" at bounding box center [1159, 175] width 100 height 43
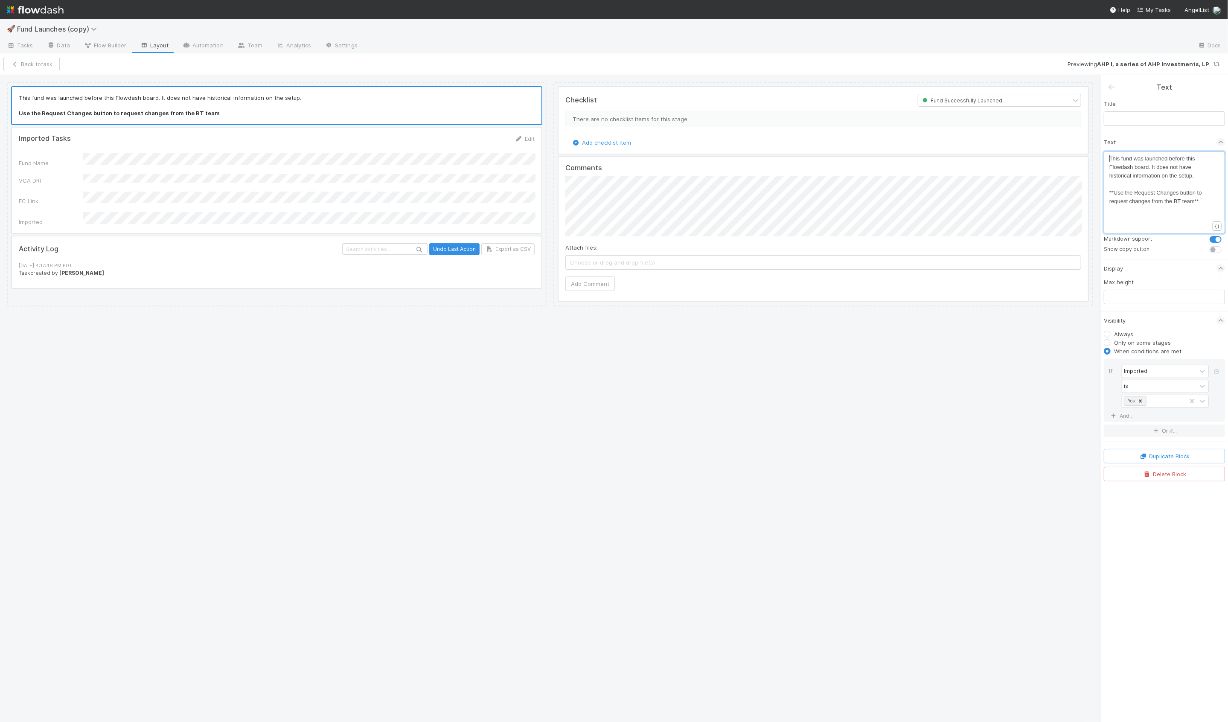
click at [1151, 167] on span "This fund was launched before this Flowdash board. It does not have historical …" at bounding box center [1152, 166] width 87 height 23
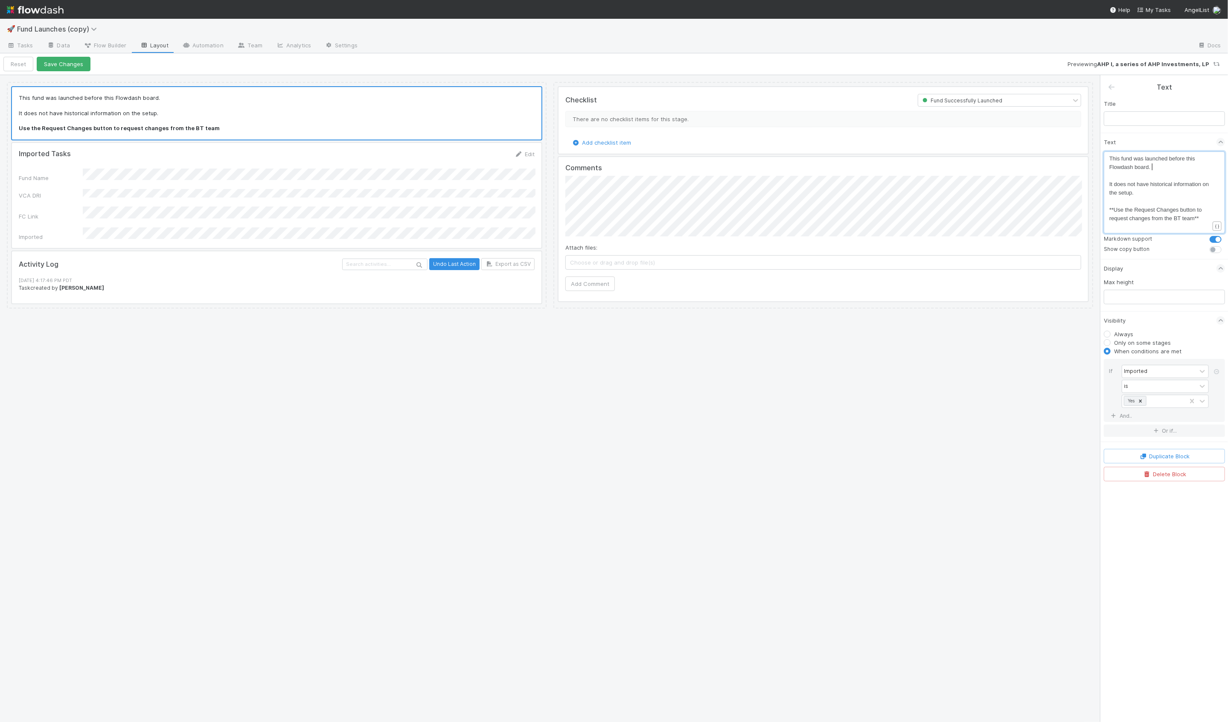
type textarea "This fund was launched before this Flowdash board."
drag, startPoint x: 1155, startPoint y: 166, endPoint x: 1104, endPoint y: 154, distance: 51.8
click at [1140, 186] on span "This task was imported from a prior process and was not launched on this Flowda…" at bounding box center [1156, 175] width 94 height 41
type textarea "details"
type textarea "details are available within this workflow."
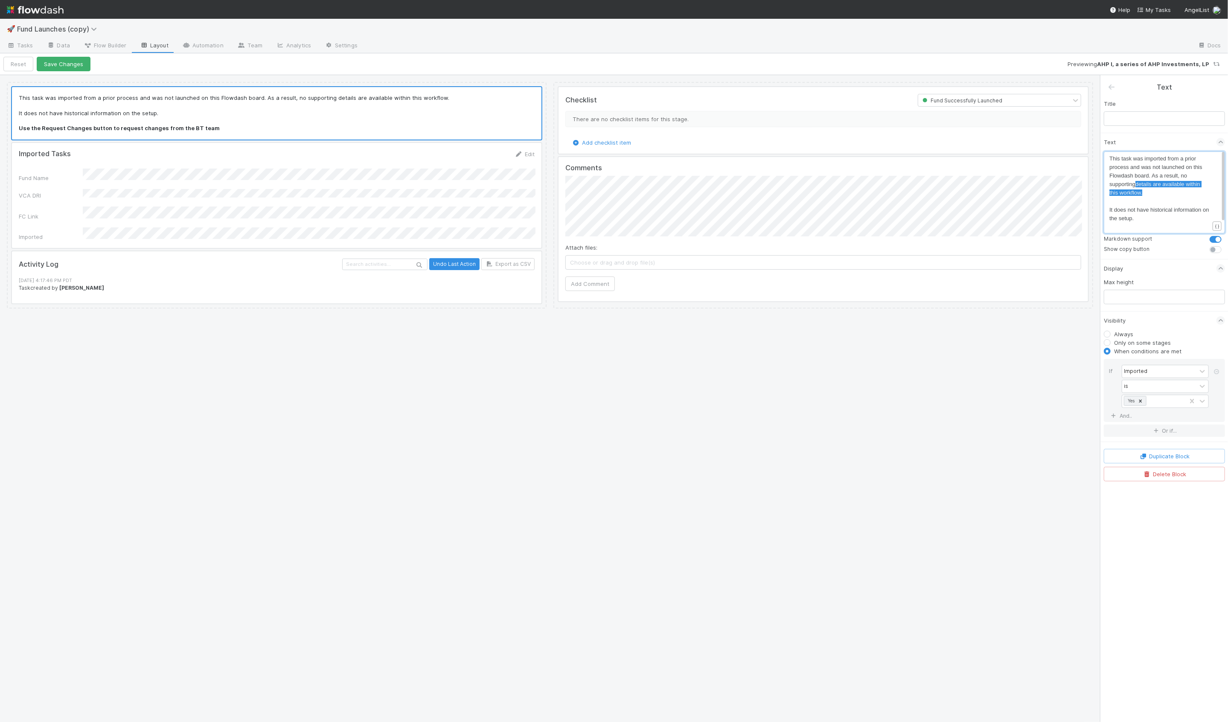
drag, startPoint x: 1143, startPoint y: 195, endPoint x: 1135, endPoint y: 184, distance: 13.5
click at [1169, 203] on pre "​" at bounding box center [1159, 201] width 100 height 9
click at [1144, 181] on span "This task was imported from a prior process and was not launched on this Flowda…" at bounding box center [1156, 175] width 94 height 41
type textarea "information"
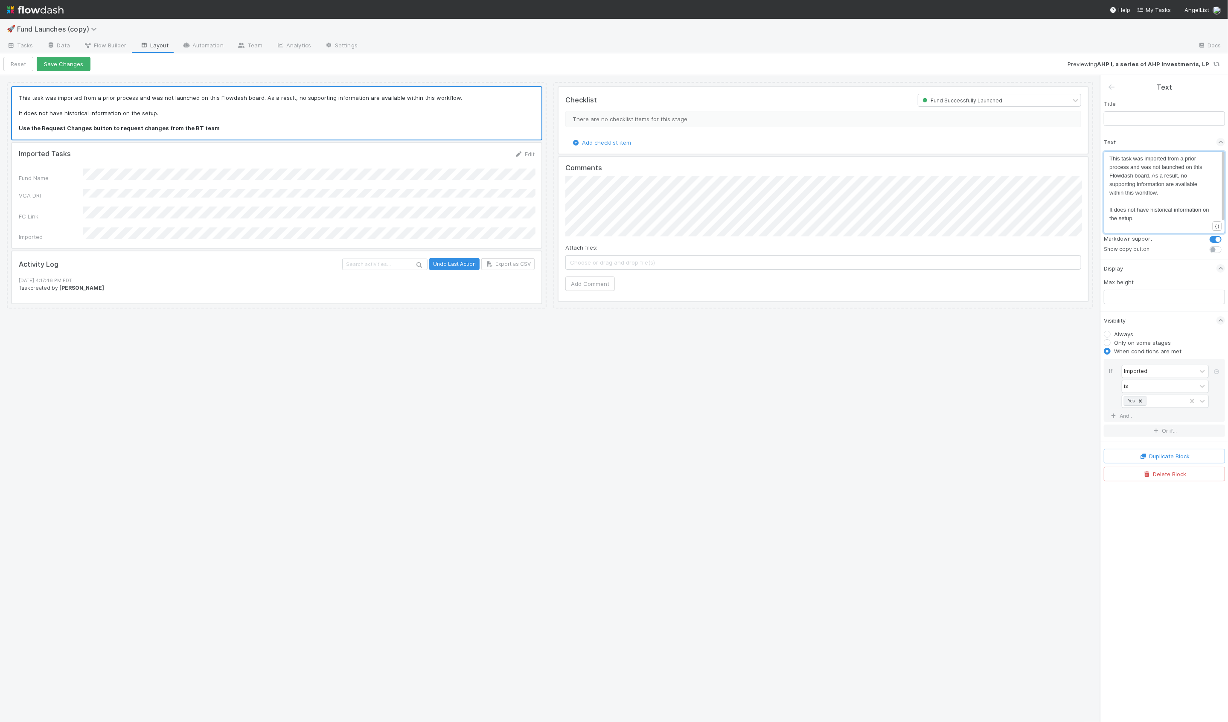
click at [1170, 185] on span "This task was imported from a prior process and was not launched on this Flowda…" at bounding box center [1156, 175] width 94 height 41
type textarea "os"
type textarea "is"
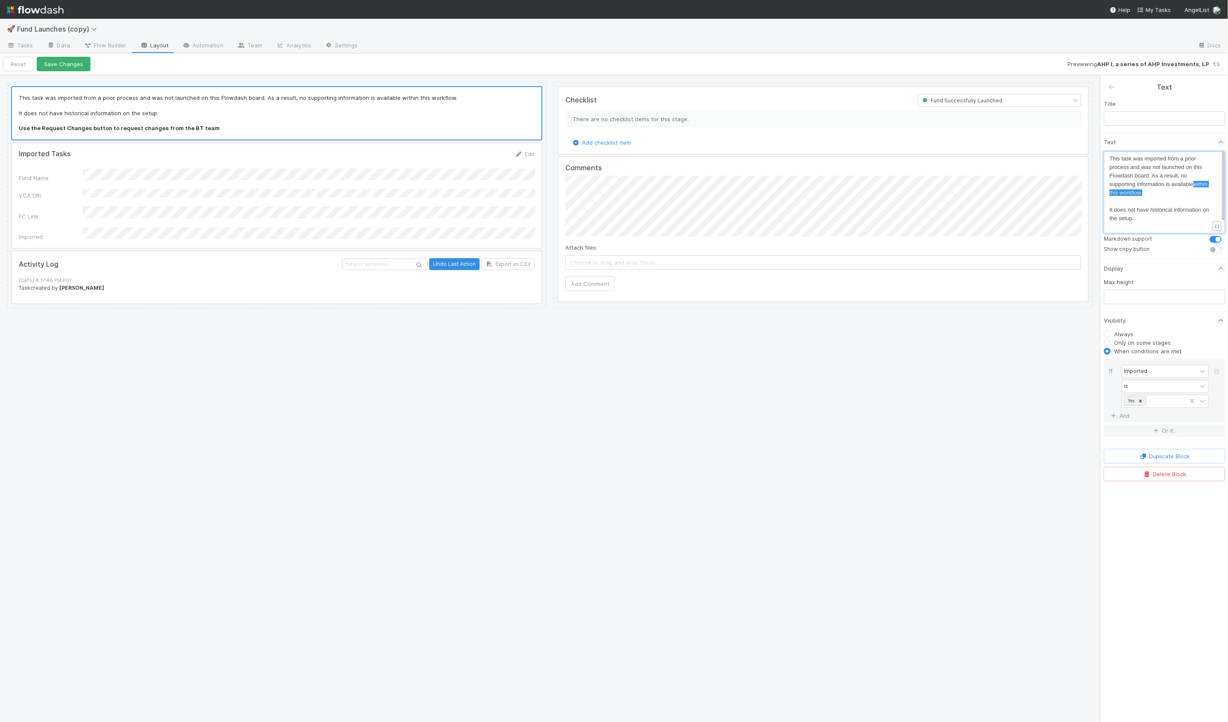
drag, startPoint x: 1169, startPoint y: 190, endPoint x: 1194, endPoint y: 185, distance: 25.3
type textarea "on the"
type textarea "is available on the"
type textarea "on the"
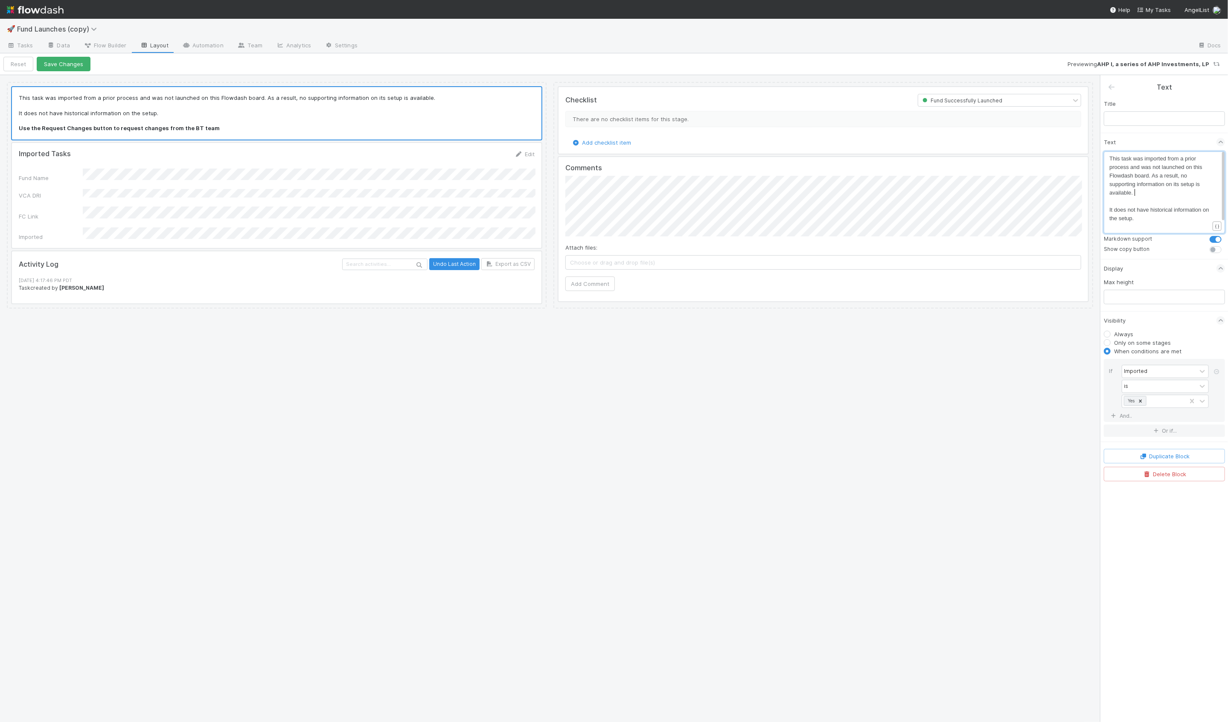
scroll to position [3, 52]
drag, startPoint x: 1133, startPoint y: 213, endPoint x: 1092, endPoint y: 205, distance: 41.7
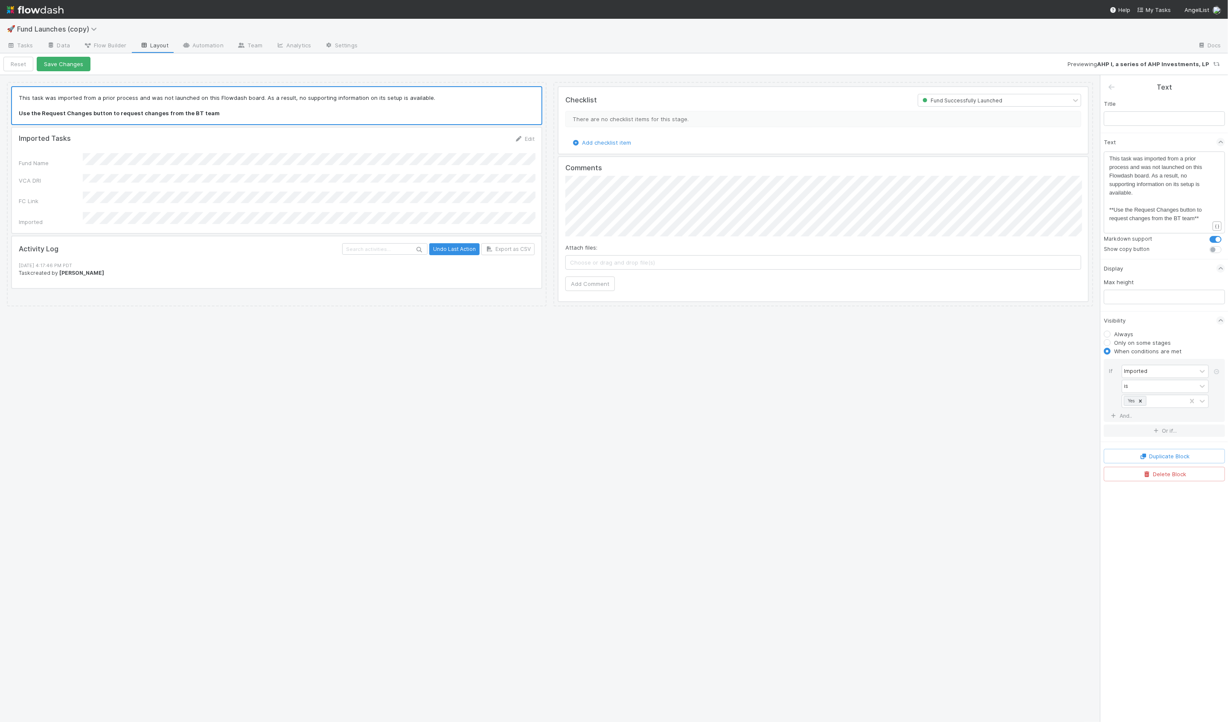
click at [984, 327] on div "This task was imported from a prior process and was not launched on this Flowda…" at bounding box center [550, 398] width 1100 height 647
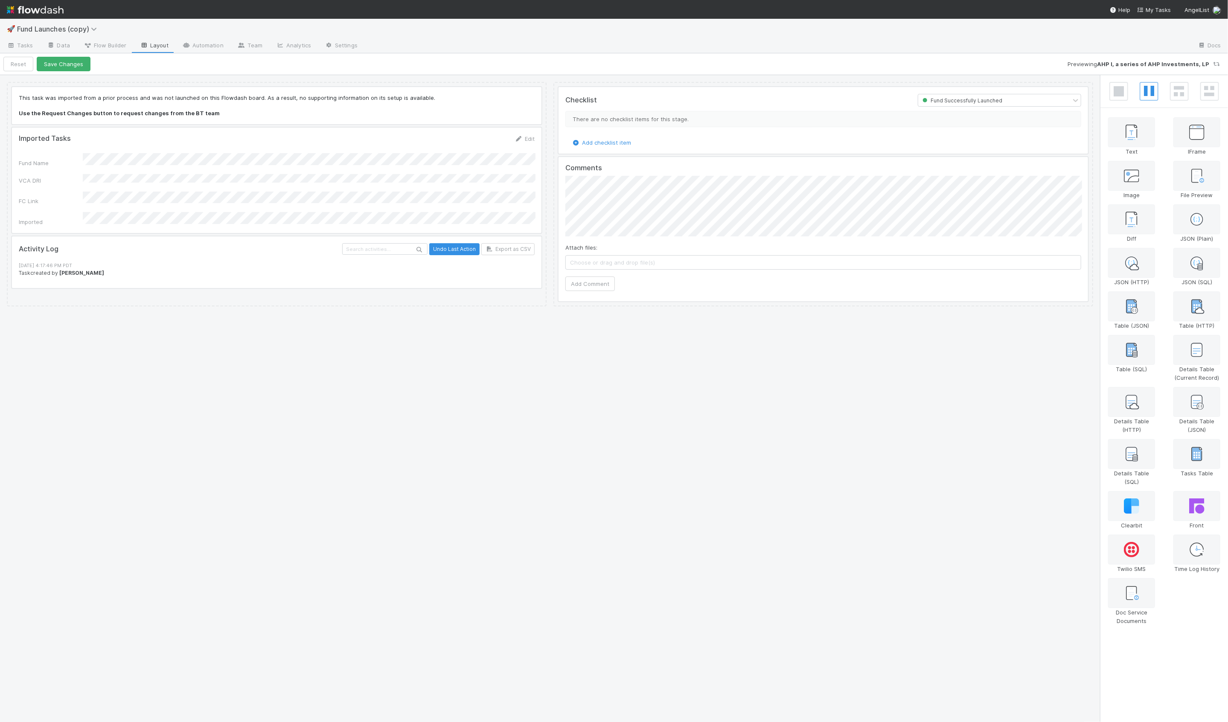
click at [256, 113] on div at bounding box center [276, 105] width 529 height 37
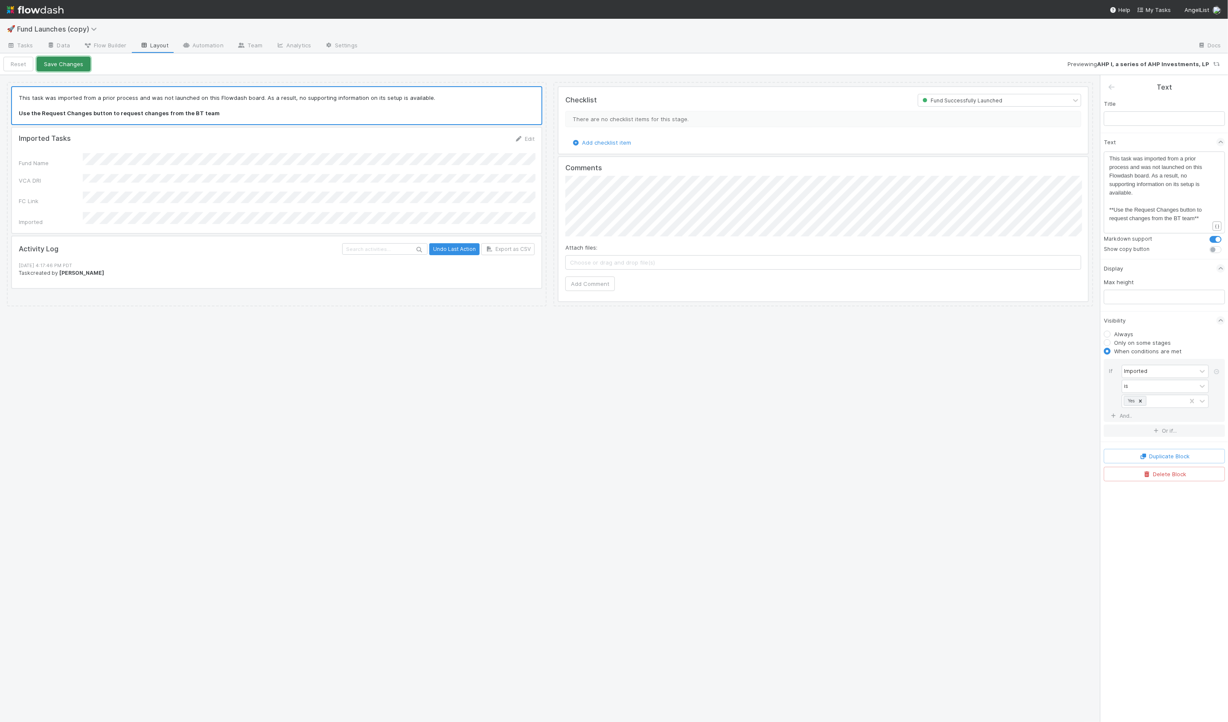
click at [77, 57] on button "Save Changes" at bounding box center [64, 64] width 54 height 15
click at [33, 67] on button "Back to task" at bounding box center [31, 64] width 56 height 15
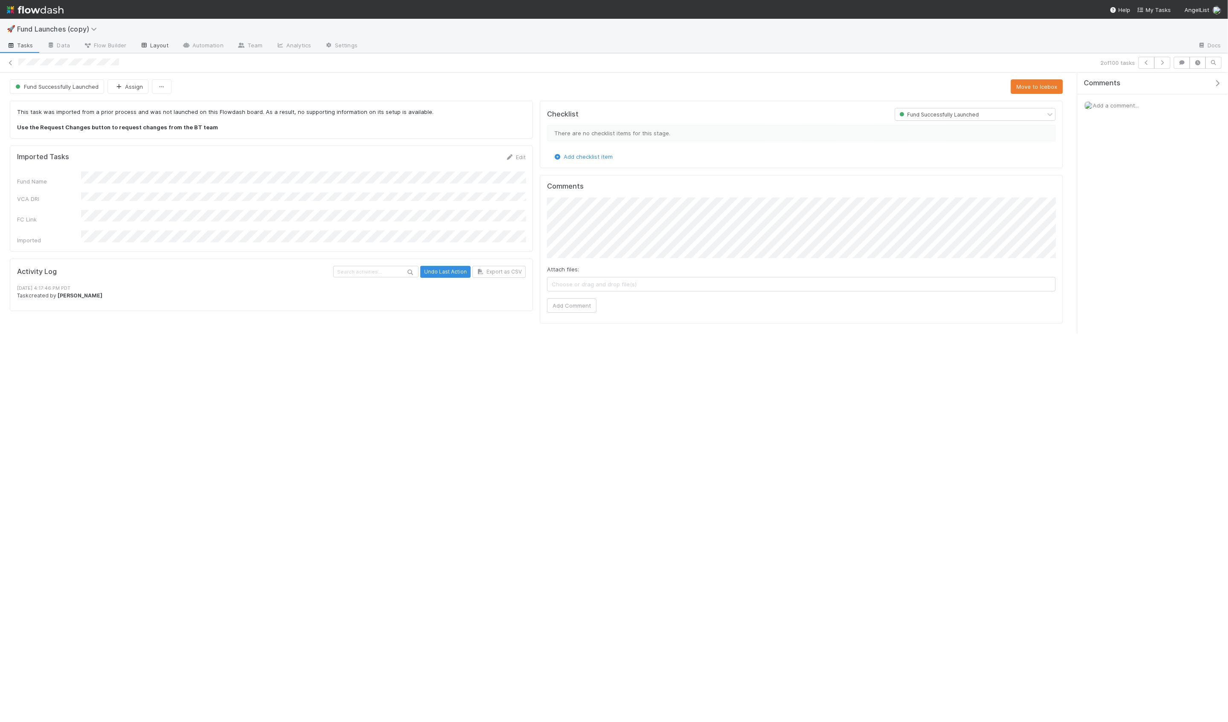
click at [149, 50] on link "Layout" at bounding box center [154, 46] width 42 height 14
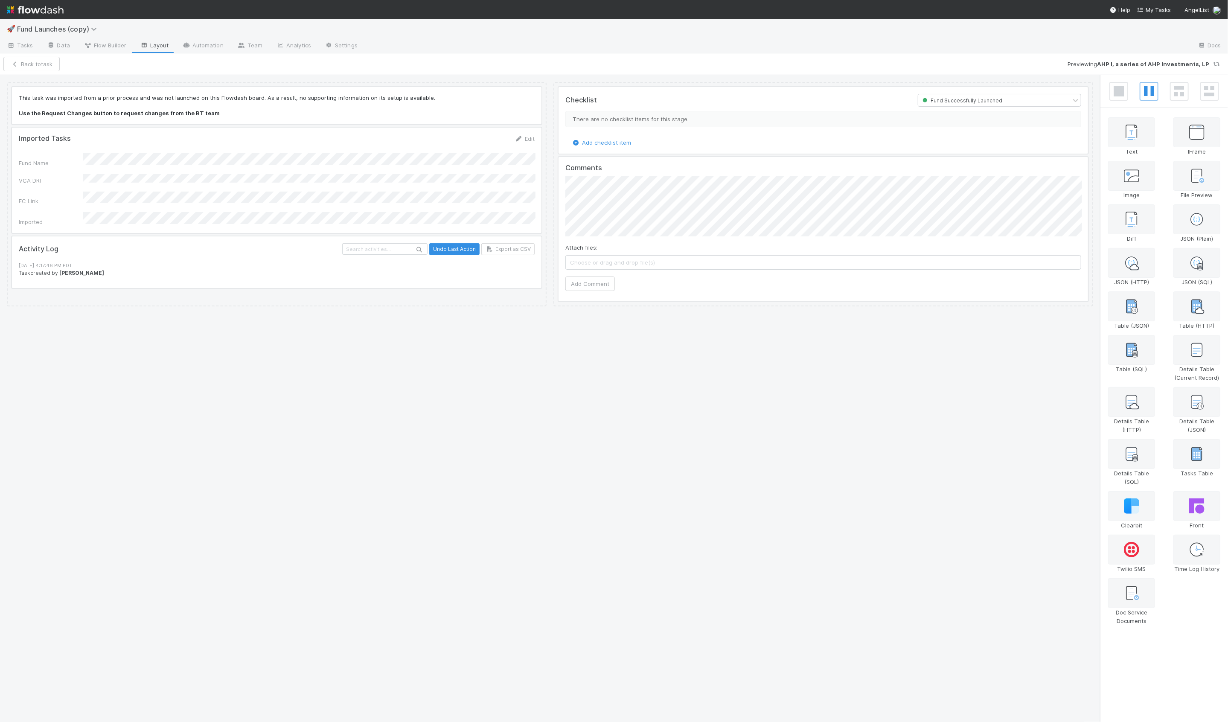
click at [173, 177] on div at bounding box center [276, 180] width 529 height 105
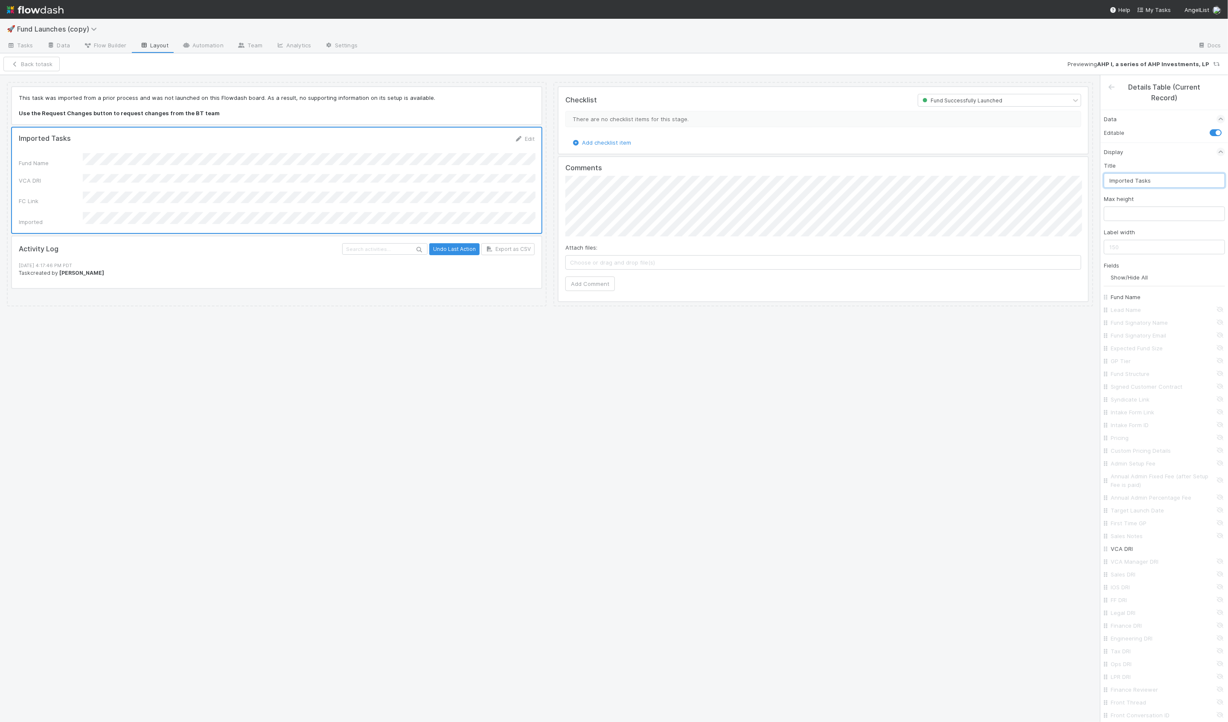
click at [1150, 178] on input "Imported Tasks" at bounding box center [1163, 180] width 121 height 15
click at [53, 61] on button "Save Changes" at bounding box center [64, 64] width 54 height 15
click at [28, 66] on button "Back to task" at bounding box center [31, 64] width 56 height 15
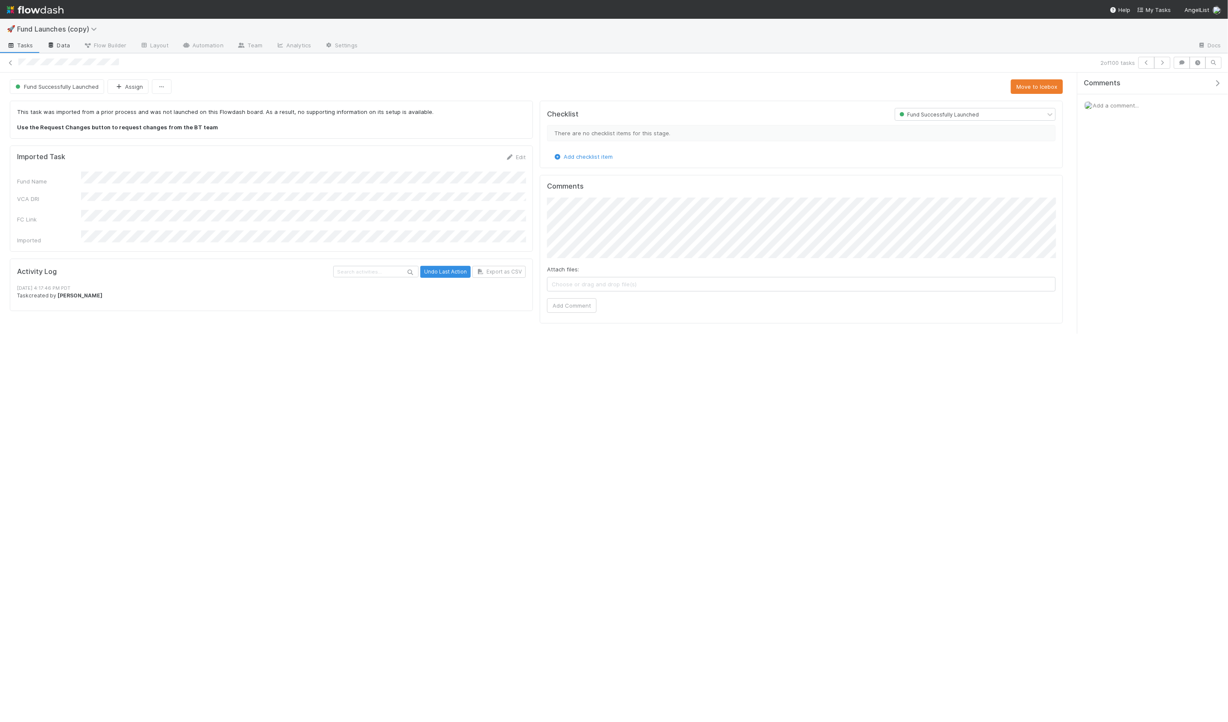
click at [52, 47] on icon at bounding box center [51, 45] width 9 height 5
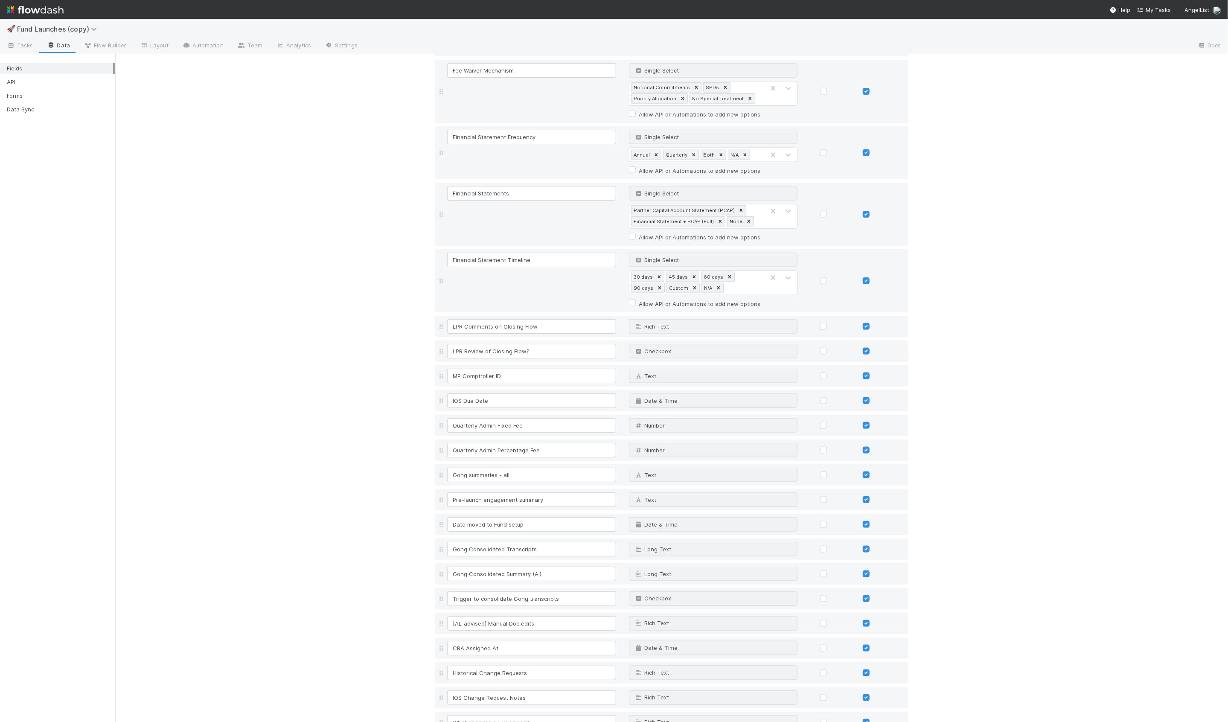
scroll to position [4173, 0]
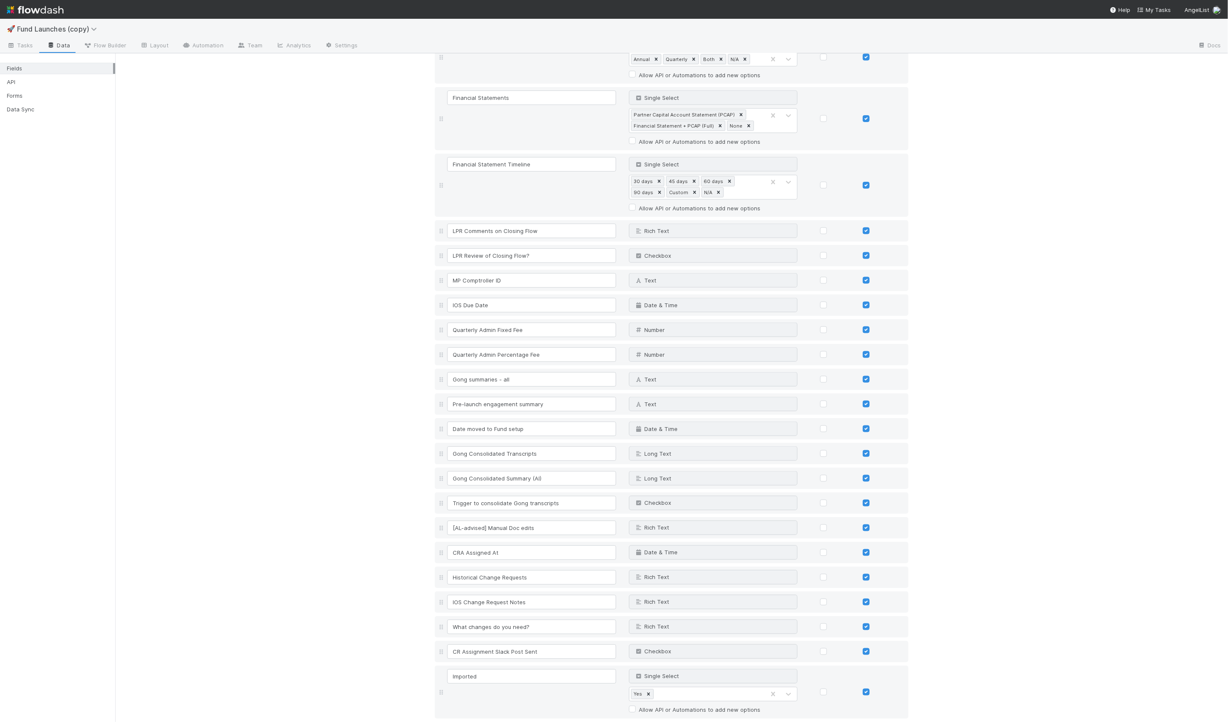
click at [29, 55] on div at bounding box center [57, 57] width 115 height 5
click at [23, 49] on span "Tasks" at bounding box center [20, 45] width 26 height 9
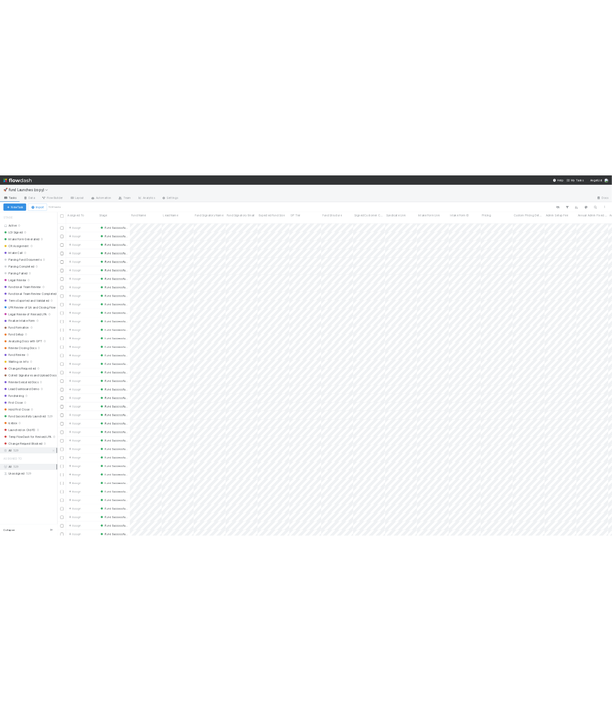
scroll to position [633, 1112]
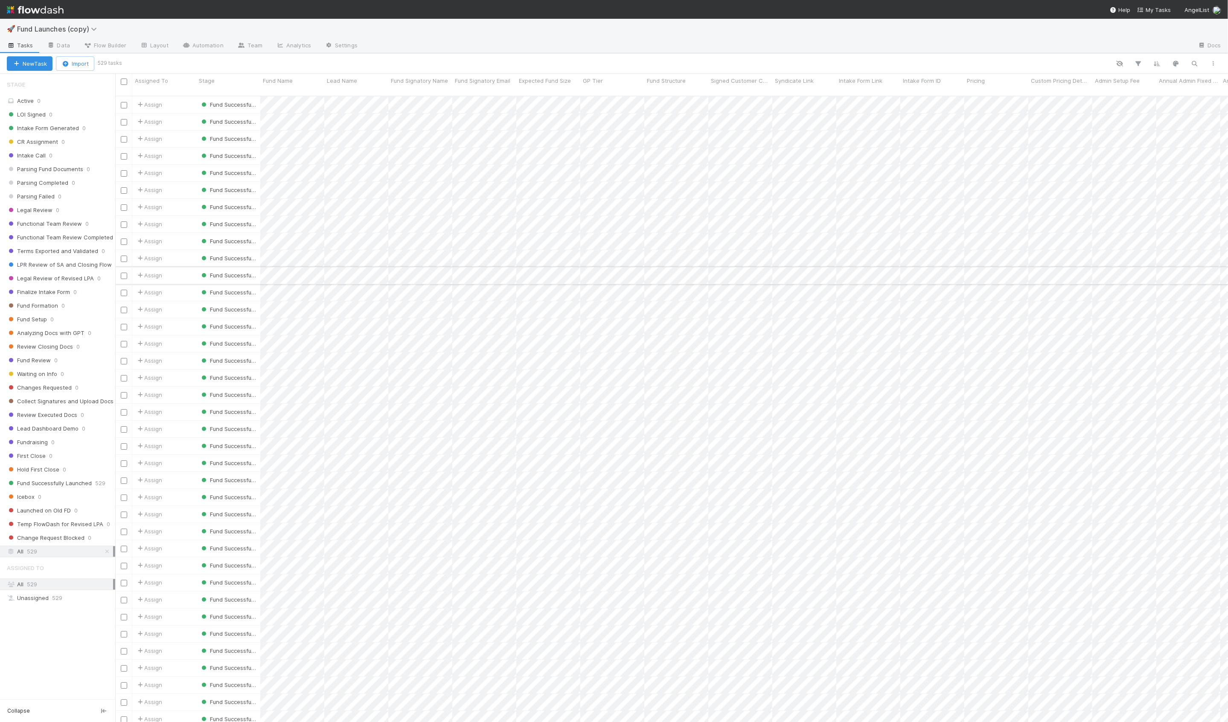
click at [186, 267] on div "Assign" at bounding box center [164, 275] width 64 height 17
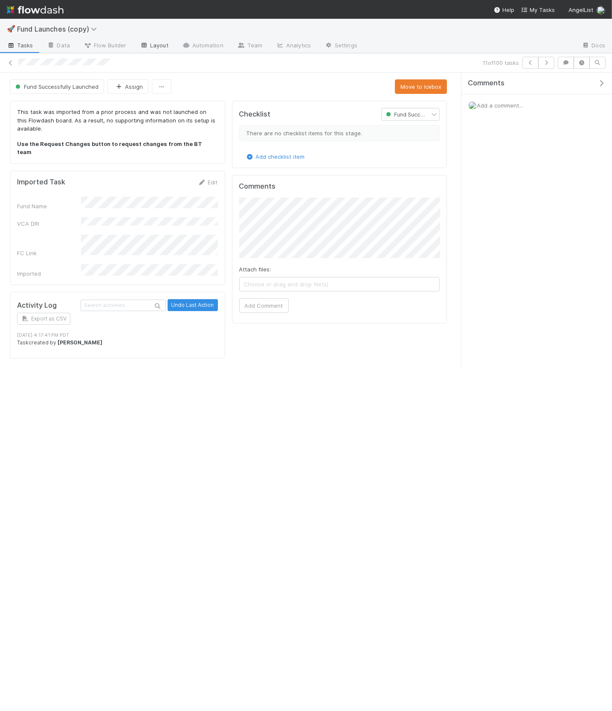
click at [154, 46] on link "Layout" at bounding box center [154, 46] width 42 height 14
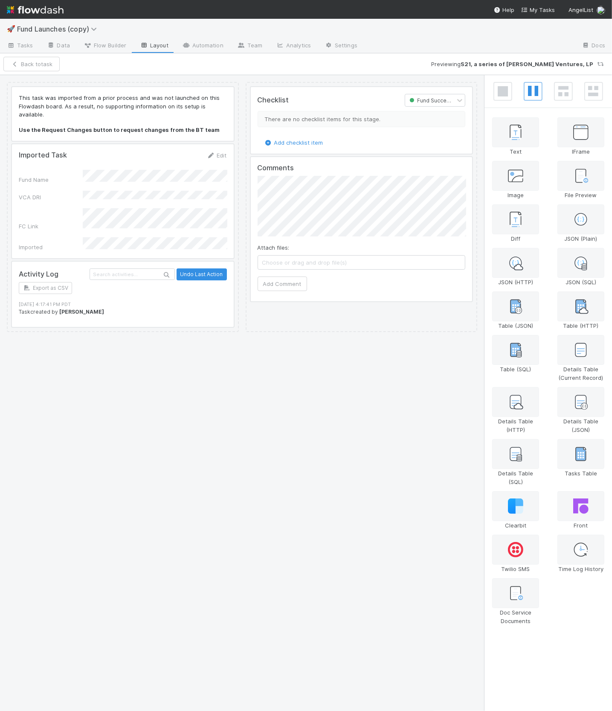
click at [181, 114] on div at bounding box center [123, 114] width 222 height 54
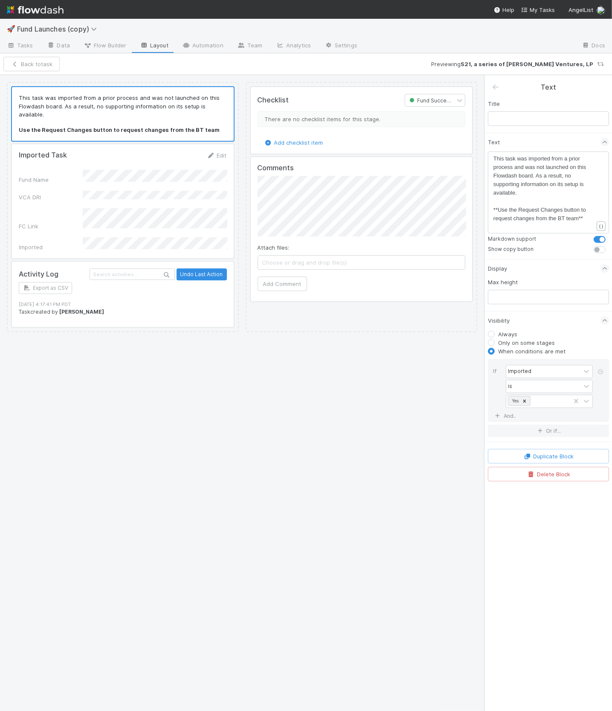
click at [172, 188] on div at bounding box center [123, 201] width 222 height 114
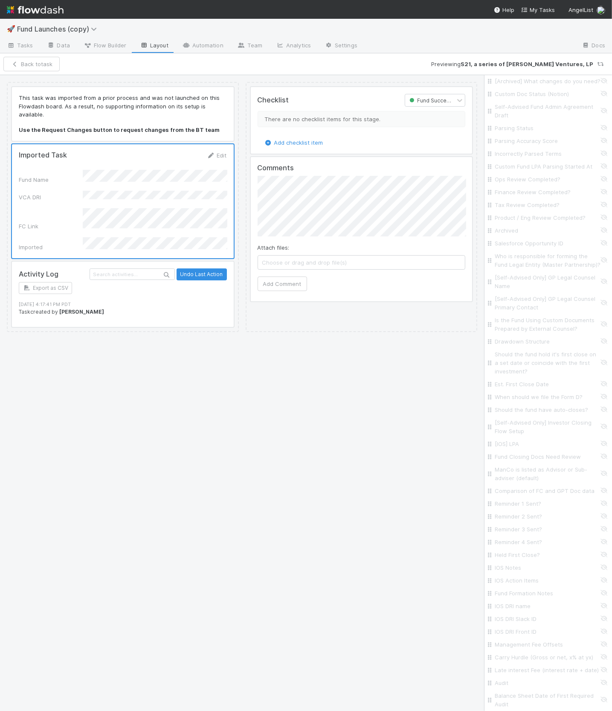
scroll to position [1895, 0]
click at [102, 131] on div at bounding box center [123, 114] width 222 height 54
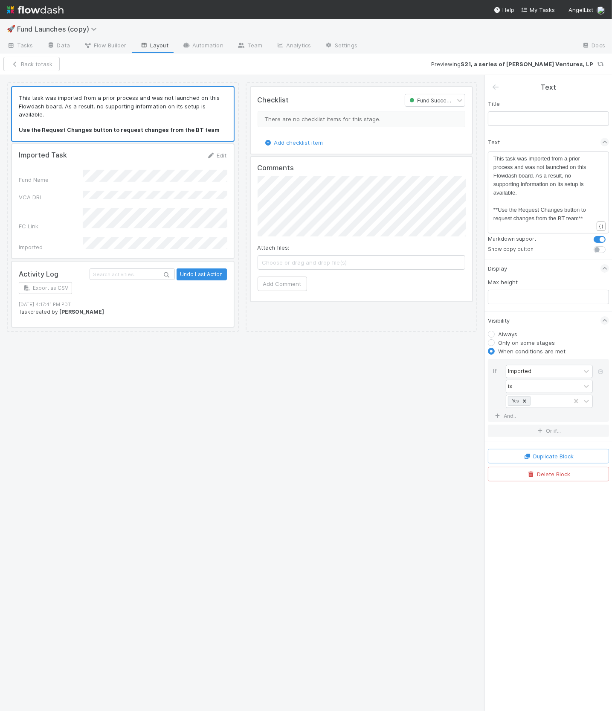
scroll to position [0, 0]
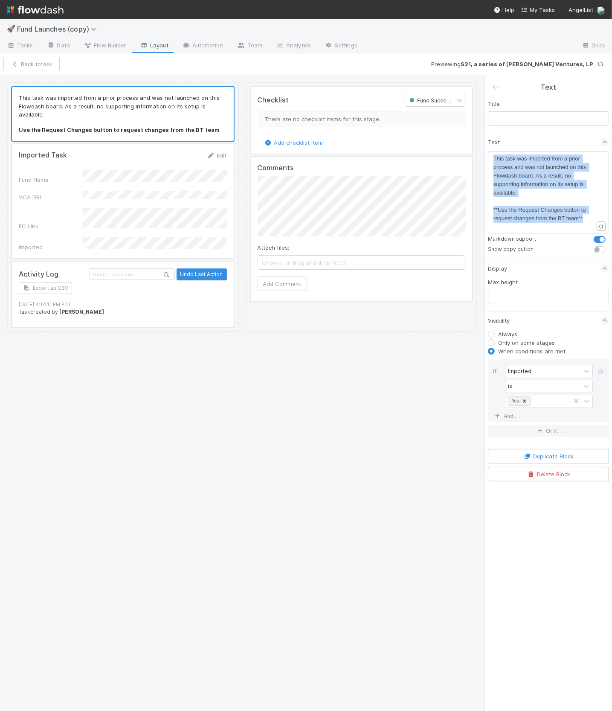
drag, startPoint x: 491, startPoint y: 154, endPoint x: 519, endPoint y: 228, distance: 79.0
click at [519, 228] on div "xxxxxxxxxx This task was imported from a prior process and was not launched on …" at bounding box center [548, 192] width 121 height 82
copy div "This task was imported from a prior process and was not launched on this Flowda…"
click at [132, 181] on div at bounding box center [123, 201] width 222 height 114
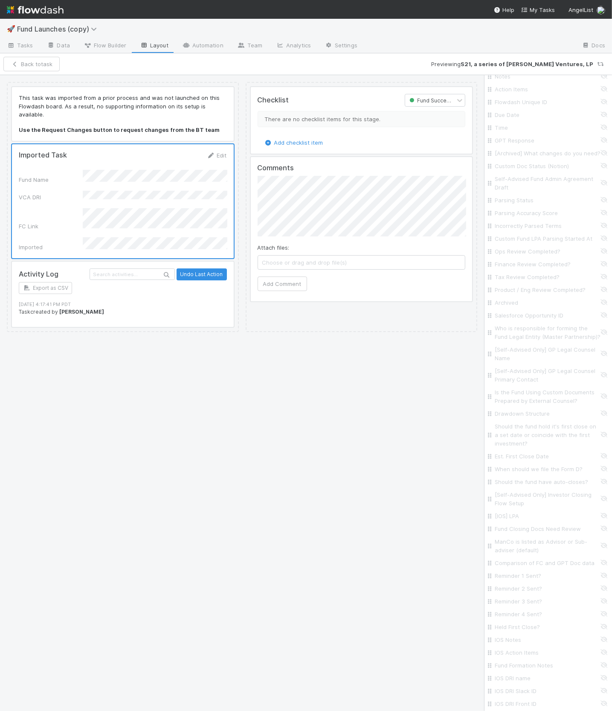
scroll to position [876, 0]
click at [533, 393] on input "Fund Launched Date" at bounding box center [551, 393] width 112 height 9
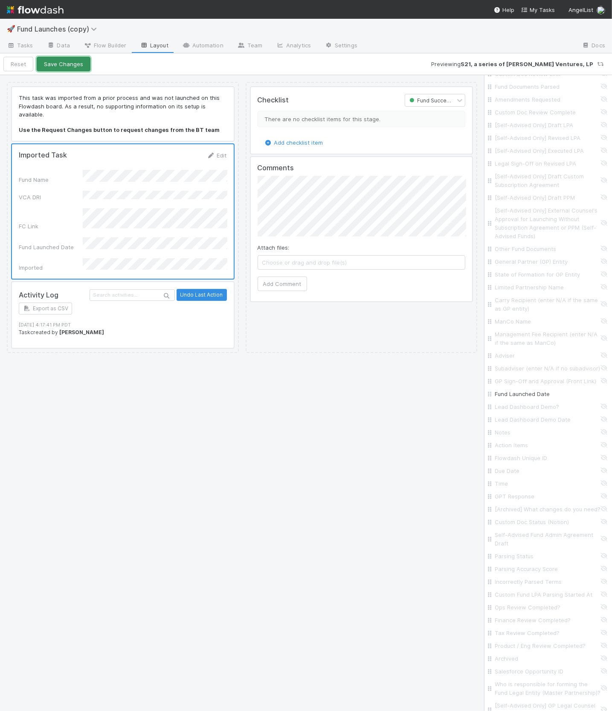
click at [66, 66] on button "Save Changes" at bounding box center [64, 64] width 54 height 15
click at [29, 67] on button "Back to task" at bounding box center [31, 64] width 56 height 15
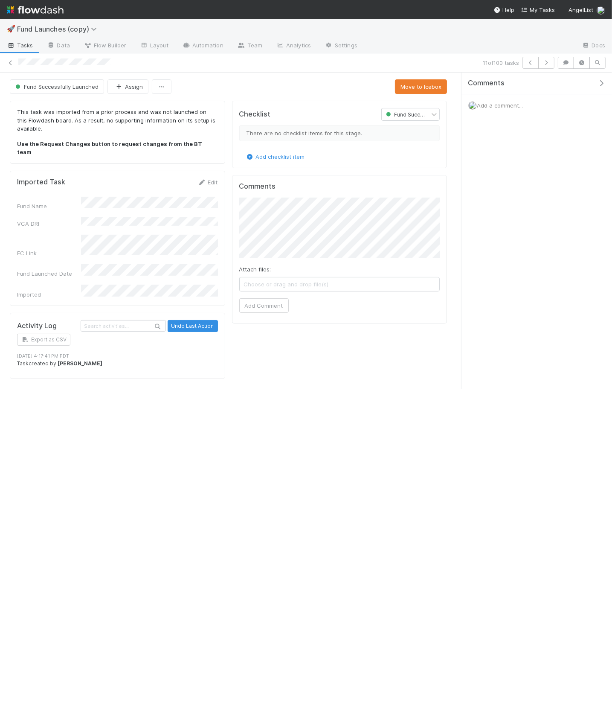
click at [152, 35] on div "🚀 Fund Launches (copy)" at bounding box center [306, 29] width 612 height 20
click at [156, 40] on link "Layout" at bounding box center [154, 46] width 42 height 14
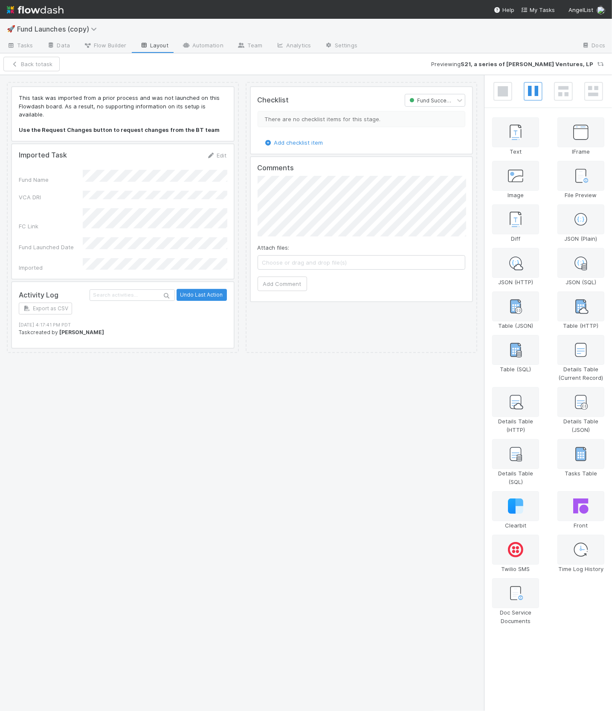
click at [352, 154] on div "Checklist Fund Successfully Launched There are no checklist items for this stag…" at bounding box center [362, 217] width 232 height 271
click at [355, 148] on div at bounding box center [362, 120] width 222 height 67
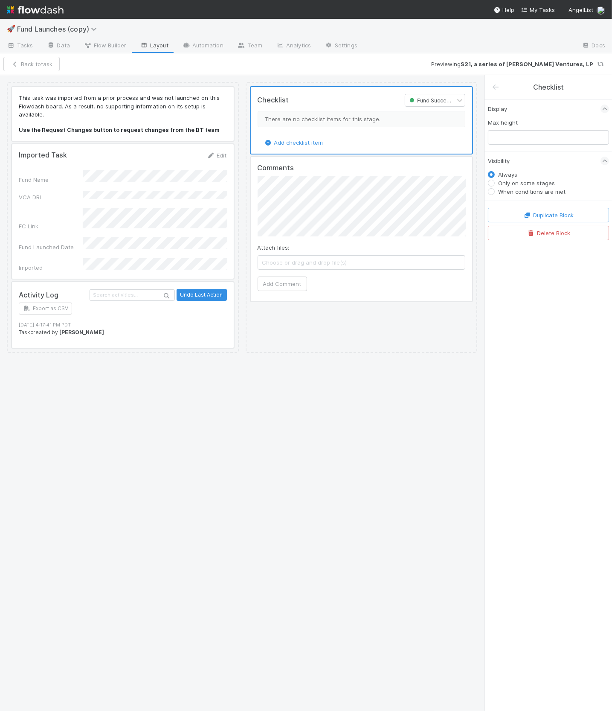
click at [502, 183] on label "Only on some stages" at bounding box center [526, 183] width 57 height 9
click at [495, 183] on input "Only on some stages" at bounding box center [491, 183] width 7 height 8
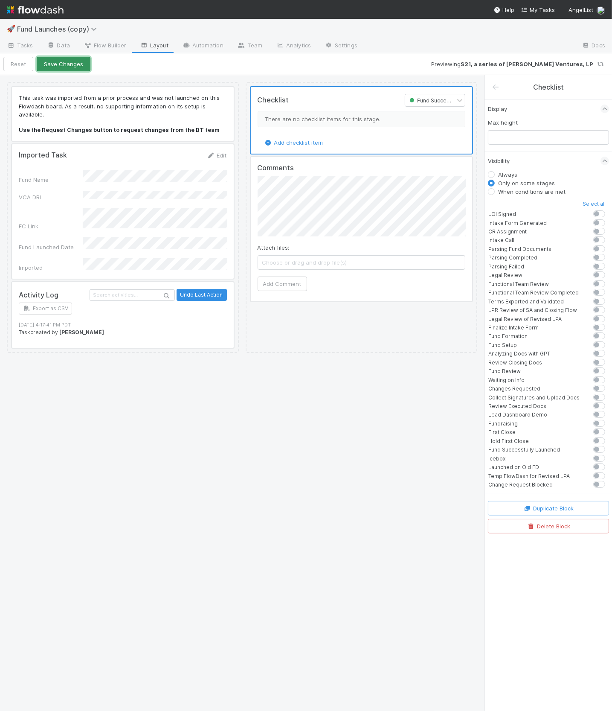
click at [77, 67] on button "Save Changes" at bounding box center [64, 64] width 54 height 15
click at [28, 66] on button "Back to task" at bounding box center [31, 64] width 56 height 15
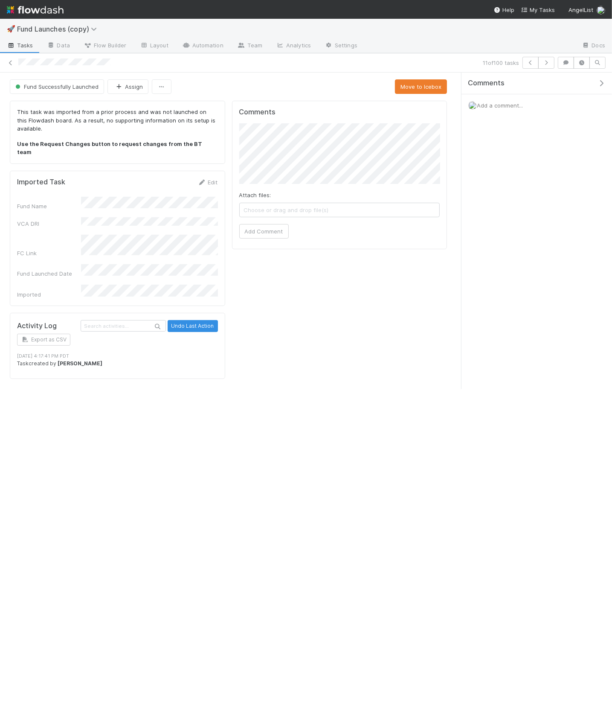
click at [603, 82] on icon "button" at bounding box center [601, 83] width 9 height 7
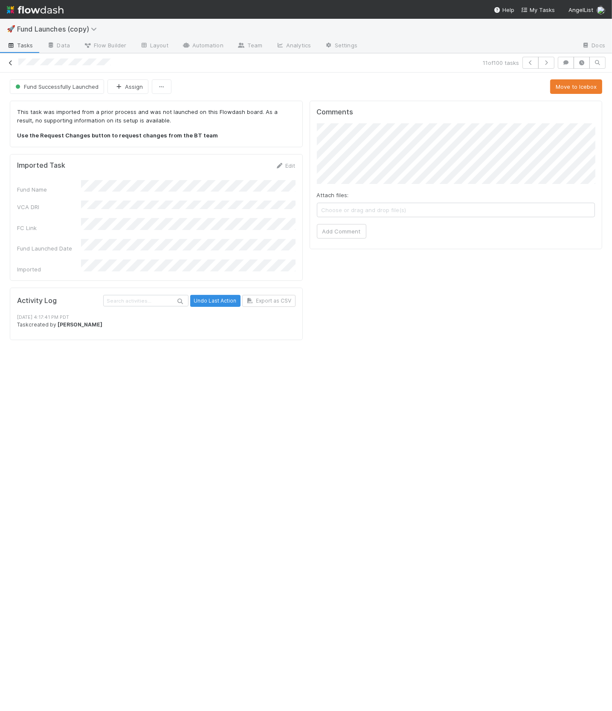
click at [12, 58] on link at bounding box center [10, 62] width 9 height 9
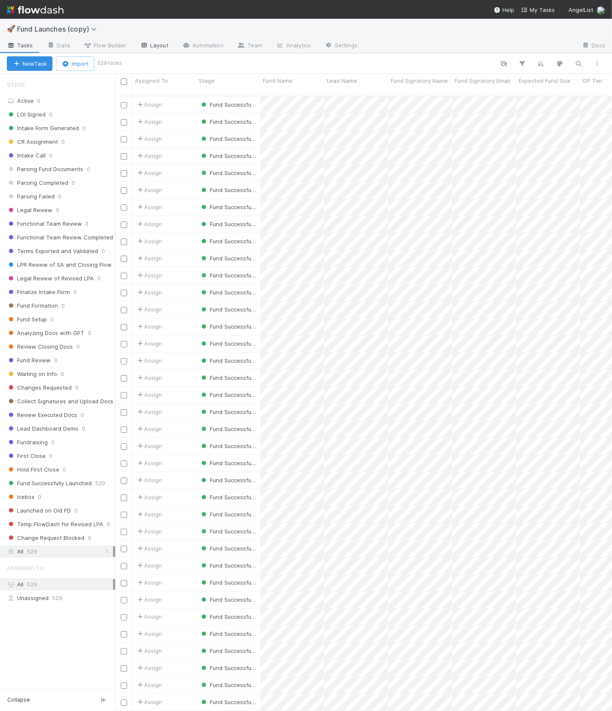
click at [146, 40] on link "Layout" at bounding box center [154, 46] width 42 height 14
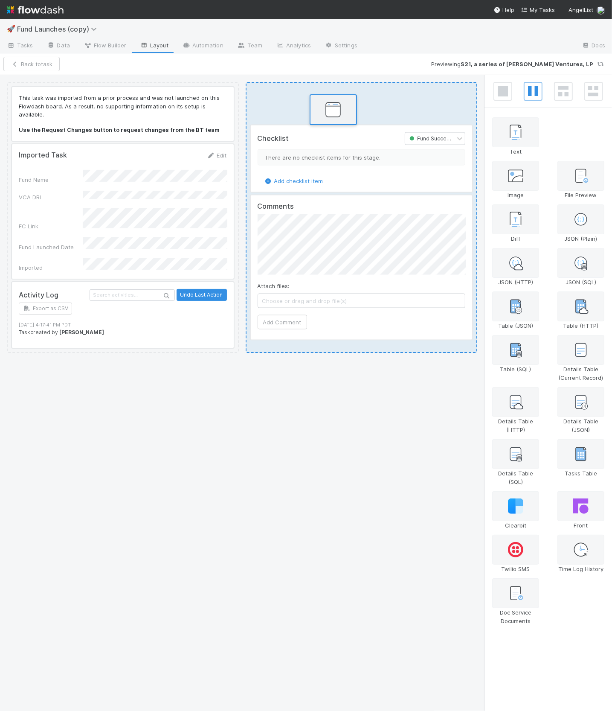
drag, startPoint x: 572, startPoint y: 132, endPoint x: 322, endPoint y: 110, distance: 251.8
click at [322, 110] on div "This task was imported from a prior process and was not launched on this Flowda…" at bounding box center [306, 393] width 612 height 636
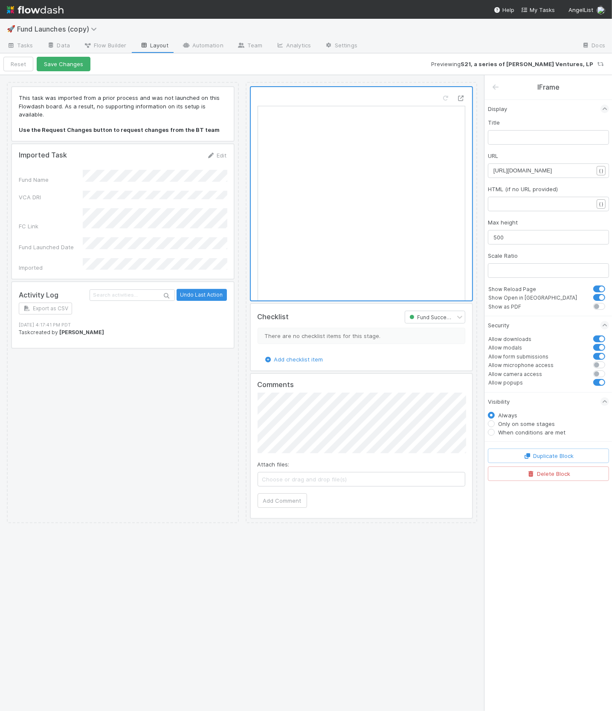
scroll to position [3, 0]
click at [560, 172] on pre "https://example.com" at bounding box center [544, 170] width 100 height 9
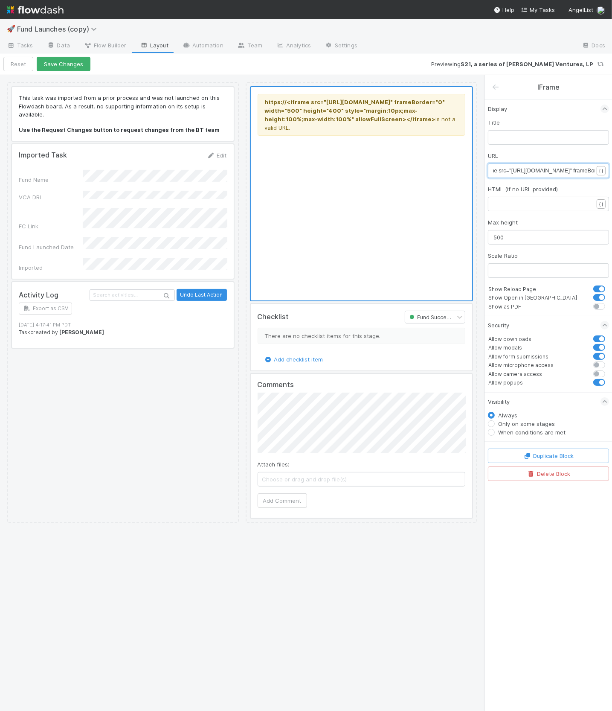
scroll to position [0, 0]
drag, startPoint x: 526, startPoint y: 170, endPoint x: 482, endPoint y: 170, distance: 43.5
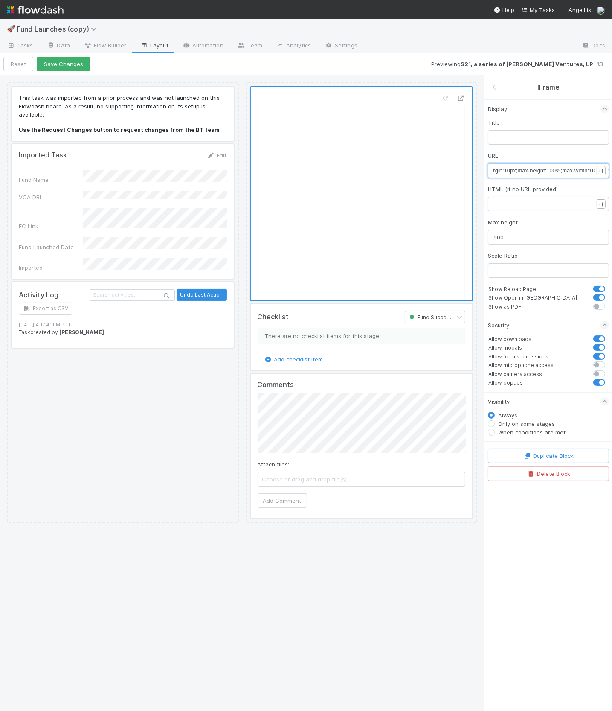
scroll to position [0, 206]
drag, startPoint x: 526, startPoint y: 169, endPoint x: 649, endPoint y: 170, distance: 123.3
click at [537, 428] on label "When conditions are met" at bounding box center [531, 432] width 67 height 9
click at [495, 428] on input "When conditions are met" at bounding box center [491, 432] width 7 height 8
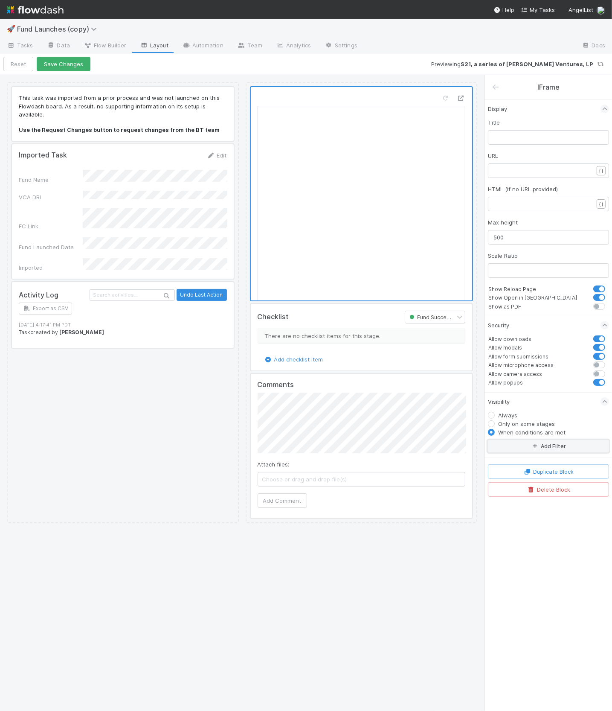
click at [541, 440] on button "Add Filter" at bounding box center [548, 446] width 121 height 12
click at [537, 451] on div "Assigned To" at bounding box center [523, 452] width 31 height 8
click at [538, 479] on div at bounding box center [543, 482] width 74 height 12
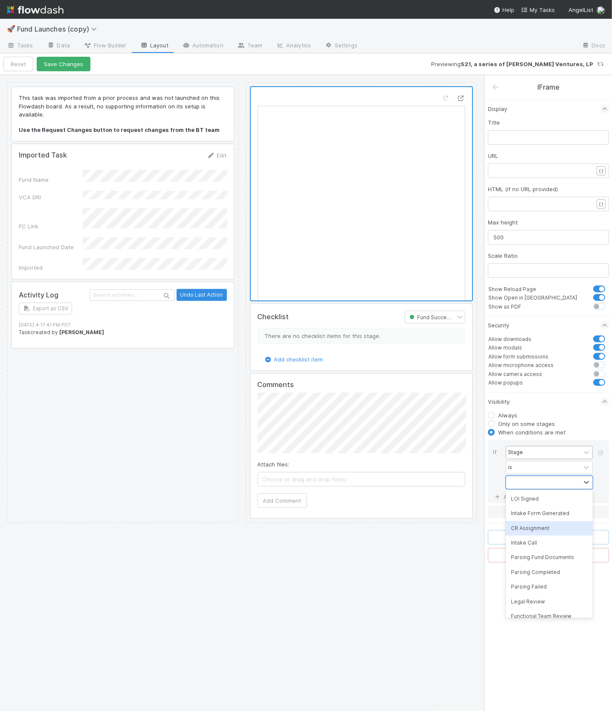
scroll to position [377, 0]
click at [549, 542] on div "Fund Successfully Launched" at bounding box center [549, 541] width 87 height 15
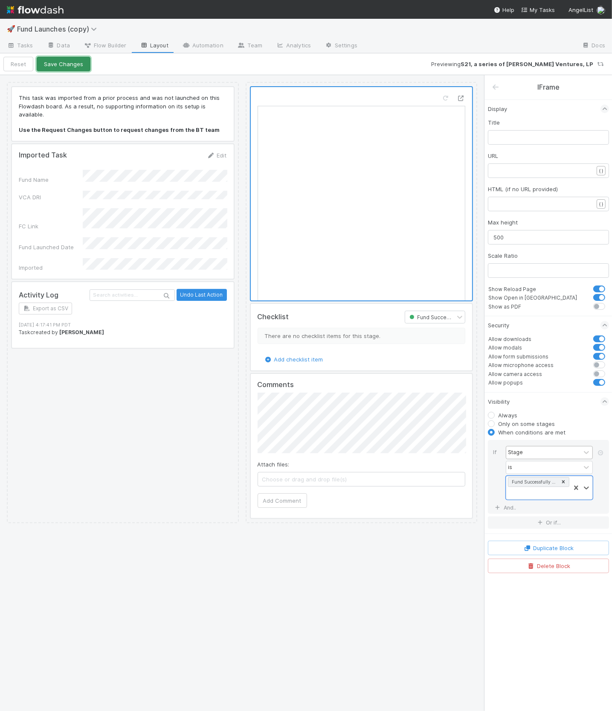
click at [81, 64] on button "Save Changes" at bounding box center [64, 64] width 54 height 15
click at [35, 64] on button "Back to task" at bounding box center [31, 64] width 56 height 15
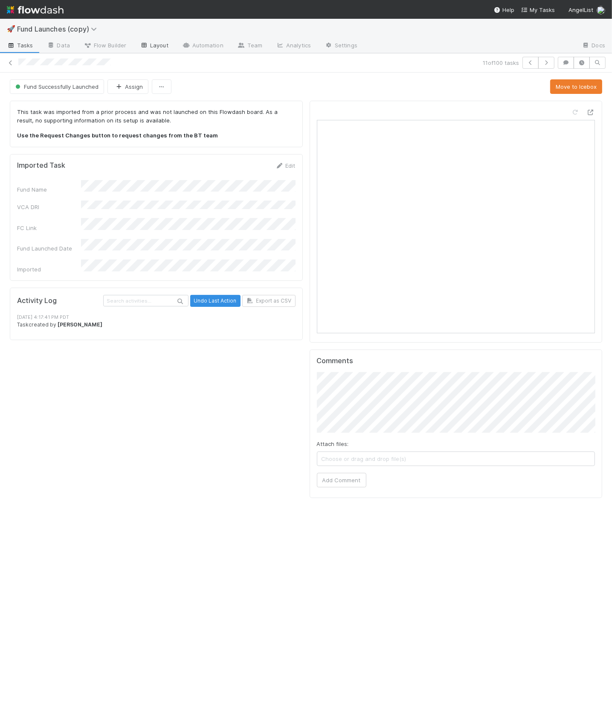
click at [147, 41] on link "Layout" at bounding box center [154, 46] width 42 height 14
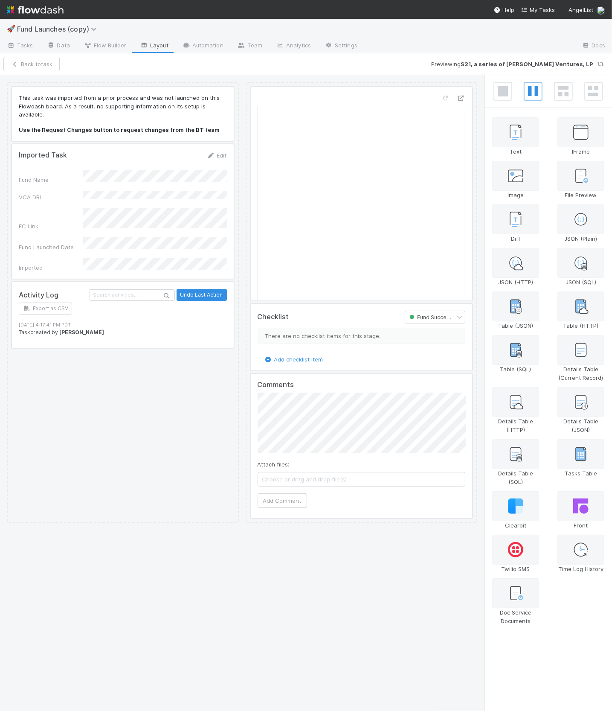
click at [369, 125] on div at bounding box center [362, 193] width 222 height 213
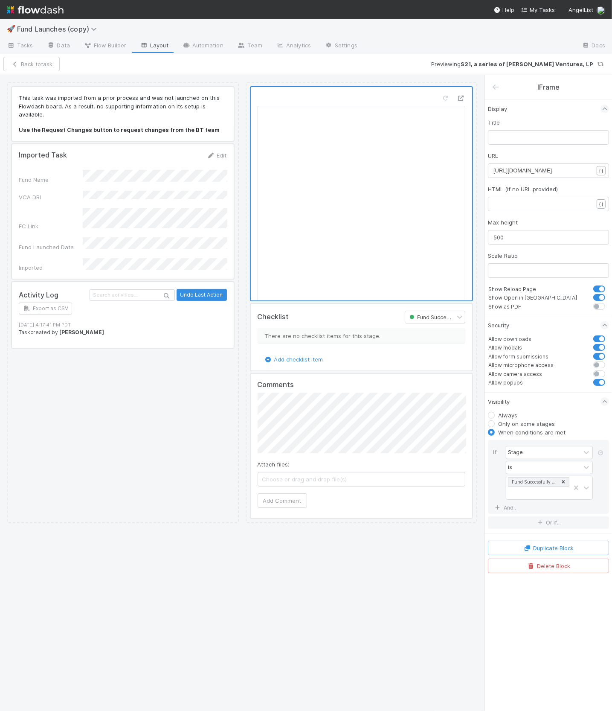
click at [543, 172] on span "https://embed.getguru.com/card/ik959aXT/Who-is-Responsible-for-Updating-Venture…" at bounding box center [523, 170] width 58 height 6
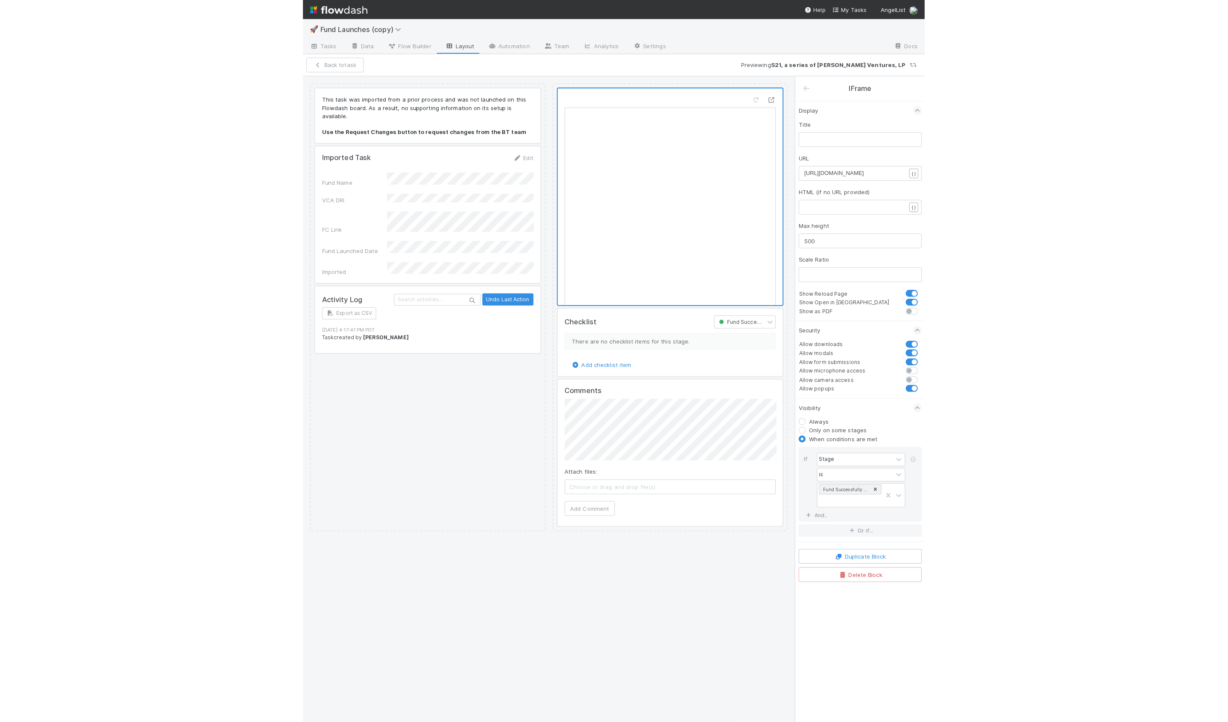
scroll to position [3, 0]
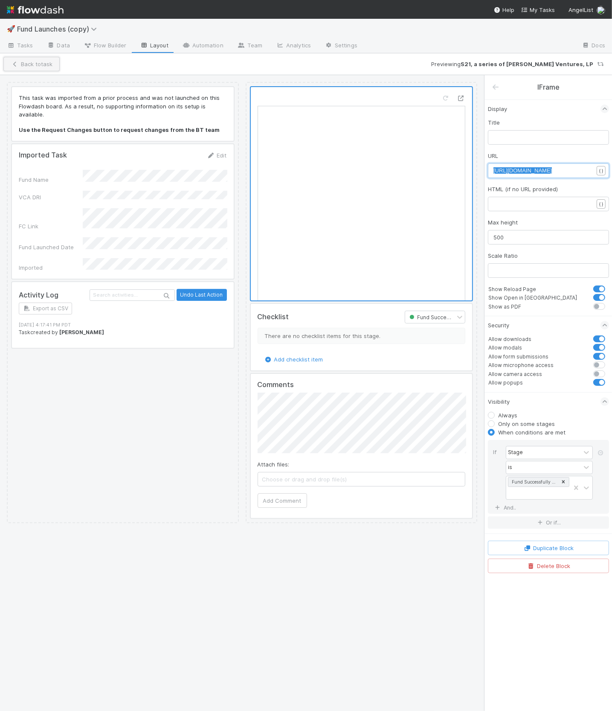
click at [45, 66] on button "Back to task" at bounding box center [31, 64] width 56 height 15
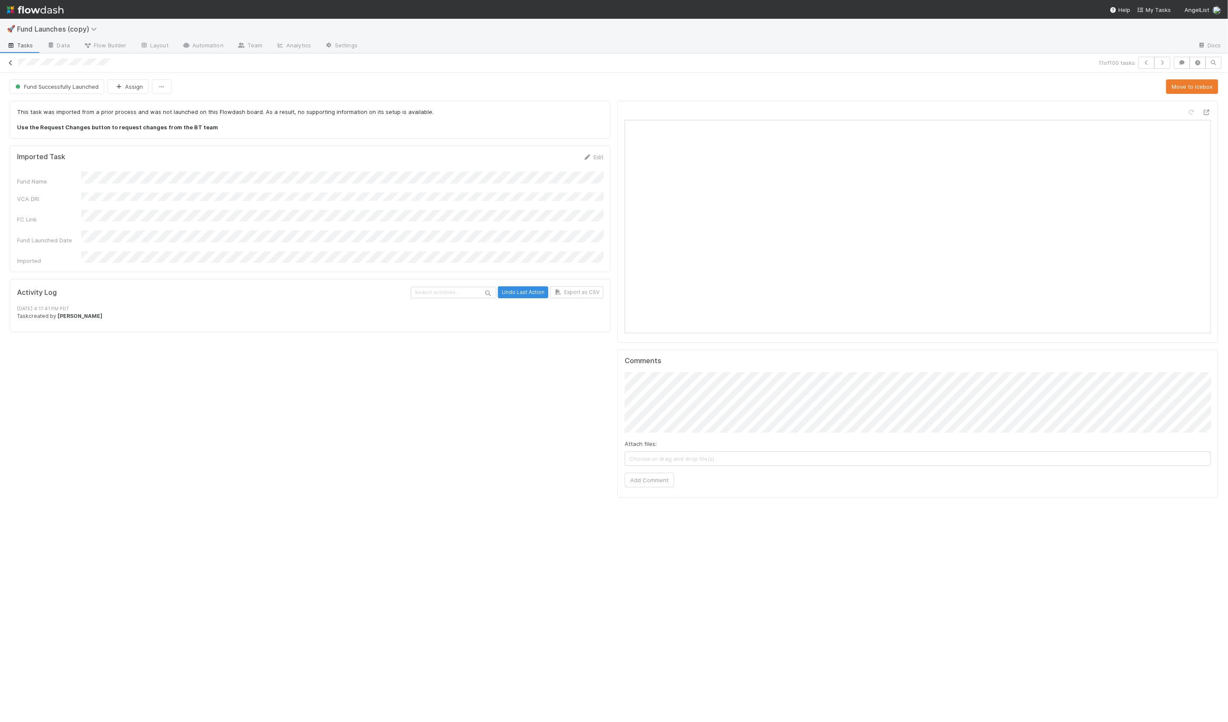
click at [8, 63] on icon at bounding box center [10, 63] width 9 height 6
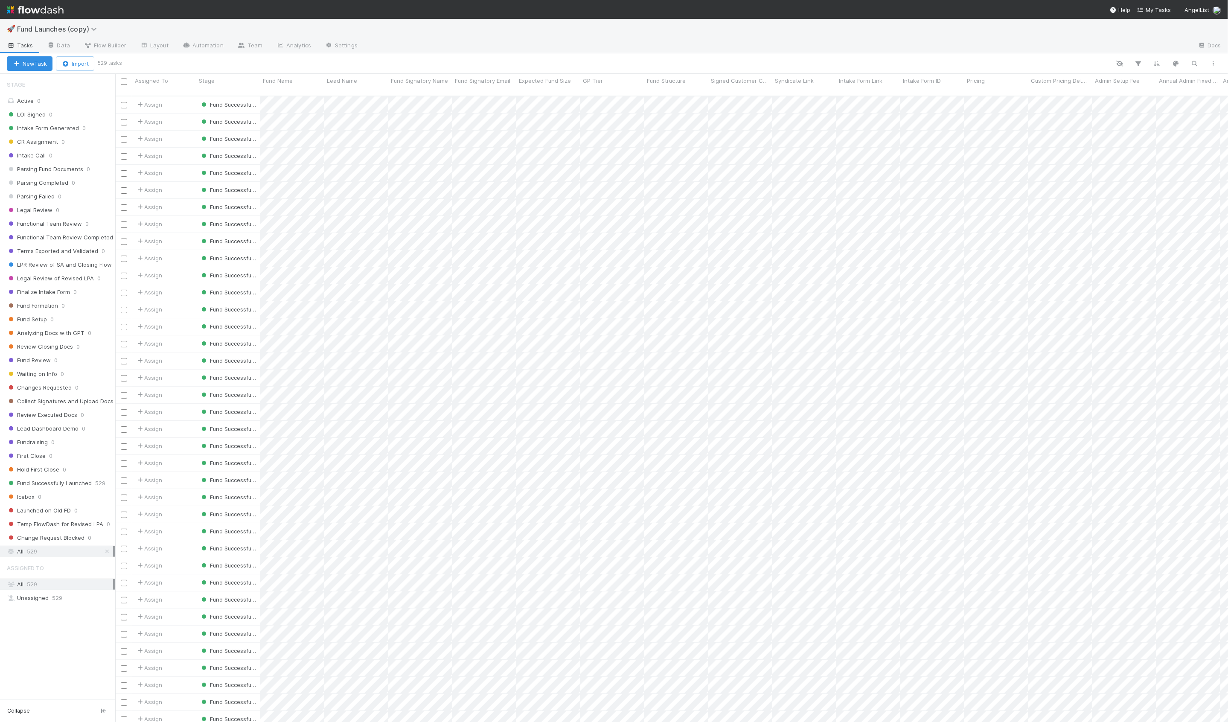
scroll to position [633, 1112]
click at [176, 269] on div at bounding box center [614, 361] width 1228 height 722
click at [186, 286] on div "Assign" at bounding box center [164, 292] width 64 height 17
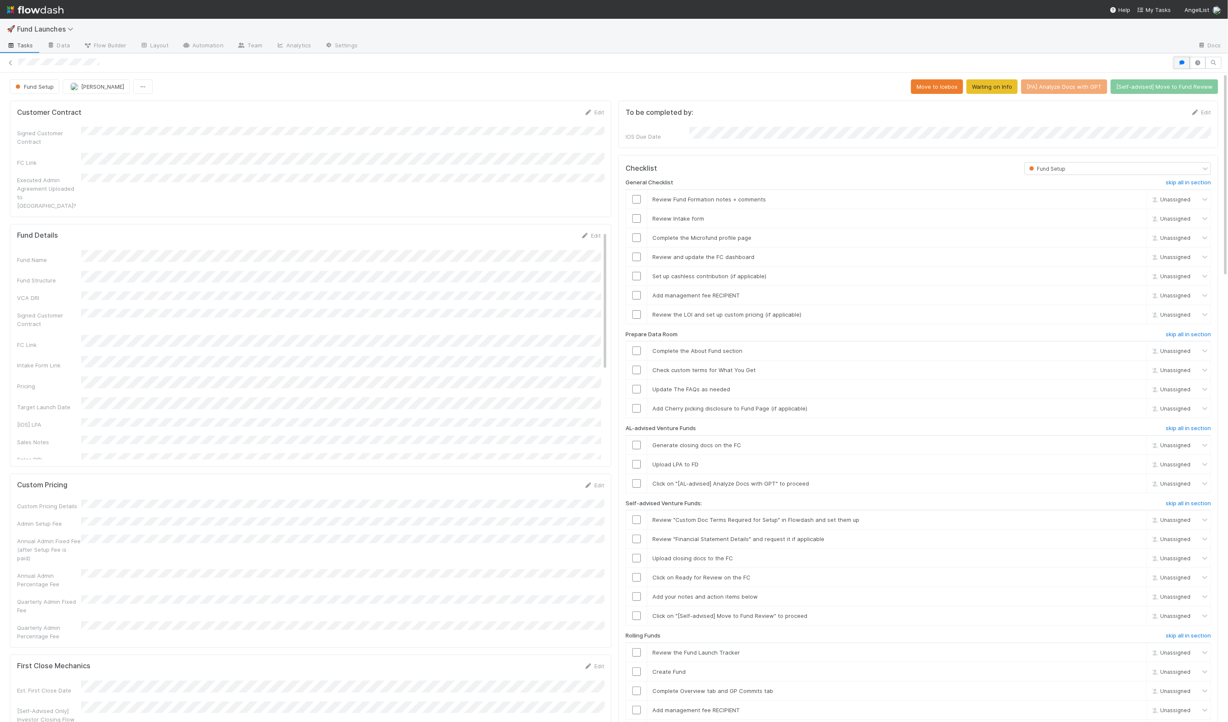
click at [1178, 63] on icon "button" at bounding box center [1181, 62] width 9 height 5
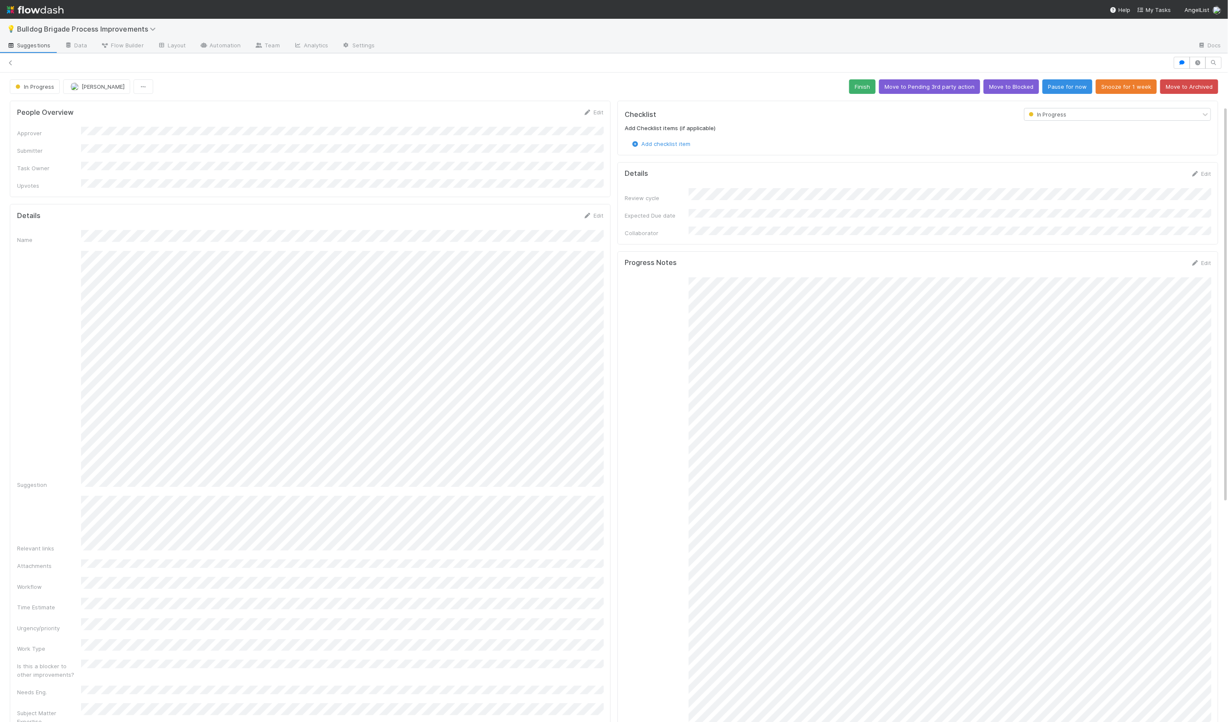
scroll to position [55, 0]
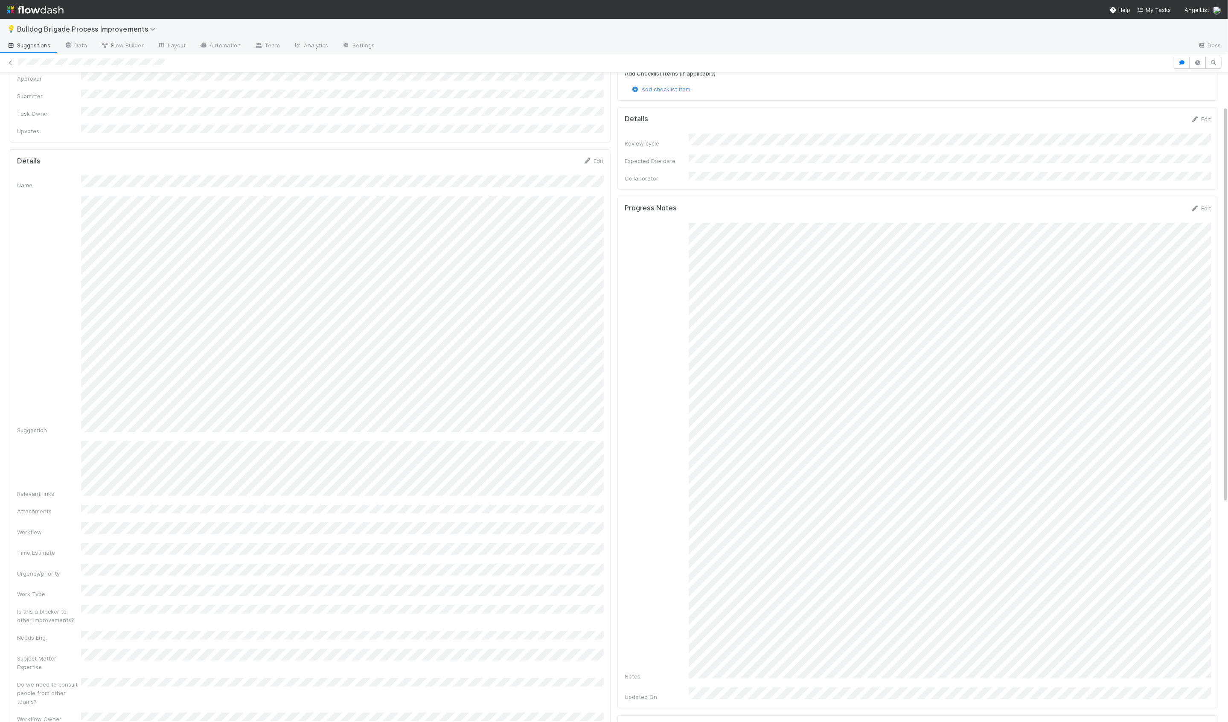
click at [1204, 197] on div "Progress Notes Edit Notes Updated On" at bounding box center [917, 453] width 601 height 512
click at [1204, 205] on link "Edit" at bounding box center [1200, 208] width 20 height 7
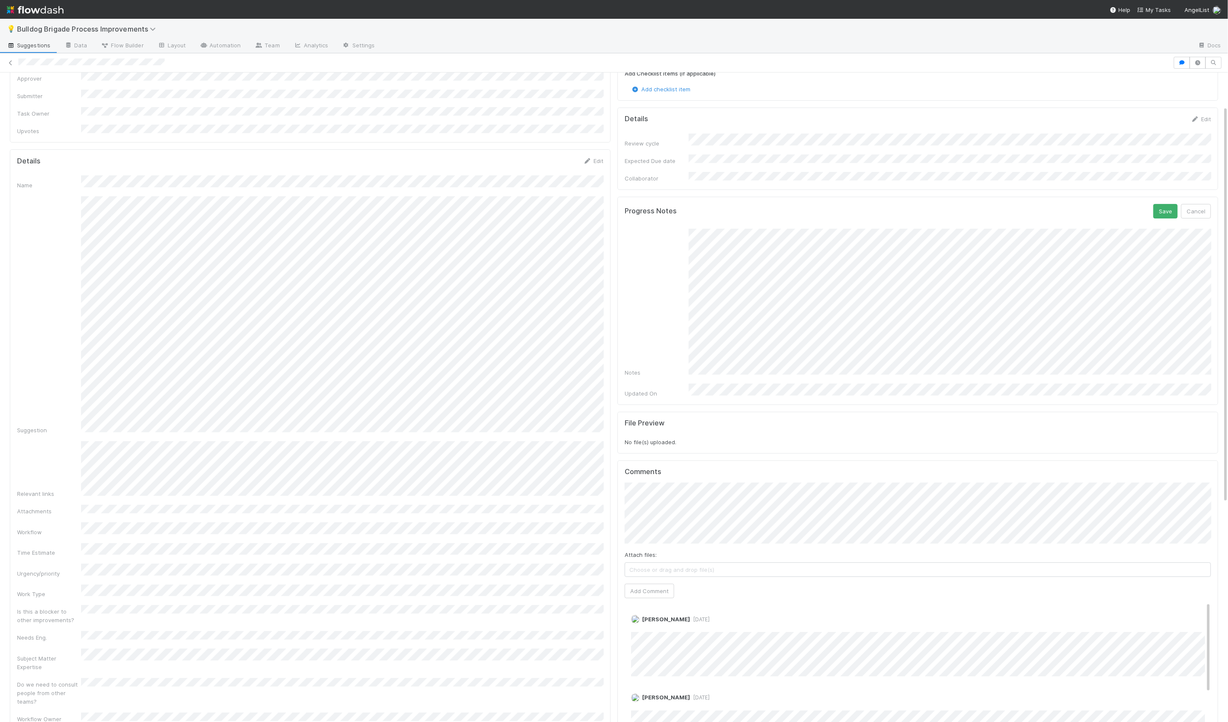
scroll to position [0, 0]
click at [1157, 206] on button "Save" at bounding box center [1165, 211] width 24 height 15
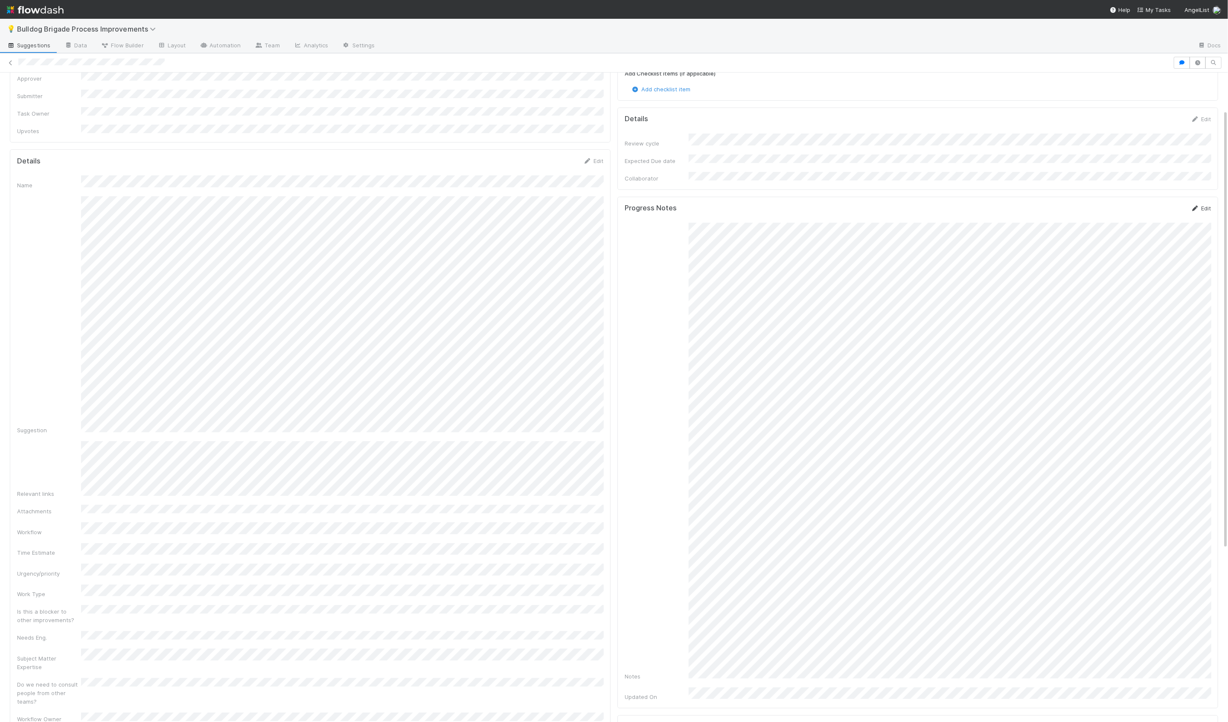
click at [1205, 205] on link "Edit" at bounding box center [1200, 208] width 20 height 7
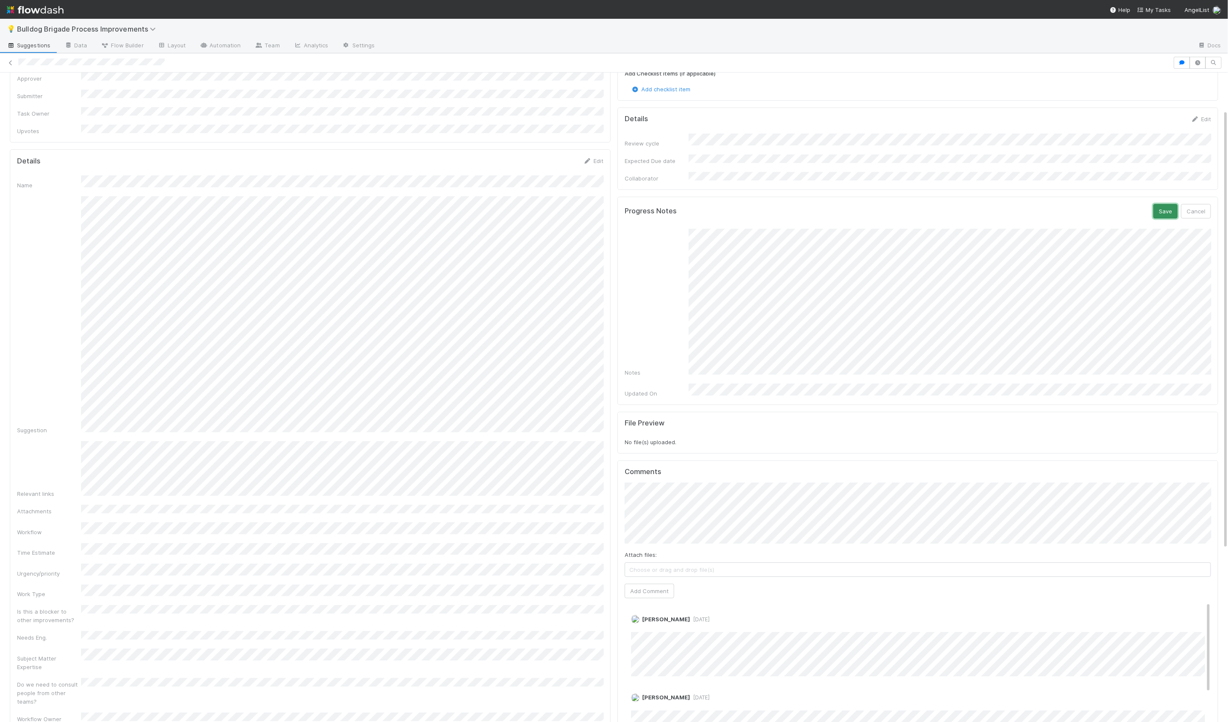
click at [1158, 205] on button "Save" at bounding box center [1165, 211] width 24 height 15
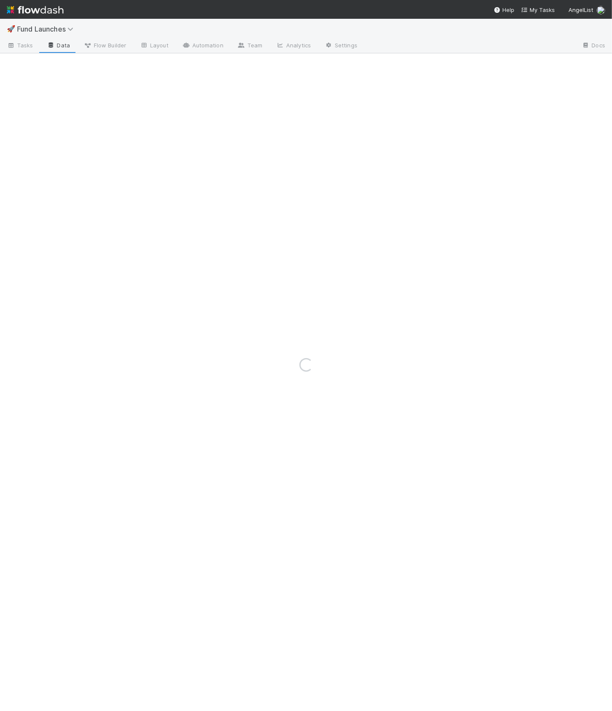
click at [148, 44] on link "Layout" at bounding box center [154, 46] width 42 height 14
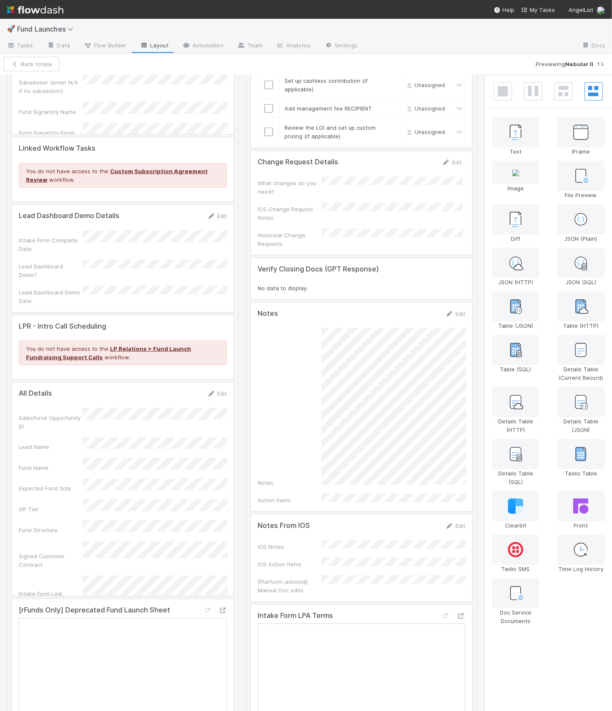
scroll to position [3836, 0]
click at [132, 383] on div at bounding box center [123, 489] width 222 height 213
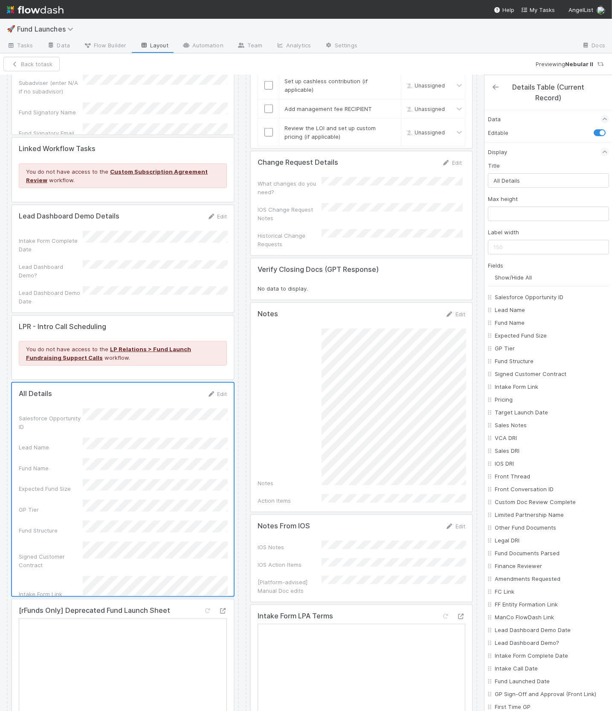
click at [496, 84] on icon at bounding box center [495, 87] width 9 height 7
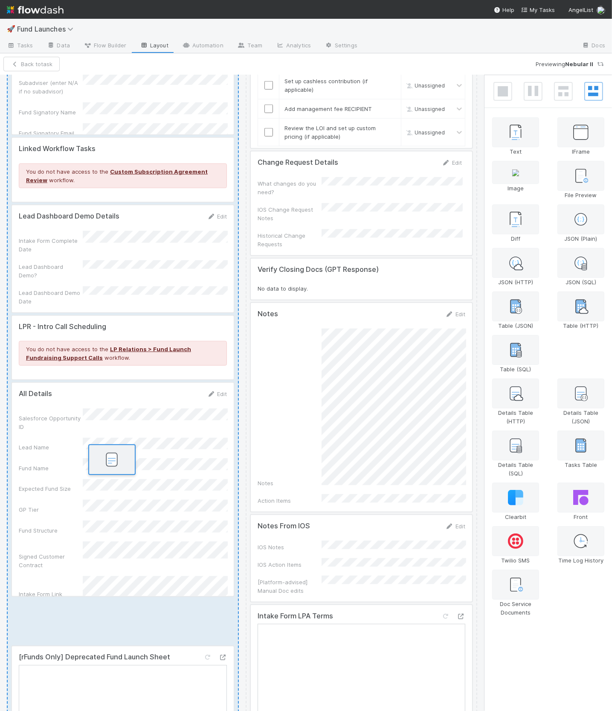
drag, startPoint x: 577, startPoint y: 350, endPoint x: 105, endPoint y: 464, distance: 484.9
click at [105, 464] on div "Fund Overview Edit Fund Name Lead Name Front Thread Expected Fund Size GP Tier …" at bounding box center [306, 393] width 612 height 636
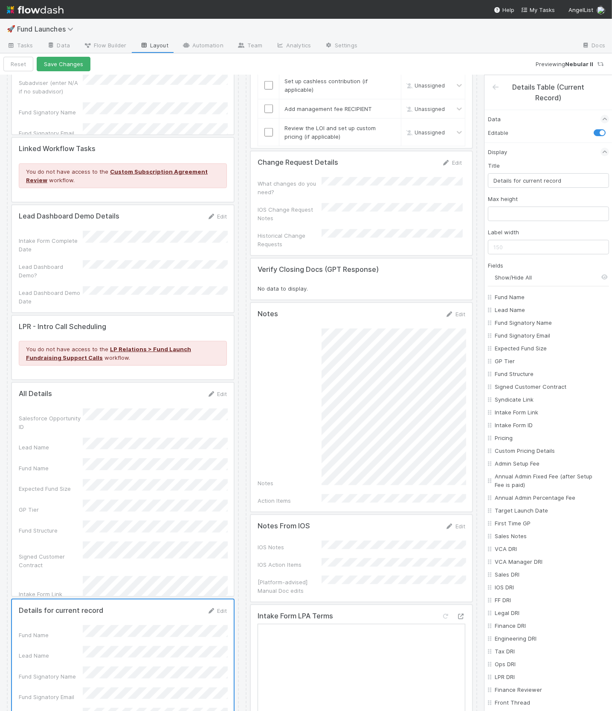
click at [514, 273] on input "Show/Hide All" at bounding box center [552, 277] width 114 height 9
checkbox input "false"
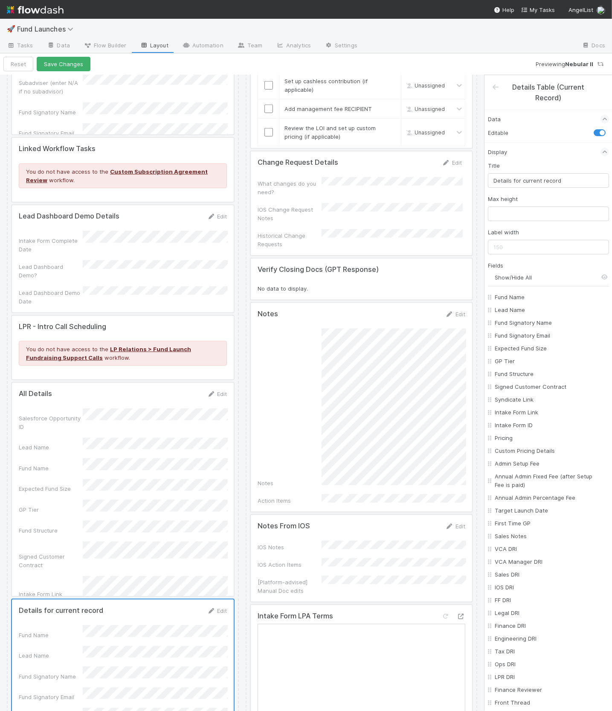
checkbox input "false"
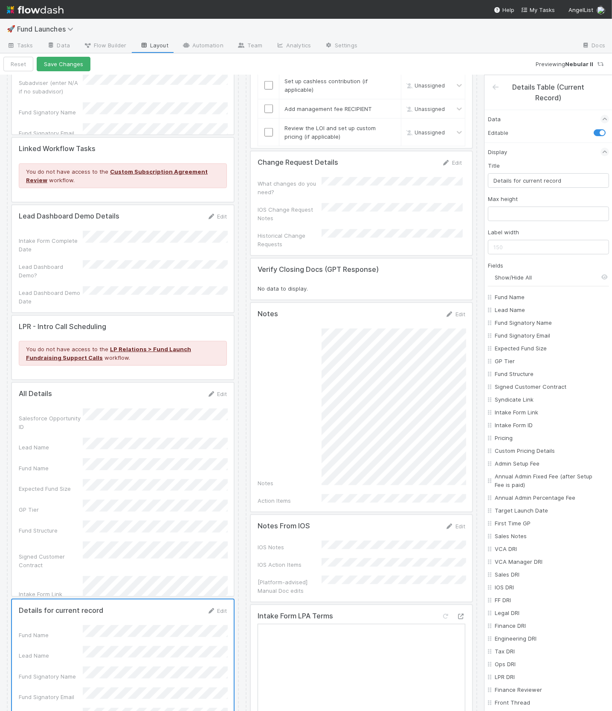
checkbox input "false"
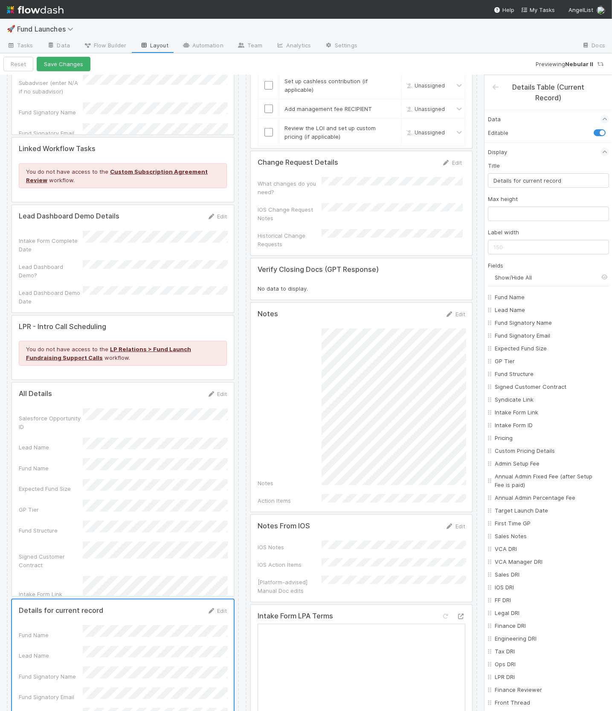
checkbox input "false"
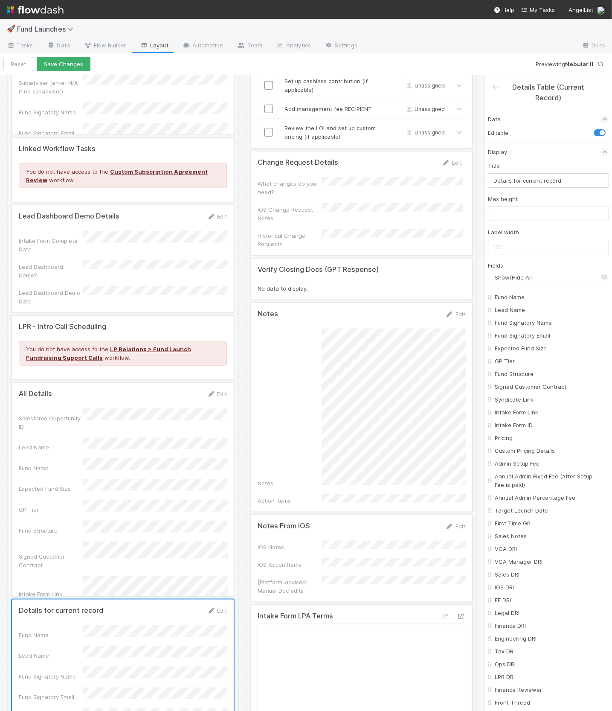
checkbox input "false"
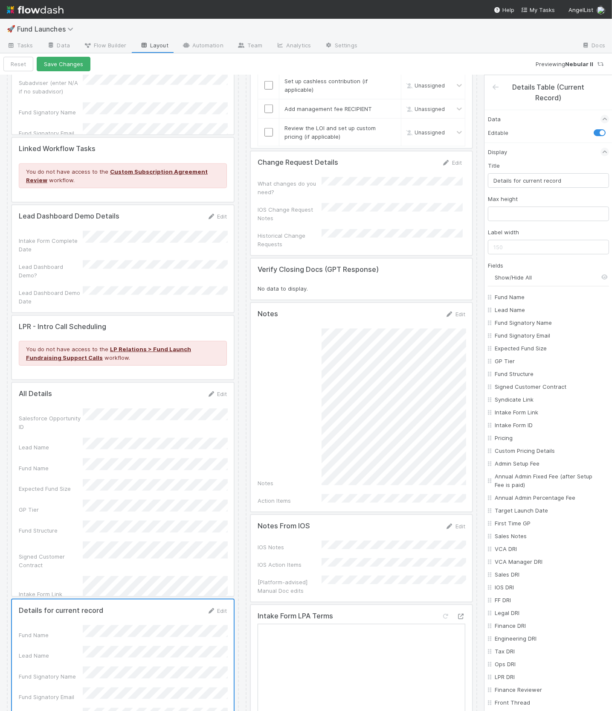
checkbox input "false"
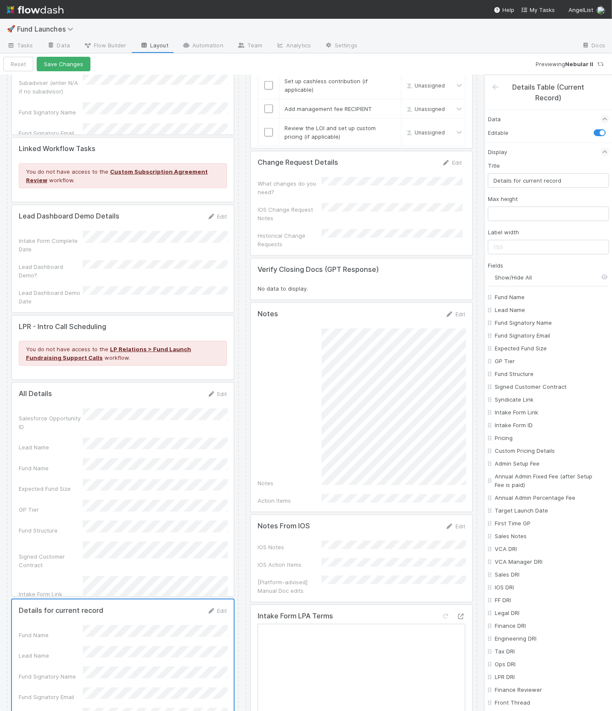
checkbox input "false"
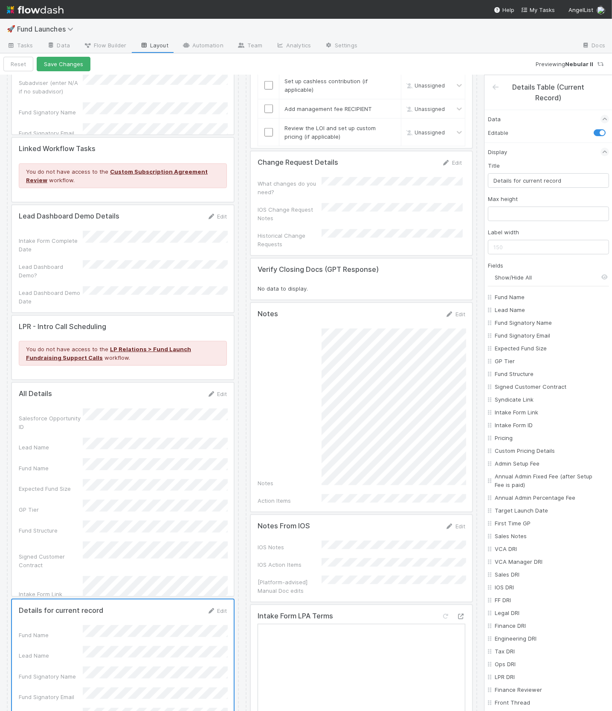
checkbox input "false"
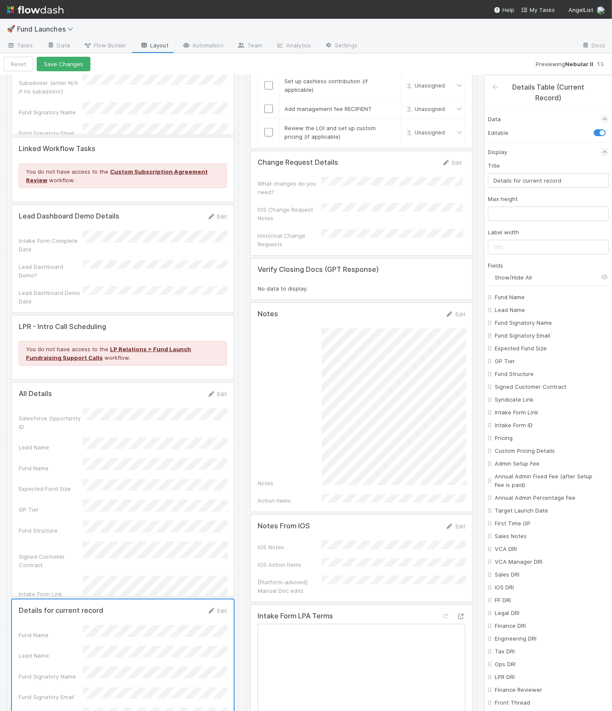
checkbox input "false"
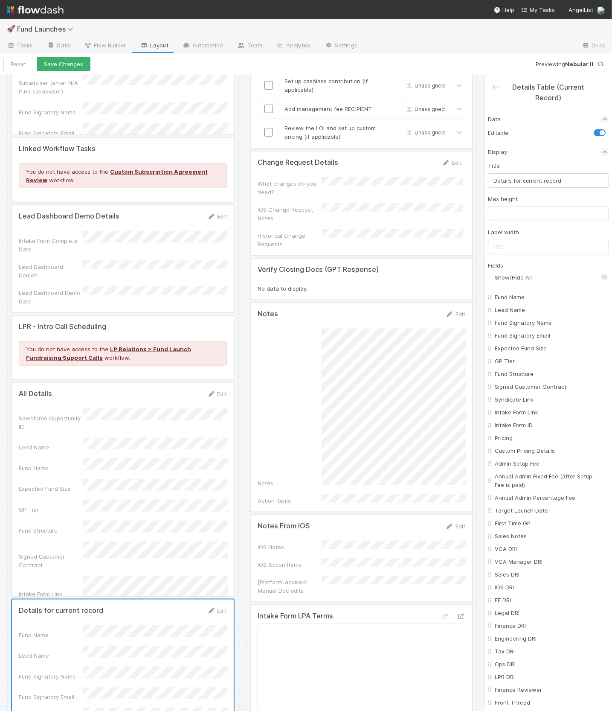
checkbox input "false"
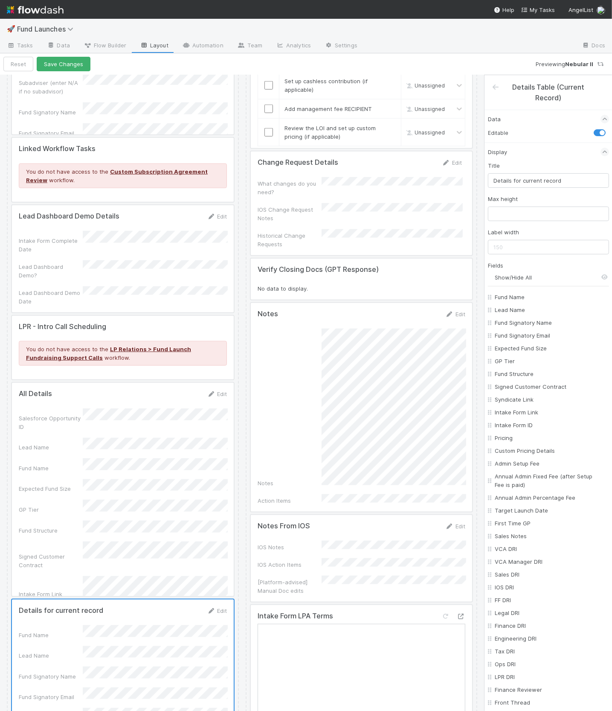
checkbox input "false"
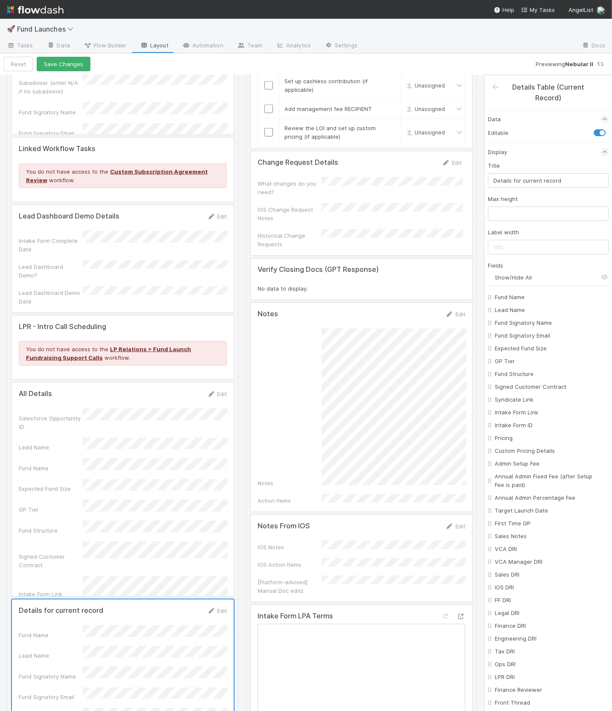
checkbox input "false"
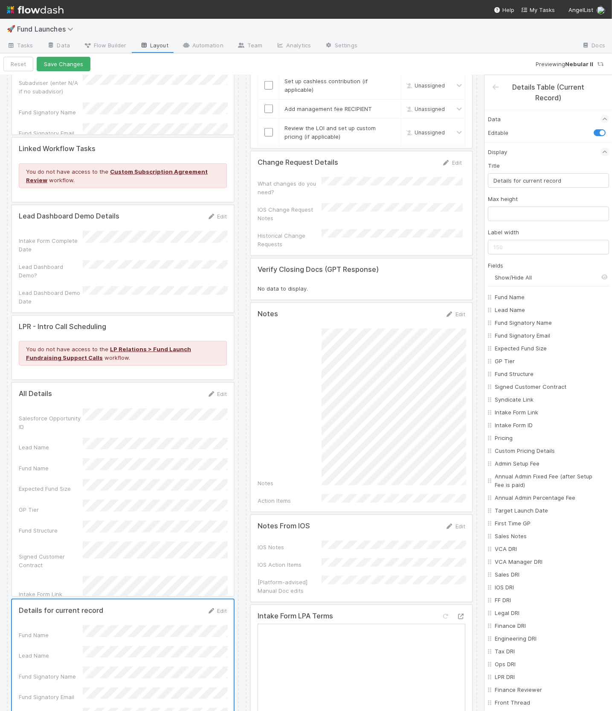
checkbox input "false"
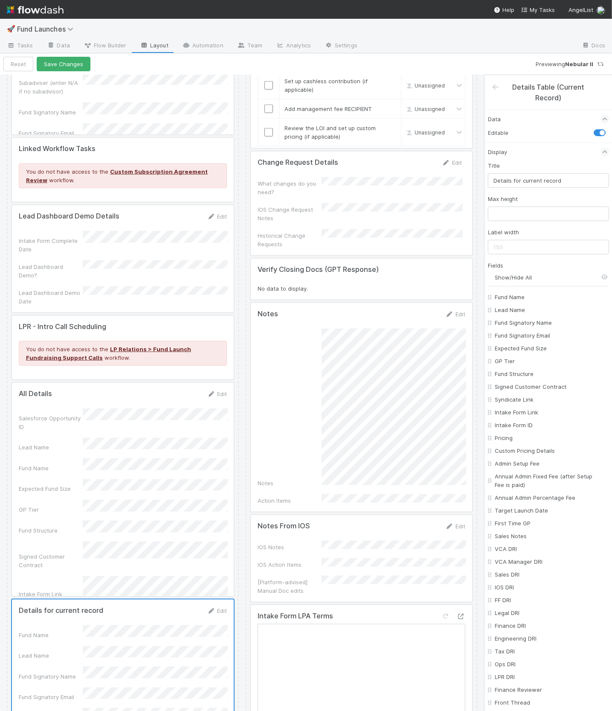
checkbox input "false"
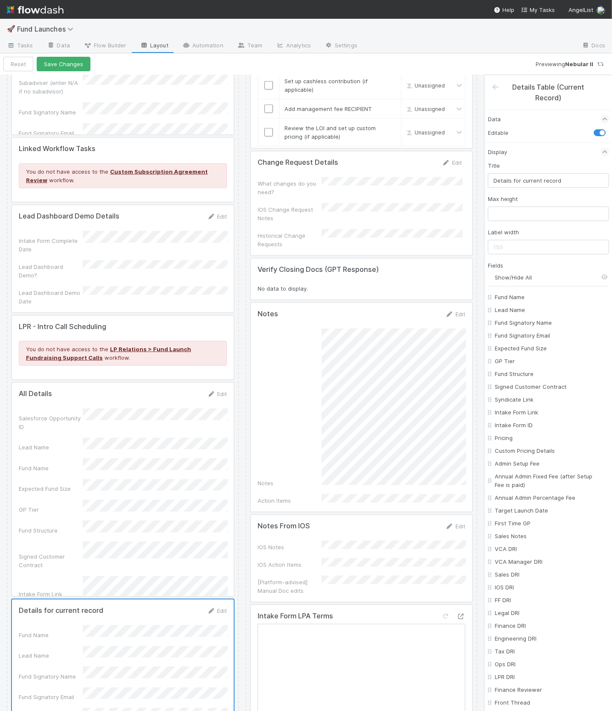
checkbox input "false"
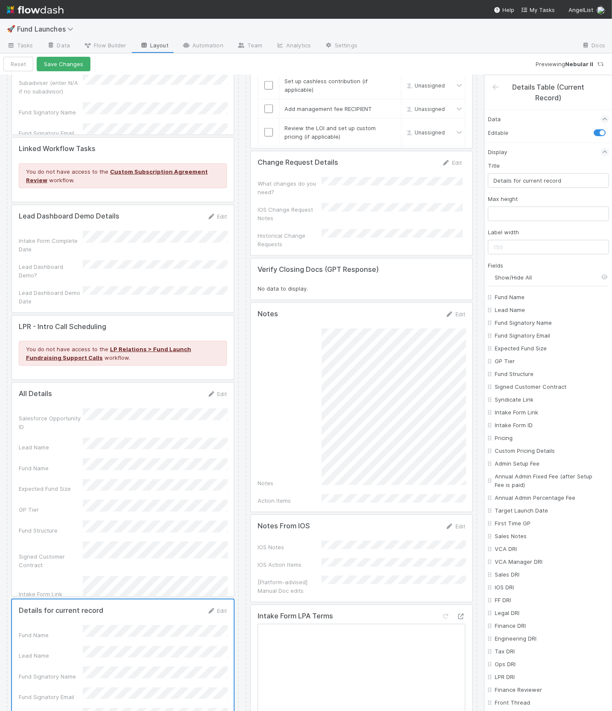
checkbox input "false"
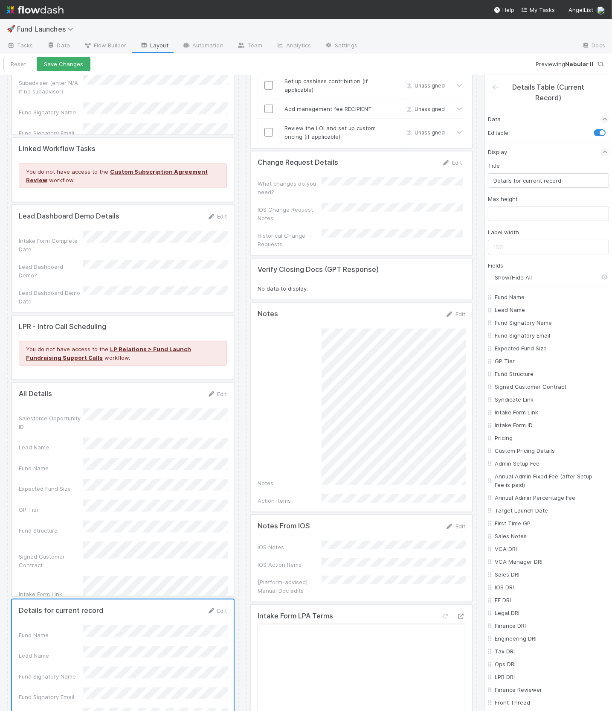
checkbox input "false"
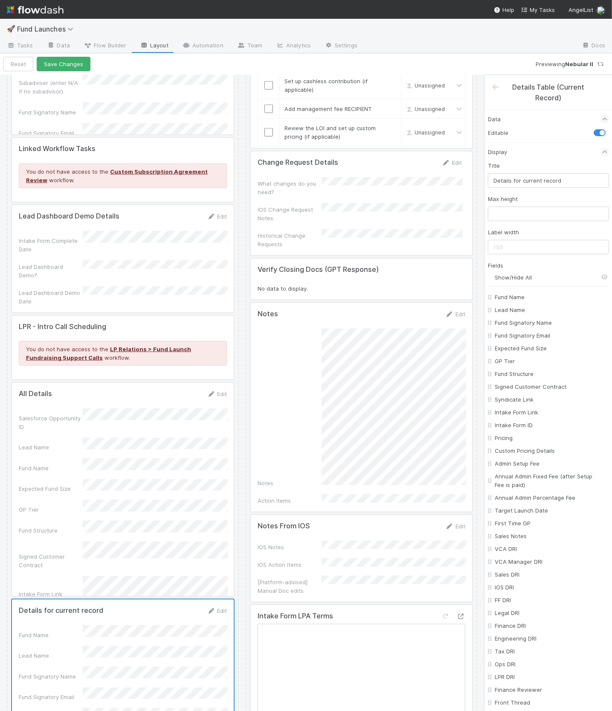
checkbox input "false"
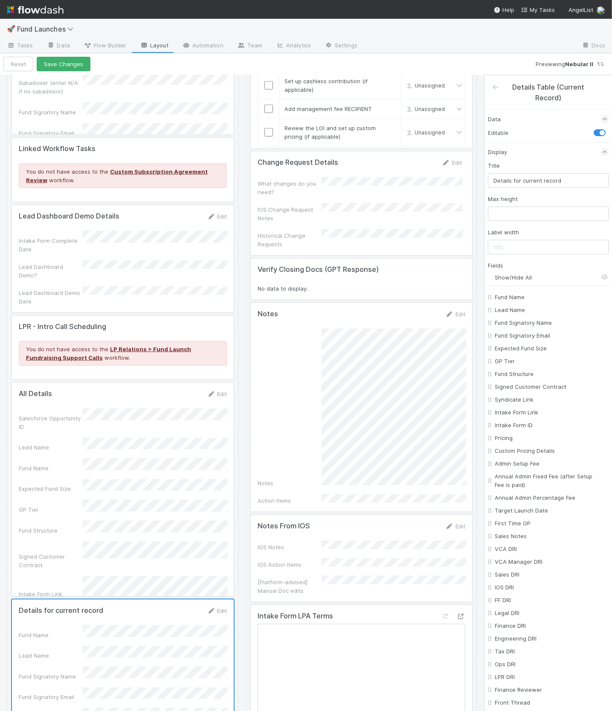
checkbox input "false"
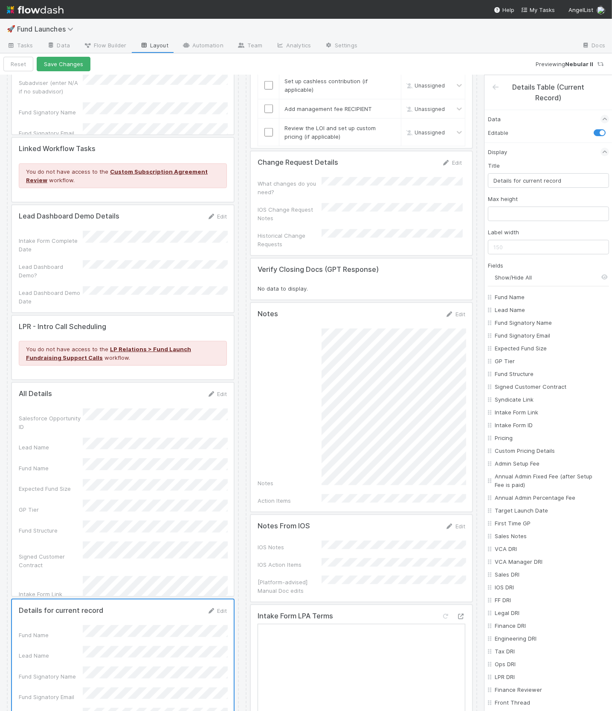
checkbox input "false"
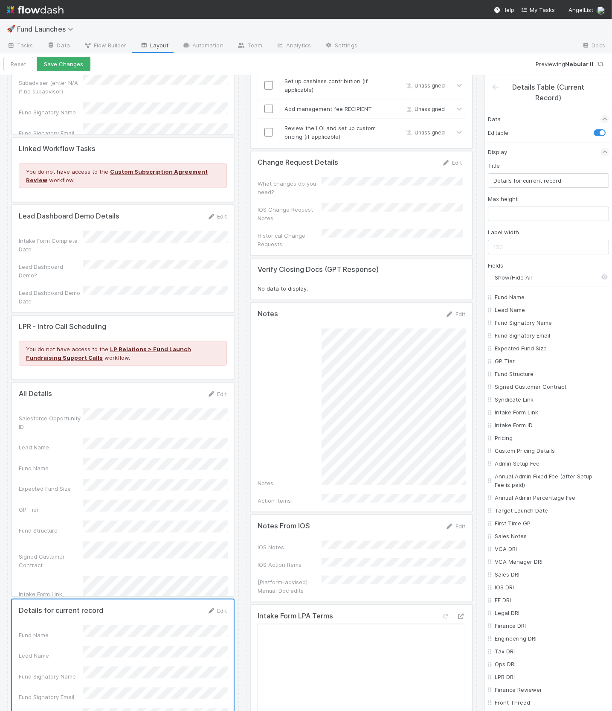
checkbox input "false"
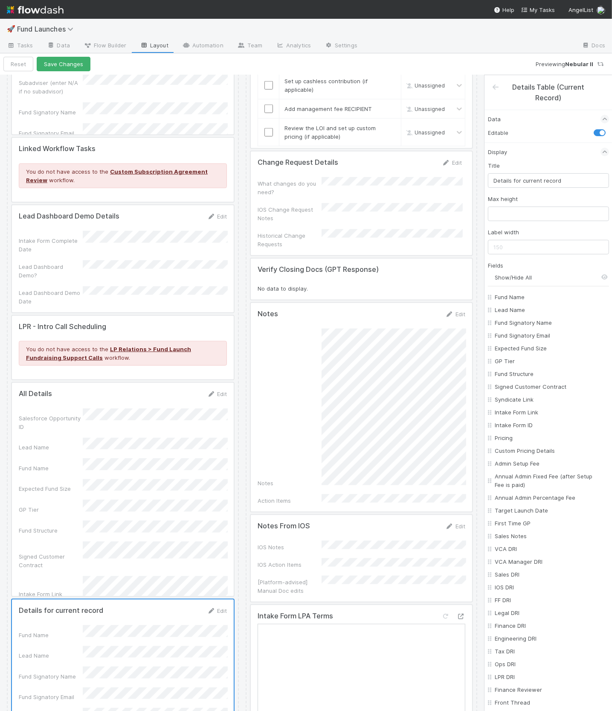
checkbox input "false"
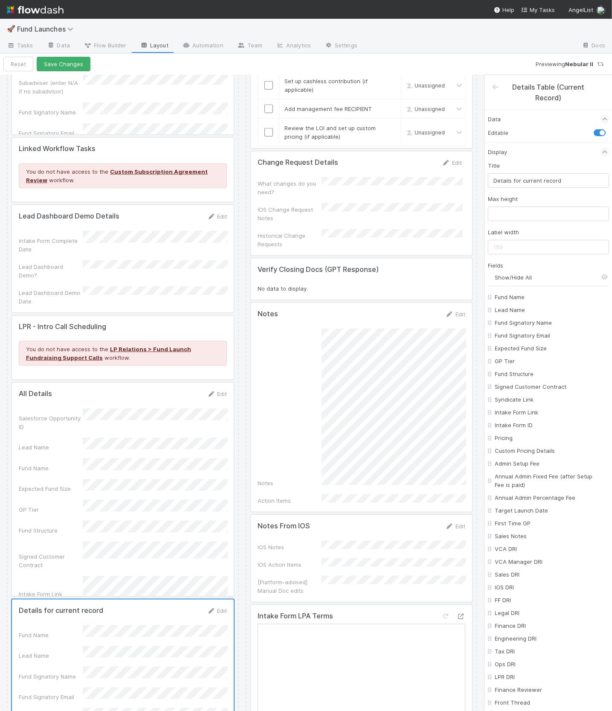
checkbox input "false"
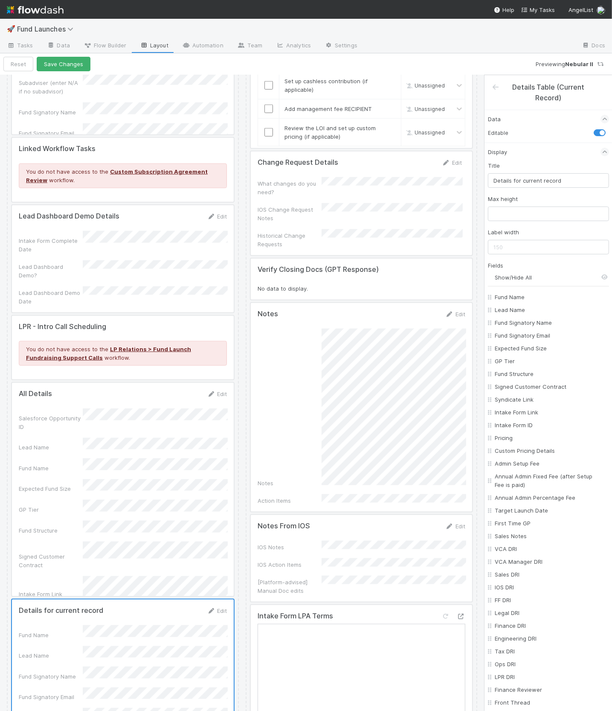
checkbox input "false"
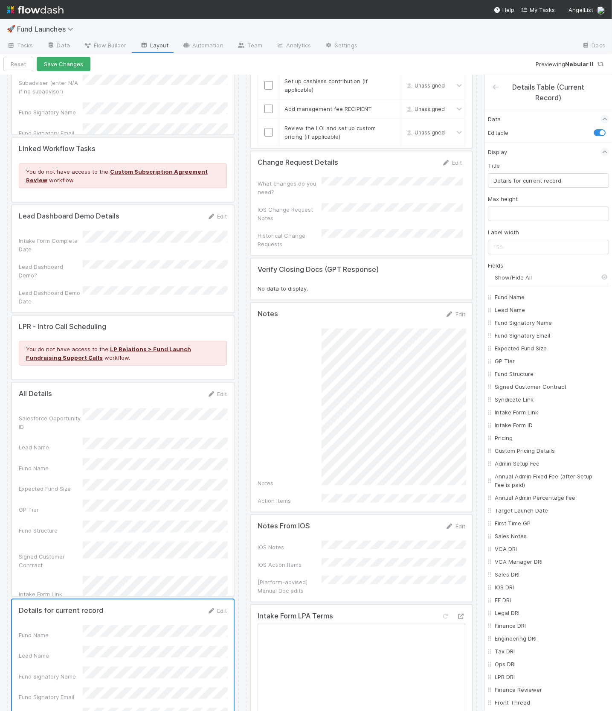
checkbox input "false"
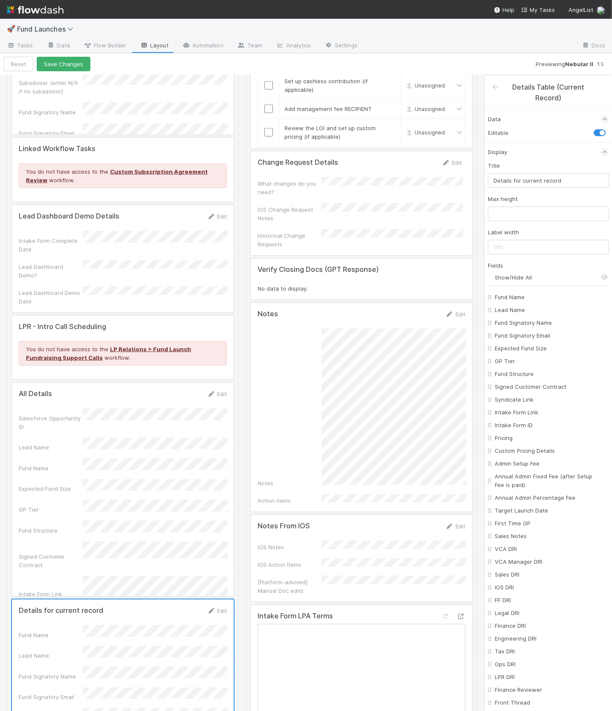
checkbox input "false"
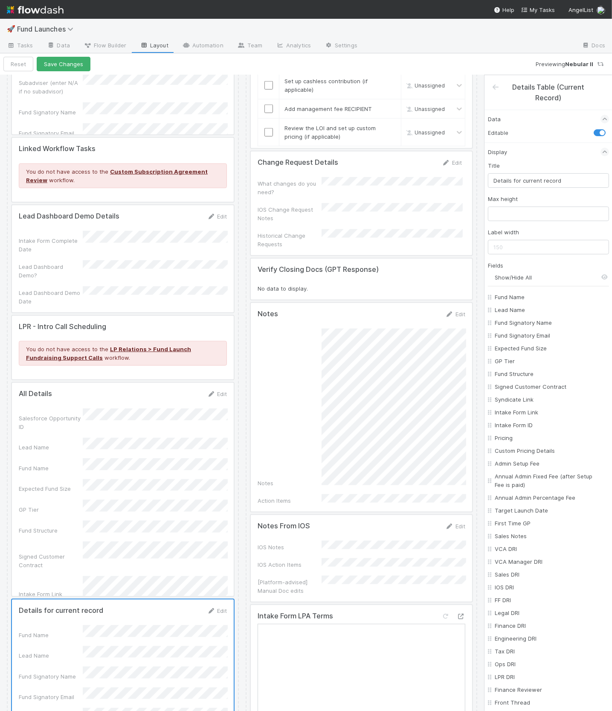
checkbox input "false"
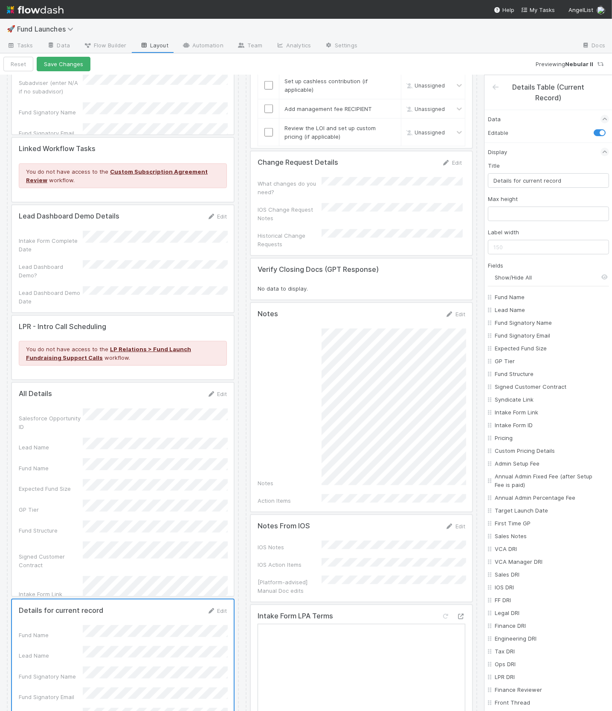
checkbox input "false"
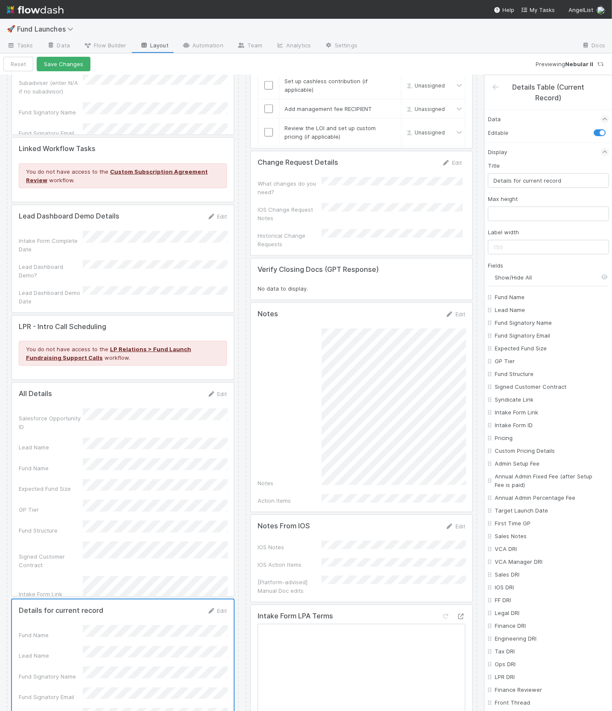
checkbox input "false"
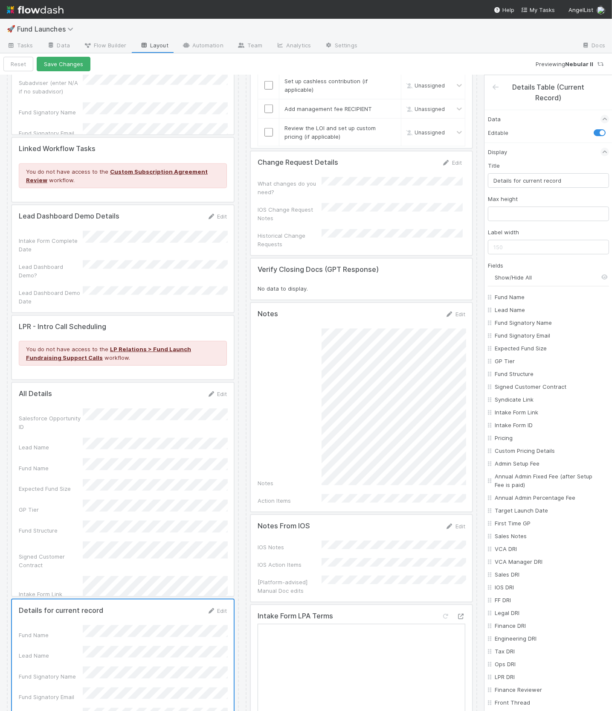
checkbox input "false"
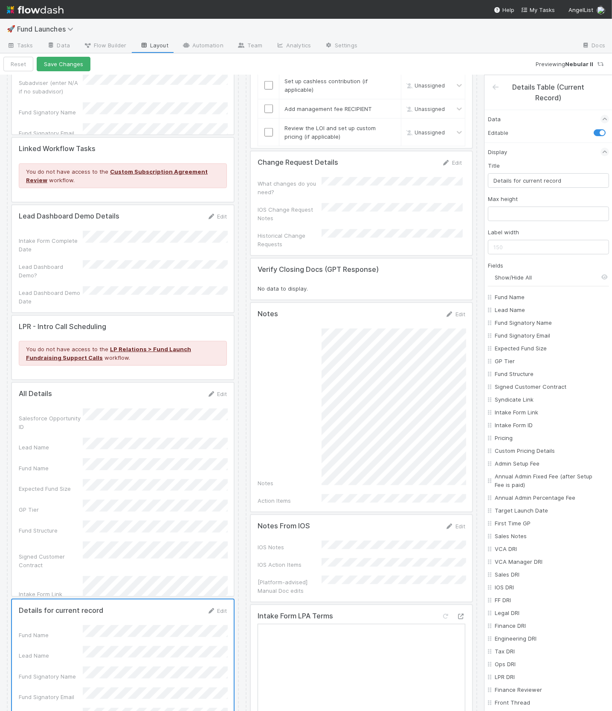
checkbox input "false"
checkbox On "false"
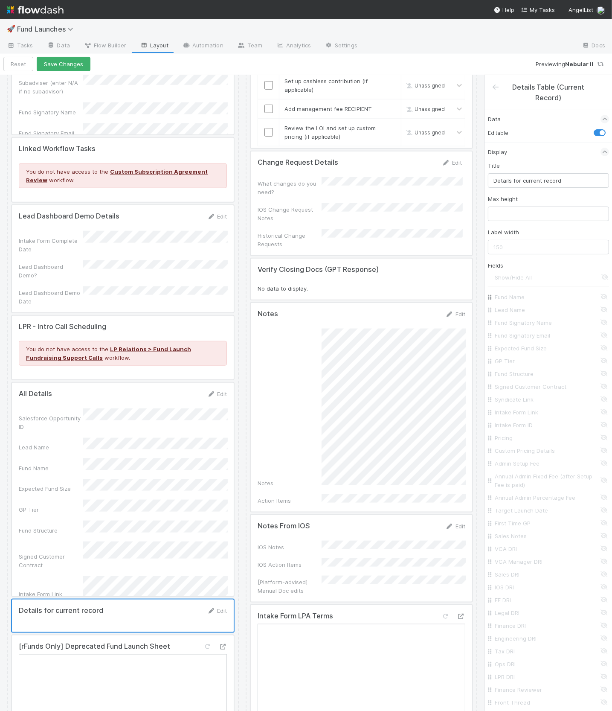
click at [512, 293] on input "Fund Name" at bounding box center [551, 297] width 112 height 9
checkbox input "true"
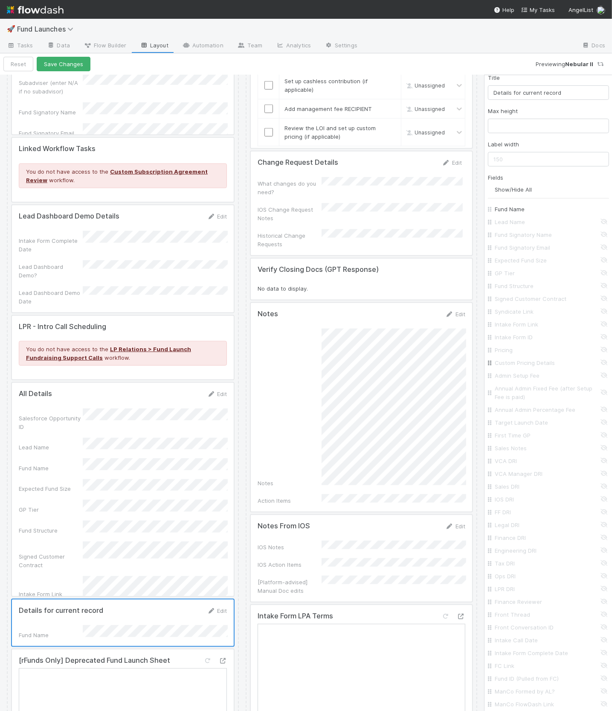
scroll to position [89, 0]
click at [510, 459] on input "VCA DRI" at bounding box center [551, 460] width 112 height 9
checkbox input "true"
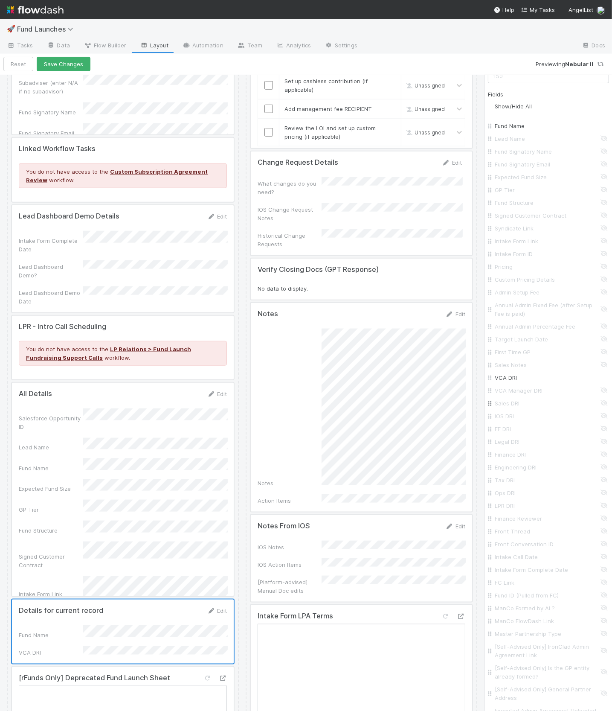
scroll to position [172, 0]
click at [514, 577] on input "FC Link" at bounding box center [551, 581] width 112 height 9
checkbox input "true"
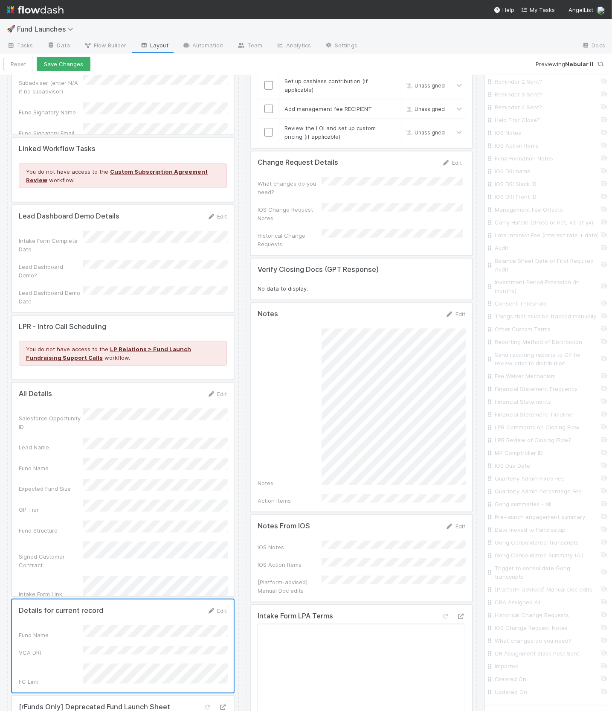
scroll to position [1775, 0]
click at [505, 624] on input "Imported" at bounding box center [551, 628] width 112 height 9
checkbox input "true"
click at [531, 664] on label "When conditions are met" at bounding box center [531, 668] width 67 height 9
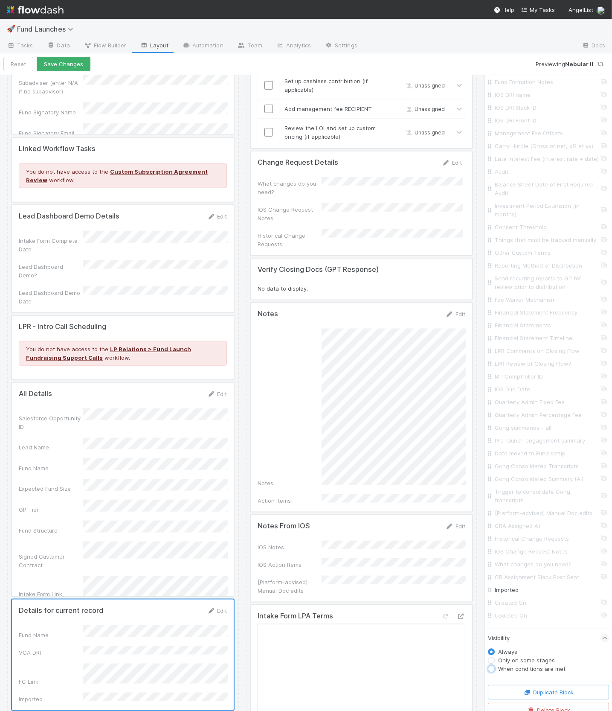
click at [495, 664] on input "When conditions are met" at bounding box center [491, 668] width 7 height 8
radio input "true"
radio input "false"
click at [530, 676] on button "Add Filter" at bounding box center [548, 682] width 121 height 12
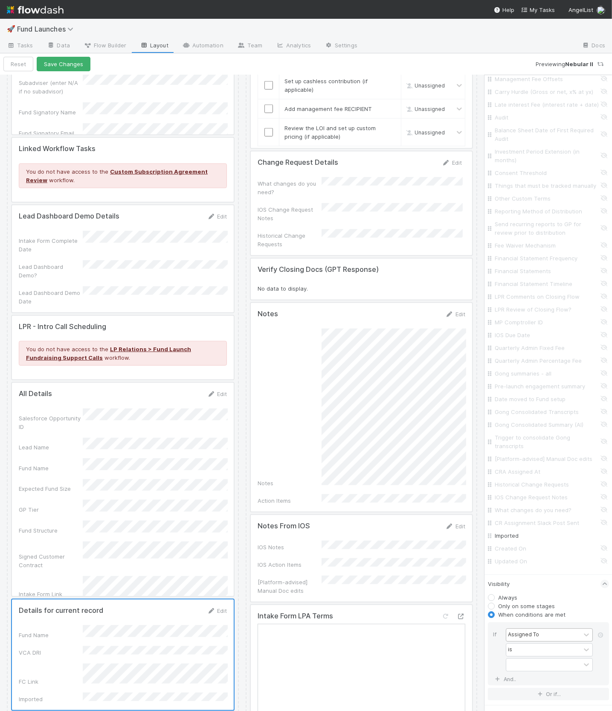
click at [526, 630] on div "Assigned To" at bounding box center [523, 634] width 31 height 8
type input "impo"
click at [529, 658] on div at bounding box center [543, 664] width 74 height 12
click at [528, 673] on div "Yes" at bounding box center [549, 673] width 87 height 15
click at [497, 628] on div "If" at bounding box center [499, 650] width 13 height 45
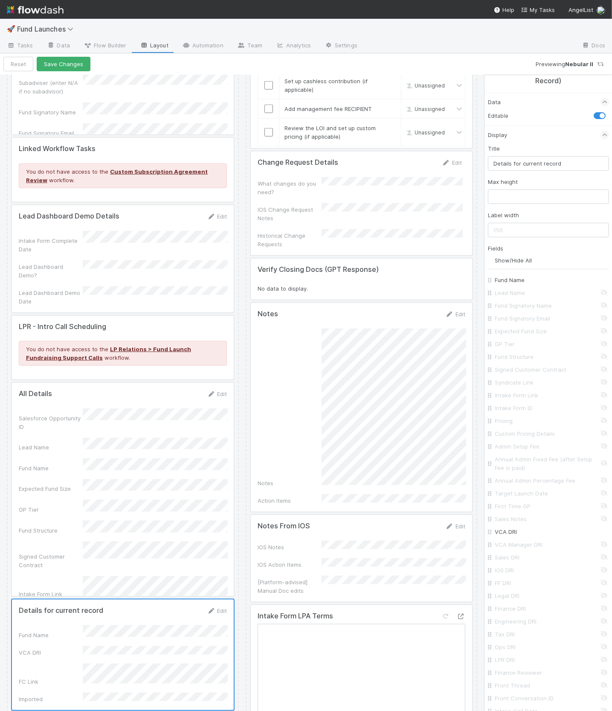
scroll to position [0, 0]
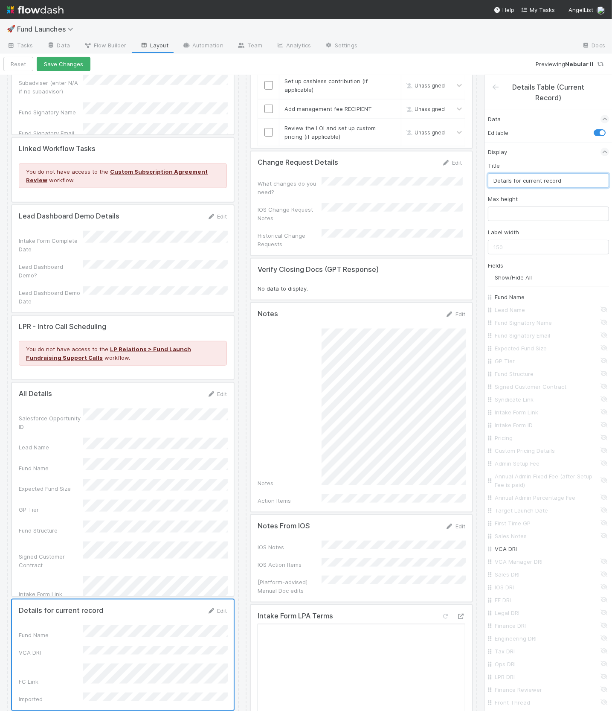
click at [527, 176] on input "Details for current record" at bounding box center [548, 180] width 121 height 15
type input "Imported Task"
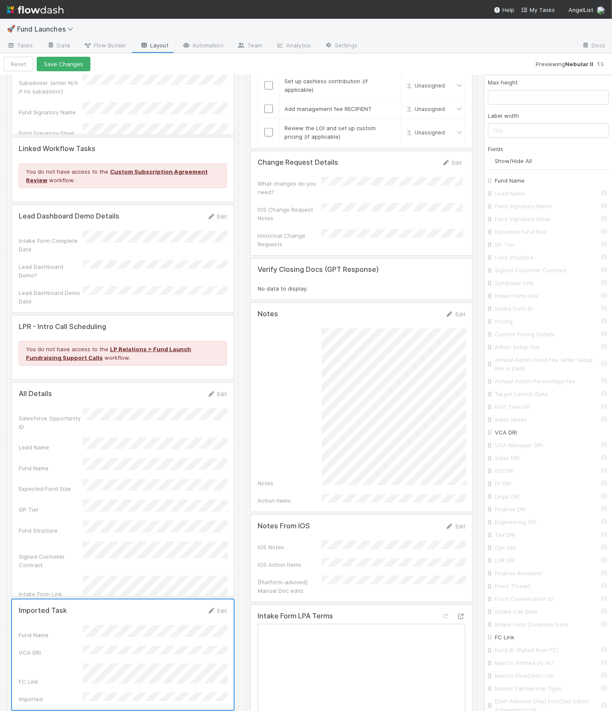
scroll to position [876, 0]
click at [513, 391] on input "Fund Launched Date" at bounding box center [551, 393] width 112 height 9
checkbox input "true"
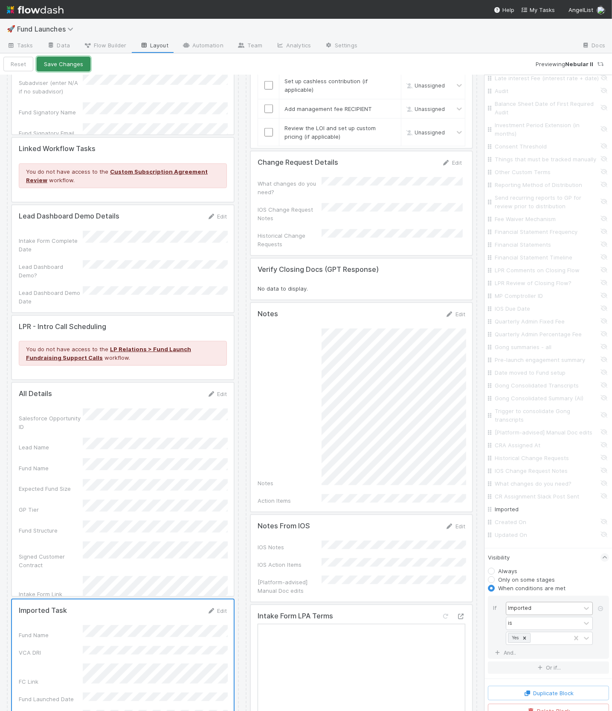
click at [62, 64] on button "Save Changes" at bounding box center [64, 64] width 54 height 15
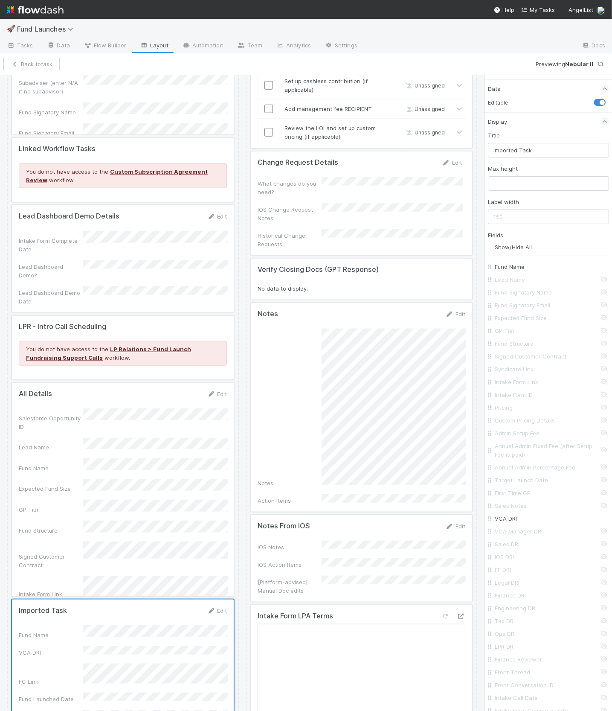
scroll to position [0, 0]
click at [497, 85] on icon at bounding box center [495, 87] width 9 height 7
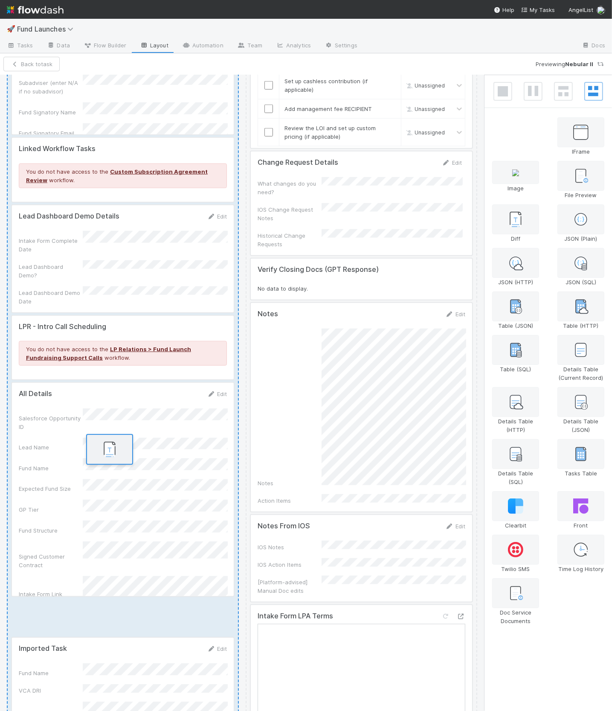
drag, startPoint x: 517, startPoint y: 131, endPoint x: 108, endPoint y: 449, distance: 517.9
click at [108, 449] on div "Fund Overview Edit Fund Name Lead Name Front Thread Expected Fund Size GP Tier …" at bounding box center [306, 393] width 612 height 636
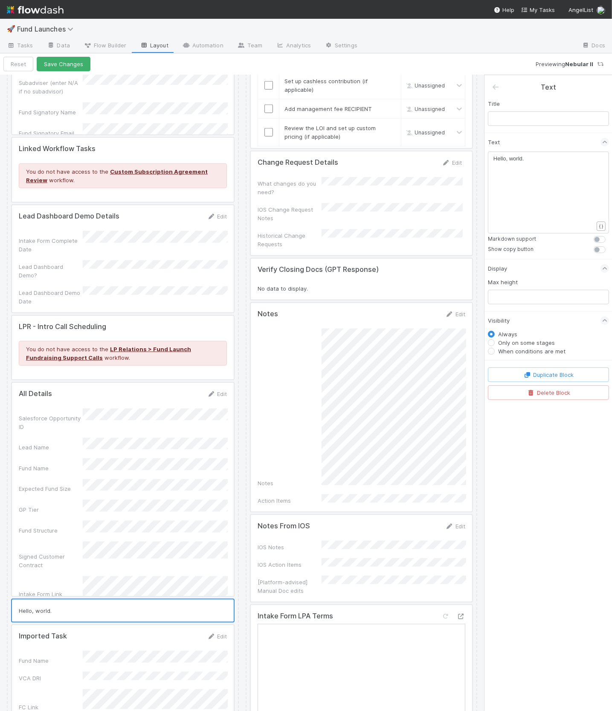
click at [511, 180] on div "​ x Hello, world." at bounding box center [554, 202] width 121 height 97
click at [512, 178] on div "​ x Hello, world." at bounding box center [554, 202] width 121 height 97
type textarea "Hello, world."
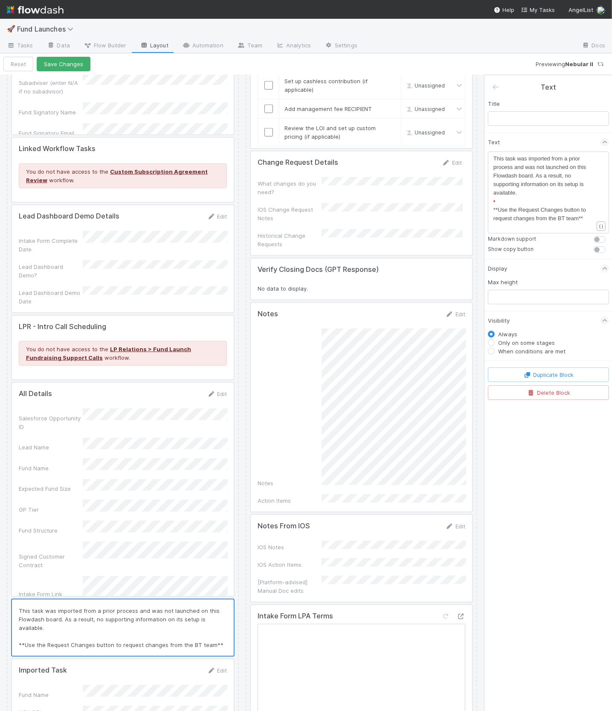
click at [609, 235] on label at bounding box center [609, 235] width 0 height 0
click at [601, 239] on input "checkbox" at bounding box center [597, 239] width 7 height 8
checkbox input "true"
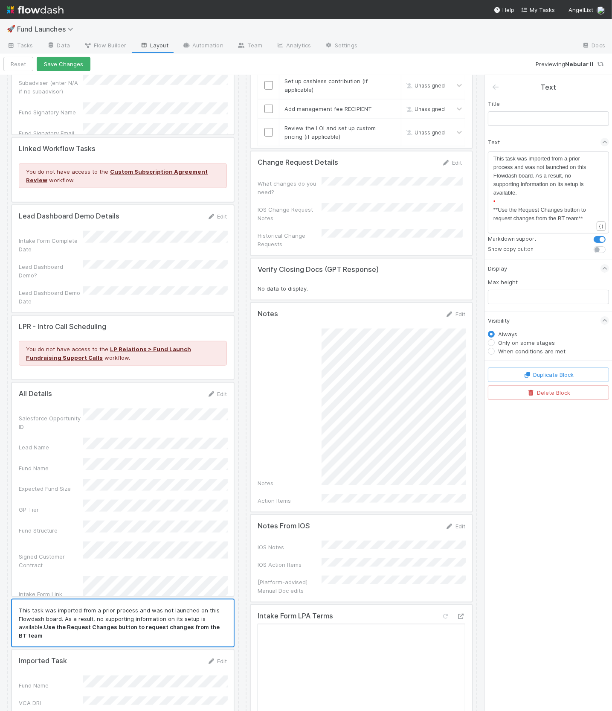
click at [492, 210] on div "Hello, world. x This task was imported from a prior process and was not launche…" at bounding box center [548, 192] width 121 height 82
click at [494, 207] on span "**Use the Request Changes button to request changes from the BT team**" at bounding box center [541, 213] width 94 height 15
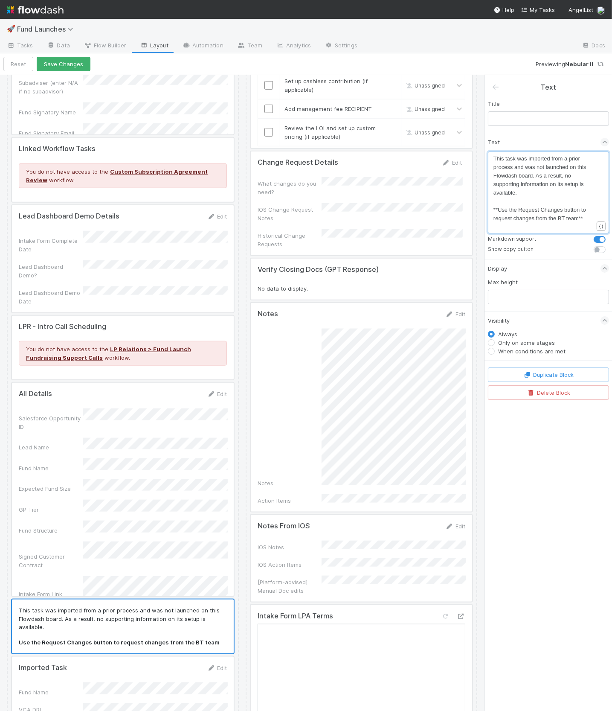
click at [510, 210] on span "**Use the Request Changes button to request changes from the BT team**" at bounding box center [541, 213] width 94 height 15
click at [515, 353] on label "When conditions are met" at bounding box center [531, 351] width 67 height 9
click at [495, 353] on input "When conditions are met" at bounding box center [491, 351] width 7 height 8
radio input "true"
radio input "false"
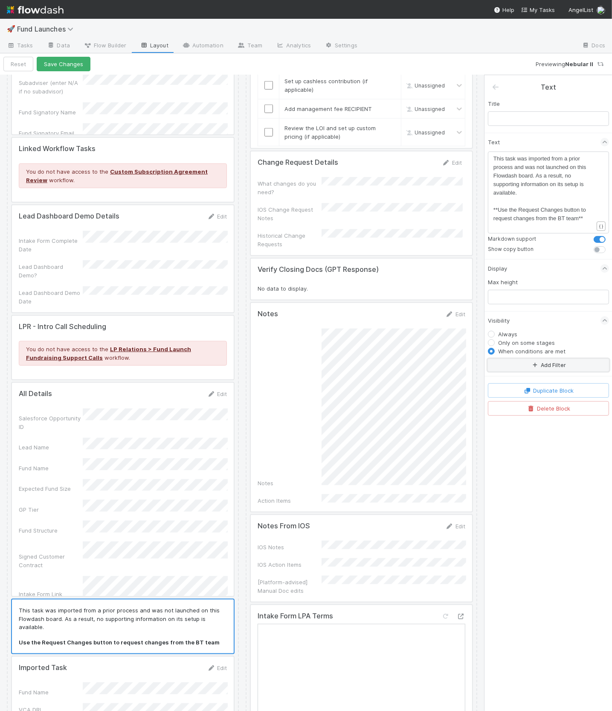
click at [525, 367] on button "Add Filter" at bounding box center [548, 365] width 121 height 12
click at [521, 370] on div "Assigned To" at bounding box center [523, 371] width 31 height 8
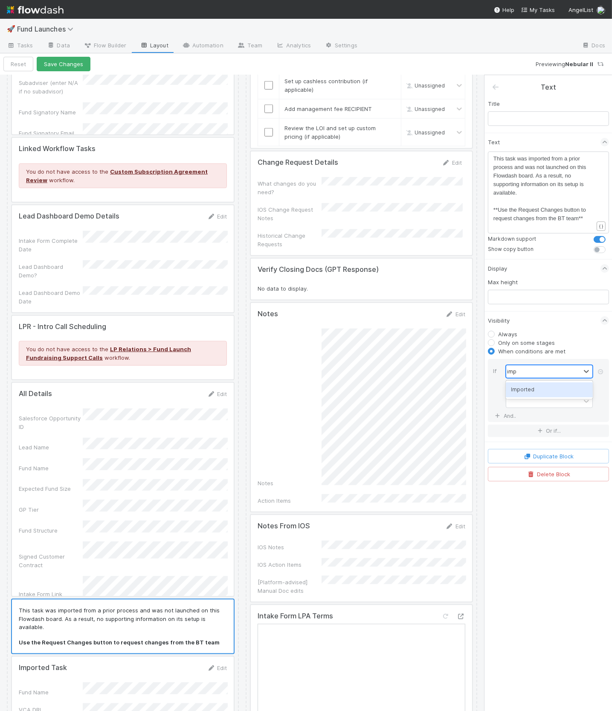
type input "impo"
click at [526, 388] on div "Imported" at bounding box center [549, 389] width 87 height 15
click at [526, 400] on div at bounding box center [543, 401] width 74 height 12
click at [524, 421] on div "Yes" at bounding box center [549, 419] width 87 height 15
click at [501, 391] on div "If" at bounding box center [499, 387] width 13 height 45
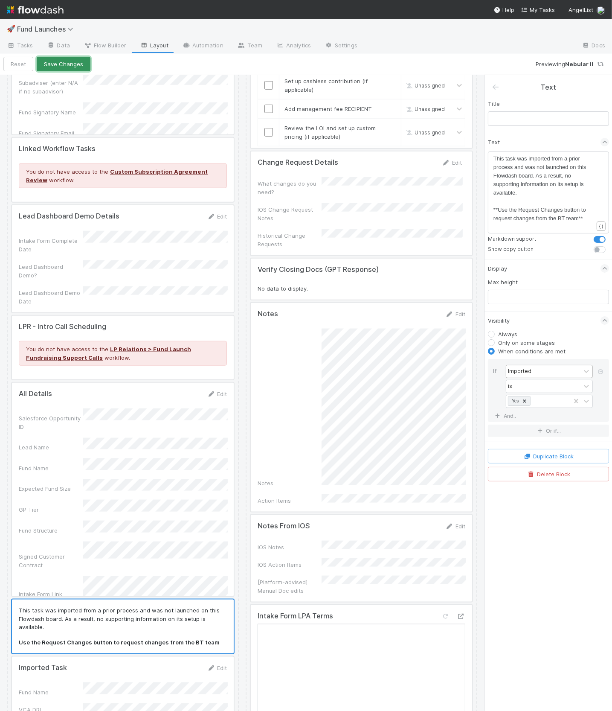
click at [56, 66] on button "Save Changes" at bounding box center [64, 64] width 54 height 15
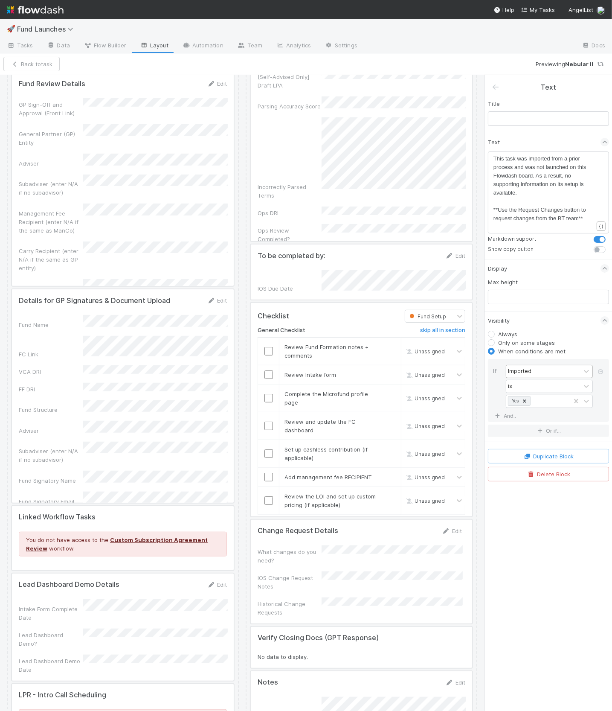
scroll to position [3518, 0]
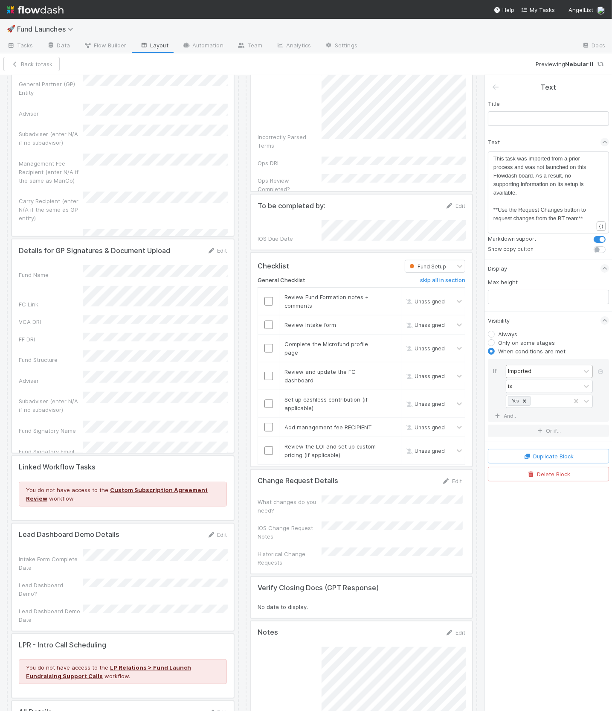
click at [306, 294] on div at bounding box center [361, 359] width 221 height 213
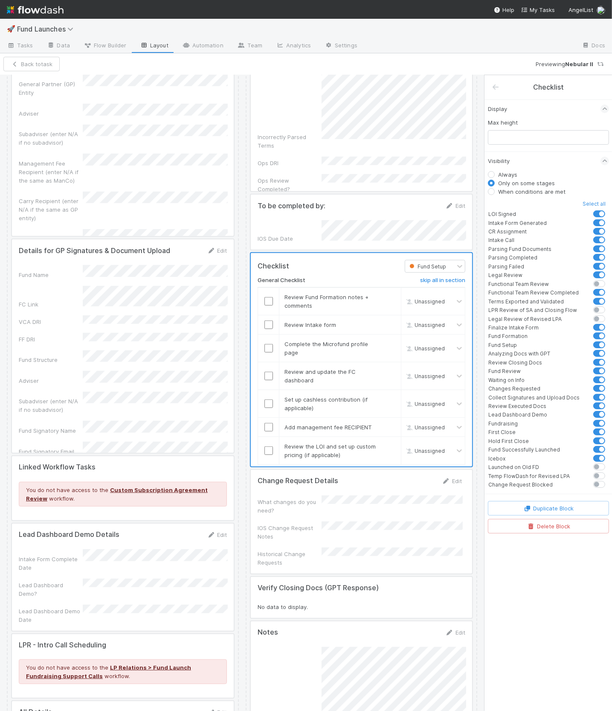
click at [609, 445] on label at bounding box center [609, 445] width 0 height 0
click at [594, 445] on input "checkbox" at bounding box center [590, 449] width 7 height 8
checkbox input "false"
click at [11, 64] on button "Reset" at bounding box center [18, 64] width 30 height 15
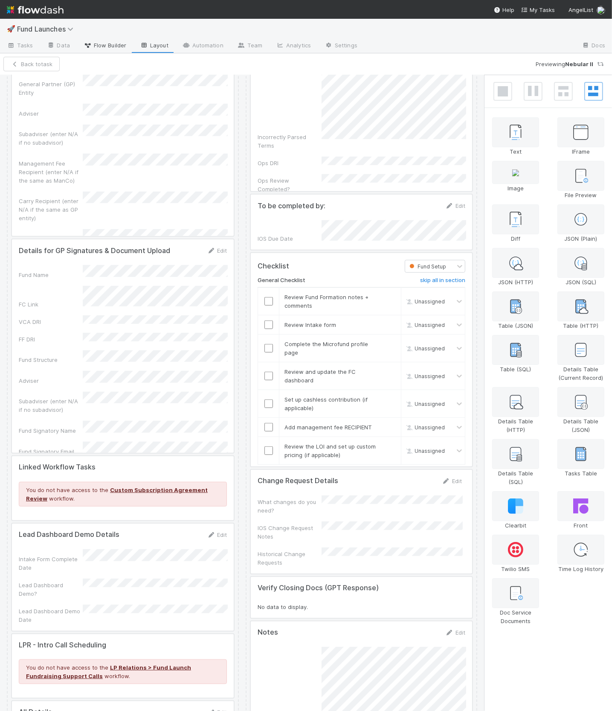
click at [90, 50] on link "Flow Builder" at bounding box center [105, 46] width 56 height 14
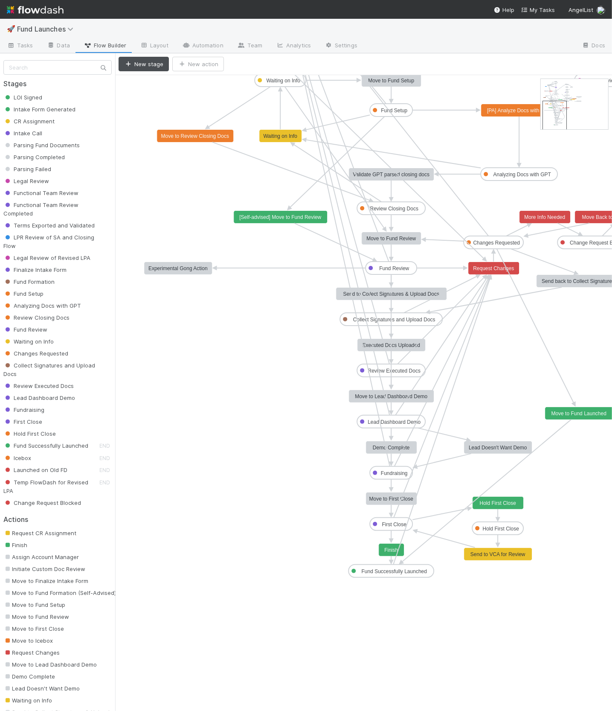
drag, startPoint x: 558, startPoint y: 98, endPoint x: 566, endPoint y: 124, distance: 27.7
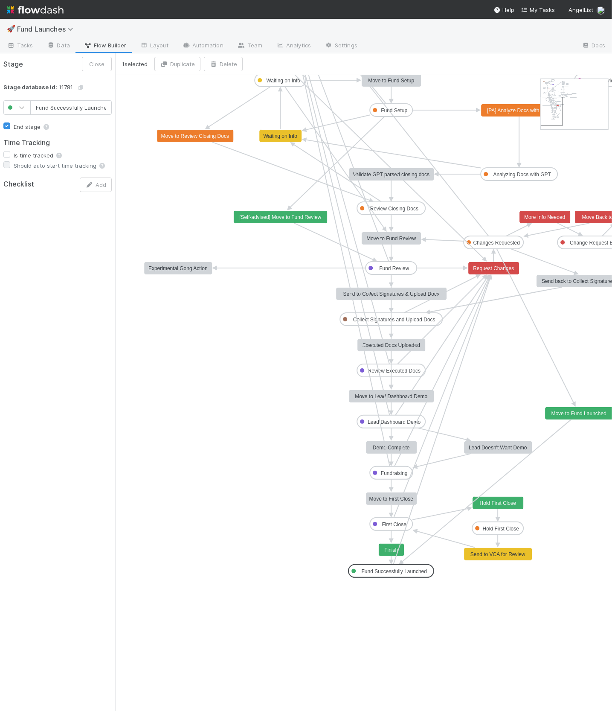
click at [415, 569] on text "Fund Successfully Launched" at bounding box center [394, 571] width 65 height 6
click at [144, 45] on icon at bounding box center [144, 45] width 9 height 5
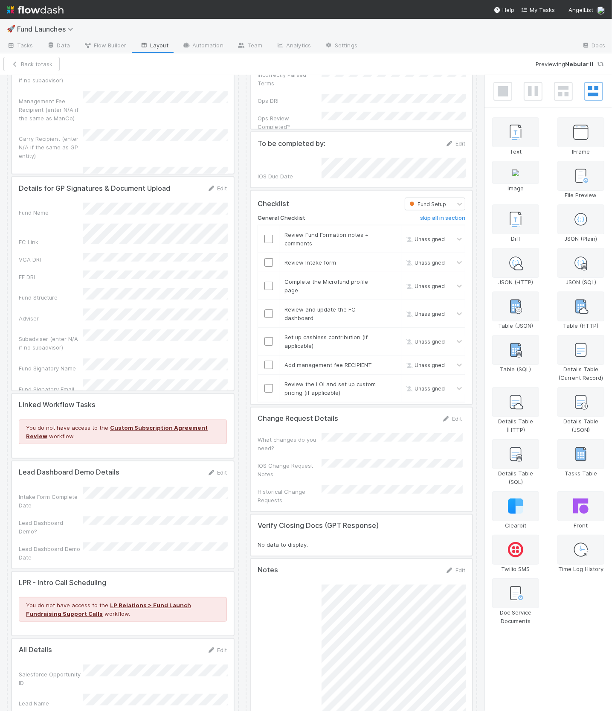
scroll to position [3496, 0]
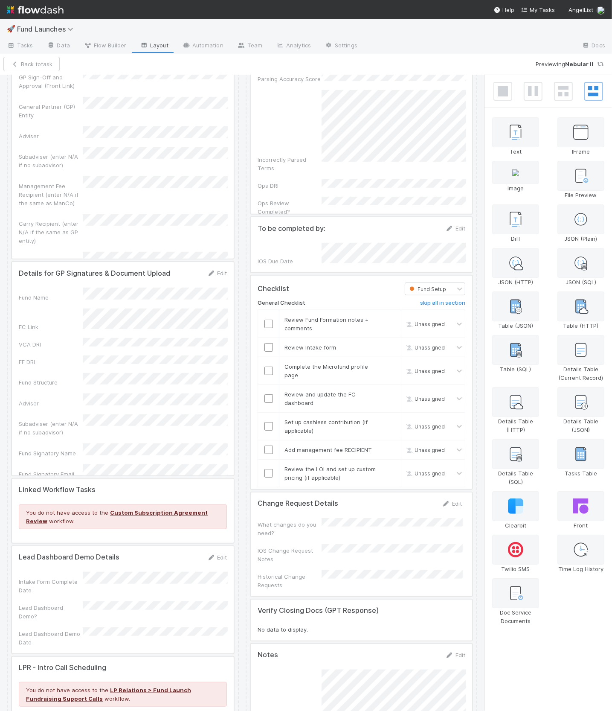
click at [328, 310] on div at bounding box center [361, 382] width 221 height 213
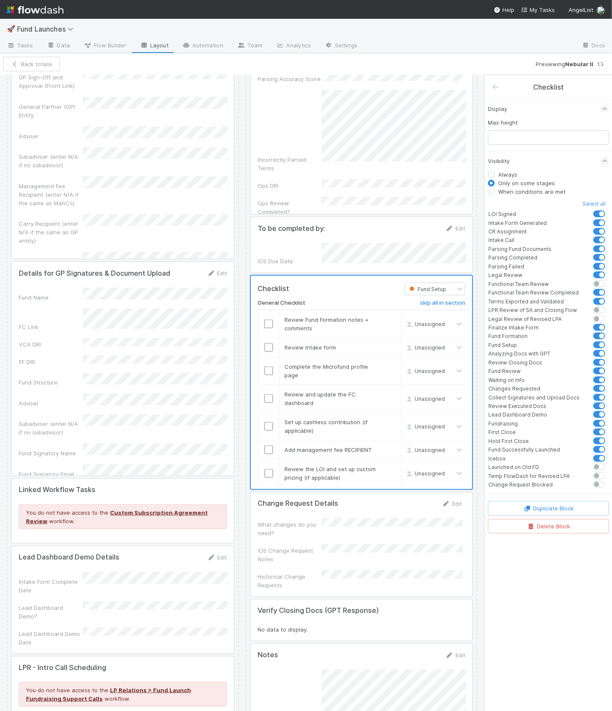
click at [609, 445] on label at bounding box center [609, 445] width 0 height 0
click at [594, 445] on input "checkbox" at bounding box center [590, 449] width 7 height 8
checkbox input "false"
click at [609, 454] on label at bounding box center [609, 454] width 0 height 0
click at [594, 454] on input "checkbox" at bounding box center [590, 458] width 7 height 8
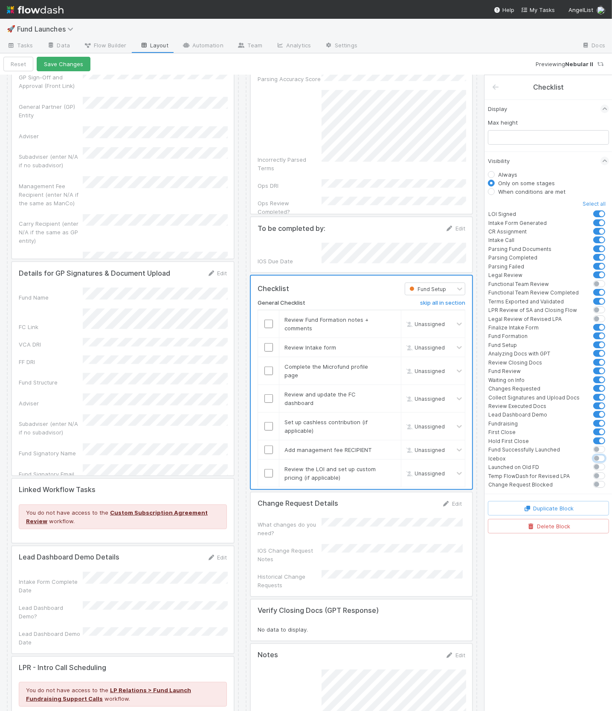
checkbox input "false"
click at [69, 67] on button "Save Changes" at bounding box center [64, 64] width 54 height 15
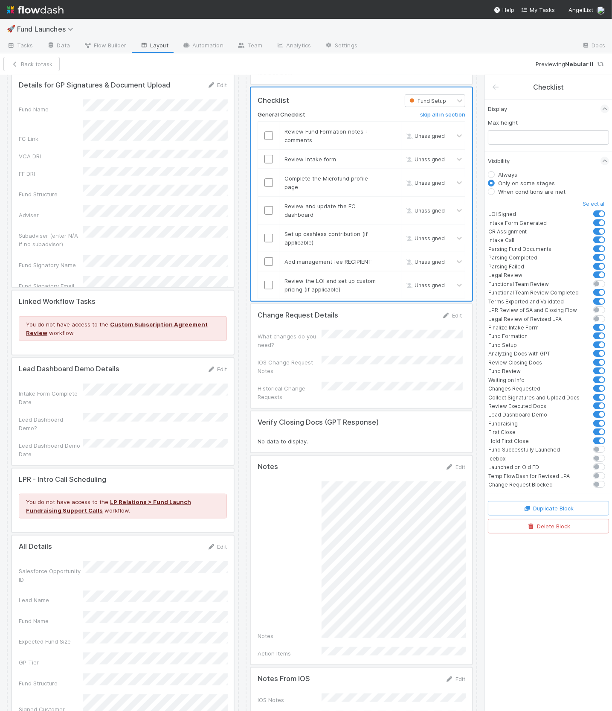
scroll to position [3697, 0]
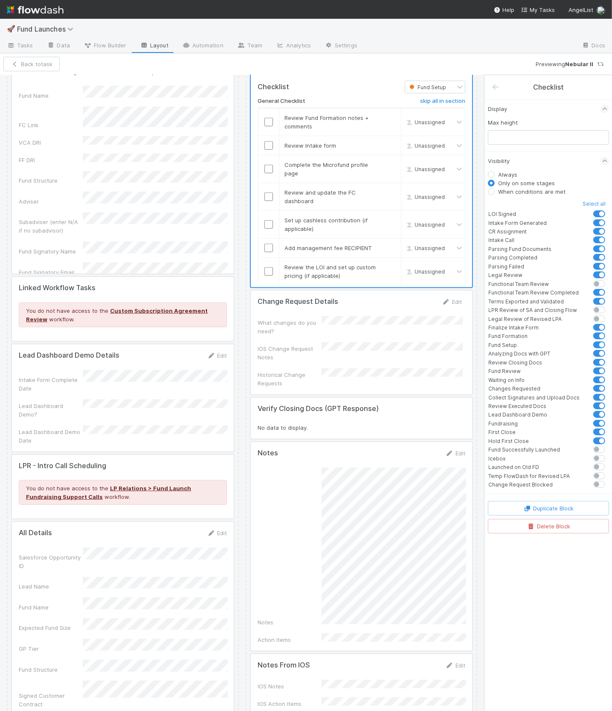
click at [384, 380] on div at bounding box center [361, 342] width 221 height 104
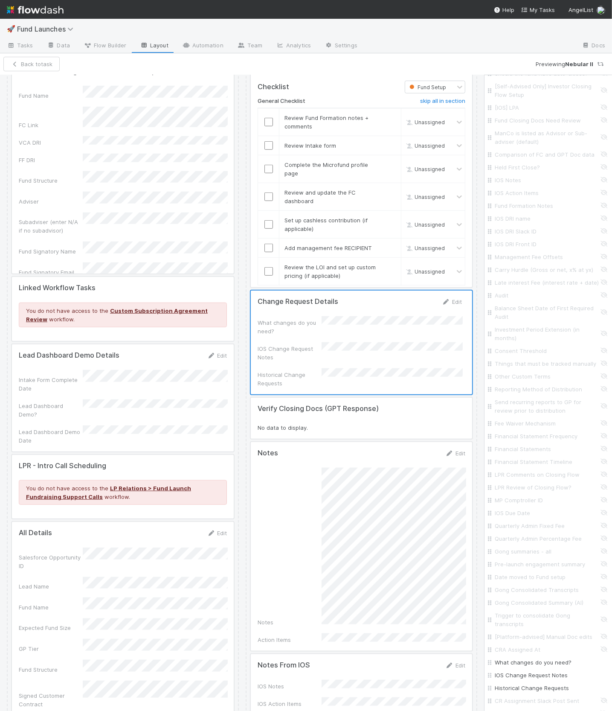
scroll to position [1931, 0]
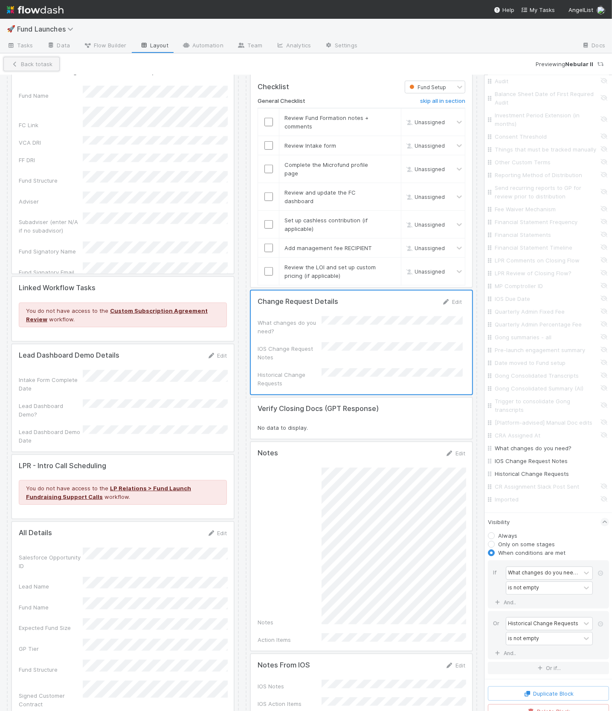
click at [27, 67] on button "Back to task" at bounding box center [31, 64] width 56 height 15
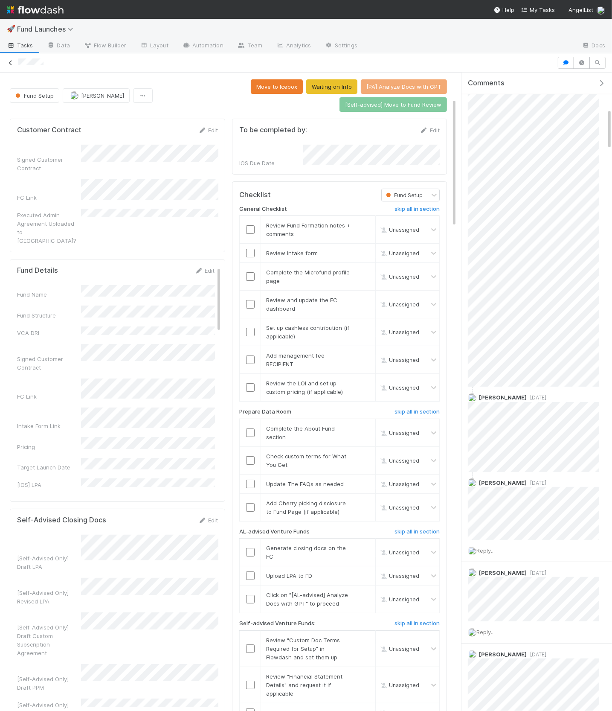
click at [9, 63] on icon at bounding box center [10, 63] width 9 height 6
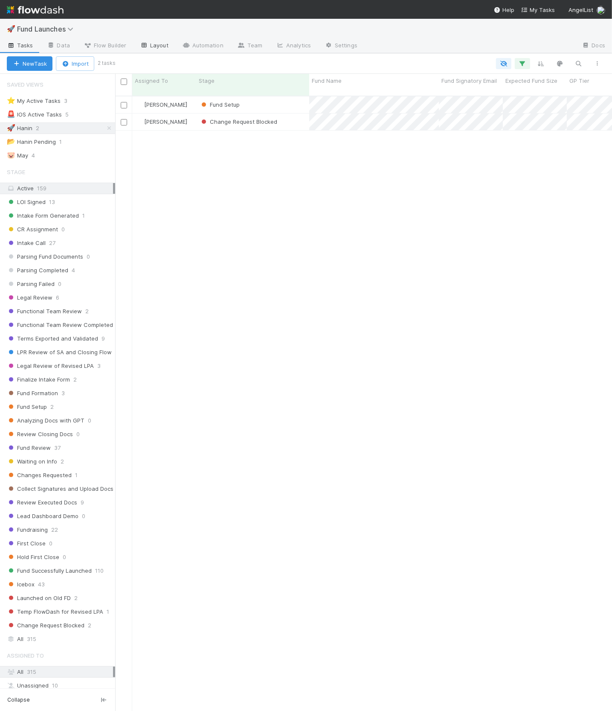
click at [152, 43] on link "Layout" at bounding box center [154, 46] width 42 height 14
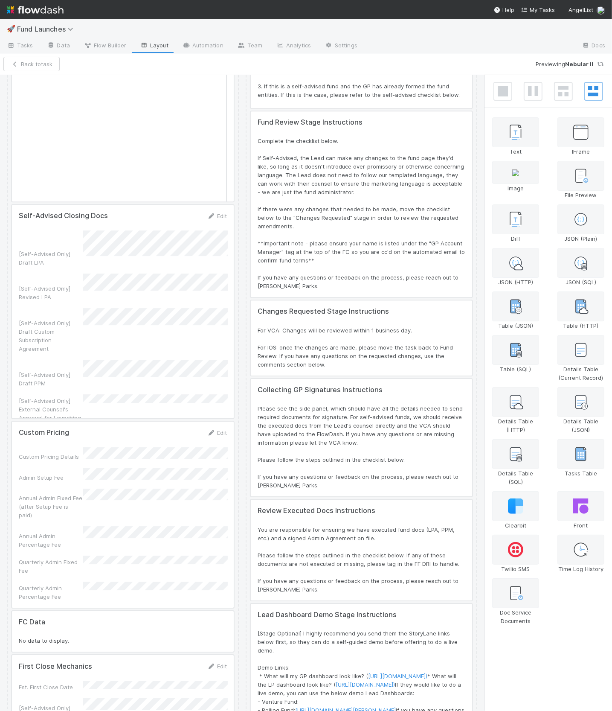
scroll to position [2115, 0]
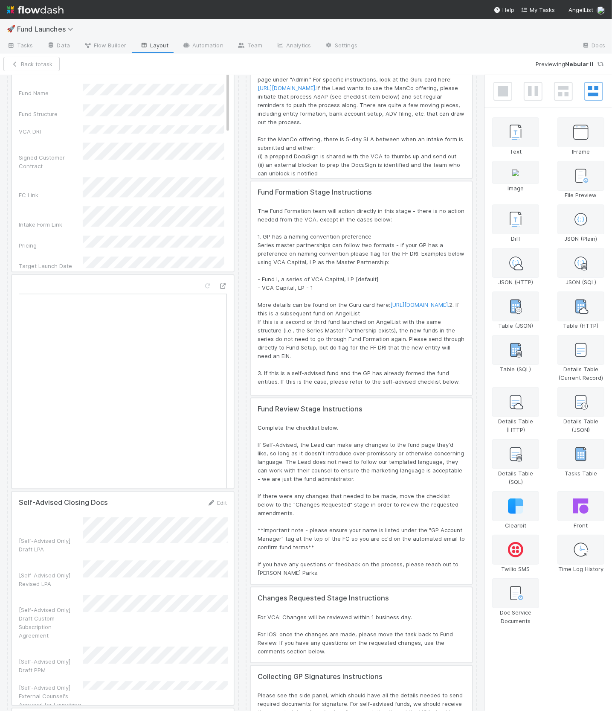
click at [166, 275] on div at bounding box center [123, 381] width 222 height 213
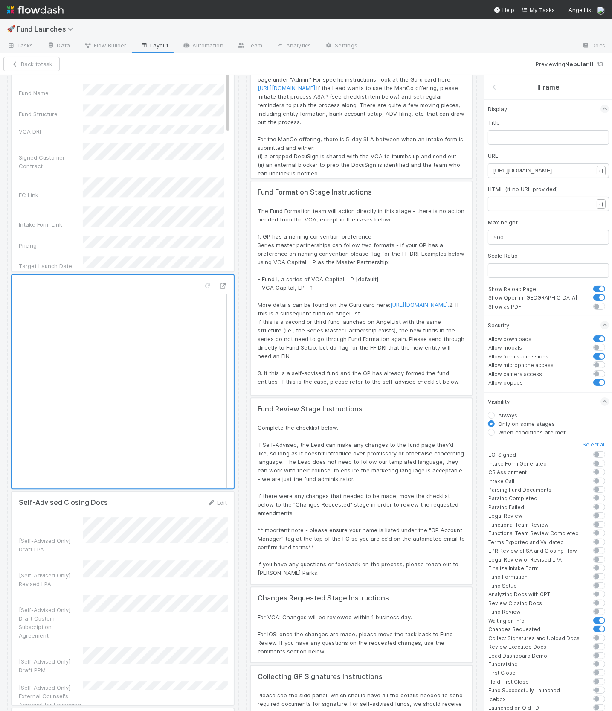
click at [498, 171] on span "https://embed.getguru.com/card/ikxyKLeT/Change-Request-Update-Matrix" at bounding box center [523, 170] width 58 height 6
type textarea "https://embed.getguru.com/card/ikxyKLeT/Change-Request-Update-Matrix"
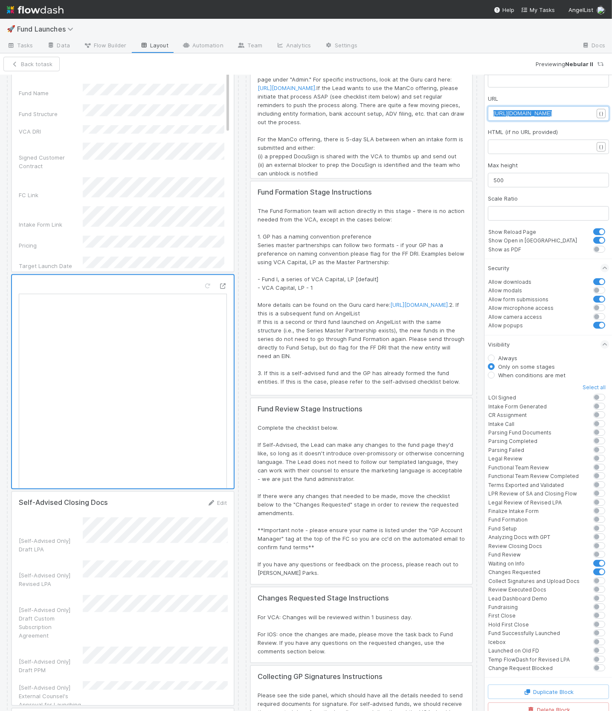
scroll to position [0, 0]
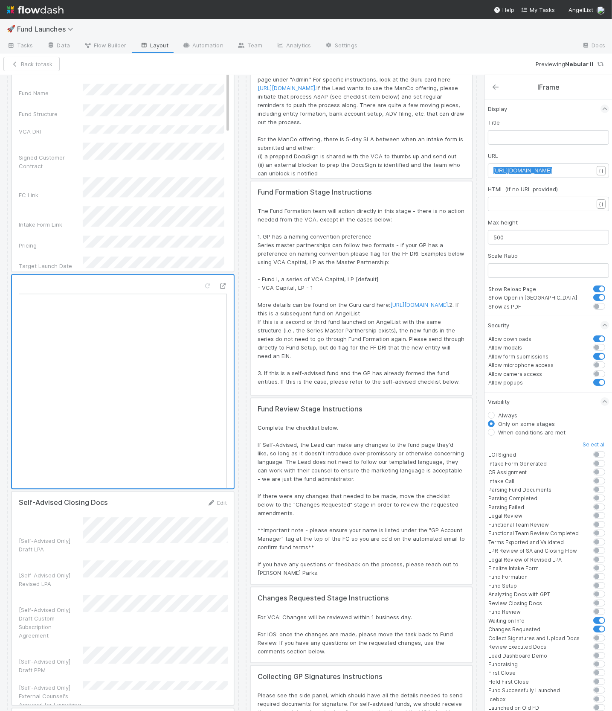
click at [496, 89] on icon at bounding box center [495, 87] width 9 height 7
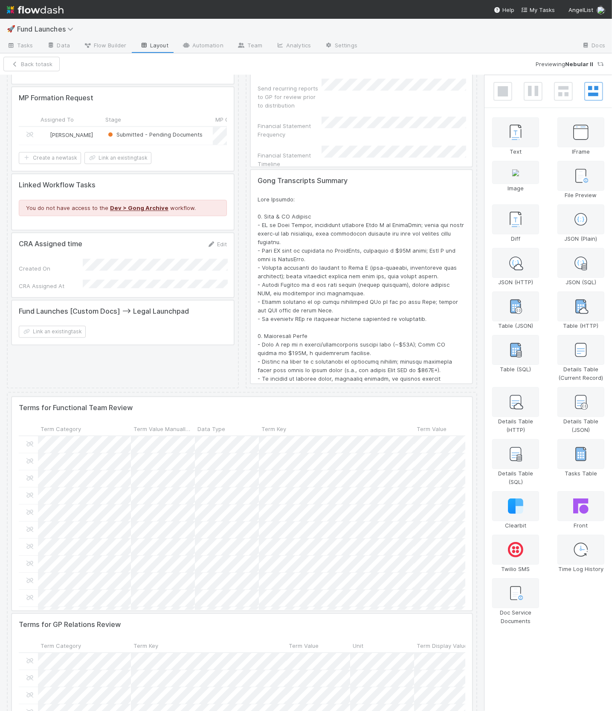
scroll to position [5053, 0]
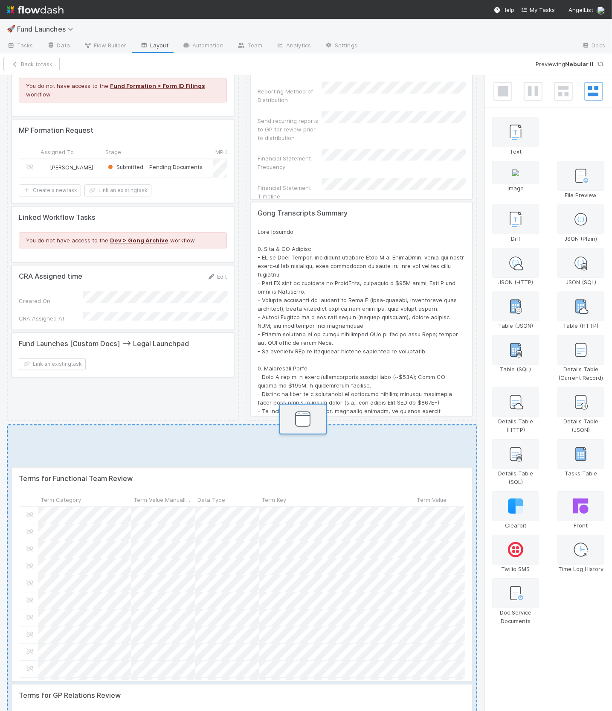
drag, startPoint x: 581, startPoint y: 134, endPoint x: 301, endPoint y: 424, distance: 402.4
click at [301, 424] on div "Fund Overview Edit Fund Name Lead Name Front Thread Expected Fund Size GP Tier …" at bounding box center [306, 393] width 612 height 636
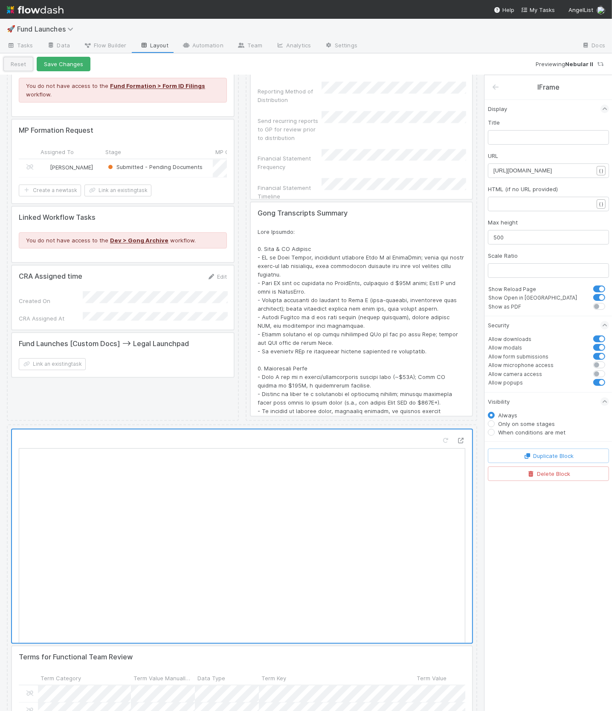
click at [18, 65] on button "Reset" at bounding box center [18, 64] width 30 height 15
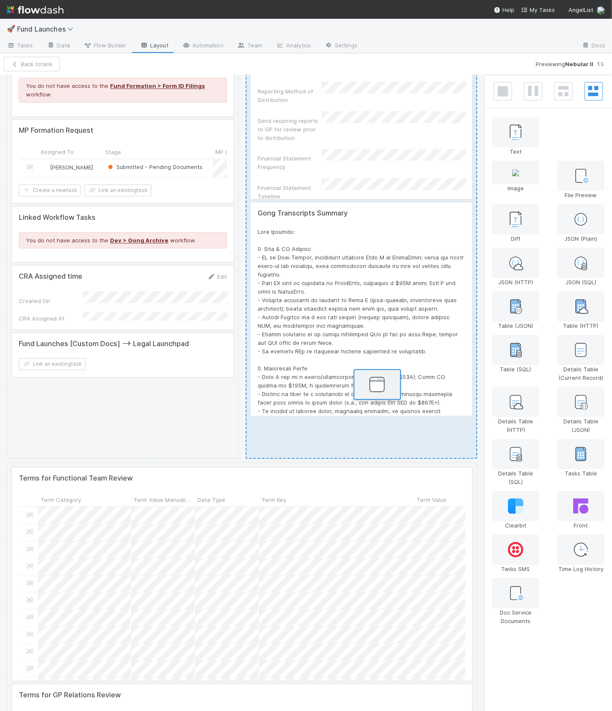
drag, startPoint x: 577, startPoint y: 136, endPoint x: 372, endPoint y: 391, distance: 326.8
click at [372, 391] on div "Fund Overview Edit Fund Name Lead Name Front Thread Expected Fund Size GP Tier …" at bounding box center [306, 393] width 612 height 636
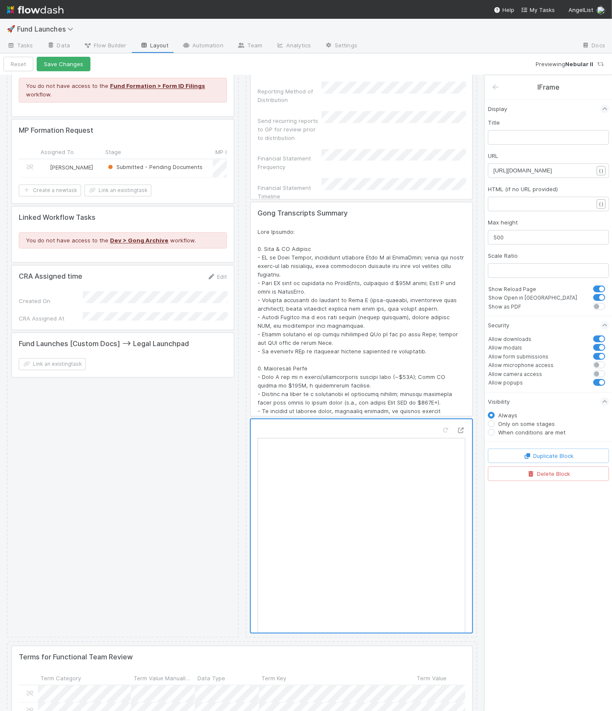
scroll to position [5093, 0]
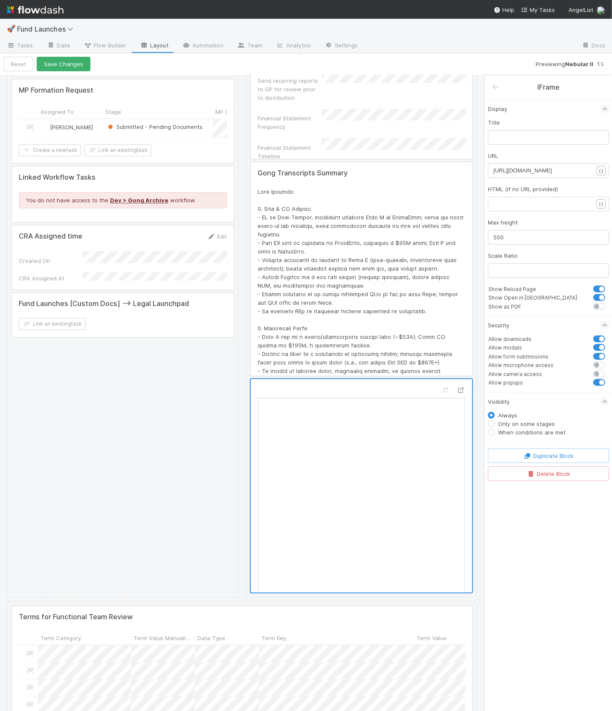
click at [543, 168] on span "https://example.com" at bounding box center [523, 170] width 58 height 6
type textarea "https://example.com"
click at [523, 423] on label "Only on some stages" at bounding box center [526, 423] width 57 height 9
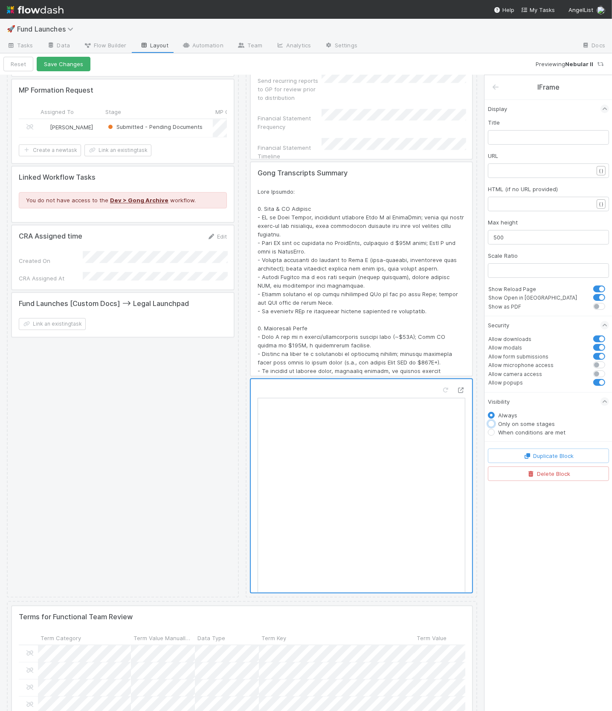
click at [495, 423] on input "Only on some stages" at bounding box center [491, 423] width 7 height 8
radio input "true"
radio input "false"
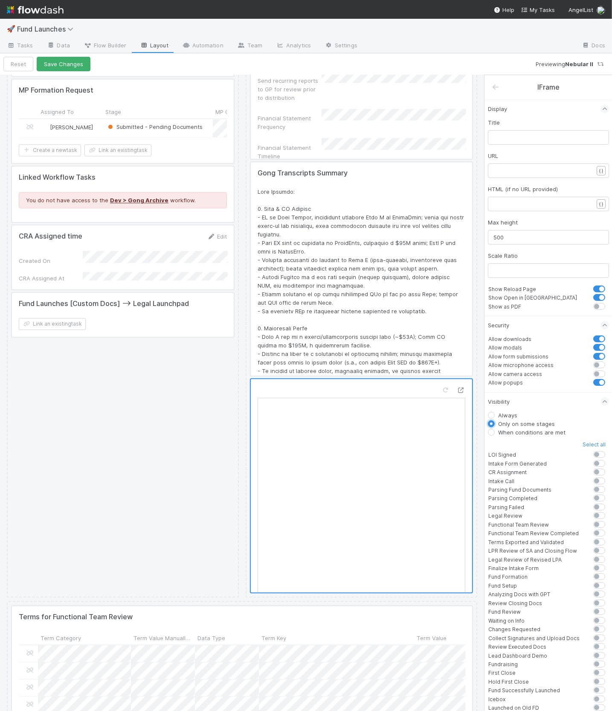
scroll to position [57, 0]
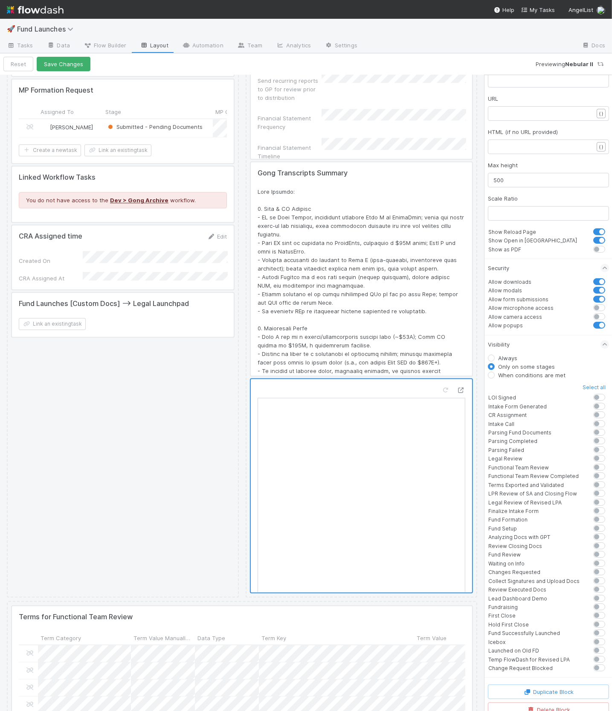
click at [609, 628] on label at bounding box center [609, 628] width 0 height 0
click at [594, 628] on input "checkbox" at bounding box center [590, 632] width 7 height 8
checkbox input "true"
click at [609, 637] on label at bounding box center [609, 637] width 0 height 0
click at [594, 637] on input "checkbox" at bounding box center [590, 641] width 7 height 8
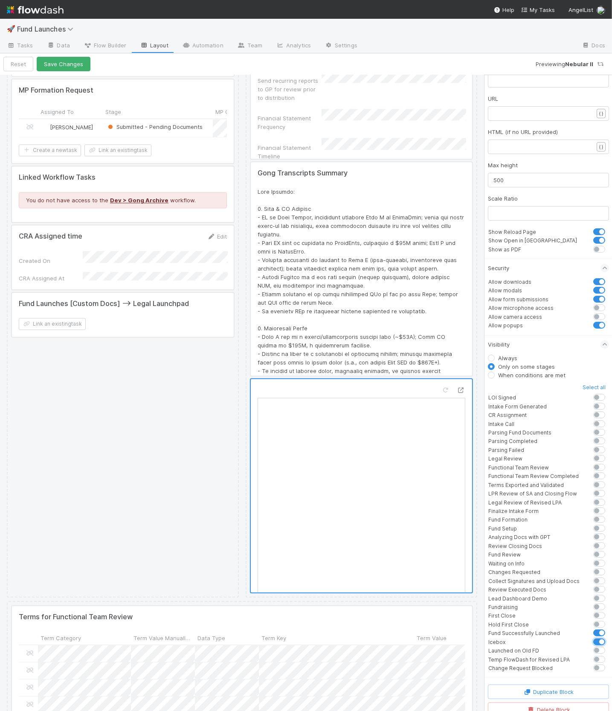
checkbox input "true"
click at [609, 646] on label at bounding box center [609, 646] width 0 height 0
click at [594, 646] on input "checkbox" at bounding box center [590, 650] width 7 height 8
click at [609, 646] on label at bounding box center [609, 646] width 0 height 0
click at [594, 646] on input "checkbox" at bounding box center [590, 650] width 7 height 8
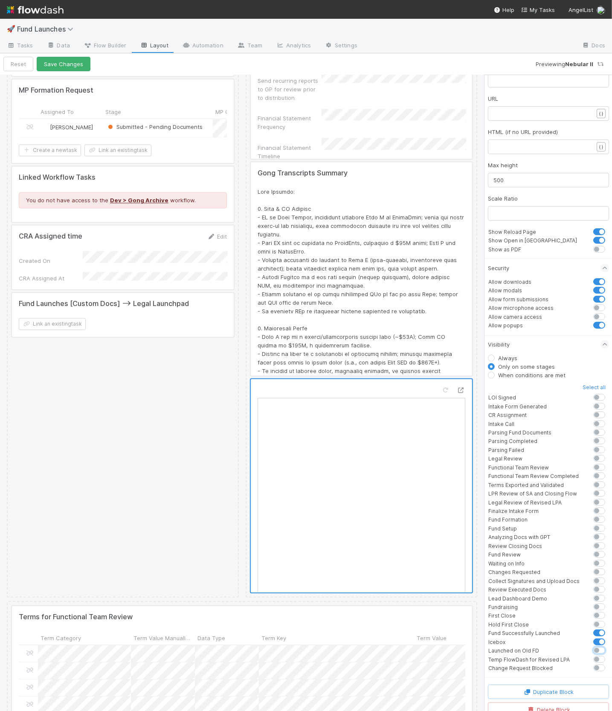
checkbox input "false"
click at [609, 637] on label at bounding box center [609, 637] width 0 height 0
click at [594, 637] on input "checkbox" at bounding box center [590, 641] width 7 height 8
checkbox input "false"
click at [72, 62] on button "Save Changes" at bounding box center [64, 64] width 54 height 15
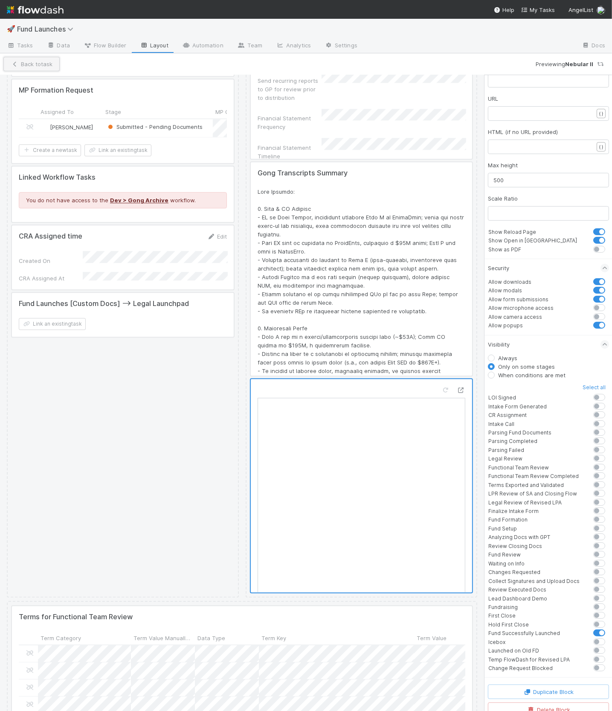
click at [47, 61] on button "Back to task" at bounding box center [31, 64] width 56 height 15
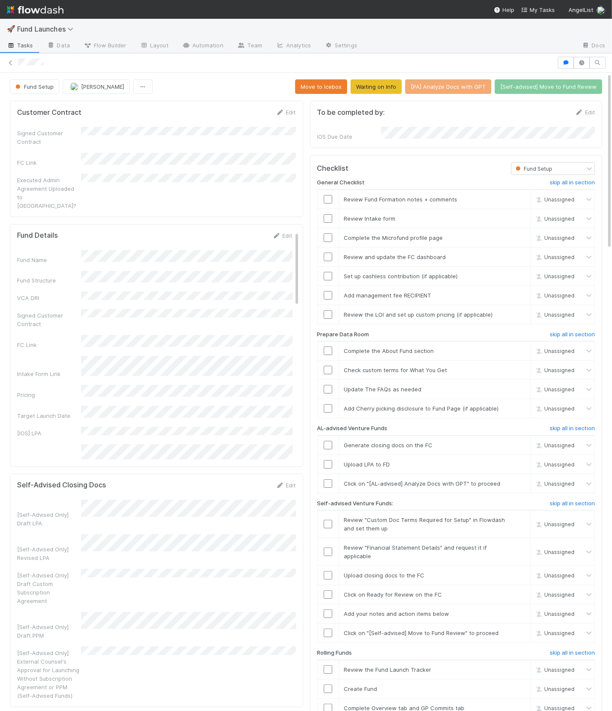
scroll to position [174, 578]
click at [10, 61] on icon at bounding box center [10, 63] width 9 height 6
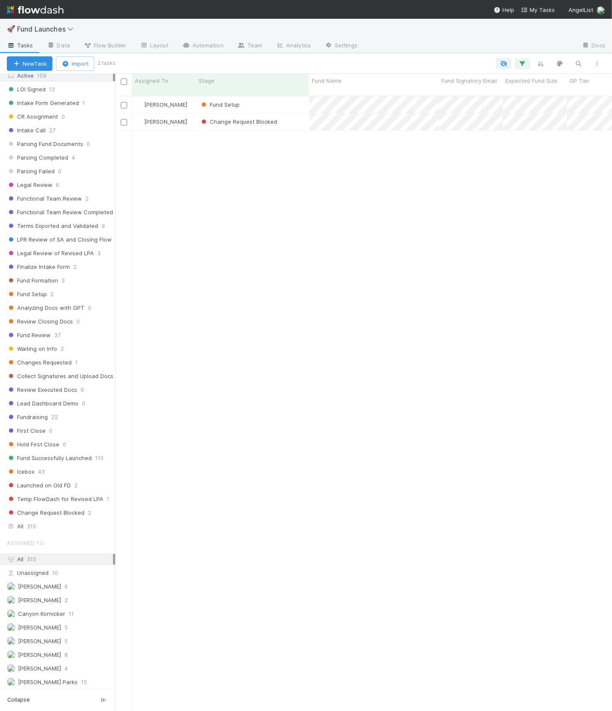
scroll to position [127, 0]
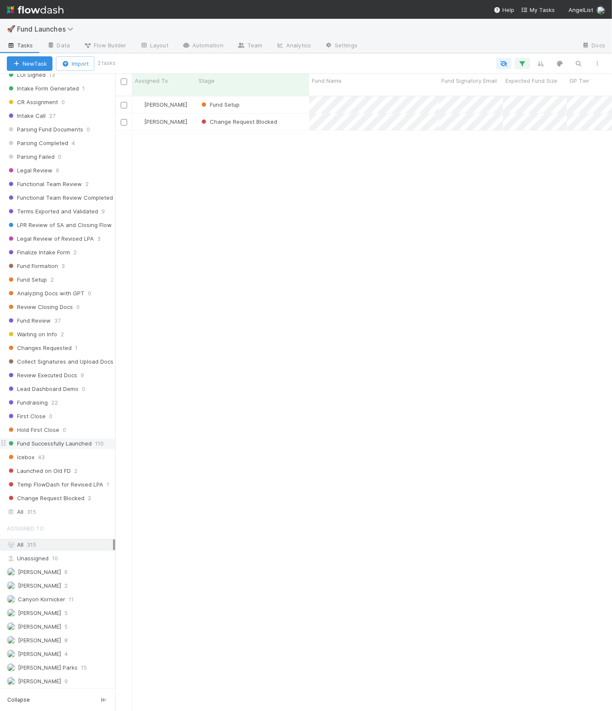
click at [58, 438] on span "Fund Successfully Launched" at bounding box center [49, 443] width 85 height 11
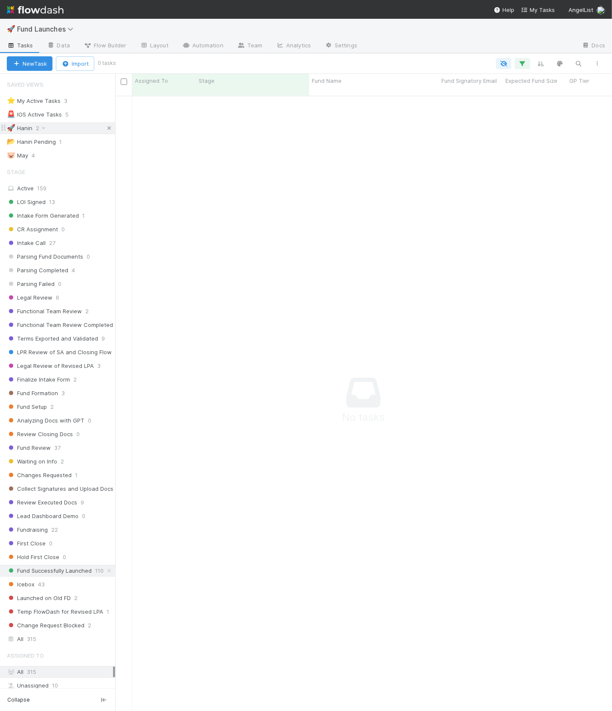
click at [108, 128] on icon at bounding box center [109, 128] width 9 height 6
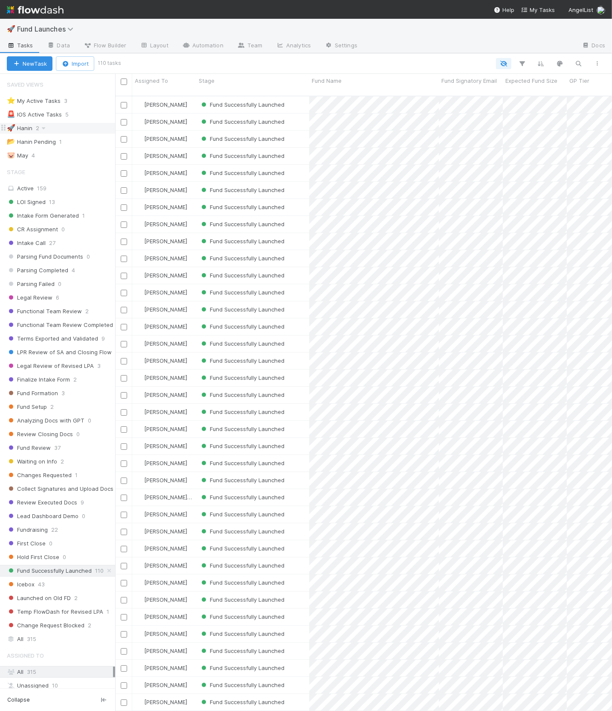
scroll to position [622, 497]
click at [302, 149] on div "Fund Successfully Launched" at bounding box center [252, 156] width 113 height 17
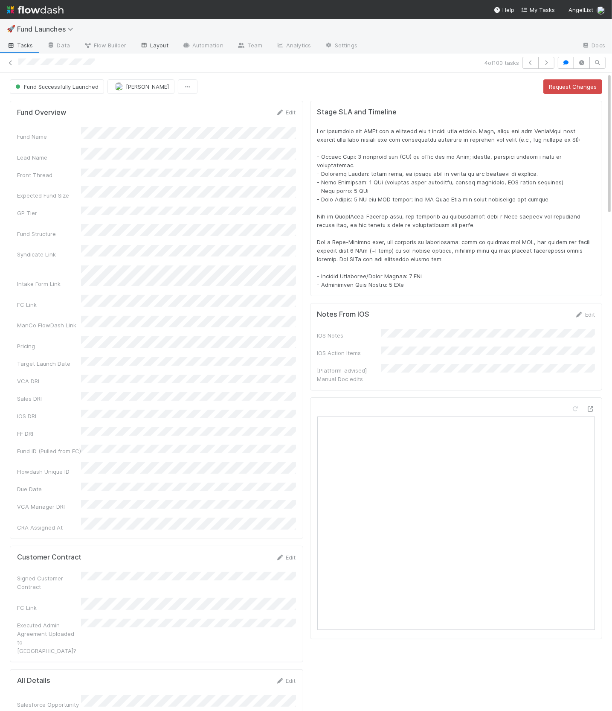
click at [157, 49] on link "Layout" at bounding box center [154, 46] width 42 height 14
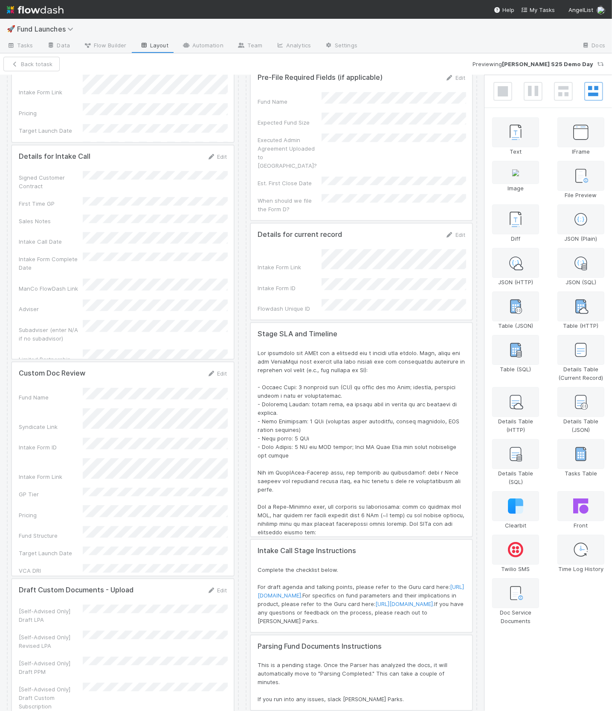
scroll to position [596, 0]
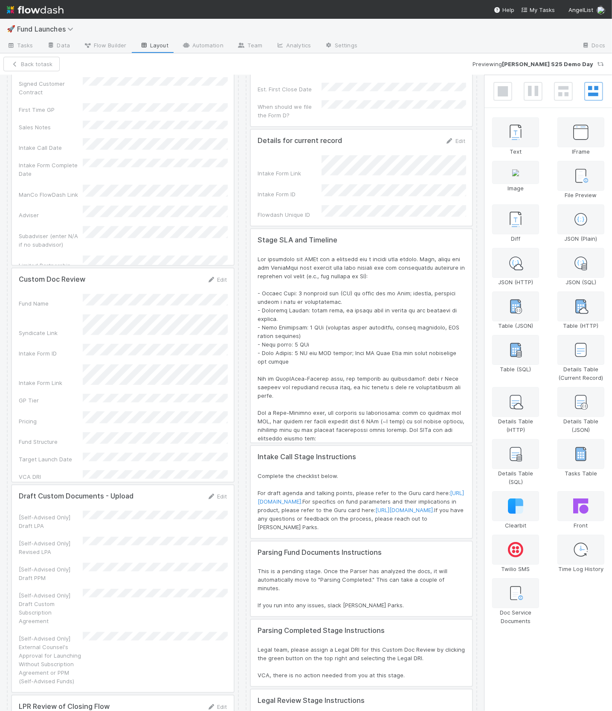
click at [359, 241] on div at bounding box center [361, 335] width 221 height 213
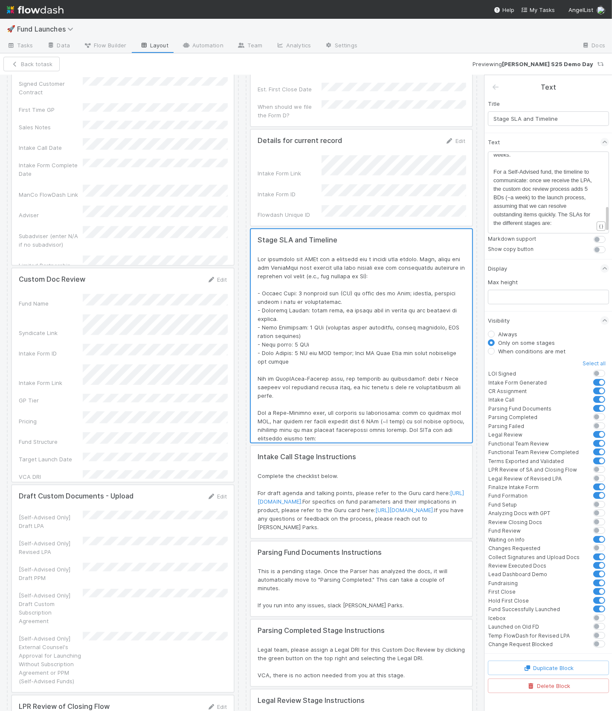
scroll to position [248, 0]
click at [609, 604] on label at bounding box center [609, 604] width 0 height 0
click at [594, 604] on input "checkbox" at bounding box center [590, 608] width 7 height 8
checkbox input "false"
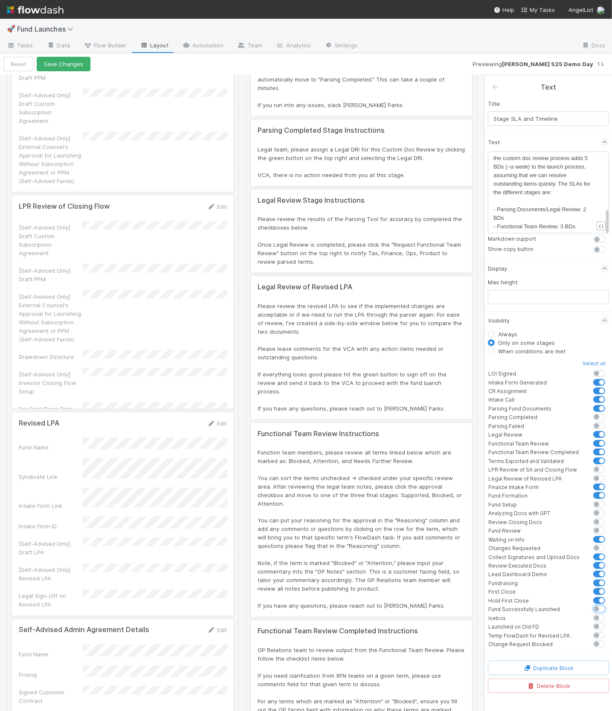
scroll to position [1306, 0]
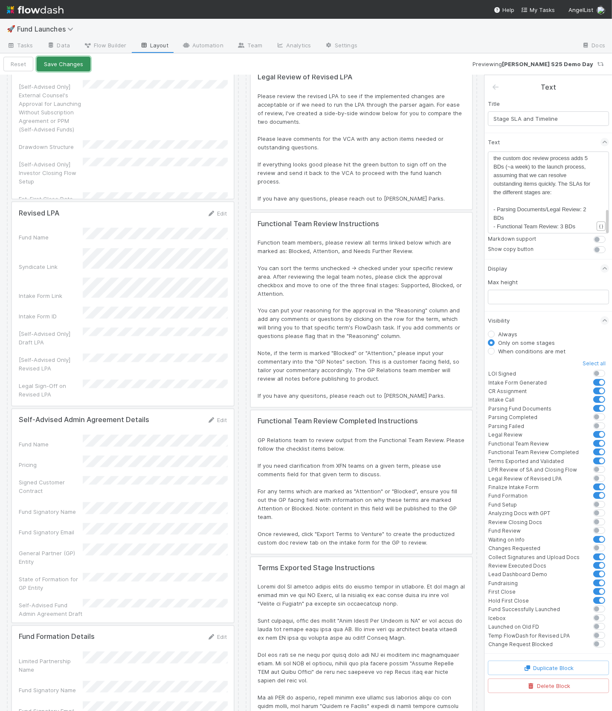
click at [80, 65] on button "Save Changes" at bounding box center [64, 64] width 54 height 15
click at [29, 64] on button "Back to task" at bounding box center [31, 64] width 56 height 15
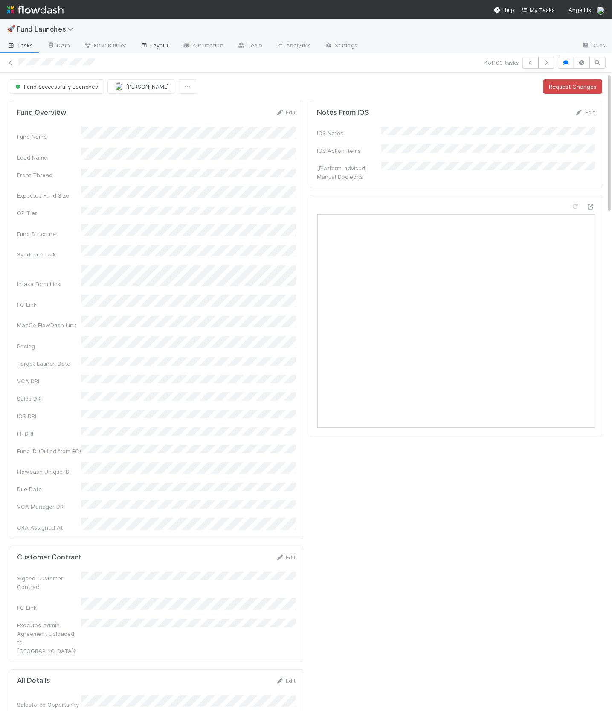
click at [168, 43] on link "Layout" at bounding box center [154, 46] width 42 height 14
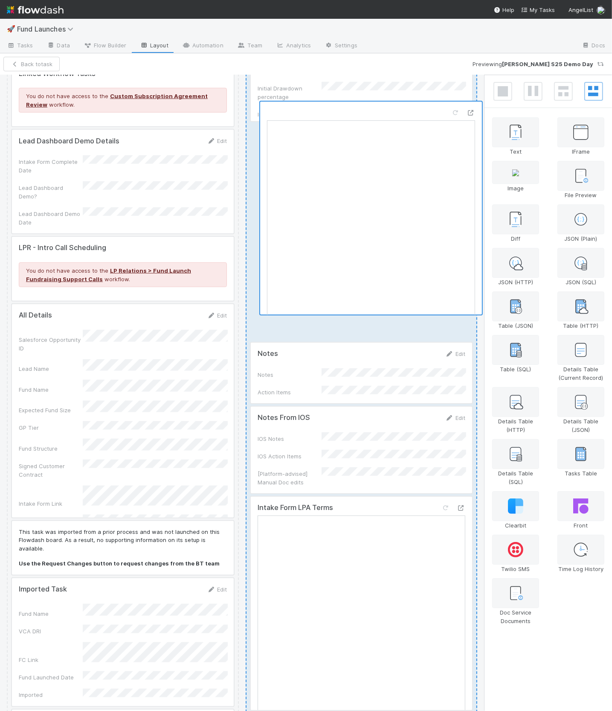
scroll to position [4028, 0]
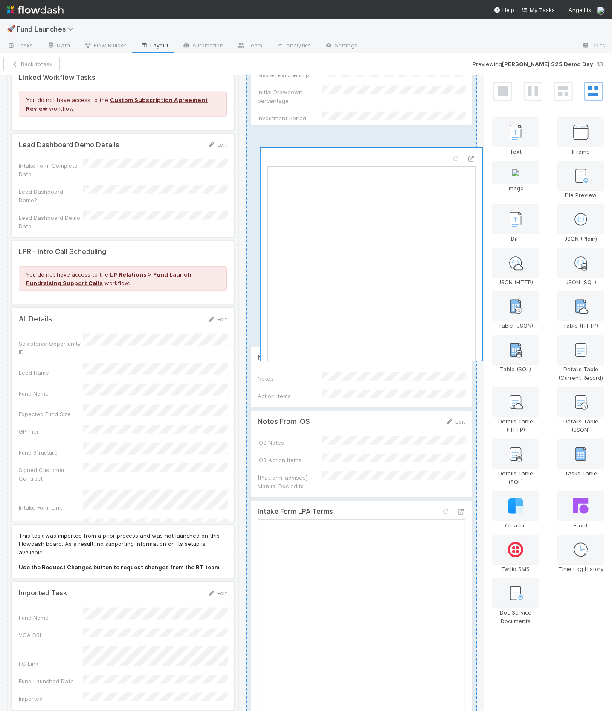
drag, startPoint x: 380, startPoint y: 399, endPoint x: 389, endPoint y: 160, distance: 239.1
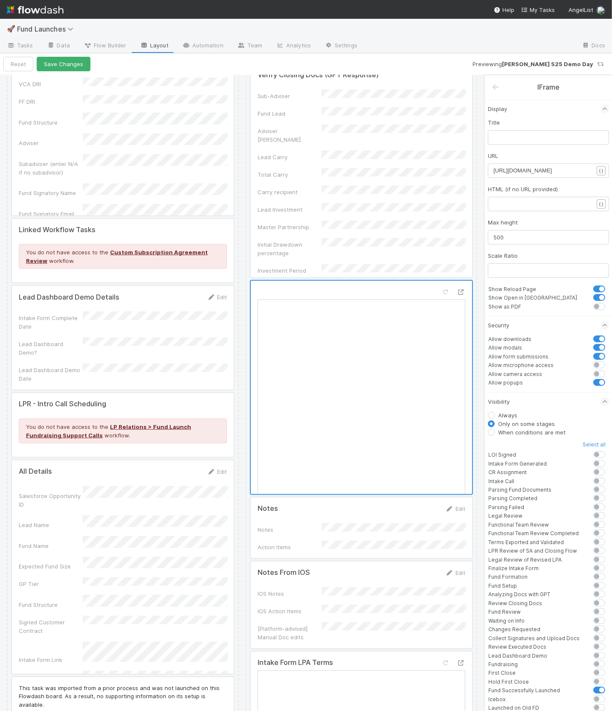
scroll to position [3871, 0]
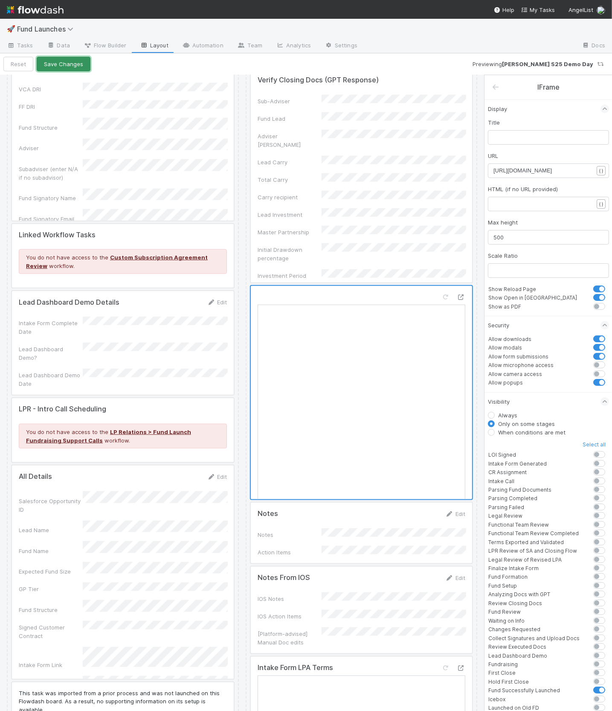
click at [64, 66] on button "Save Changes" at bounding box center [64, 64] width 54 height 15
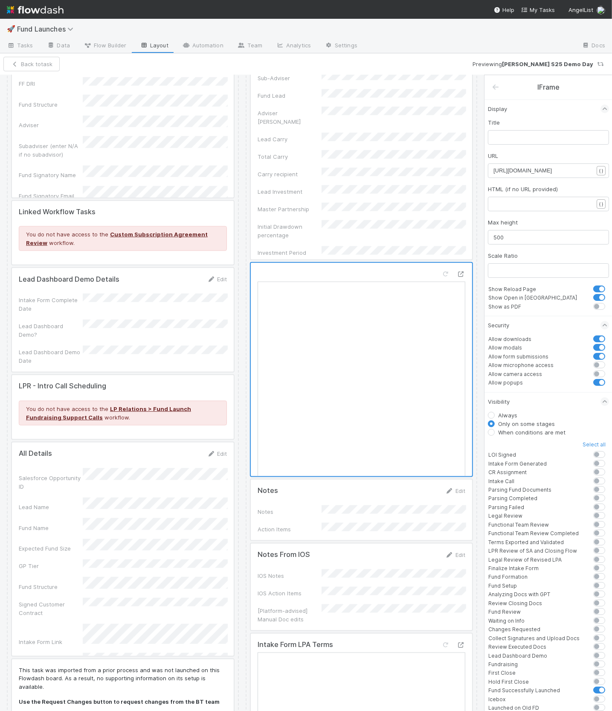
scroll to position [57, 0]
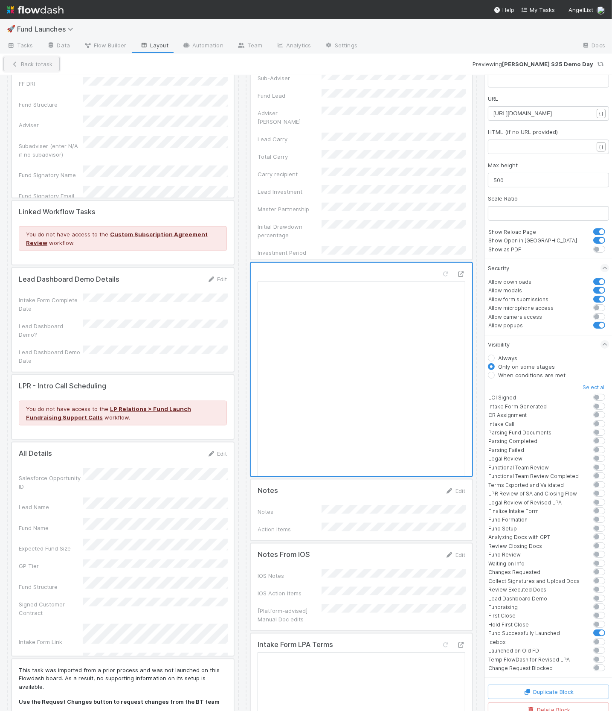
click at [32, 67] on button "Back to task" at bounding box center [31, 64] width 56 height 15
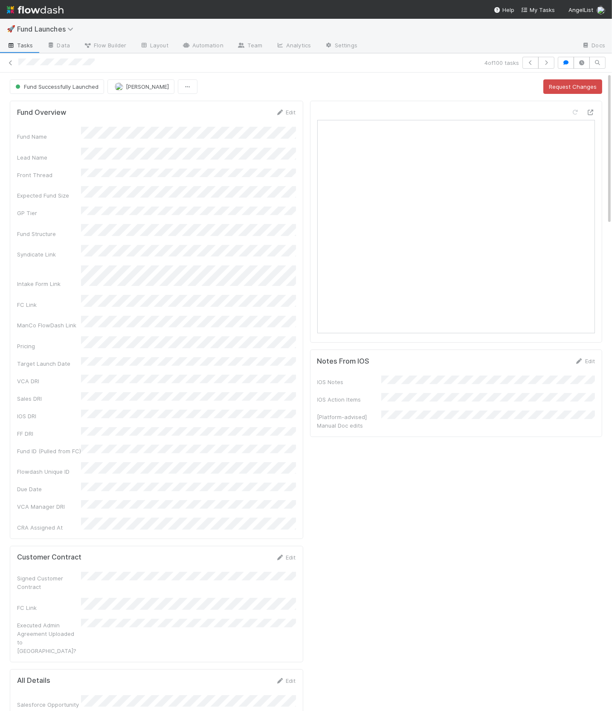
click at [16, 62] on div "4 of 100 tasks" at bounding box center [306, 63] width 612 height 12
click at [10, 63] on icon at bounding box center [10, 63] width 9 height 6
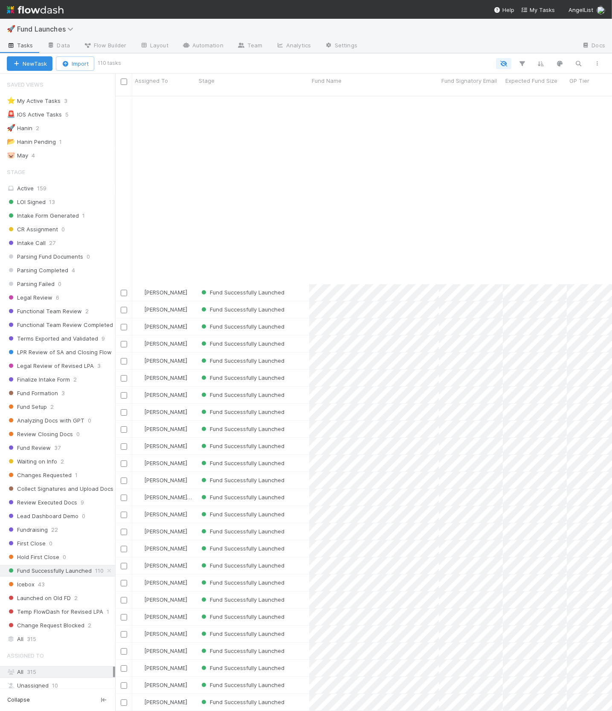
scroll to position [217, 0]
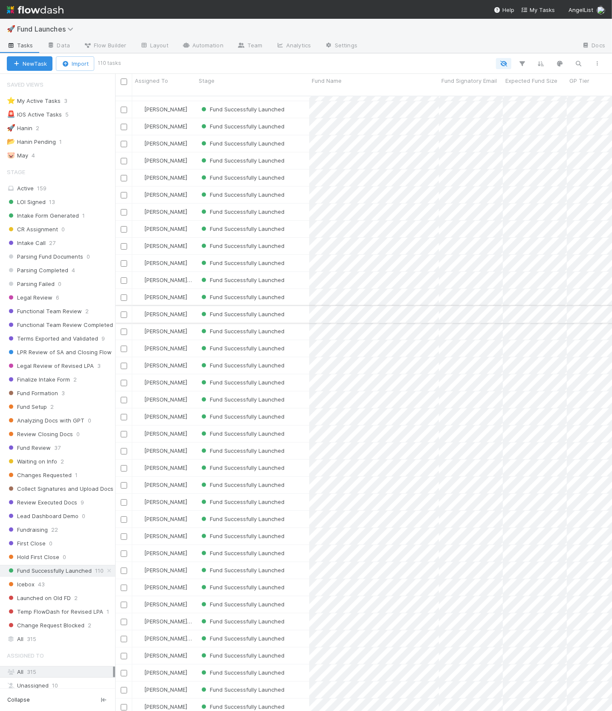
click at [305, 306] on div "Fund Successfully Launched" at bounding box center [252, 314] width 113 height 17
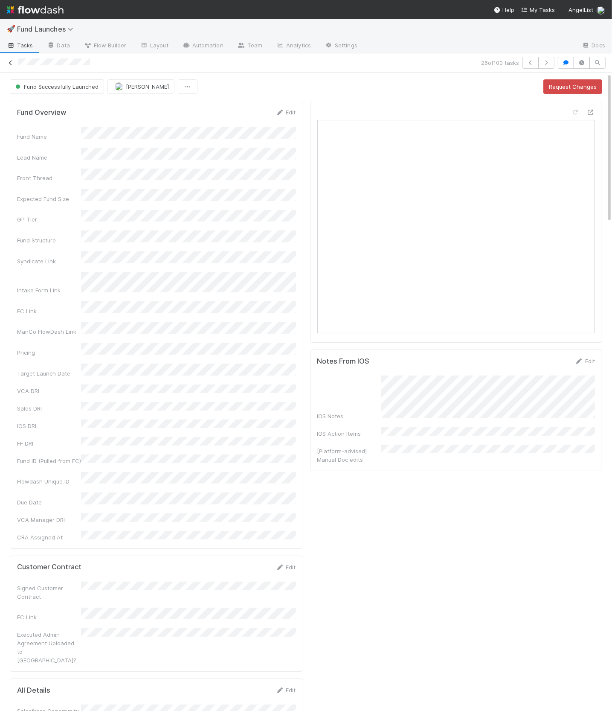
click at [9, 60] on icon at bounding box center [10, 63] width 9 height 6
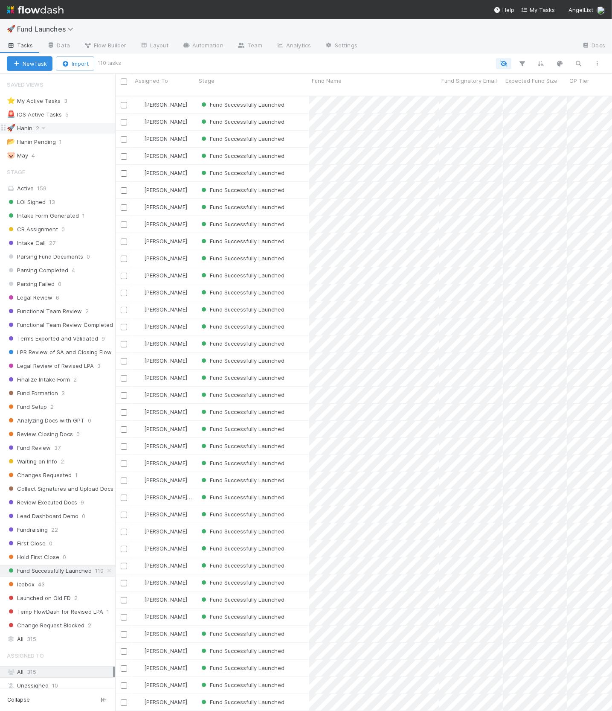
click at [67, 130] on div "🚀 Hanin 2" at bounding box center [61, 128] width 108 height 11
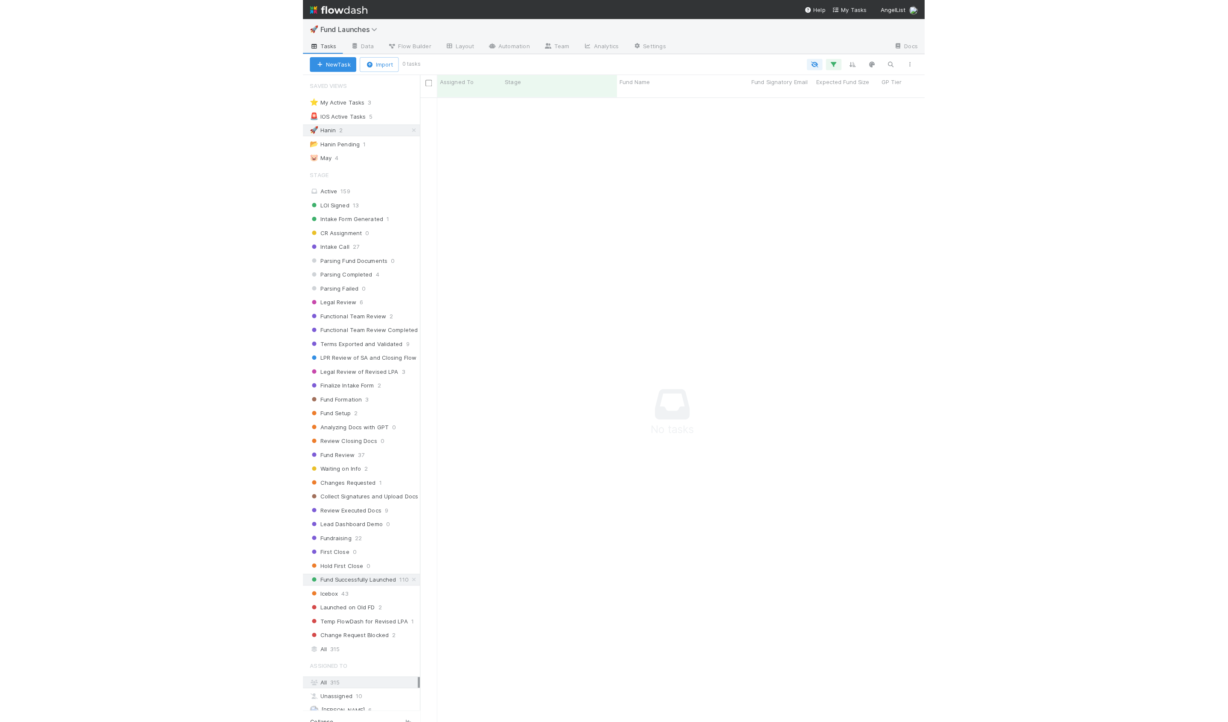
scroll to position [633, 1112]
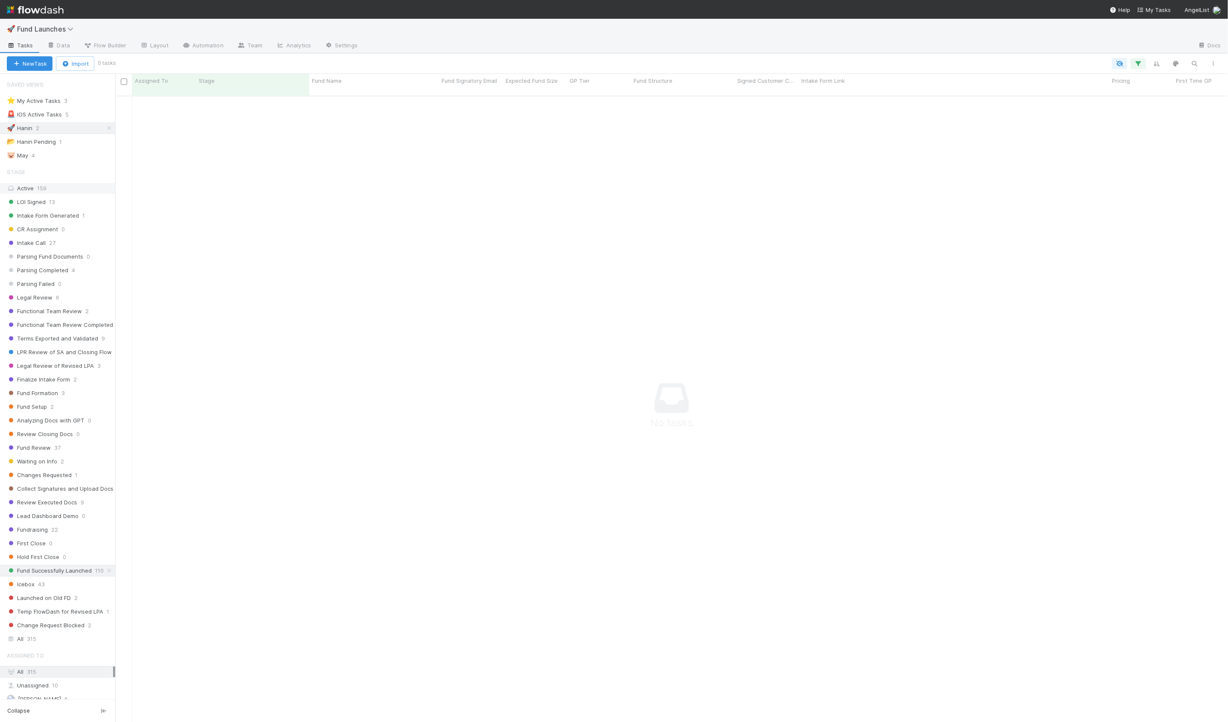
click at [61, 186] on div "Active 159" at bounding box center [60, 188] width 106 height 11
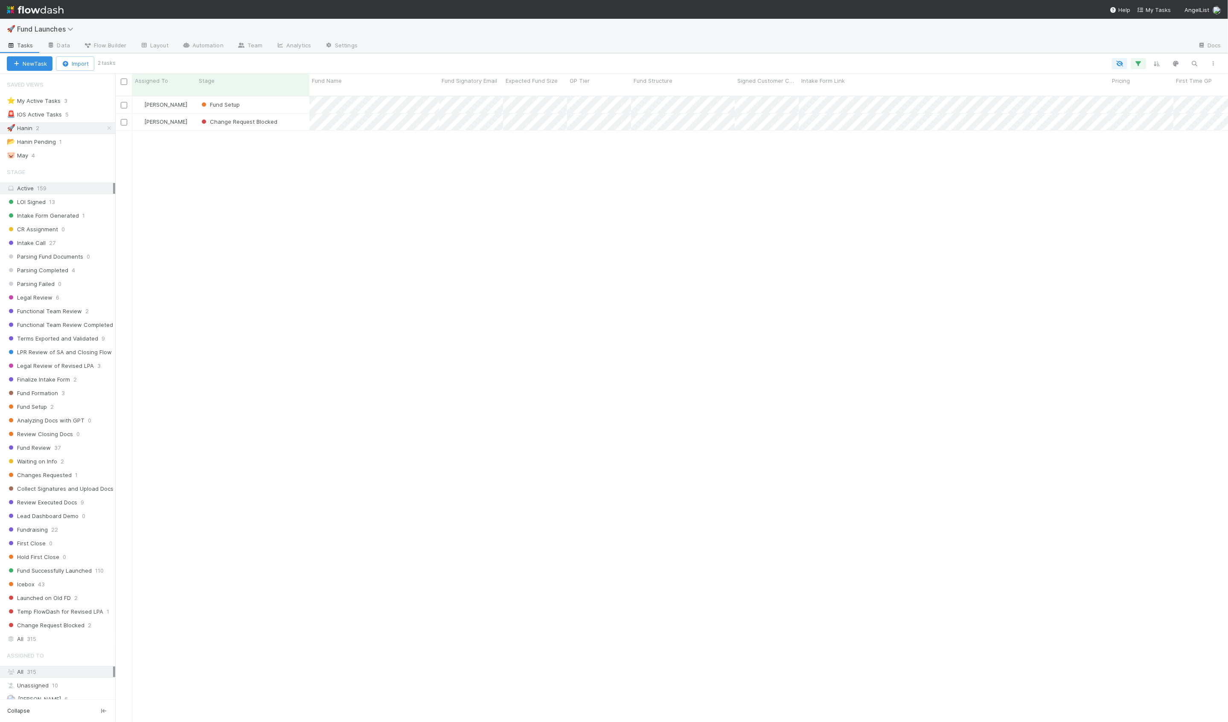
scroll to position [633, 1112]
click at [282, 96] on div "Fund Setup" at bounding box center [252, 104] width 113 height 17
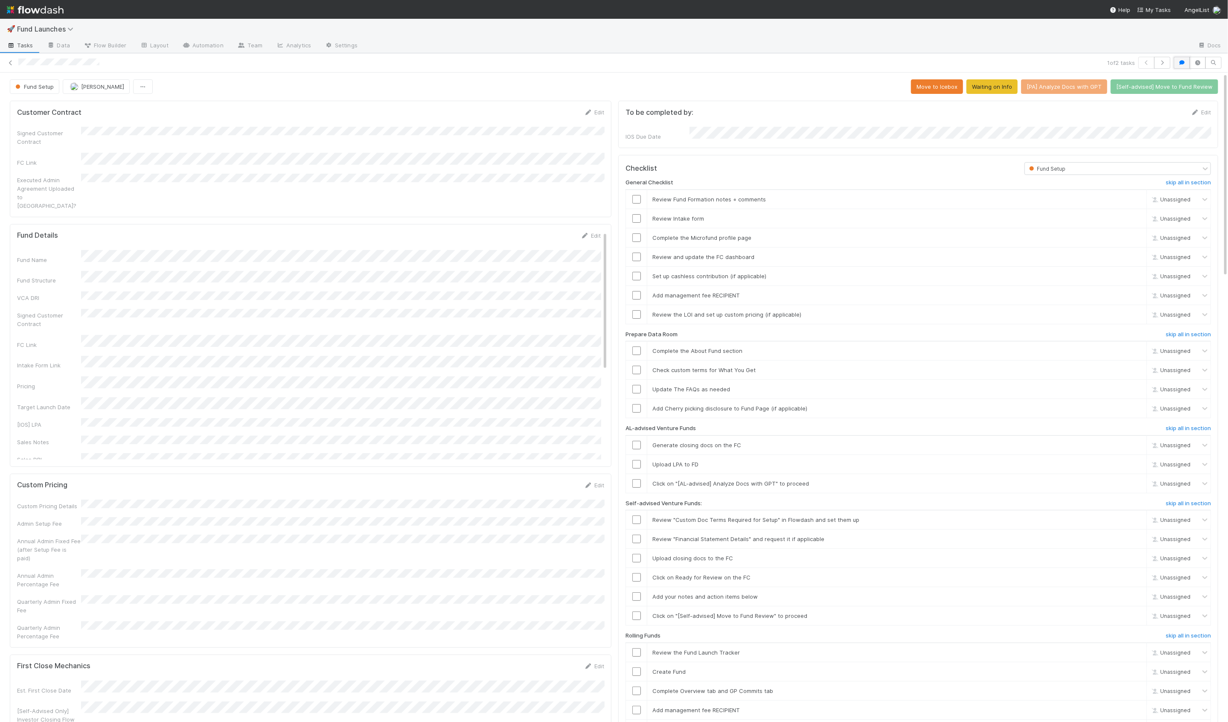
click at [612, 63] on icon "button" at bounding box center [1181, 62] width 9 height 5
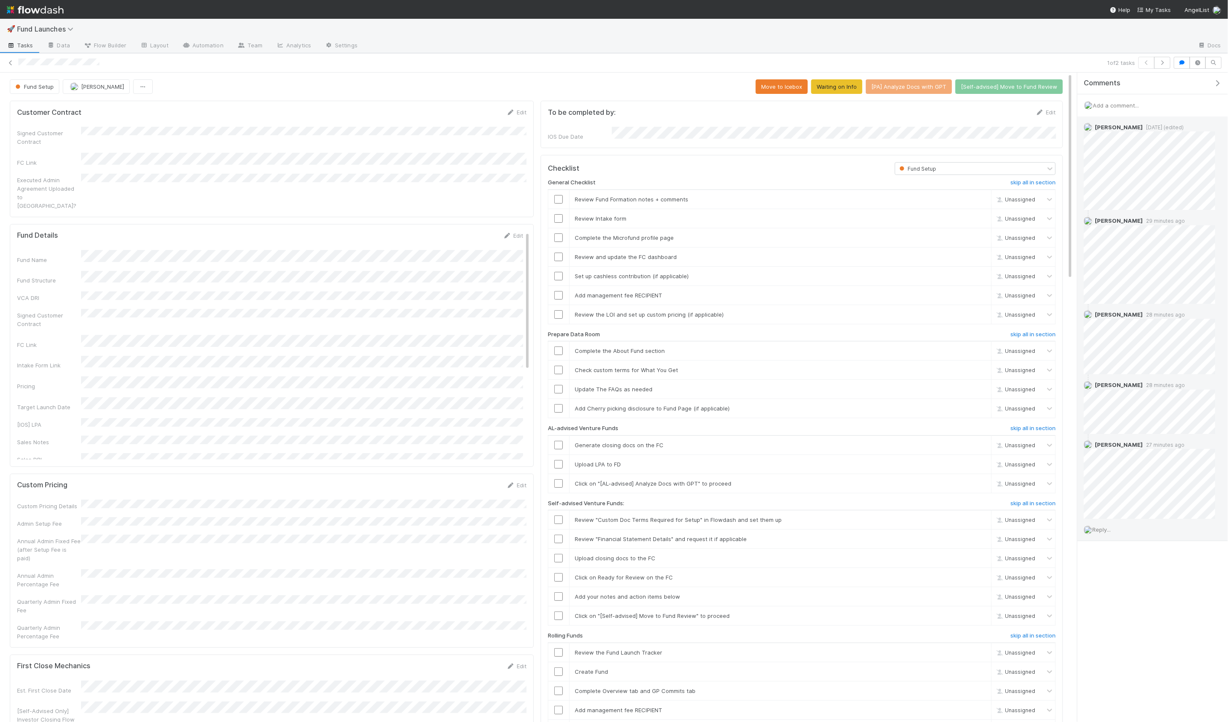
click at [612, 529] on span "Reply..." at bounding box center [1101, 529] width 18 height 7
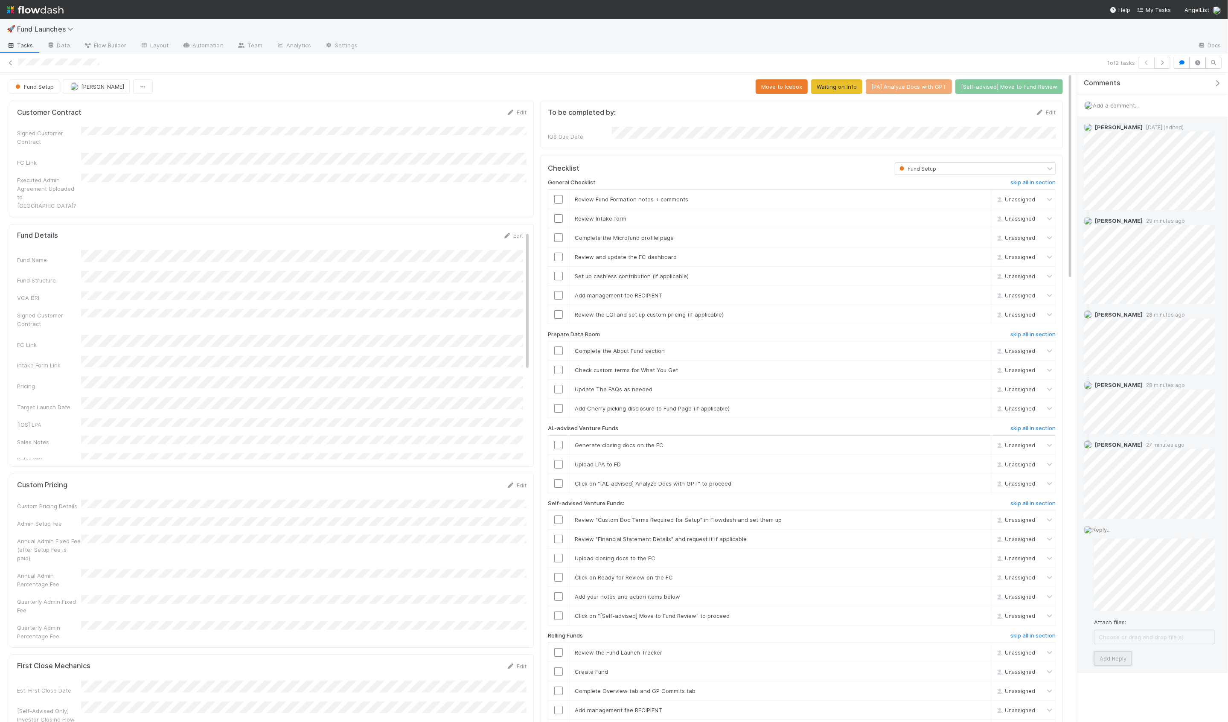
click at [612, 655] on button "Add Reply" at bounding box center [1113, 658] width 38 height 15
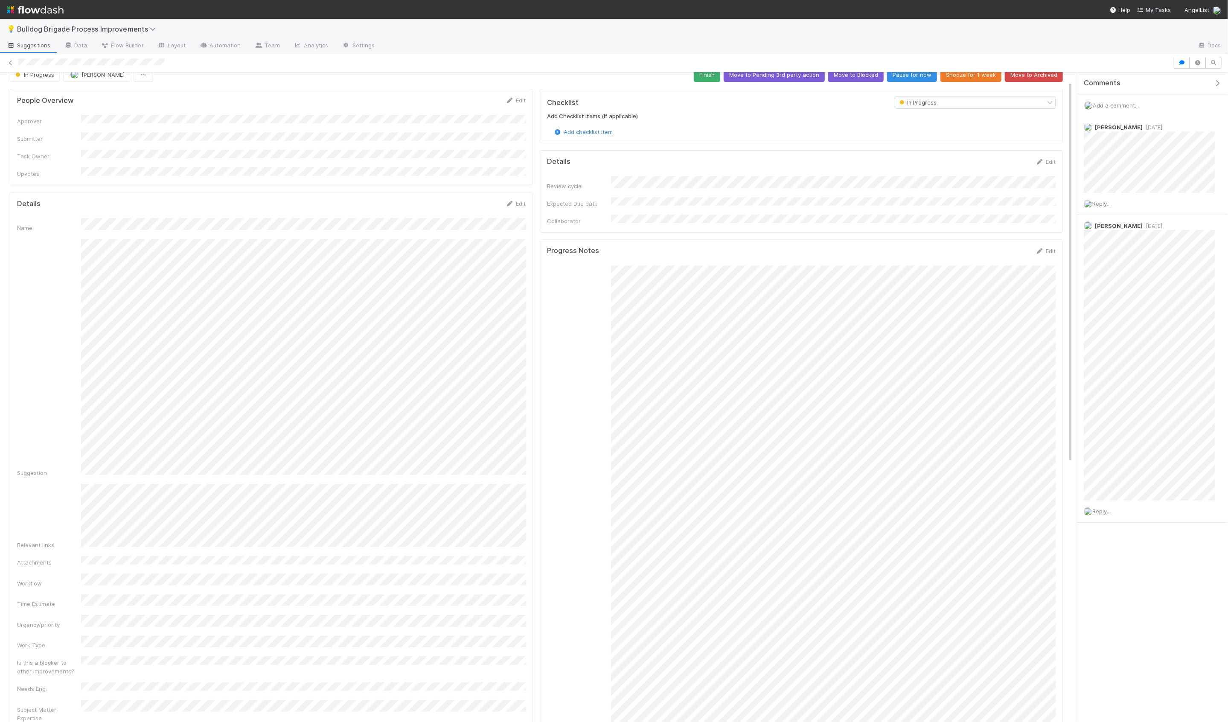
scroll to position [24, 0]
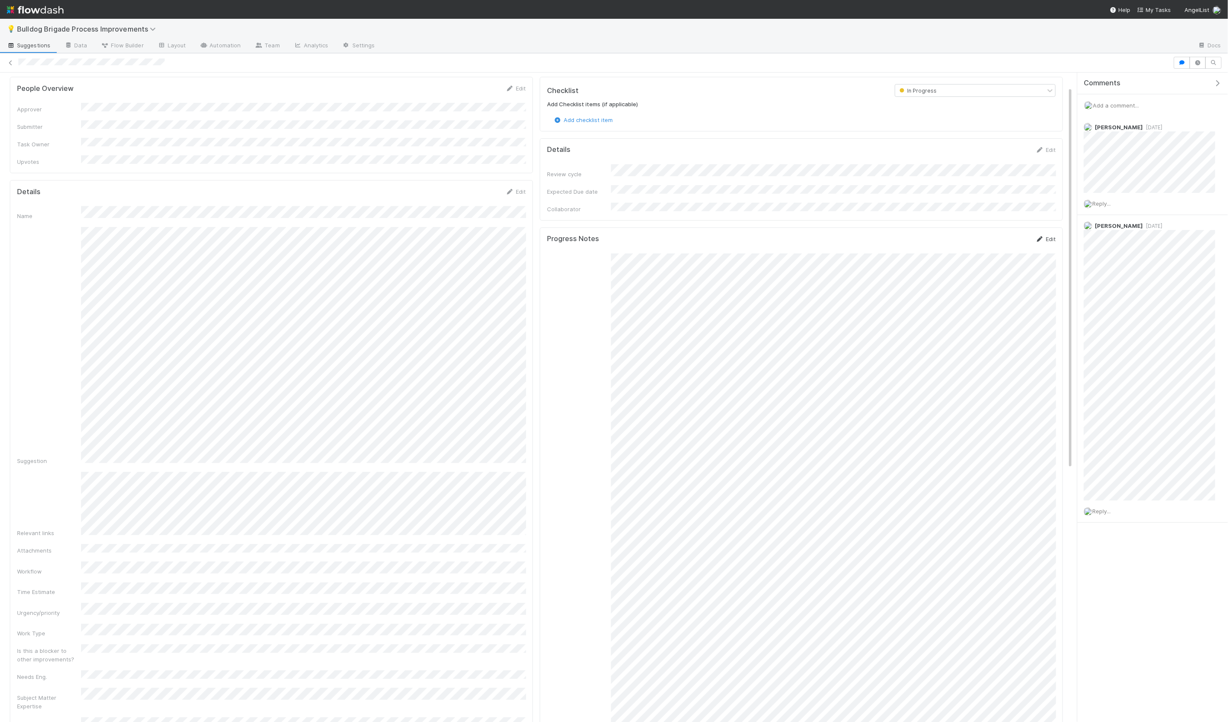
click at [1048, 235] on link "Edit" at bounding box center [1045, 238] width 20 height 7
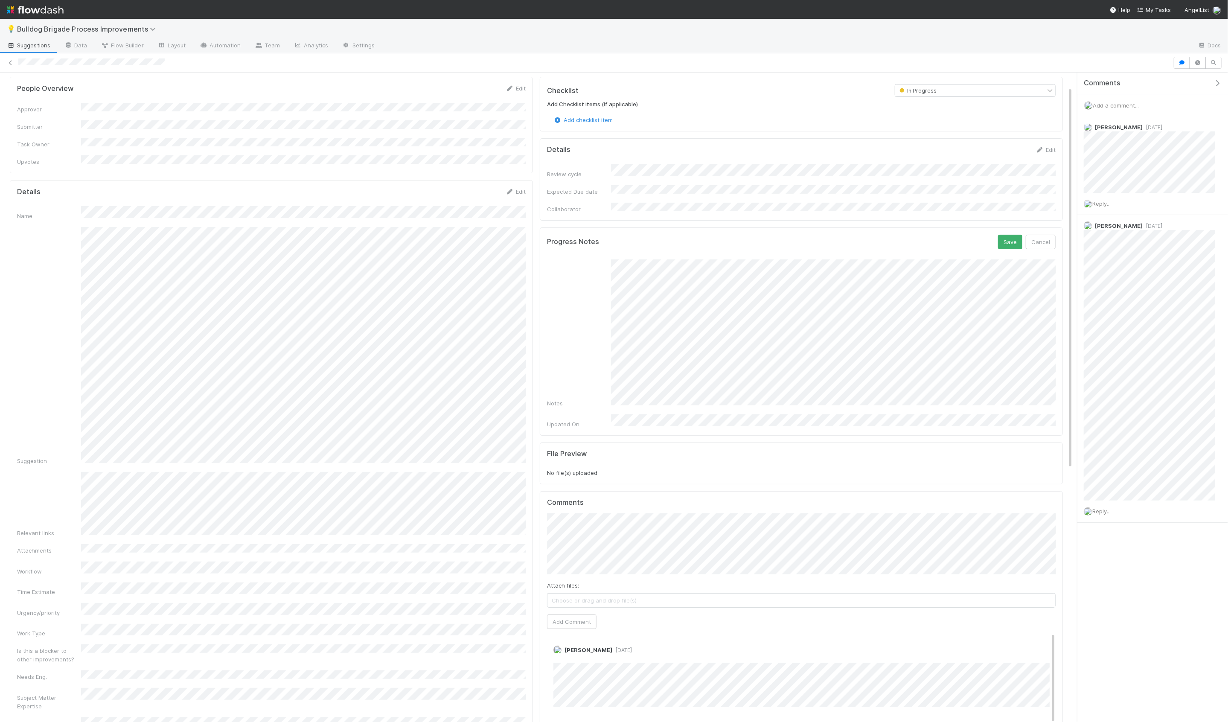
scroll to position [205, 0]
click at [1004, 239] on button "Save" at bounding box center [1010, 242] width 24 height 15
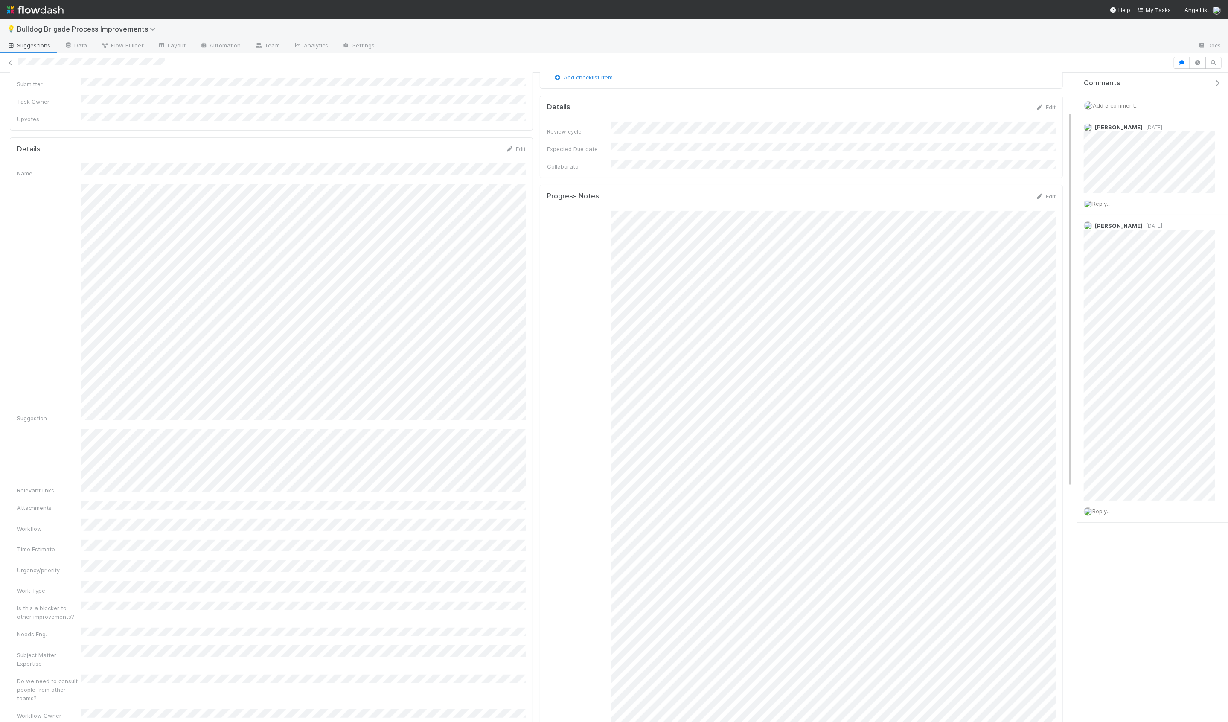
scroll to position [67, 0]
click at [332, 332] on div "Suggestion" at bounding box center [271, 303] width 508 height 238
click at [570, 388] on div "Notes" at bounding box center [801, 450] width 508 height 517
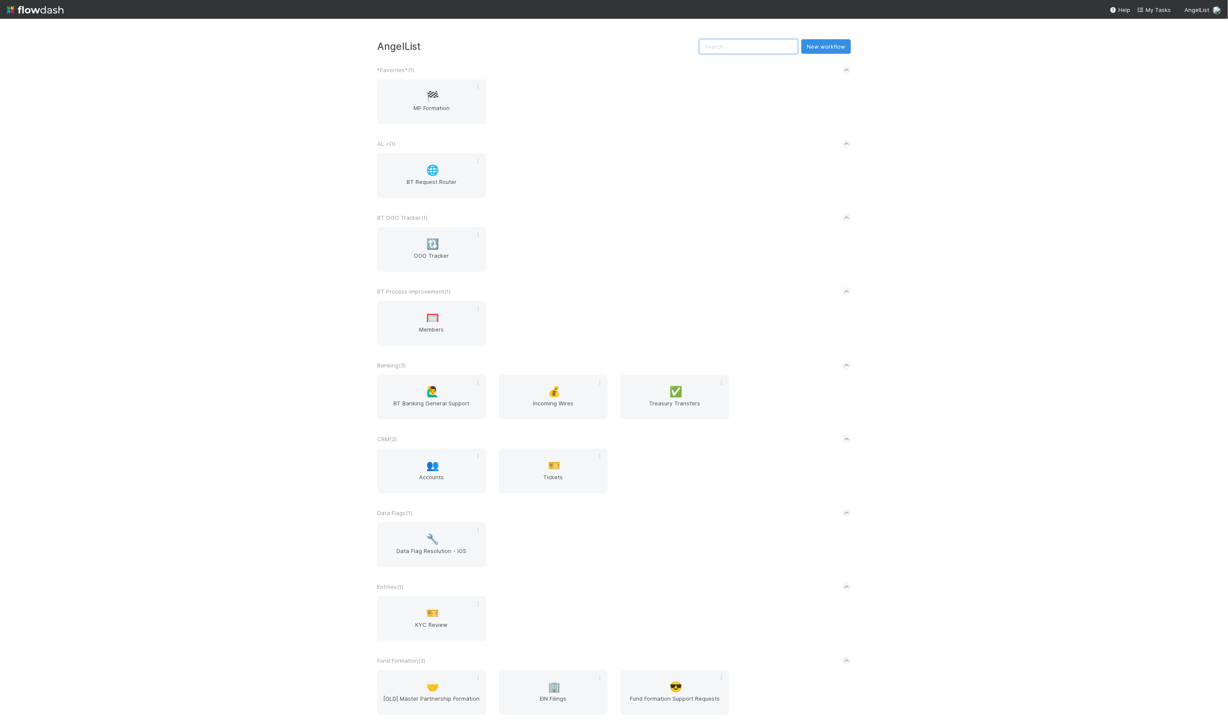
click at [739, 48] on input "text" at bounding box center [748, 46] width 99 height 15
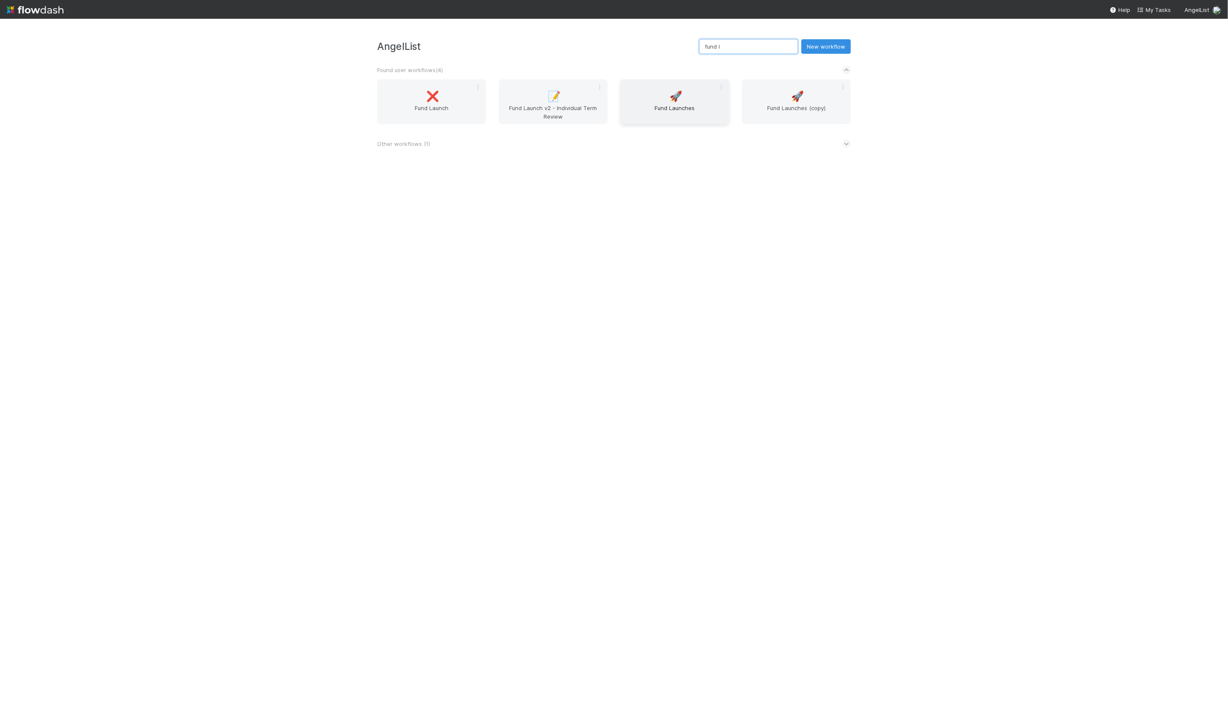
type input "fund l"
click at [683, 109] on span "Fund Launches" at bounding box center [675, 112] width 102 height 17
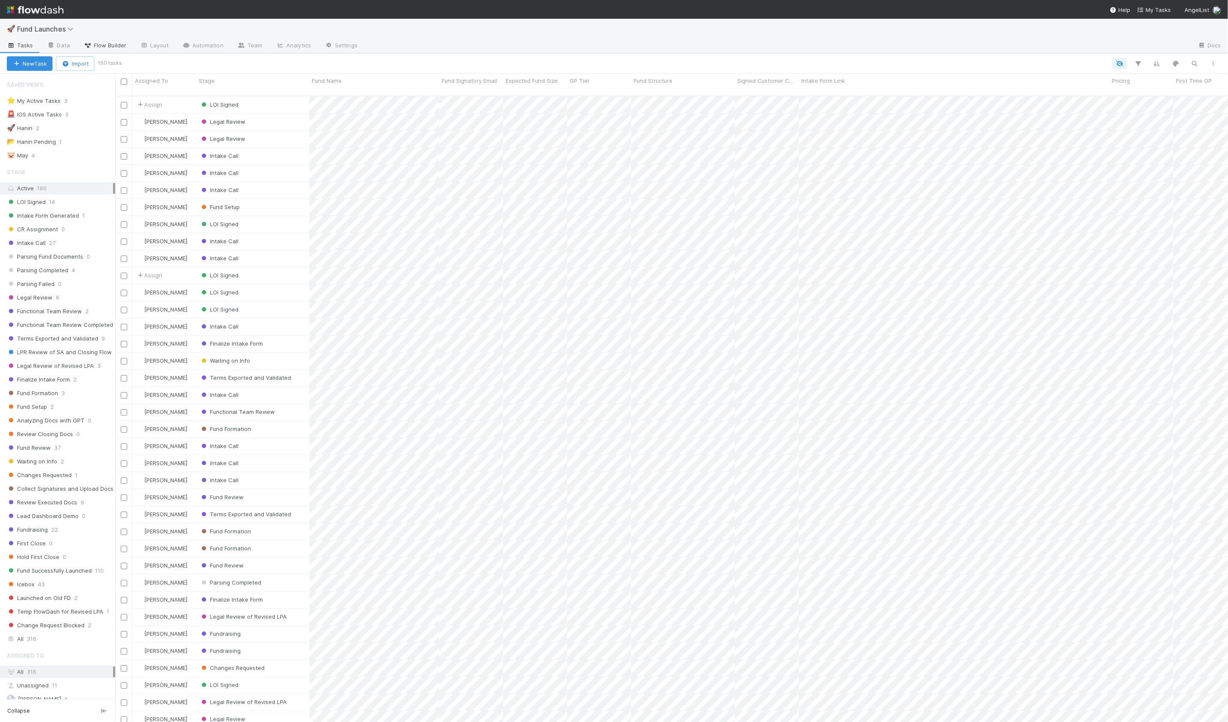
scroll to position [633, 1112]
click at [100, 43] on span "Flow Builder" at bounding box center [105, 45] width 43 height 9
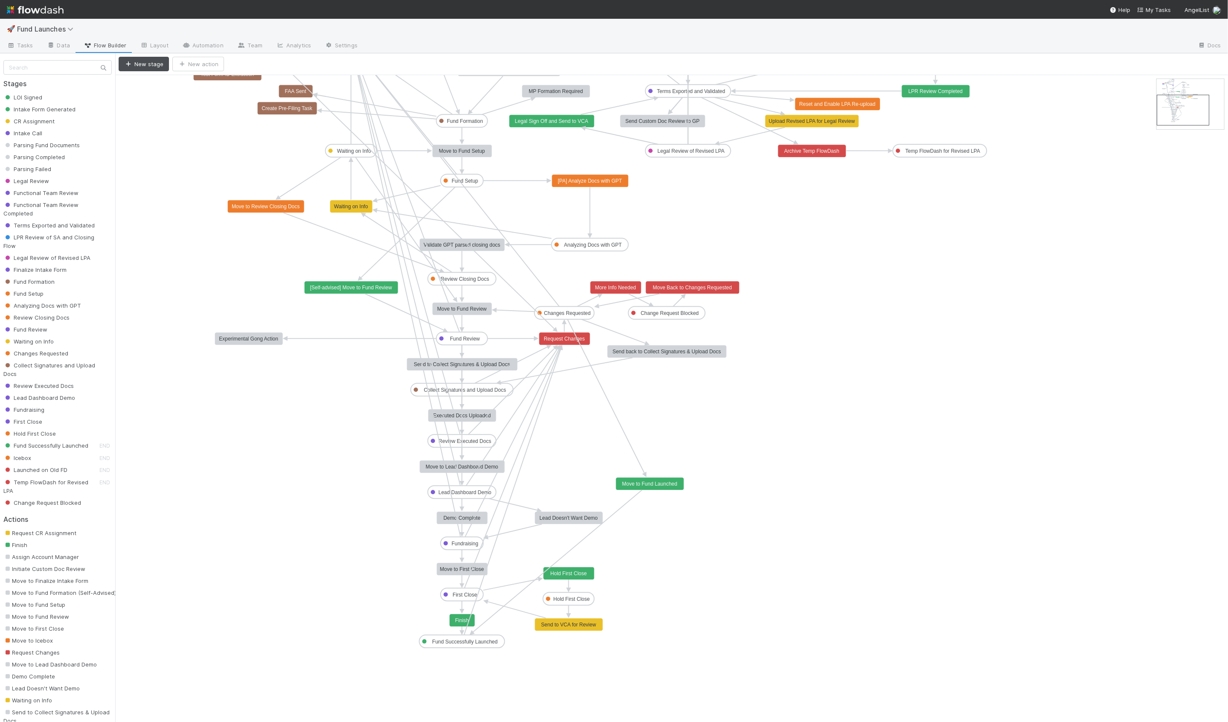
click at [488, 640] on text "Fund Successfully Launched" at bounding box center [464, 642] width 65 height 6
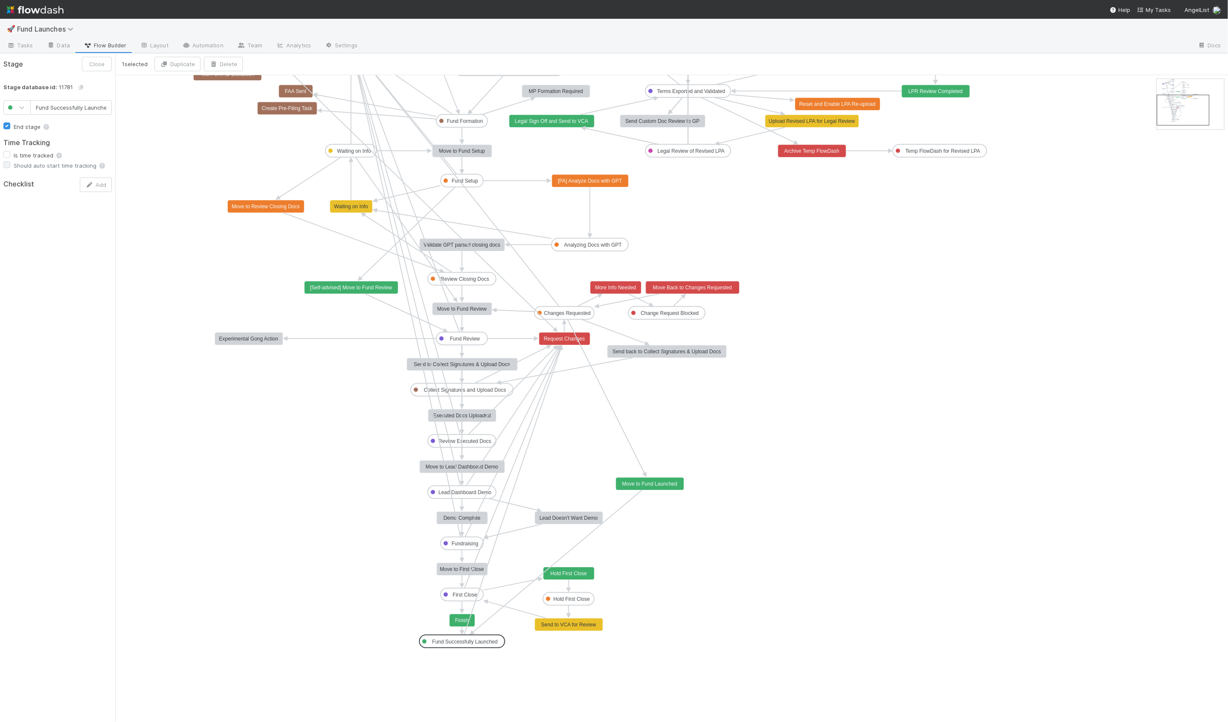
scroll to position [0, 4]
click at [461, 626] on rect at bounding box center [462, 620] width 26 height 13
click at [202, 46] on link "Automation" at bounding box center [202, 46] width 55 height 14
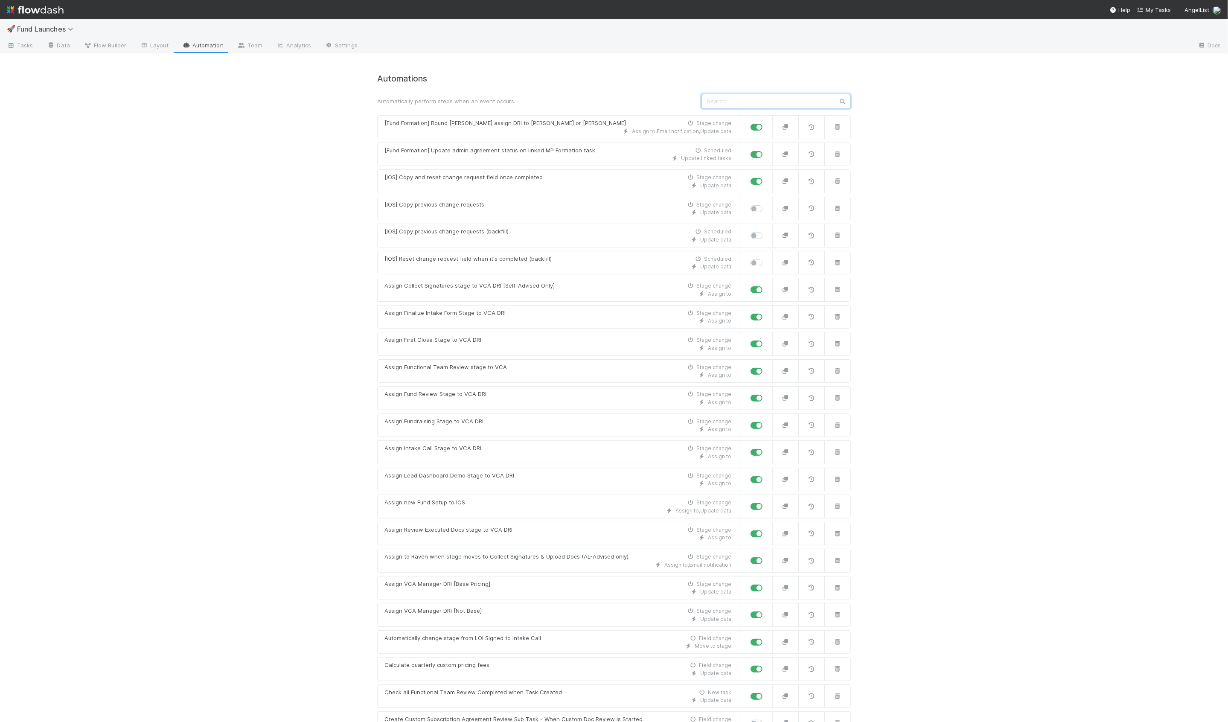
click at [711, 96] on input "text" at bounding box center [775, 101] width 149 height 15
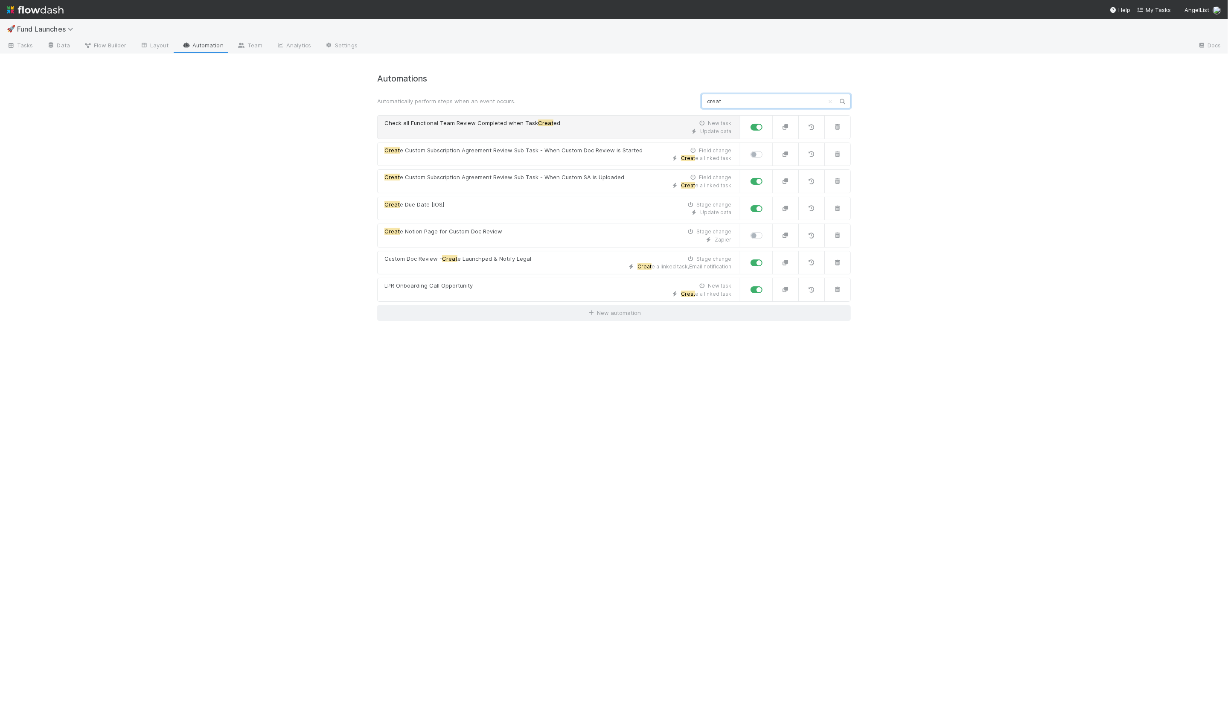
type input "creat"
click at [489, 134] on div "Update data" at bounding box center [557, 132] width 347 height 8
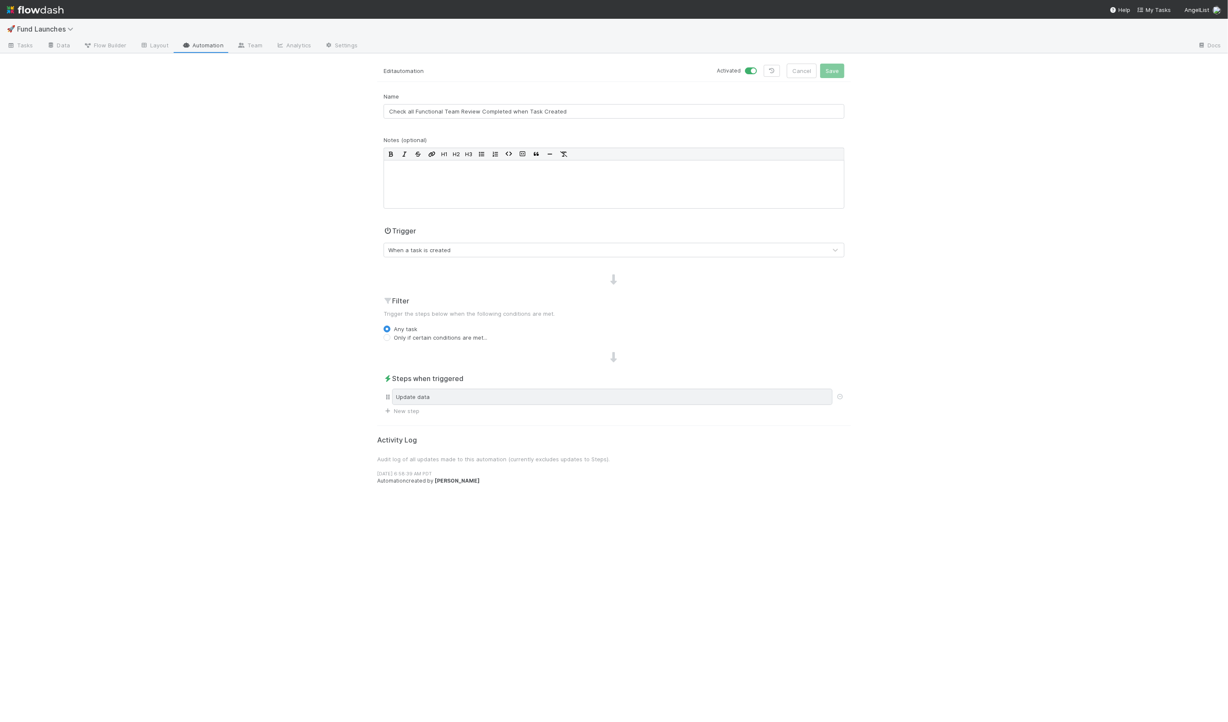
click at [498, 390] on div "Update data" at bounding box center [612, 397] width 440 height 16
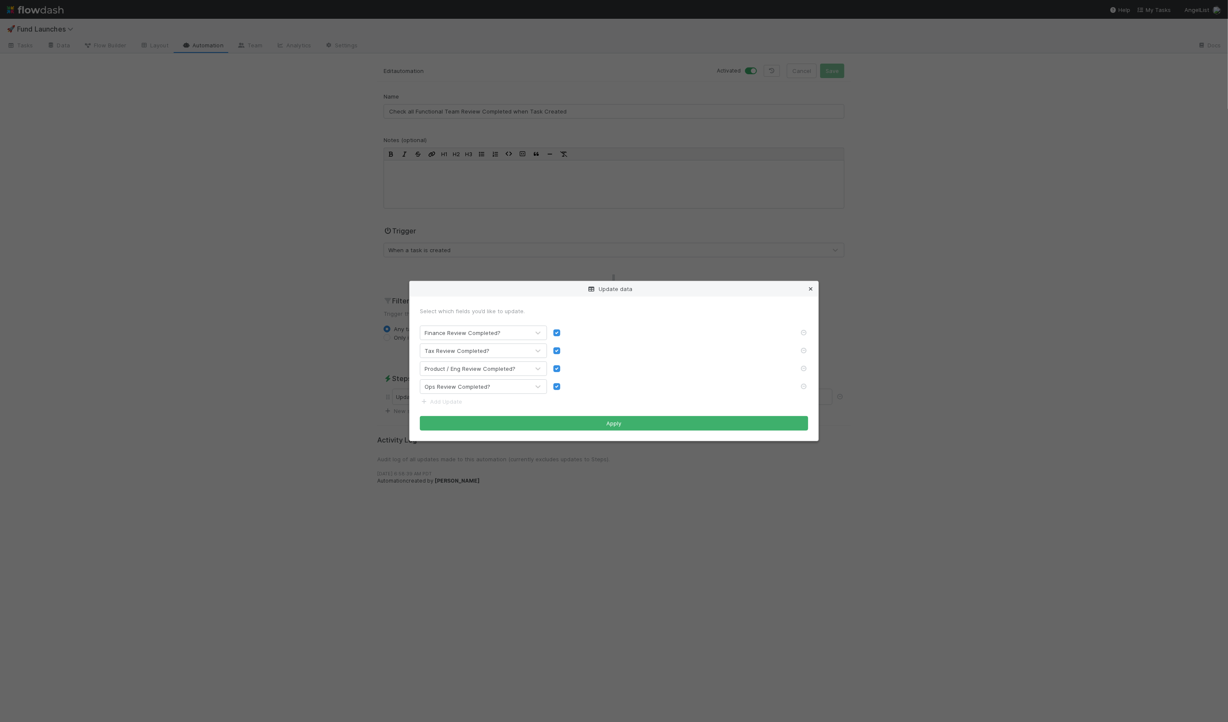
click at [808, 292] on link at bounding box center [810, 289] width 9 height 9
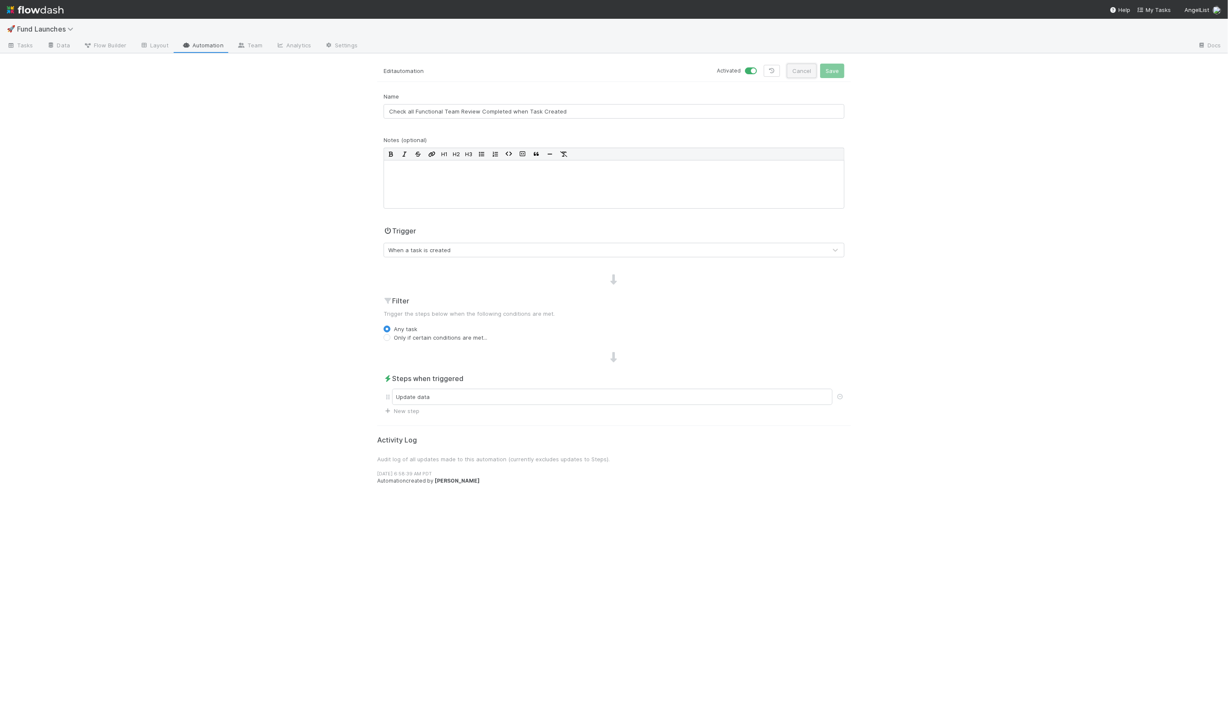
click at [805, 67] on button "Cancel" at bounding box center [802, 71] width 30 height 15
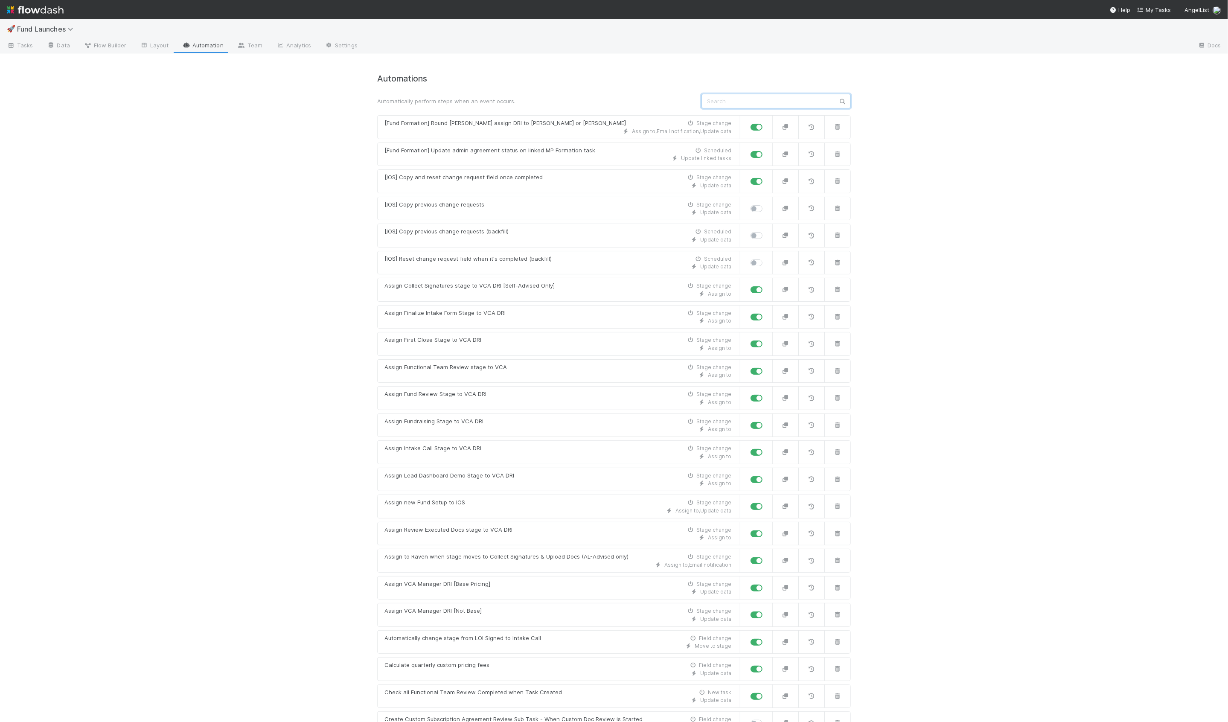
click at [724, 101] on input "text" at bounding box center [775, 101] width 149 height 15
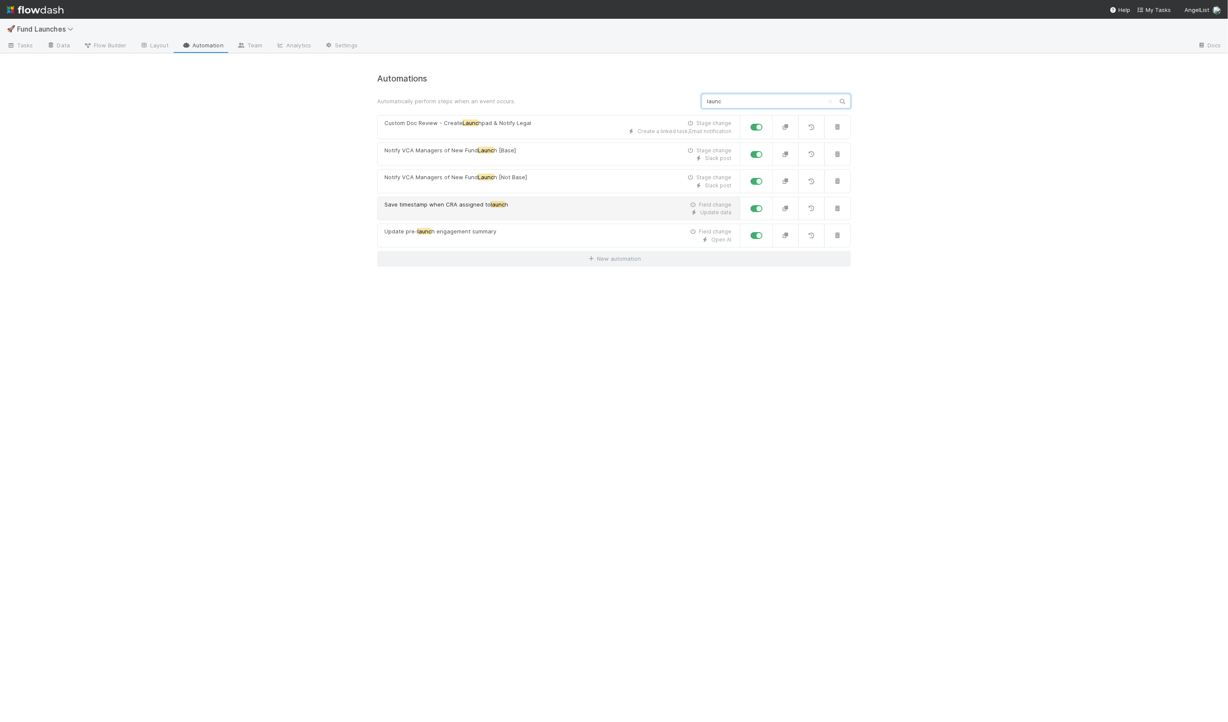
type input "launc"
click at [463, 212] on div "Update data" at bounding box center [557, 213] width 347 height 8
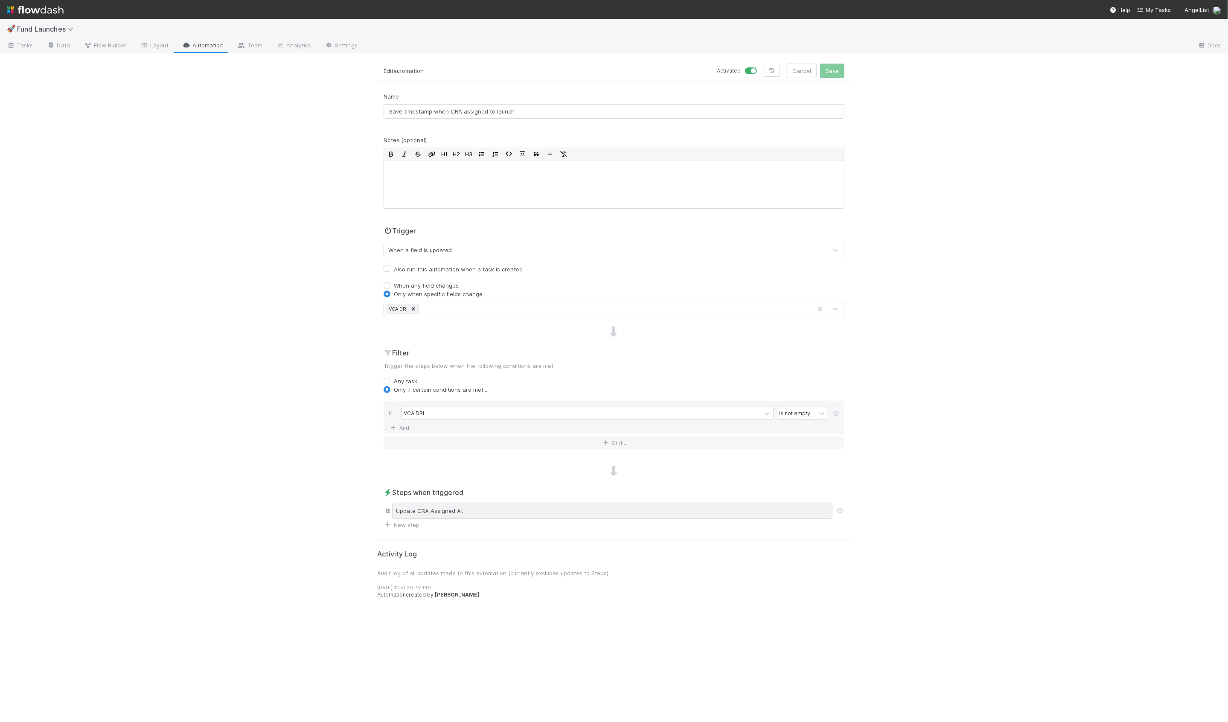
click at [432, 504] on div "Update CRA Assigned At" at bounding box center [612, 510] width 440 height 16
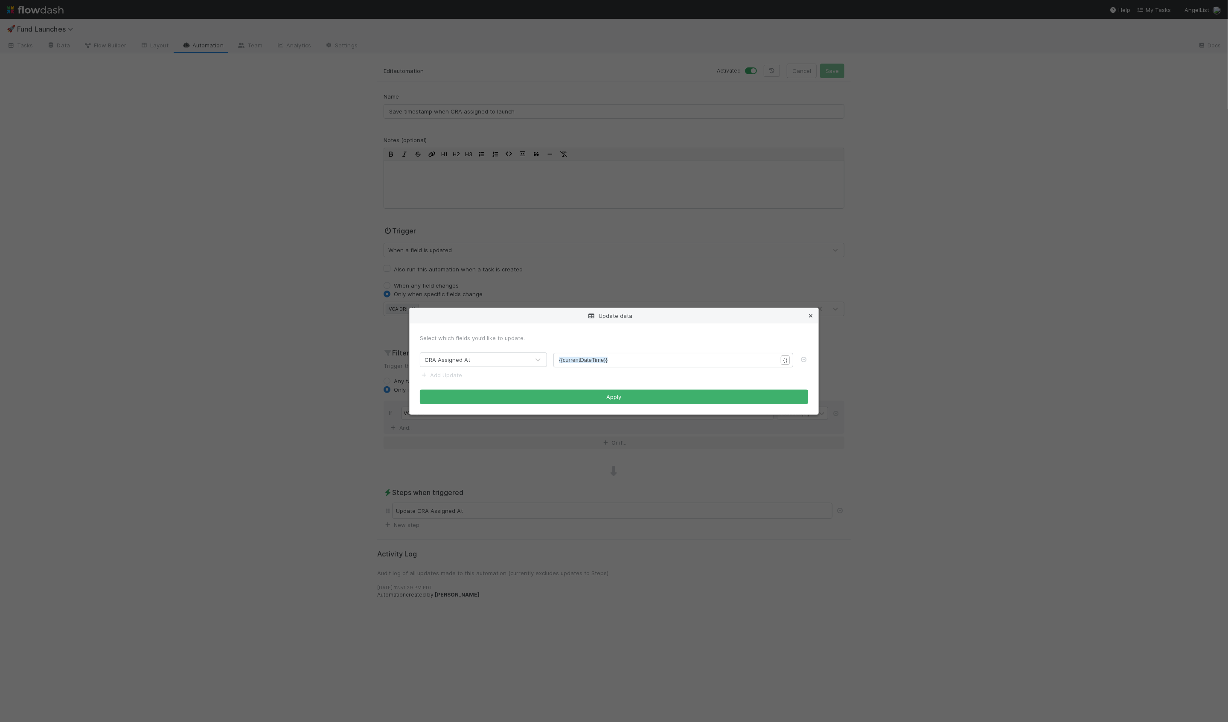
click at [812, 314] on icon at bounding box center [810, 316] width 9 height 6
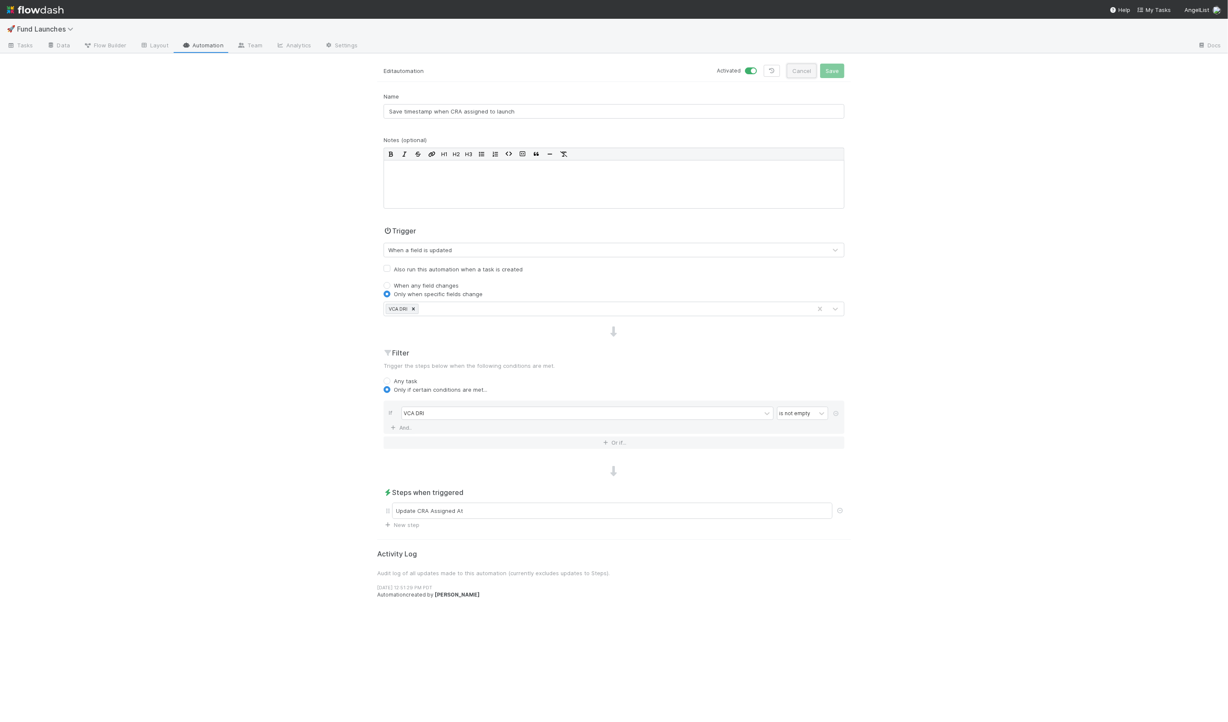
click at [801, 71] on button "Cancel" at bounding box center [802, 71] width 30 height 15
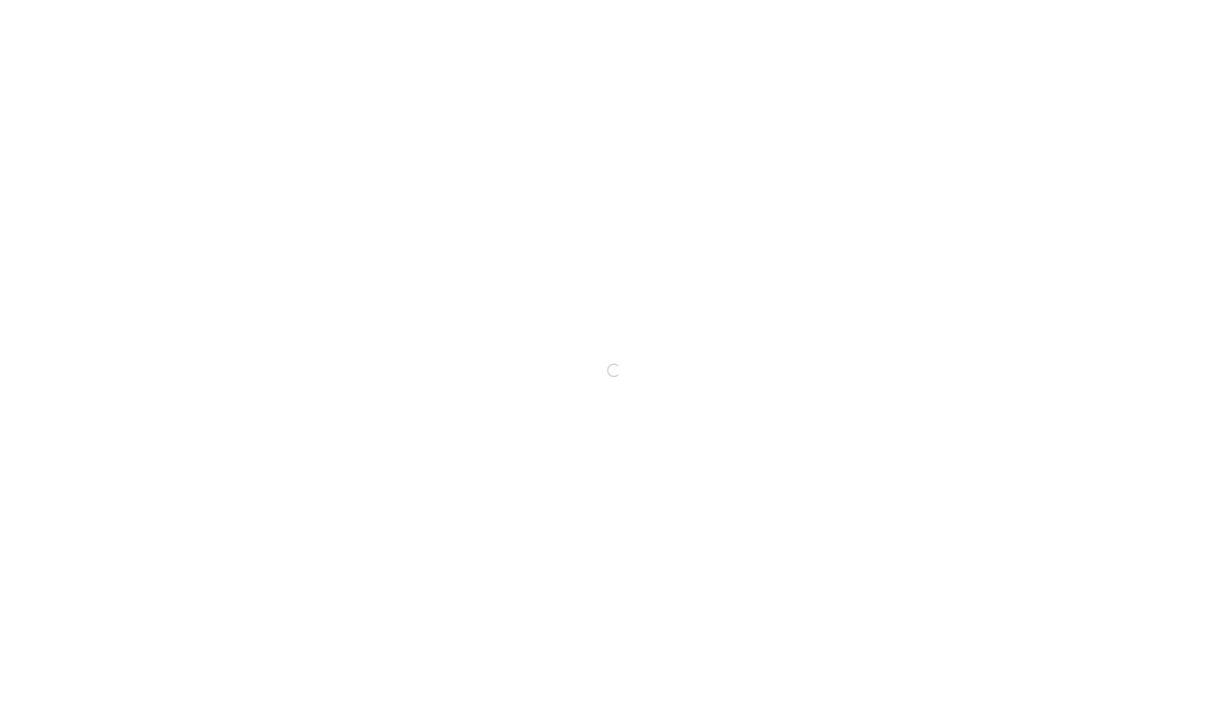
click at [714, 104] on div "Loading..." at bounding box center [614, 370] width 1228 height 703
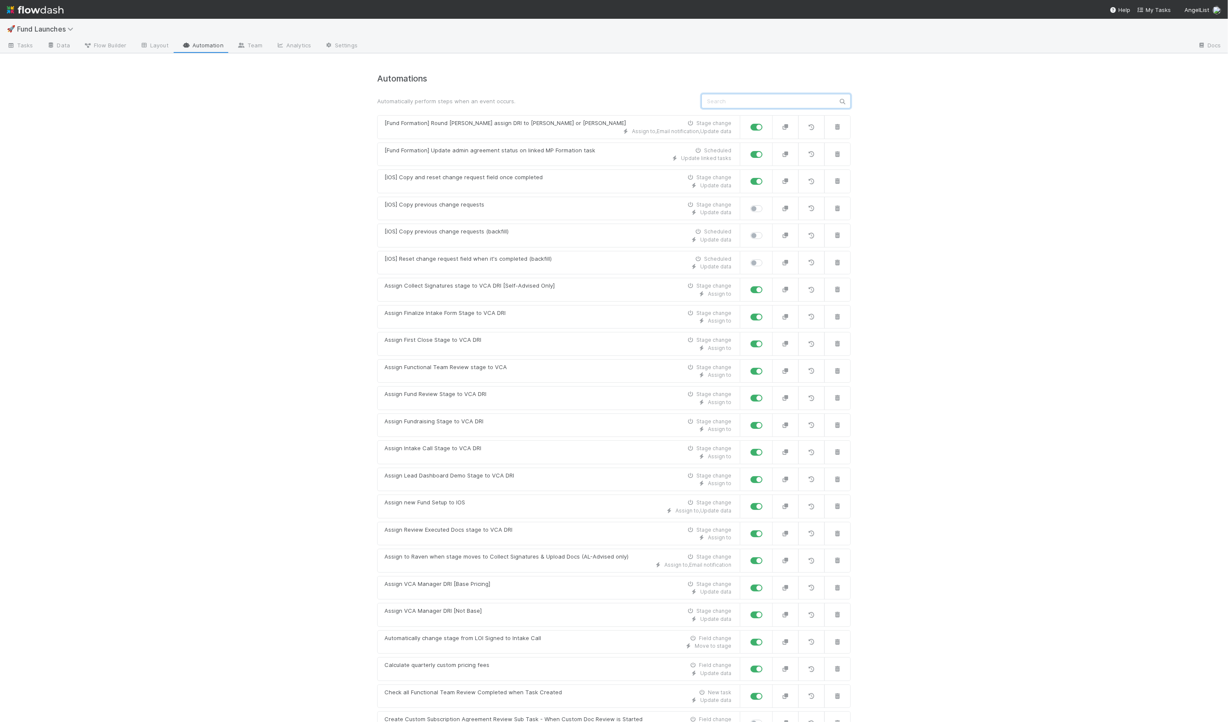
click at [719, 103] on input "text" at bounding box center [775, 101] width 149 height 15
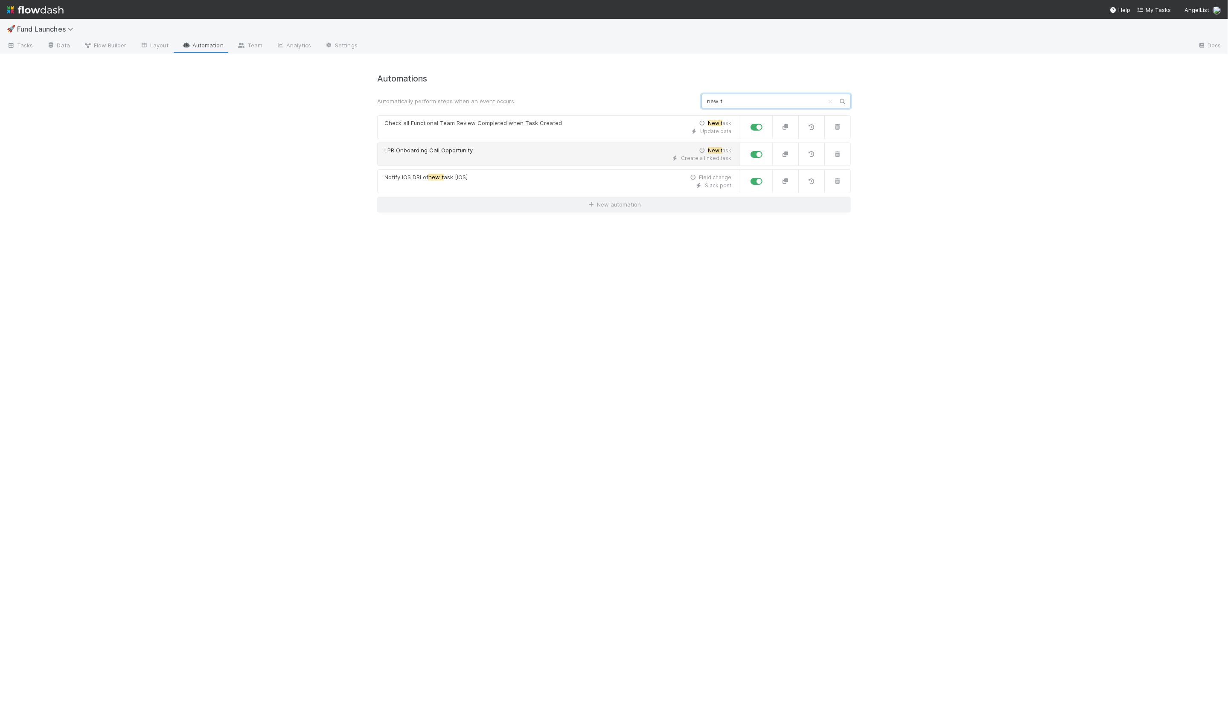
type input "new t"
click at [479, 157] on div "Create a linked task" at bounding box center [557, 158] width 347 height 8
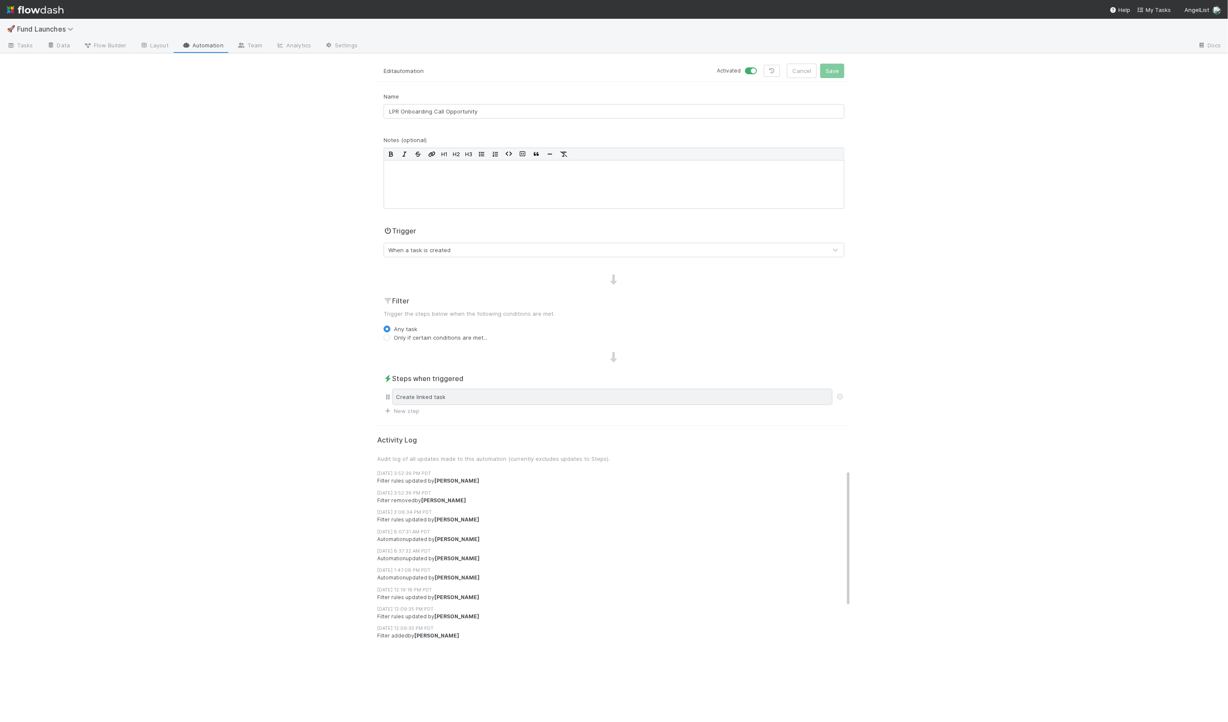
click at [536, 389] on div "Create linked task" at bounding box center [612, 397] width 440 height 16
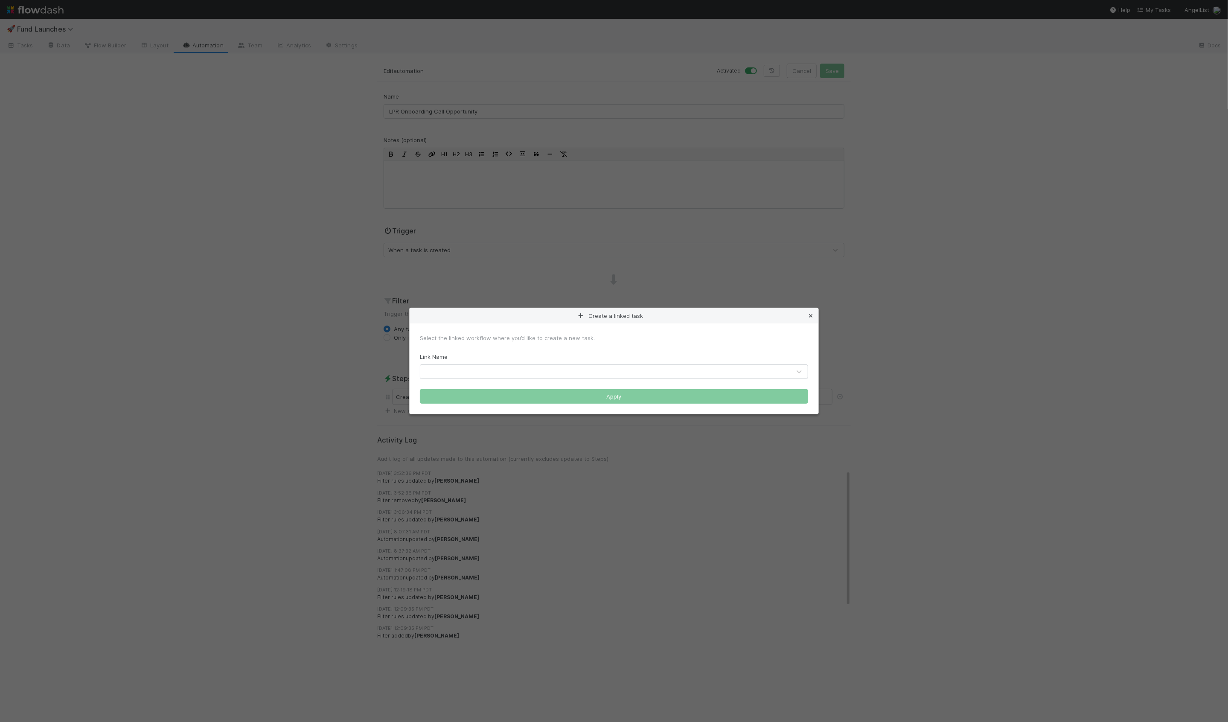
click at [807, 316] on icon at bounding box center [810, 316] width 9 height 6
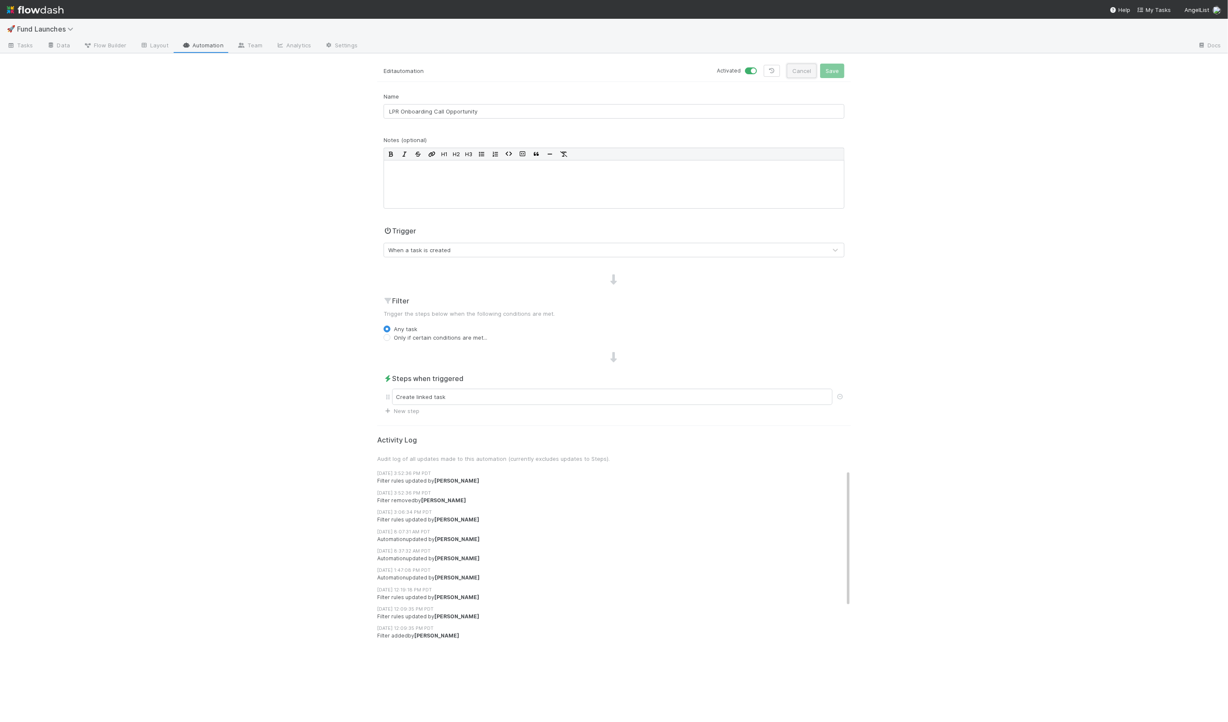
click at [797, 74] on button "Cancel" at bounding box center [802, 71] width 30 height 15
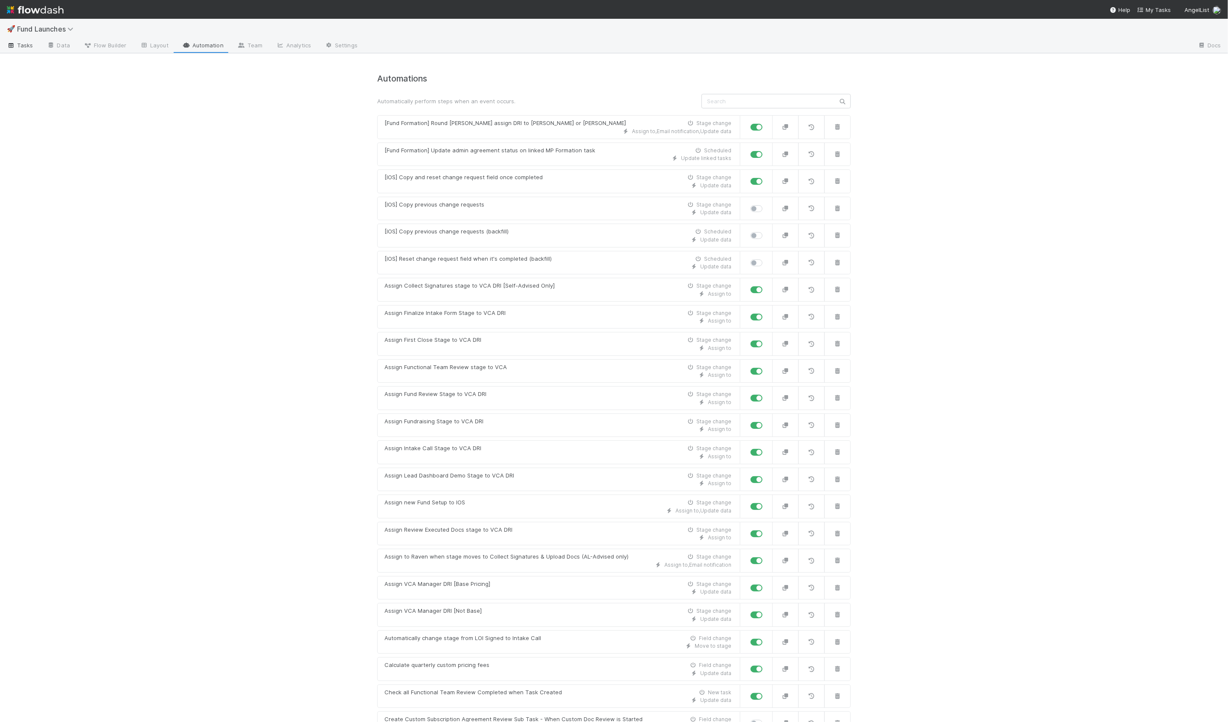
click at [23, 47] on span "Tasks" at bounding box center [20, 45] width 26 height 9
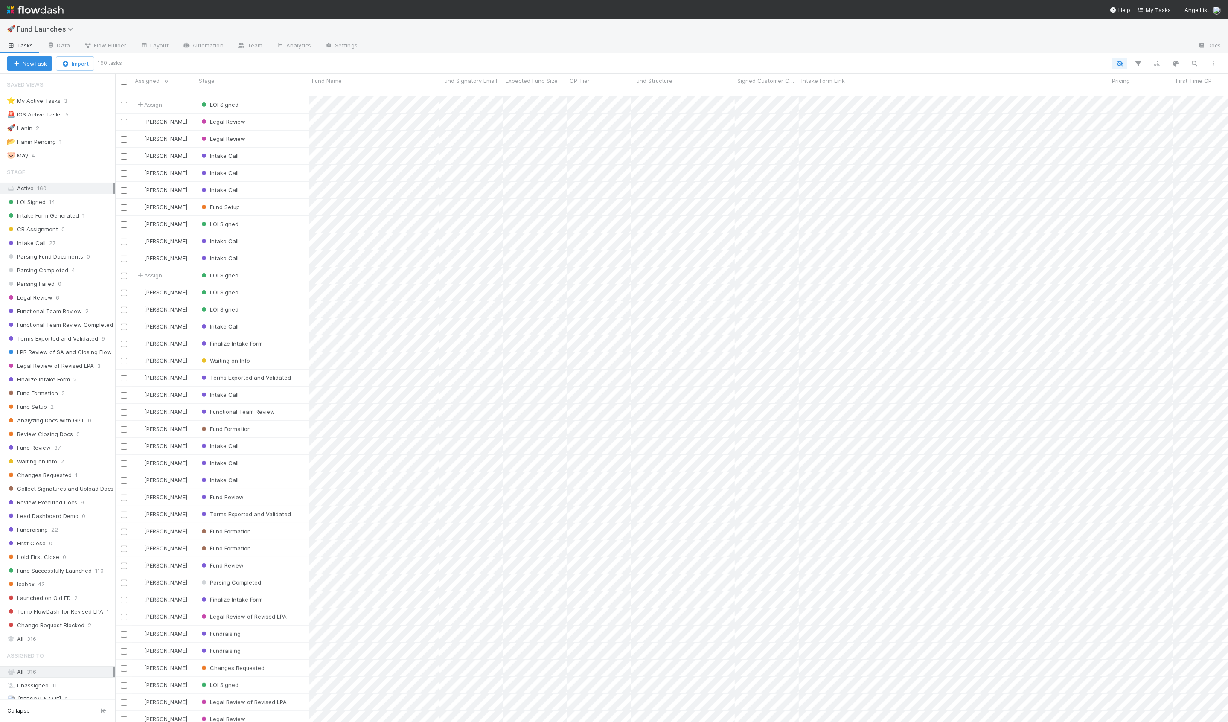
scroll to position [633, 1112]
click at [209, 41] on link "Automation" at bounding box center [202, 46] width 55 height 14
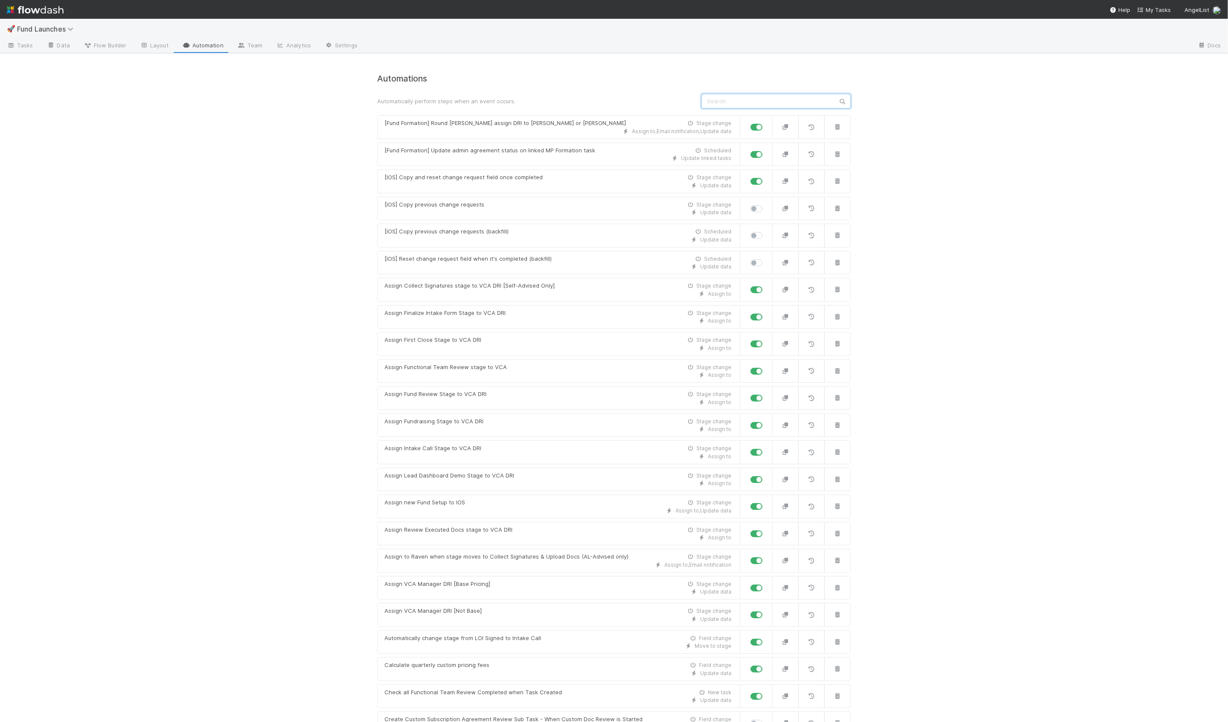
click at [729, 103] on input "text" at bounding box center [775, 101] width 149 height 15
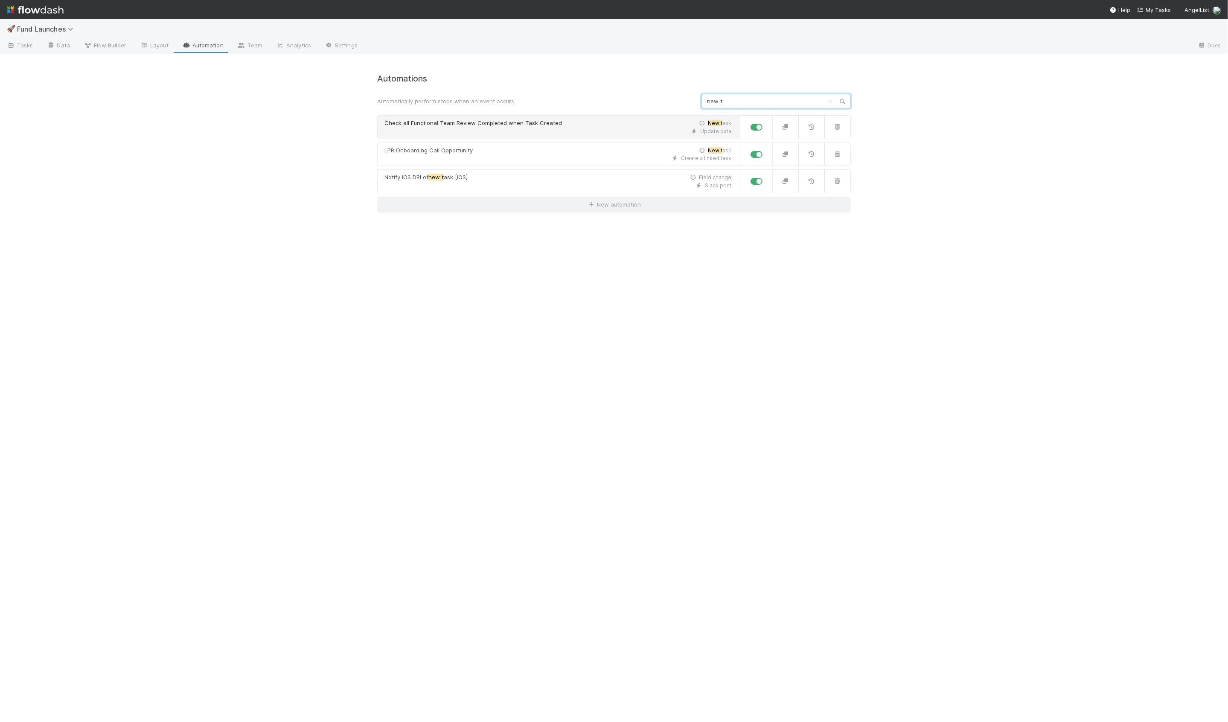
type input "new t"
click at [619, 128] on div "Update data" at bounding box center [557, 132] width 347 height 8
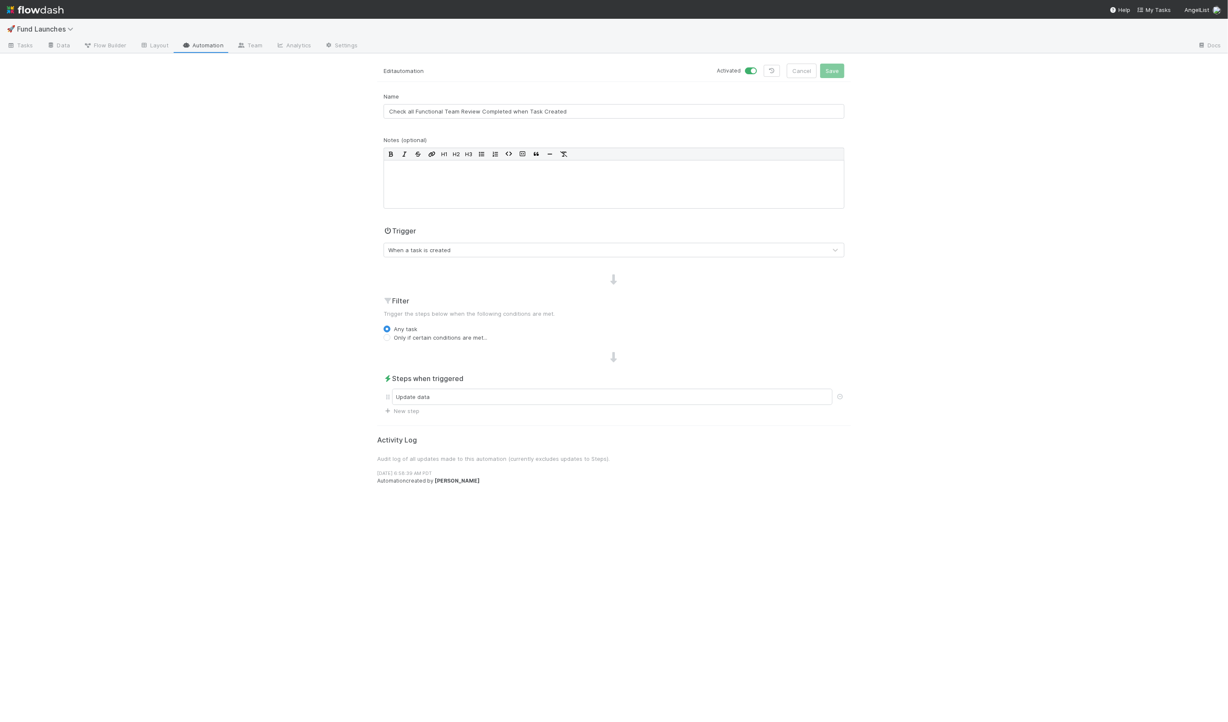
click at [409, 337] on label "Only if certain conditions are met..." at bounding box center [440, 337] width 93 height 9
click at [390, 337] on input "Only if certain conditions are met..." at bounding box center [386, 337] width 7 height 8
radio input "true"
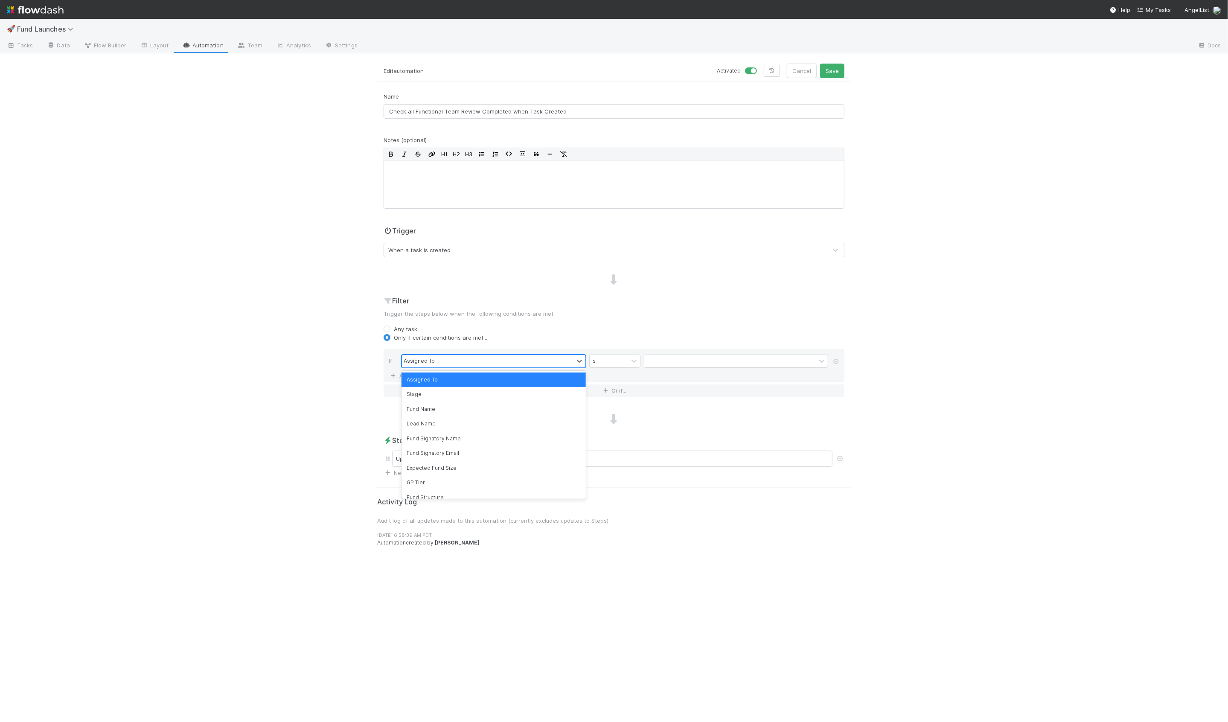
click at [426, 359] on div "Assigned To" at bounding box center [419, 361] width 31 height 8
type input "imp"
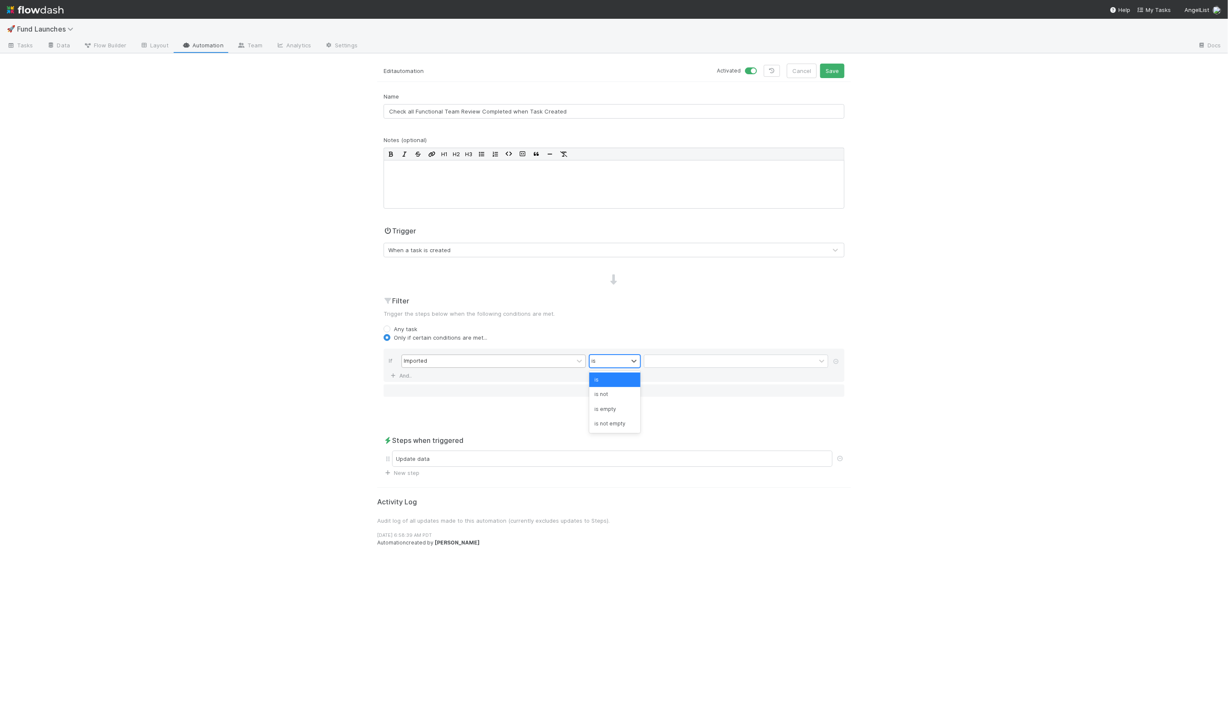
click at [595, 359] on div "is" at bounding box center [608, 361] width 38 height 12
click at [604, 406] on div "is empty" at bounding box center [614, 409] width 51 height 15
click at [323, 355] on div "🚀 Fund Launches Tasks Data Flow Builder Layout Automation Team Analytics Settin…" at bounding box center [614, 370] width 1228 height 703
click at [600, 179] on div at bounding box center [613, 184] width 461 height 49
click at [825, 73] on button "Save" at bounding box center [832, 71] width 24 height 15
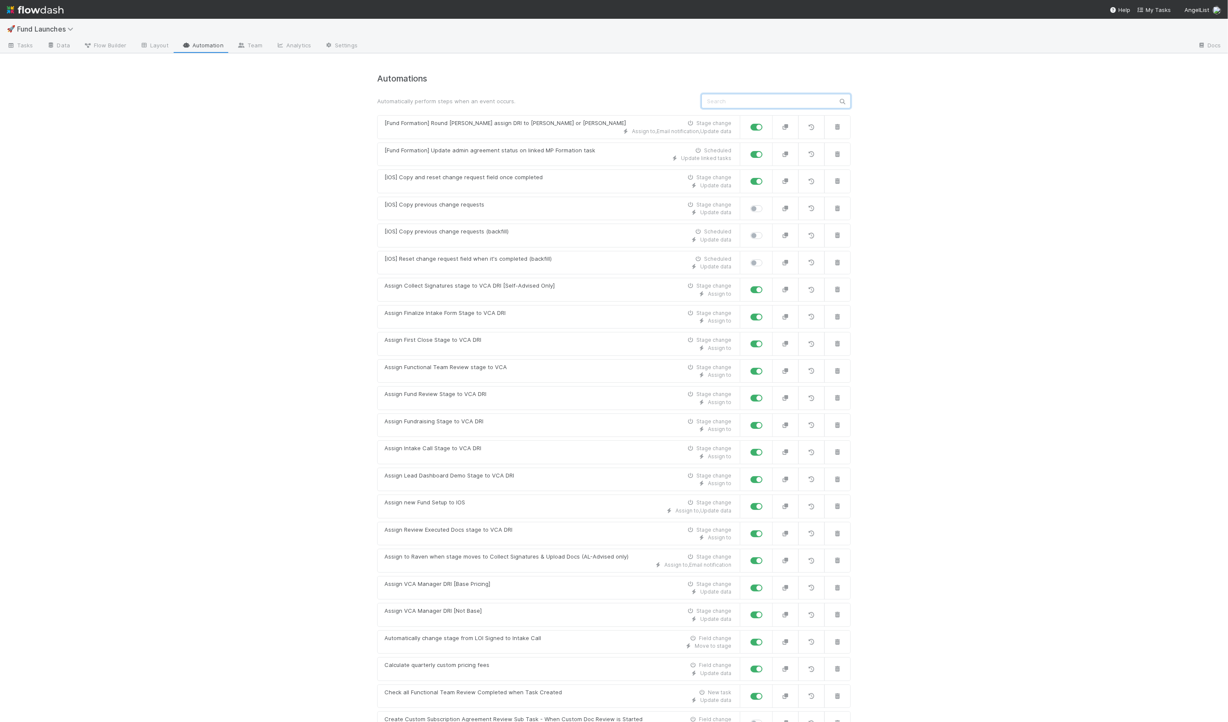
click at [711, 100] on input "text" at bounding box center [775, 101] width 149 height 15
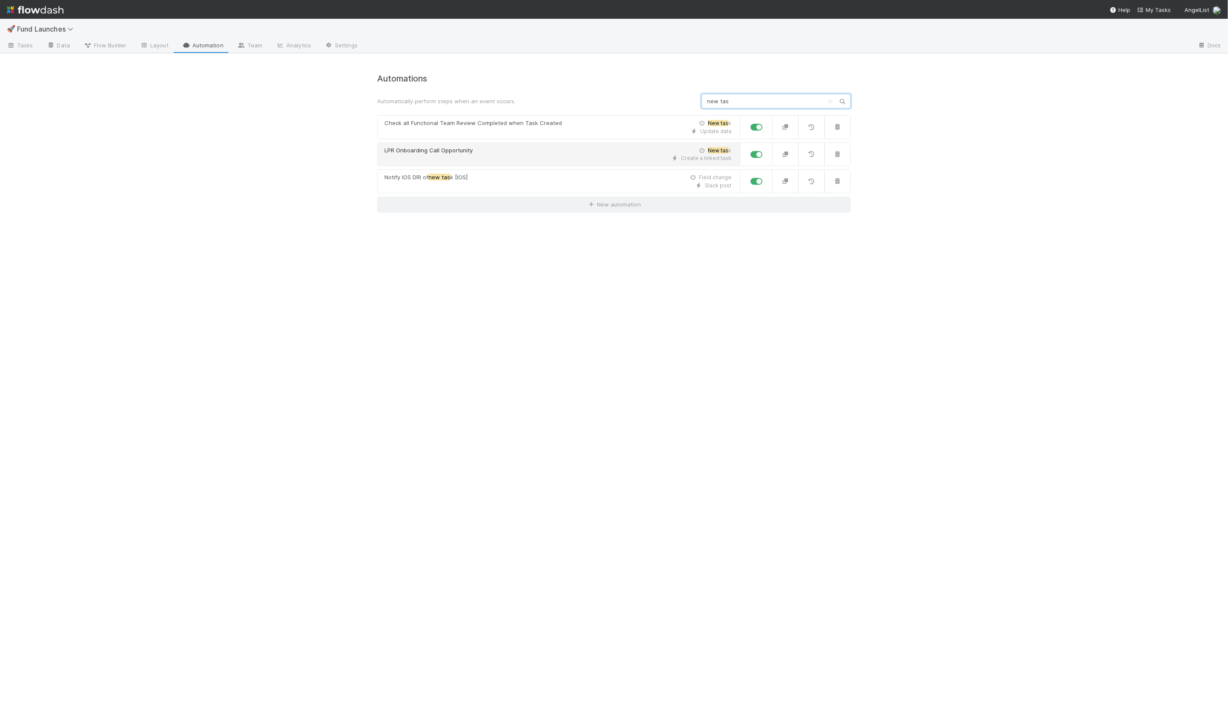
type input "new tas"
click at [554, 148] on div "LPR Onboarding Call Opportunity New tas k" at bounding box center [557, 150] width 347 height 9
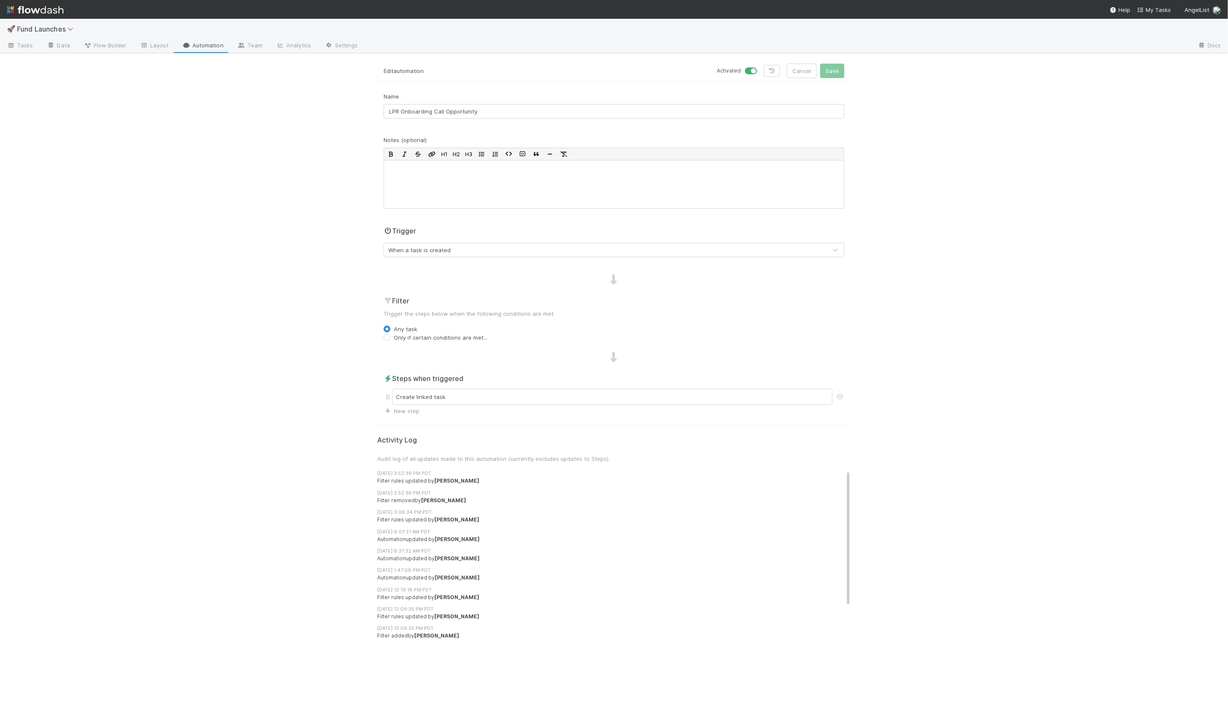
click at [419, 337] on label "Only if certain conditions are met..." at bounding box center [440, 337] width 93 height 9
click at [390, 337] on input "Only if certain conditions are met..." at bounding box center [386, 337] width 7 height 8
radio input "true"
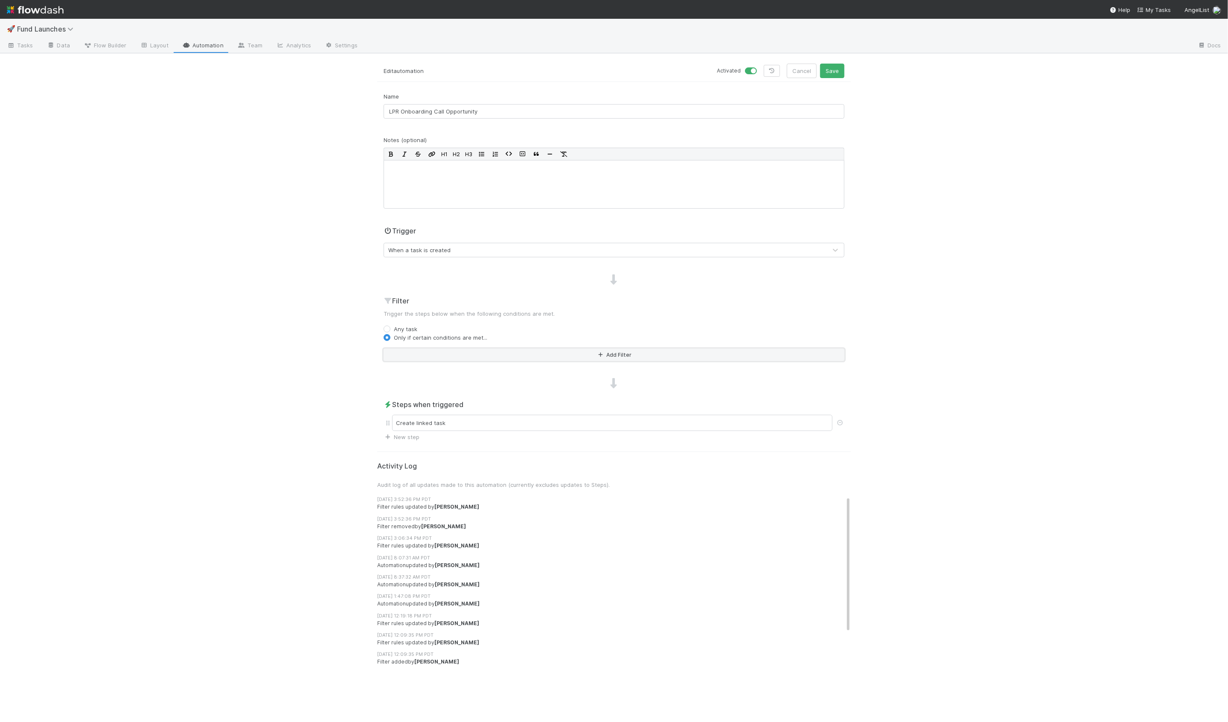
click at [439, 356] on button "Add Filter" at bounding box center [613, 354] width 461 height 12
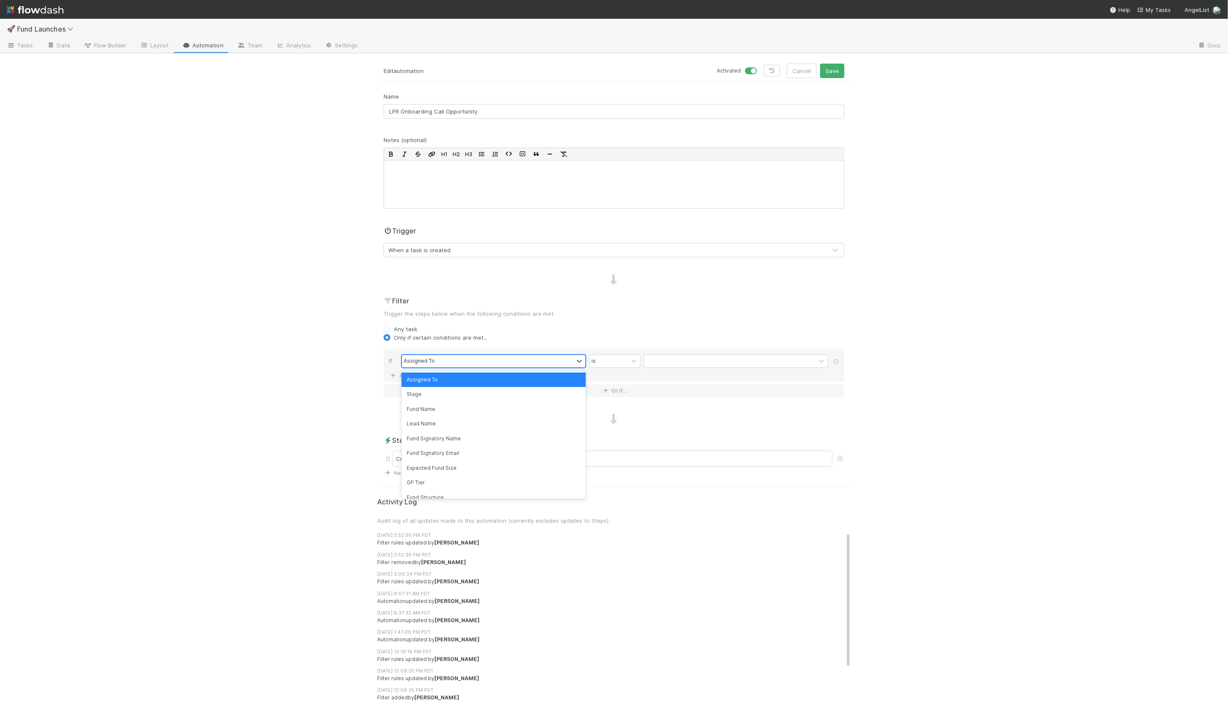
click at [436, 365] on div "Assigned To" at bounding box center [487, 361] width 171 height 12
type input "imp"
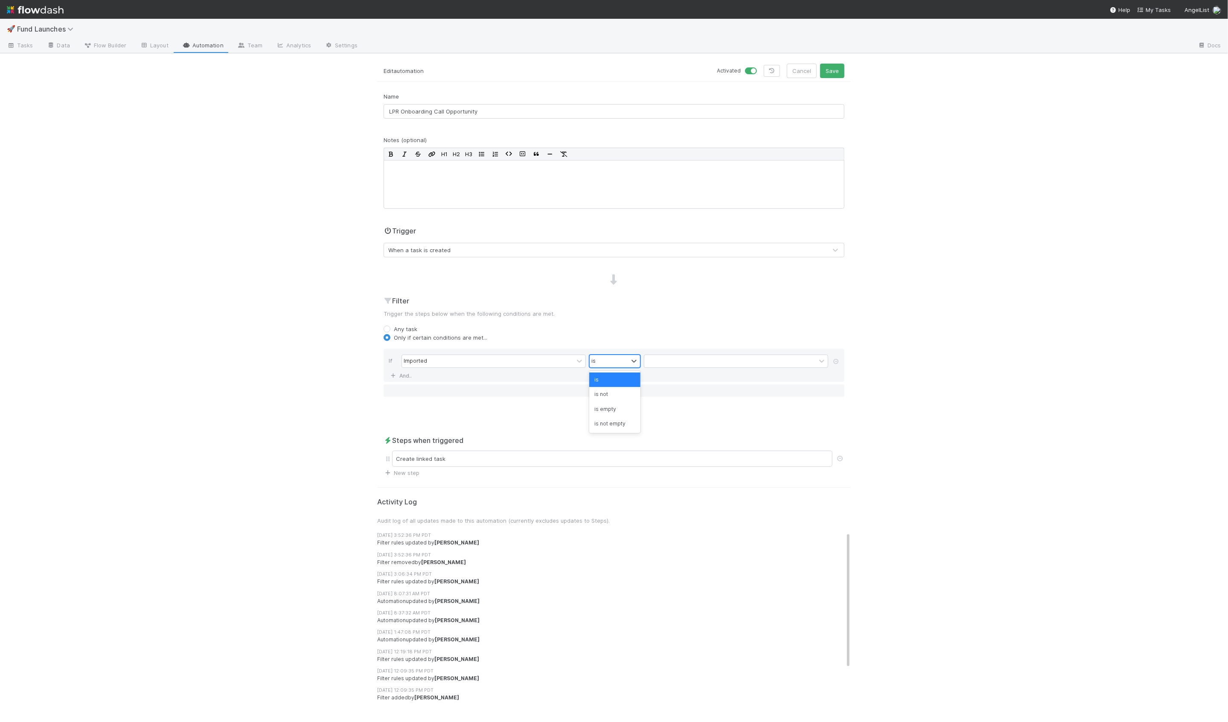
click at [595, 363] on div "is" at bounding box center [608, 361] width 38 height 12
click at [600, 406] on div "is empty" at bounding box center [614, 409] width 51 height 15
click at [344, 342] on div "🚀 Fund Launches Tasks Data Flow Builder Layout Automation Team Analytics Settin…" at bounding box center [614, 370] width 1228 height 703
click at [436, 195] on div at bounding box center [613, 184] width 461 height 49
click at [836, 73] on button "Save" at bounding box center [832, 71] width 24 height 15
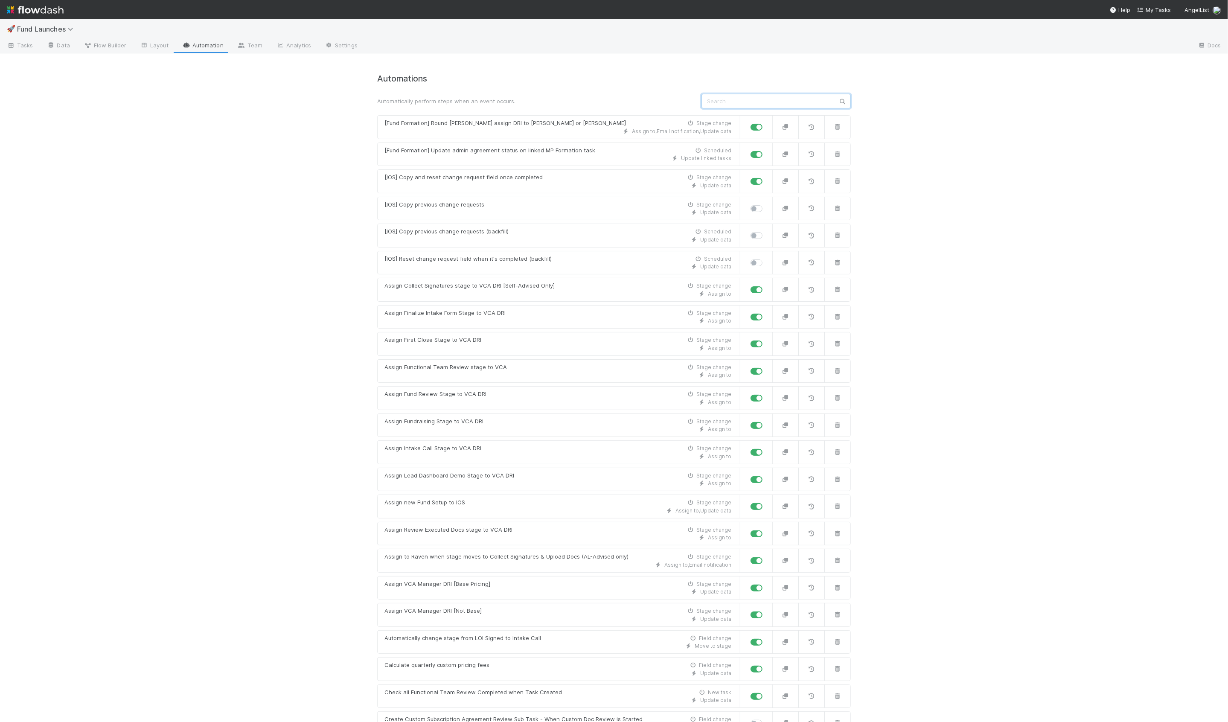
click at [716, 103] on input "text" at bounding box center [775, 101] width 149 height 15
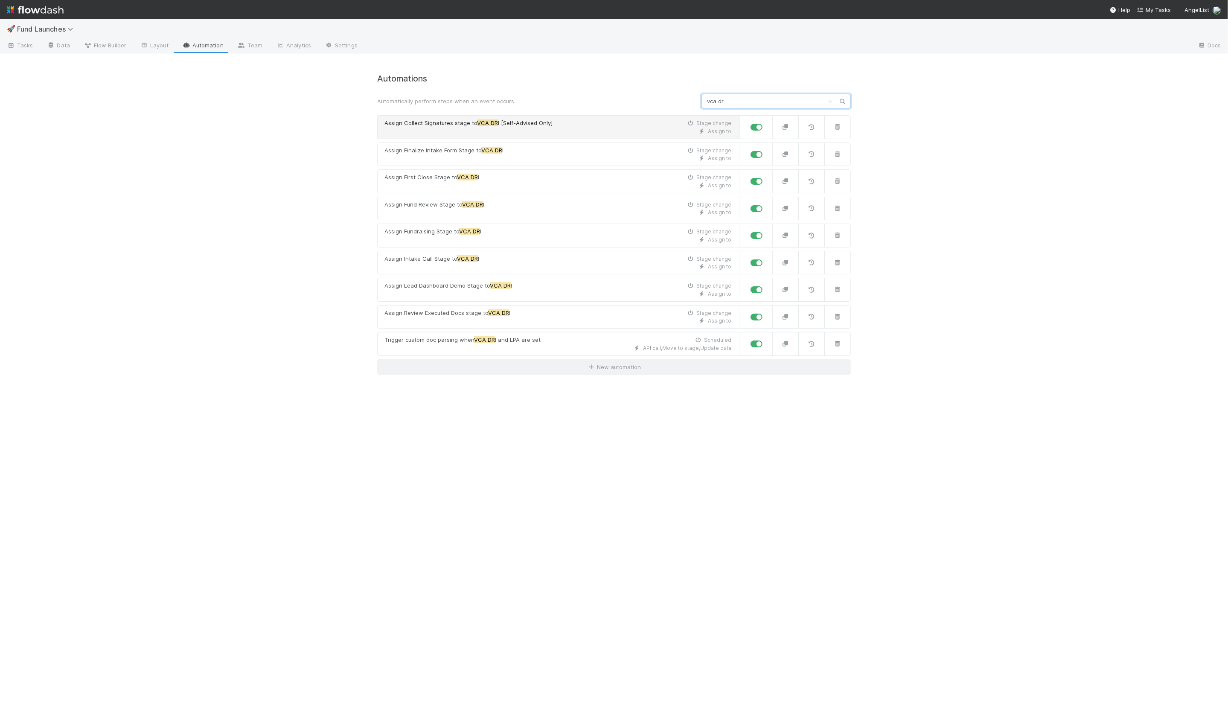
type input "vca dr"
click at [414, 128] on div "Assign to" at bounding box center [557, 132] width 347 height 8
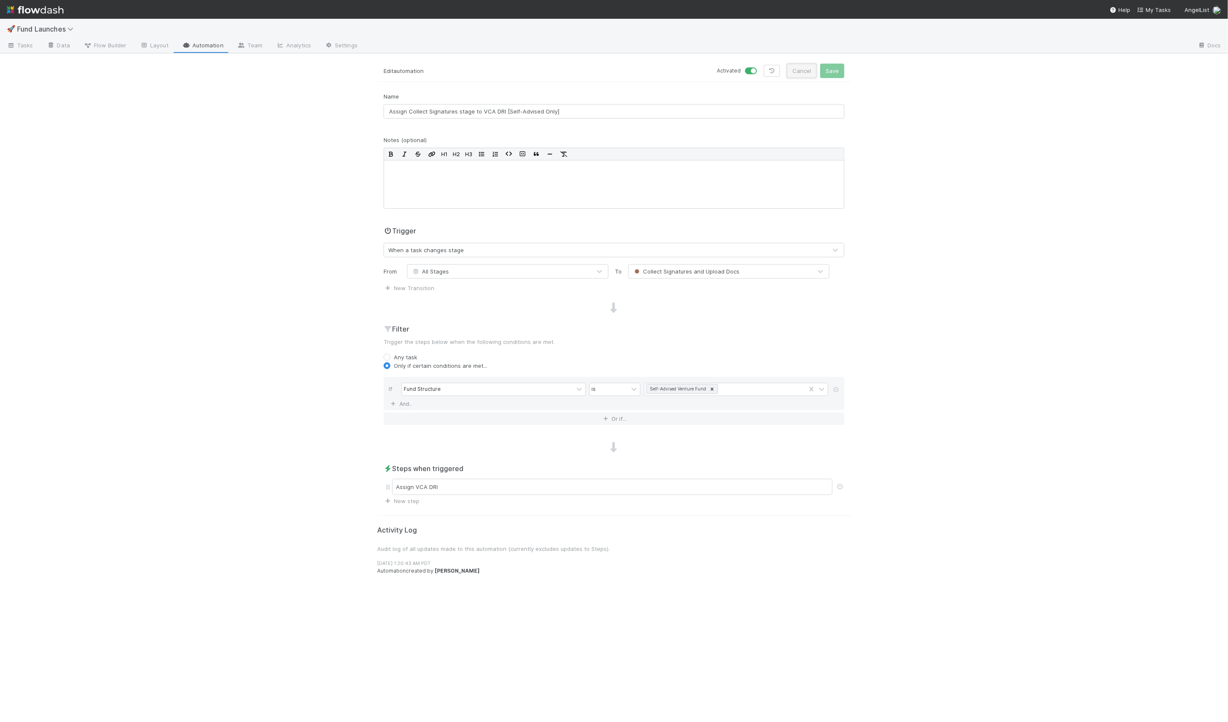
click at [796, 74] on button "Cancel" at bounding box center [802, 71] width 30 height 15
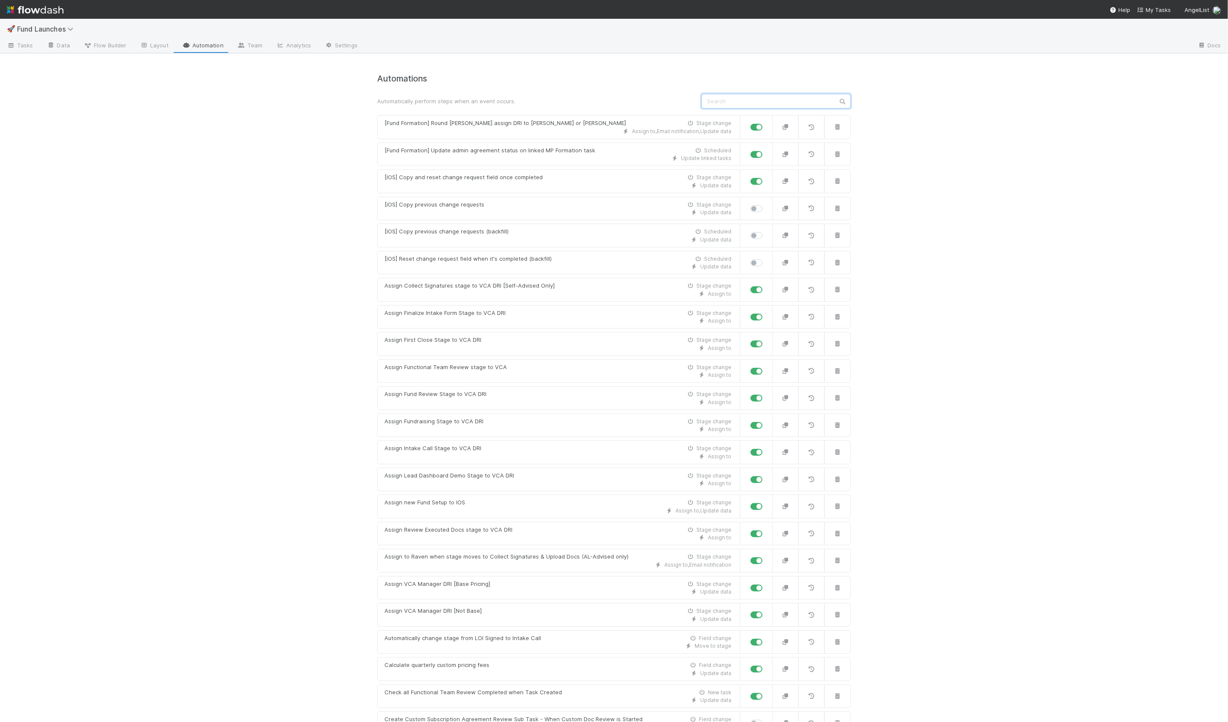
click at [742, 103] on input "text" at bounding box center [775, 101] width 149 height 15
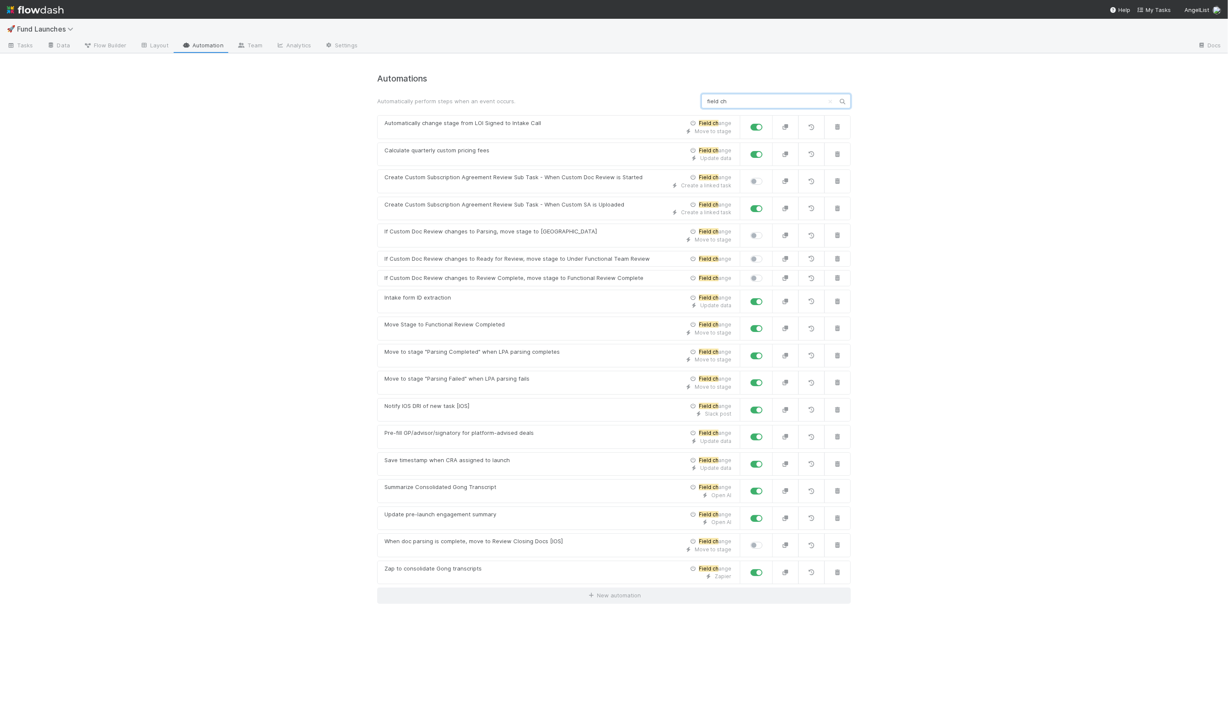
type input "field ch"
click at [25, 45] on span "Tasks" at bounding box center [20, 45] width 26 height 9
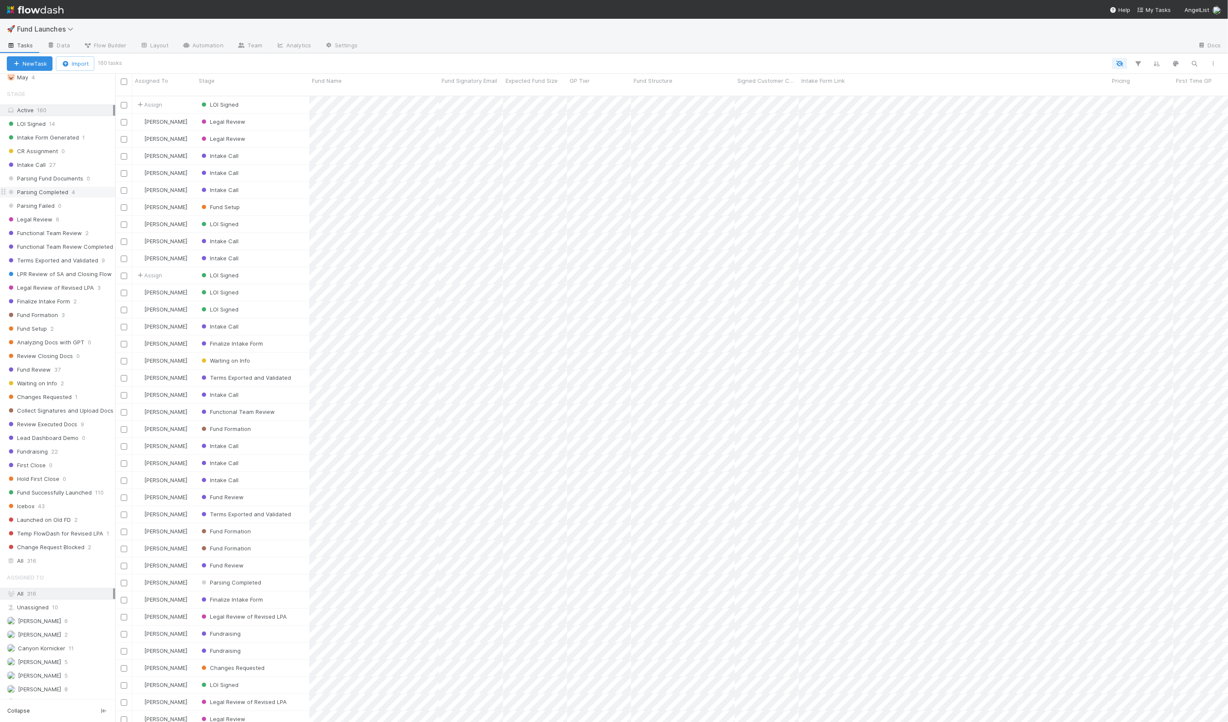
scroll to position [162, 0]
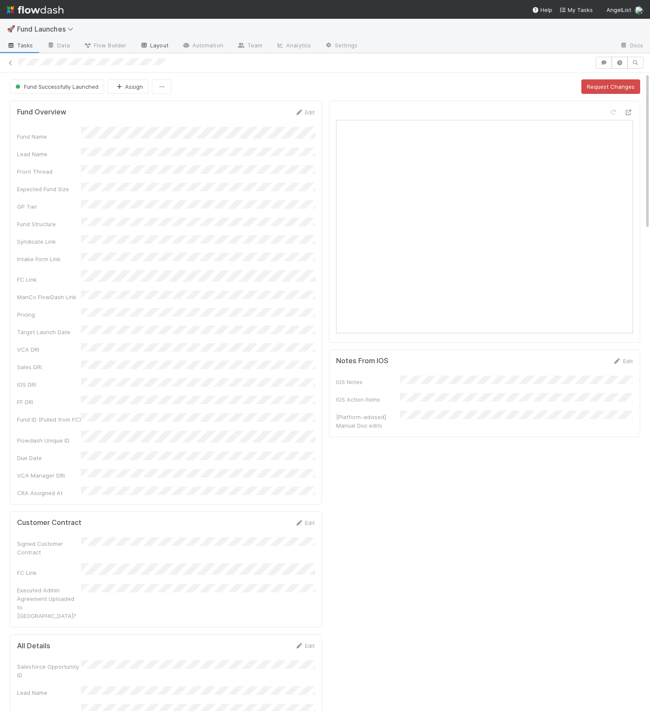
click at [148, 46] on link "Layout" at bounding box center [154, 46] width 42 height 14
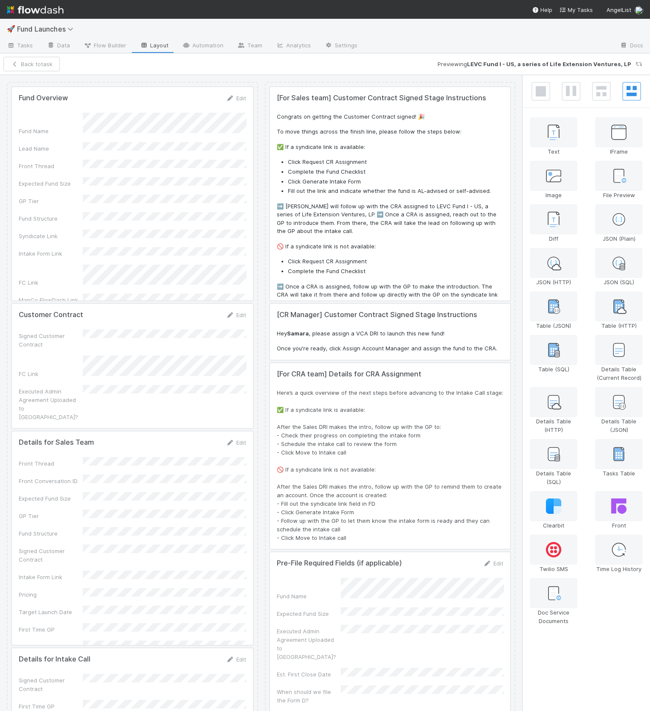
click at [138, 189] on div at bounding box center [132, 193] width 241 height 213
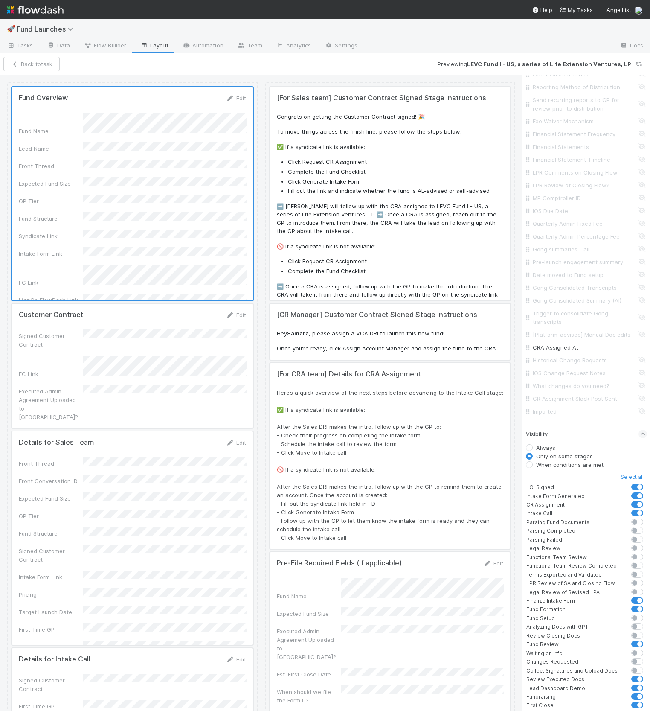
scroll to position [2101, 0]
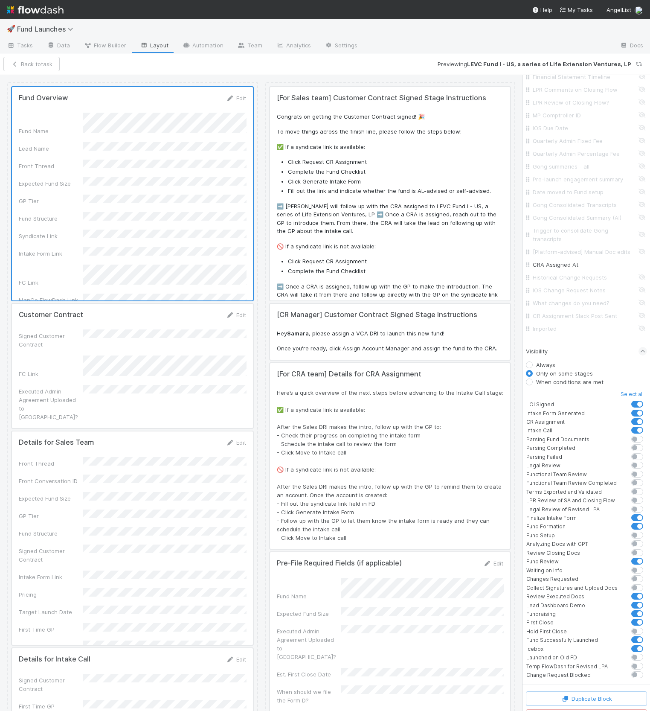
click at [612, 635] on label at bounding box center [647, 635] width 0 height 0
click at [612, 635] on input "checkbox" at bounding box center [628, 639] width 7 height 8
checkbox input "false"
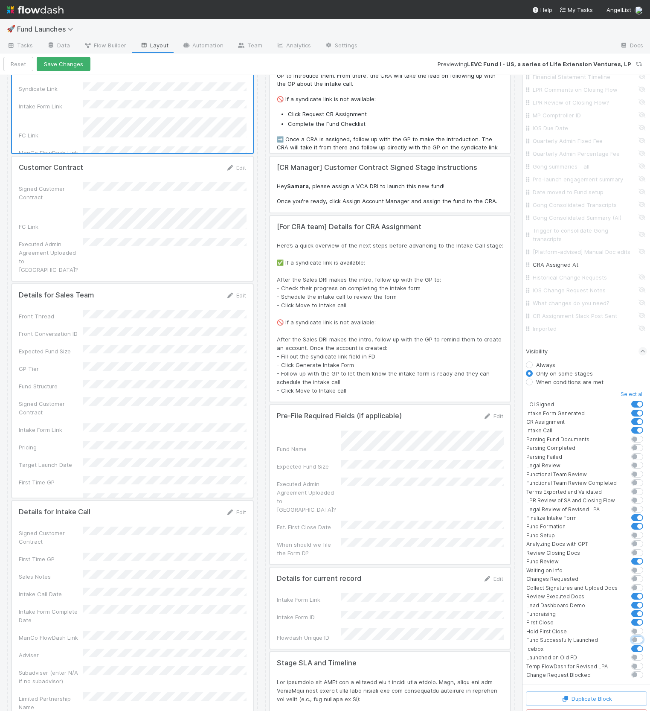
click at [173, 236] on div at bounding box center [132, 219] width 241 height 124
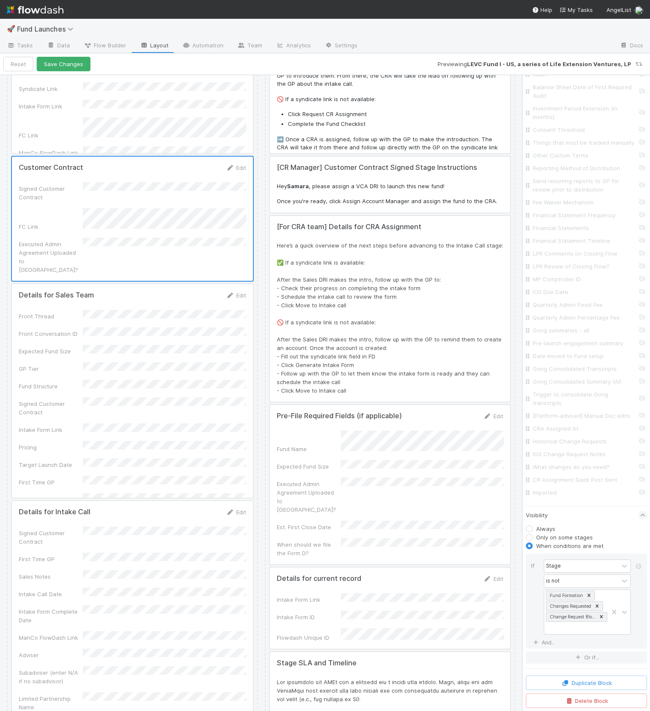
scroll to position [1926, 0]
click at [555, 630] on div "Fund Formation Changes Requested Change Request Blocked" at bounding box center [576, 623] width 64 height 44
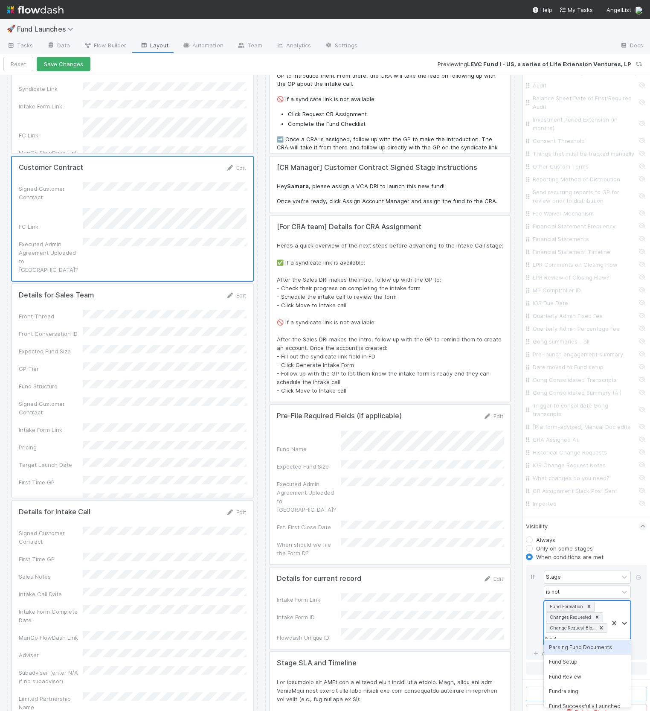
type input "fund s"
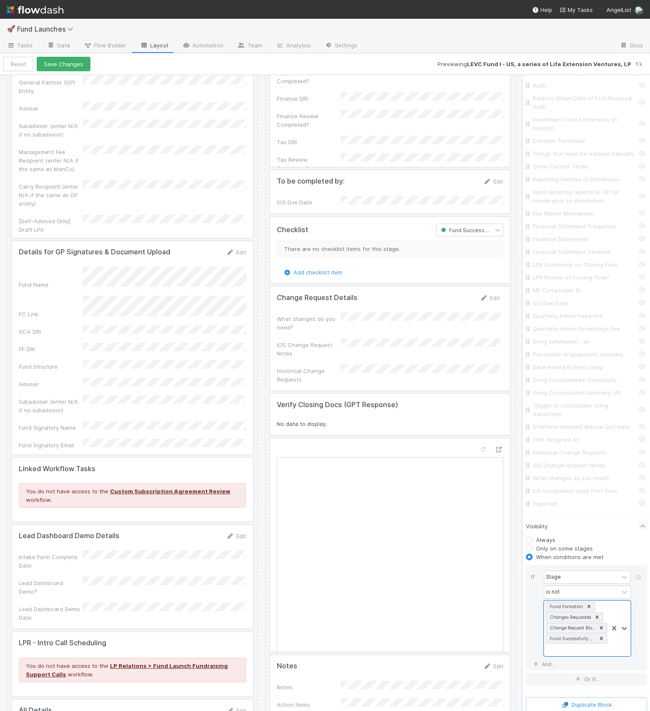
scroll to position [3601, 0]
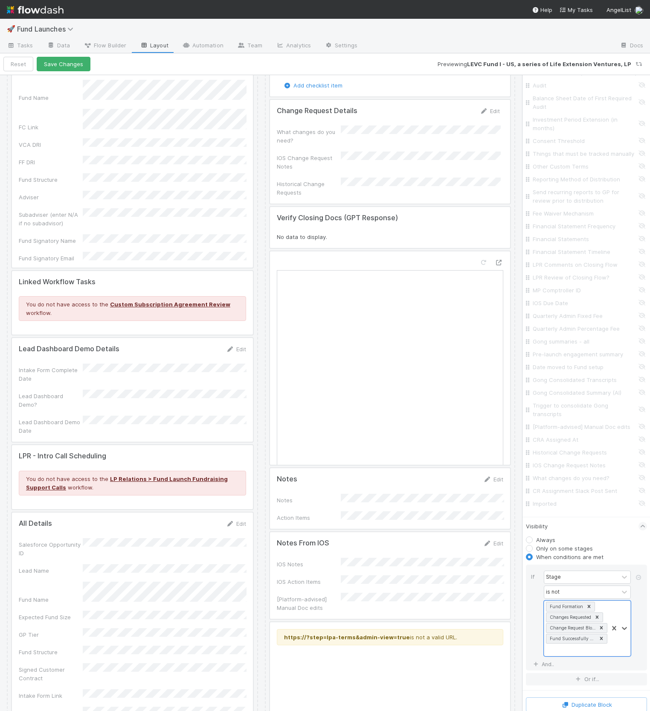
click at [155, 512] on div at bounding box center [132, 618] width 241 height 213
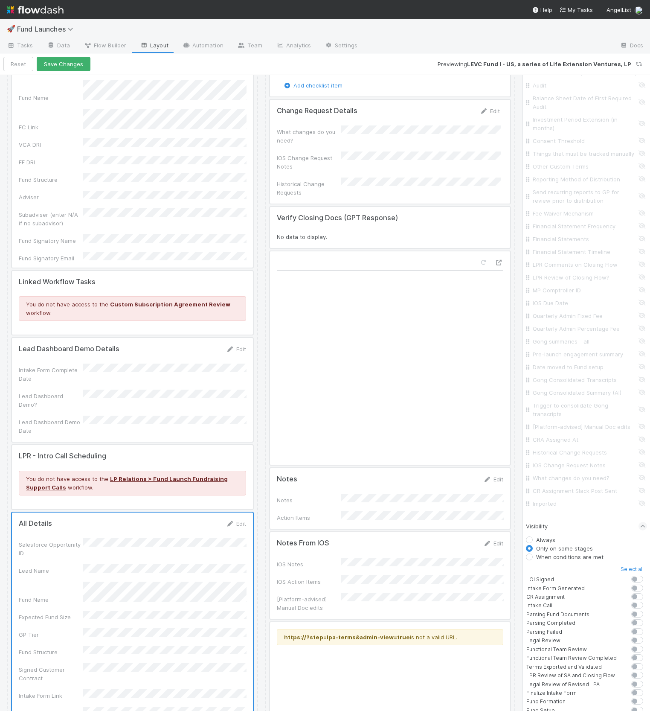
scroll to position [2101, 0]
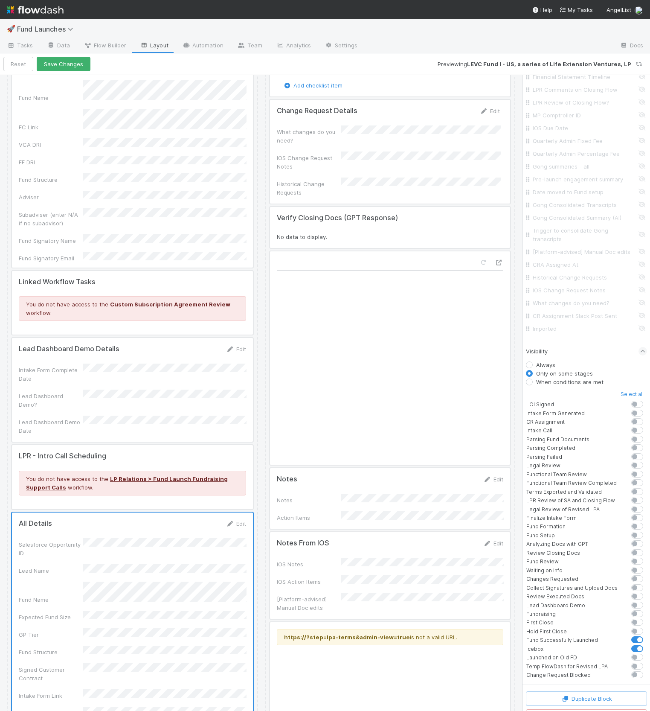
click at [543, 377] on label "When conditions are met" at bounding box center [569, 381] width 67 height 9
click at [533, 377] on input "When conditions are met" at bounding box center [529, 381] width 7 height 8
radio input "true"
radio input "false"
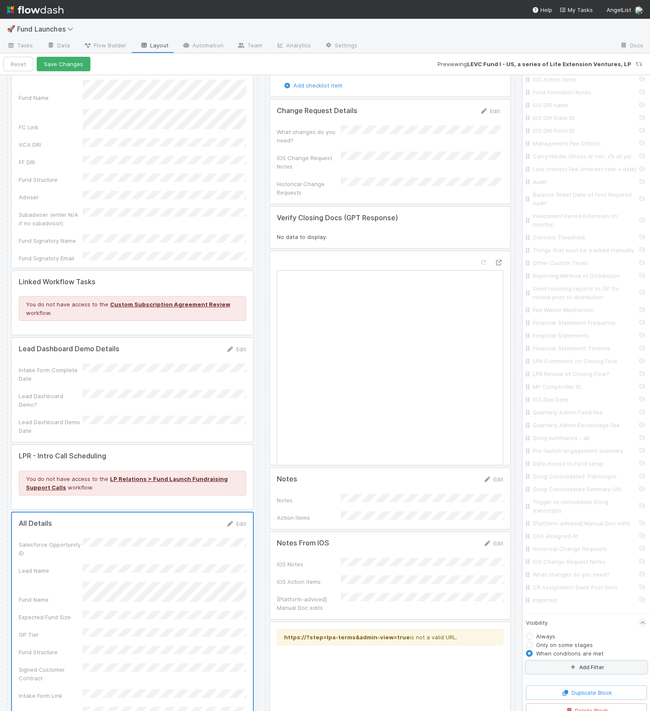
click at [571, 665] on icon "button" at bounding box center [573, 667] width 9 height 5
click at [566, 671] on div "Assigned To is" at bounding box center [589, 689] width 90 height 45
click at [566, 669] on div "Assigned To" at bounding box center [561, 673] width 31 height 8
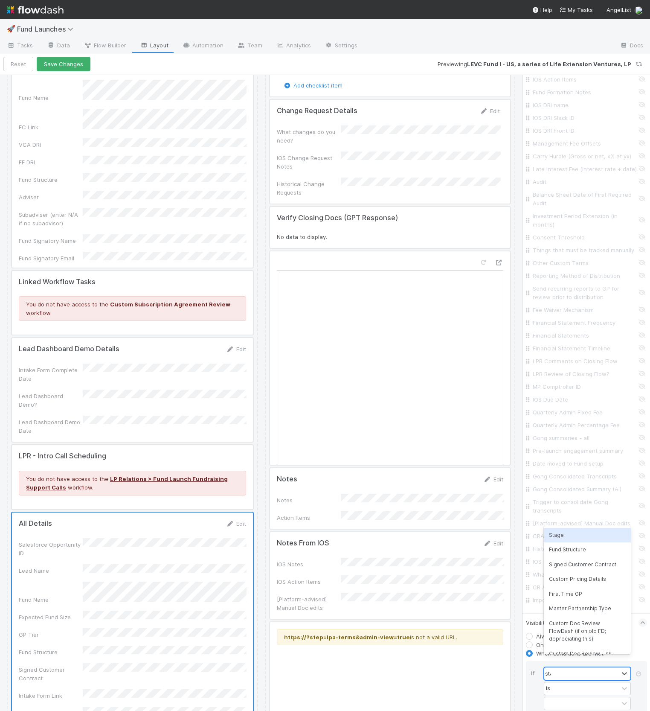
type input "stag"
click at [570, 667] on div "Stage" at bounding box center [581, 673] width 74 height 12
type input "im"
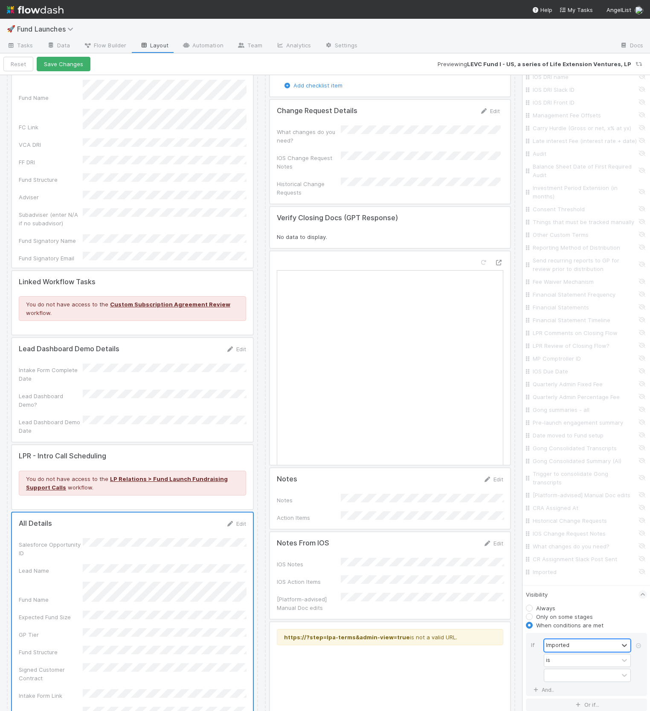
scroll to position [1895, 0]
click at [566, 617] on div "is" at bounding box center [581, 623] width 74 height 12
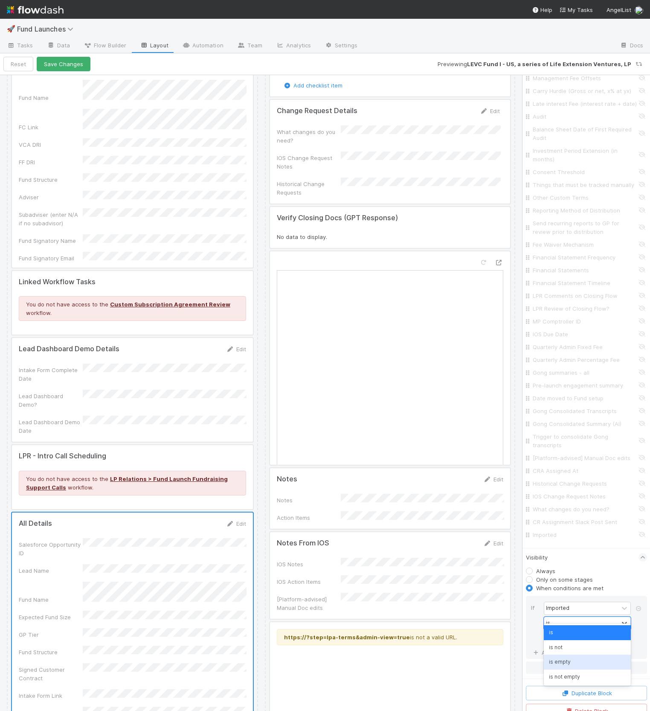
click at [570, 662] on div "is empty" at bounding box center [587, 661] width 87 height 15
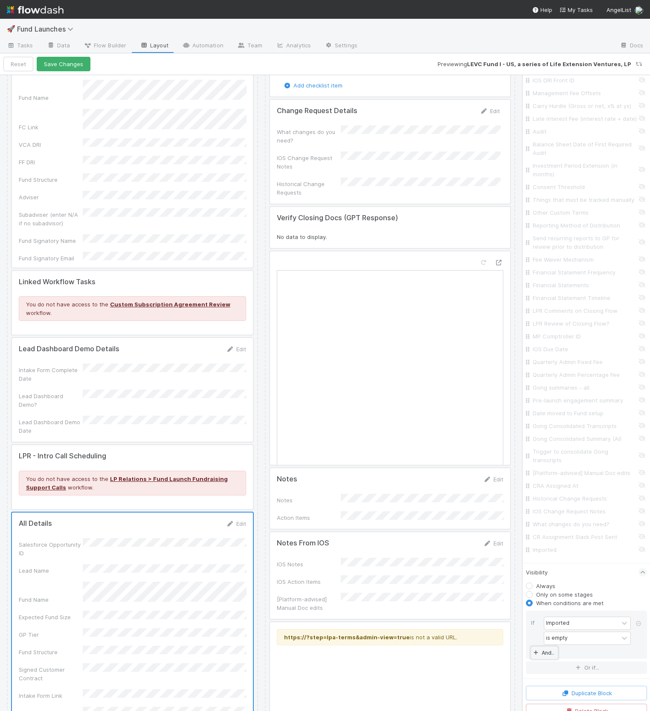
click at [554, 646] on link "And.." at bounding box center [544, 652] width 27 height 12
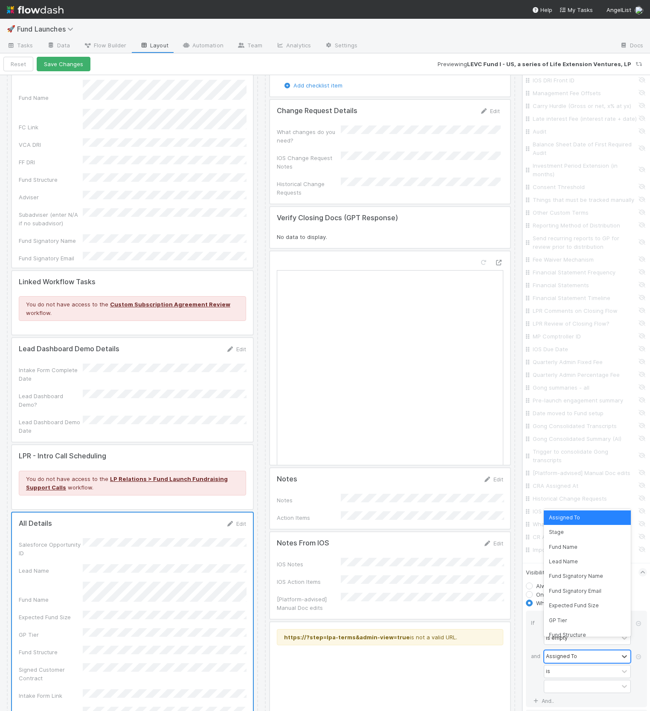
click at [555, 652] on div "Assigned To" at bounding box center [561, 656] width 31 height 8
type input "stag"
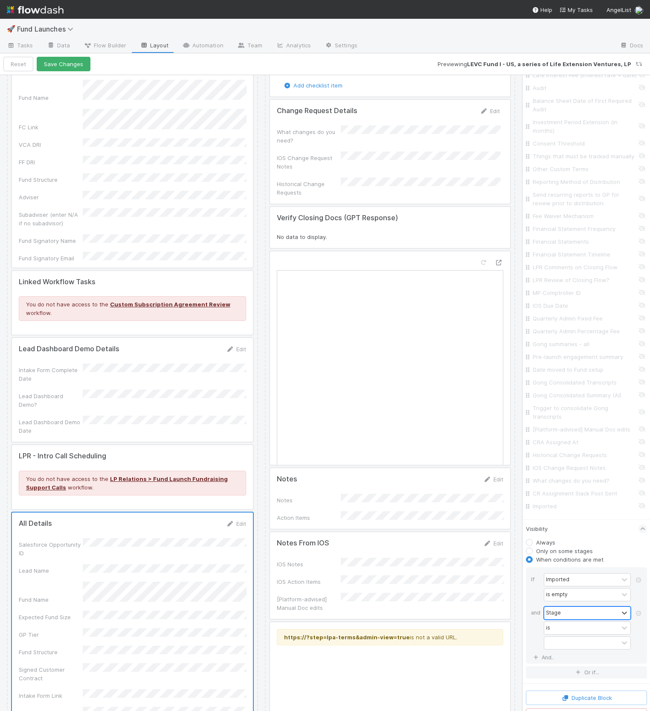
scroll to position [1928, 0]
click at [559, 632] on div at bounding box center [581, 638] width 74 height 12
type input "suc"
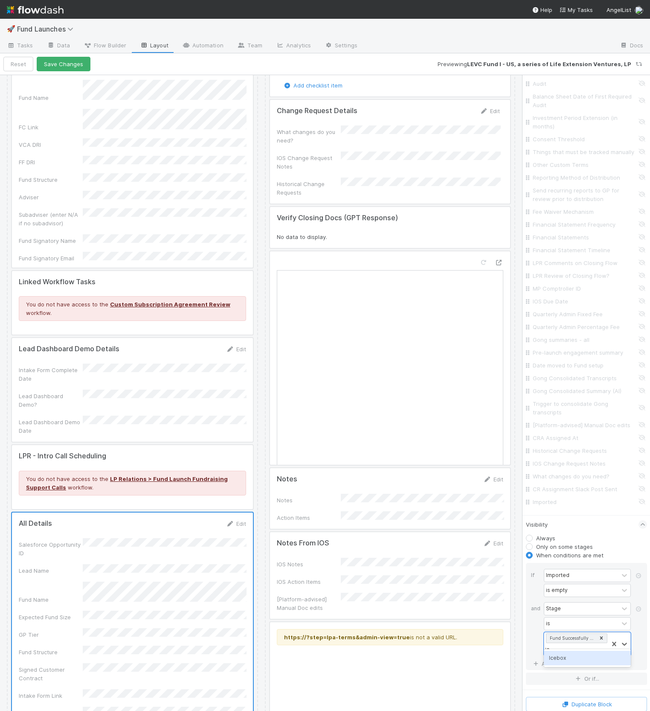
type input "ice"
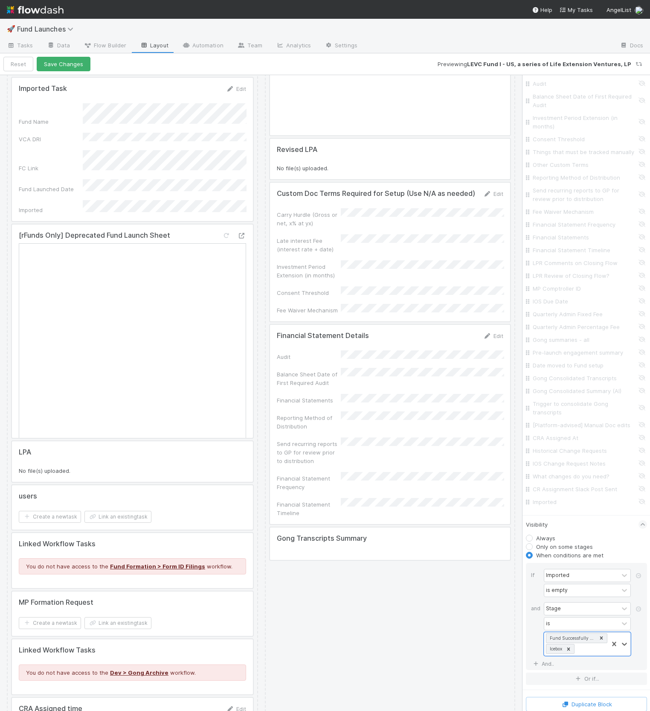
scroll to position [4353, 0]
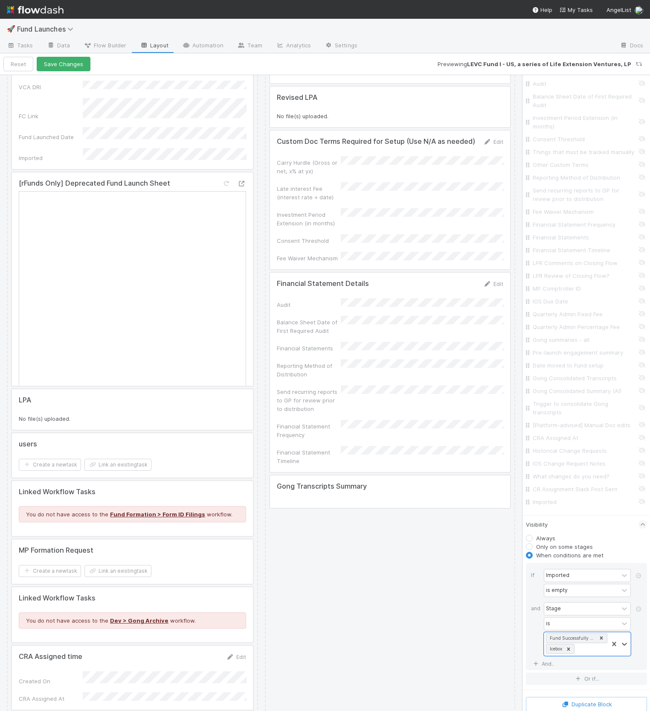
click at [154, 587] on div at bounding box center [132, 614] width 241 height 55
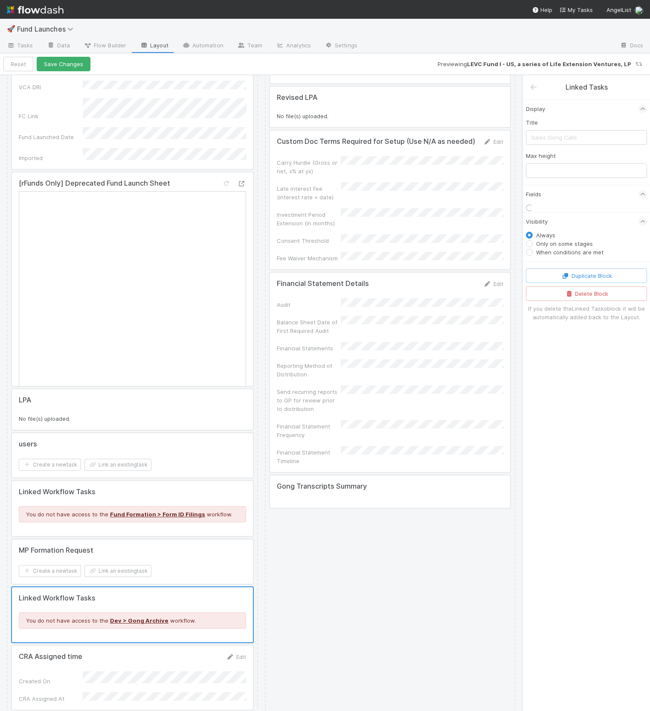
scroll to position [0, 0]
click at [195, 481] on div at bounding box center [132, 508] width 241 height 55
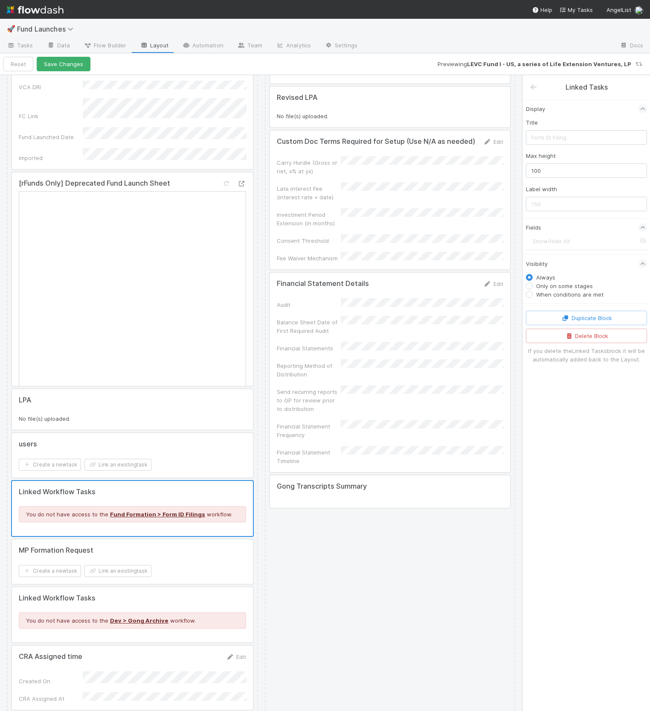
click at [593, 296] on label "When conditions are met" at bounding box center [569, 294] width 67 height 9
click at [533, 296] on input "When conditions are met" at bounding box center [529, 294] width 7 height 8
radio input "true"
radio input "false"
click at [567, 309] on button "Add Filter" at bounding box center [586, 308] width 121 height 12
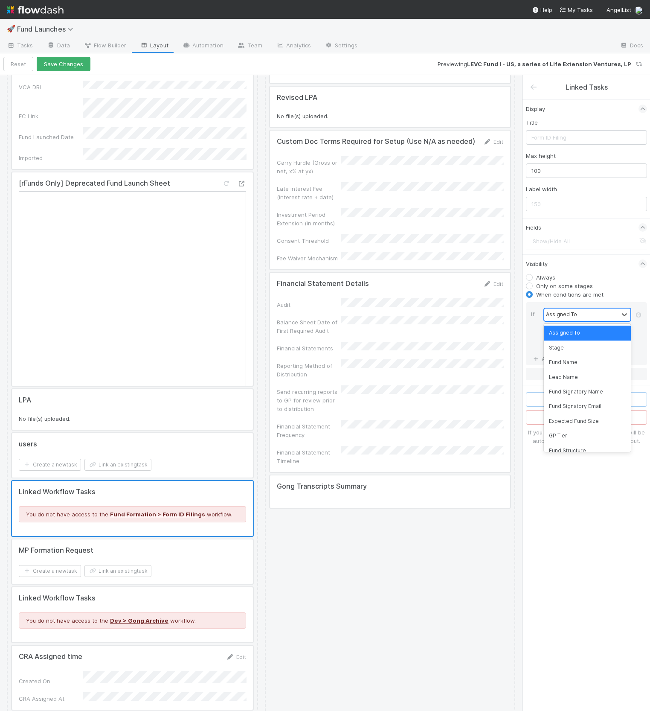
click at [564, 319] on div "Assigned To" at bounding box center [581, 314] width 74 height 12
type input "imp"
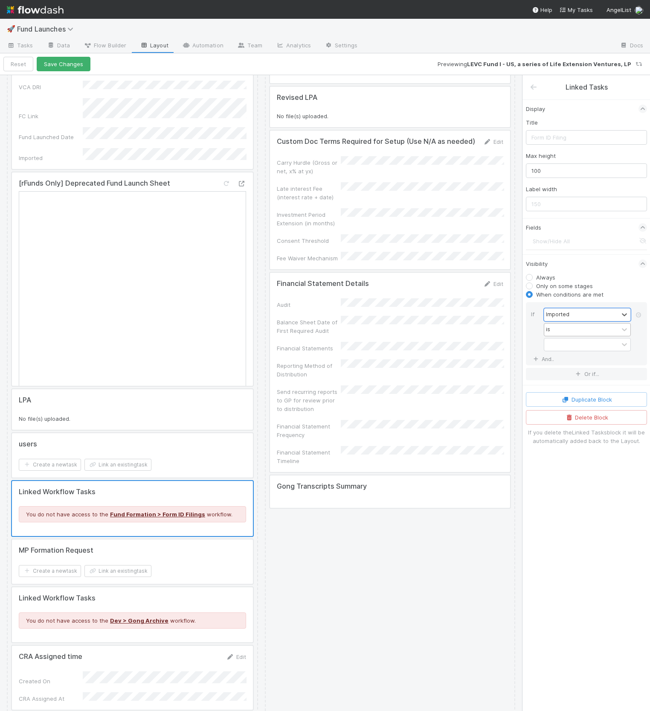
click at [577, 326] on div "is" at bounding box center [581, 329] width 74 height 12
click at [564, 373] on div "is empty" at bounding box center [587, 377] width 87 height 15
click at [219, 539] on div at bounding box center [132, 561] width 241 height 44
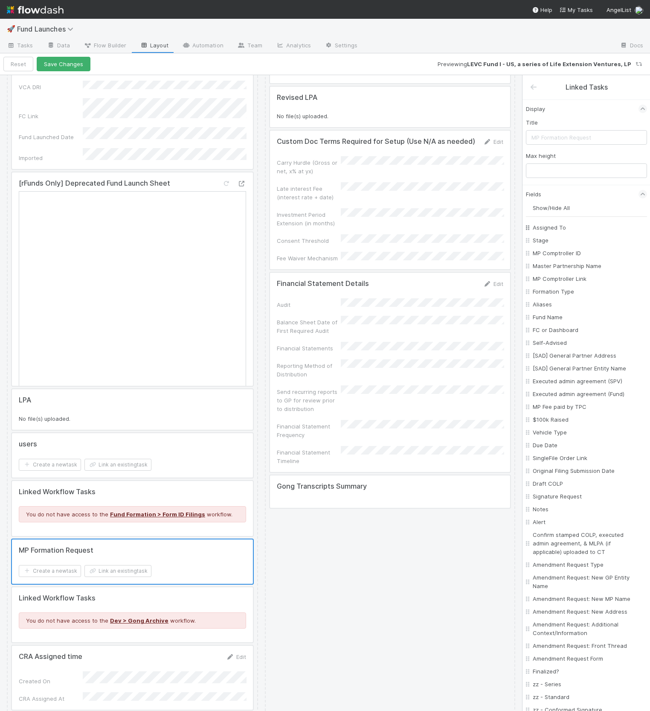
scroll to position [200, 0]
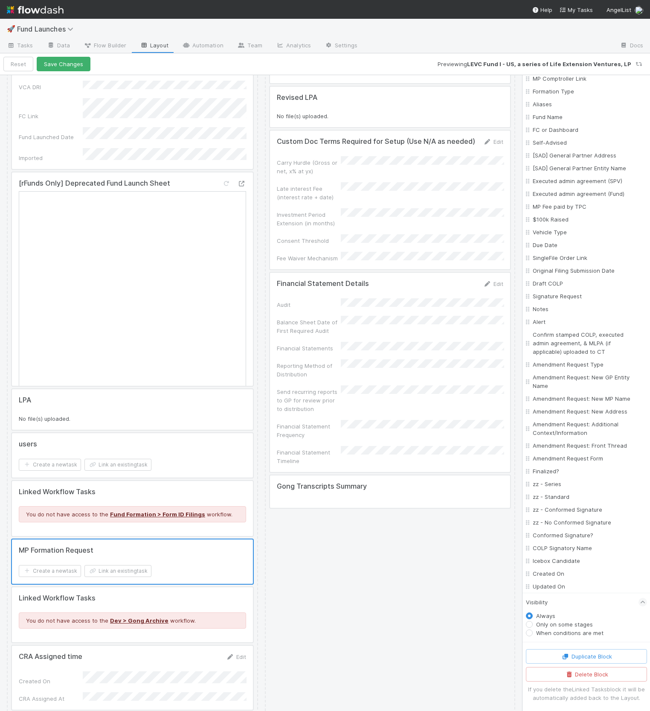
click at [544, 632] on label "When conditions are met" at bounding box center [569, 632] width 67 height 9
click at [533, 632] on input "When conditions are met" at bounding box center [529, 632] width 7 height 8
radio input "true"
radio input "false"
click at [552, 645] on button "Add Filter" at bounding box center [586, 646] width 121 height 12
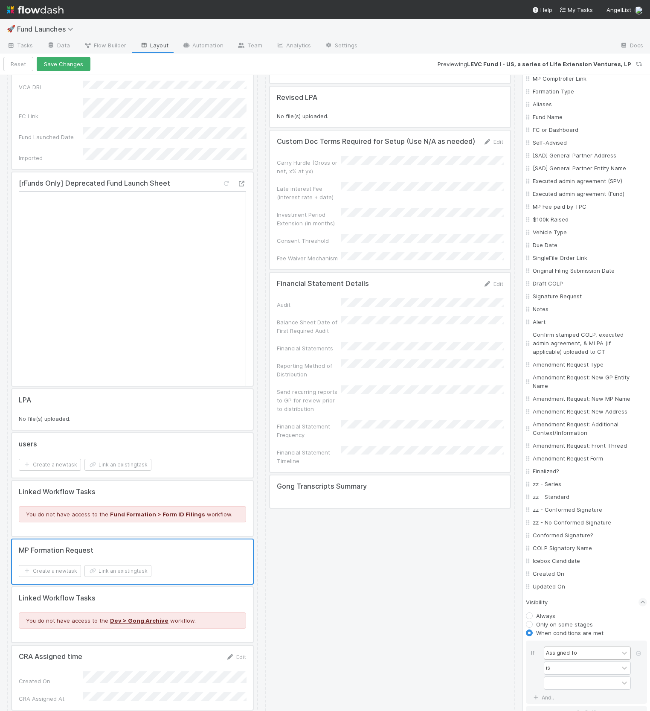
click at [561, 653] on div "Assigned To" at bounding box center [561, 653] width 31 height 8
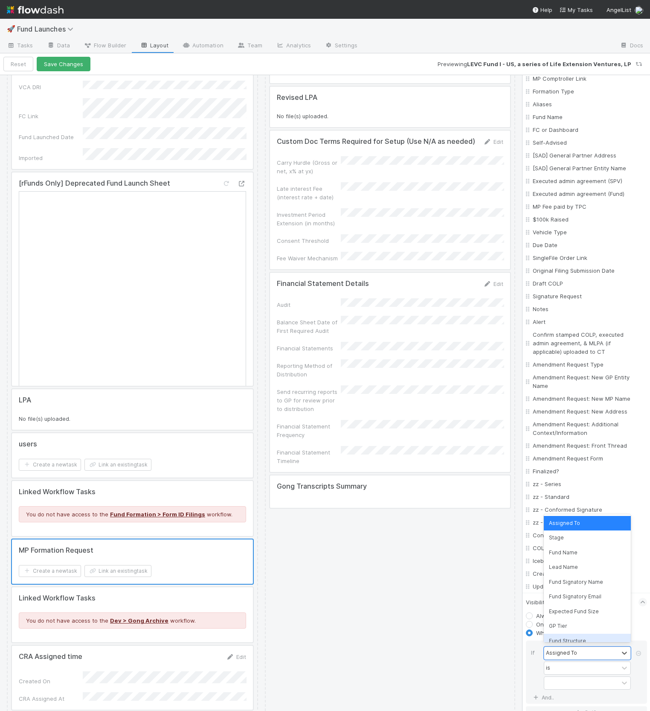
click at [161, 587] on div at bounding box center [132, 614] width 241 height 55
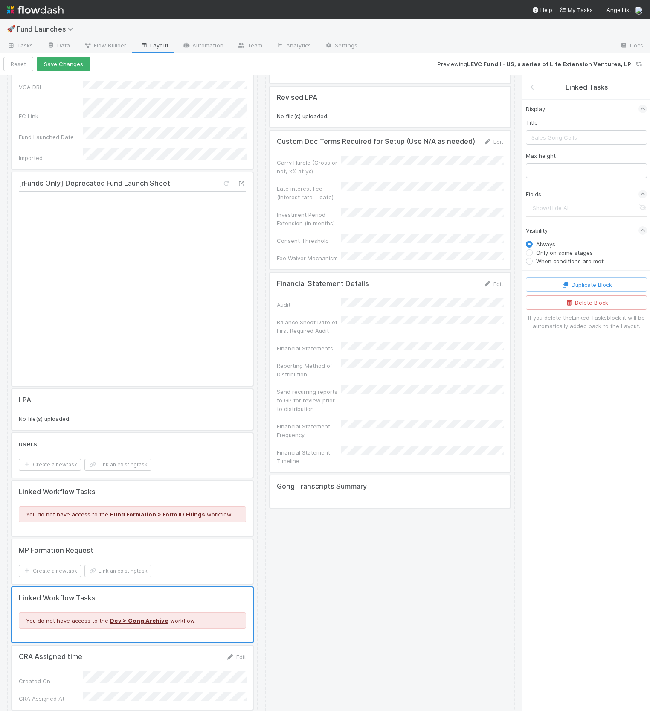
click at [552, 260] on label "When conditions are met" at bounding box center [569, 261] width 67 height 9
click at [533, 260] on input "When conditions are met" at bounding box center [529, 261] width 7 height 8
radio input "true"
radio input "false"
click at [552, 275] on button "Add Filter" at bounding box center [586, 275] width 121 height 12
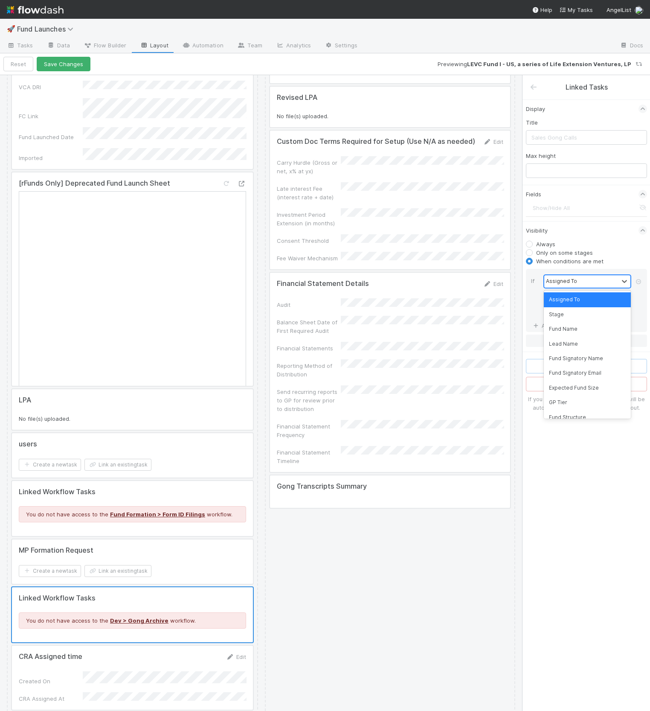
click at [557, 283] on div "Assigned To" at bounding box center [561, 281] width 31 height 8
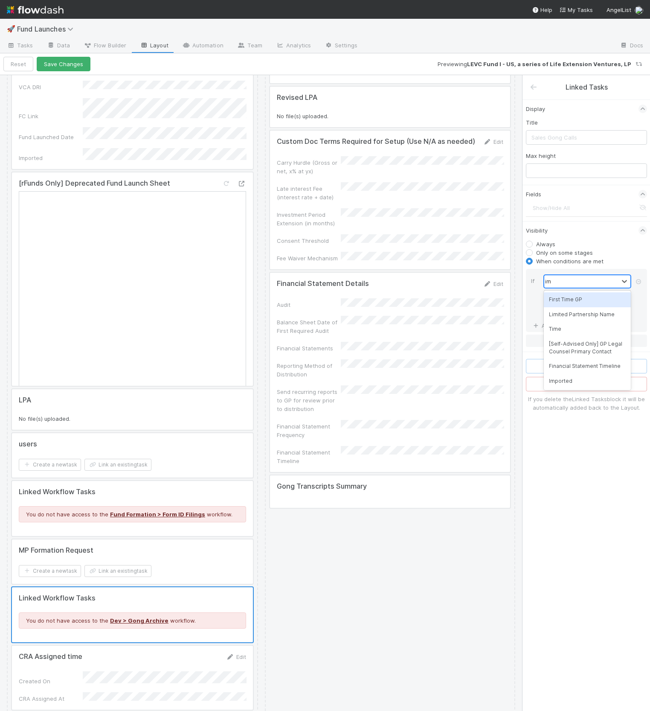
type input "imp"
click at [563, 299] on div "Imported" at bounding box center [587, 299] width 87 height 15
click at [560, 300] on div "is" at bounding box center [581, 296] width 74 height 12
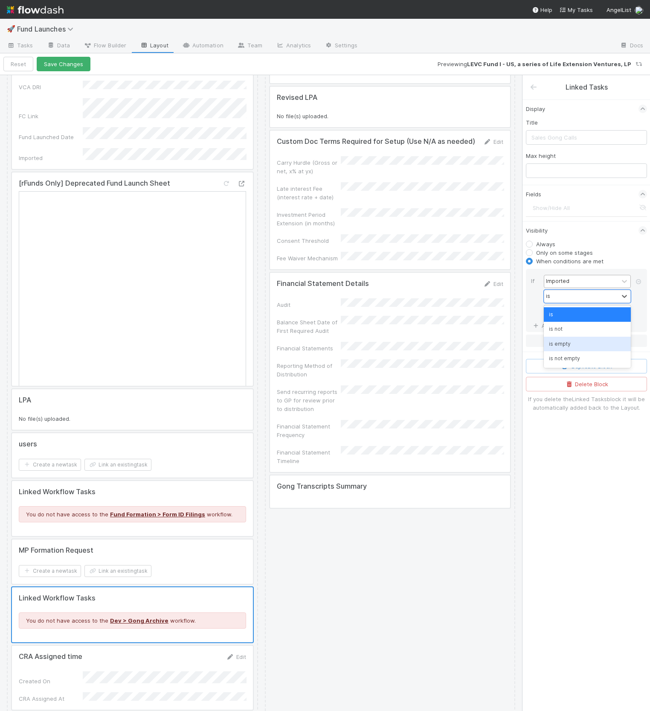
click at [569, 343] on div "is empty" at bounding box center [587, 344] width 87 height 15
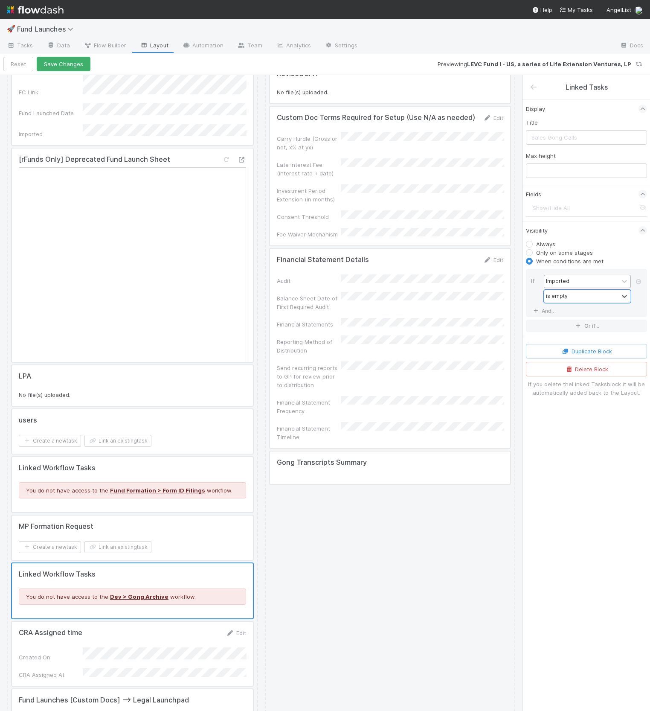
scroll to position [4397, 0]
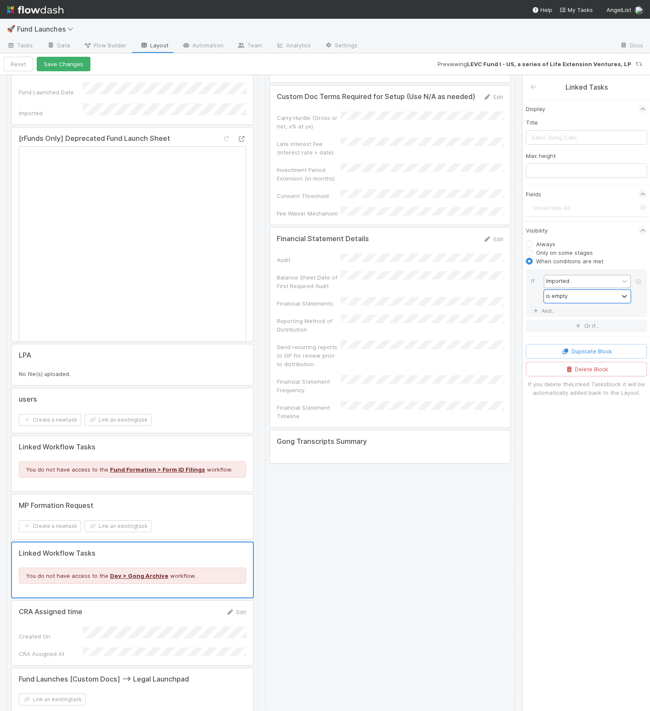
click at [129, 668] on div at bounding box center [132, 690] width 241 height 44
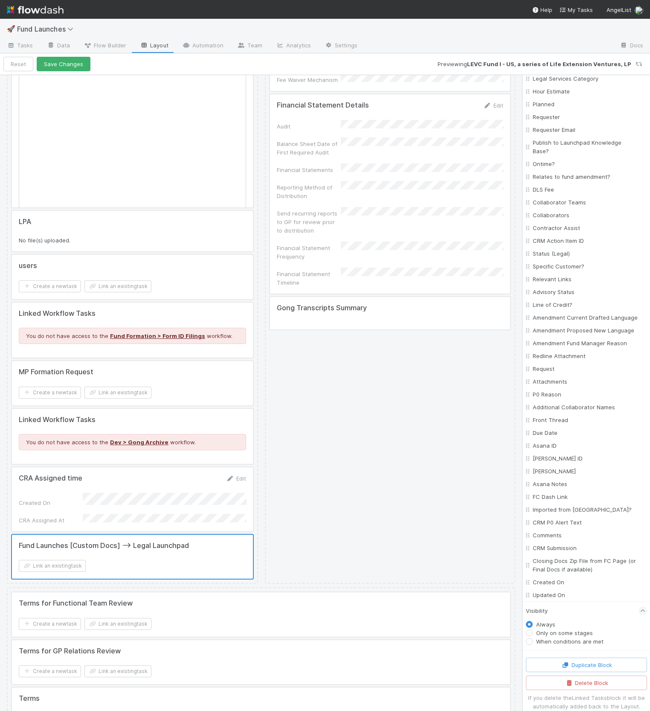
scroll to position [4533, 0]
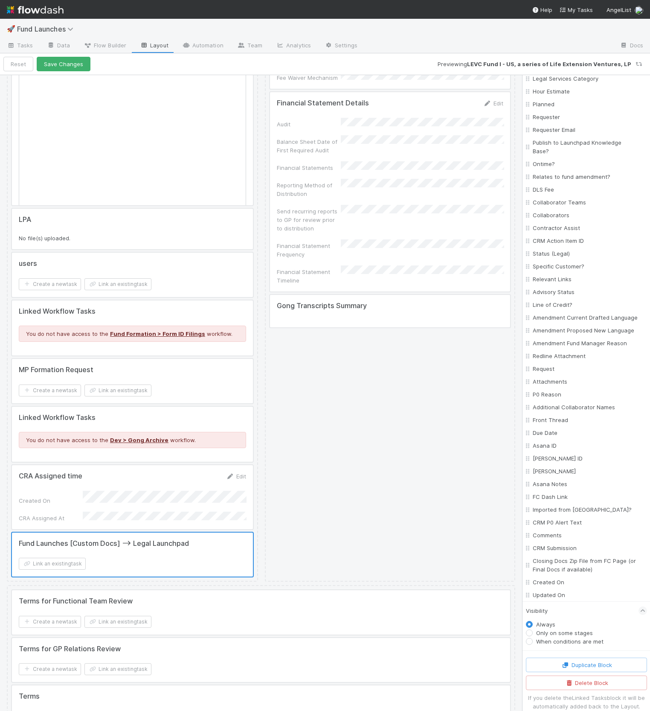
click at [236, 590] on div at bounding box center [261, 612] width 498 height 44
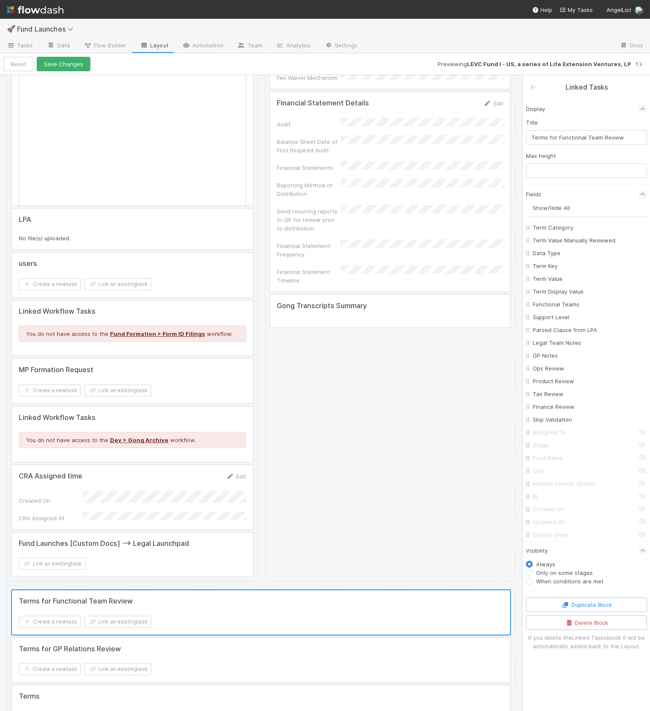
click at [545, 581] on label "When conditions are met" at bounding box center [569, 581] width 67 height 9
click at [533, 581] on input "When conditions are met" at bounding box center [529, 581] width 7 height 8
radio input "true"
radio input "false"
click at [549, 591] on button "Add Filter" at bounding box center [586, 595] width 121 height 12
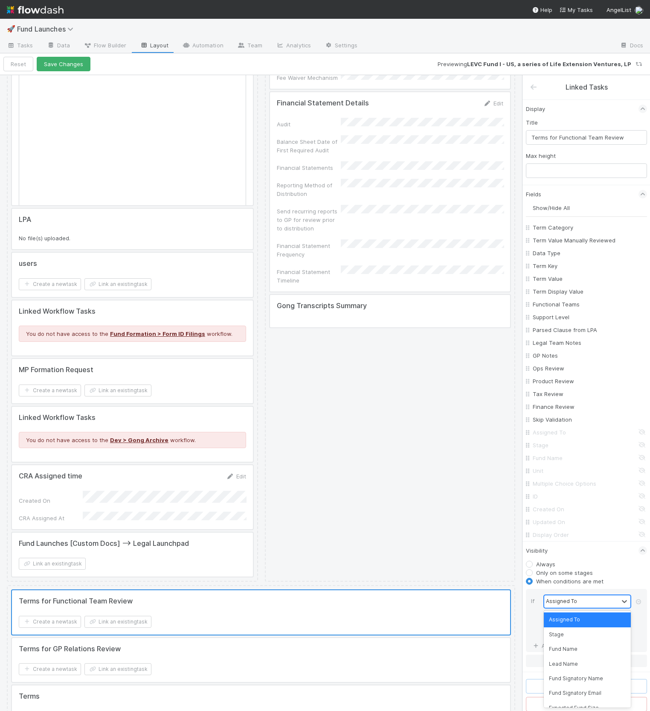
click at [558, 601] on div "Assigned To" at bounding box center [561, 601] width 31 height 8
type input "imp"
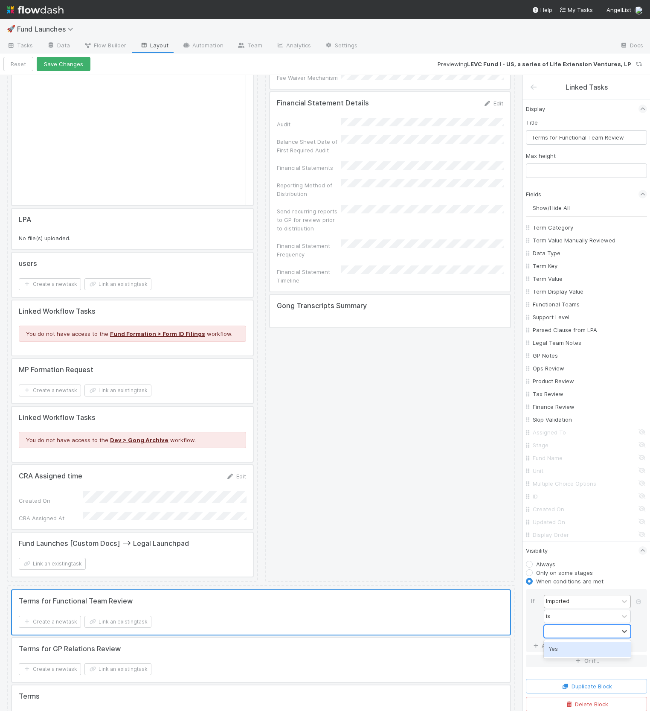
click at [555, 632] on div at bounding box center [581, 631] width 74 height 12
click at [554, 615] on div "is" at bounding box center [581, 616] width 74 height 12
click at [561, 658] on div "is empty" at bounding box center [587, 663] width 87 height 15
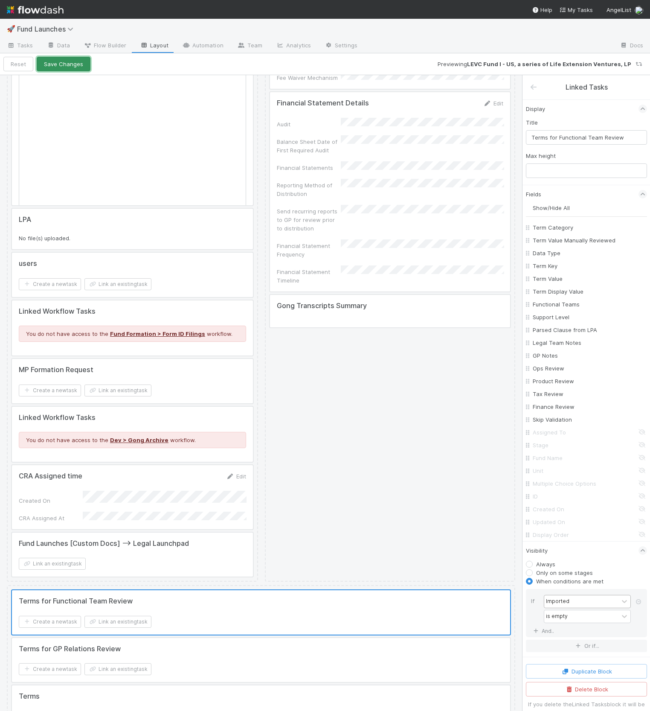
click at [61, 68] on button "Save Changes" at bounding box center [64, 64] width 54 height 15
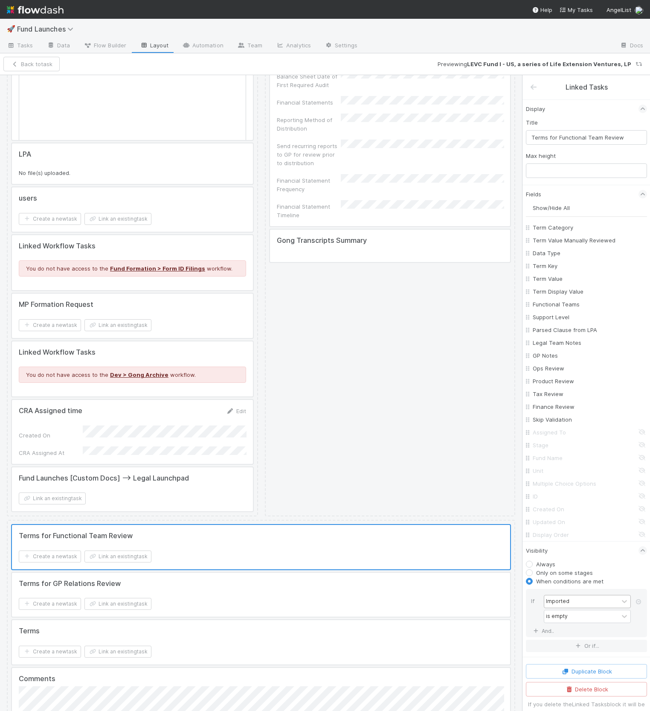
click at [150, 467] on div at bounding box center [132, 489] width 241 height 44
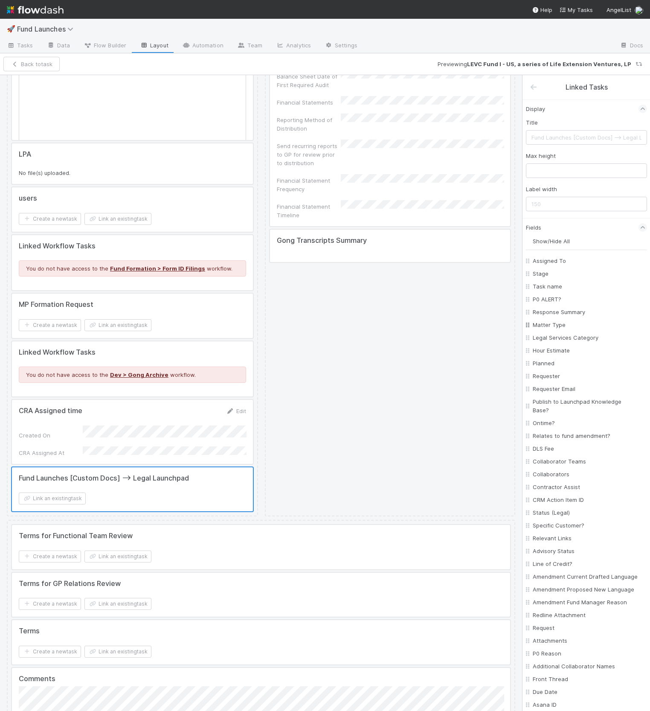
scroll to position [259, 0]
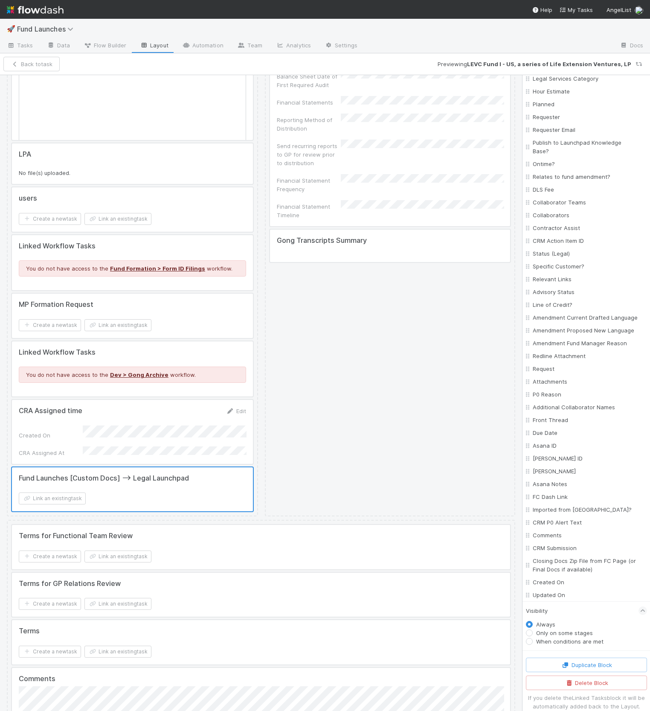
click at [554, 637] on label "When conditions are met" at bounding box center [569, 641] width 67 height 9
click at [533, 637] on input "When conditions are met" at bounding box center [529, 641] width 7 height 8
radio input "true"
radio input "false"
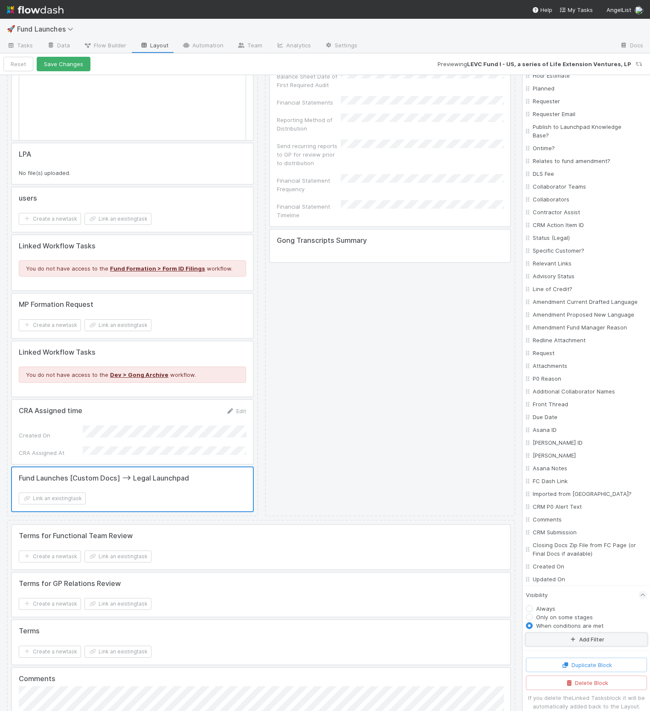
click at [559, 633] on button "Add Filter" at bounding box center [586, 639] width 121 height 12
click at [556, 642] on div "Assigned To" at bounding box center [561, 646] width 31 height 8
type input "imp"
click at [565, 656] on div "Imported" at bounding box center [587, 655] width 87 height 15
click at [564, 654] on div "is" at bounding box center [581, 660] width 74 height 12
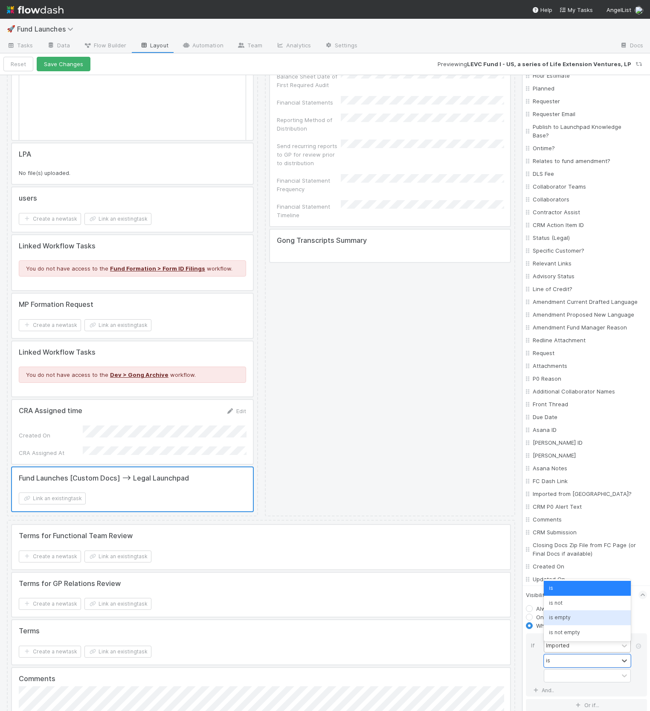
click at [572, 619] on div "is empty" at bounding box center [587, 617] width 87 height 15
click at [69, 60] on button "Save Changes" at bounding box center [64, 64] width 54 height 15
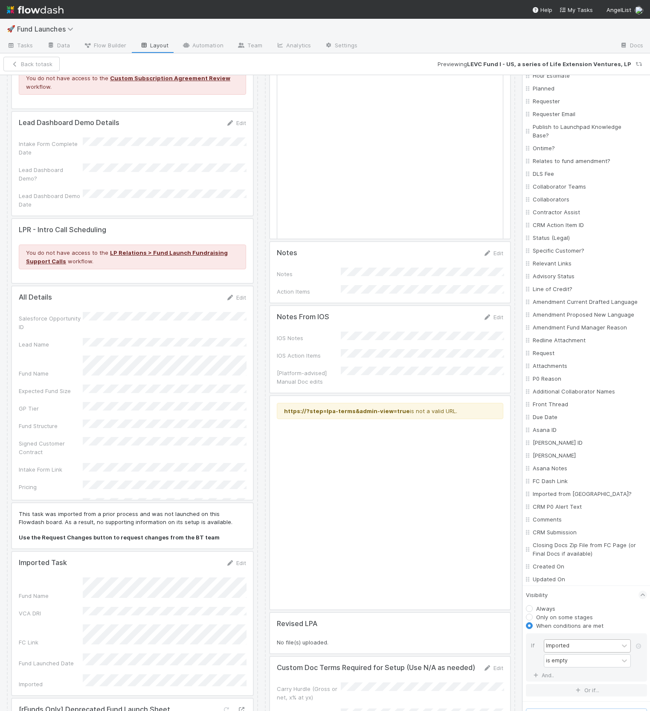
scroll to position [3794, 0]
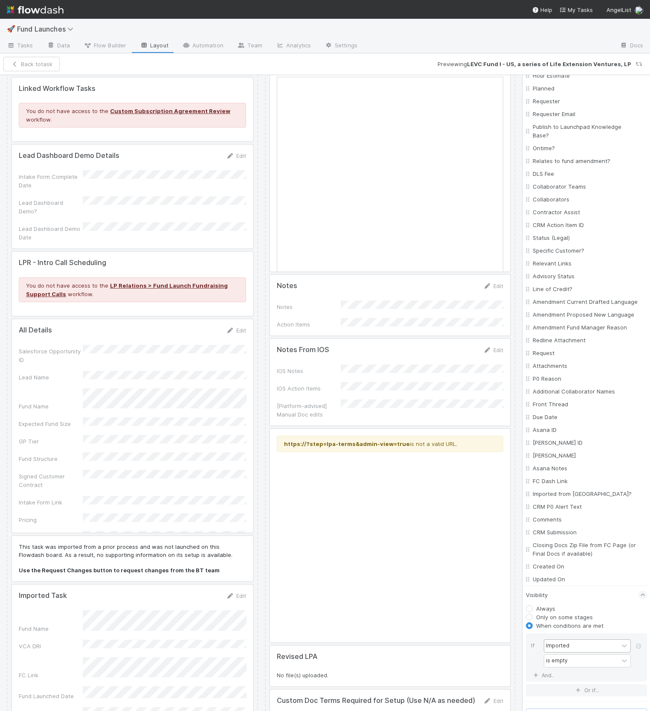
click at [390, 425] on div at bounding box center [390, 382] width 240 height 87
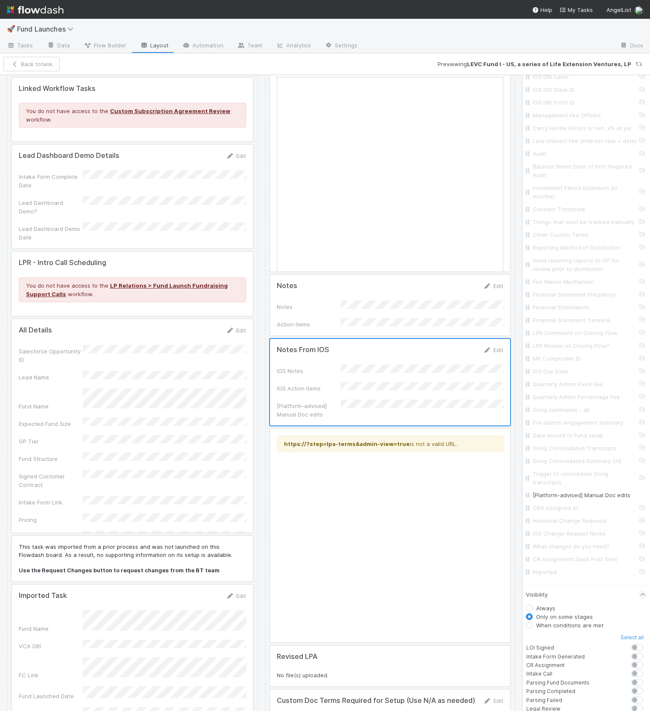
scroll to position [2101, 0]
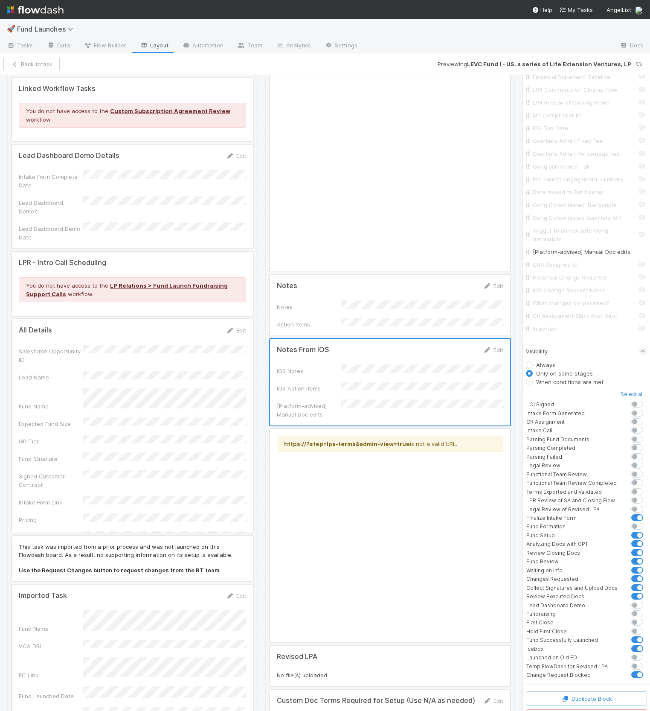
click at [573, 377] on label "When conditions are met" at bounding box center [569, 381] width 67 height 9
click at [533, 377] on input "When conditions are met" at bounding box center [529, 381] width 7 height 8
radio input "true"
radio input "false"
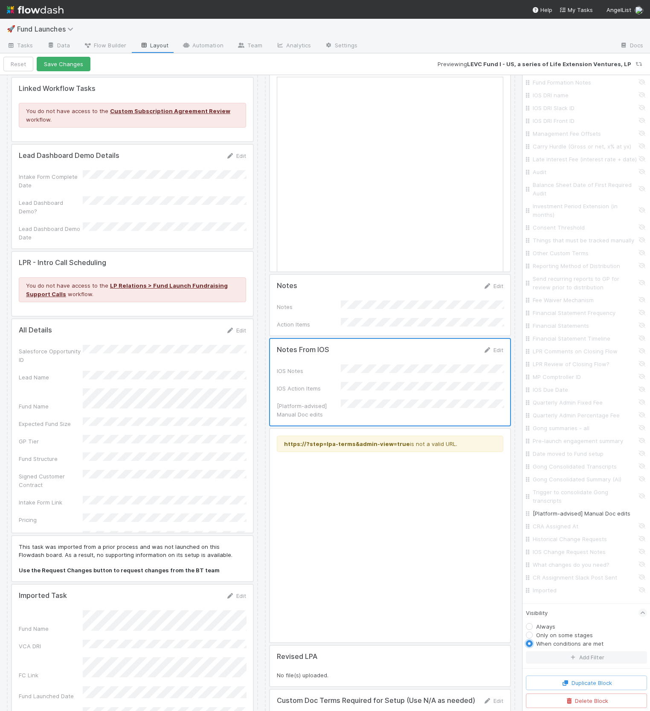
scroll to position [1830, 0]
click at [582, 661] on button "Add Filter" at bounding box center [586, 667] width 121 height 12
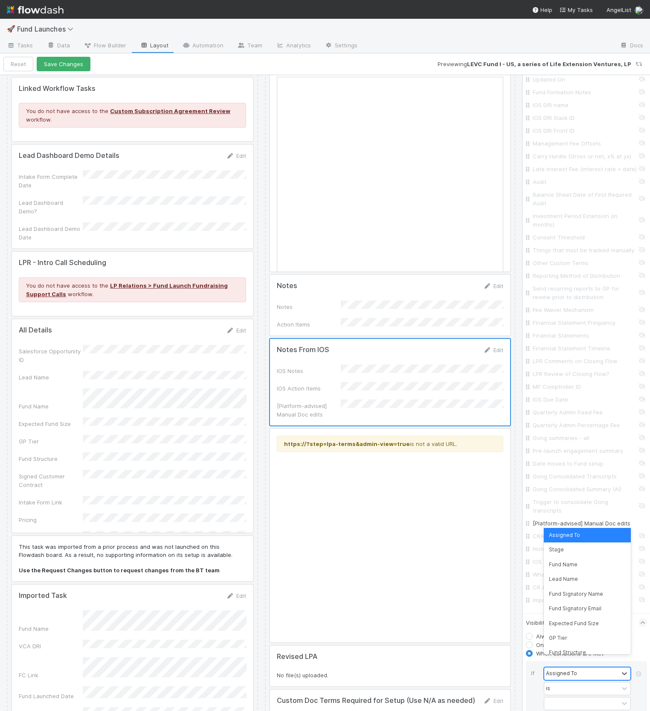
click at [568, 669] on div "Assigned To" at bounding box center [561, 673] width 31 height 8
type input "imp"
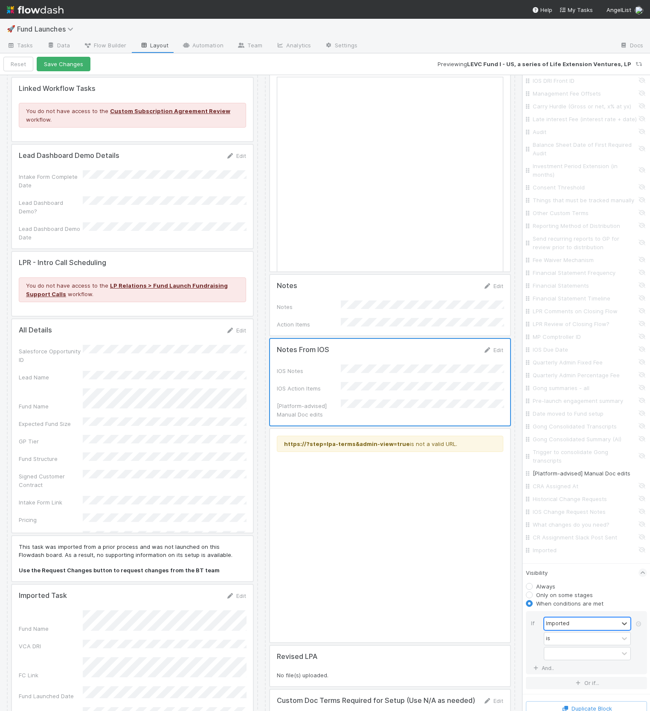
scroll to position [1895, 0]
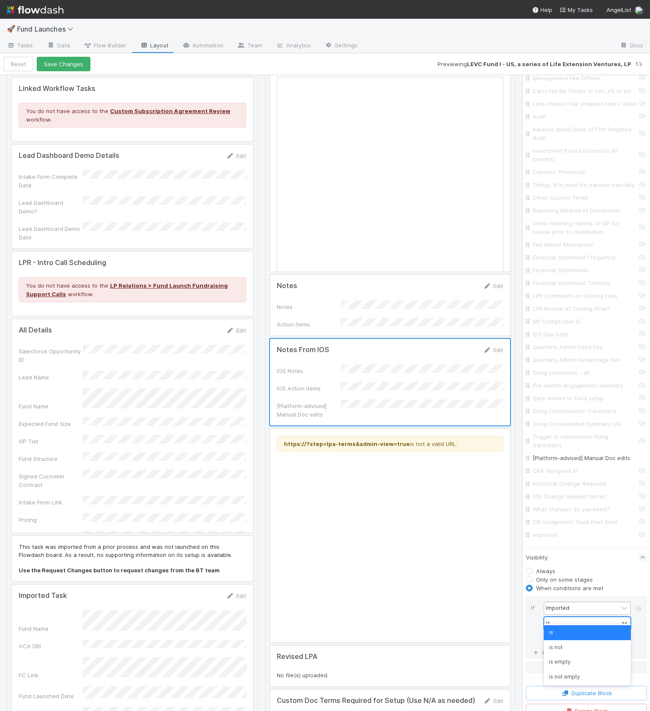
click at [571, 617] on div "is" at bounding box center [581, 623] width 74 height 12
click at [571, 661] on div "is empty" at bounding box center [587, 661] width 87 height 15
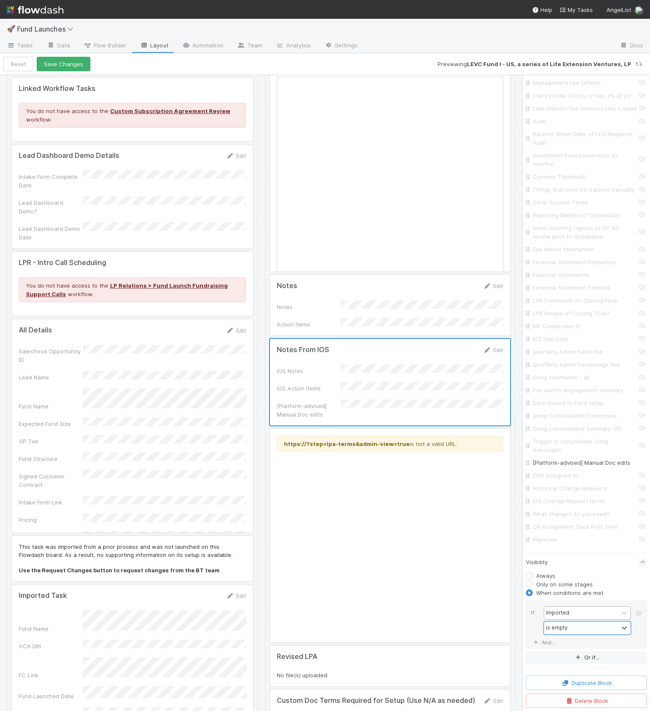
scroll to position [1880, 0]
click at [560, 642] on div "If Imported option is empty, selected. 0 results available. Select is focused ,…" at bounding box center [586, 634] width 121 height 48
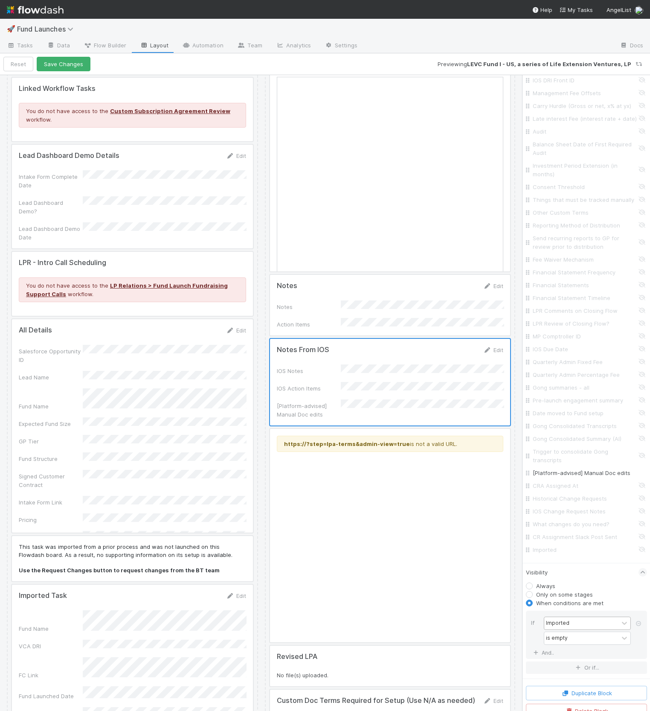
click at [529, 642] on div "If Imported is empty And.." at bounding box center [586, 634] width 121 height 48
click at [545, 646] on link "And.." at bounding box center [544, 652] width 27 height 12
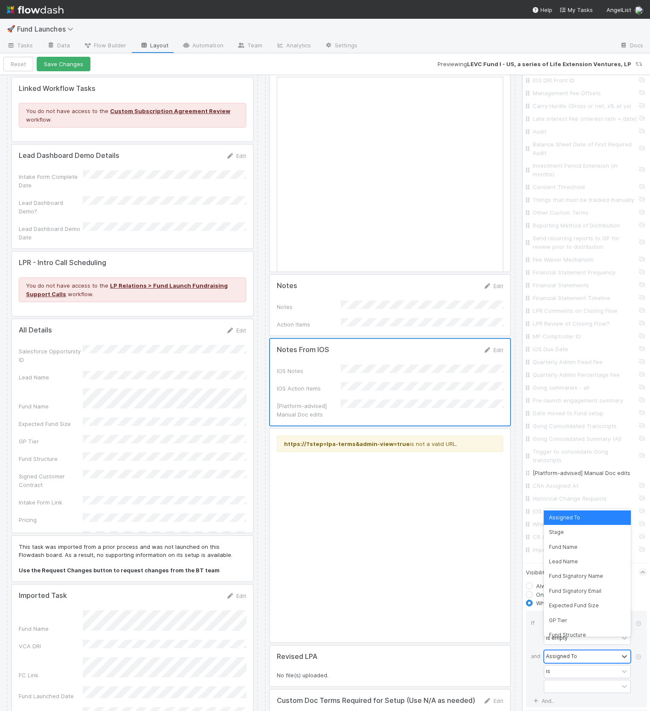
click at [553, 652] on div "Assigned To" at bounding box center [561, 656] width 31 height 8
type input "stag"
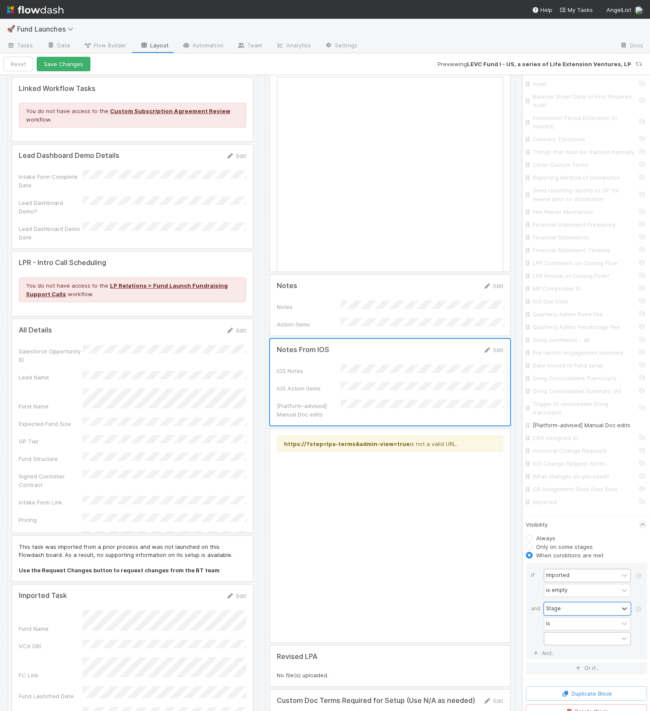
click at [565, 632] on div at bounding box center [581, 638] width 74 height 12
type input "int"
type input "set"
type input "ana"
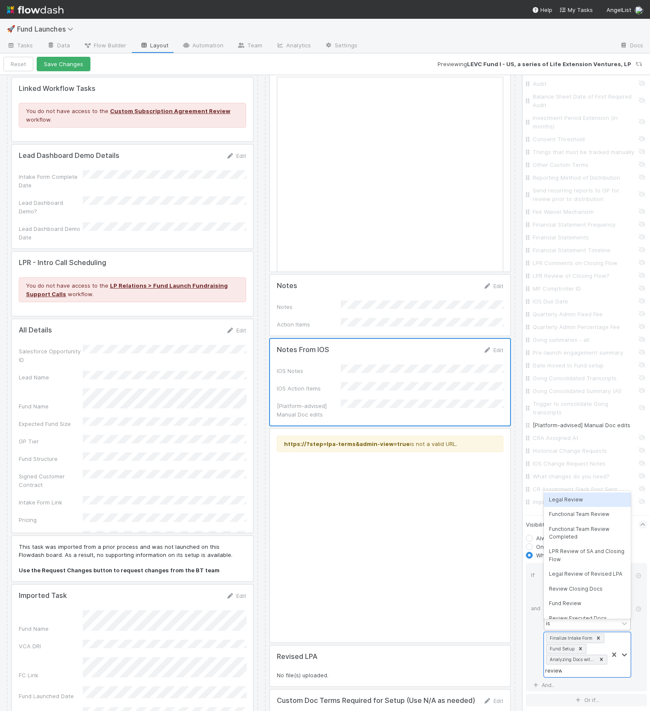
type input "review c"
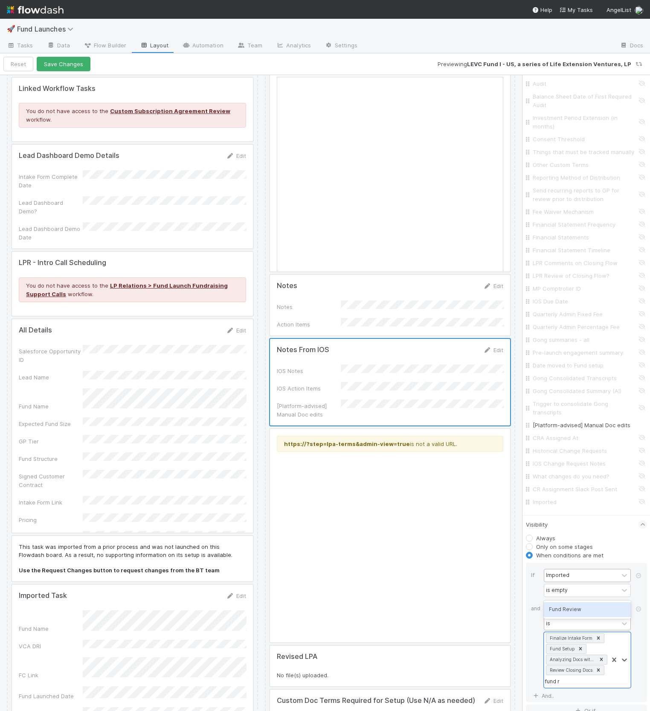
type input "fund re"
type input "wait"
type input "cha"
type input "colle"
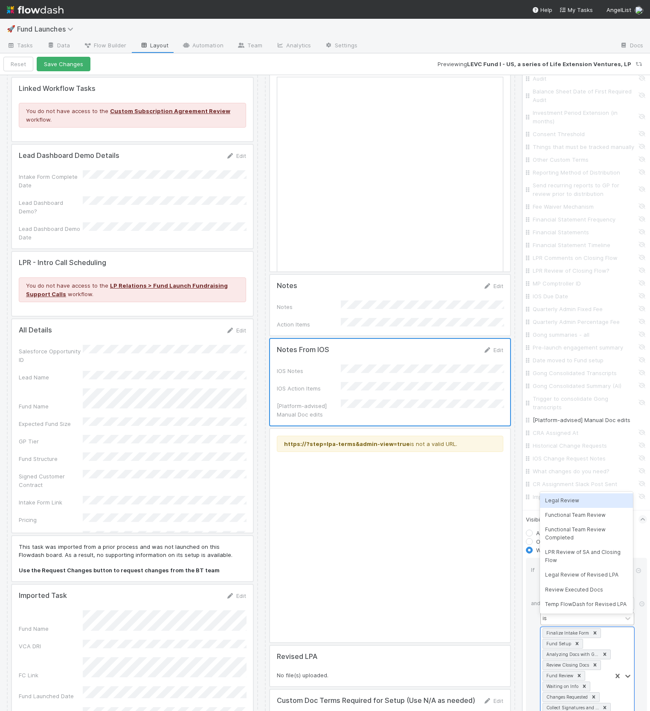
type input "review"
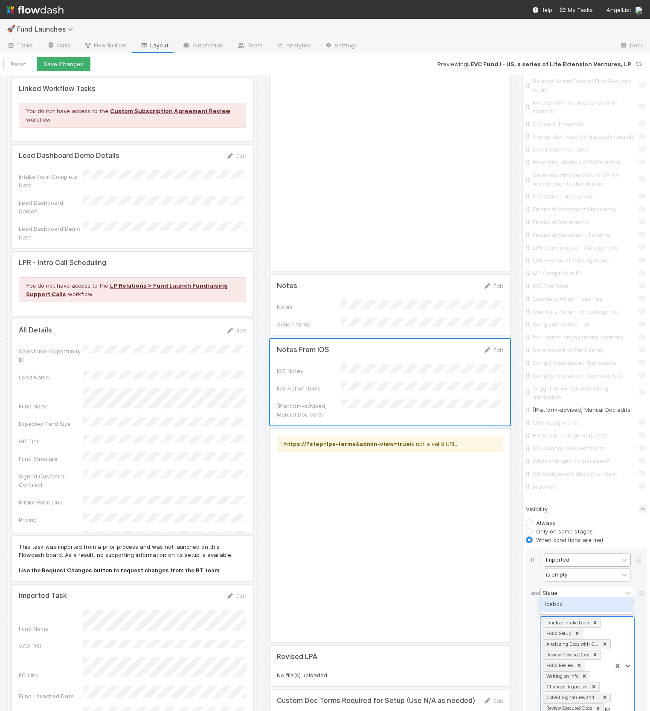
type input "iceb"
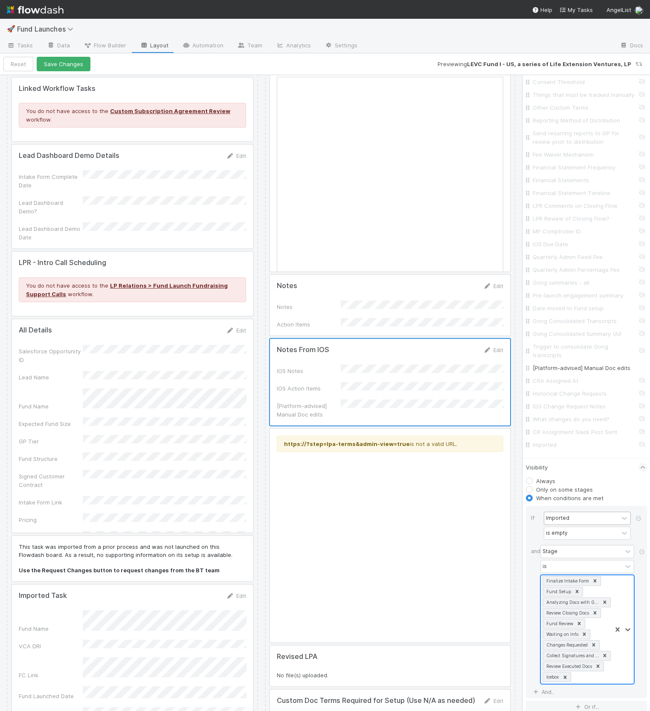
scroll to position [1988, 0]
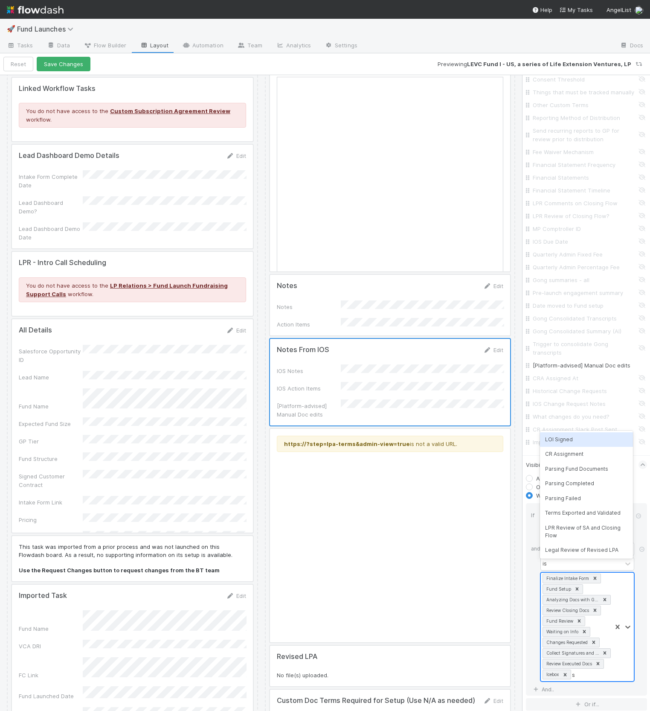
type input "su"
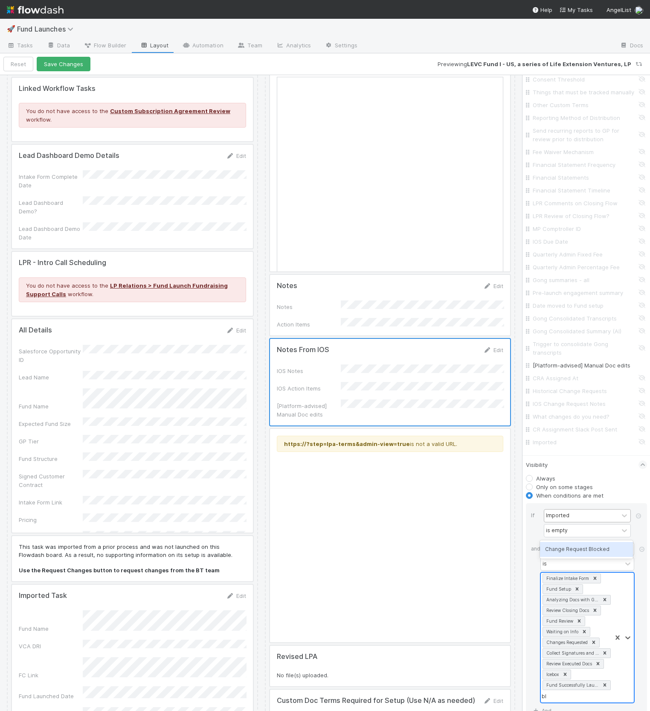
type input "bloc"
click at [535, 586] on div "and" at bounding box center [535, 623] width 9 height 162
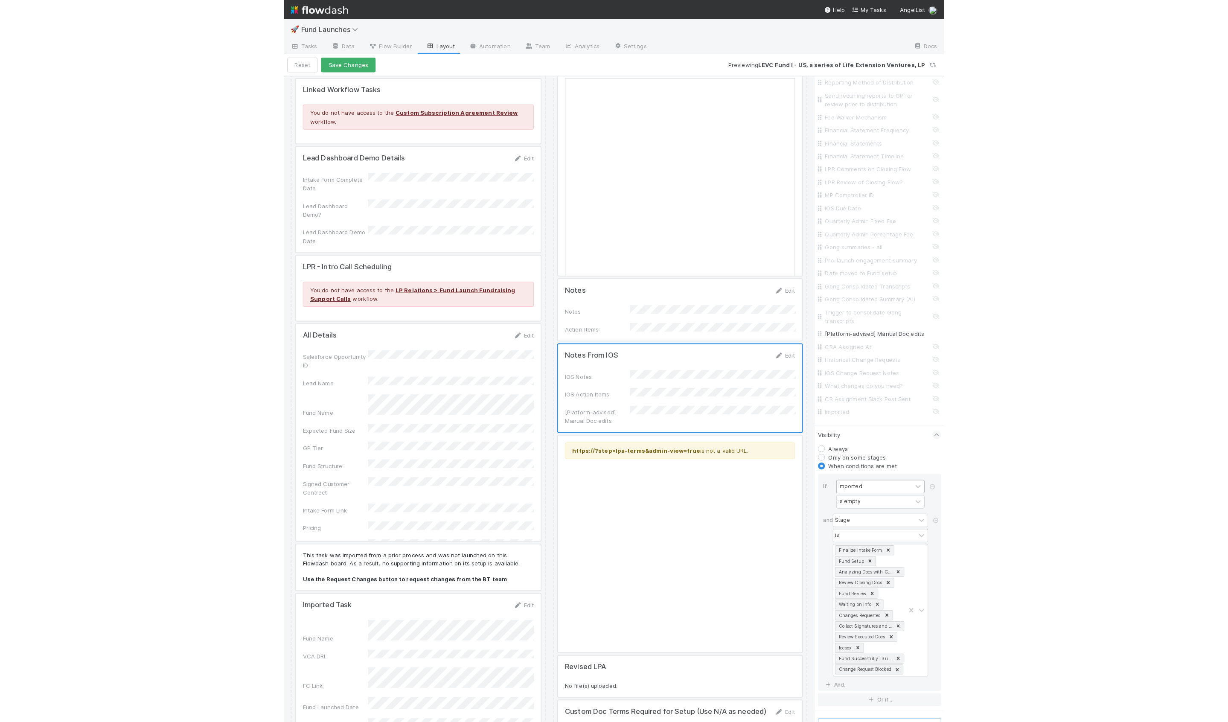
scroll to position [2054, 0]
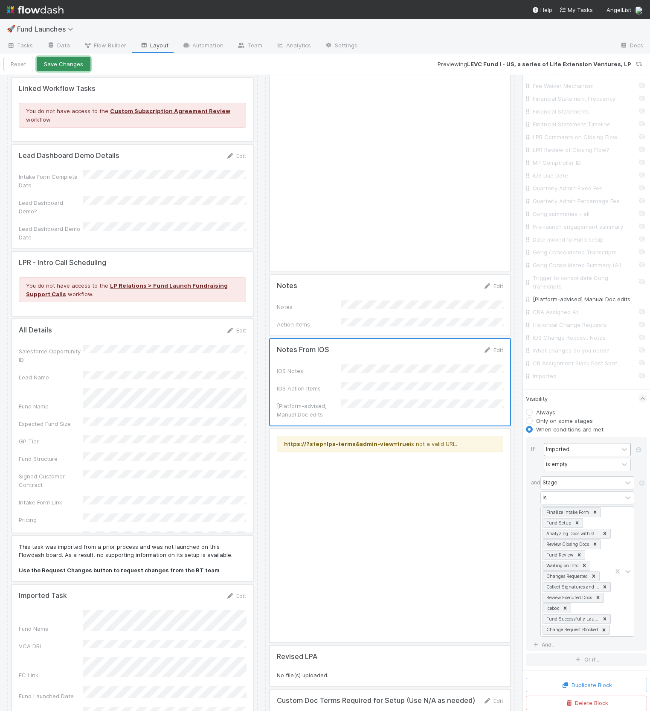
click at [73, 66] on button "Save Changes" at bounding box center [64, 64] width 54 height 15
click at [48, 65] on button "Back to task" at bounding box center [31, 64] width 56 height 15
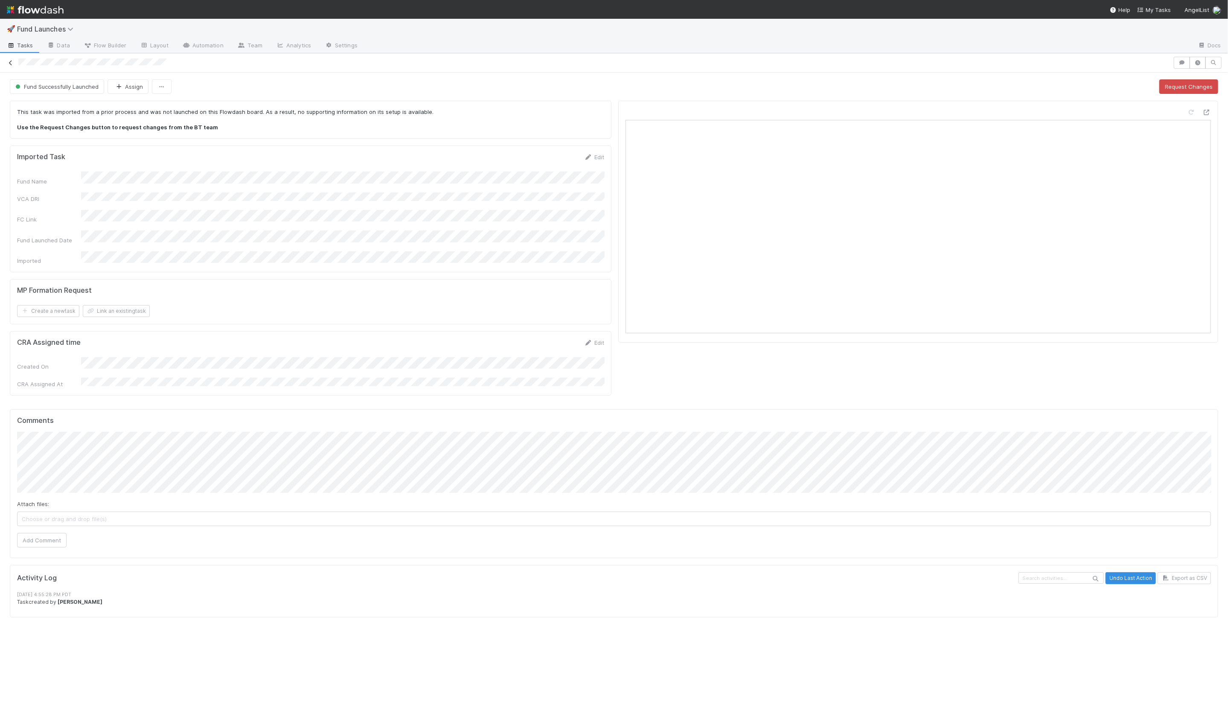
click at [12, 61] on icon at bounding box center [10, 63] width 9 height 6
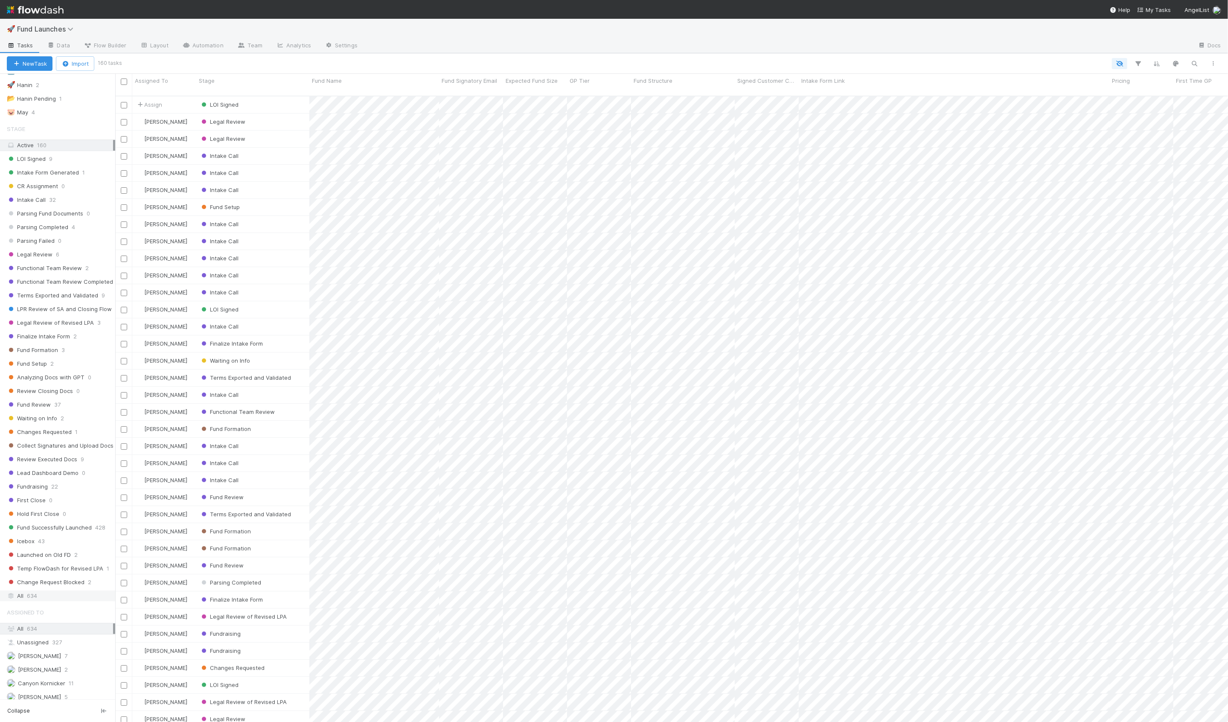
scroll to position [53, 0]
click at [51, 580] on div "All 634" at bounding box center [60, 585] width 106 height 11
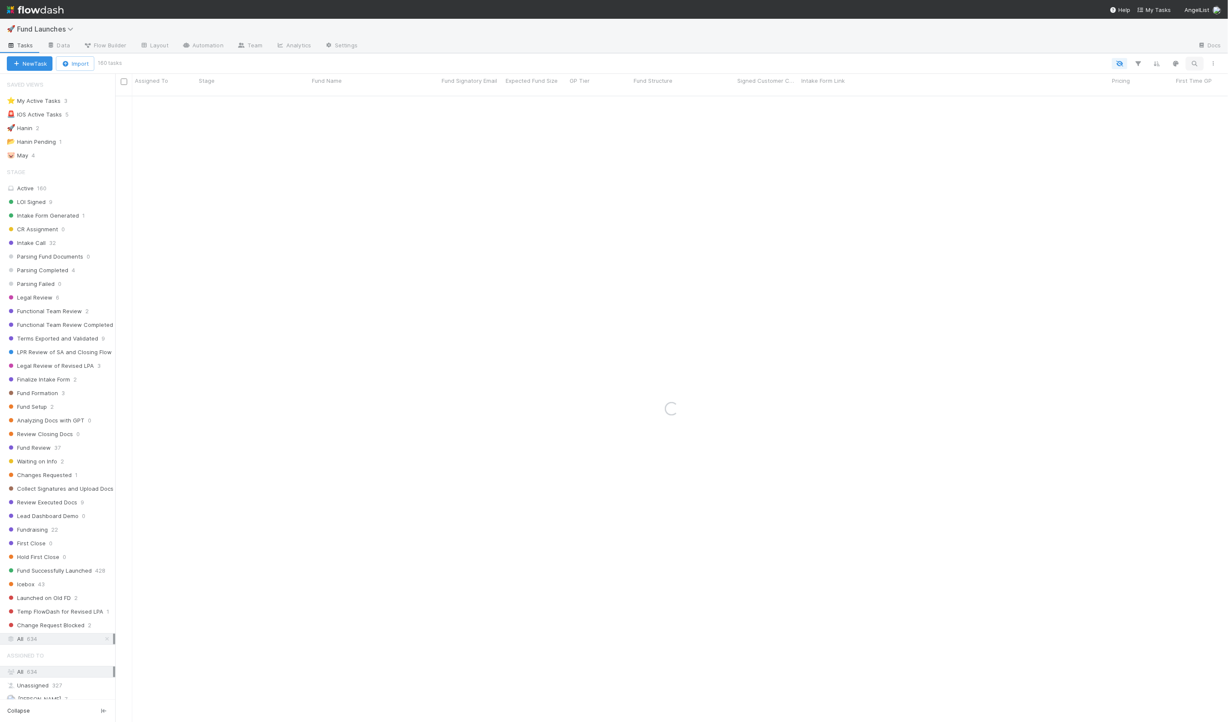
click at [612, 63] on icon "button" at bounding box center [1194, 64] width 9 height 8
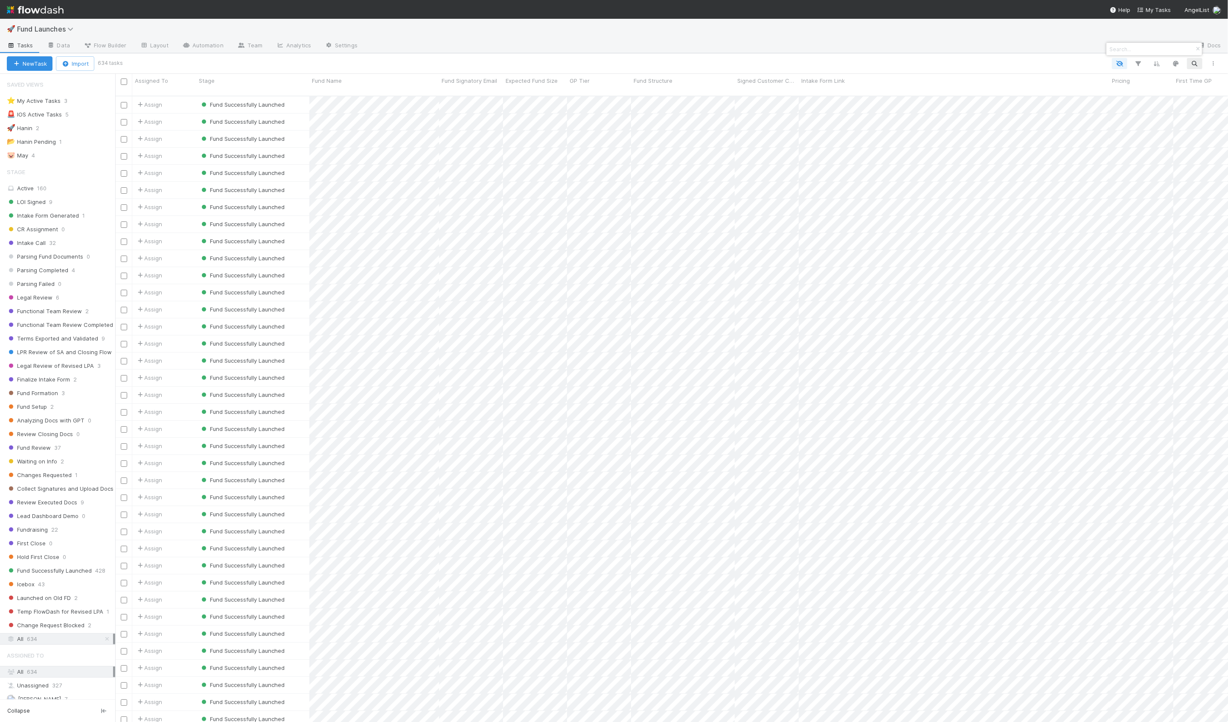
scroll to position [633, 1112]
paste input "On Deck Syndicate"
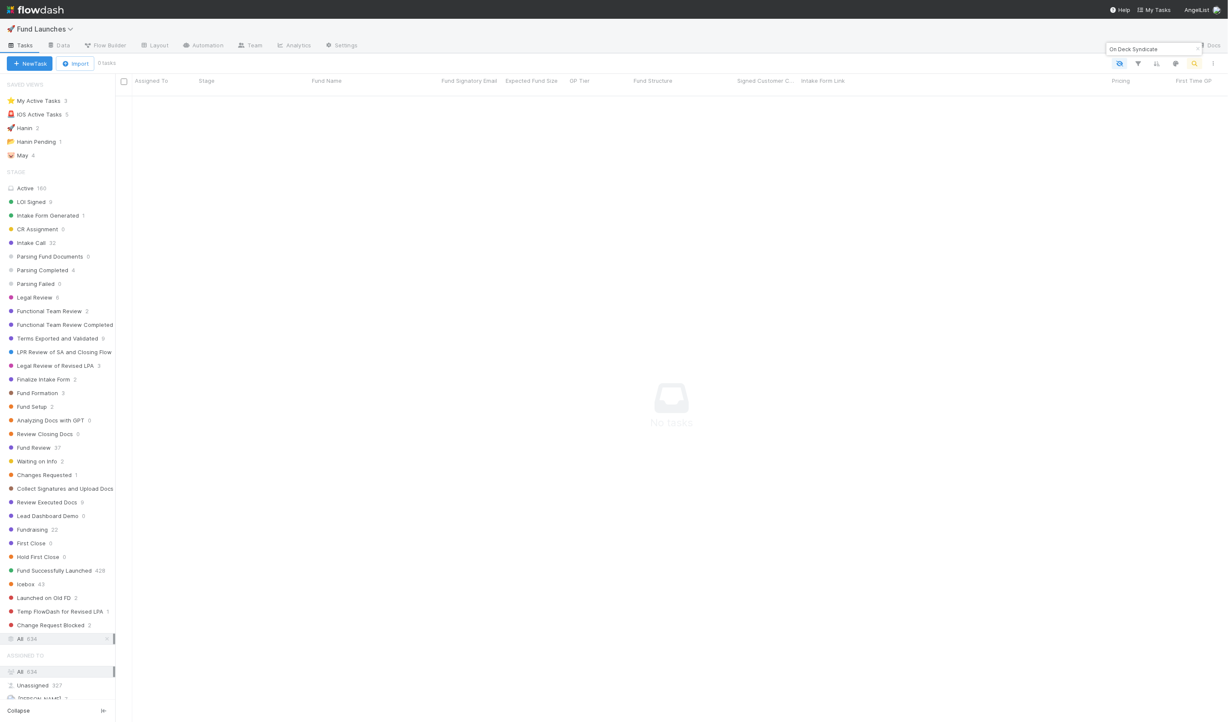
click at [612, 50] on input "On Deck Syndicate" at bounding box center [1149, 49] width 85 height 10
paste input "Fund II, a series of Foreword Funds, LP"
type input "Fund II, a series of Foreword Funds, LP"
click at [297, 103] on div "Fund Successfully Launched" at bounding box center [252, 104] width 113 height 17
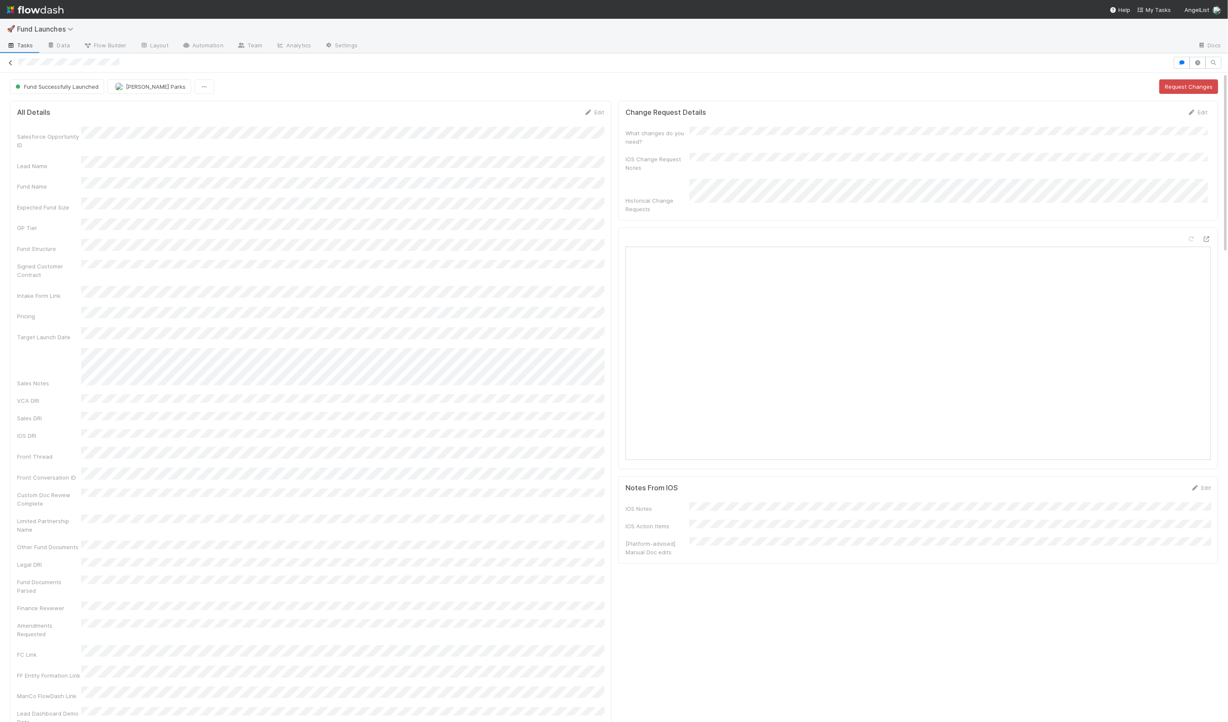
click at [9, 62] on icon at bounding box center [10, 63] width 9 height 6
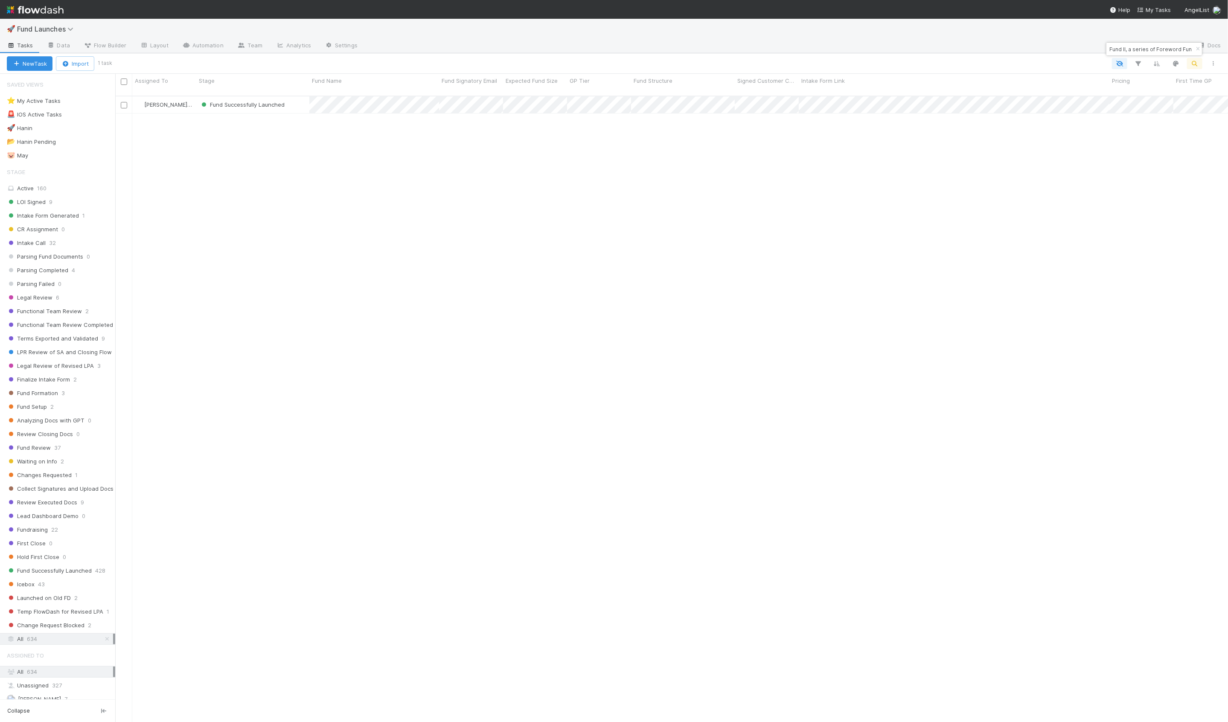
scroll to position [633, 1112]
click at [612, 50] on input "Fund II, a series of Foreword Funds, LP" at bounding box center [1149, 49] width 85 height 10
paste input "Trust Fund I, a series of Picking Winner"
type input "Trust Fund I, a series of Picking Winners, LP"
click at [293, 101] on div "Parsing Completed" at bounding box center [252, 104] width 113 height 17
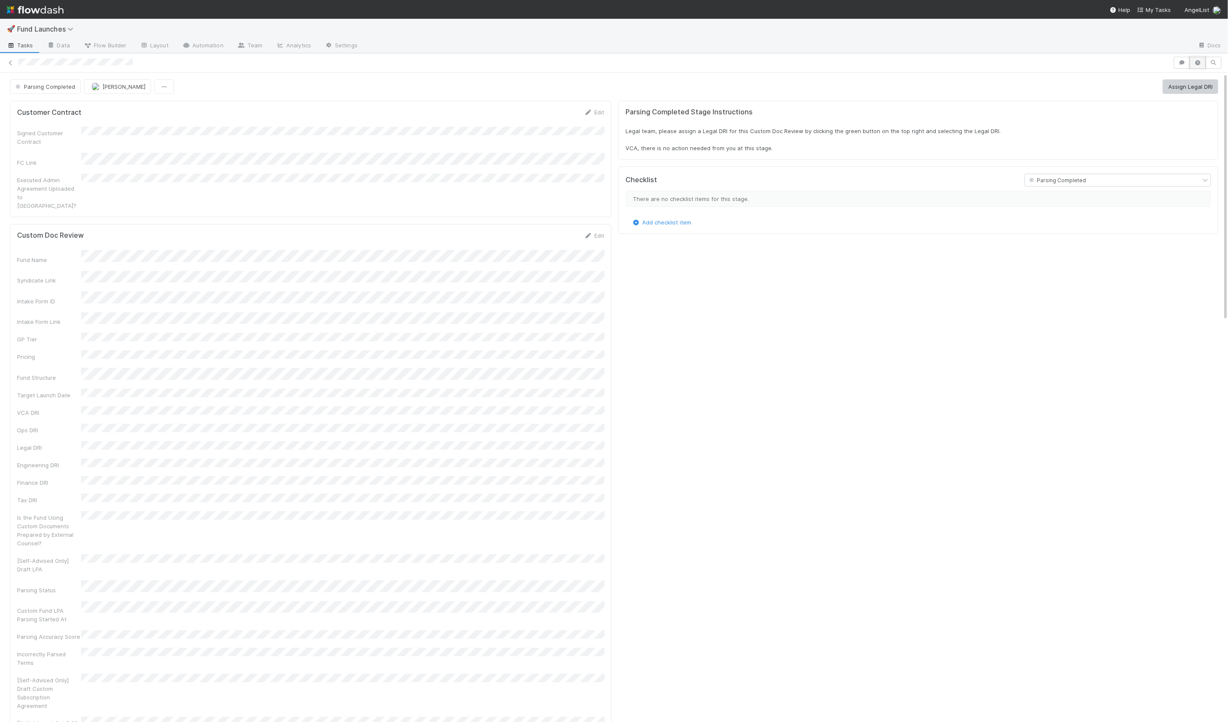
click at [612, 61] on icon "button" at bounding box center [1197, 62] width 9 height 5
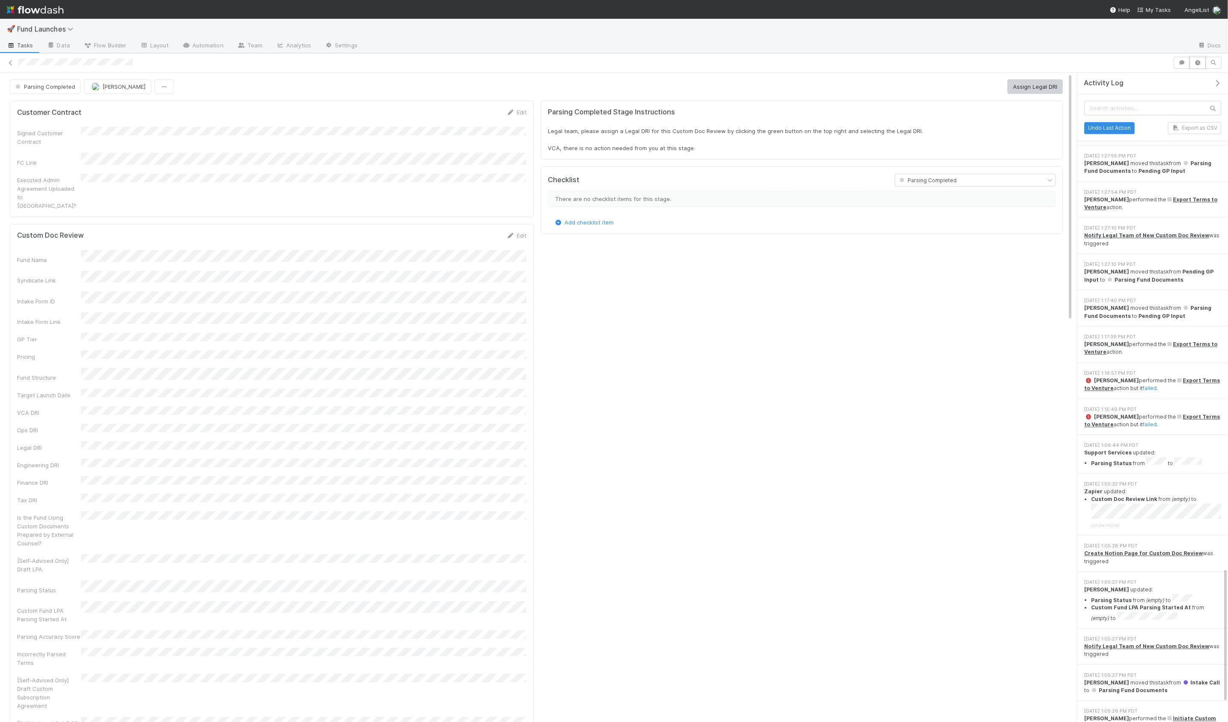
scroll to position [2473, 0]
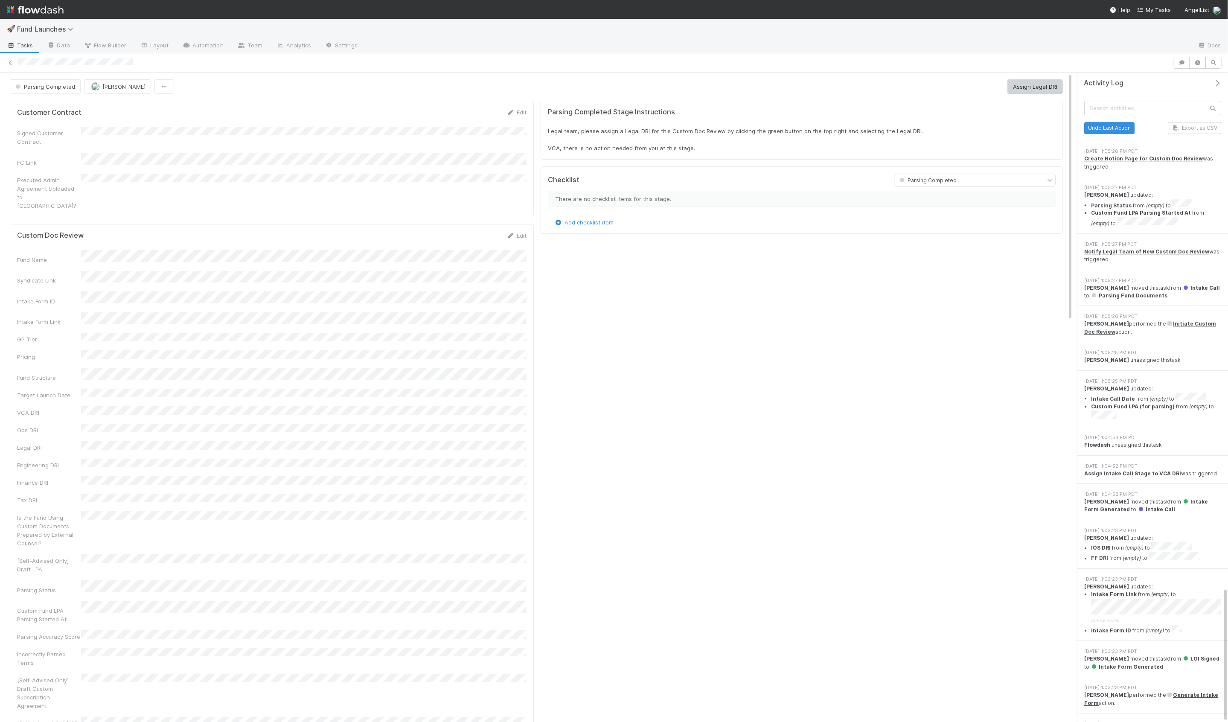
drag, startPoint x: 1085, startPoint y: 704, endPoint x: 1101, endPoint y: 704, distance: 16.2
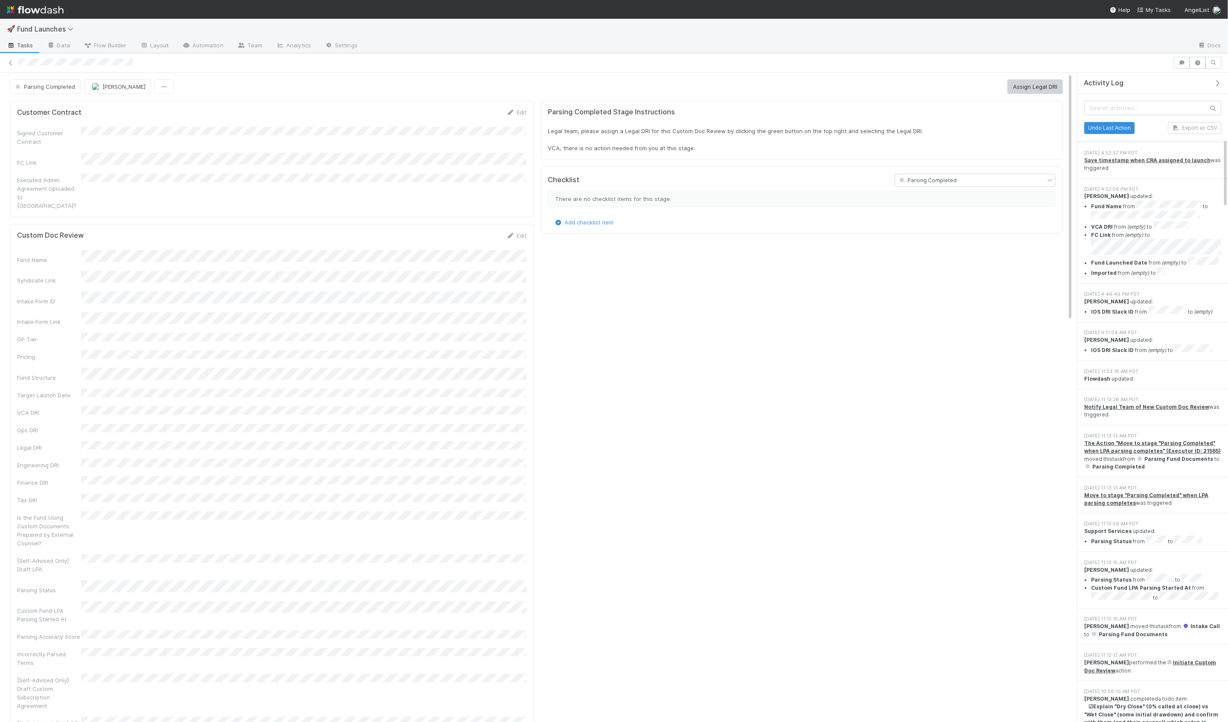
scroll to position [0, 0]
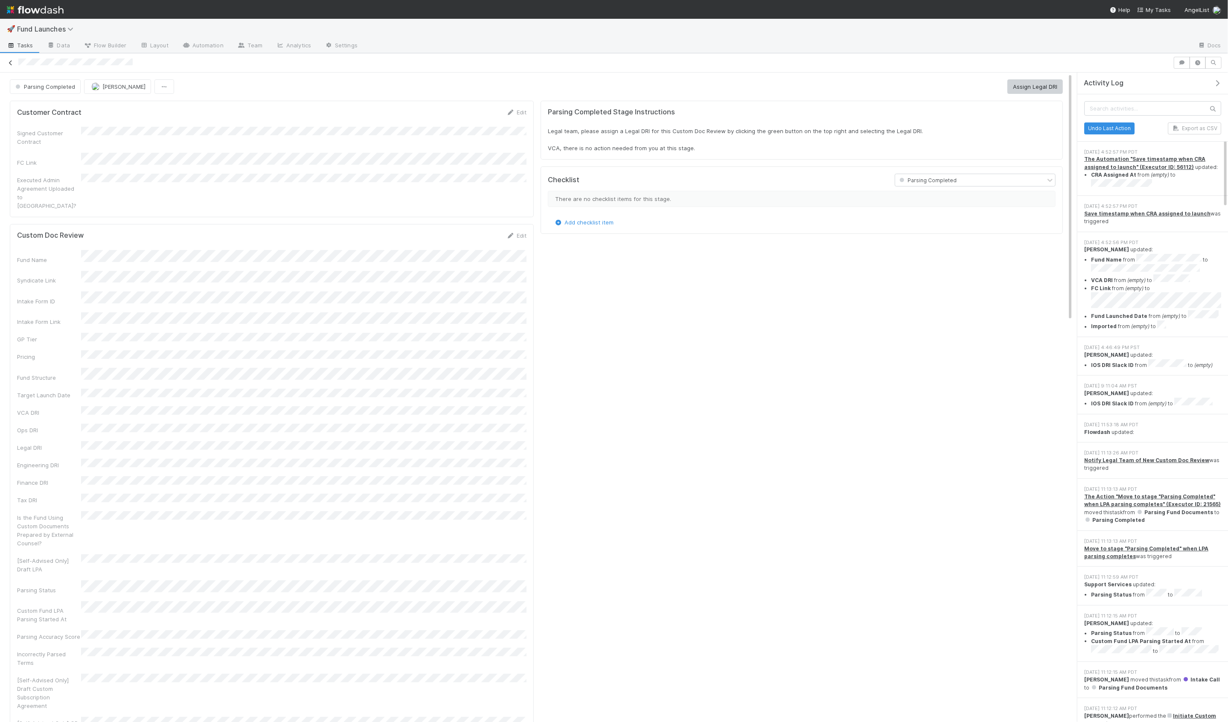
click at [12, 61] on icon at bounding box center [10, 63] width 9 height 6
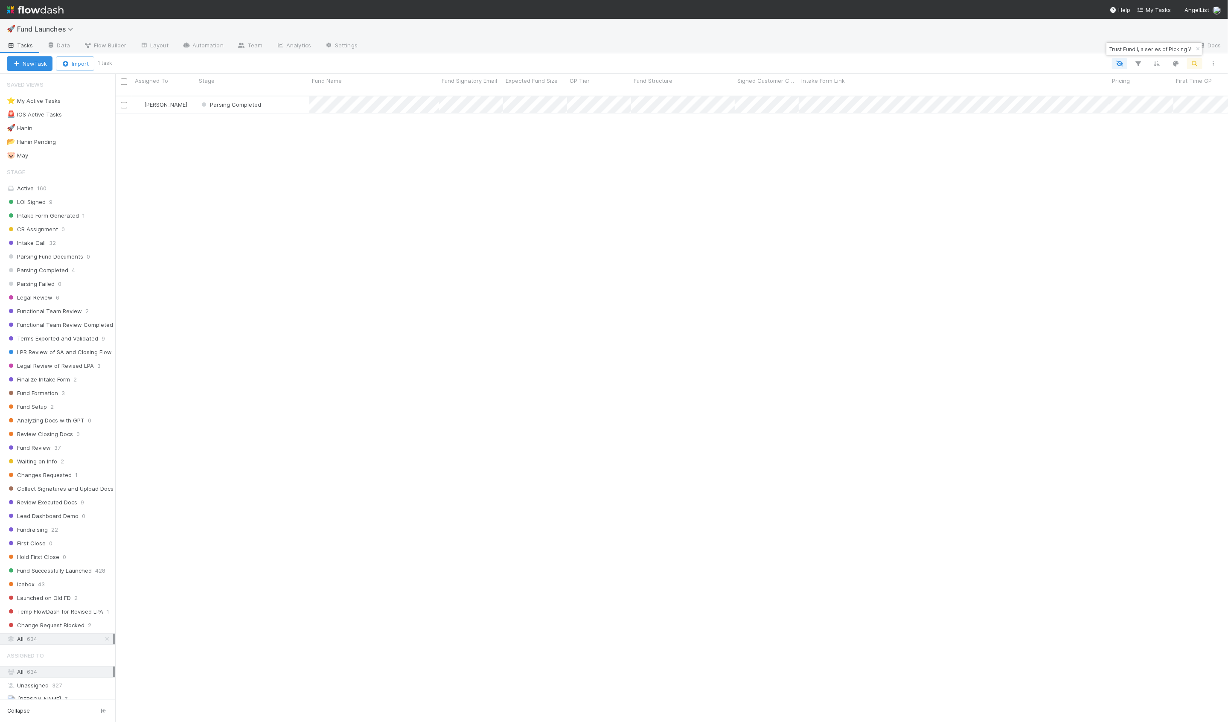
scroll to position [633, 1112]
click at [612, 48] on div "Trust Fund I, a series of Picking Winners, LP" at bounding box center [1154, 49] width 96 height 13
click at [612, 48] on input "Trust Fund I, a series of Picking Winners, LP" at bounding box center [1149, 49] width 85 height 10
paste input "https://venture.angellist.com/admin/fundraising_campaigns/33741"
type input "https://venture.angellist.com/admin/fundraising_campaigns/33741"
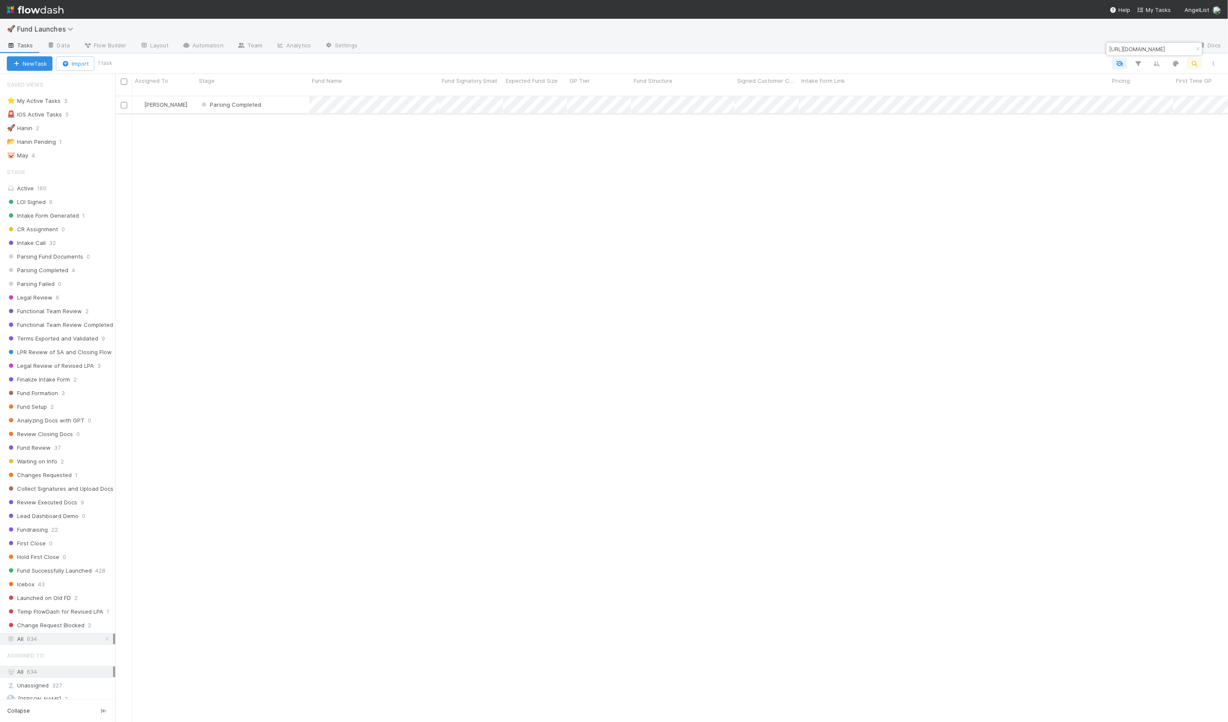
scroll to position [0, 0]
click at [291, 104] on div "Parsing Completed" at bounding box center [252, 104] width 113 height 17
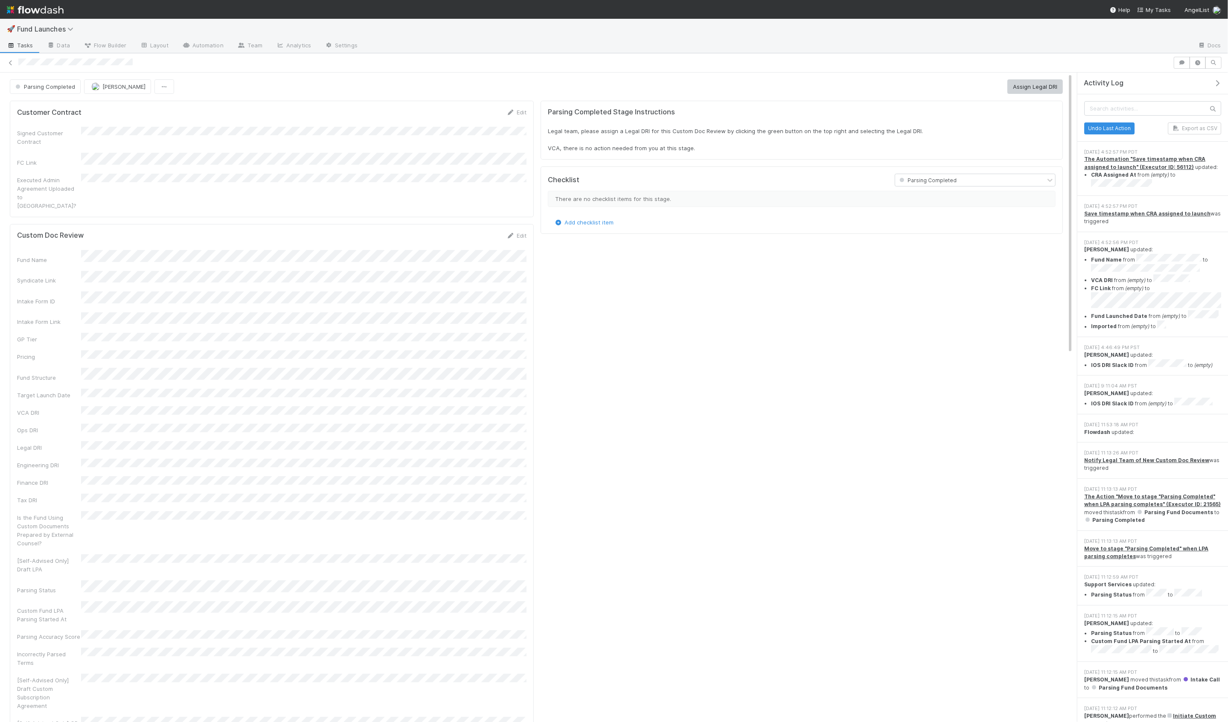
scroll to position [174, 1038]
click at [612, 274] on li "VCA DRI from (empty) to" at bounding box center [1156, 279] width 130 height 10
click at [612, 258] on li "Fund Name from to" at bounding box center [1156, 264] width 130 height 20
click at [12, 64] on icon at bounding box center [10, 63] width 9 height 6
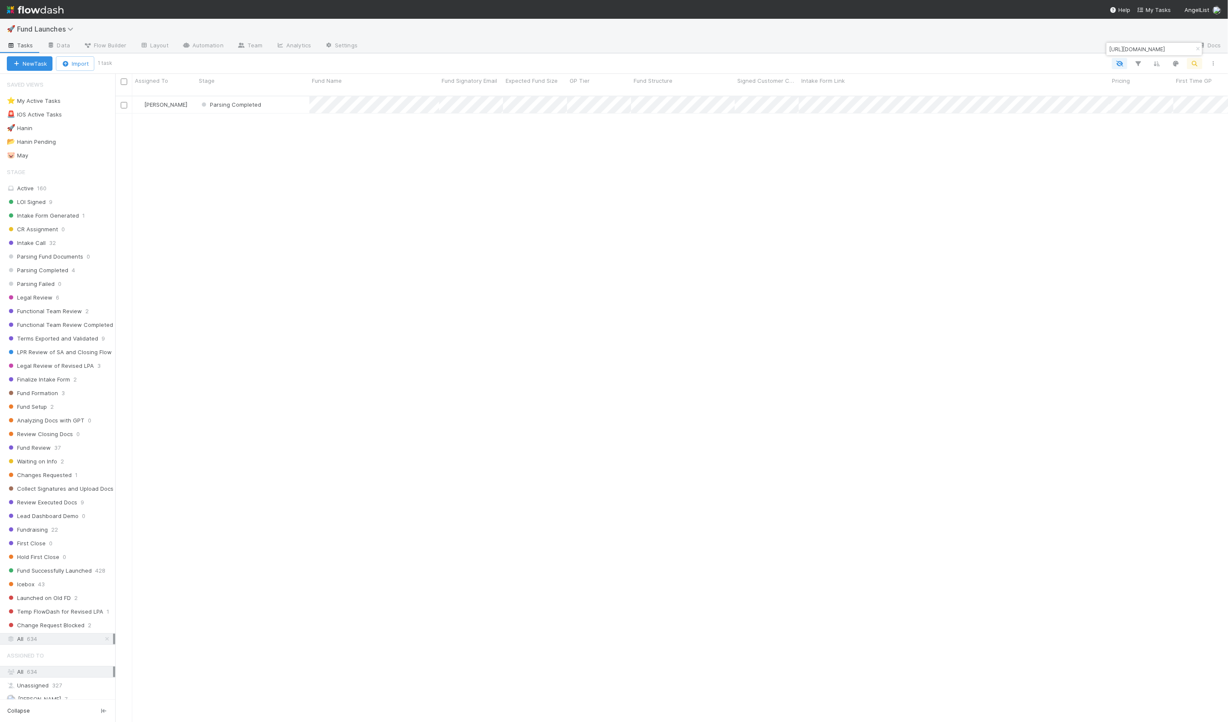
scroll to position [633, 1112]
click at [612, 48] on icon "button" at bounding box center [1197, 48] width 9 height 5
click at [612, 61] on button "button" at bounding box center [1137, 63] width 15 height 11
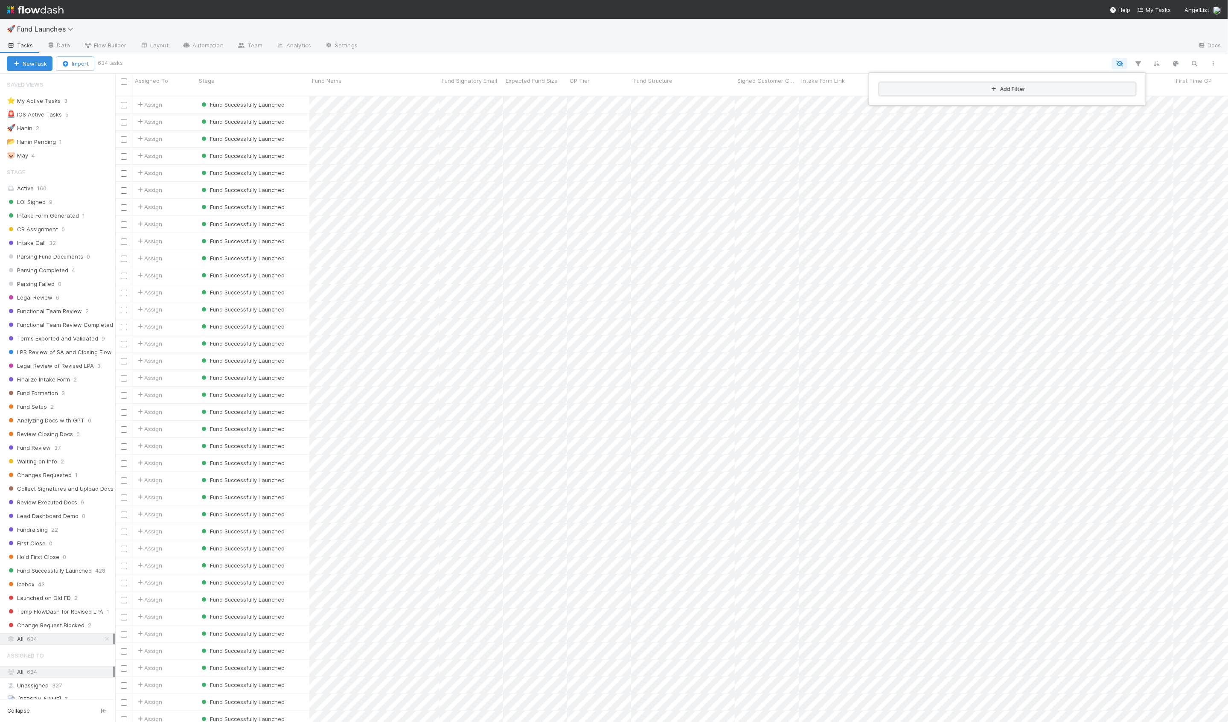
click at [612, 93] on button "Add Filter" at bounding box center [1007, 89] width 256 height 12
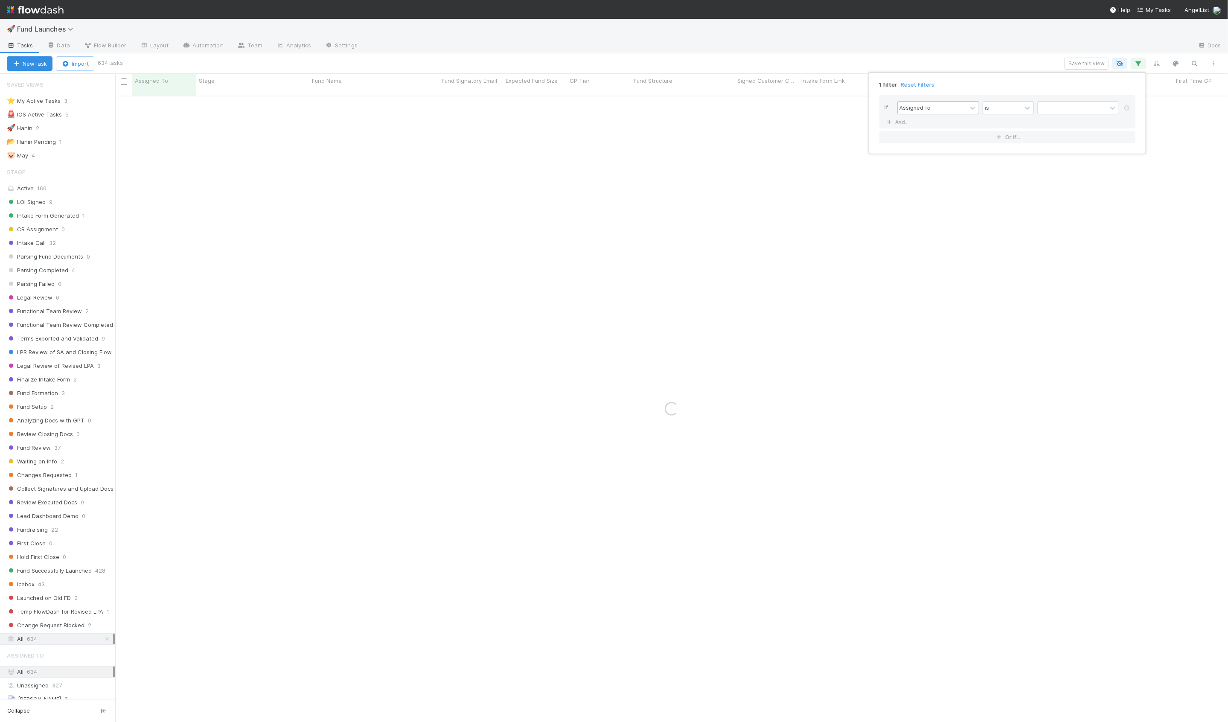
click at [612, 107] on div "Assigned To" at bounding box center [914, 108] width 31 height 8
type input "impo"
click at [612, 107] on div at bounding box center [1027, 108] width 10 height 9
click at [612, 107] on div at bounding box center [1071, 108] width 69 height 12
click at [612, 128] on div "Yes" at bounding box center [1078, 126] width 82 height 15
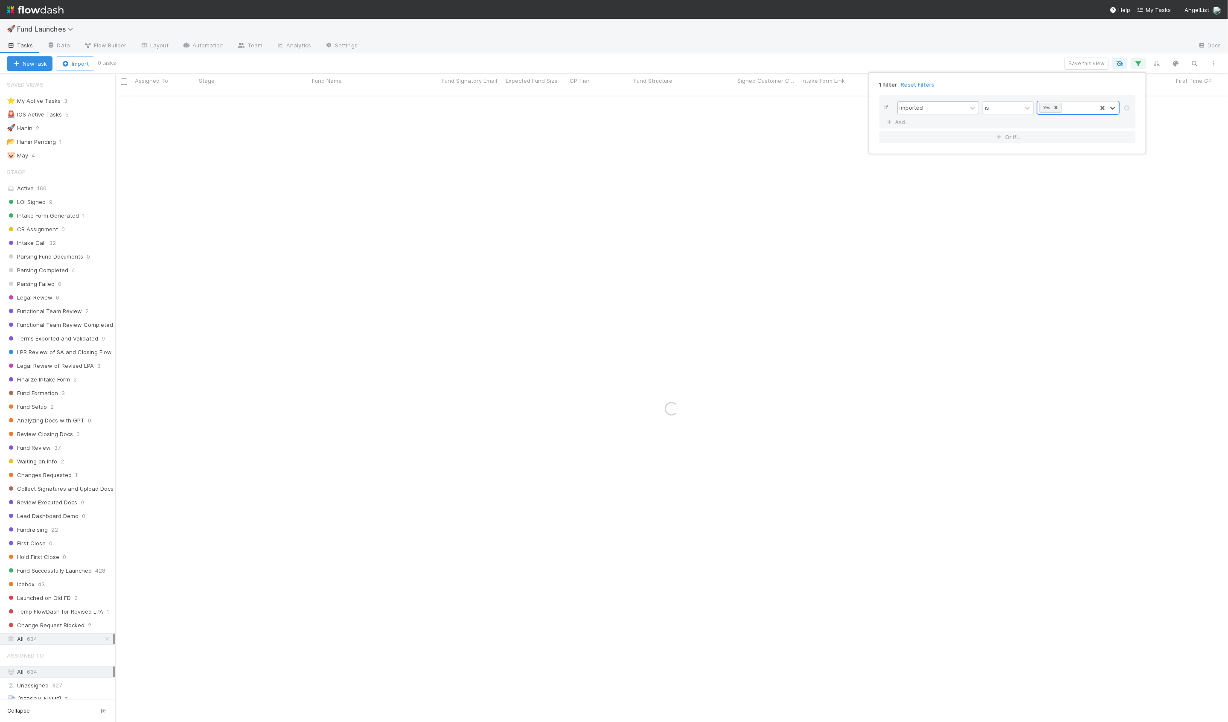
click at [612, 67] on div "1 filter Reset Filters If Imported is option Yes, selected. 0 results available…" at bounding box center [614, 361] width 1228 height 722
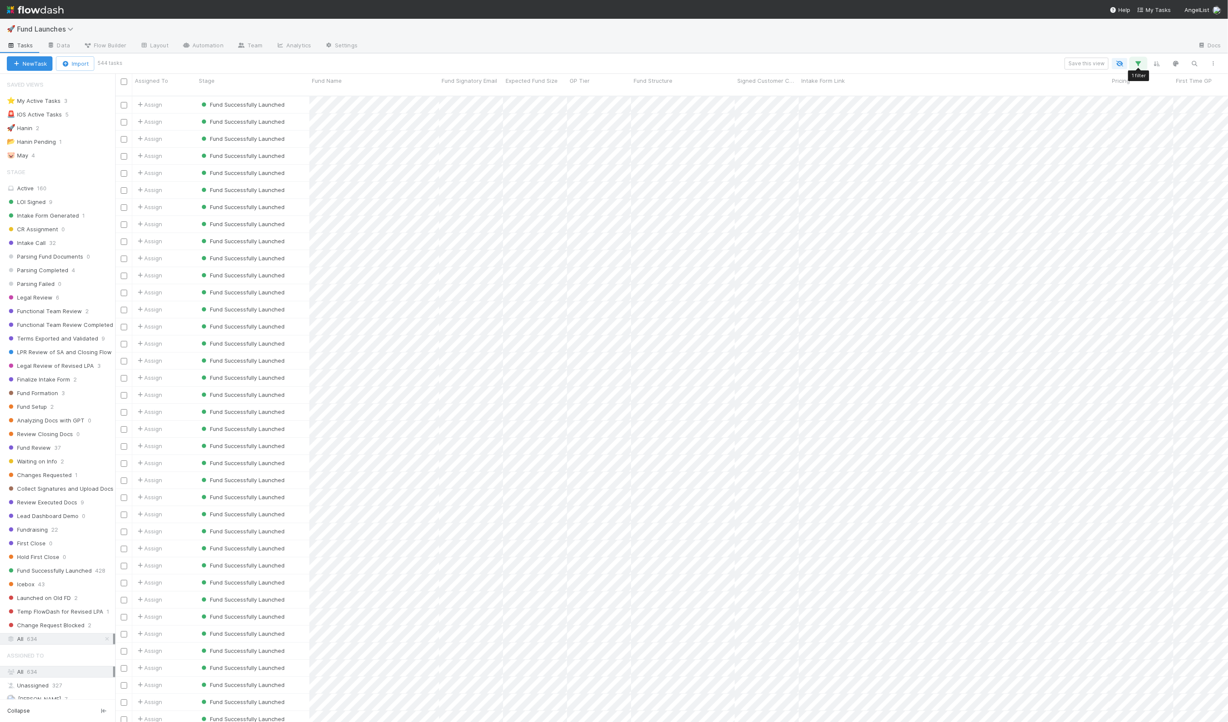
click at [612, 66] on button "button" at bounding box center [1137, 63] width 15 height 11
click at [612, 119] on link "And.." at bounding box center [897, 122] width 27 height 12
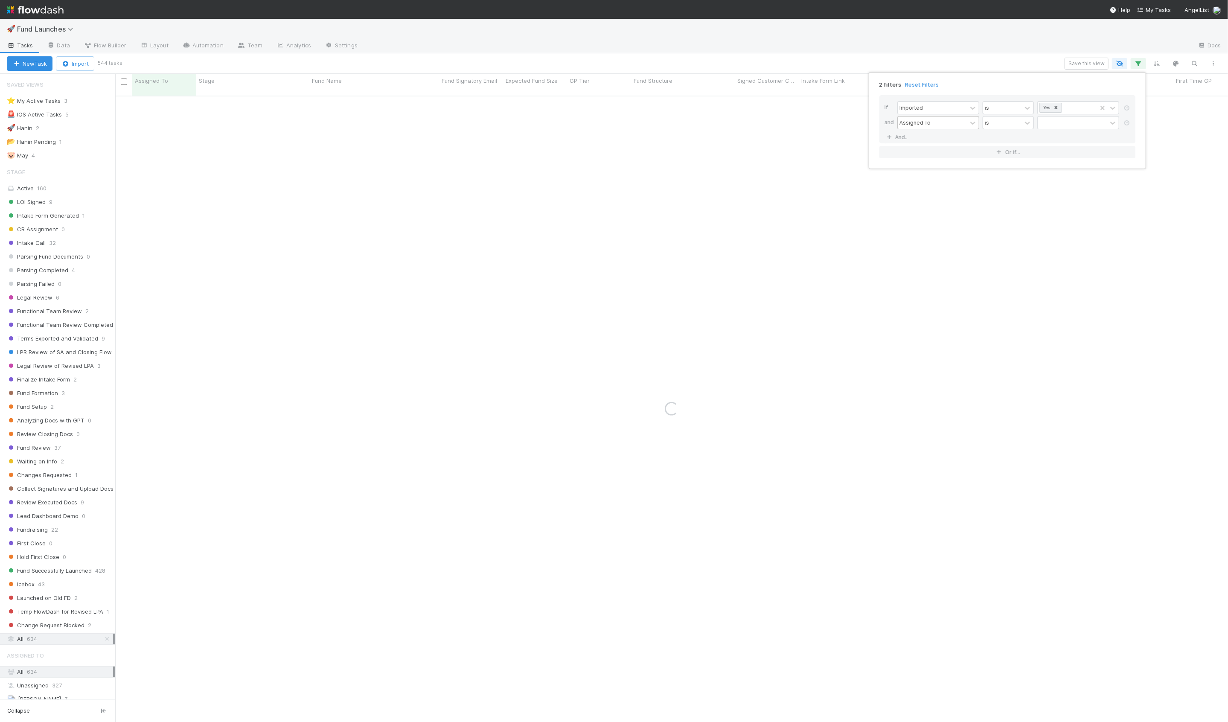
click at [612, 125] on div "Assigned To" at bounding box center [914, 123] width 31 height 8
type input "stag"
click at [612, 124] on div "is" at bounding box center [1002, 122] width 38 height 12
click at [612, 153] on div "is not" at bounding box center [1007, 155] width 51 height 15
click at [612, 122] on div at bounding box center [1071, 122] width 69 height 12
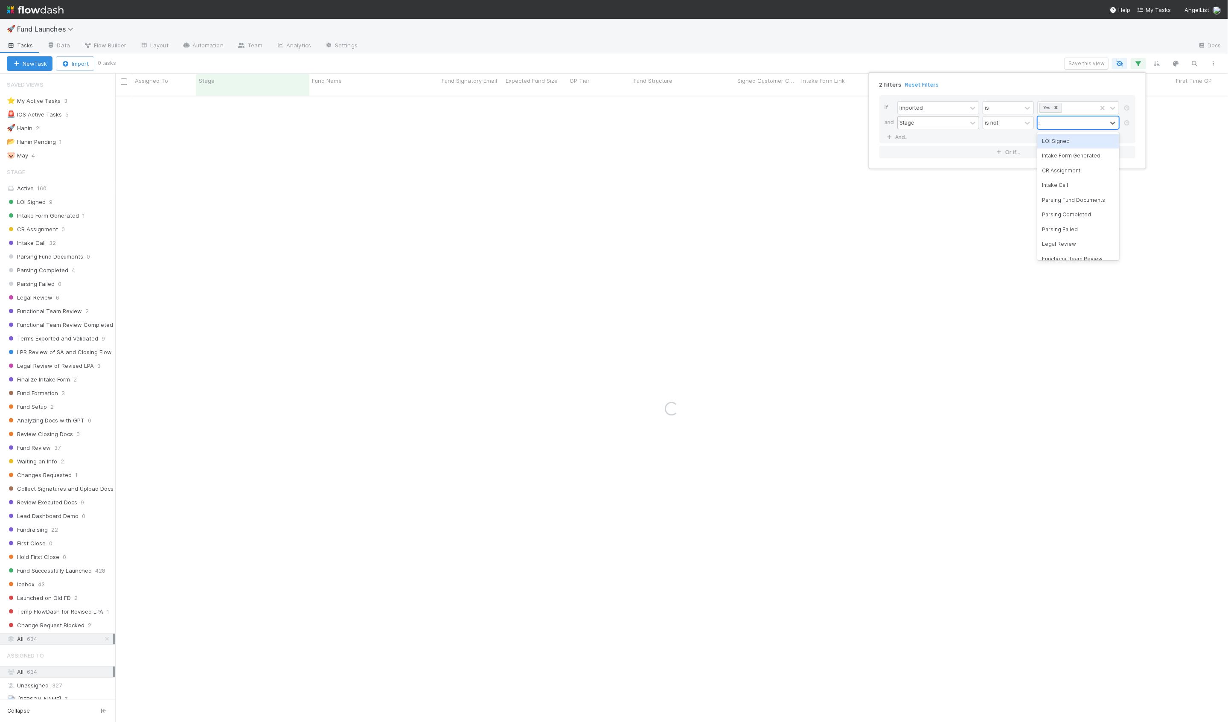
type input "succ"
click at [612, 58] on div "2 filters Reset Filters If Imported is Yes and Stage is not option Fund Success…" at bounding box center [614, 361] width 1228 height 722
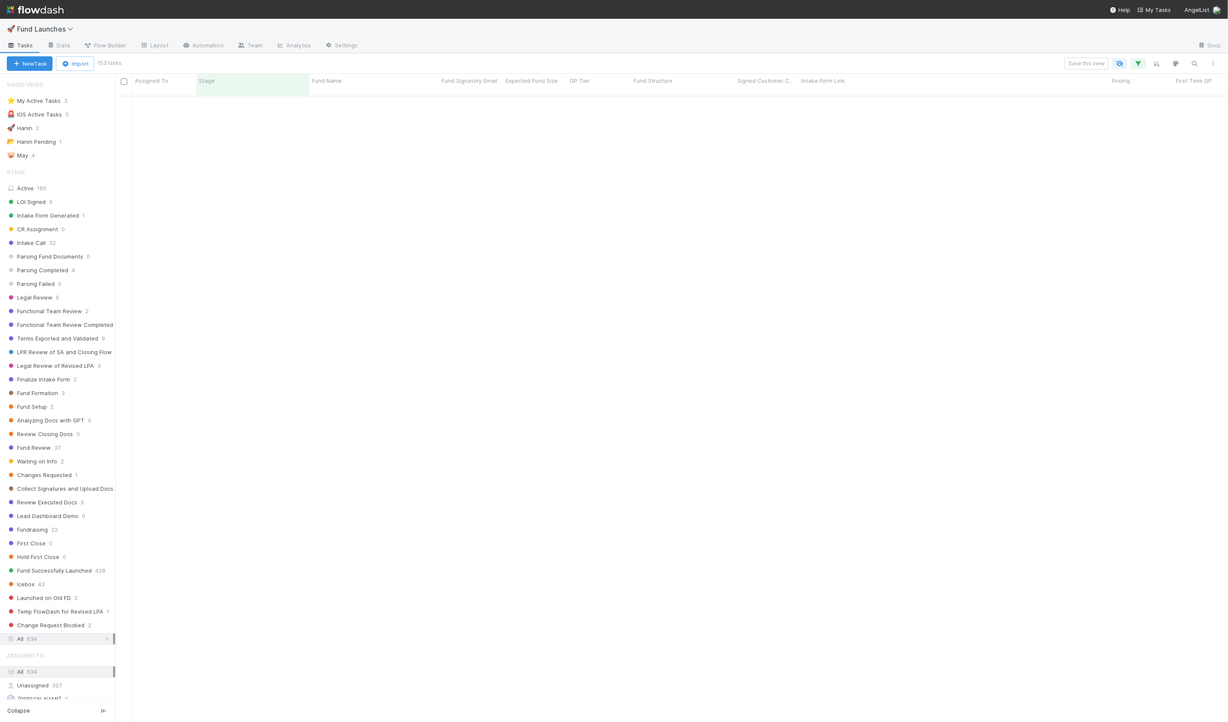
scroll to position [0, 0]
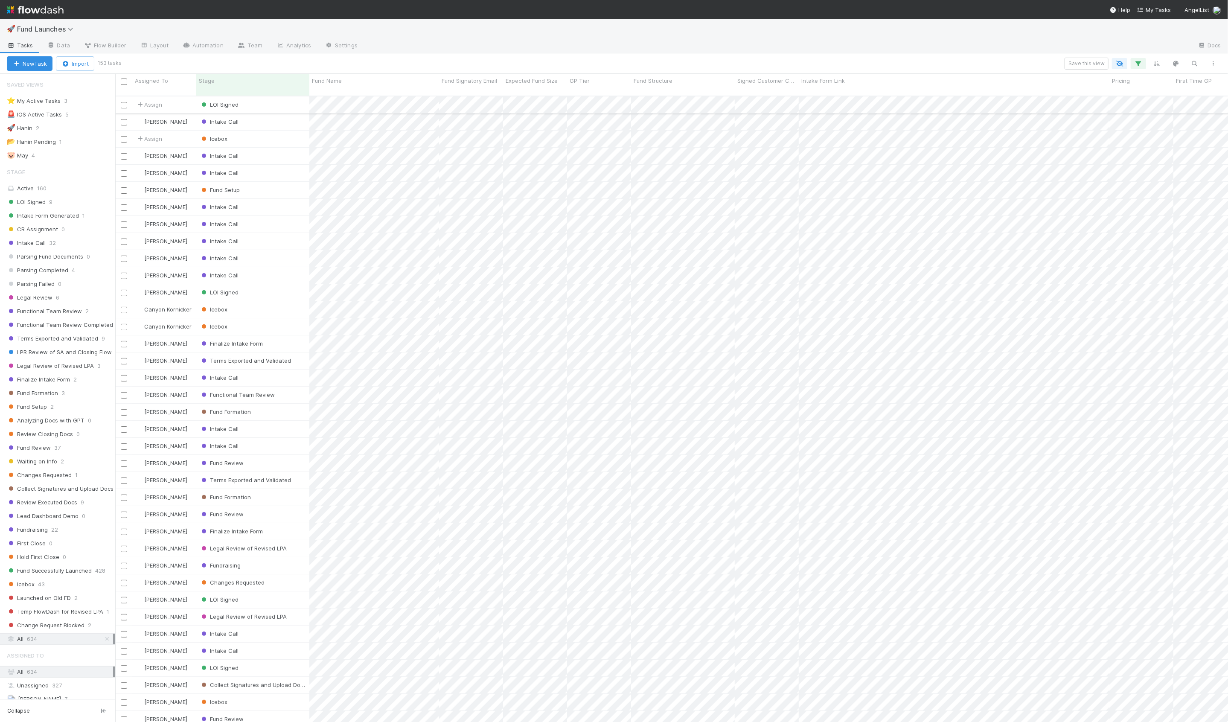
click at [192, 99] on div "Assign" at bounding box center [164, 104] width 64 height 17
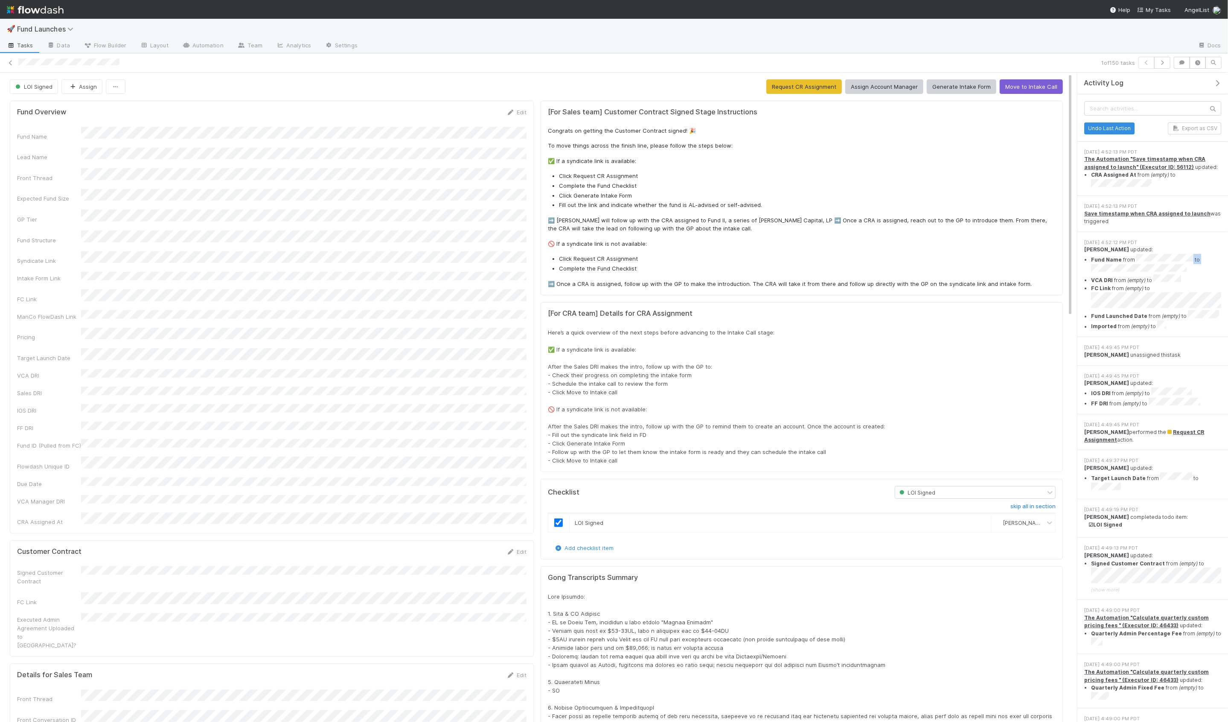
click at [612, 263] on li "Fund Name from to" at bounding box center [1156, 264] width 130 height 20
click at [612, 290] on li "FC Link from (empty) to" at bounding box center [1156, 298] width 130 height 26
drag, startPoint x: 1092, startPoint y: 333, endPoint x: 1126, endPoint y: 331, distance: 34.6
click at [612, 344] on div "9/2/25, 4:49:45 PM PDT" at bounding box center [1152, 347] width 137 height 7
click at [612, 261] on li "Fund Name from to" at bounding box center [1156, 264] width 130 height 20
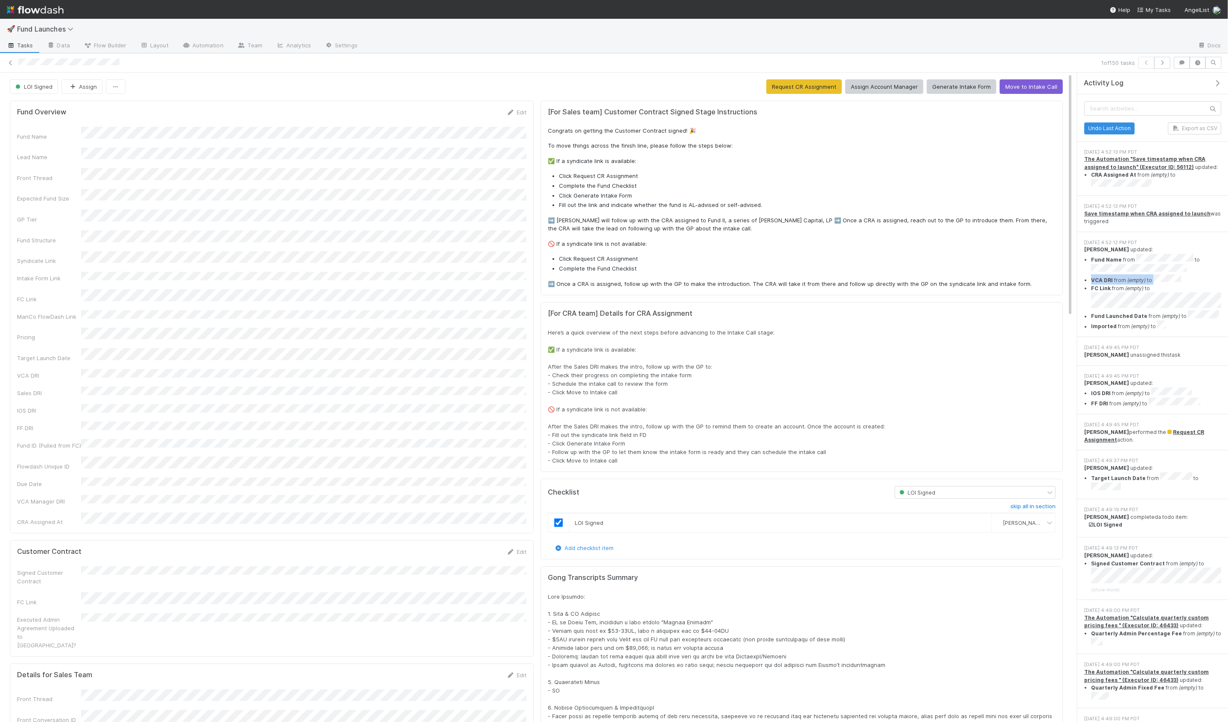
click at [612, 274] on li "VCA DRI from (empty) to" at bounding box center [1156, 279] width 130 height 10
click at [612, 293] on li "FC Link from (empty) to" at bounding box center [1156, 298] width 130 height 26
click at [612, 310] on li "Fund Launched Date from (empty) to" at bounding box center [1156, 315] width 130 height 10
click at [612, 320] on li "Imported from (empty) to" at bounding box center [1156, 325] width 130 height 10
click at [10, 64] on icon at bounding box center [10, 63] width 9 height 6
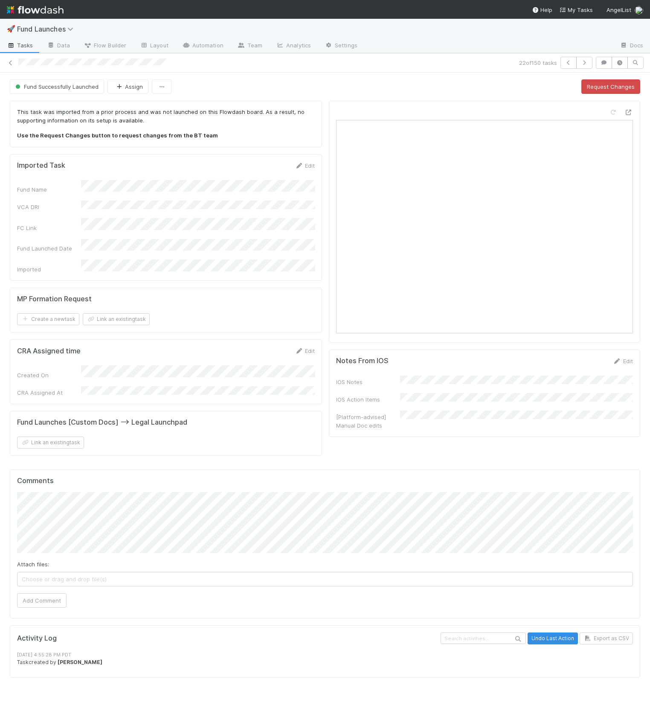
click at [360, 81] on div "Fund Successfully Launched Assign Request Changes" at bounding box center [325, 86] width 630 height 15
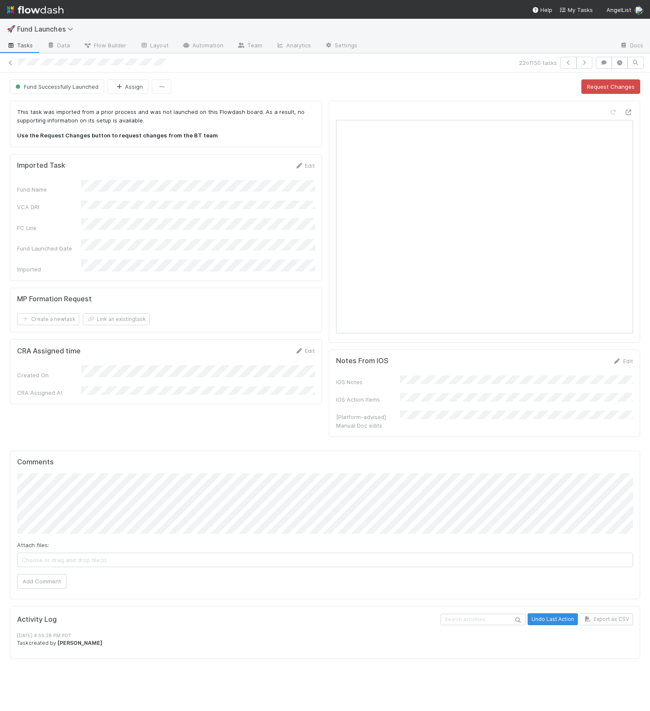
click at [148, 458] on h5 "Comments" at bounding box center [325, 462] width 616 height 9
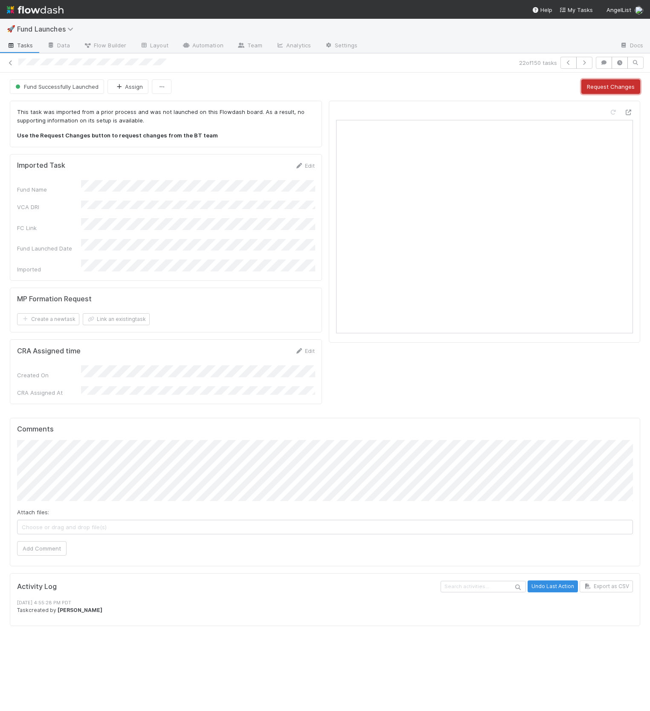
click at [592, 92] on button "Request Changes" at bounding box center [610, 86] width 59 height 15
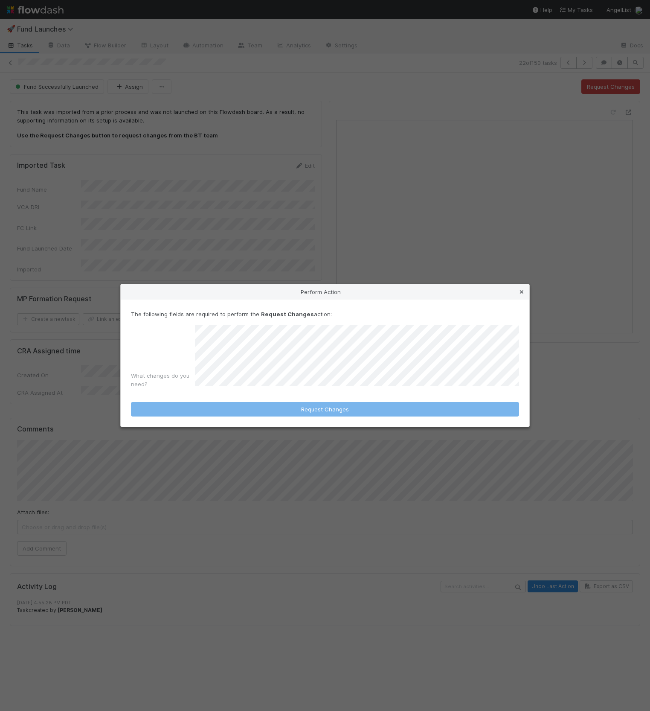
click at [523, 290] on icon at bounding box center [521, 292] width 9 height 6
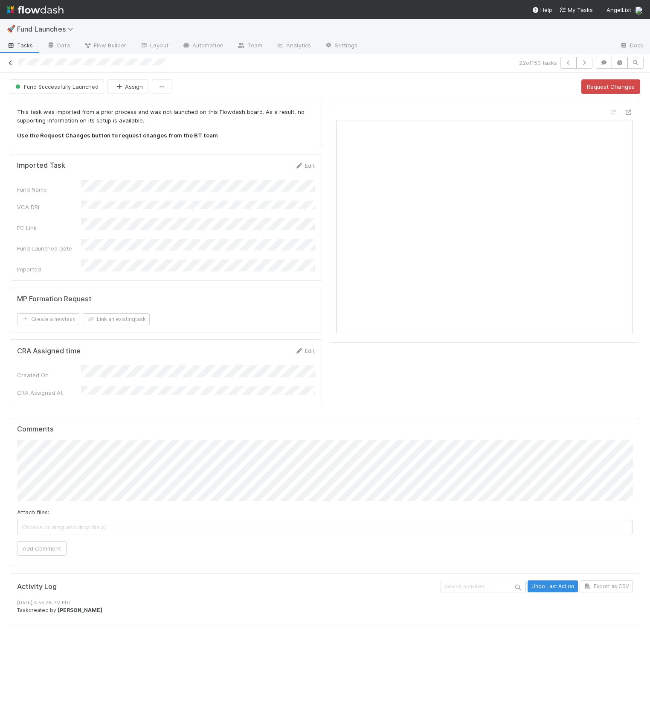
click at [9, 64] on icon at bounding box center [10, 63] width 9 height 6
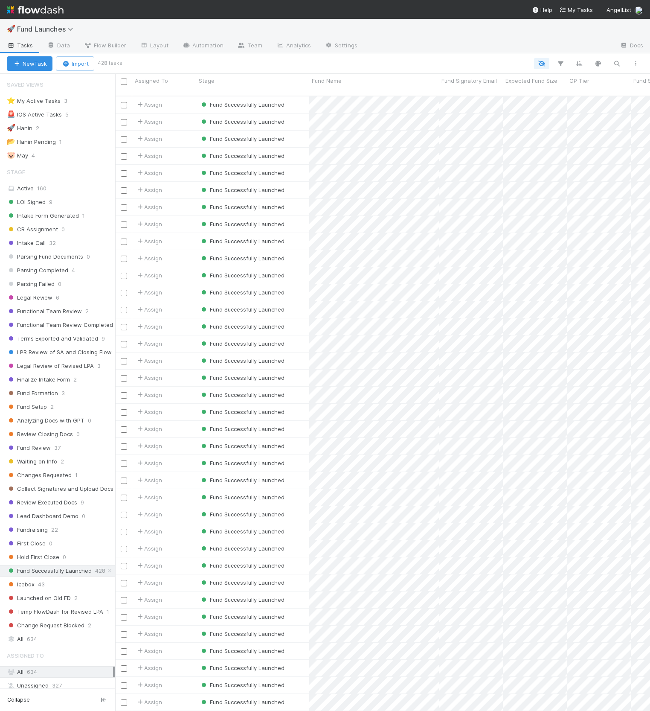
scroll to position [622, 534]
click at [580, 62] on icon "button" at bounding box center [579, 64] width 9 height 8
click at [560, 63] on div "Sort by" at bounding box center [325, 355] width 650 height 711
click at [560, 61] on icon "button" at bounding box center [560, 64] width 9 height 8
click at [500, 86] on button "Add Filter" at bounding box center [430, 89] width 256 height 12
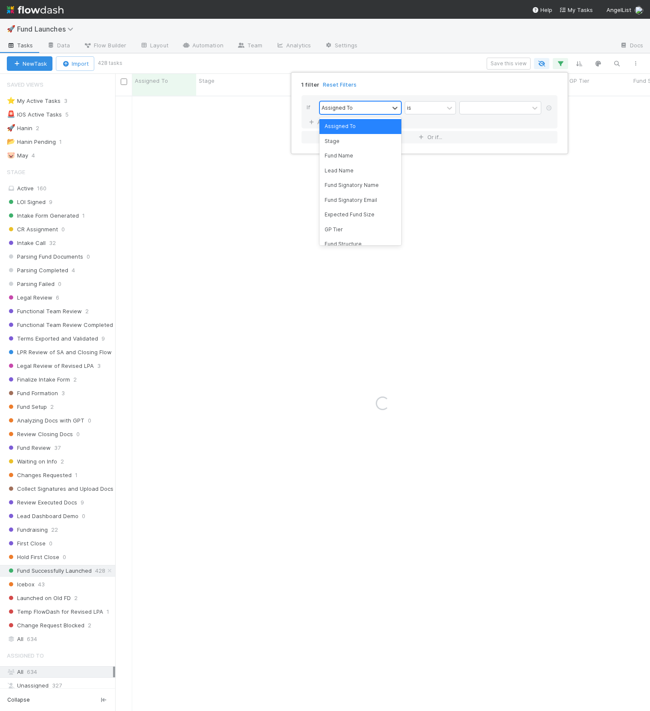
click at [342, 104] on div "Assigned To" at bounding box center [337, 108] width 31 height 8
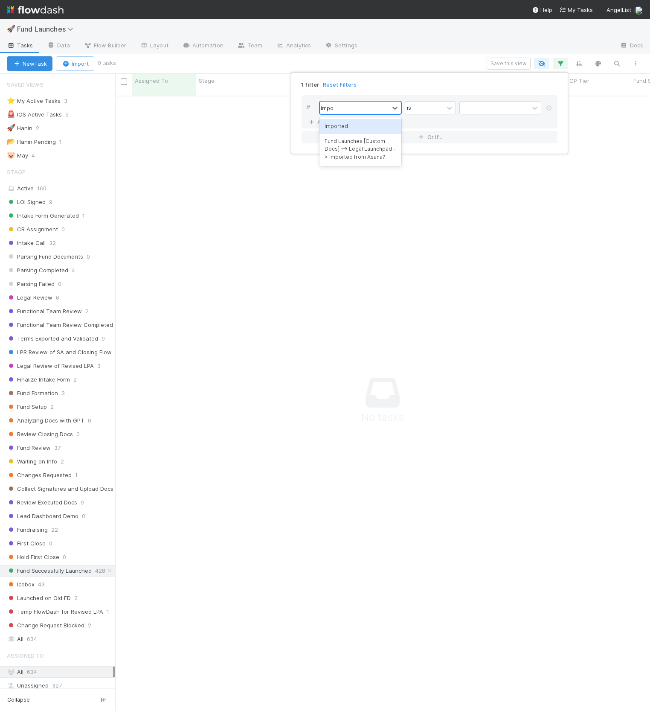
type input "impor"
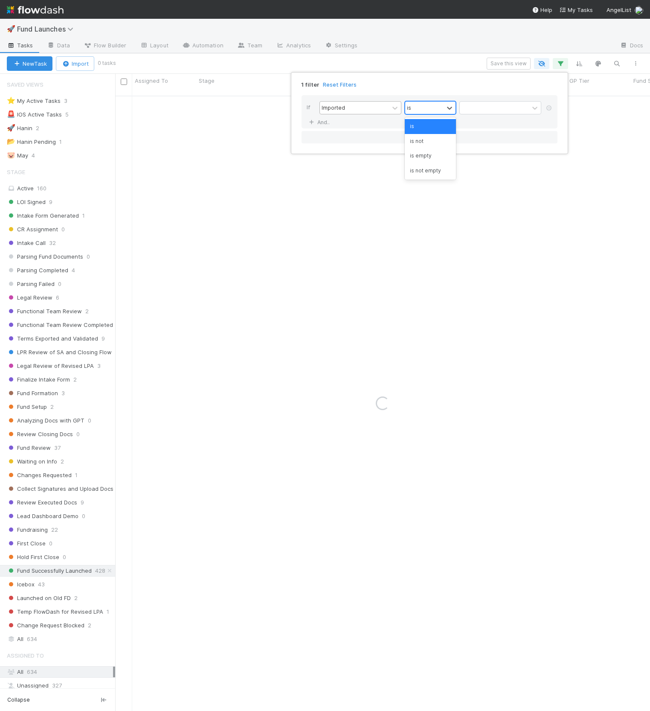
click at [421, 106] on div "is" at bounding box center [424, 108] width 38 height 12
click at [432, 153] on div "is empty" at bounding box center [430, 155] width 51 height 15
click at [389, 61] on div "1 filter Reset Filters If Imported option is empty, selected. 0 results availab…" at bounding box center [325, 355] width 650 height 711
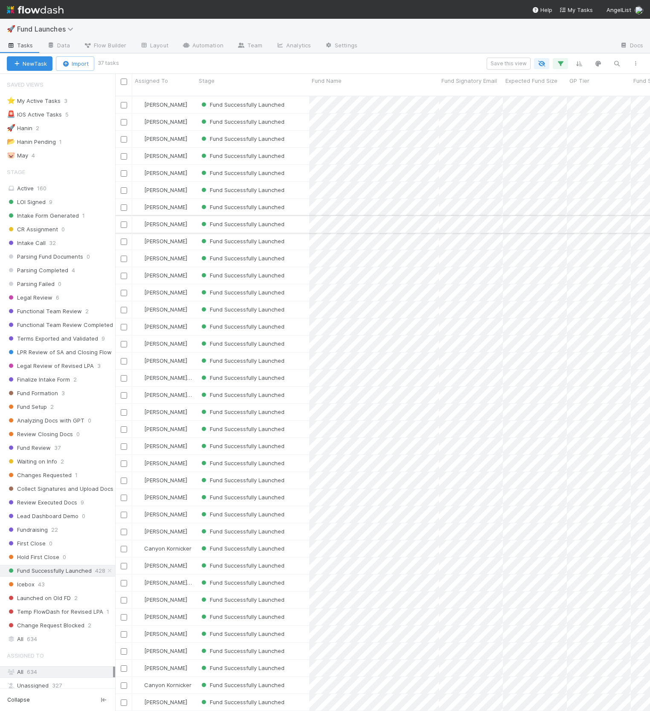
click at [300, 218] on div "Fund Successfully Launched" at bounding box center [252, 224] width 113 height 17
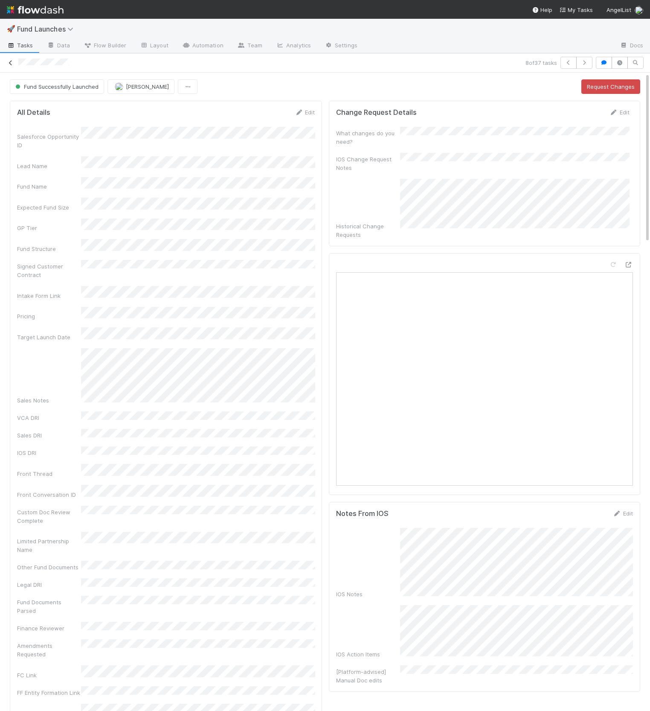
click at [9, 64] on icon at bounding box center [10, 63] width 9 height 6
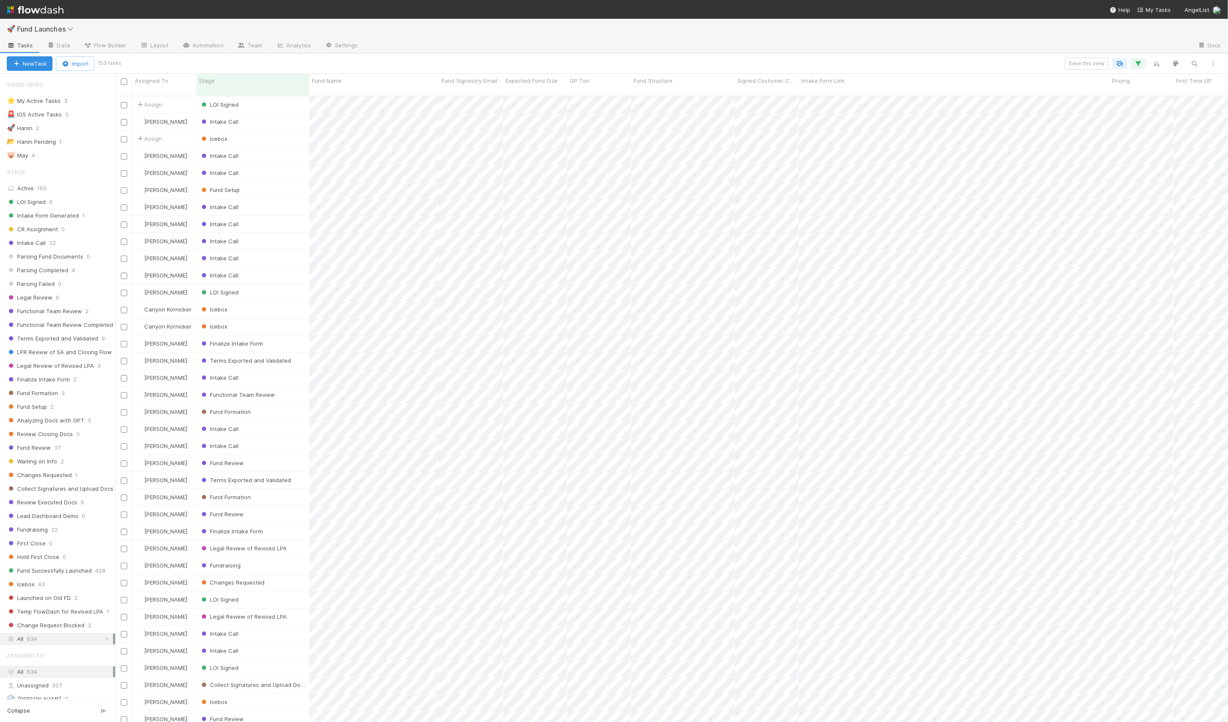
scroll to position [633, 1112]
click at [1138, 61] on icon "button" at bounding box center [1138, 64] width 9 height 8
click at [1127, 127] on icon at bounding box center [1126, 128] width 9 height 5
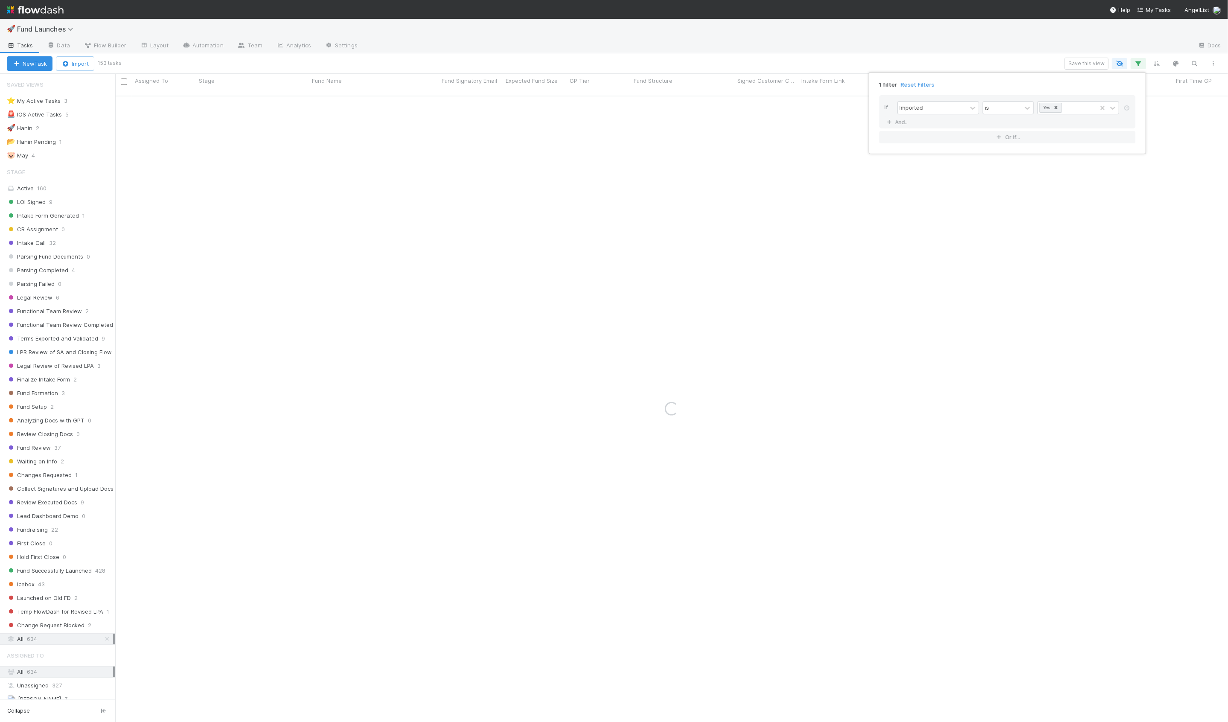
click at [939, 64] on div "1 filter Reset Filters If Imported is Yes And.. Or if..." at bounding box center [614, 361] width 1228 height 722
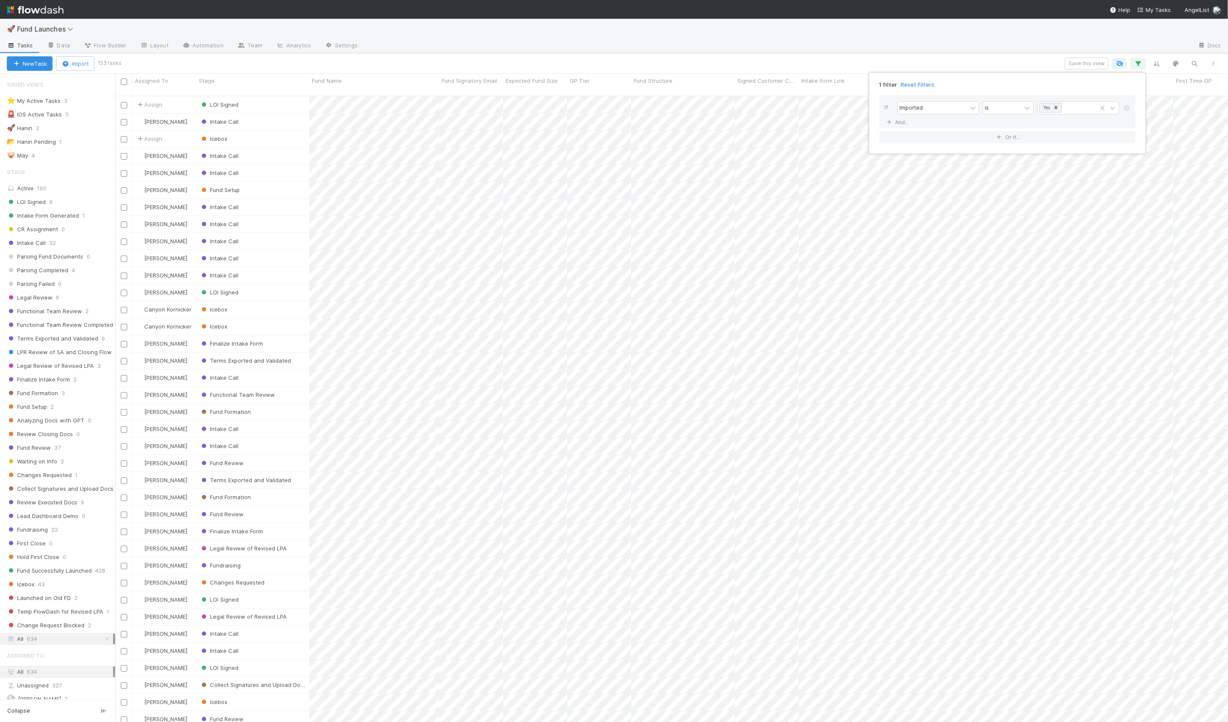
click at [487, 64] on div "1 filter Reset Filters If Imported is Yes And.. Or if..." at bounding box center [614, 361] width 1228 height 722
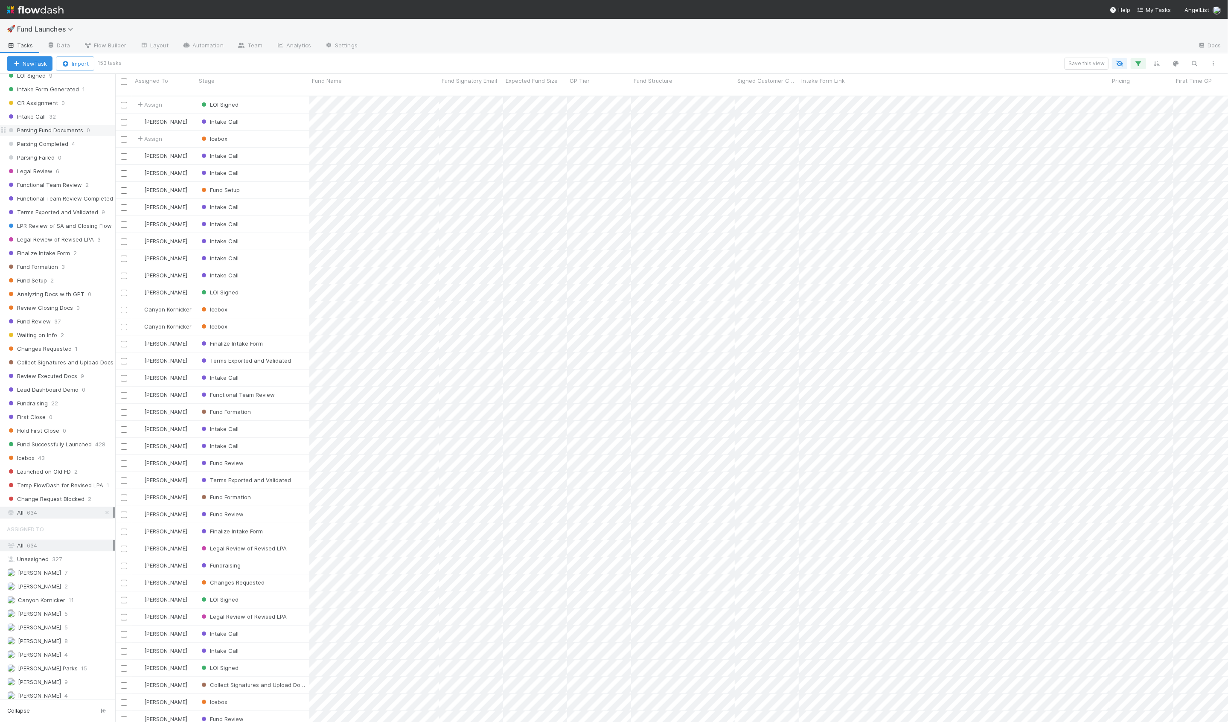
scroll to position [0, 0]
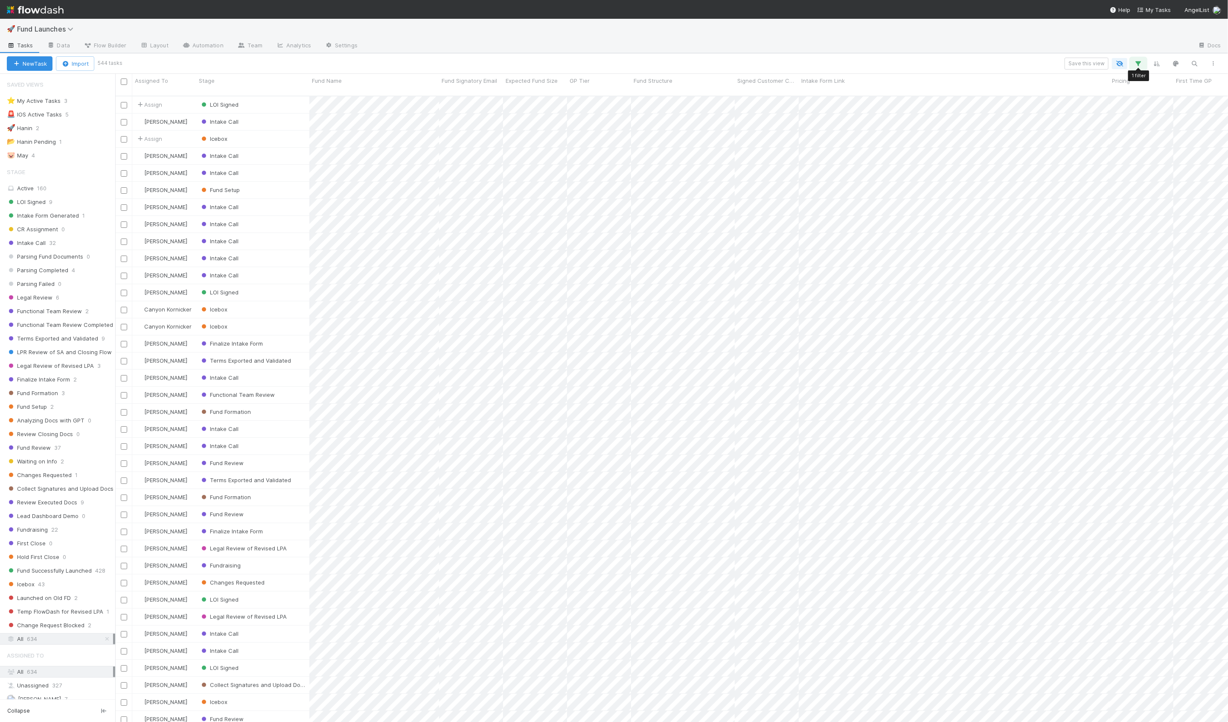
click at [1140, 59] on button "button" at bounding box center [1137, 63] width 15 height 11
click at [903, 120] on link "And.." at bounding box center [897, 122] width 27 height 12
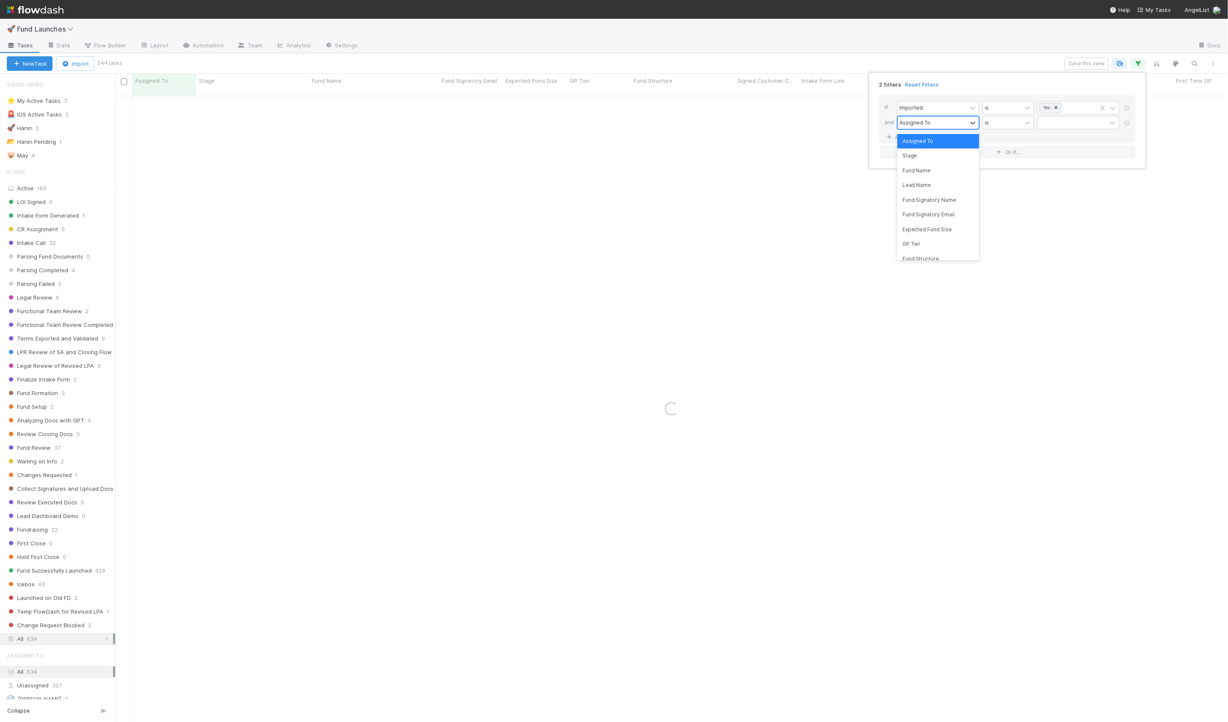
click at [924, 125] on div "Assigned To" at bounding box center [914, 123] width 31 height 8
type input "stag"
click at [998, 128] on div "is" at bounding box center [1002, 122] width 38 height 12
click at [998, 157] on div "is not" at bounding box center [1007, 155] width 51 height 15
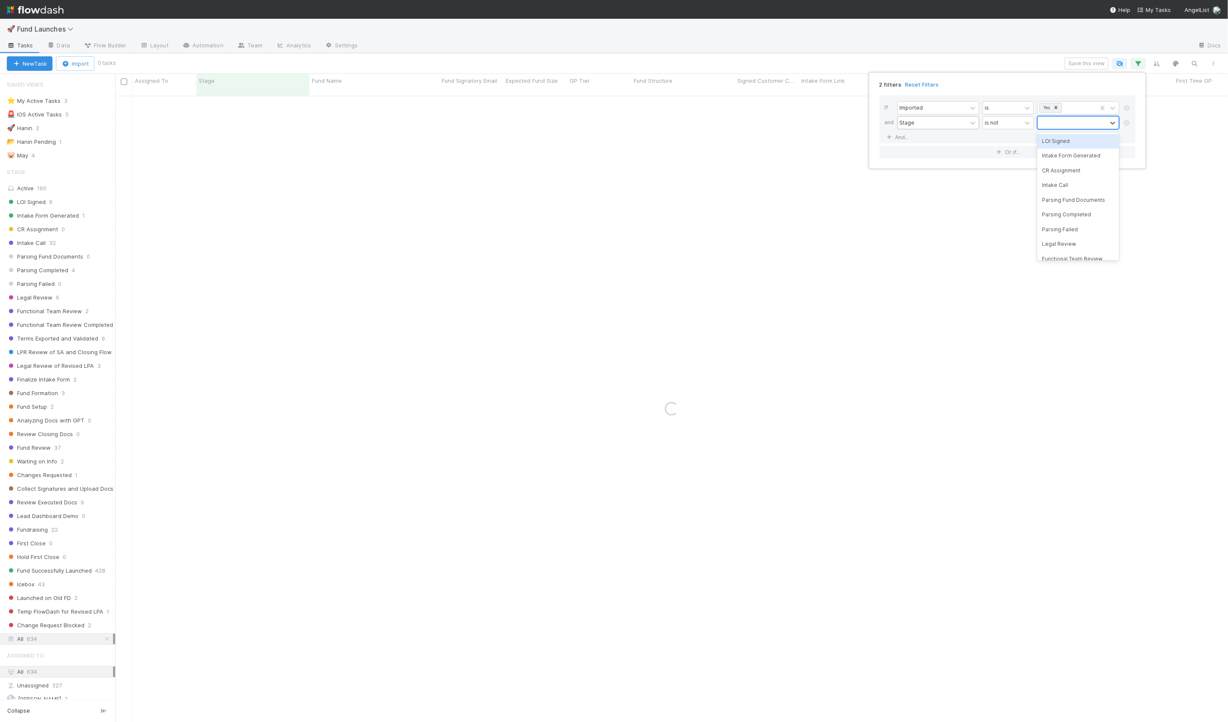
click at [1055, 128] on div at bounding box center [1071, 122] width 69 height 12
type input "[PERSON_NAME]"
click at [1055, 139] on div "Stage is not Fund Successfully Launched" at bounding box center [1009, 129] width 225 height 26
click at [849, 58] on div "2 filters Reset Filters If Imported is Yes and Stage is not Fund Successfully L…" at bounding box center [614, 361] width 1228 height 722
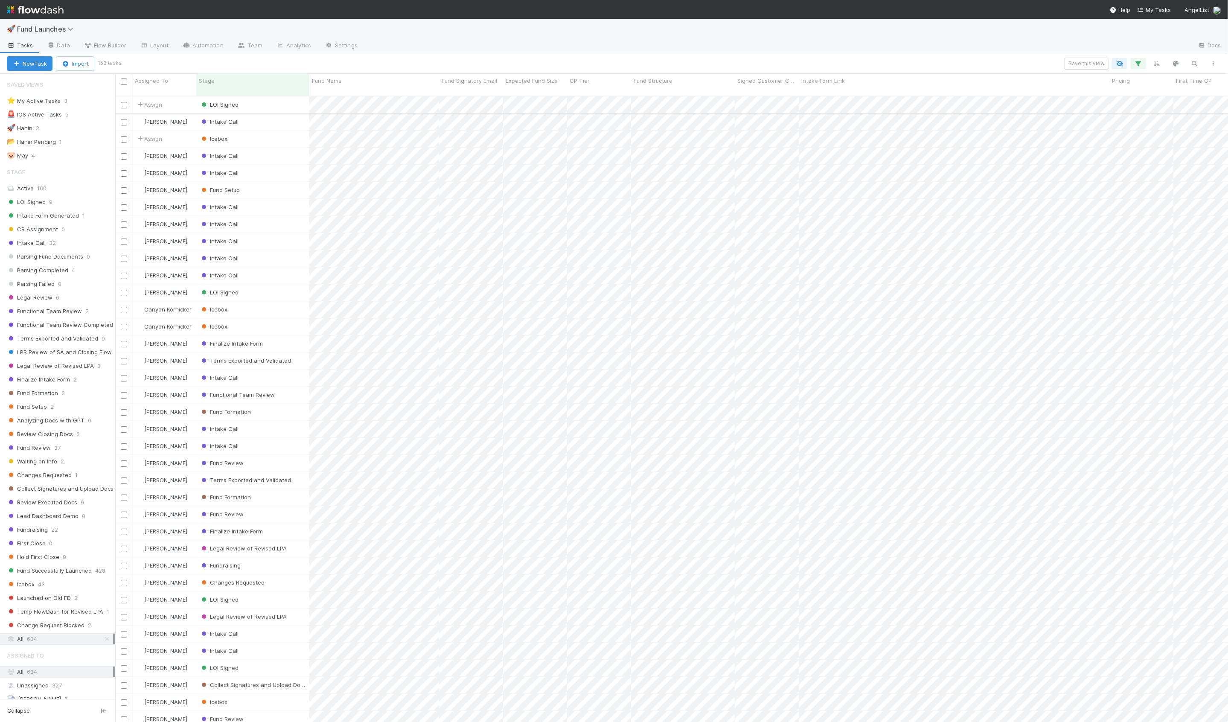
click at [275, 96] on div "LOI Signed" at bounding box center [252, 104] width 113 height 17
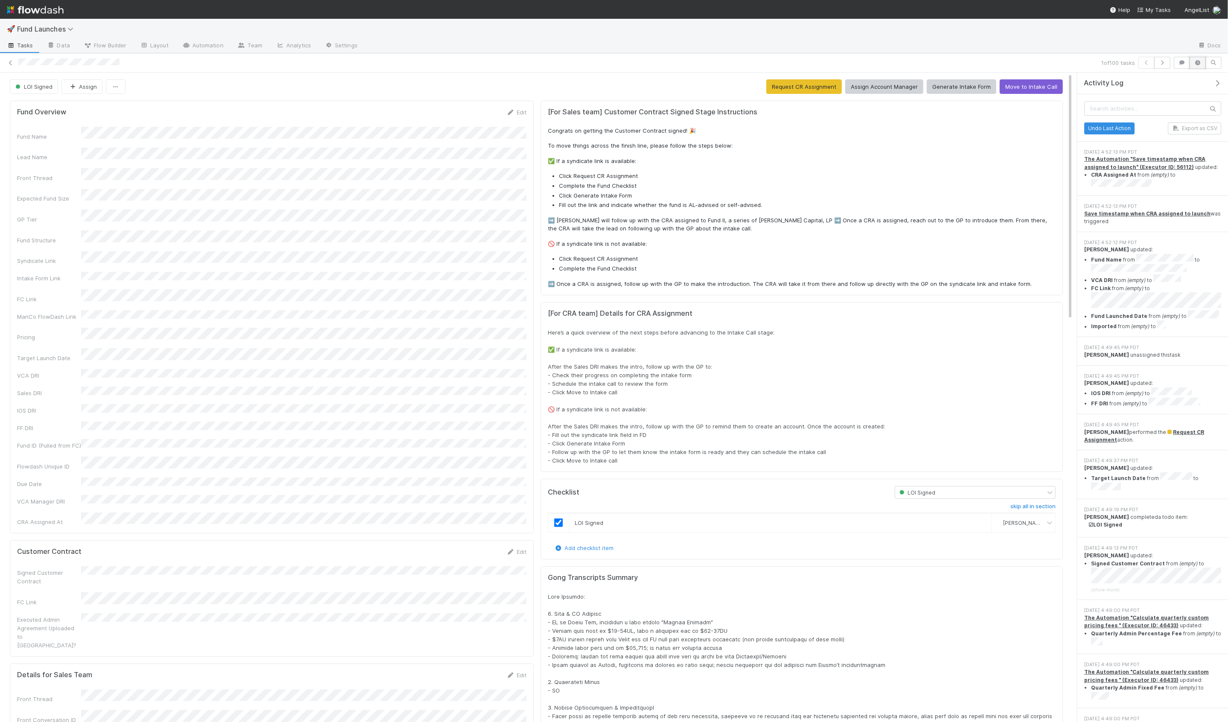
click at [1195, 64] on icon "button" at bounding box center [1197, 62] width 9 height 5
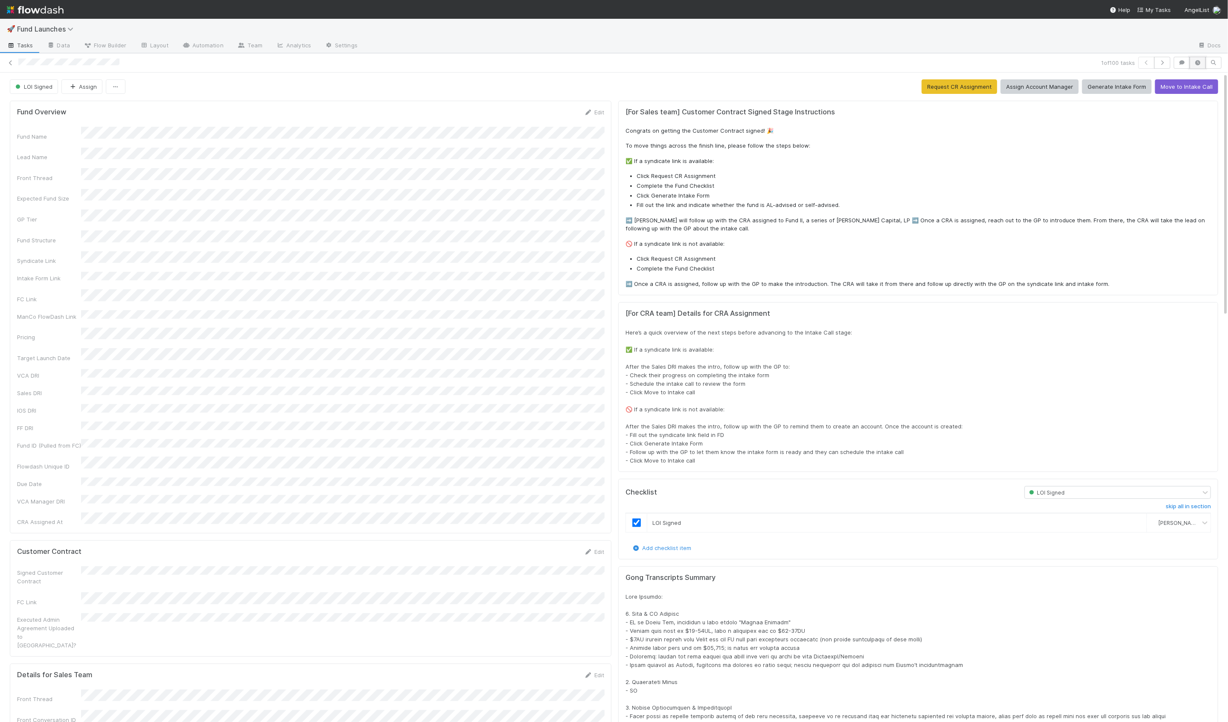
click at [1197, 61] on icon "button" at bounding box center [1197, 62] width 9 height 5
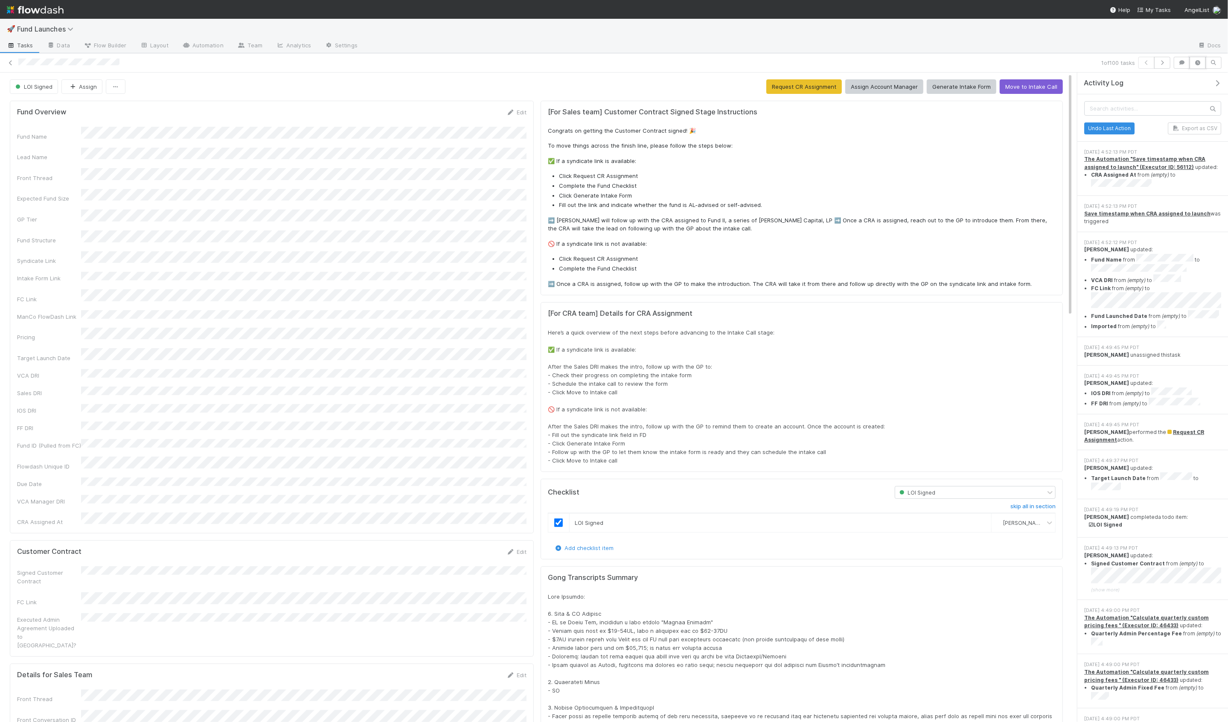
scroll to position [9, 0]
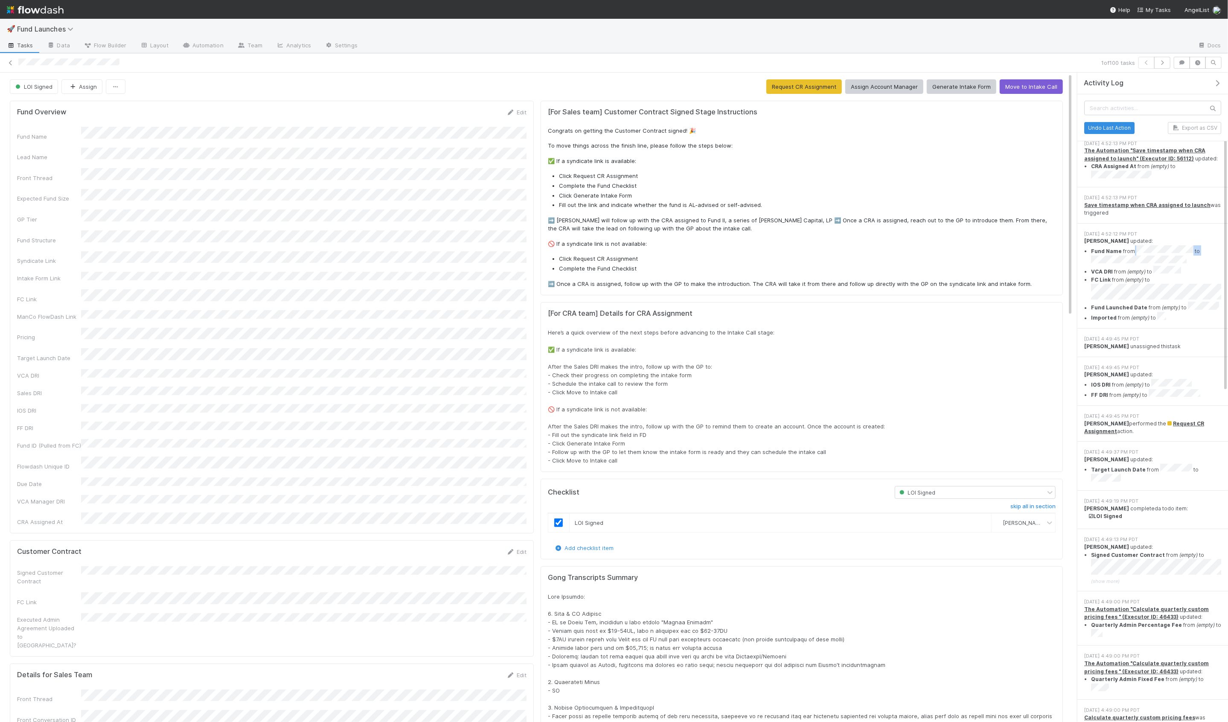
click at [1167, 251] on li "Fund Name from to" at bounding box center [1156, 255] width 130 height 20
click at [1143, 282] on ul "Fund Name from to VCA DRI from (empty) to FC Link from (empty) to Fund Launched…" at bounding box center [1152, 283] width 137 height 77
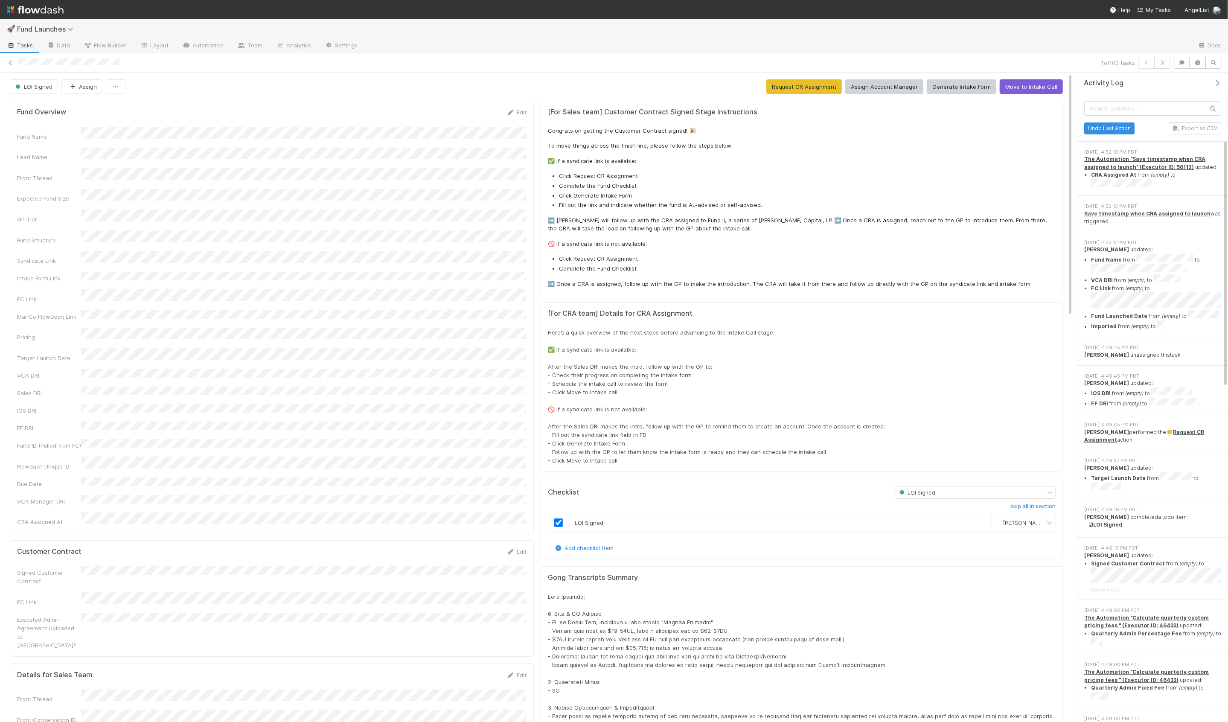
click at [1151, 310] on li "Fund Launched Date from (empty) to" at bounding box center [1156, 315] width 130 height 10
click at [473, 93] on div "LOI Signed Assign Request CR Assignment Assign Account Manager Generate Intake …" at bounding box center [536, 86] width 1053 height 15
click at [8, 64] on icon at bounding box center [10, 63] width 9 height 6
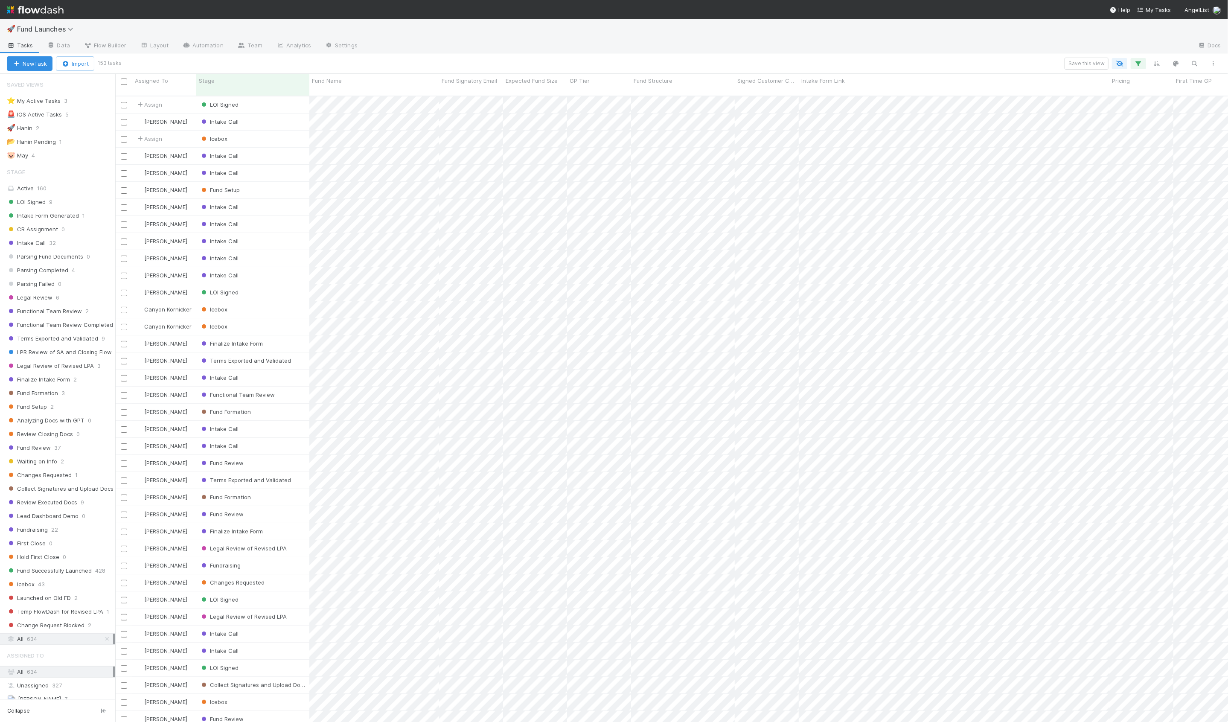
scroll to position [633, 1112]
click at [271, 271] on div "Intake Call" at bounding box center [252, 275] width 113 height 17
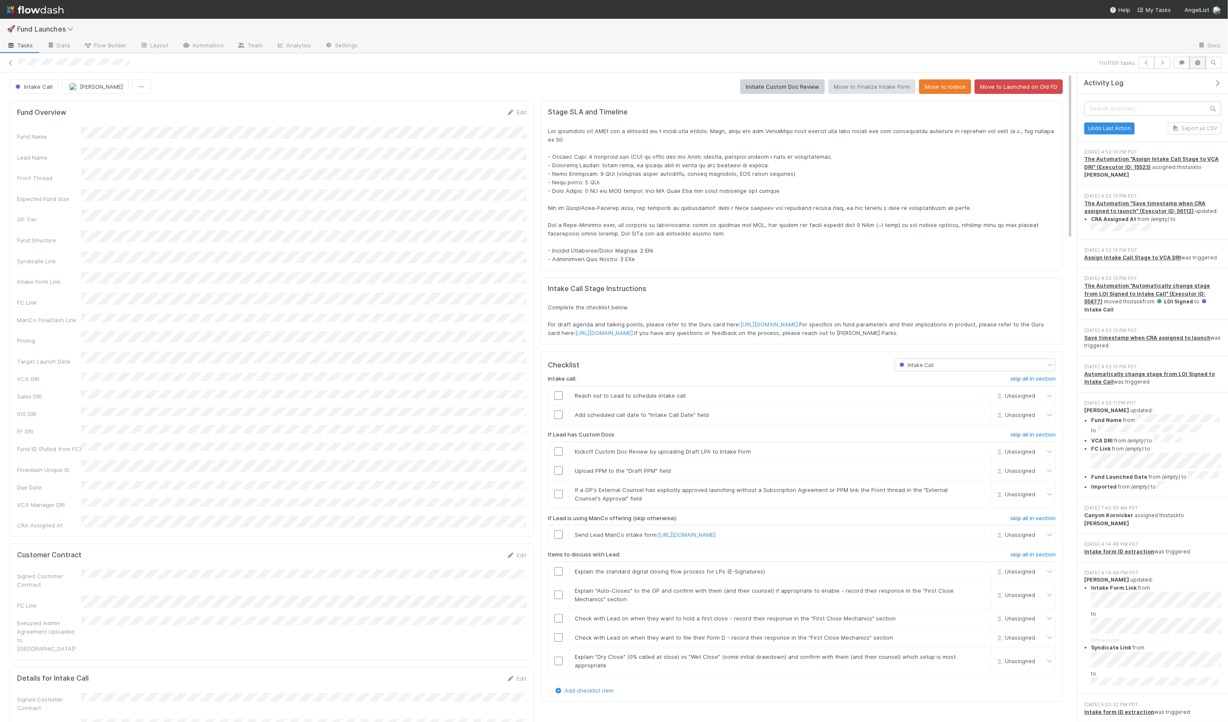
click at [1201, 64] on icon "button" at bounding box center [1197, 62] width 9 height 5
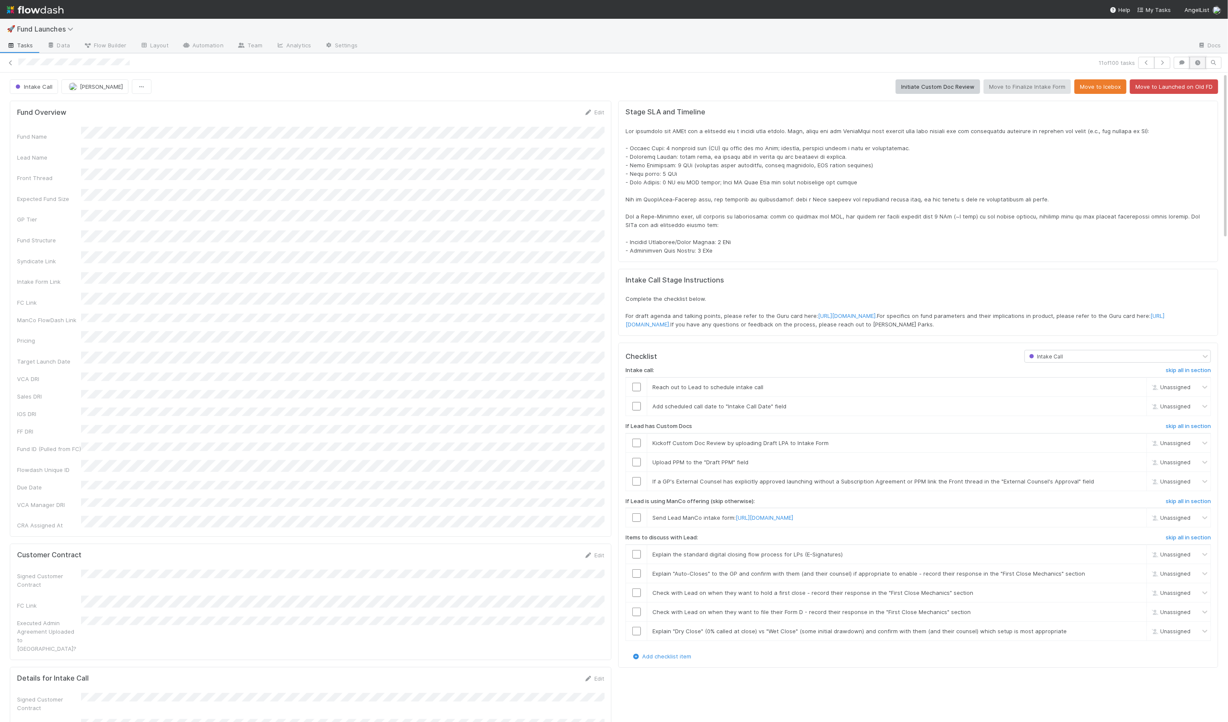
click at [1201, 64] on icon "button" at bounding box center [1197, 62] width 9 height 5
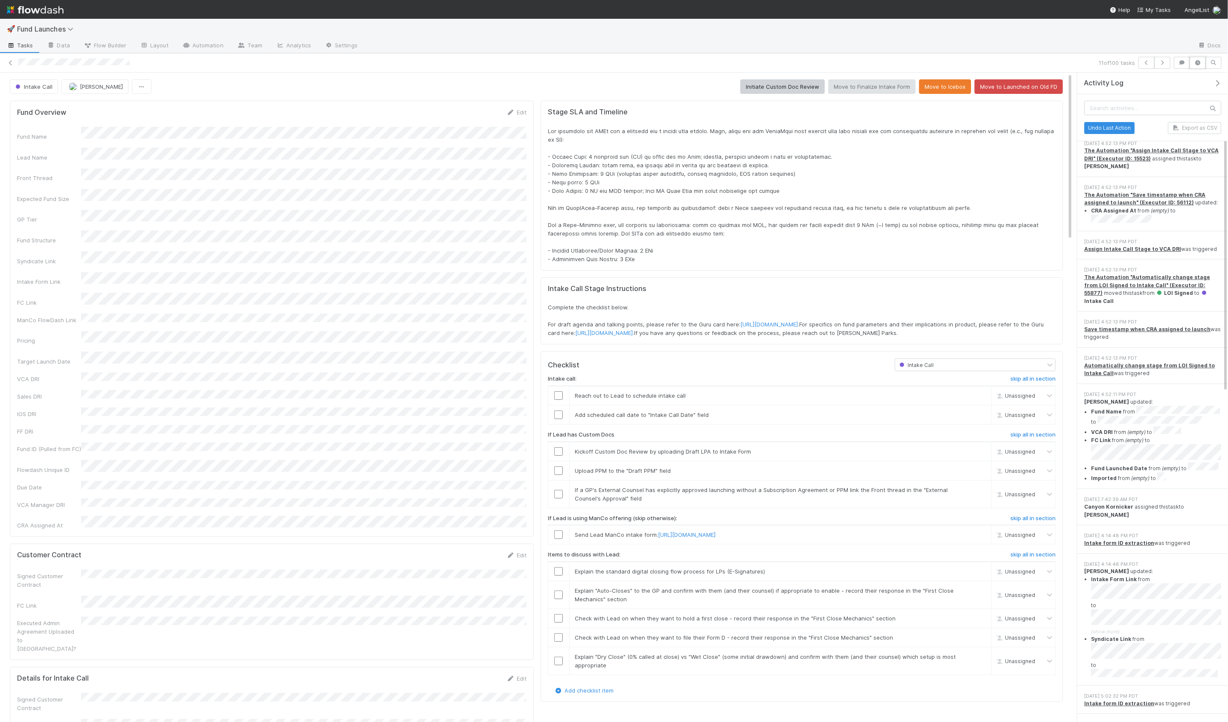
scroll to position [9, 0]
click at [473, 85] on div "Intake Call [PERSON_NAME] Initiate Custom Doc Review Move to Finalize Intake Fo…" at bounding box center [536, 86] width 1053 height 15
click at [11, 58] on link at bounding box center [10, 62] width 9 height 9
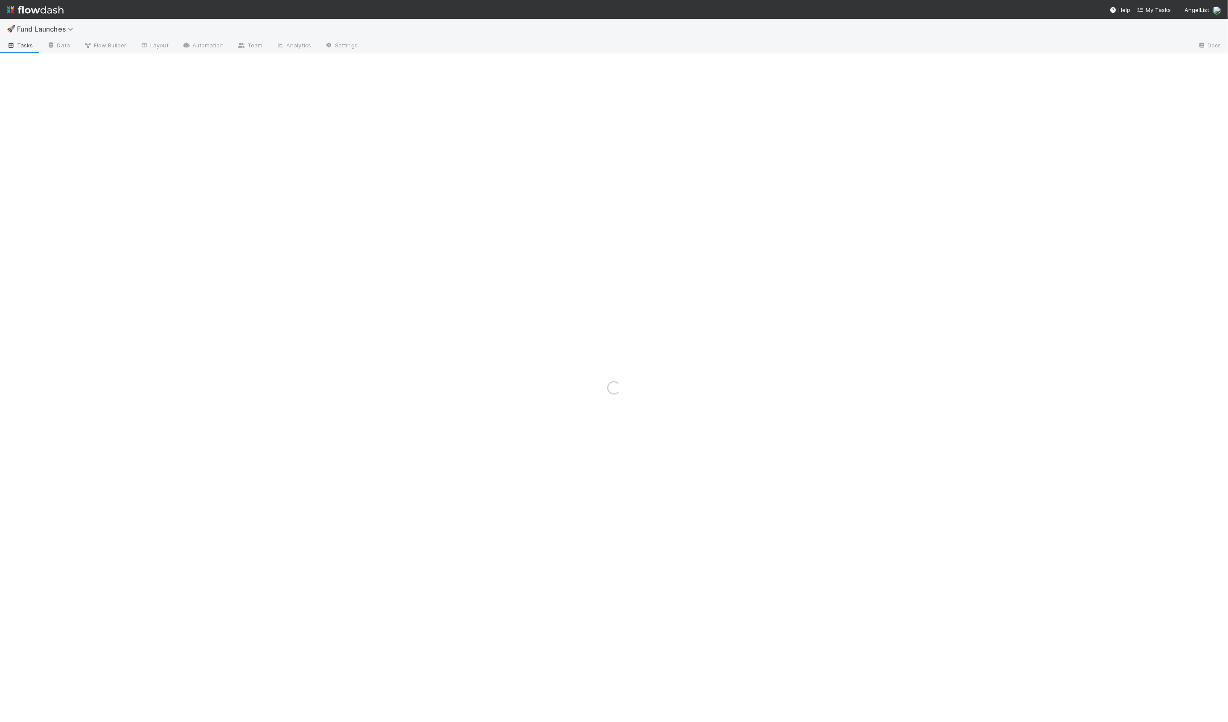
click at [137, 81] on div "Loading..." at bounding box center [614, 387] width 1228 height 668
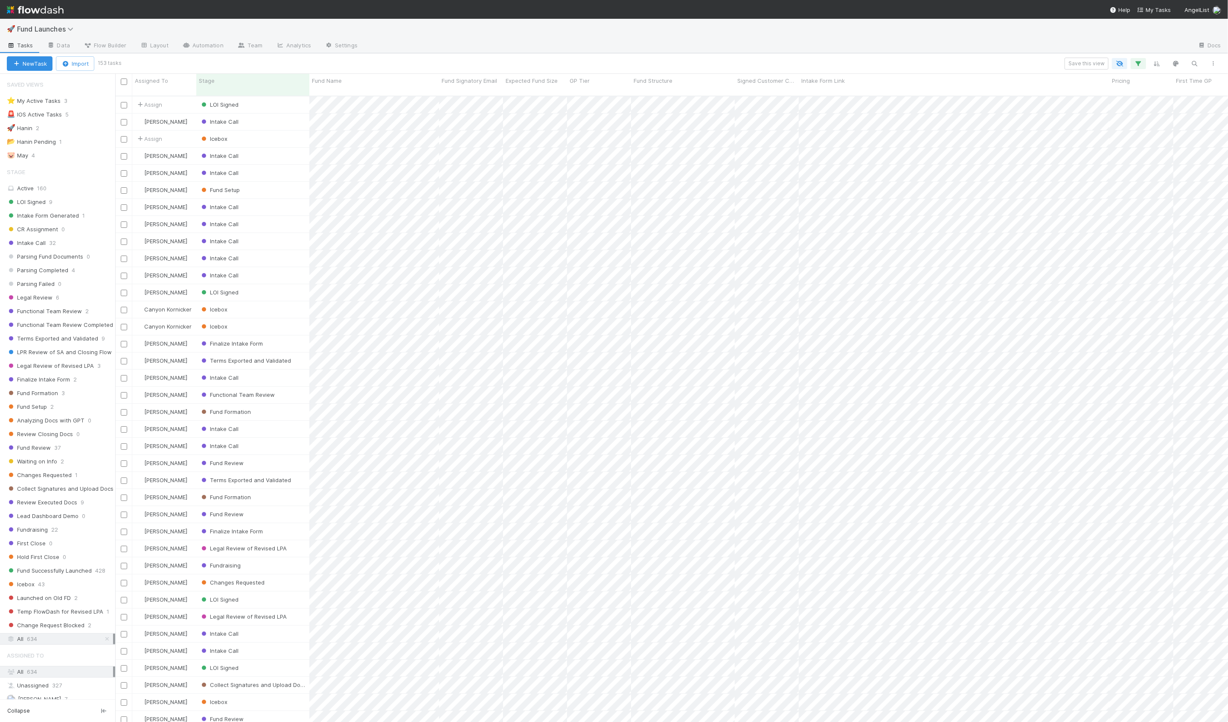
scroll to position [633, 1112]
click at [64, 567] on span "Fund Successfully Launched" at bounding box center [49, 570] width 85 height 11
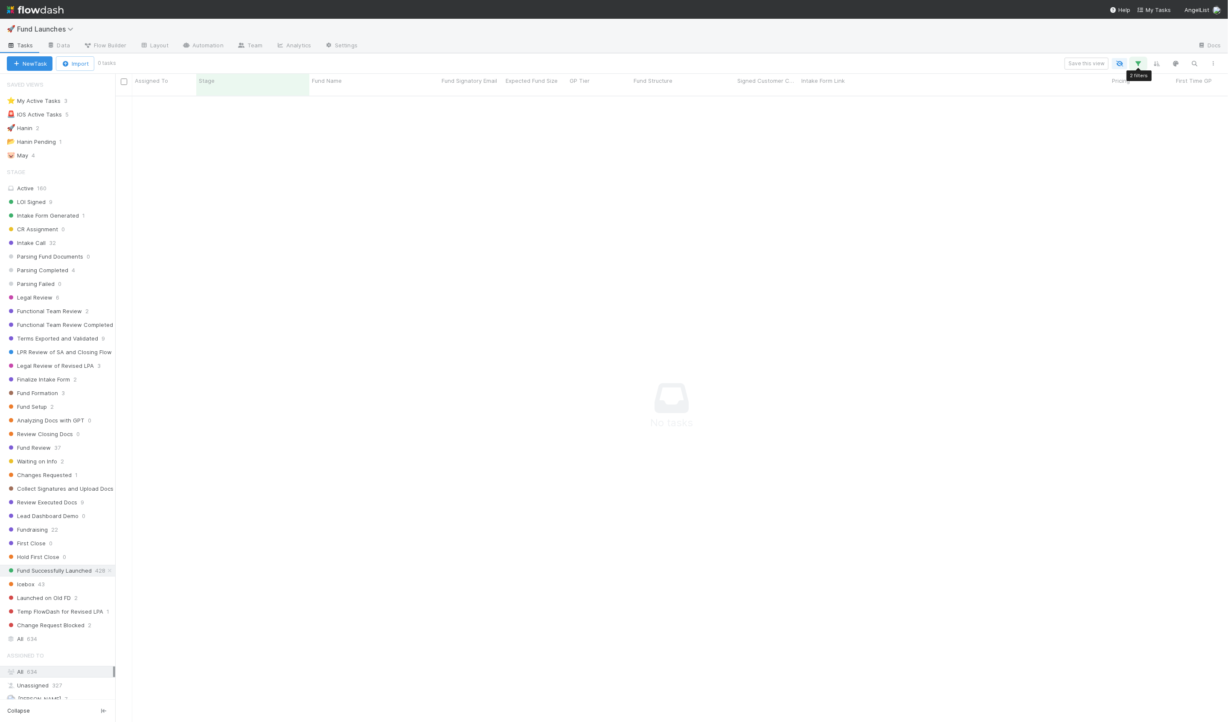
click at [1138, 64] on icon "button" at bounding box center [1138, 64] width 9 height 8
click at [1124, 129] on icon at bounding box center [1126, 128] width 9 height 5
click at [818, 55] on div "1 filter Reset Filters If Imported is Yes And.. Or if..." at bounding box center [614, 361] width 1228 height 722
click at [814, 59] on div "1 filter Reset Filters If Imported is Yes And.. Or if..." at bounding box center [614, 361] width 1228 height 722
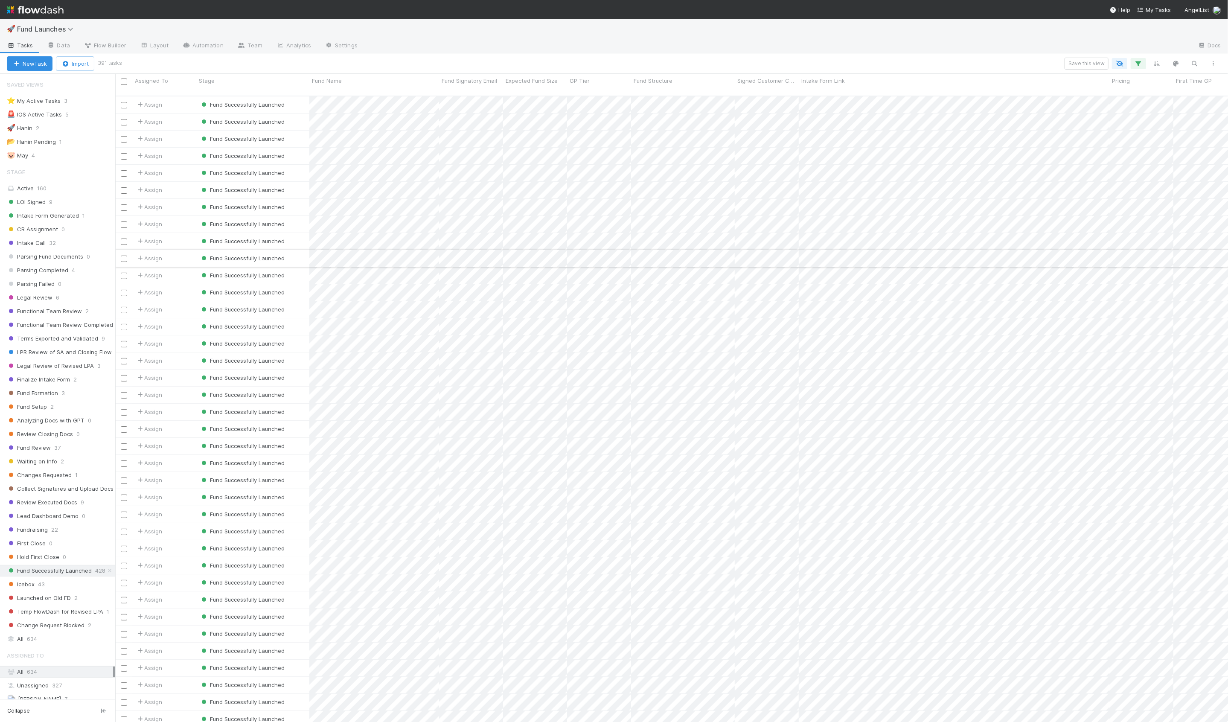
click at [189, 250] on div "Assign" at bounding box center [164, 258] width 64 height 17
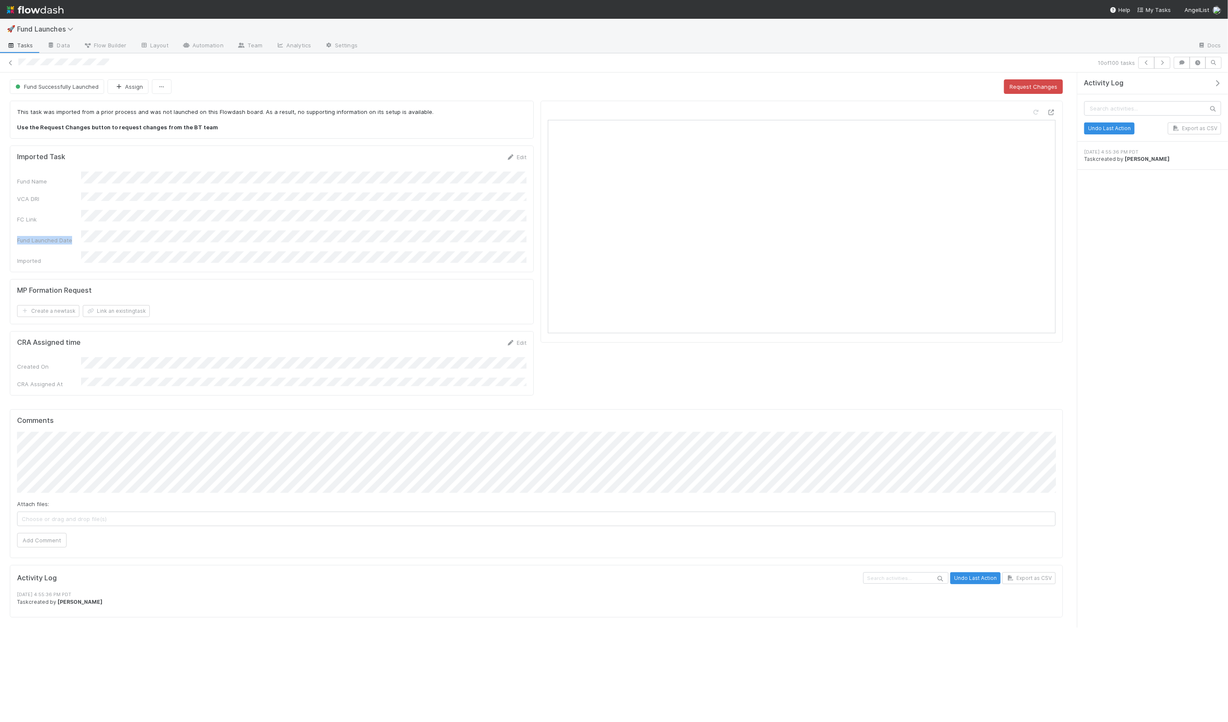
drag, startPoint x: 16, startPoint y: 231, endPoint x: 71, endPoint y: 228, distance: 55.5
click at [71, 228] on div "Imported Task Edit Fund Name VCA DRI FC Link Fund Launched Date Imported" at bounding box center [272, 208] width 524 height 127
copy div "Fund Launched Date"
